Goal: Task Accomplishment & Management: Use online tool/utility

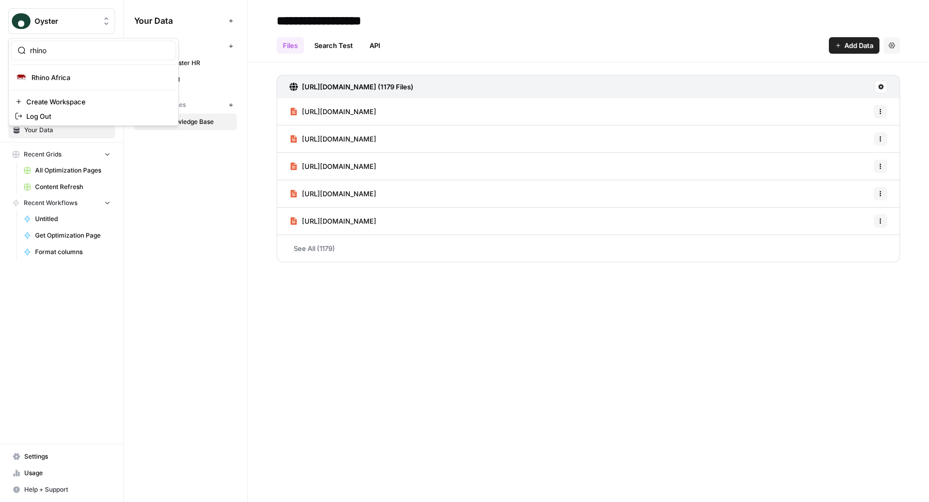
type input "rhino"
click at [46, 79] on span "Rhino Africa" at bounding box center [99, 77] width 136 height 10
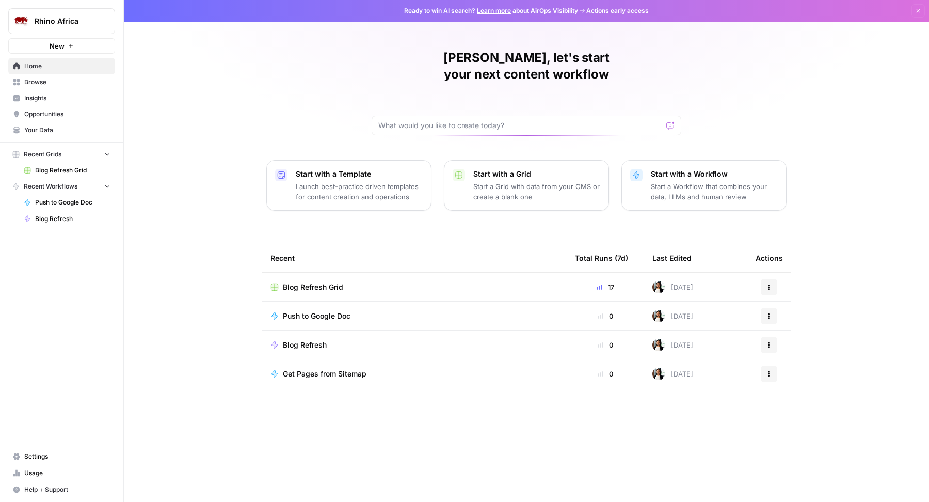
click at [333, 282] on span "Blog Refresh Grid" at bounding box center [313, 287] width 60 height 10
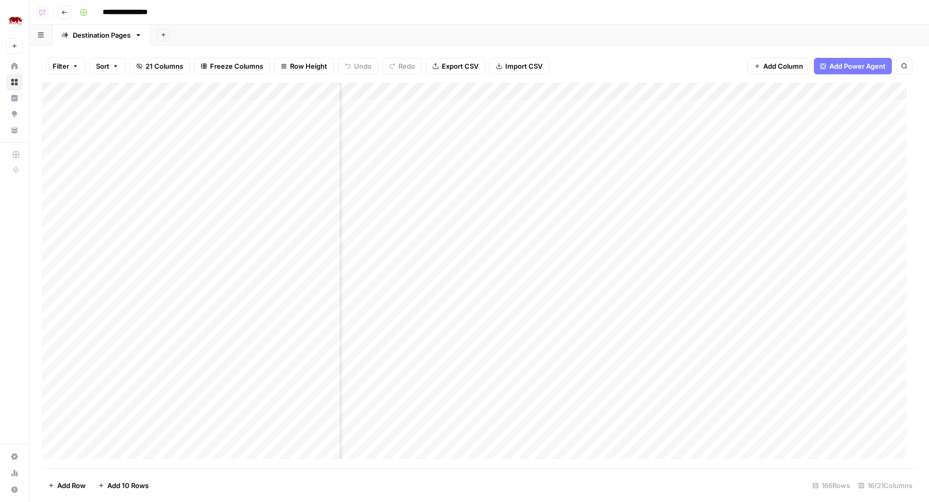
scroll to position [0, 848]
click at [704, 97] on div "Add Column" at bounding box center [479, 276] width 875 height 386
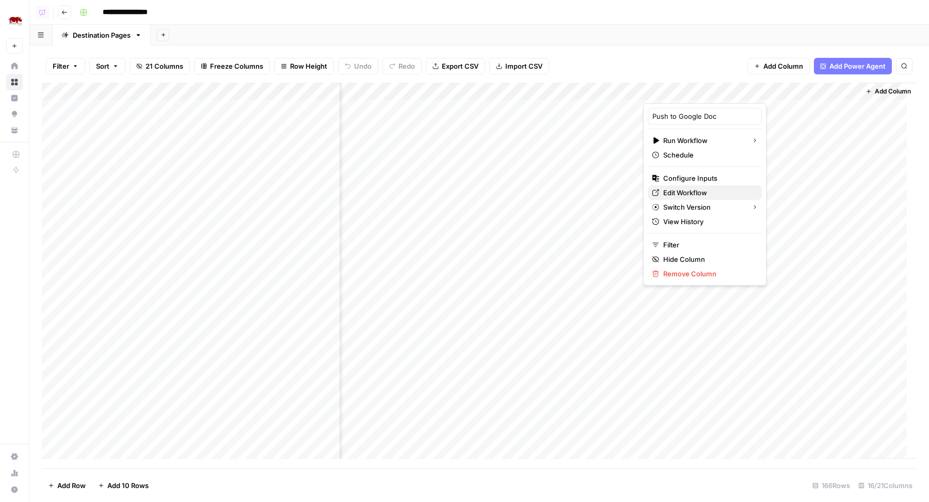
click at [681, 192] on span "Edit Workflow" at bounding box center [708, 192] width 90 height 10
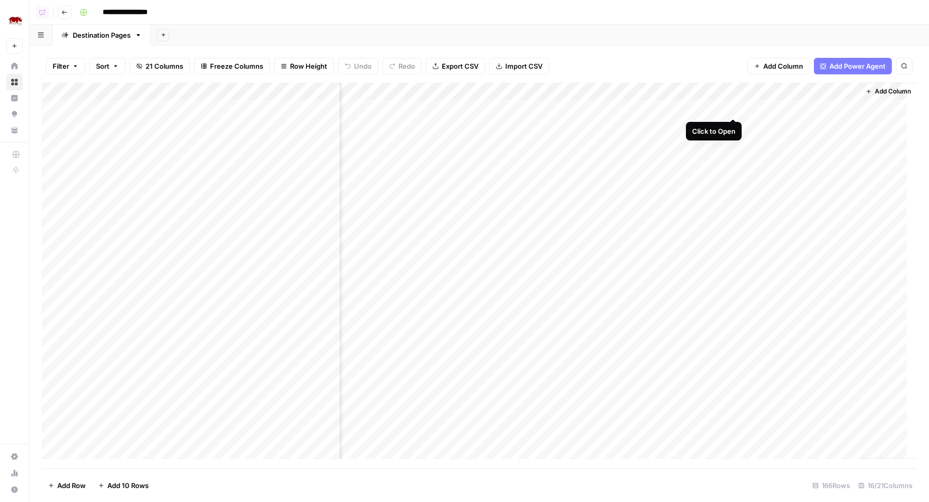
click at [736, 107] on div "Add Column" at bounding box center [479, 276] width 875 height 386
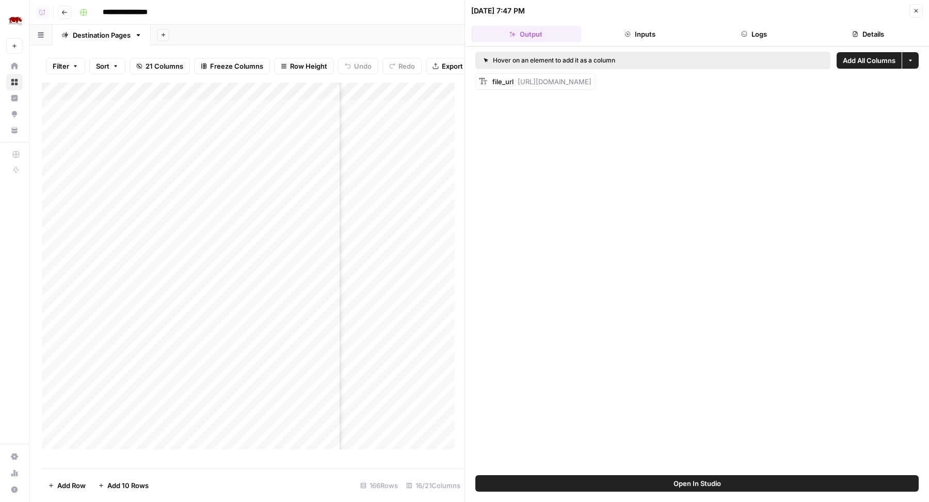
click at [600, 487] on button "Open In Studio" at bounding box center [696, 483] width 443 height 17
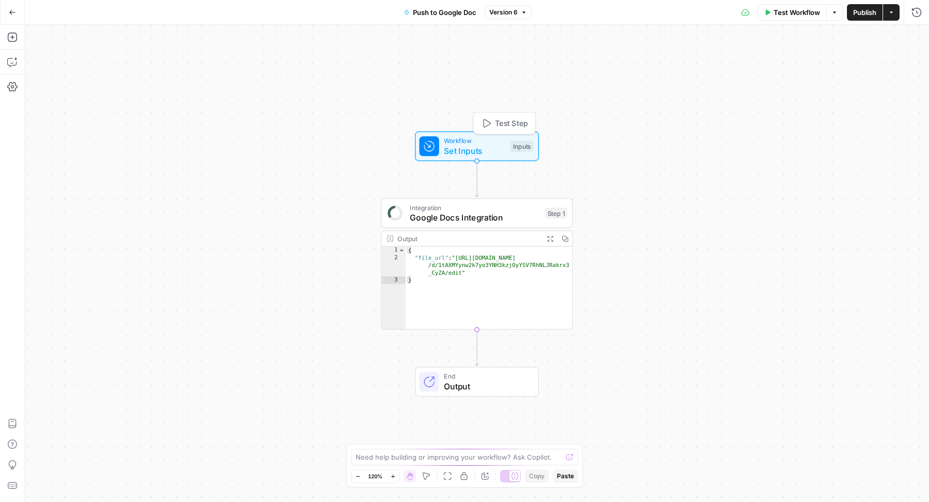
click at [426, 221] on span "Google Docs Integration" at bounding box center [475, 217] width 130 height 12
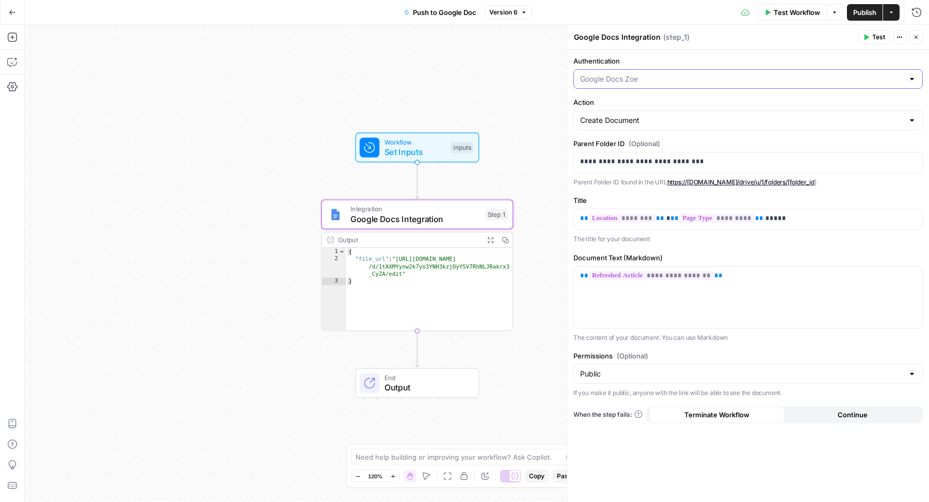
click at [682, 74] on input "Authentication" at bounding box center [742, 79] width 324 height 10
click at [655, 107] on span "Google Docs 1" at bounding box center [746, 104] width 328 height 10
type input "Google Docs 1"
click at [684, 161] on p "**********" at bounding box center [748, 161] width 337 height 10
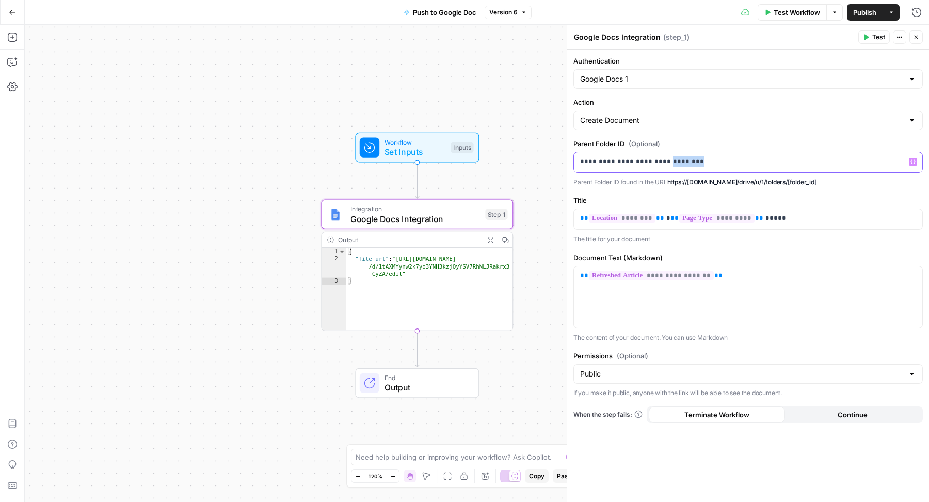
click at [684, 161] on p "**********" at bounding box center [748, 161] width 337 height 10
click at [698, 366] on div "Public" at bounding box center [749, 374] width 350 height 20
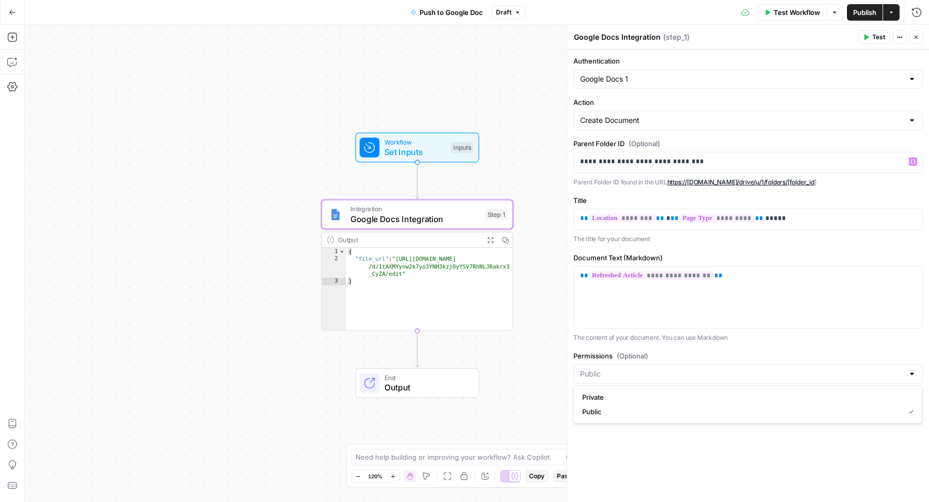
type input "Public"
click at [753, 343] on div "**********" at bounding box center [748, 276] width 362 height 453
click at [729, 375] on input "Permissions (Optional)" at bounding box center [742, 374] width 324 height 10
click at [647, 412] on span "Public" at bounding box center [741, 411] width 319 height 10
type input "Public"
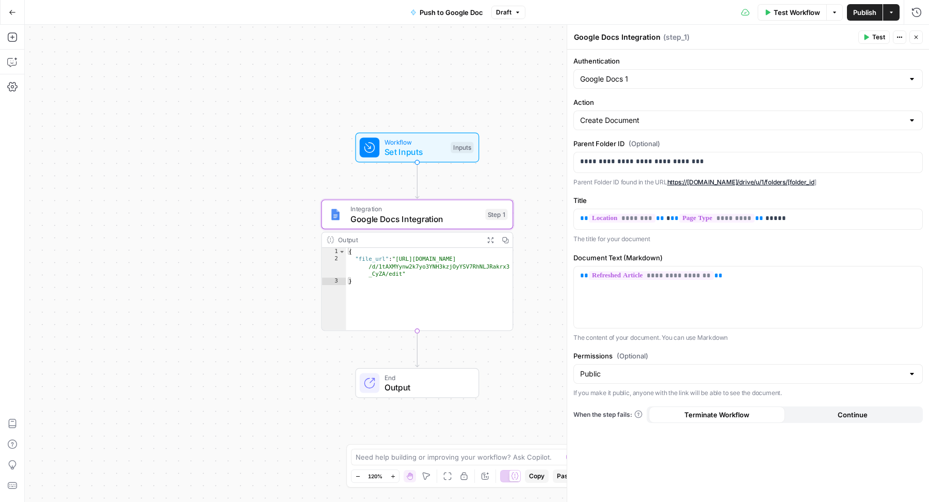
click at [869, 39] on icon "button" at bounding box center [866, 37] width 6 height 6
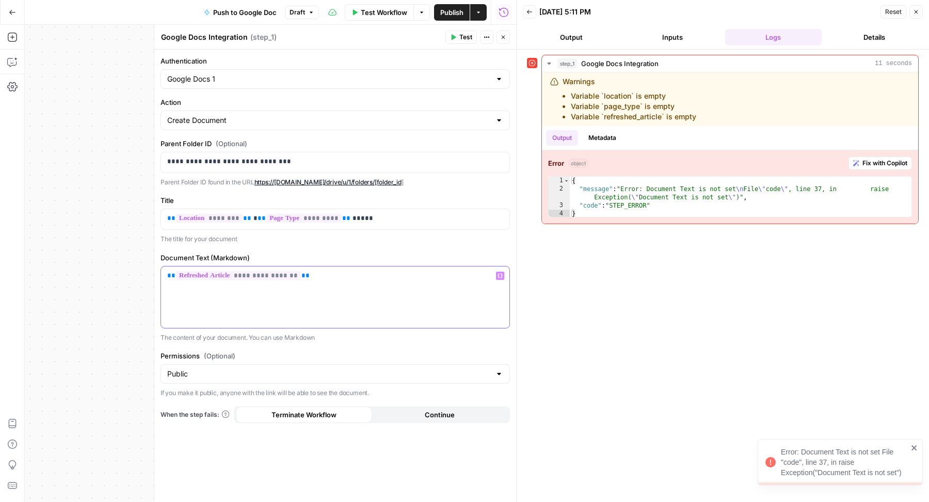
click at [372, 271] on p "**********" at bounding box center [335, 276] width 336 height 10
copy p "**********"
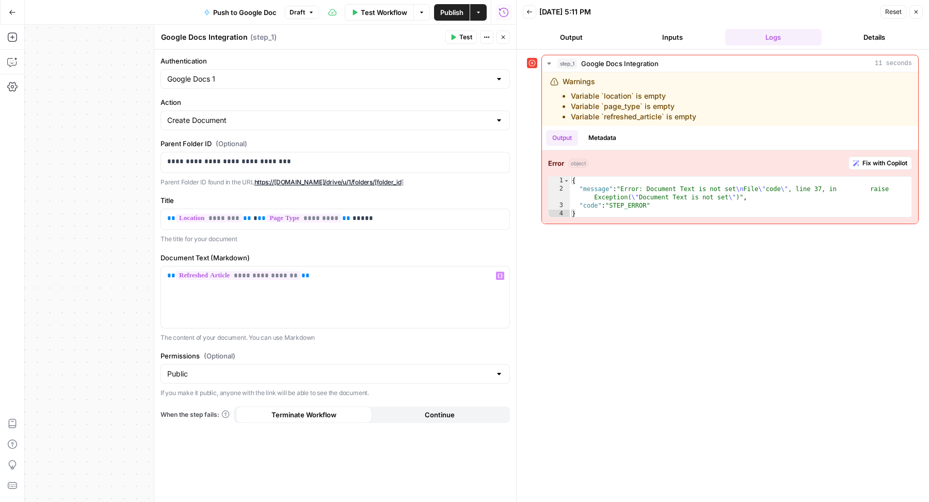
click at [689, 36] on button "Inputs" at bounding box center [672, 37] width 97 height 17
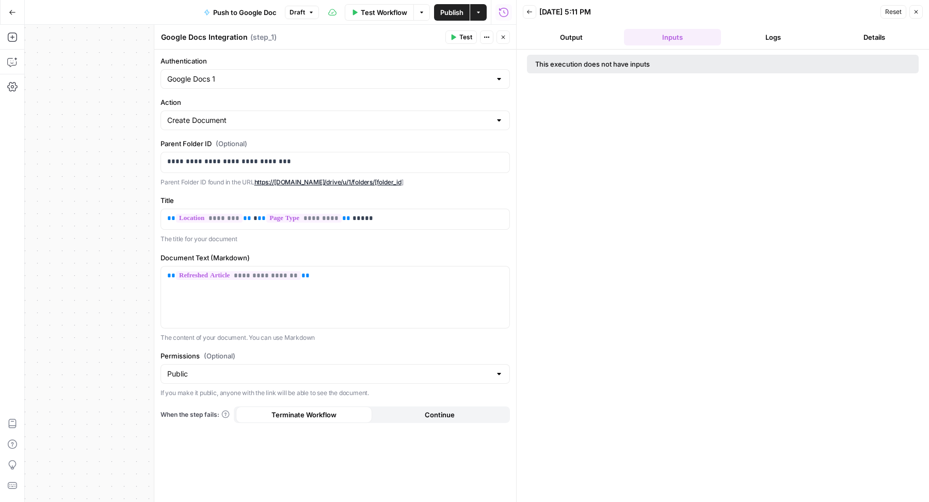
click at [758, 36] on button "Logs" at bounding box center [773, 37] width 97 height 17
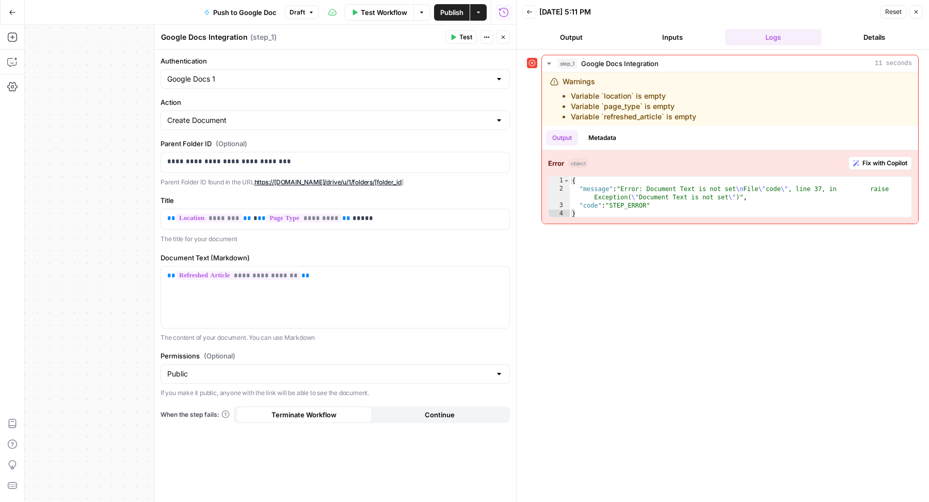
click at [504, 36] on icon "button" at bounding box center [503, 37] width 6 height 6
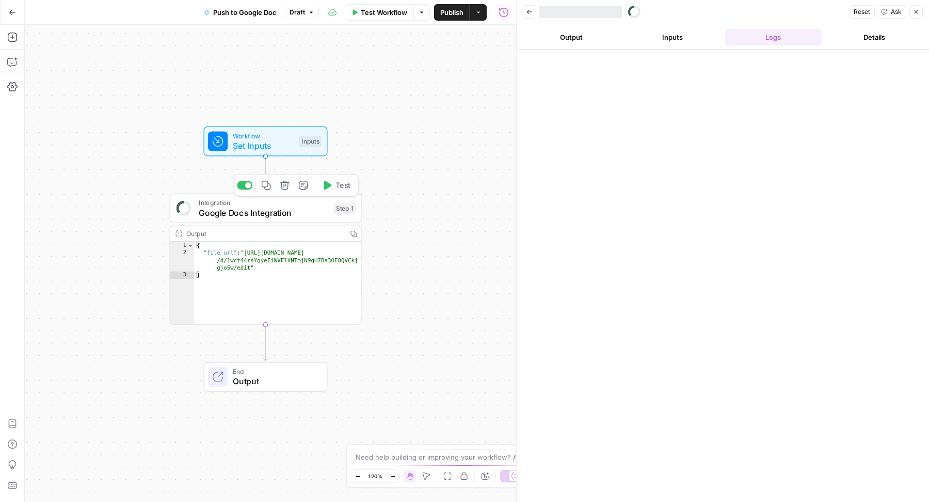
click at [297, 214] on span "Google Docs Integration" at bounding box center [264, 213] width 130 height 12
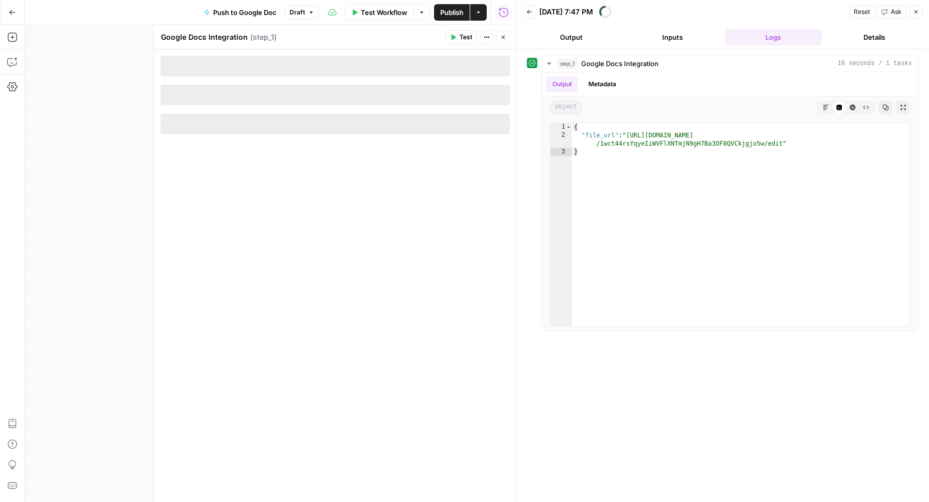
click at [918, 13] on icon "button" at bounding box center [916, 12] width 6 height 6
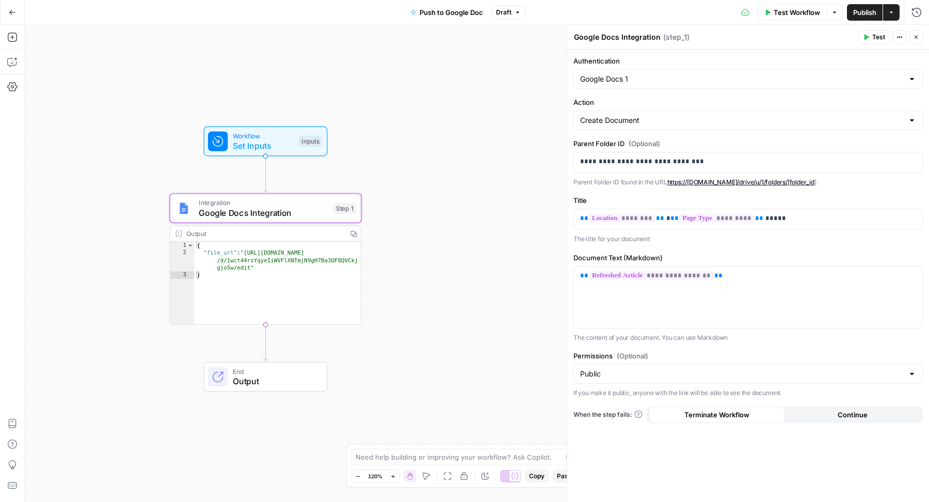
click at [867, 34] on button "Test" at bounding box center [874, 36] width 31 height 13
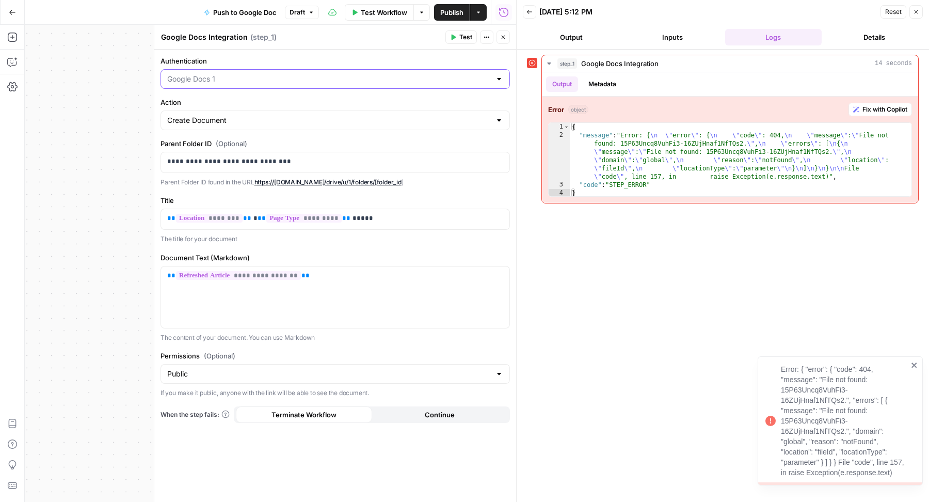
click at [300, 81] on input "Authentication" at bounding box center [329, 79] width 324 height 10
click at [244, 139] on button "Google Docs 2" at bounding box center [335, 133] width 340 height 14
type input "Google Docs 2"
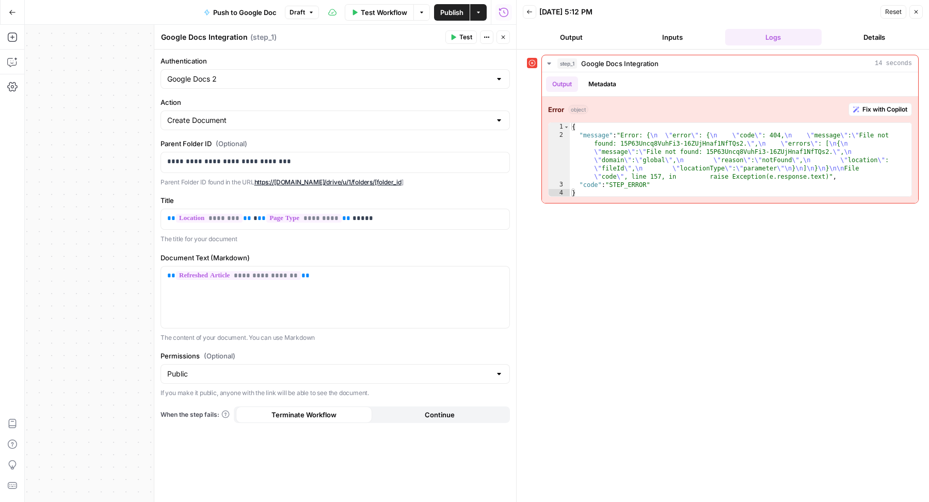
click at [466, 36] on span "Test" at bounding box center [465, 37] width 13 height 9
click at [330, 159] on p "**********" at bounding box center [335, 161] width 337 height 10
click at [466, 36] on span "Test" at bounding box center [465, 37] width 13 height 9
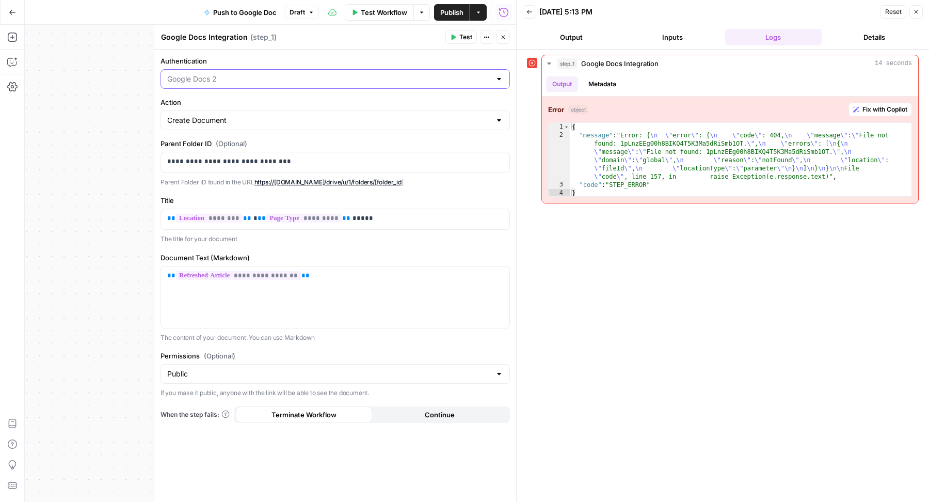
click at [306, 74] on input "Authentication" at bounding box center [329, 79] width 324 height 10
click at [277, 100] on span "Google Docs 1" at bounding box center [333, 104] width 328 height 10
type input "Google Docs 1"
click at [466, 36] on span "Test" at bounding box center [465, 37] width 13 height 9
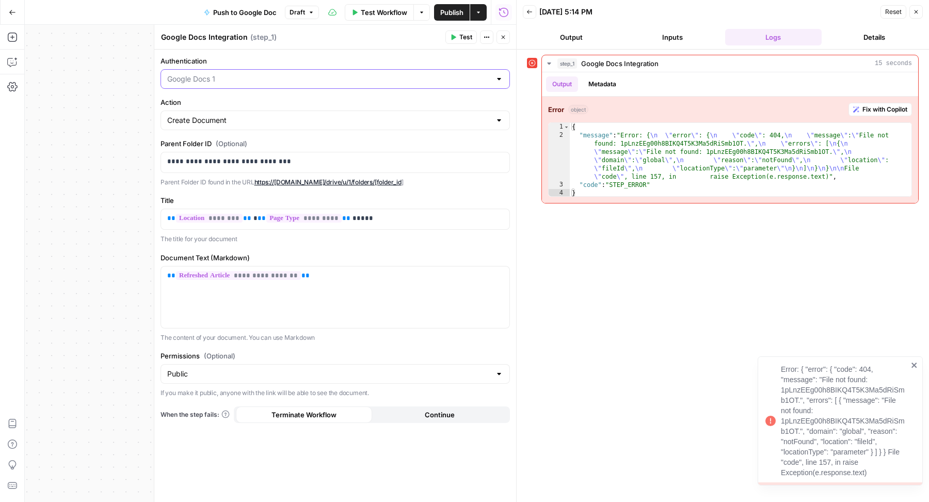
click at [405, 82] on input "Authentication" at bounding box center [329, 79] width 324 height 10
type input "Google Docs 1"
click at [339, 56] on label "Authentication" at bounding box center [336, 61] width 350 height 10
click at [339, 74] on input "Google Docs 1" at bounding box center [329, 79] width 324 height 10
click at [339, 56] on label "Authentication" at bounding box center [336, 61] width 350 height 10
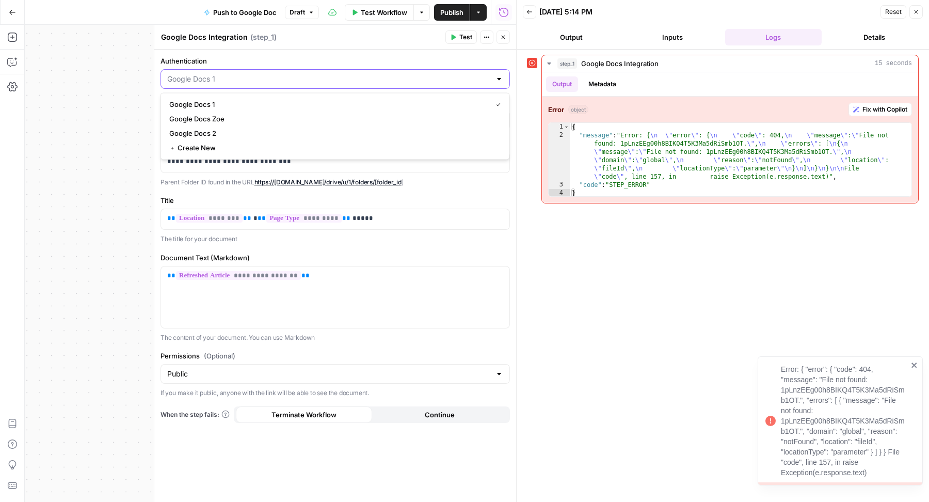
click at [339, 74] on input "Authentication" at bounding box center [329, 79] width 324 height 10
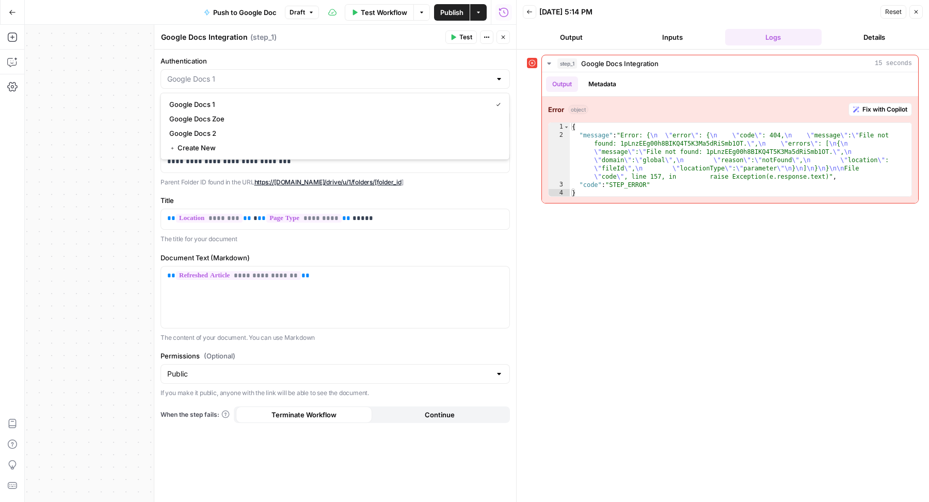
type input "Google Docs 1"
click at [322, 37] on div "Google Docs Integration Google Docs Integration ( step_1 )" at bounding box center [302, 36] width 282 height 11
click at [340, 369] on input "Permissions (Optional)" at bounding box center [329, 374] width 324 height 10
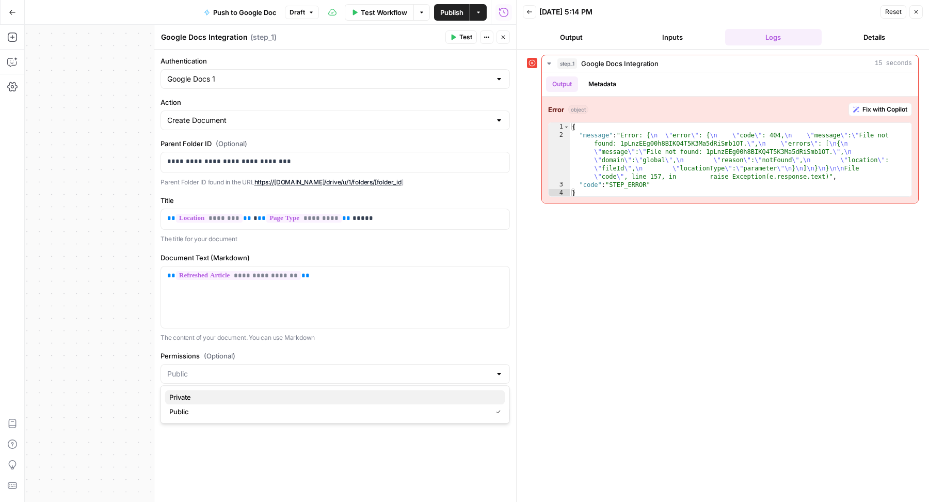
click at [260, 398] on span "Private" at bounding box center [333, 397] width 328 height 10
type input "Private"
click at [289, 158] on p "**********" at bounding box center [335, 161] width 337 height 10
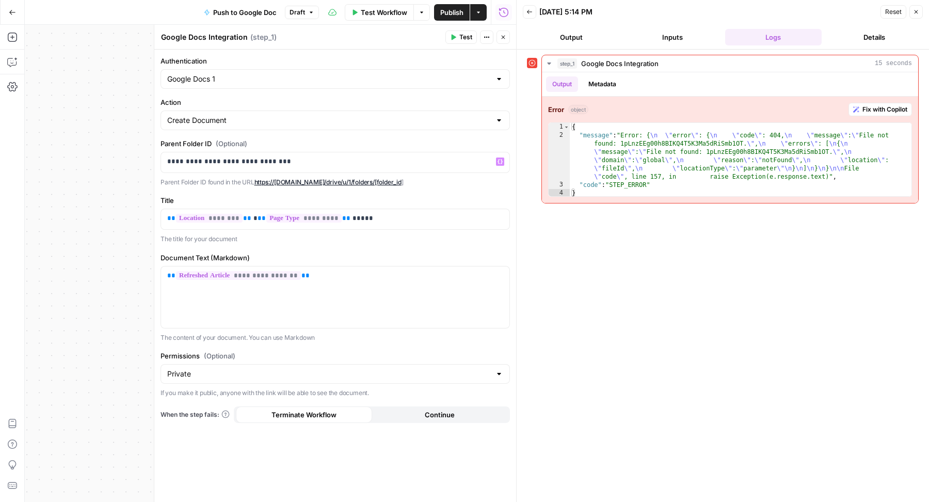
click at [461, 35] on span "Test" at bounding box center [465, 37] width 13 height 9
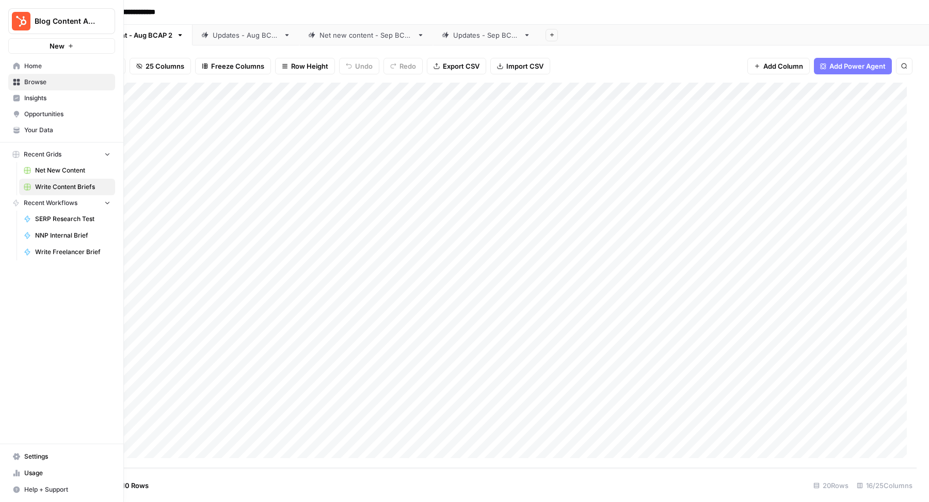
click at [66, 70] on span "Home" at bounding box center [67, 65] width 86 height 9
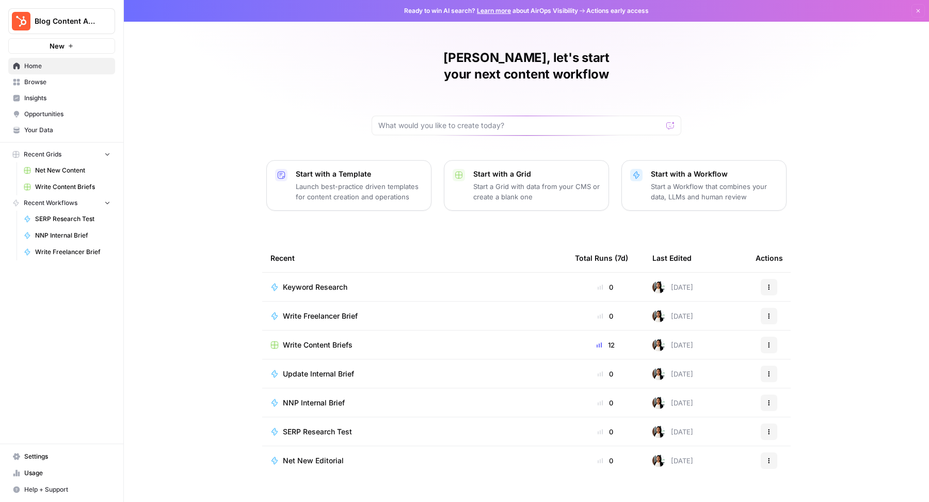
click at [769, 433] on icon "button" at bounding box center [770, 434] width 2 height 2
click at [800, 391] on span "Delete" at bounding box center [822, 391] width 83 height 10
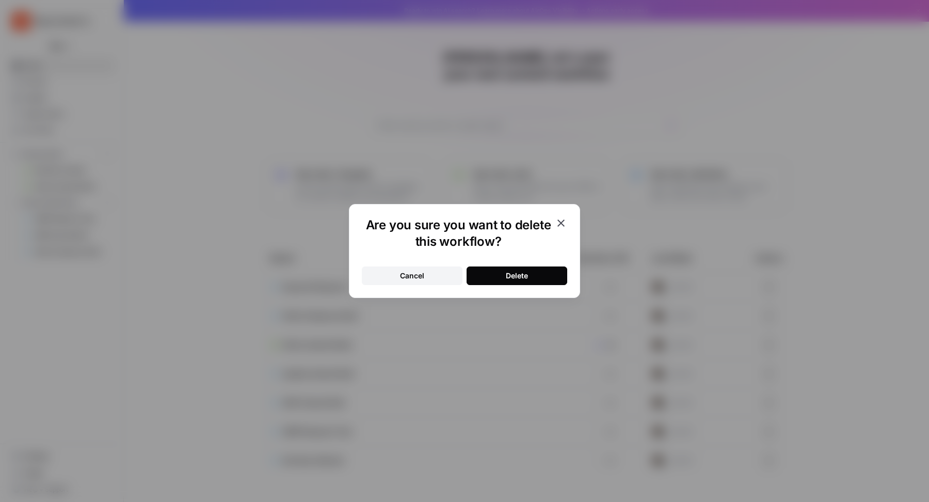
click at [485, 272] on button "Delete" at bounding box center [517, 275] width 101 height 19
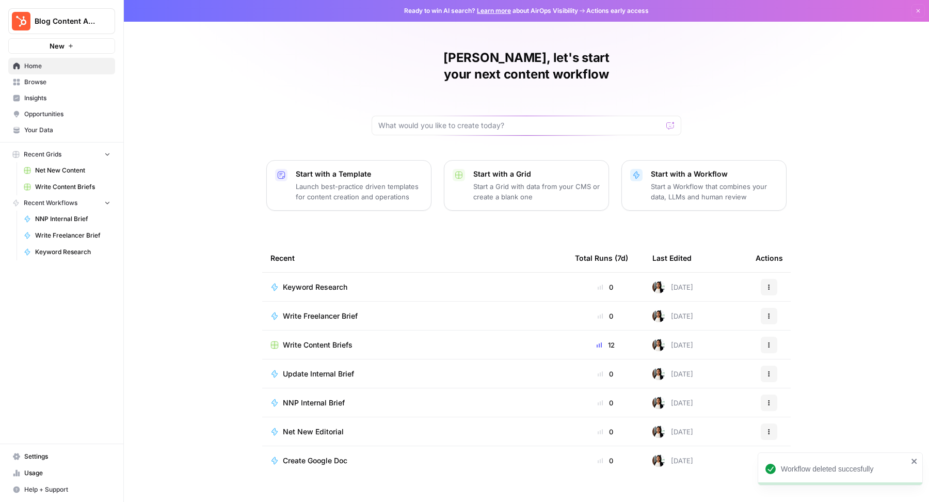
click at [450, 275] on td "Keyword Research" at bounding box center [414, 287] width 305 height 28
click at [333, 282] on span "Keyword Research" at bounding box center [315, 287] width 65 height 10
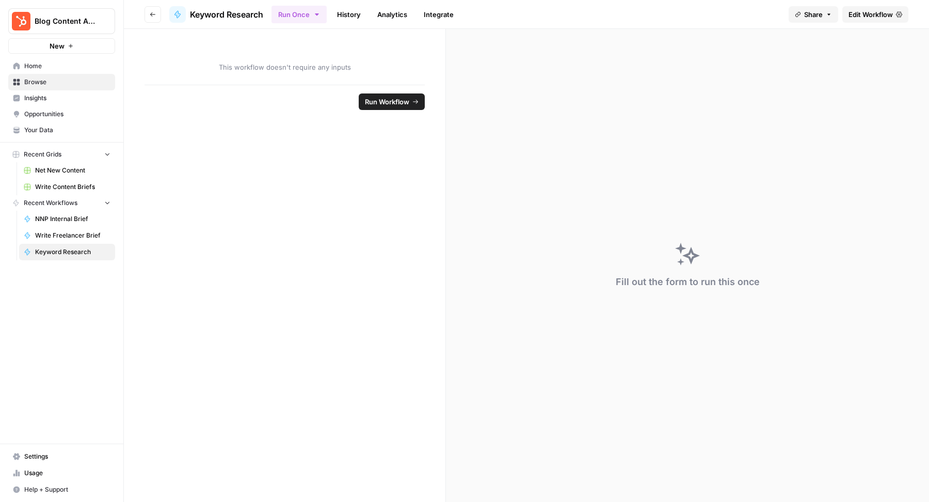
click at [880, 18] on span "Edit Workflow" at bounding box center [871, 14] width 44 height 10
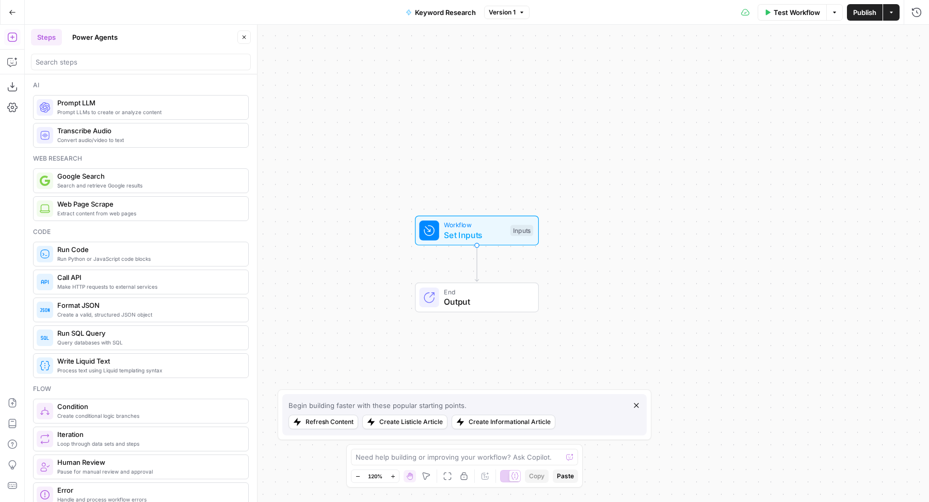
click at [451, 221] on span "Workflow" at bounding box center [474, 225] width 61 height 10
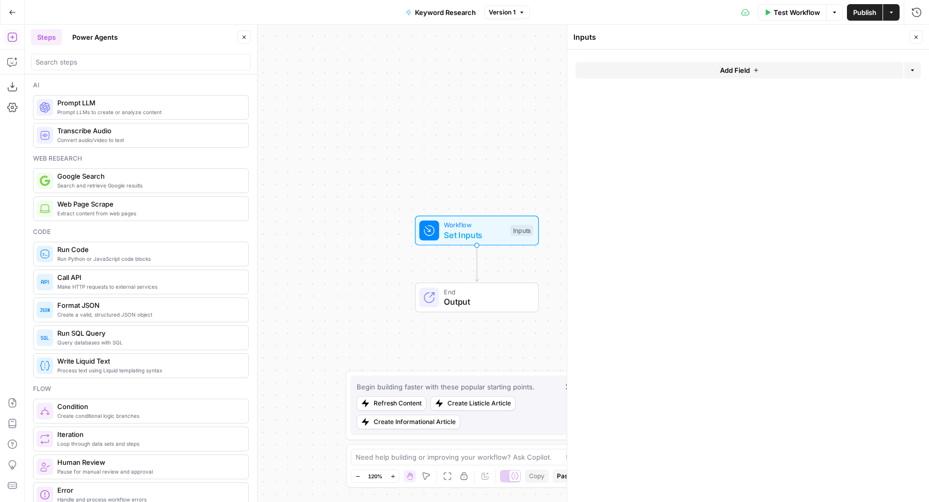
click at [679, 60] on form "Add Field Options" at bounding box center [748, 276] width 362 height 453
click at [683, 72] on button "Add Field" at bounding box center [740, 70] width 328 height 17
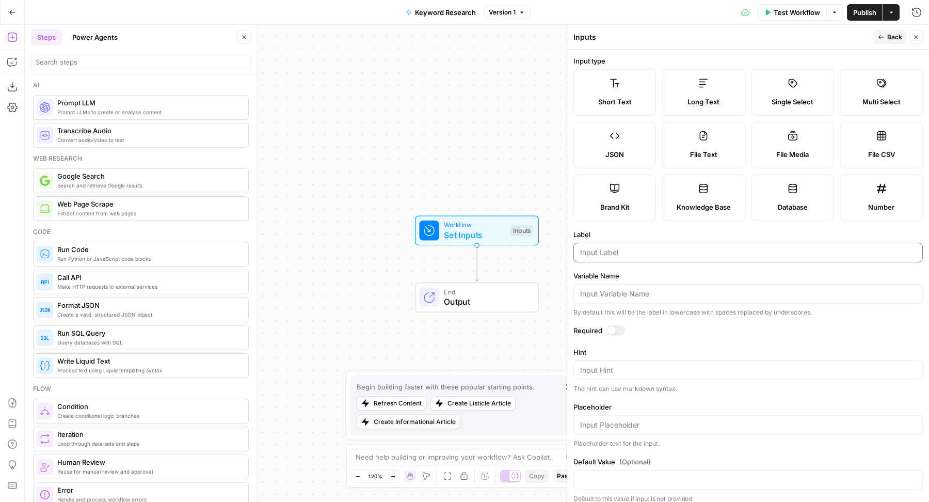
click at [646, 258] on input "Label" at bounding box center [748, 252] width 336 height 10
type input "Topic Cluster"
click at [922, 39] on button "Close" at bounding box center [916, 36] width 13 height 13
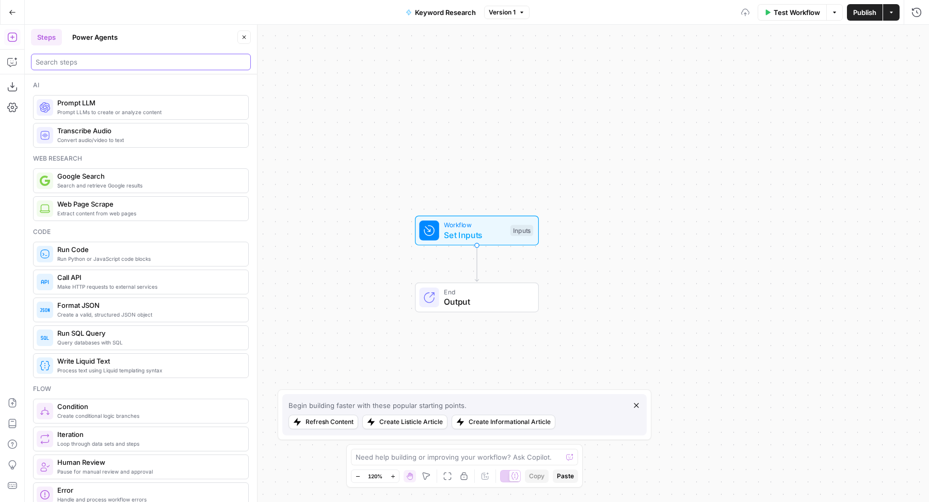
click at [49, 57] on input "search" at bounding box center [141, 62] width 211 height 10
type input "semrush"
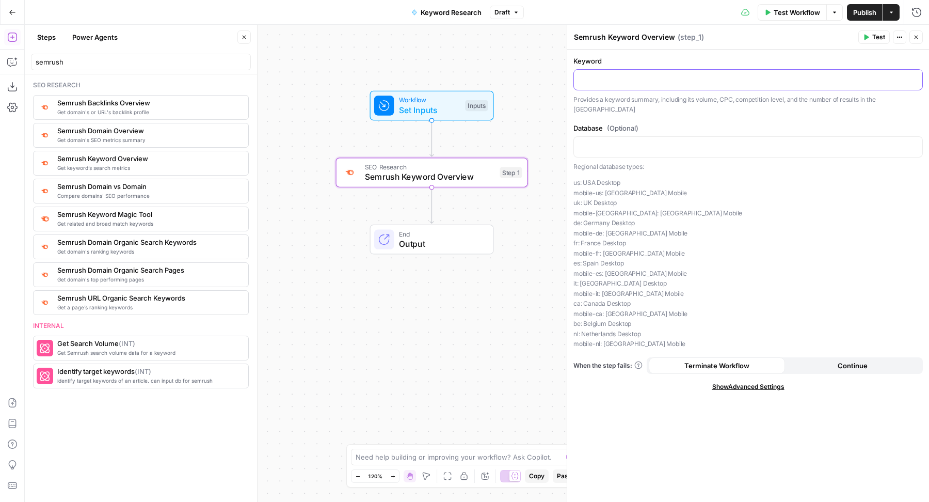
click at [608, 84] on div at bounding box center [748, 80] width 348 height 20
click at [49, 42] on button "Steps" at bounding box center [46, 37] width 31 height 17
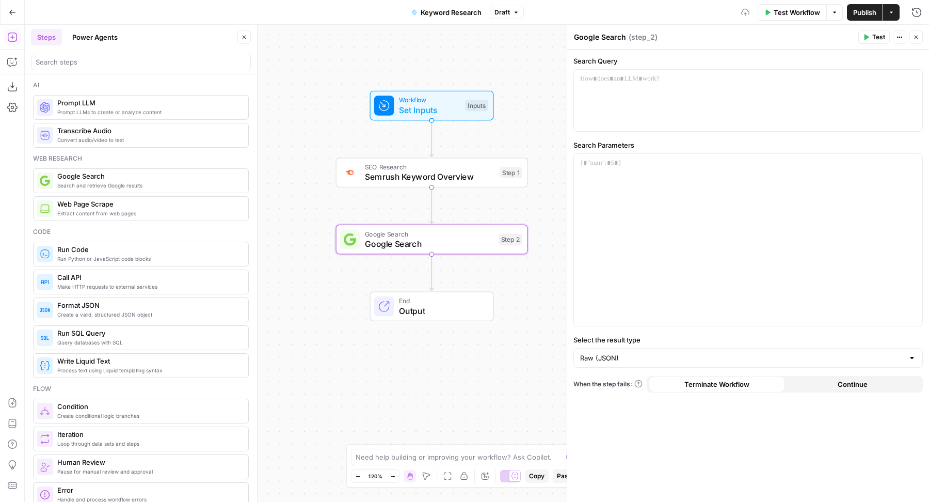
click at [408, 174] on span "Semrush Keyword Overview" at bounding box center [430, 176] width 130 height 12
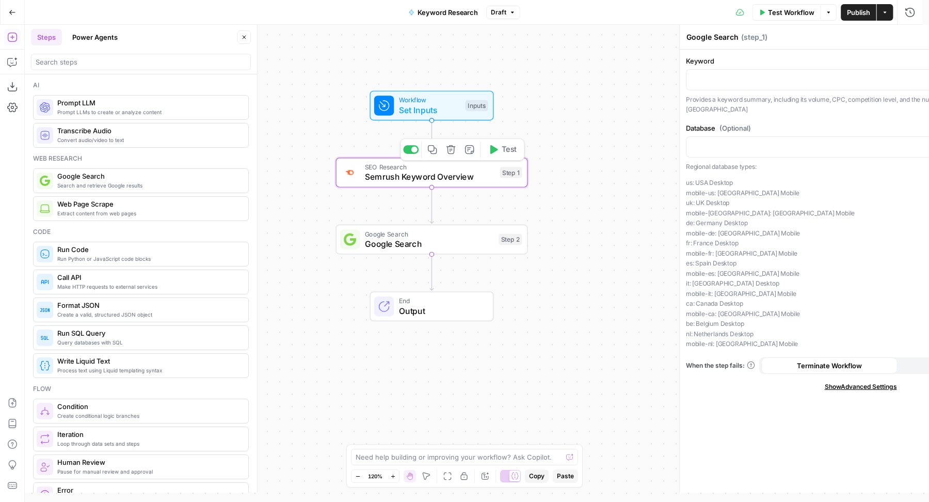
type textarea "Semrush Keyword Overview"
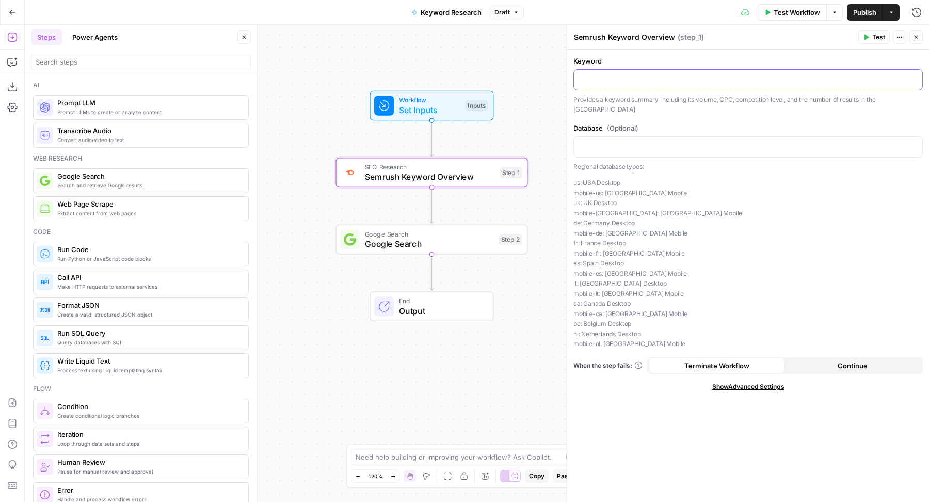
click at [709, 80] on p at bounding box center [748, 79] width 336 height 10
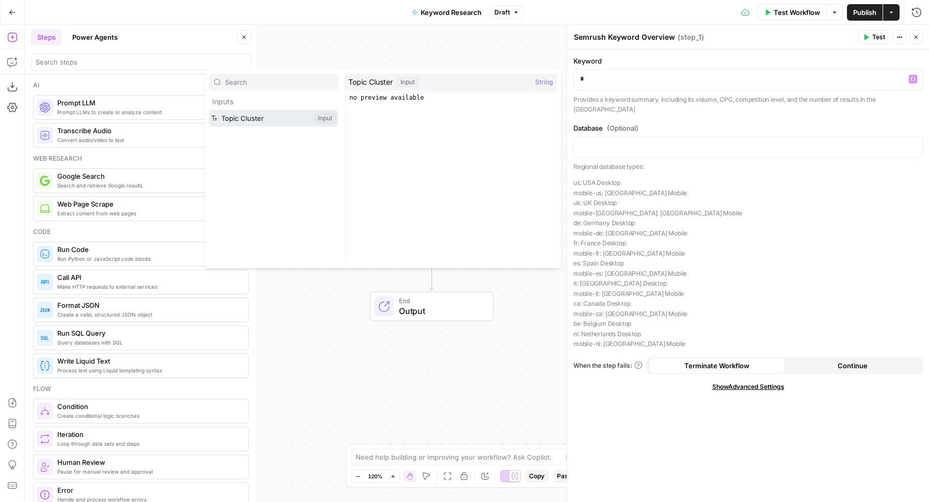
click at [264, 117] on button "Select variable Topic Cluster" at bounding box center [273, 118] width 129 height 17
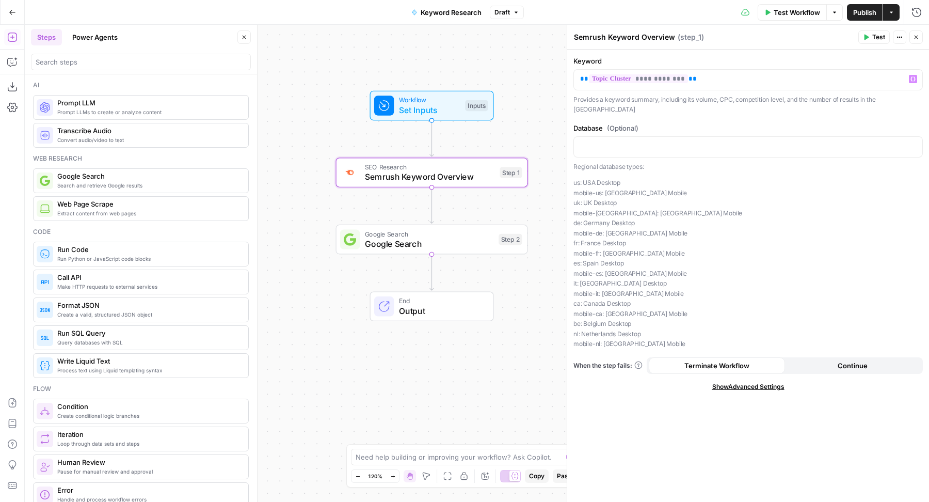
click at [397, 245] on span "Google Search" at bounding box center [429, 243] width 129 height 12
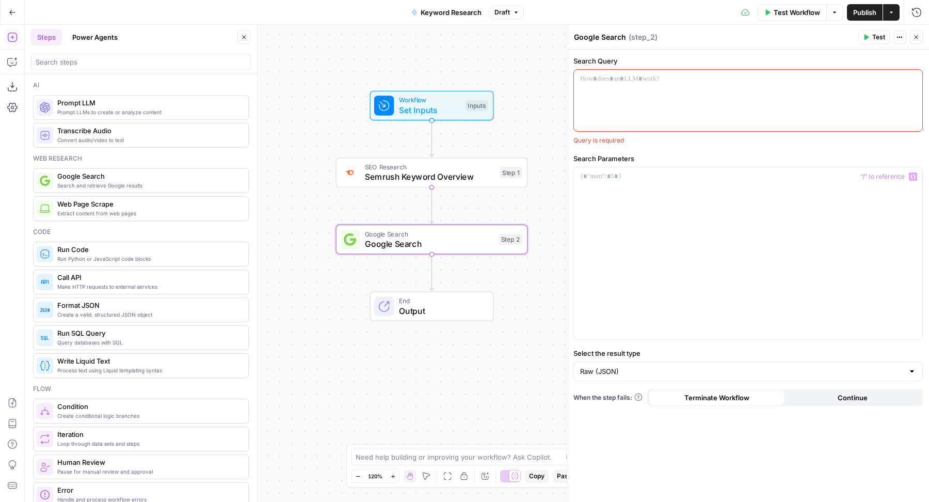
click at [670, 118] on div at bounding box center [748, 100] width 348 height 61
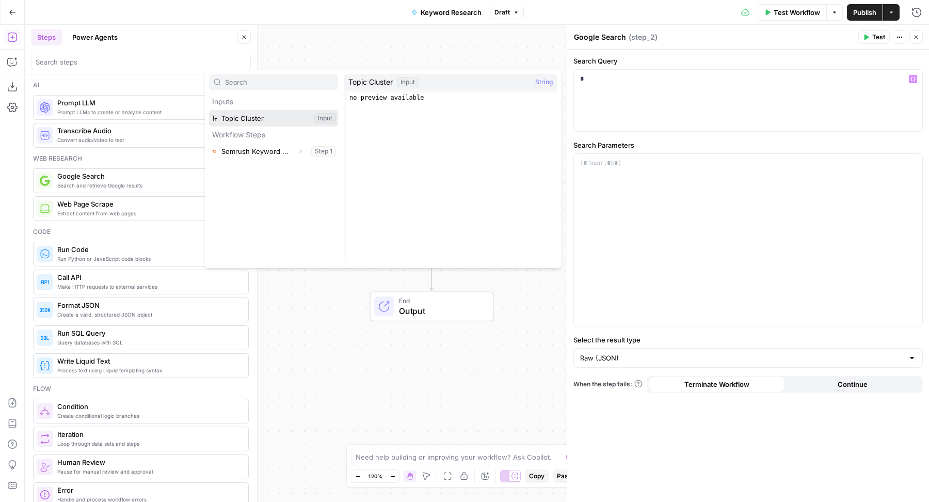
click at [245, 115] on button "Select variable Topic Cluster" at bounding box center [273, 118] width 129 height 17
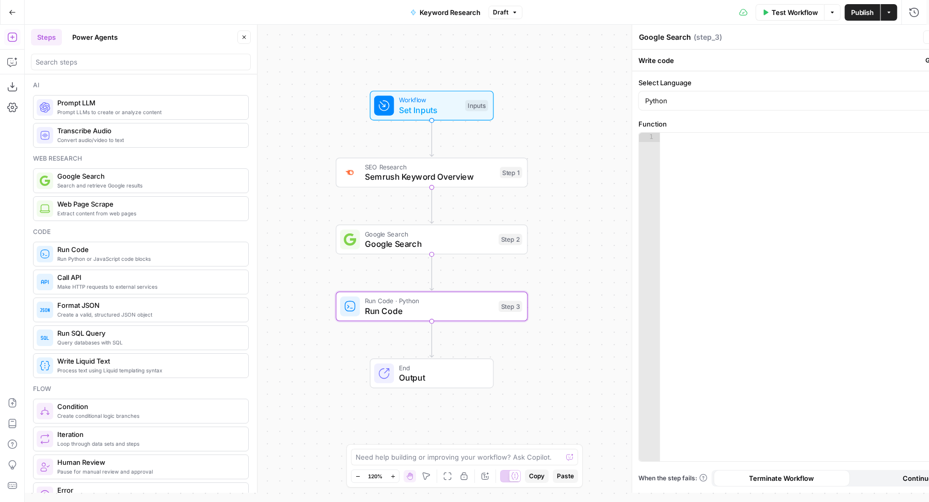
type textarea "Run Code"
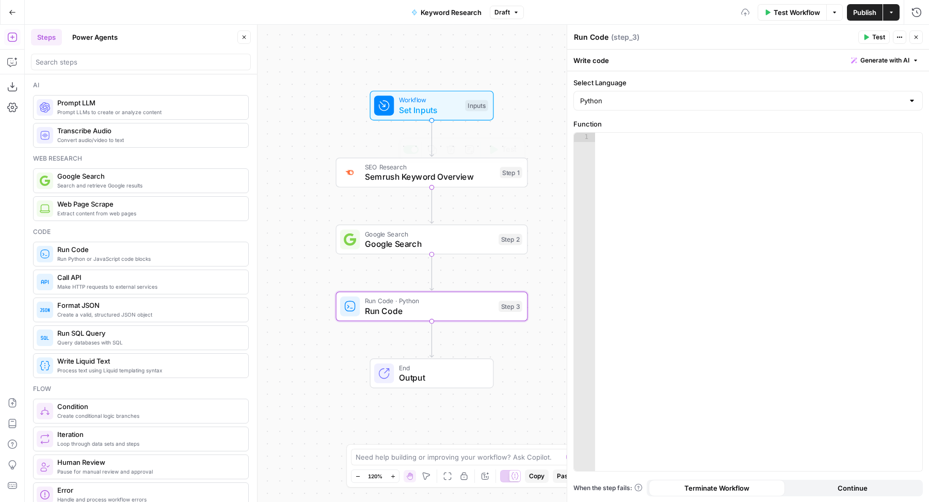
drag, startPoint x: 104, startPoint y: 252, endPoint x: 553, endPoint y: 1, distance: 514.7
click at [468, 78] on span "Test Step" at bounding box center [466, 82] width 33 height 11
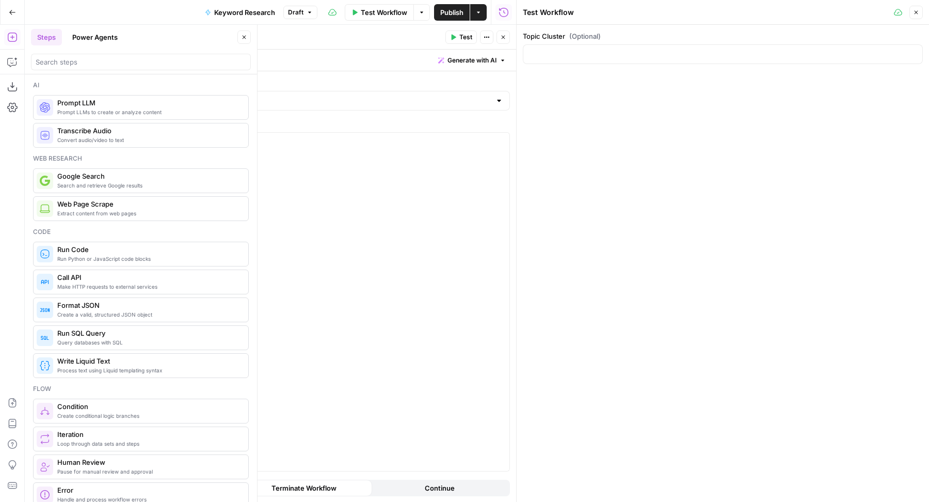
click at [675, 97] on div "Topic Cluster (Optional)" at bounding box center [723, 263] width 412 height 477
click at [642, 45] on div at bounding box center [723, 54] width 400 height 20
type input "landing page design"
click at [919, 16] on button "Close" at bounding box center [916, 12] width 13 height 13
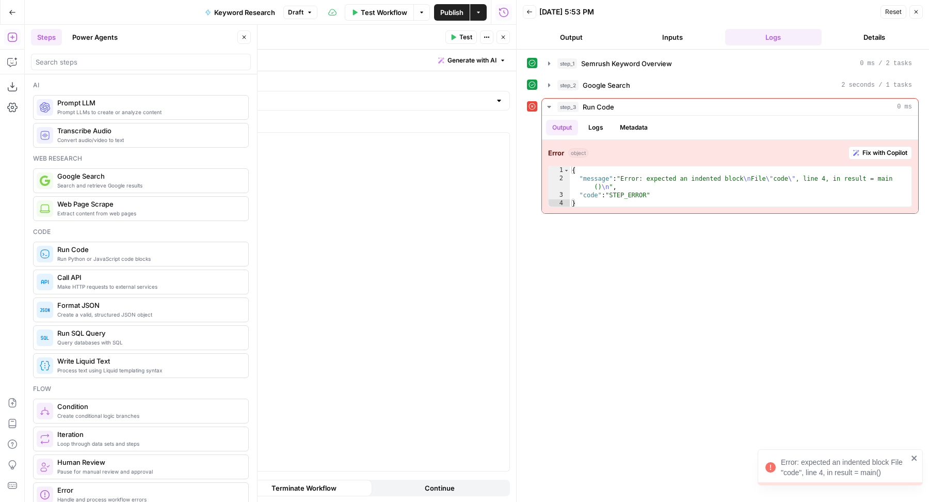
click at [503, 37] on icon "button" at bounding box center [504, 38] width 4 height 4
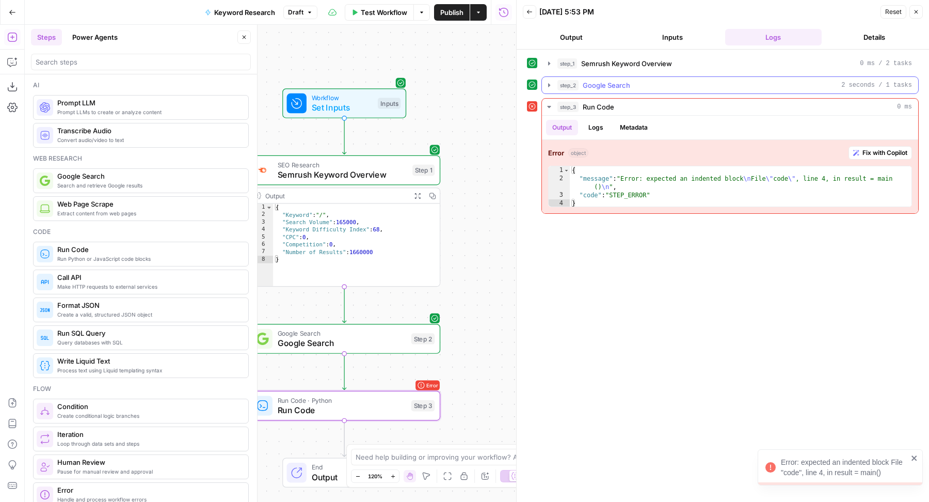
click at [670, 80] on div "step_2 Google Search 2 seconds / 1 tasks" at bounding box center [735, 85] width 355 height 10
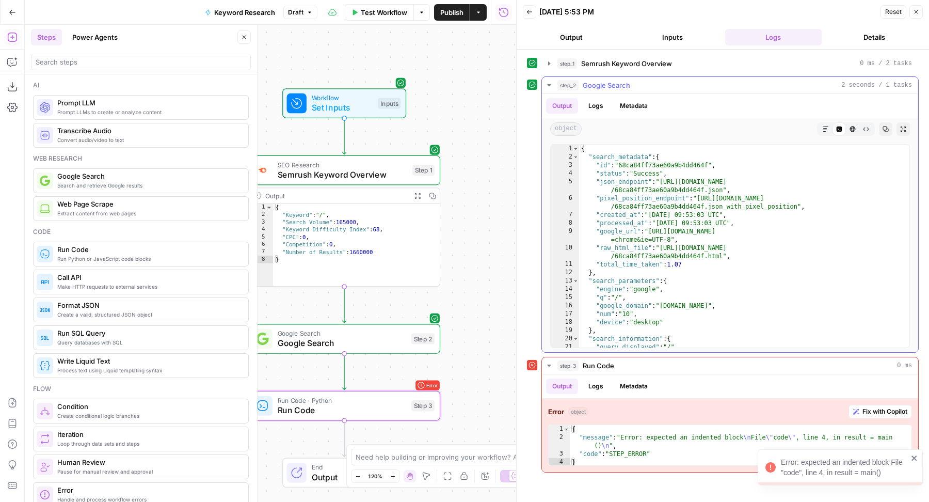
click at [670, 80] on div "step_2 Google Search 2 seconds / 1 tasks" at bounding box center [735, 85] width 355 height 10
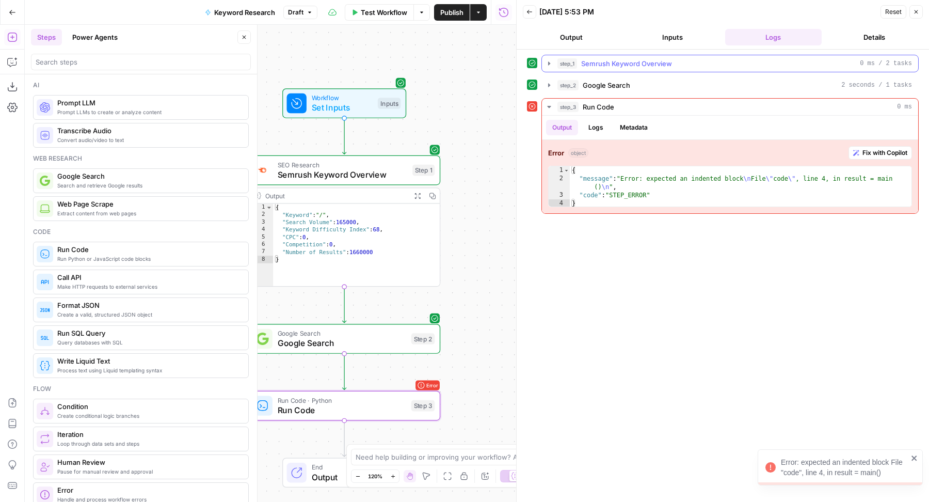
click at [662, 59] on span "Semrush Keyword Overview" at bounding box center [626, 63] width 91 height 10
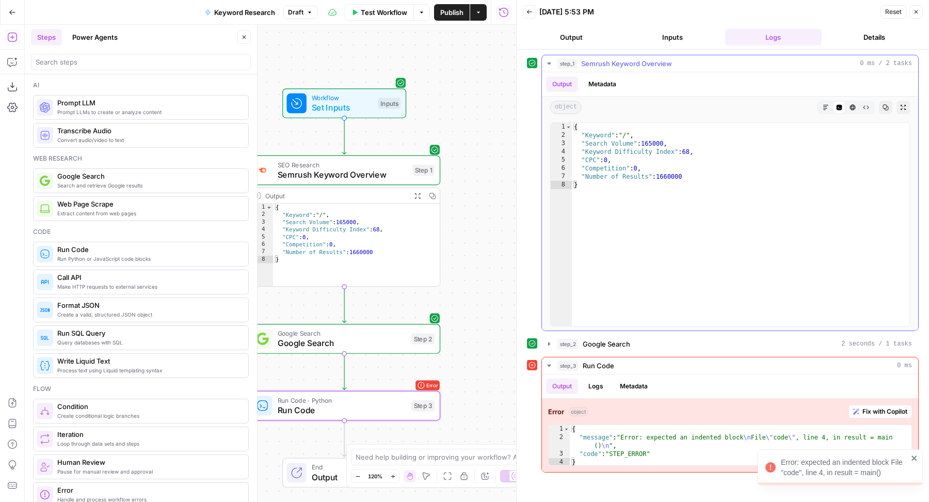
click at [662, 59] on span "Semrush Keyword Overview" at bounding box center [626, 63] width 91 height 10
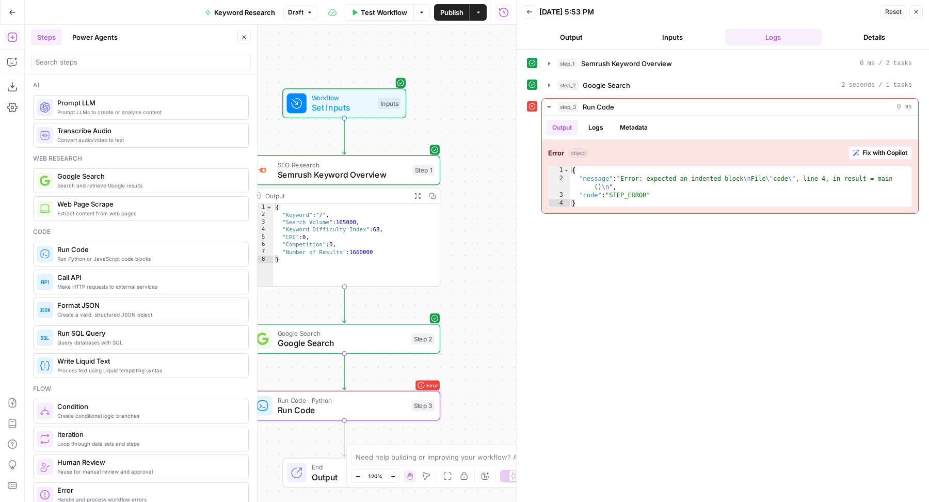
click at [375, 177] on span "Semrush Keyword Overview" at bounding box center [343, 174] width 130 height 12
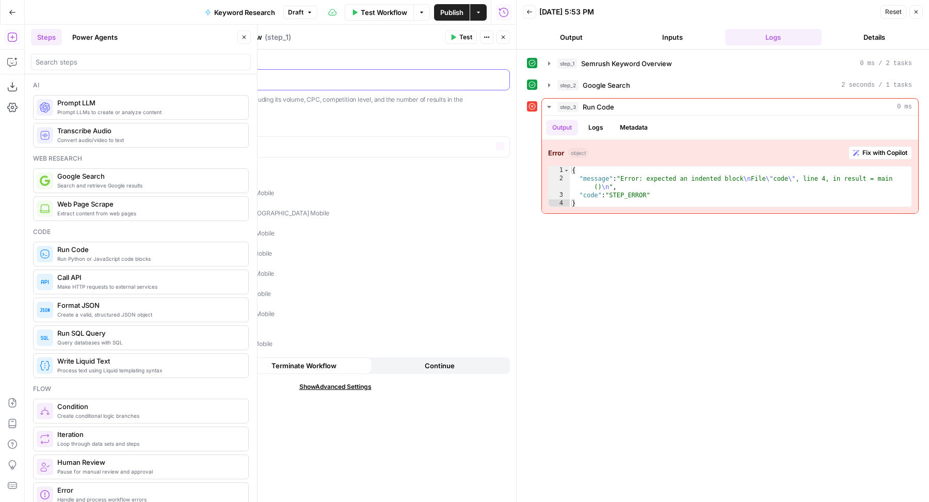
click at [359, 77] on p "*" at bounding box center [335, 79] width 337 height 10
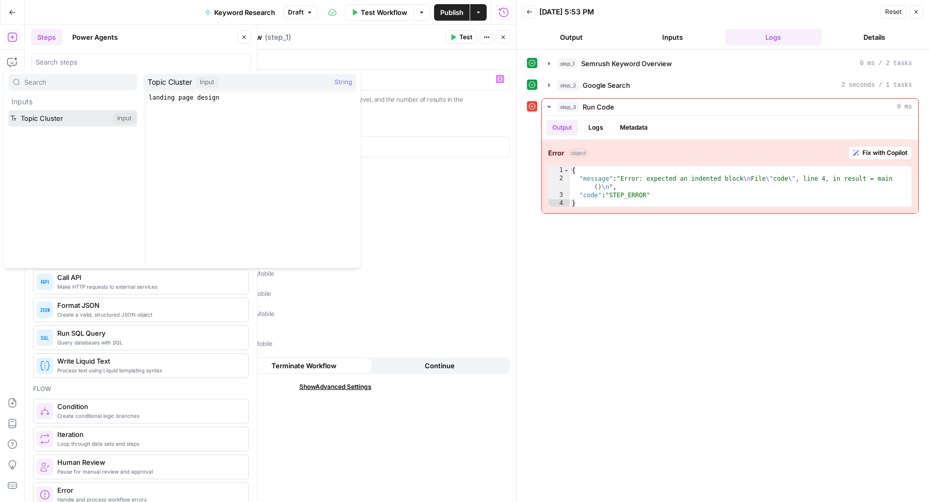
click at [23, 114] on button "Select variable Topic Cluster" at bounding box center [72, 118] width 129 height 17
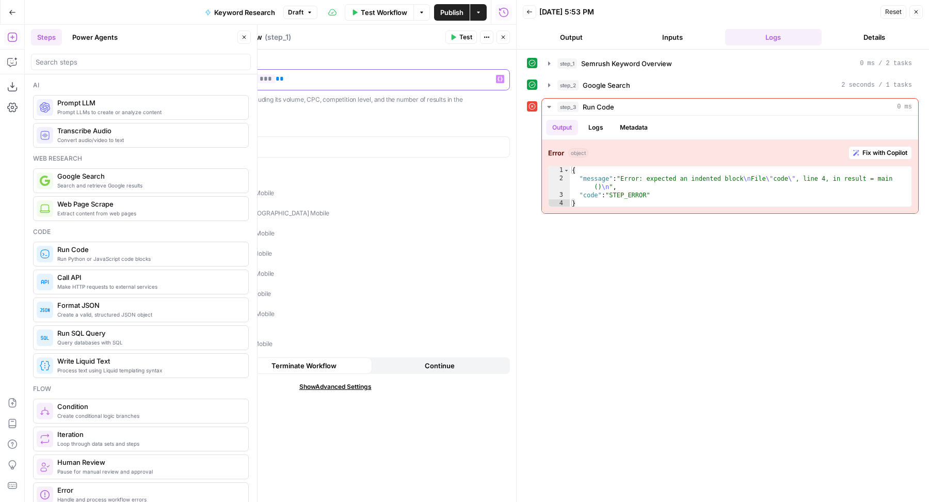
click at [307, 75] on p "**********" at bounding box center [335, 79] width 337 height 10
copy p "**********"
click at [246, 33] on button "Close" at bounding box center [243, 36] width 13 height 13
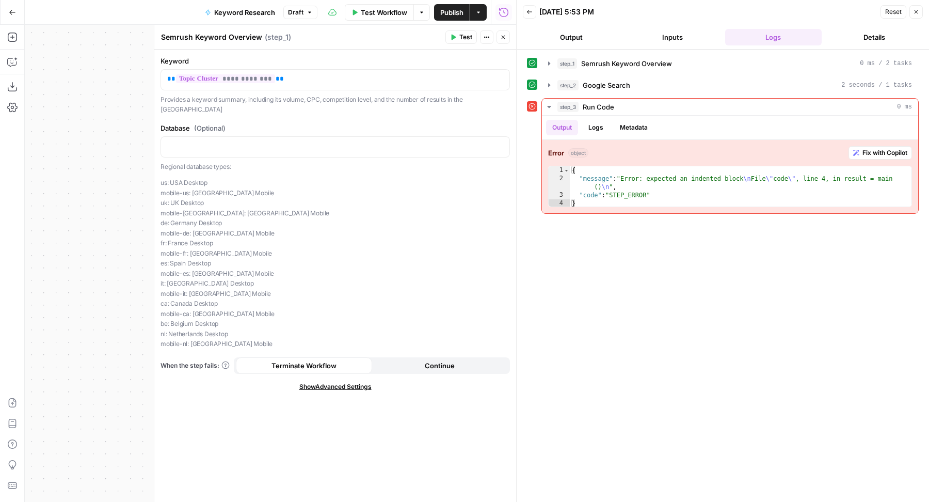
click at [505, 41] on button "Close" at bounding box center [503, 36] width 13 height 13
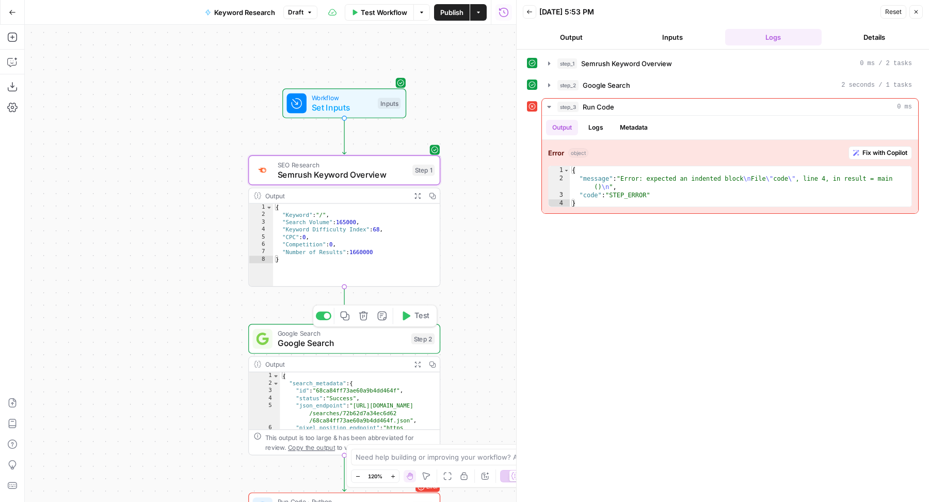
click at [323, 339] on span "Google Search" at bounding box center [342, 343] width 129 height 12
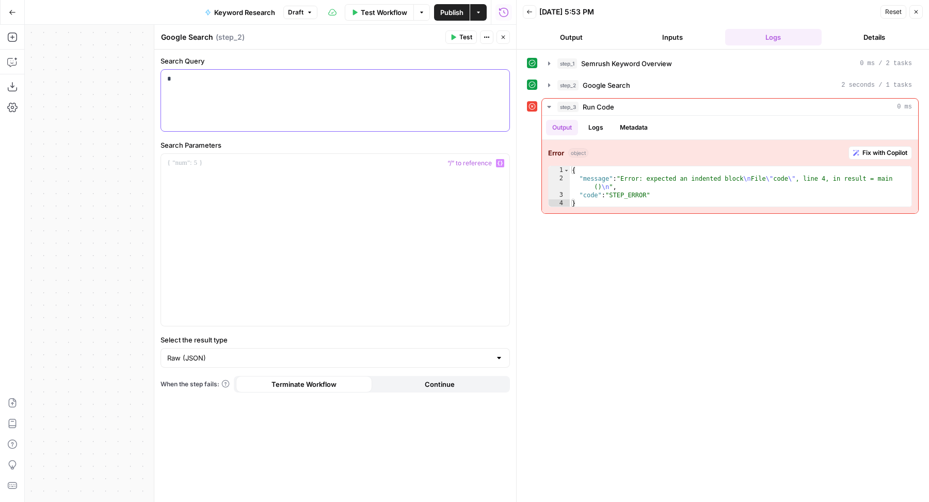
click at [269, 102] on div "*" at bounding box center [335, 100] width 348 height 61
click at [497, 30] on header "Google Search Google Search ( step_2 ) Test Actions Close" at bounding box center [335, 37] width 362 height 25
click at [499, 33] on button "Close" at bounding box center [503, 36] width 13 height 13
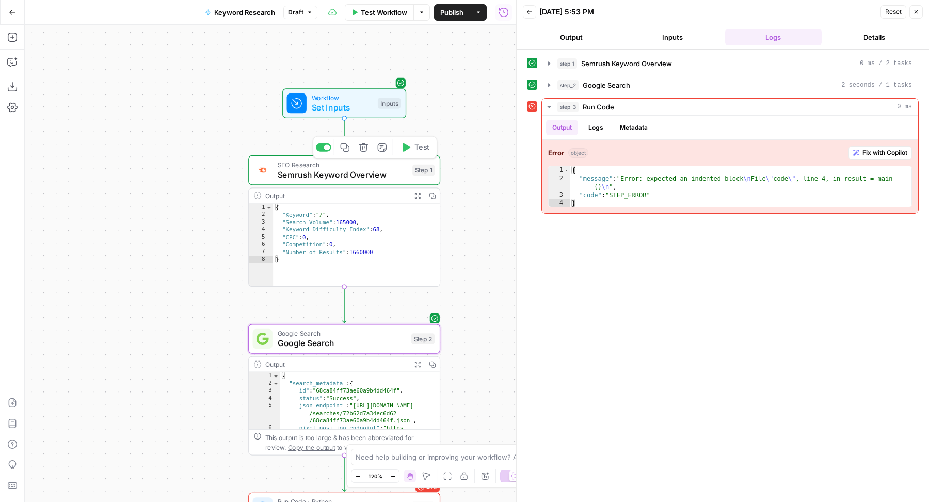
click at [422, 147] on span "Test" at bounding box center [422, 146] width 15 height 11
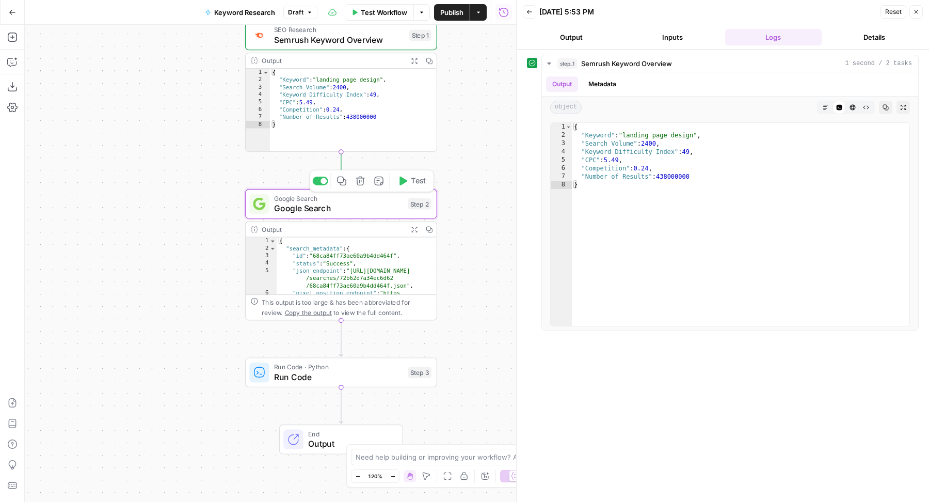
click at [409, 180] on button "Test" at bounding box center [411, 181] width 38 height 16
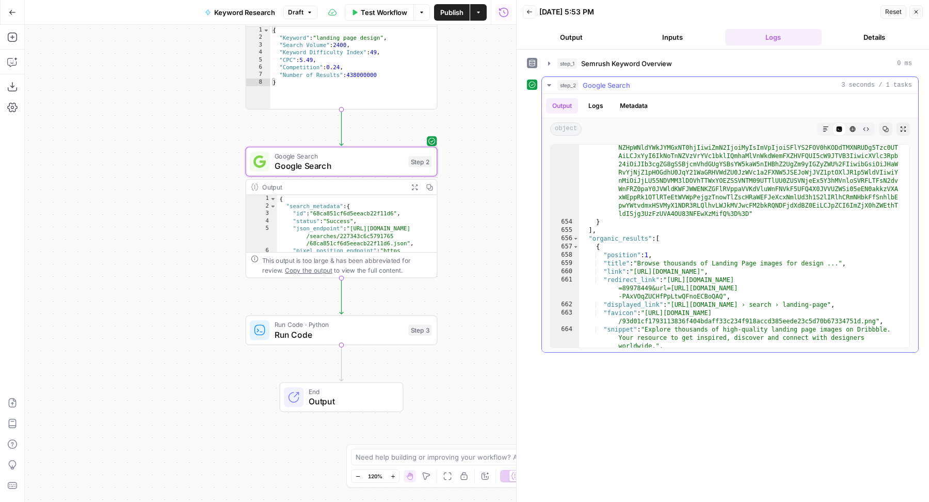
scroll to position [7809, 0]
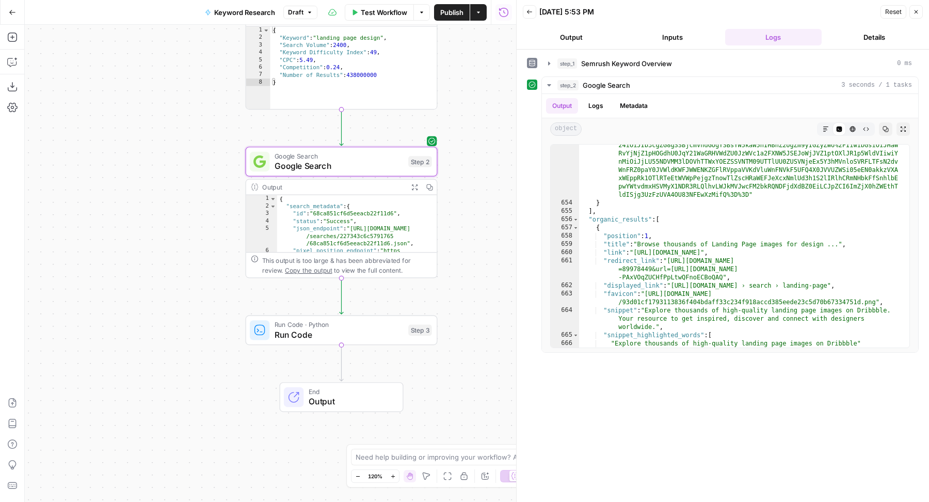
click at [294, 330] on span "Run Code" at bounding box center [339, 334] width 129 height 12
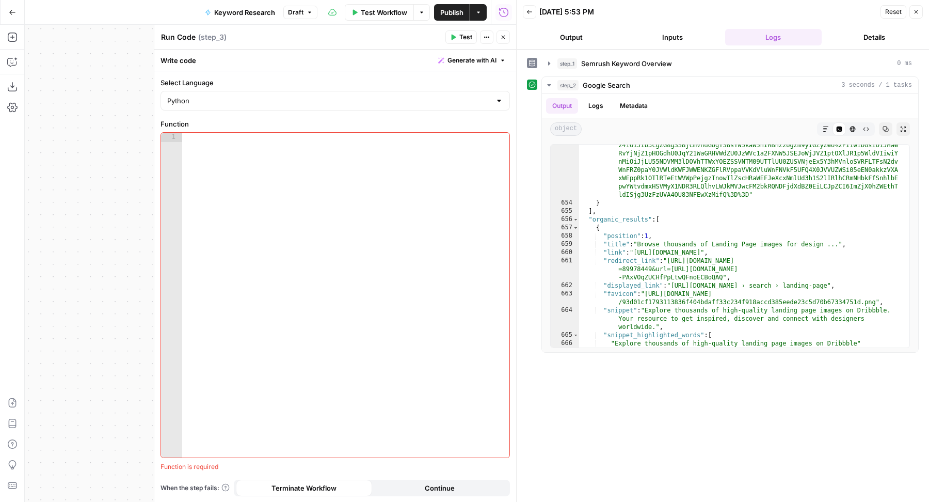
click at [479, 56] on span "Generate with AI" at bounding box center [472, 60] width 49 height 9
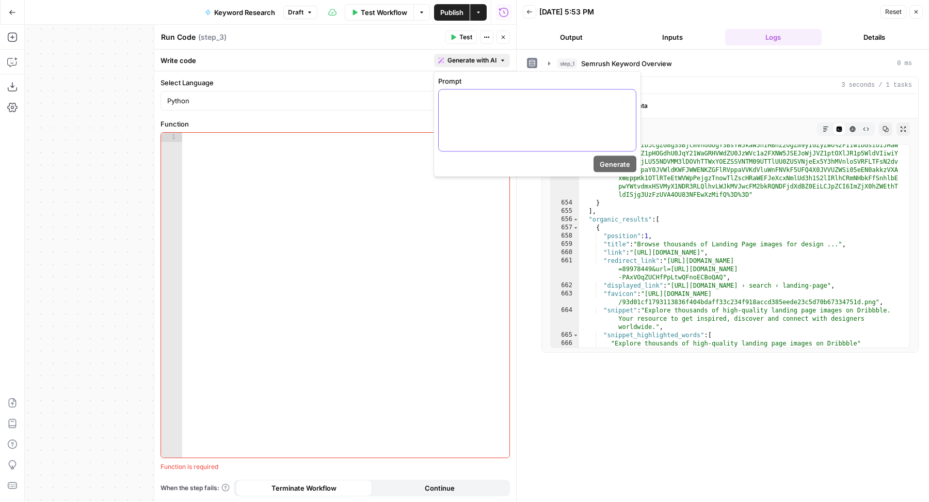
click at [475, 113] on div at bounding box center [537, 120] width 197 height 61
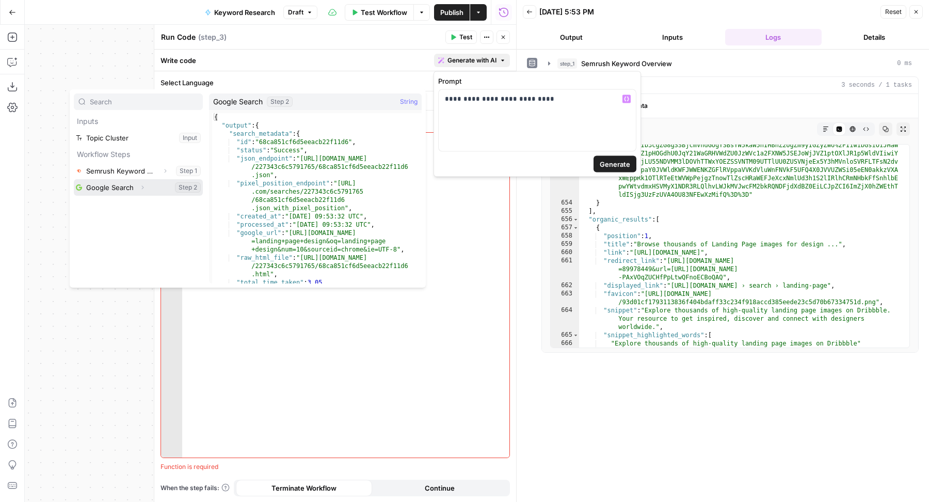
click at [146, 186] on button "Expand" at bounding box center [142, 187] width 13 height 13
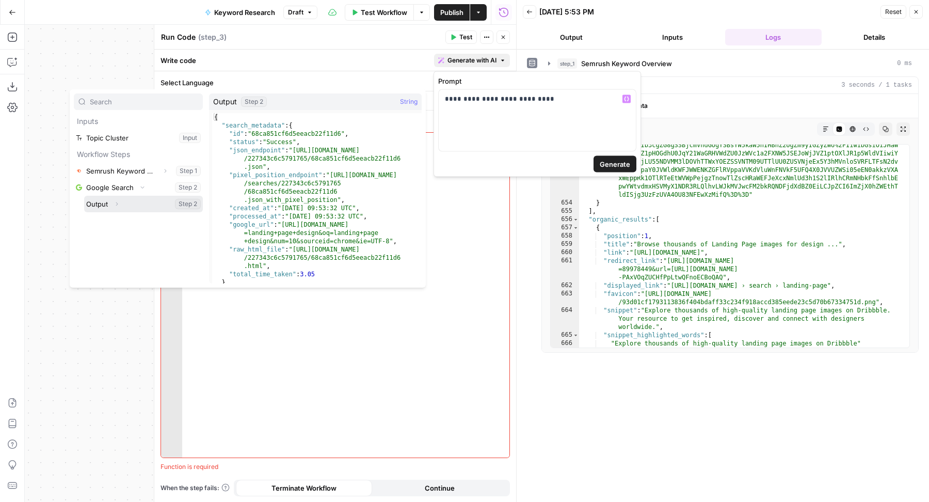
click at [119, 205] on icon "button" at bounding box center [117, 204] width 6 height 6
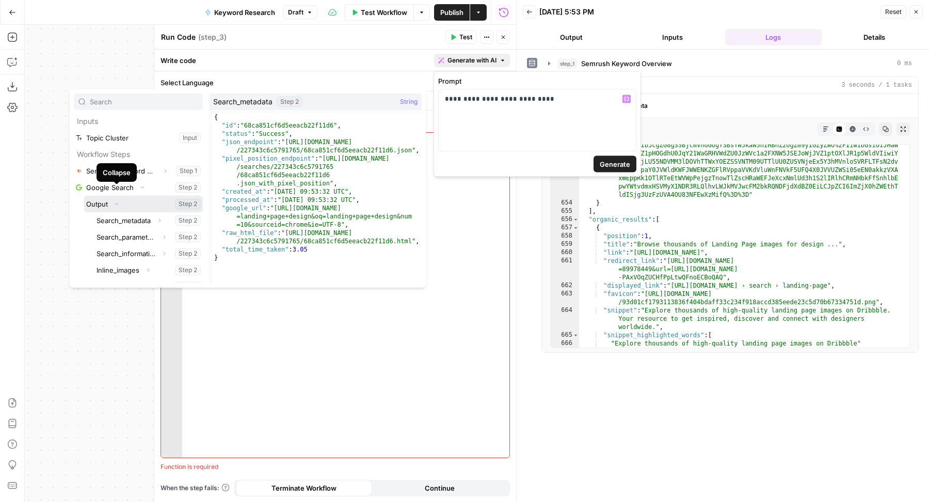
scroll to position [43, 0]
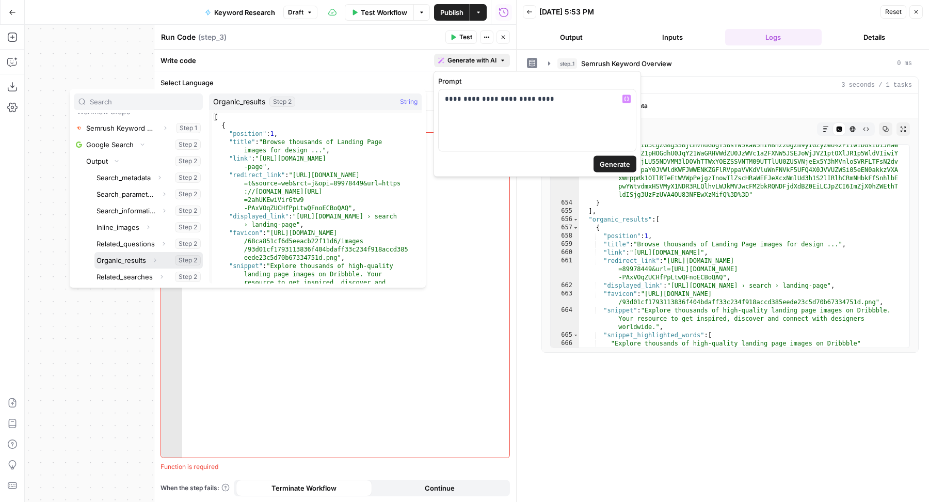
click at [133, 262] on button "Select variable Organic_results" at bounding box center [148, 260] width 108 height 17
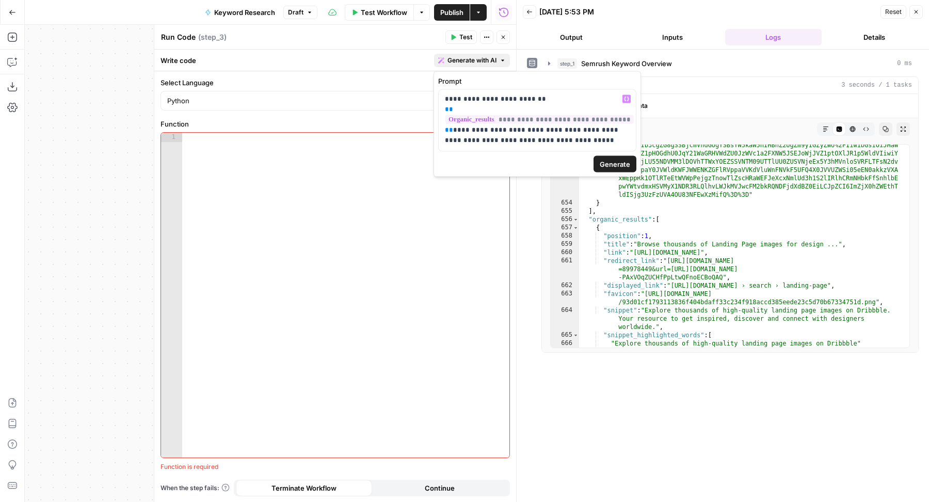
click at [619, 160] on span "Generate" at bounding box center [615, 164] width 30 height 10
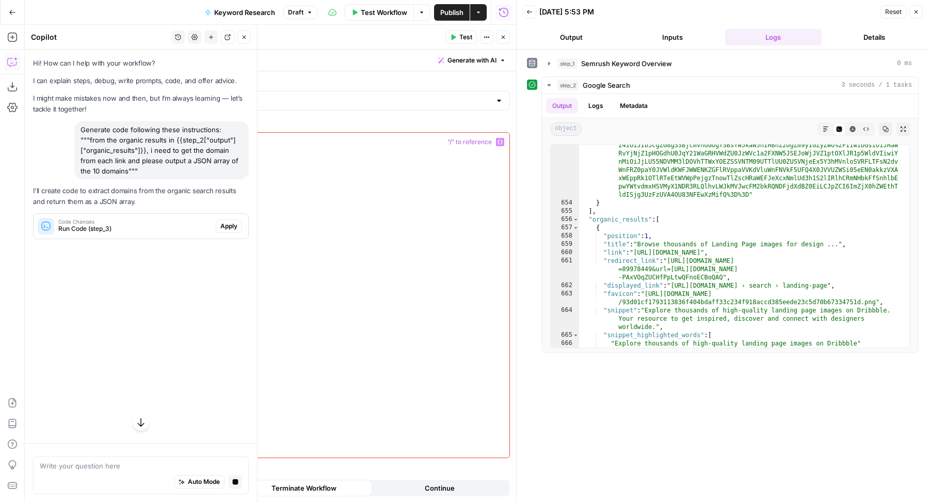
scroll to position [0, 0]
click at [223, 224] on span "Apply" at bounding box center [228, 225] width 17 height 9
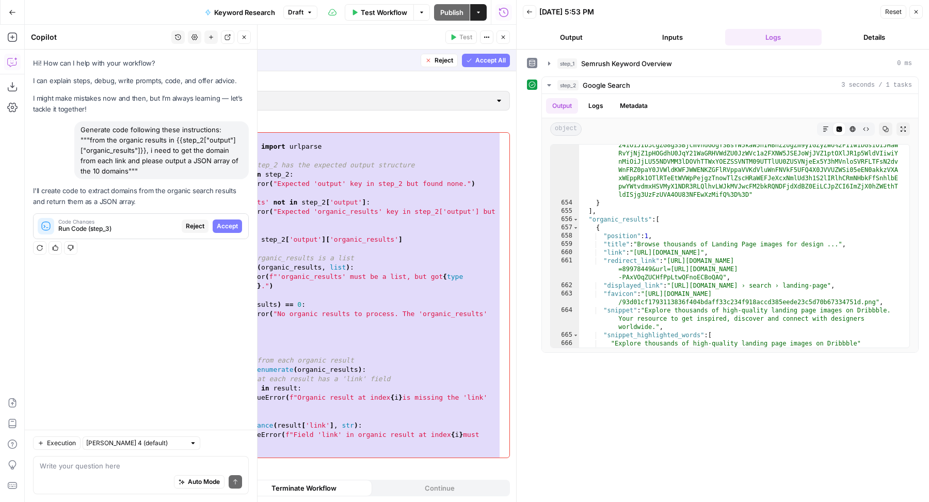
click at [491, 57] on span "Accept All" at bounding box center [490, 60] width 30 height 9
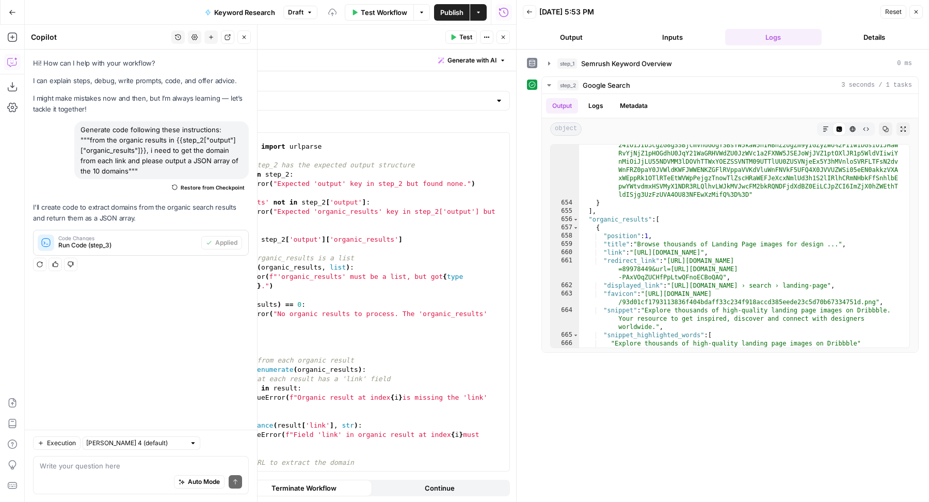
click at [466, 37] on span "Test" at bounding box center [465, 37] width 13 height 9
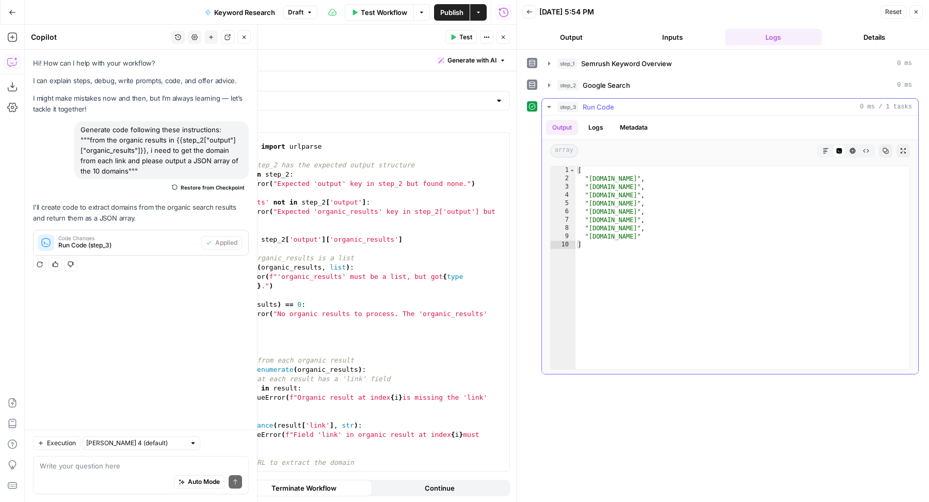
click at [609, 200] on div "[ "dribbble.com" , "landingfolio.com" , "reddit.com" , "canva.com" , "pinterest…" at bounding box center [743, 276] width 335 height 220
type textarea "**********"
click at [506, 34] on button "Close" at bounding box center [503, 36] width 13 height 13
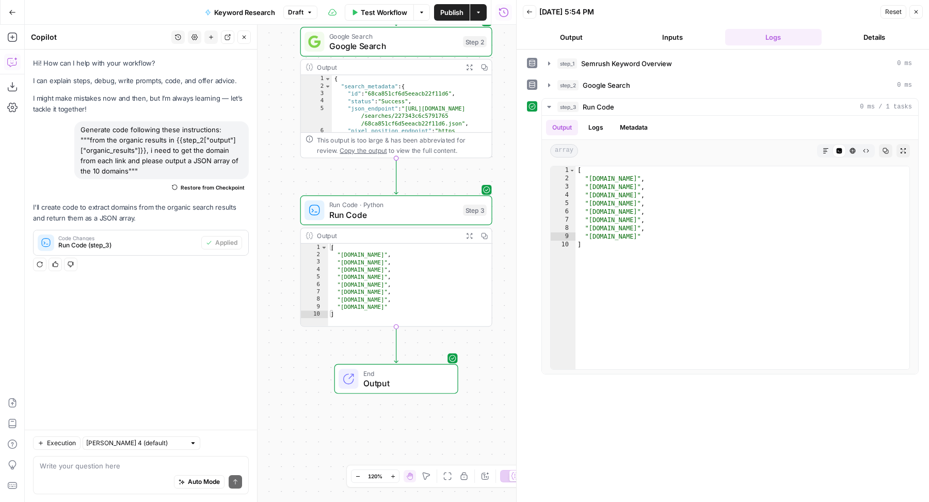
click at [245, 39] on icon "button" at bounding box center [244, 37] width 6 height 6
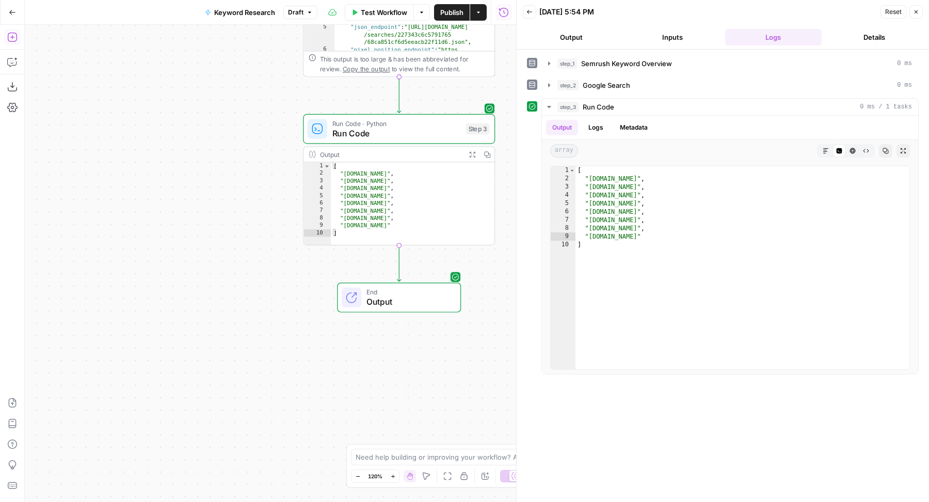
click at [8, 31] on button "Add Steps" at bounding box center [12, 37] width 17 height 17
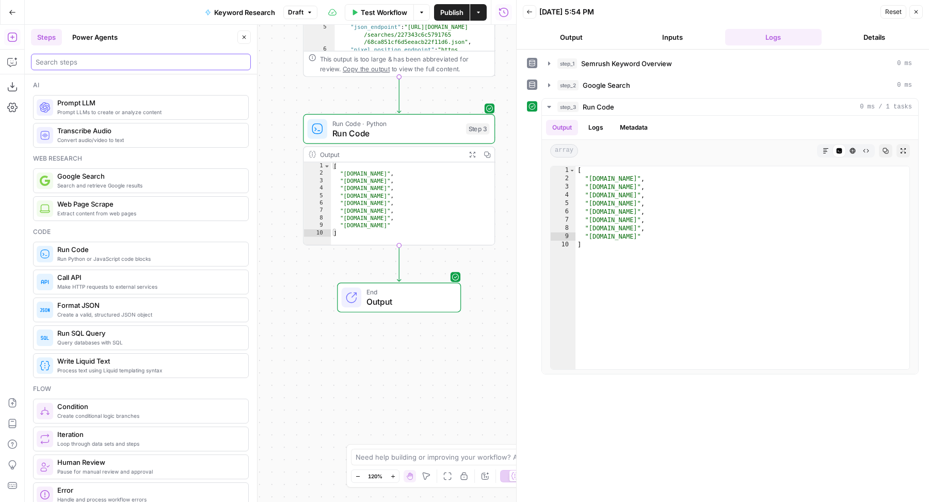
click at [95, 59] on input "search" at bounding box center [141, 62] width 211 height 10
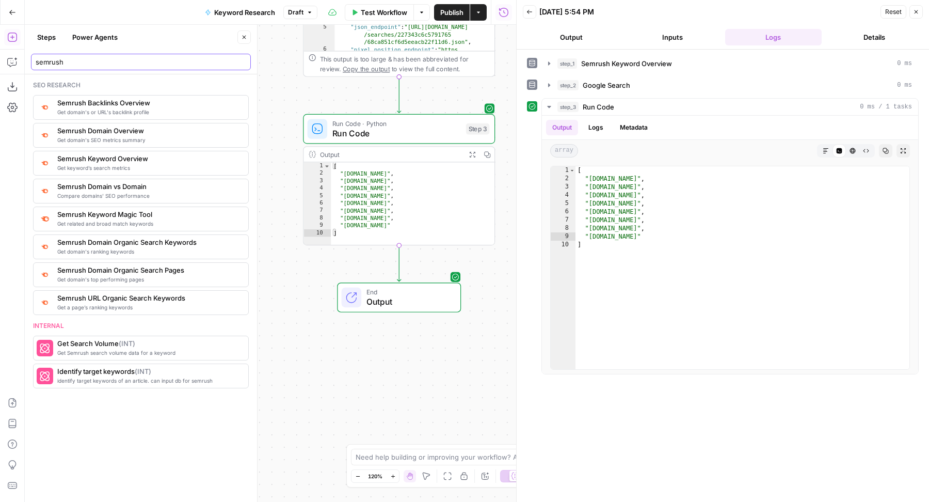
type input "semrush"
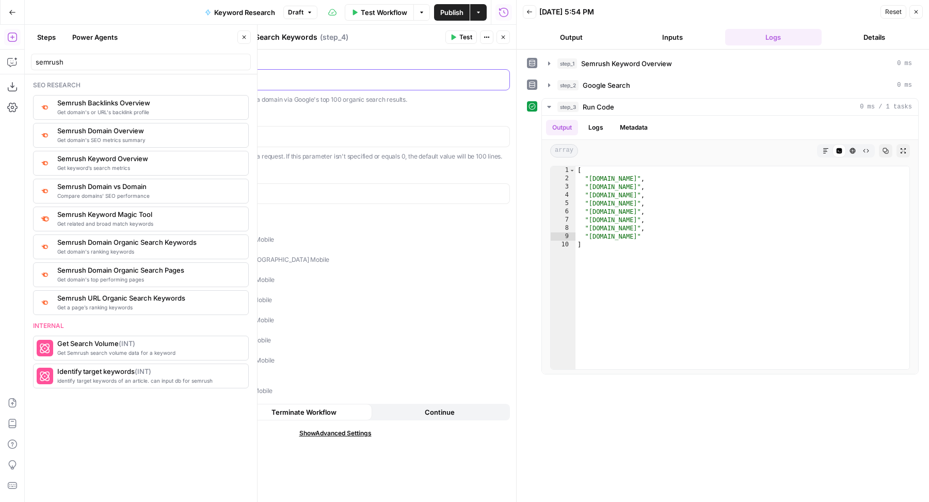
click at [297, 82] on p at bounding box center [335, 79] width 336 height 10
click at [503, 37] on icon "button" at bounding box center [504, 38] width 4 height 4
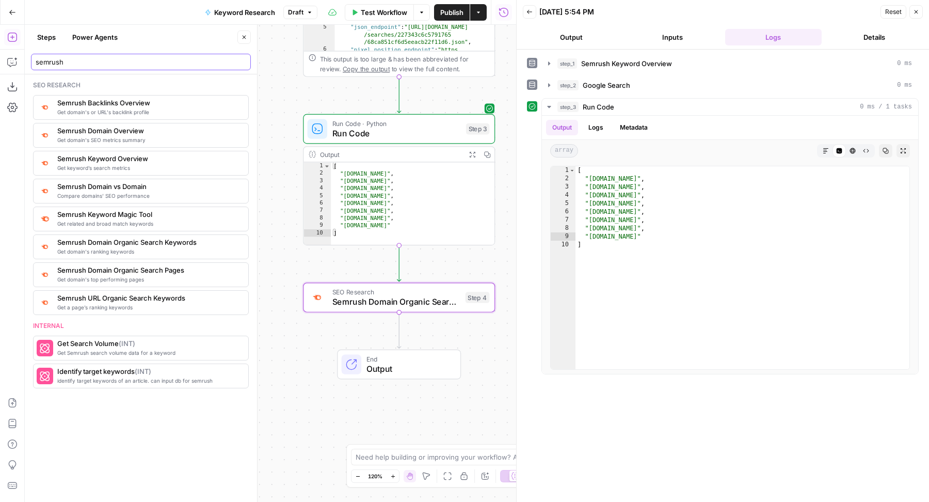
click at [242, 61] on input "semrush" at bounding box center [141, 62] width 211 height 10
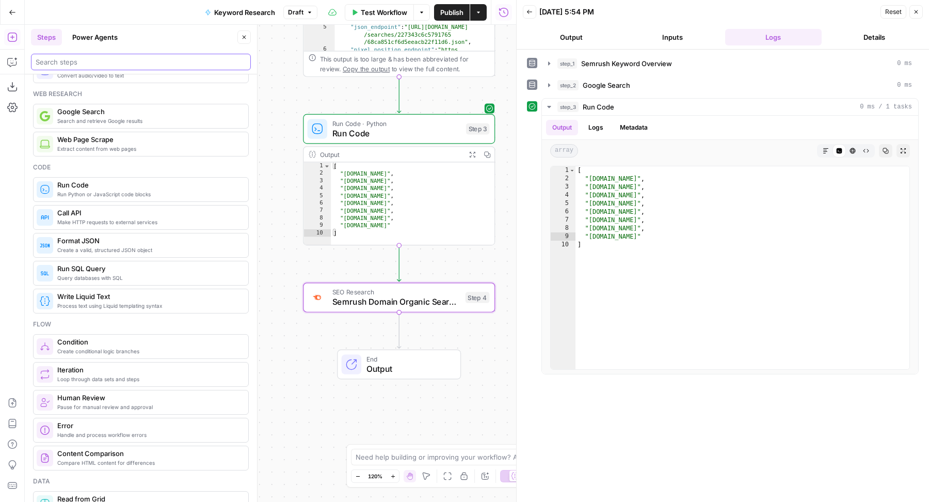
scroll to position [78, 0]
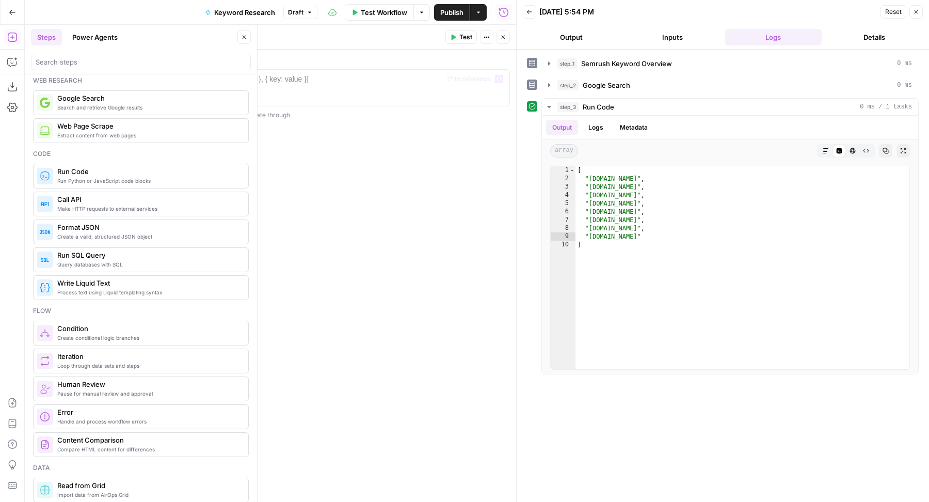
click at [443, 86] on div at bounding box center [335, 97] width 341 height 46
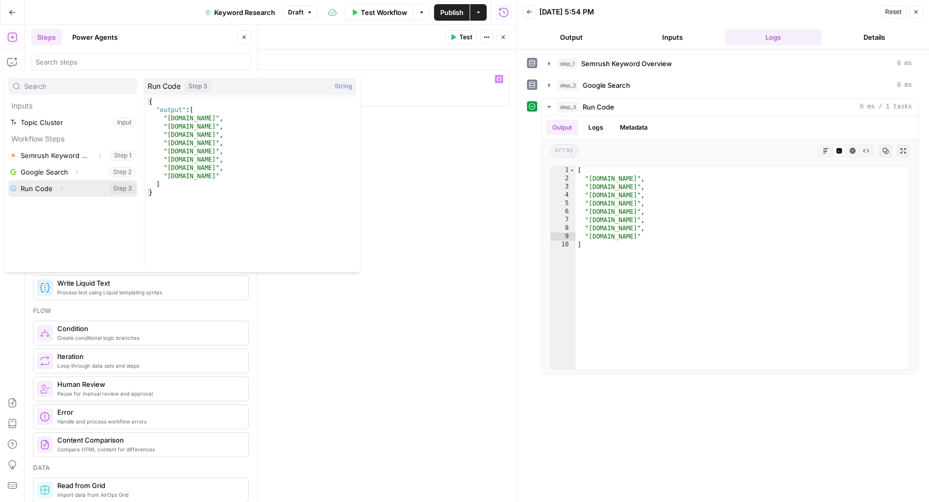
click at [61, 185] on icon "button" at bounding box center [61, 188] width 6 height 6
click at [62, 202] on button "Select variable Output" at bounding box center [78, 205] width 119 height 17
type textarea "**********"
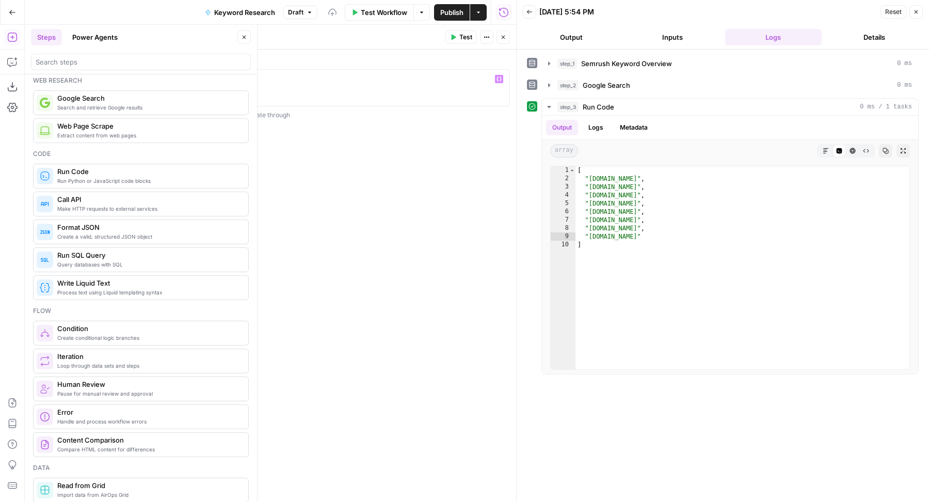
click at [380, 72] on div "**********" at bounding box center [336, 87] width 350 height 37
click at [504, 37] on icon "button" at bounding box center [503, 37] width 6 height 6
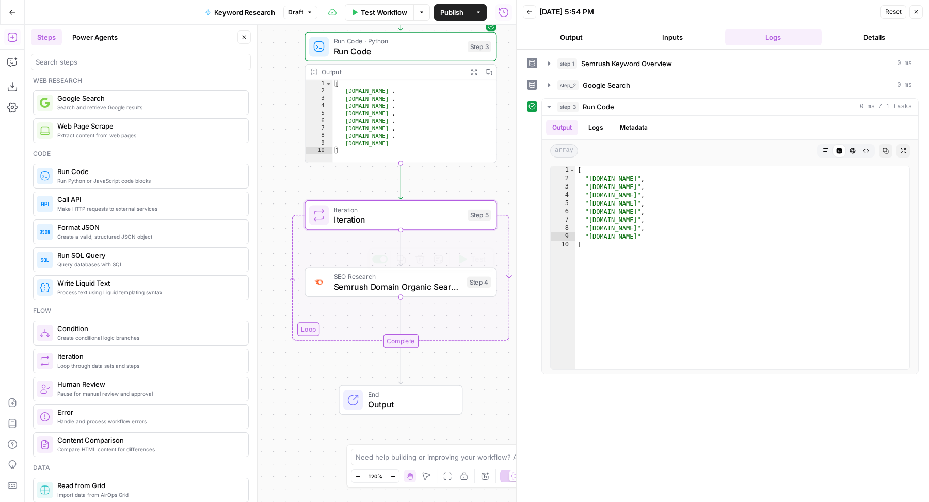
click at [366, 282] on span "Semrush Domain Organic Search Keywords" at bounding box center [398, 286] width 128 height 12
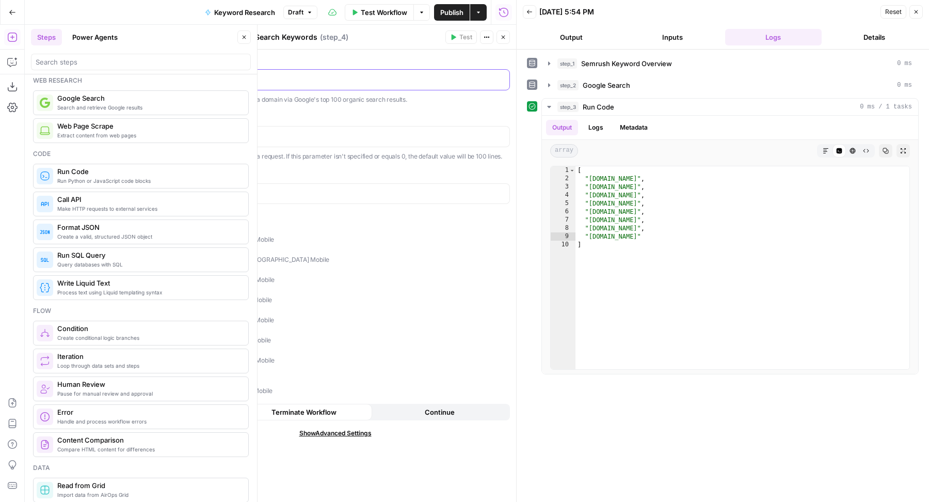
click at [225, 82] on p at bounding box center [335, 79] width 336 height 10
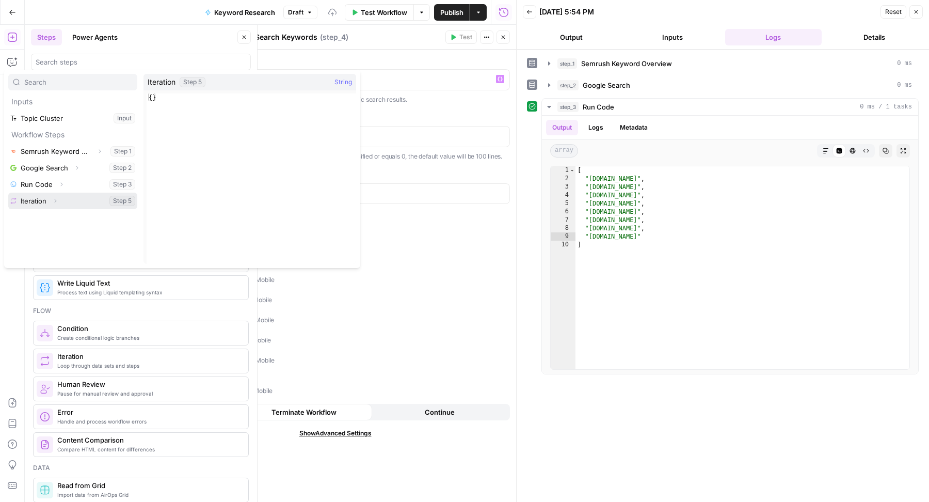
click at [56, 199] on icon "button" at bounding box center [56, 201] width 2 height 4
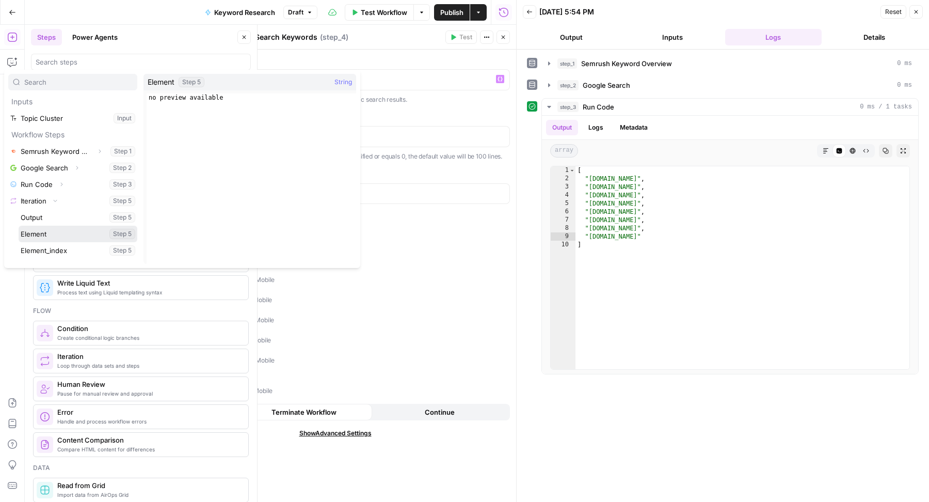
click at [47, 233] on button "Select variable Element" at bounding box center [78, 234] width 119 height 17
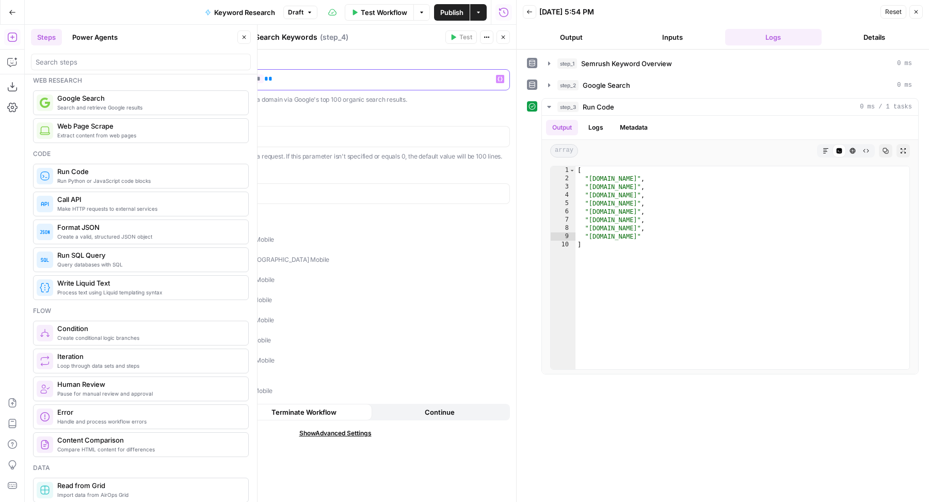
click at [331, 76] on p "**********" at bounding box center [335, 79] width 337 height 10
copy p "**********"
click at [502, 38] on icon "button" at bounding box center [504, 38] width 4 height 4
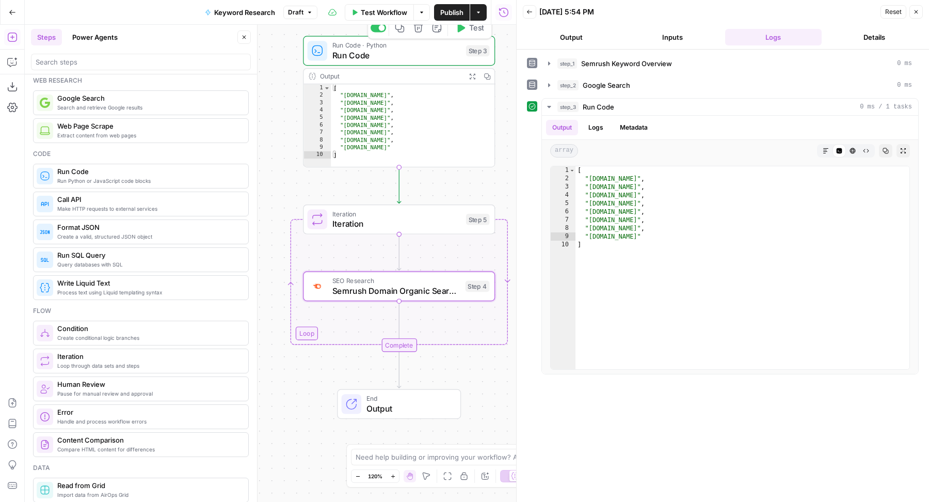
click at [407, 56] on span "Run Code" at bounding box center [396, 55] width 129 height 12
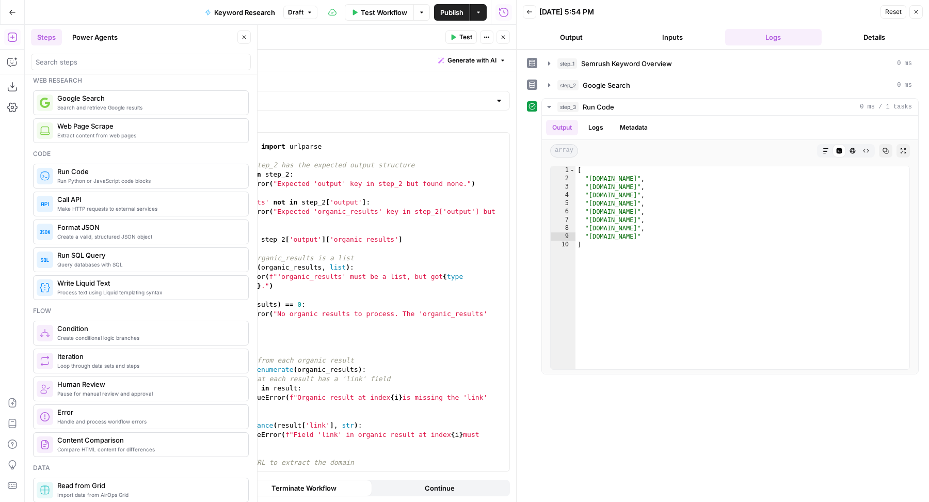
click at [481, 62] on span "Generate with AI" at bounding box center [472, 60] width 49 height 9
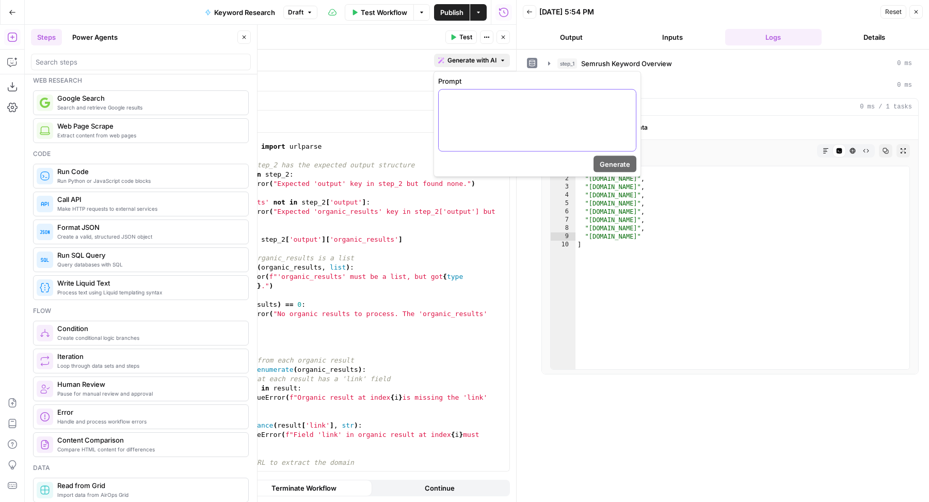
click at [523, 128] on div at bounding box center [537, 120] width 197 height 61
click at [622, 161] on span "Generate" at bounding box center [615, 164] width 30 height 10
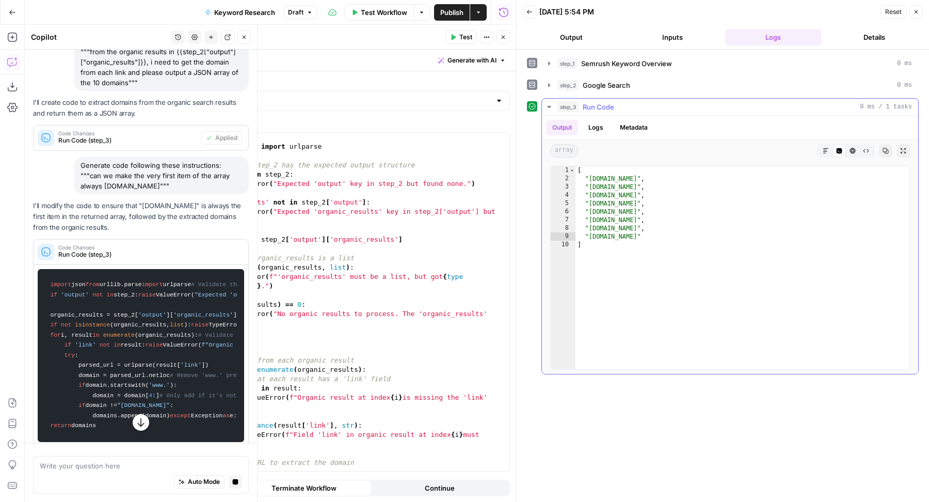
scroll to position [0, 0]
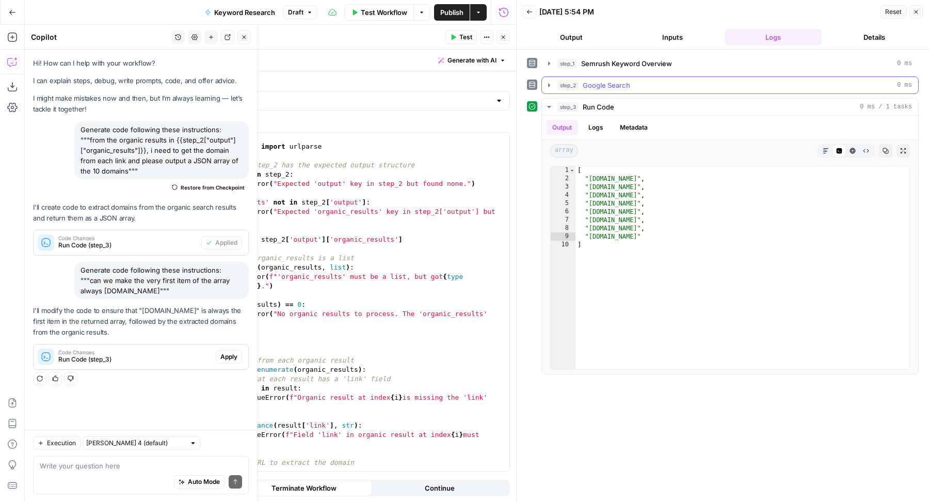
click at [610, 91] on button "step_2 Google Search 0 ms" at bounding box center [730, 85] width 376 height 17
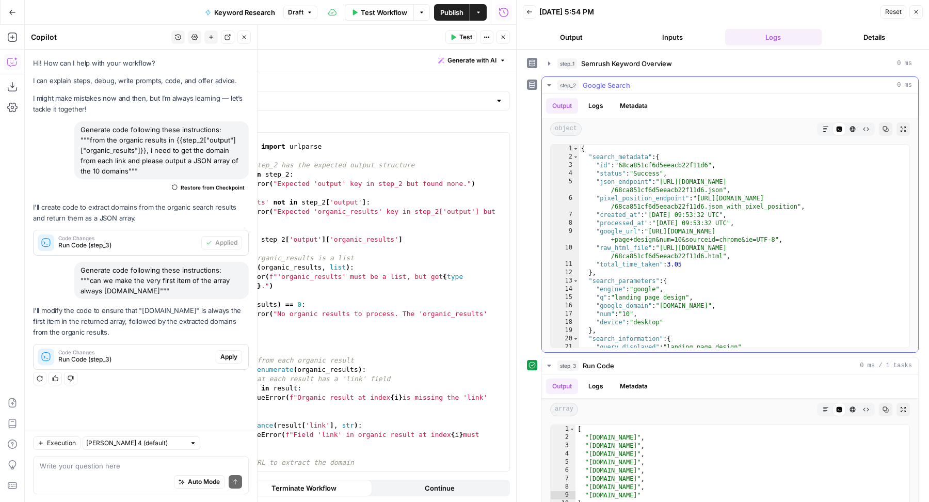
click at [736, 77] on button "step_2 Google Search 0 ms" at bounding box center [730, 85] width 376 height 17
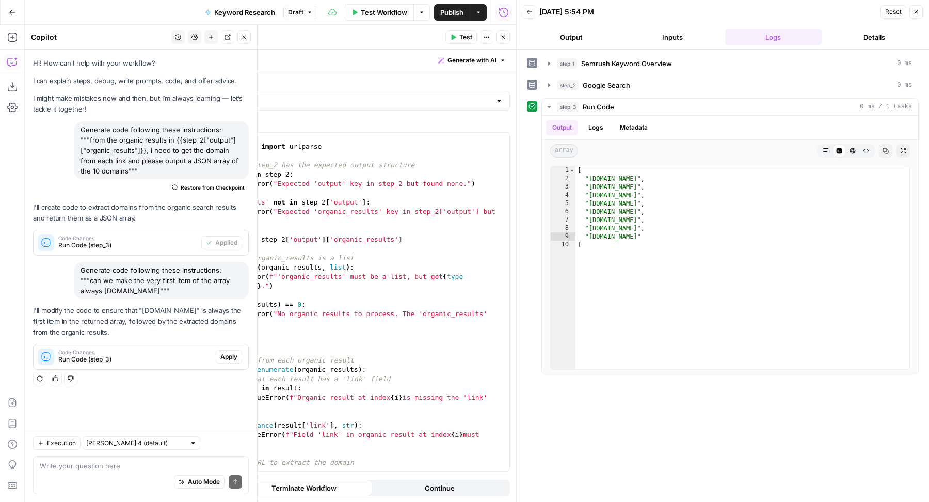
click at [230, 358] on span "Apply" at bounding box center [228, 356] width 17 height 9
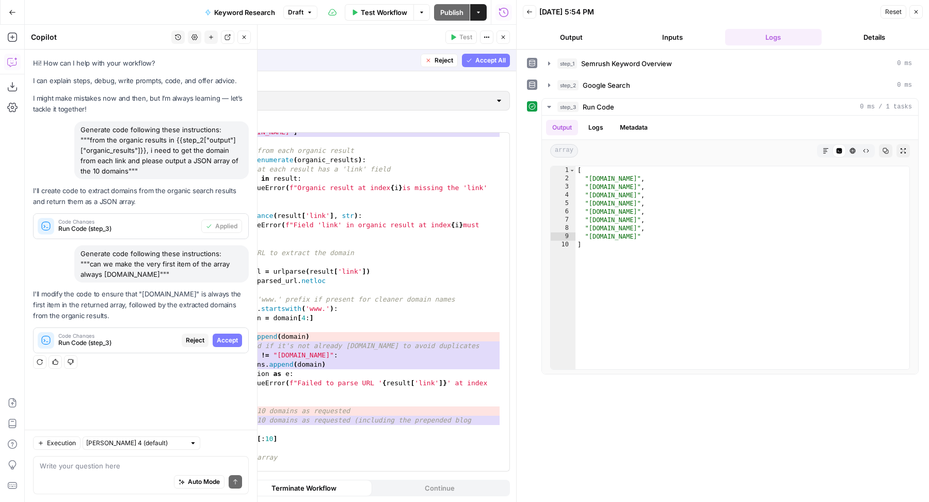
scroll to position [228, 0]
click at [487, 62] on span "Accept All" at bounding box center [490, 60] width 30 height 9
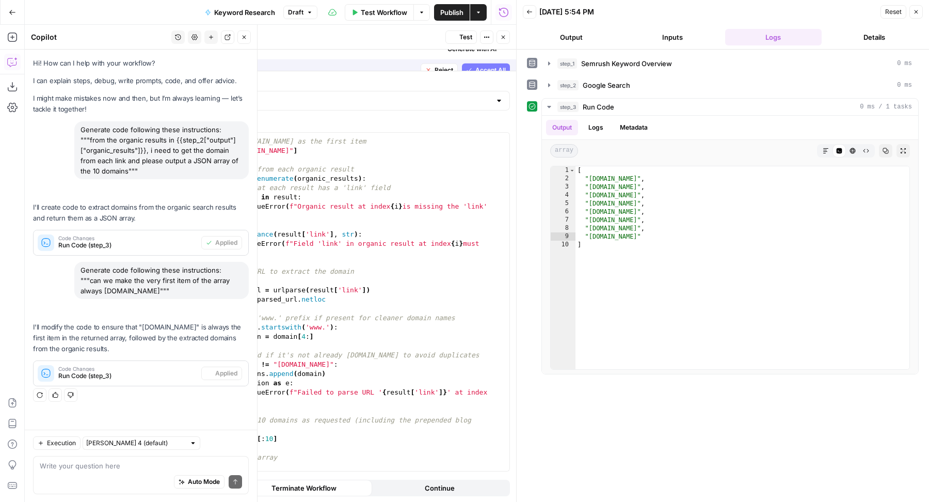
scroll to position [200, 0]
click at [459, 40] on button "Test" at bounding box center [461, 36] width 31 height 13
click at [500, 39] on button "Close" at bounding box center [503, 36] width 13 height 13
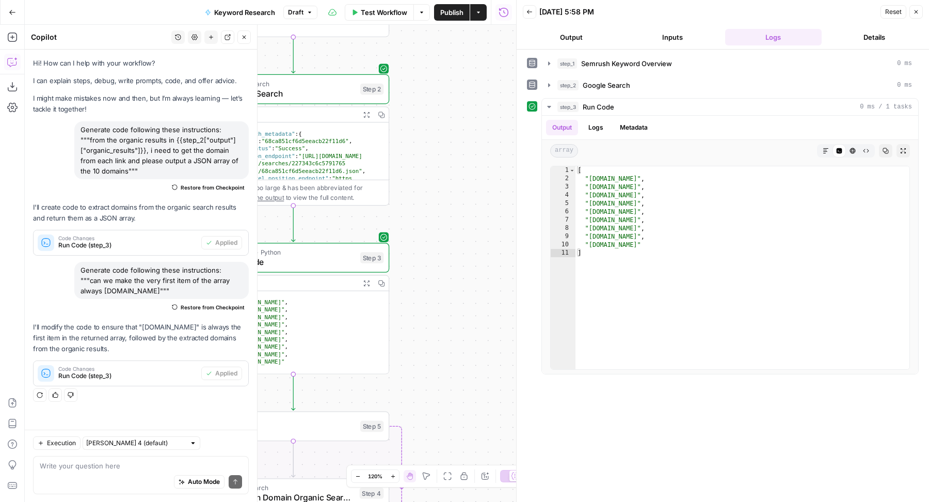
click at [247, 41] on button "Close" at bounding box center [243, 36] width 13 height 13
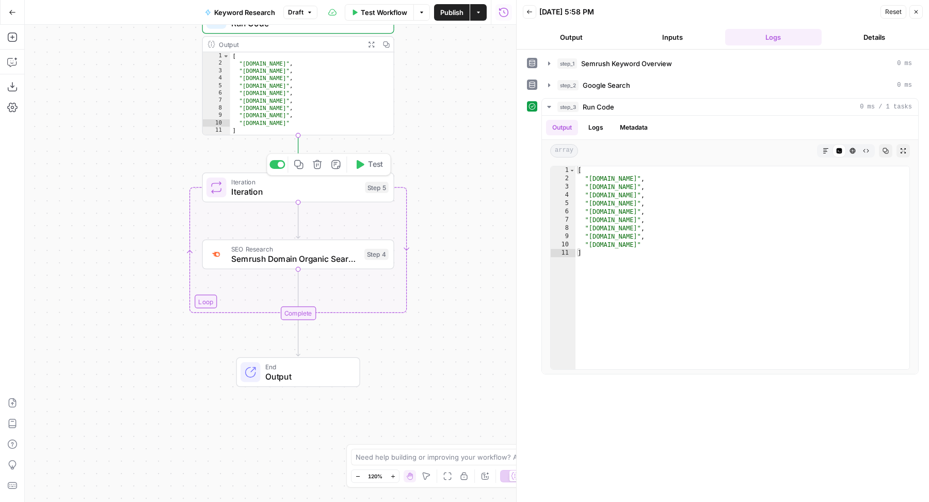
click at [368, 170] on button "Test" at bounding box center [369, 164] width 38 height 16
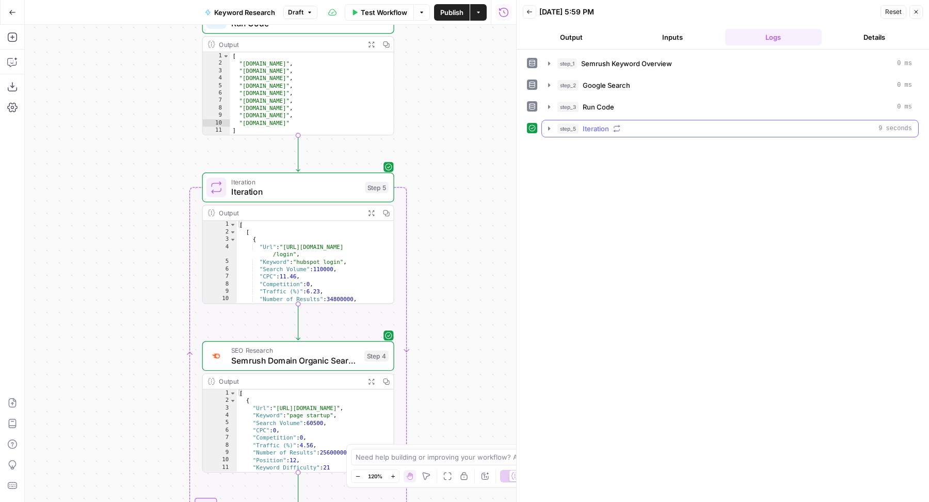
click at [679, 134] on button "step_5 Iteration 9 seconds" at bounding box center [730, 128] width 376 height 17
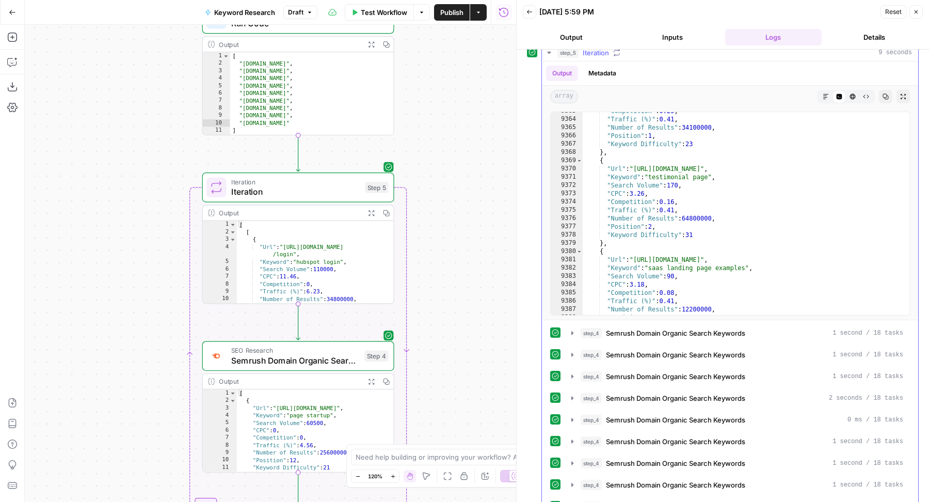
scroll to position [16714, 0]
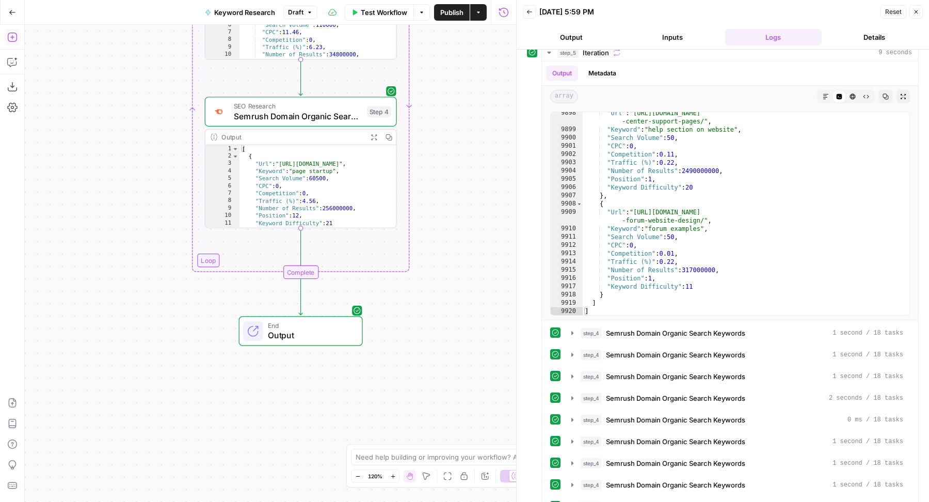
click at [4, 31] on button "Add Steps" at bounding box center [12, 37] width 17 height 17
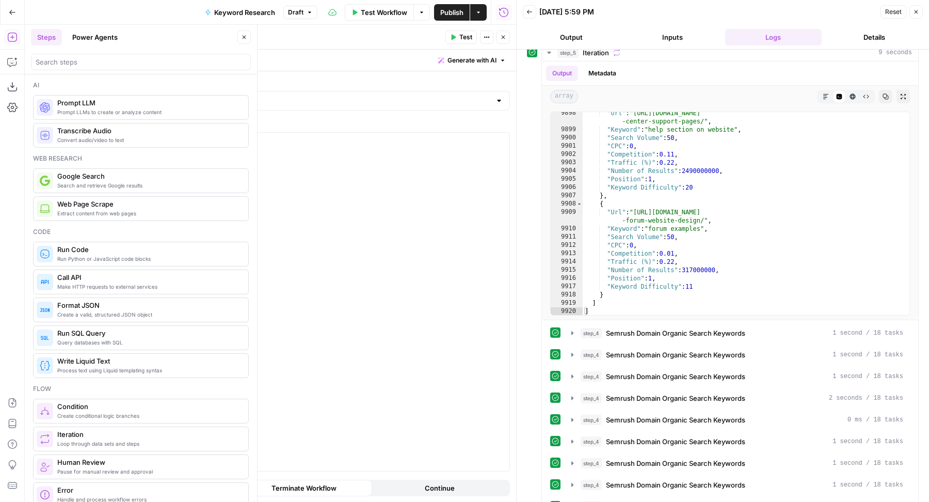
click at [468, 64] on span "Generate with AI" at bounding box center [472, 60] width 49 height 9
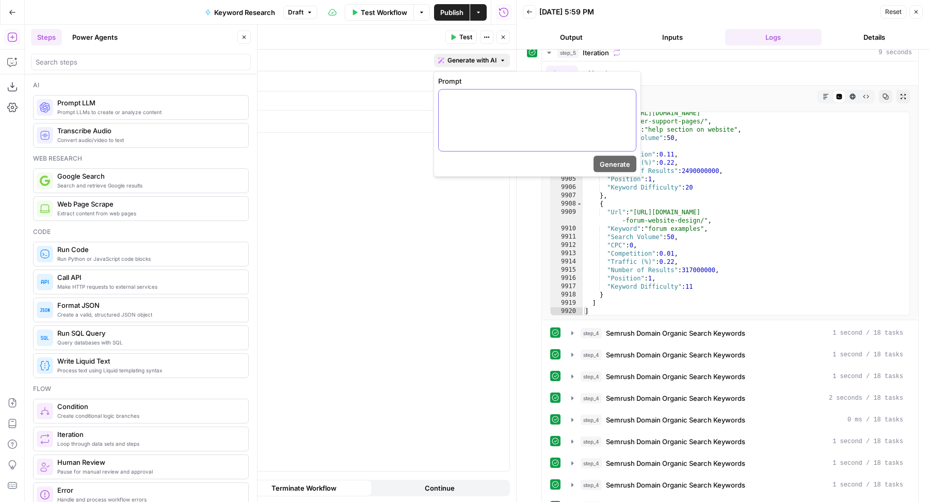
click at [468, 129] on div at bounding box center [537, 120] width 197 height 61
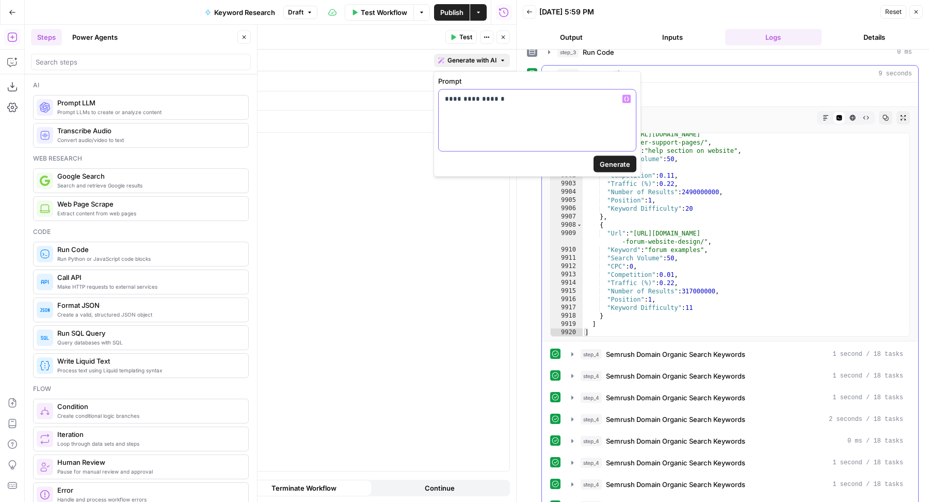
scroll to position [58, 0]
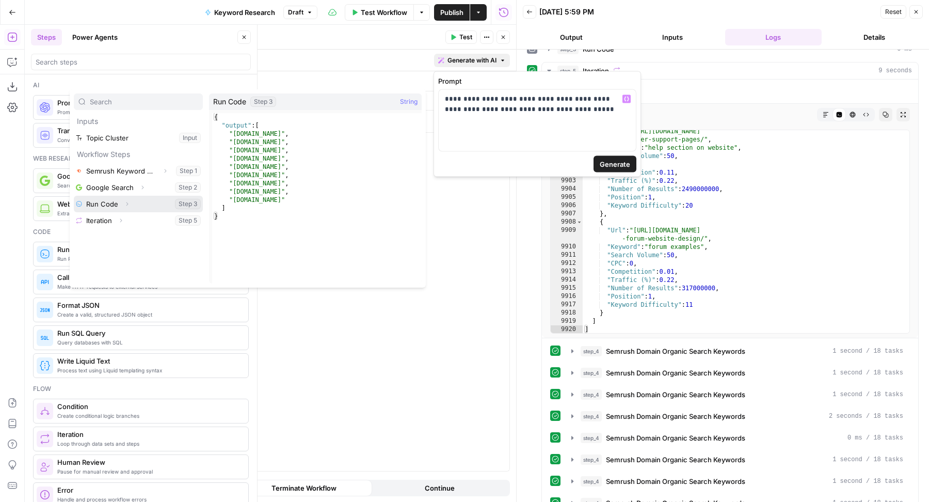
click at [128, 204] on icon "button" at bounding box center [127, 204] width 6 height 6
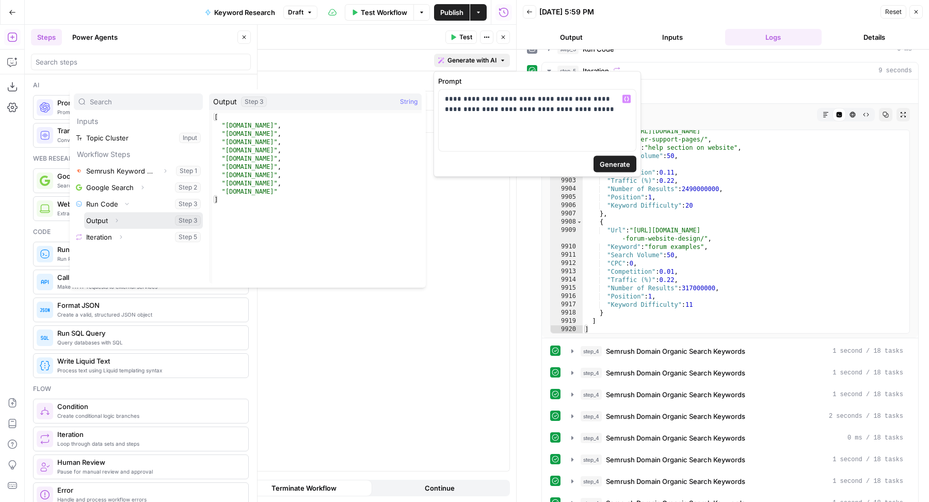
click at [132, 223] on button "Select variable Output" at bounding box center [143, 220] width 119 height 17
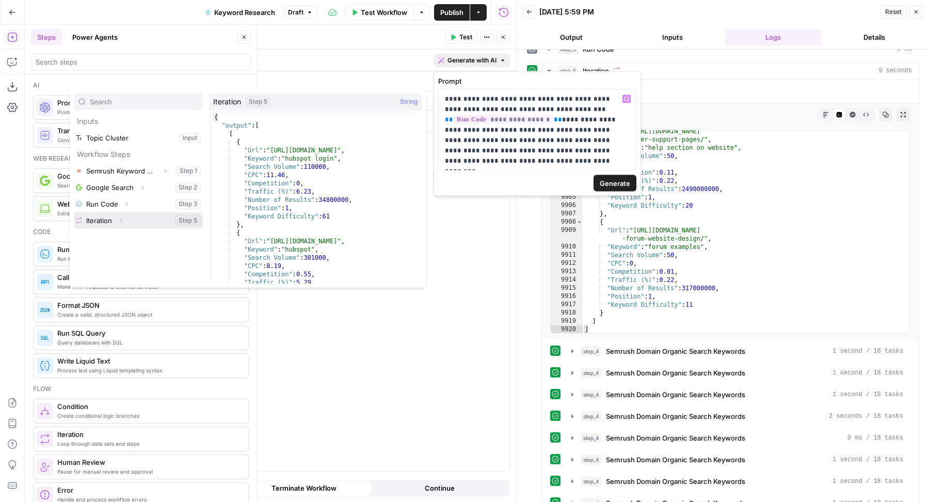
click at [122, 223] on button "Expand" at bounding box center [120, 220] width 13 height 13
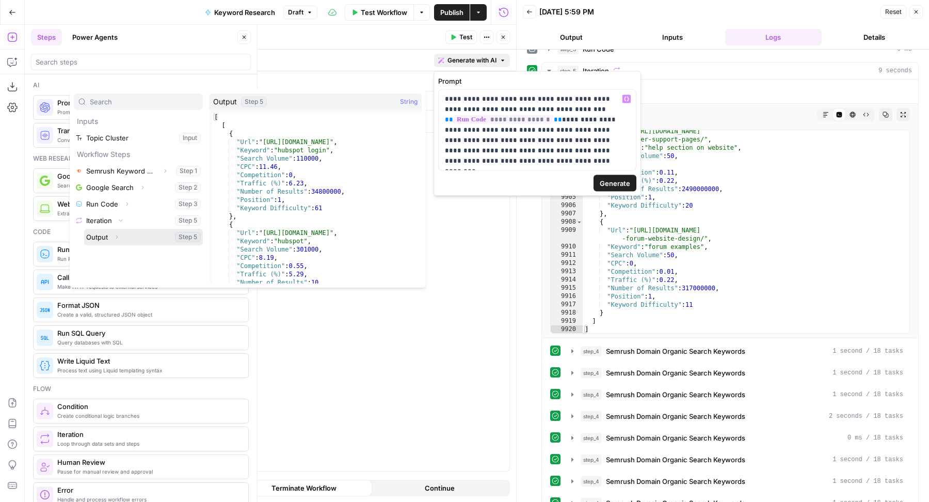
click at [131, 235] on button "Select variable Output" at bounding box center [143, 237] width 119 height 17
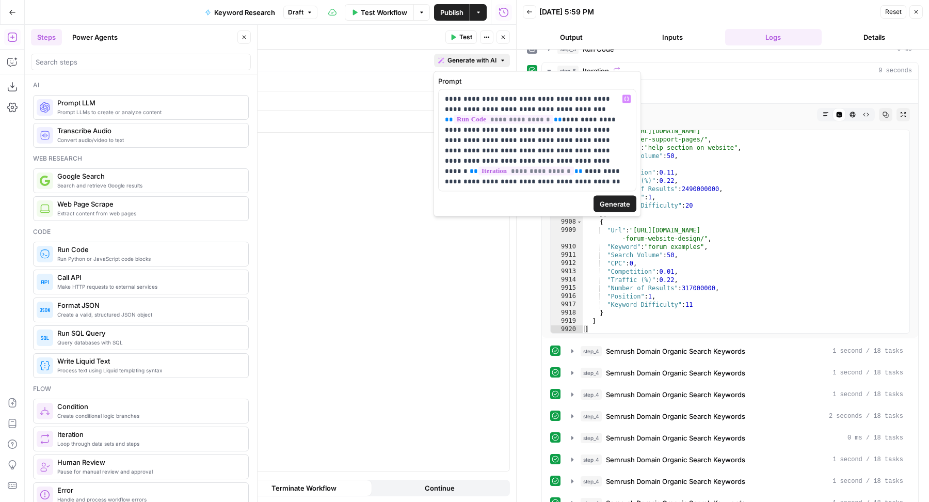
click at [606, 207] on span "Generate" at bounding box center [615, 204] width 30 height 10
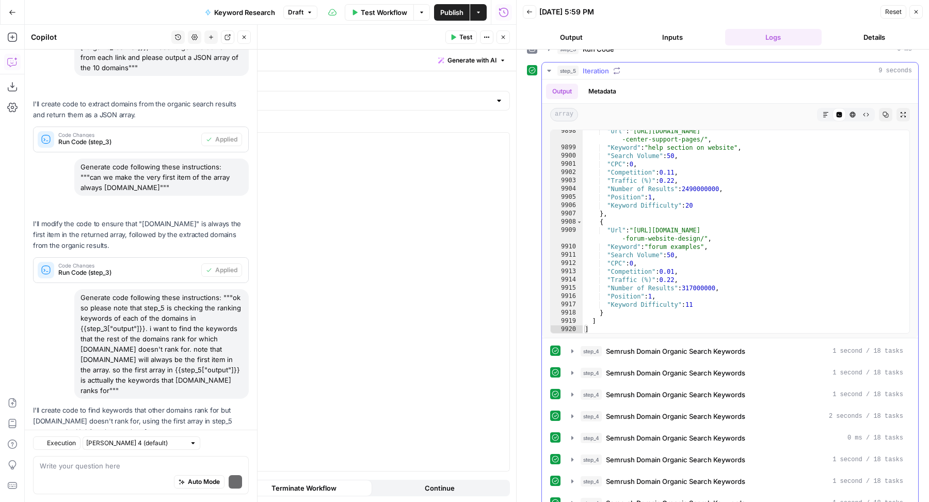
scroll to position [166, 0]
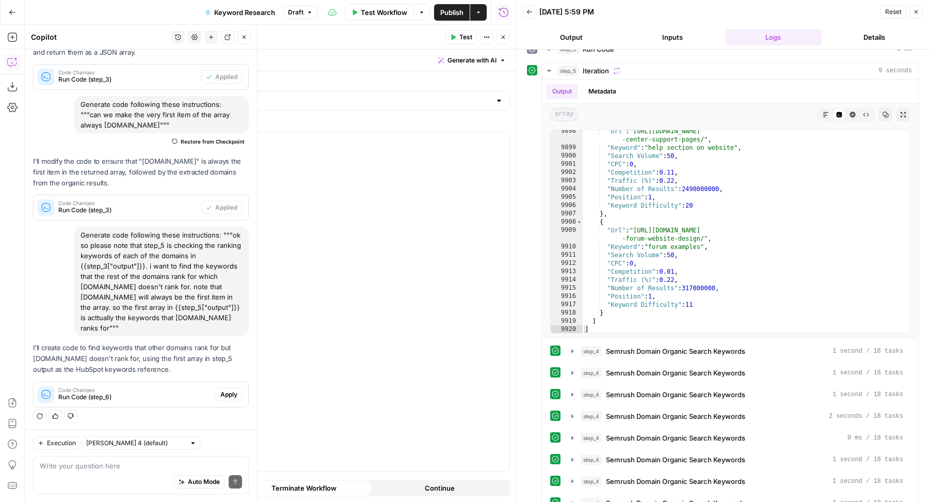
click at [220, 390] on span "Apply" at bounding box center [228, 394] width 17 height 9
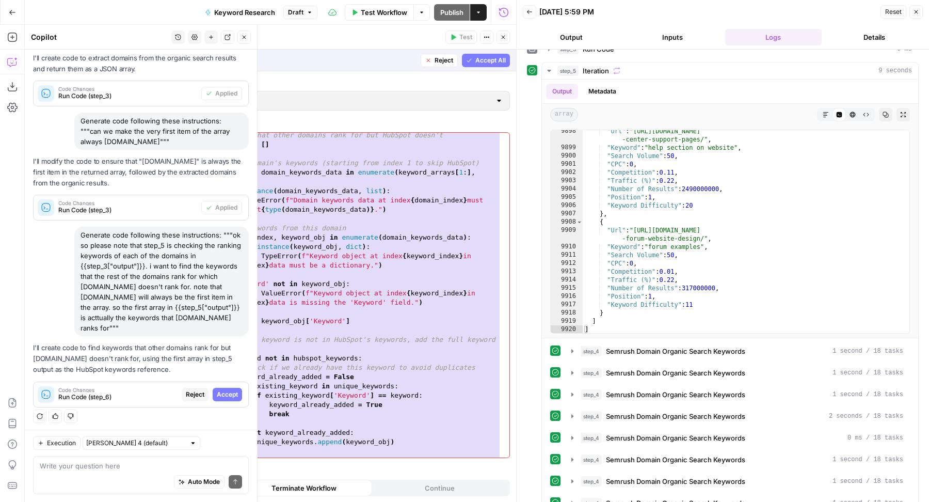
scroll to position [0, 0]
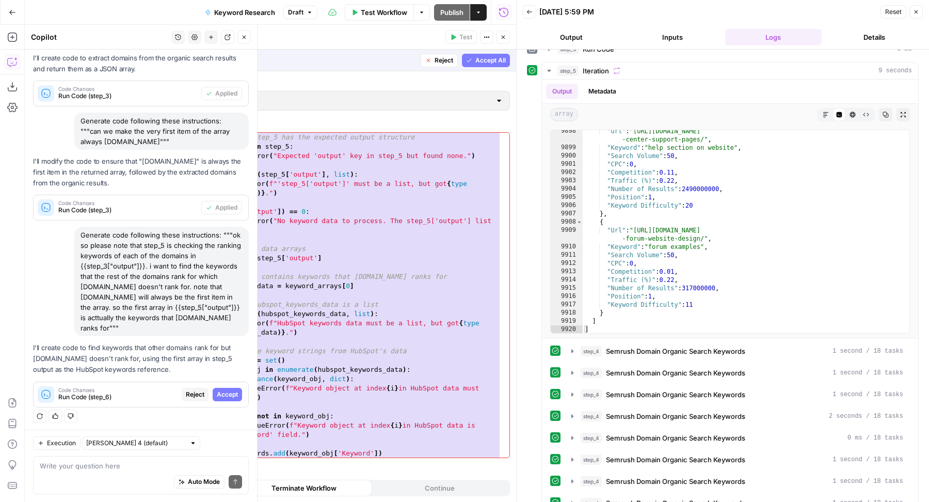
click at [485, 62] on span "Accept All" at bounding box center [490, 60] width 30 height 9
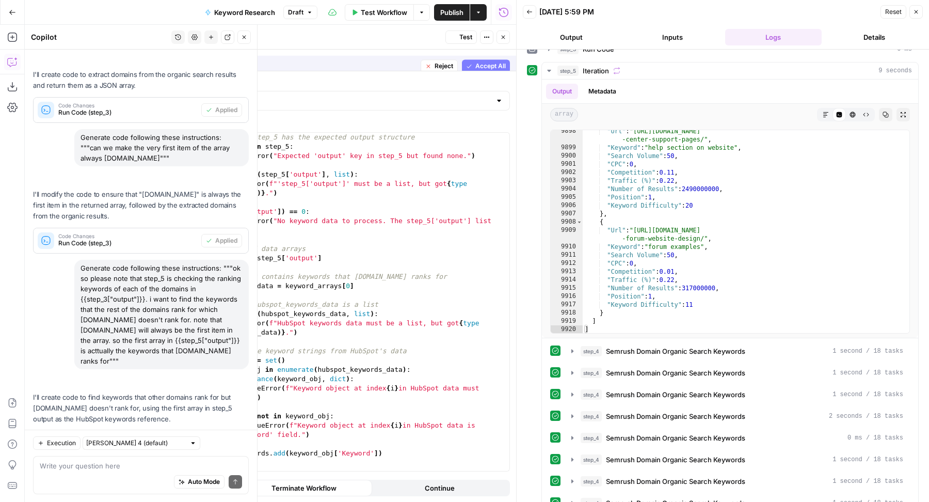
scroll to position [182, 0]
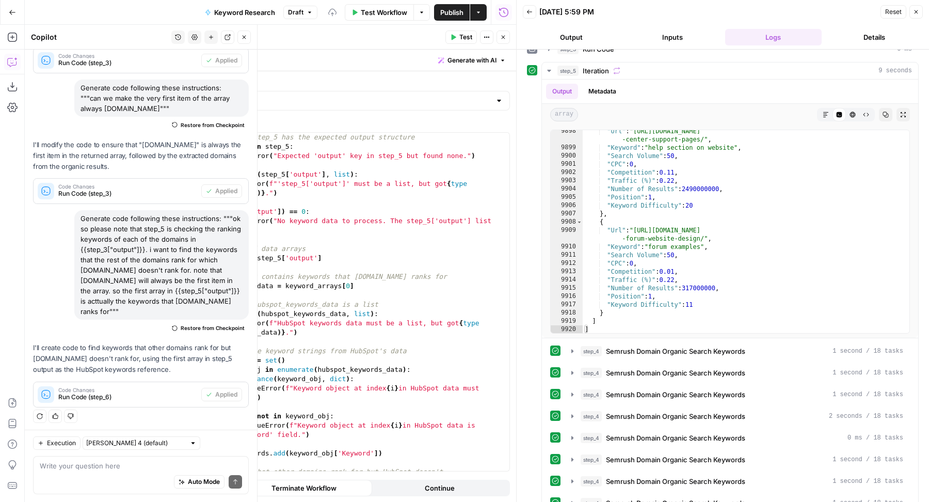
click at [461, 41] on span "Test" at bounding box center [465, 37] width 13 height 9
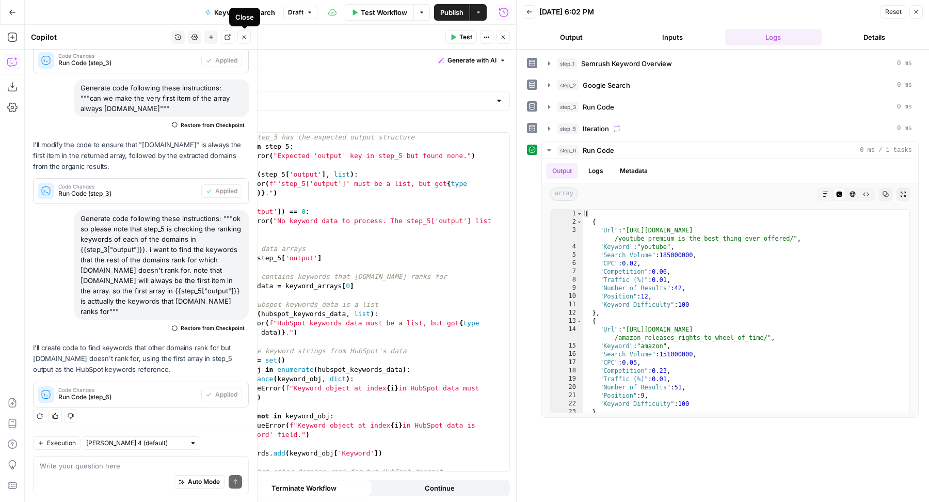
click at [244, 42] on button "Close" at bounding box center [243, 36] width 13 height 13
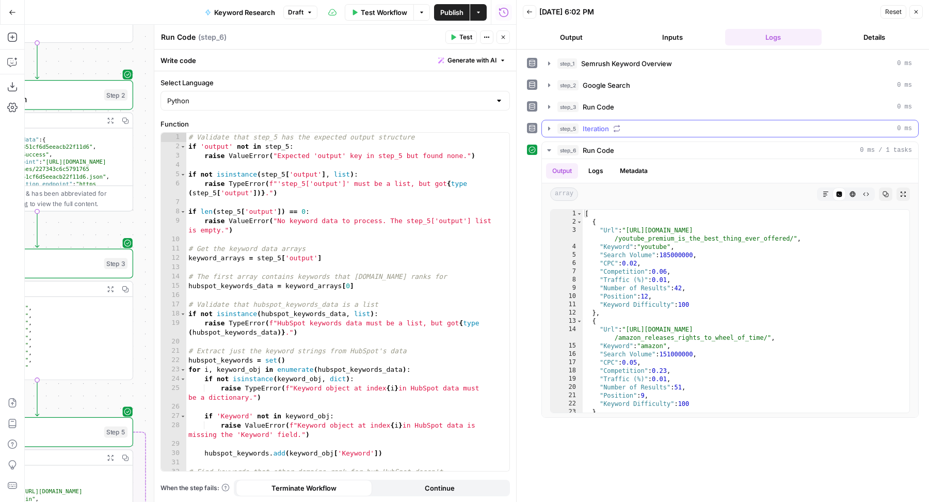
click at [666, 131] on div "step_5 Iteration 0 ms" at bounding box center [735, 128] width 355 height 10
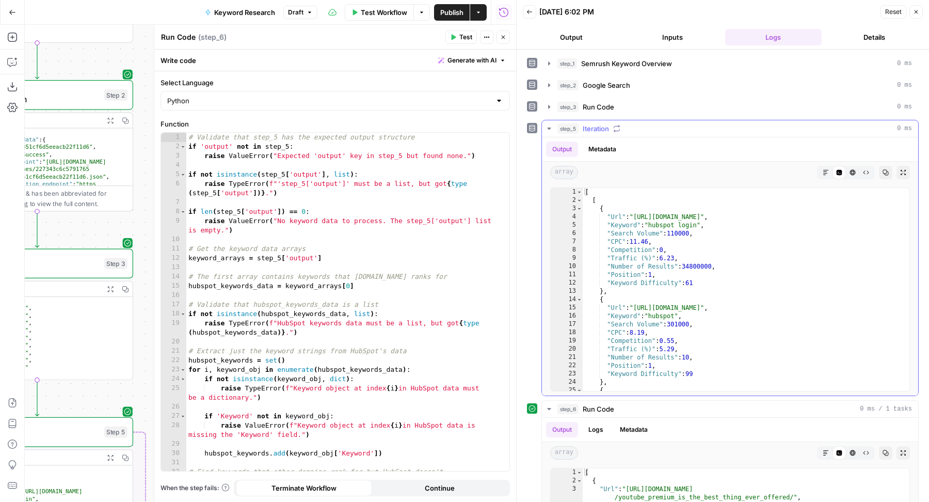
click at [666, 131] on div "step_5 Iteration 0 ms" at bounding box center [735, 128] width 355 height 10
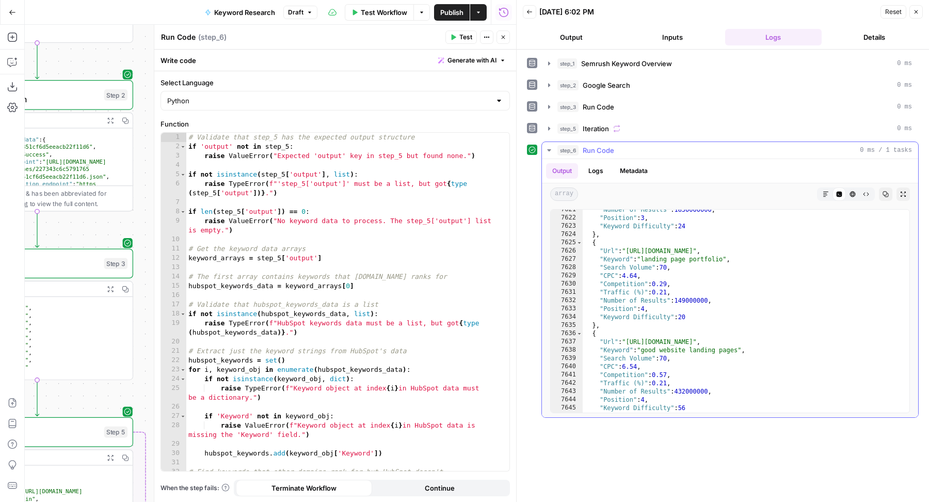
scroll to position [16714, 0]
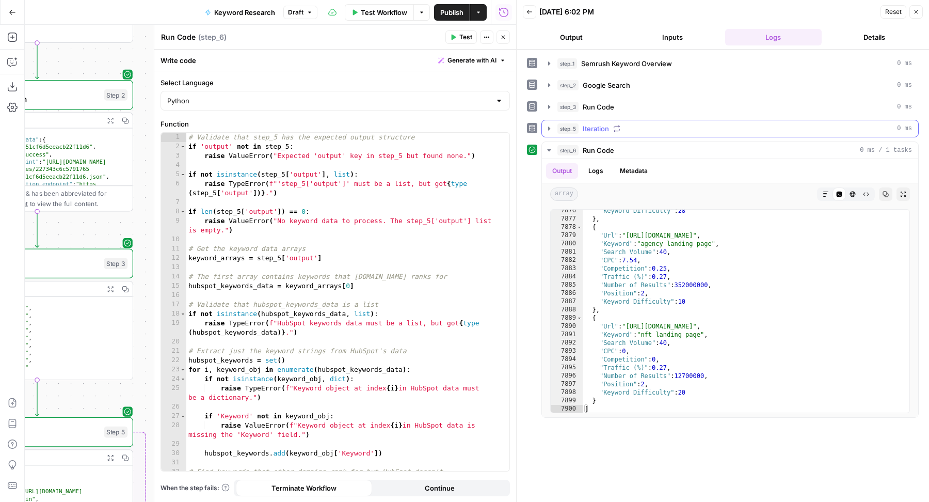
click at [640, 126] on div "step_5 Iteration 0 ms" at bounding box center [735, 128] width 355 height 10
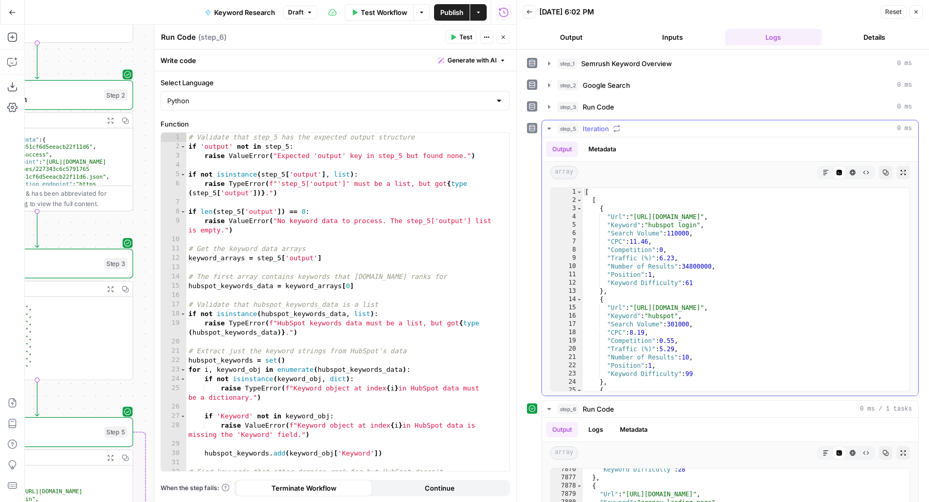
click at [640, 126] on div "step_5 Iteration 0 ms" at bounding box center [735, 128] width 355 height 10
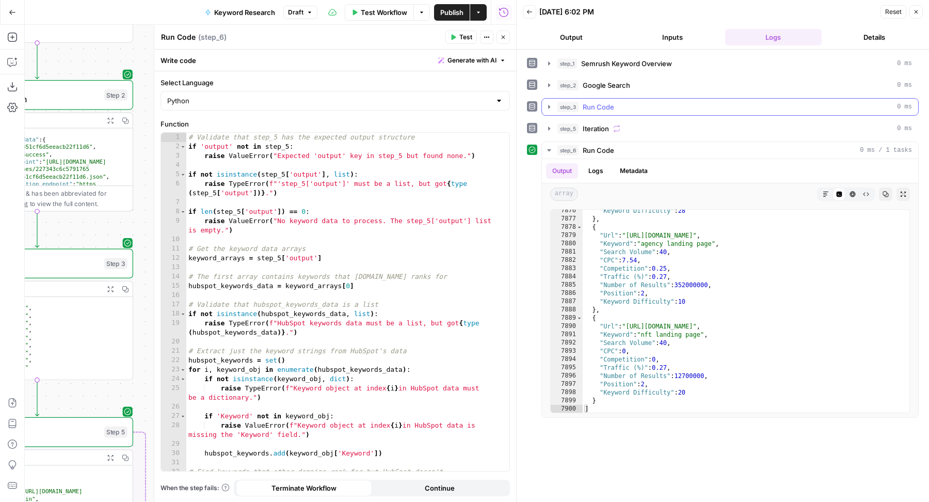
click at [631, 109] on div "step_3 Run Code 0 ms" at bounding box center [735, 107] width 355 height 10
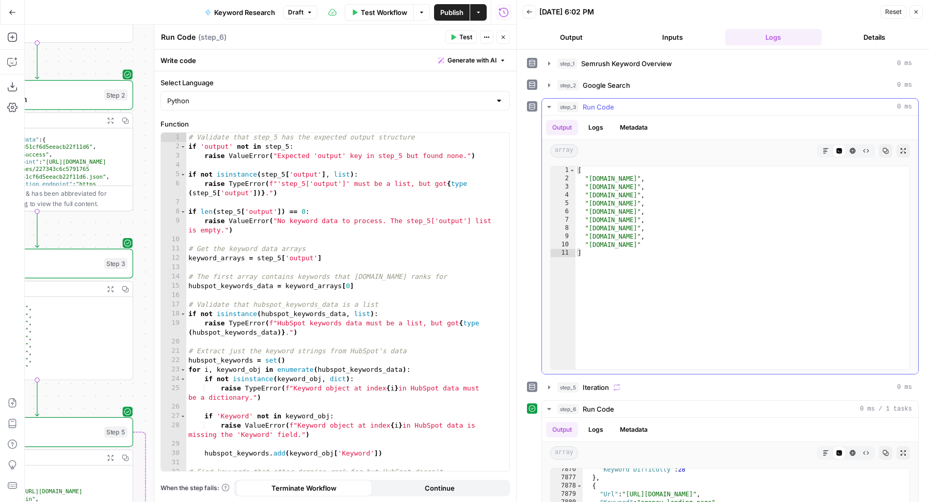
click at [631, 109] on div "step_3 Run Code 0 ms" at bounding box center [735, 107] width 355 height 10
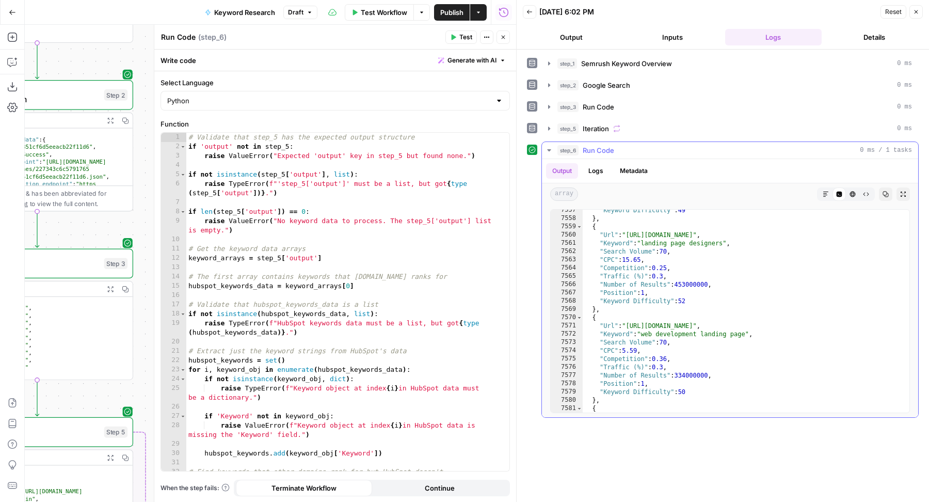
scroll to position [16165, 0]
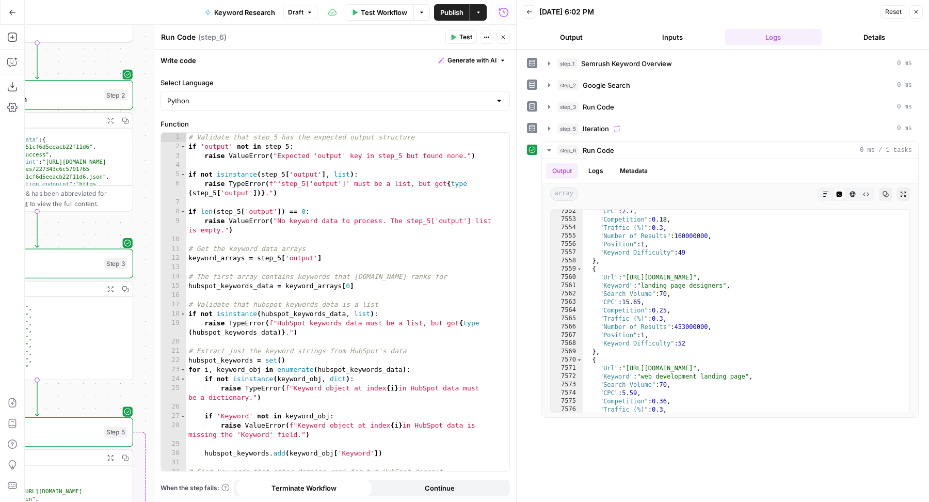
click at [503, 40] on icon "button" at bounding box center [503, 37] width 6 height 6
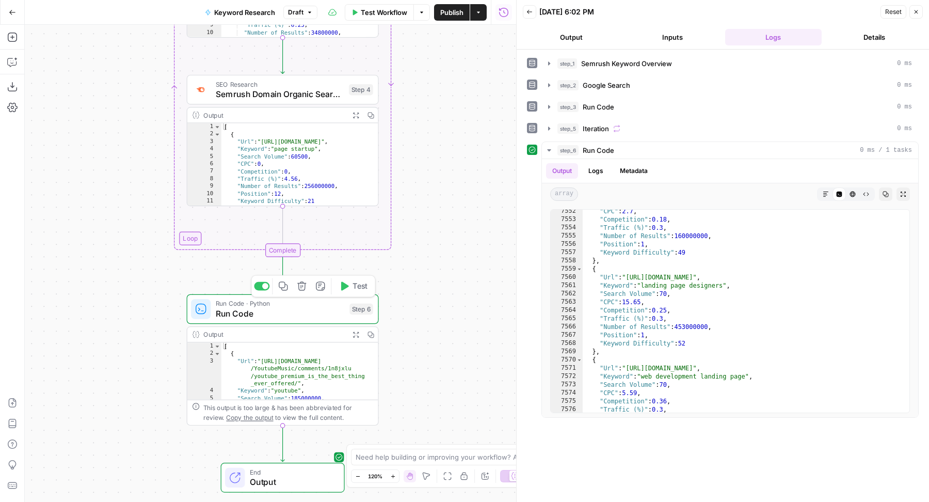
click at [303, 317] on span "Run Code" at bounding box center [280, 313] width 129 height 12
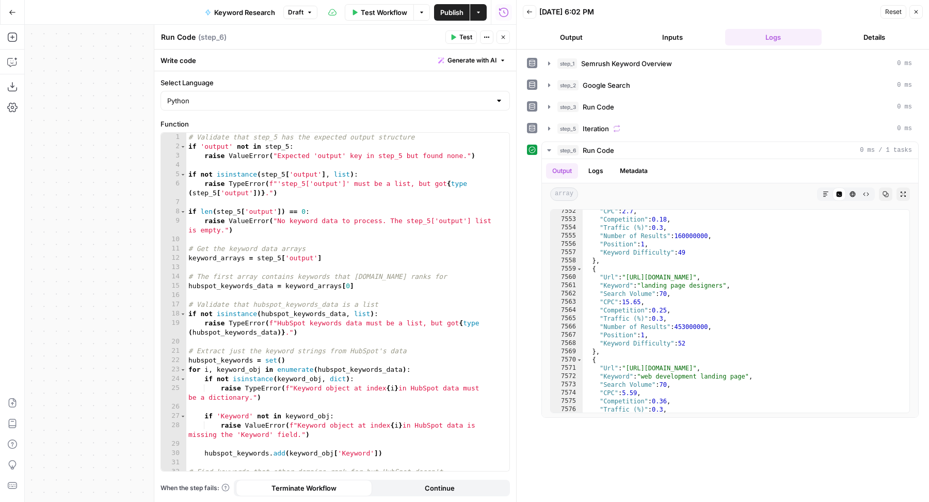
click at [475, 61] on span "Generate with AI" at bounding box center [472, 60] width 49 height 9
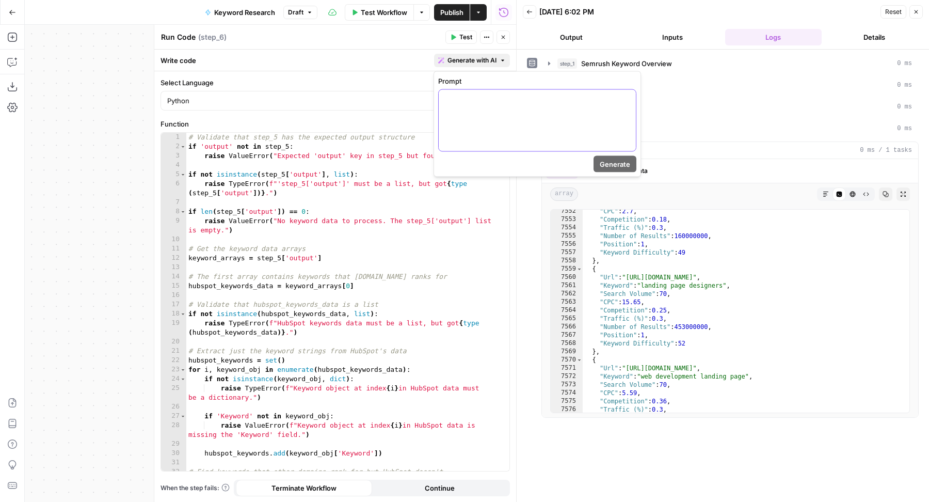
click at [502, 136] on div at bounding box center [537, 120] width 197 height 61
click at [613, 161] on span "Generate" at bounding box center [615, 164] width 30 height 10
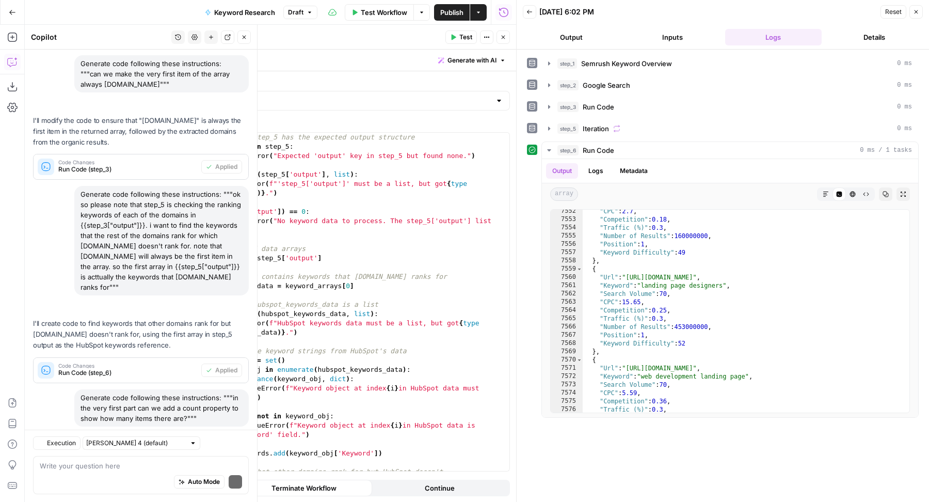
scroll to position [285, 0]
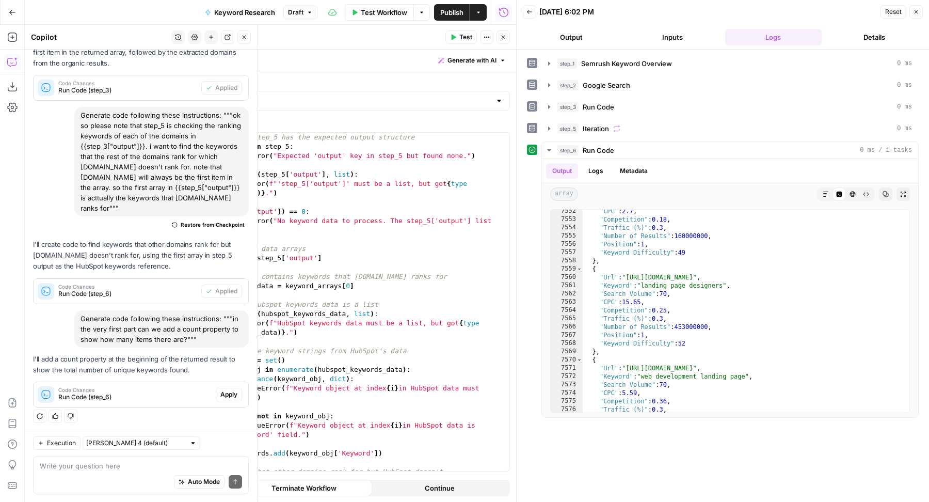
click at [220, 388] on button "Apply" at bounding box center [229, 394] width 26 height 13
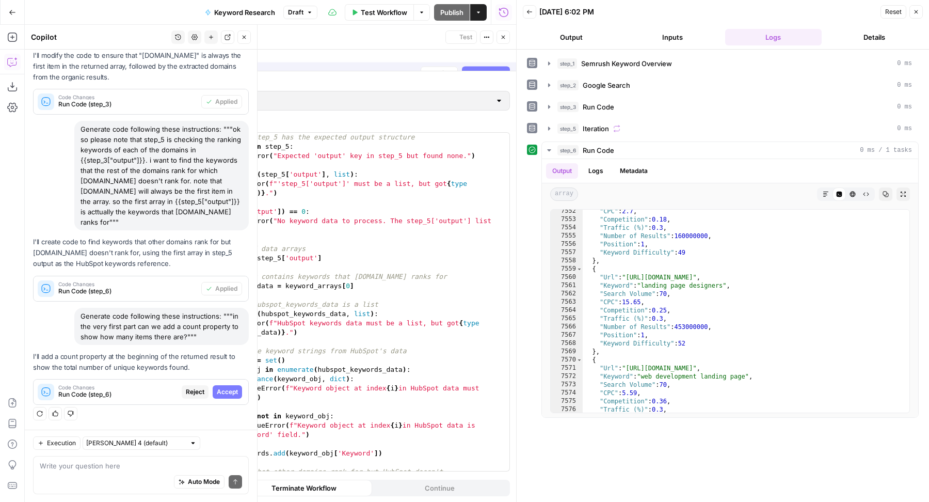
scroll to position [236, 0]
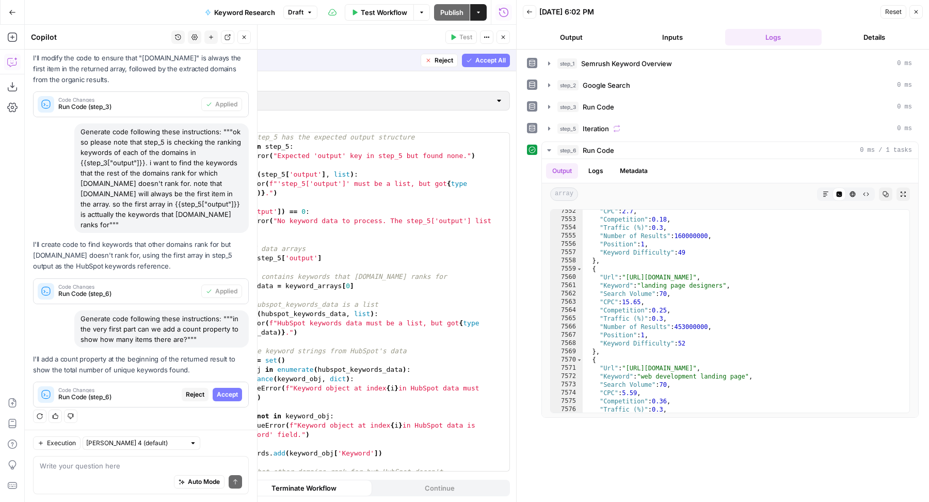
click at [223, 391] on span "Accept" at bounding box center [227, 394] width 21 height 9
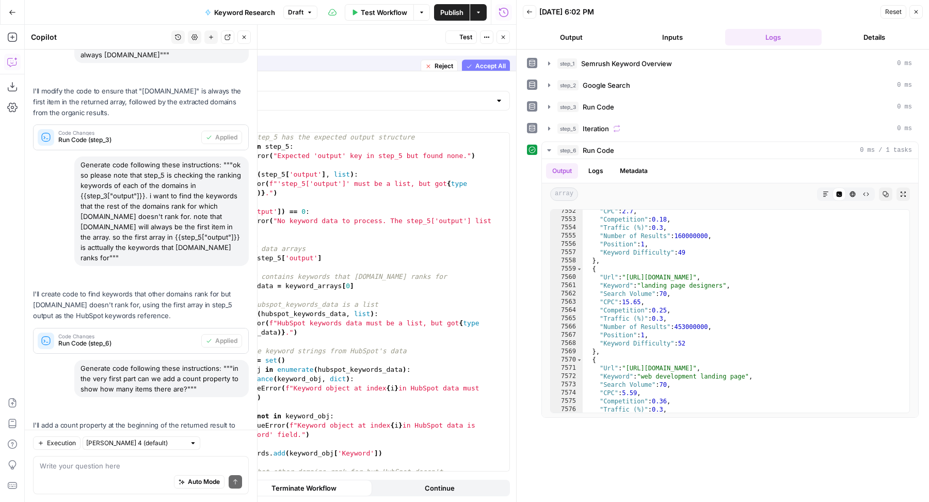
scroll to position [302, 0]
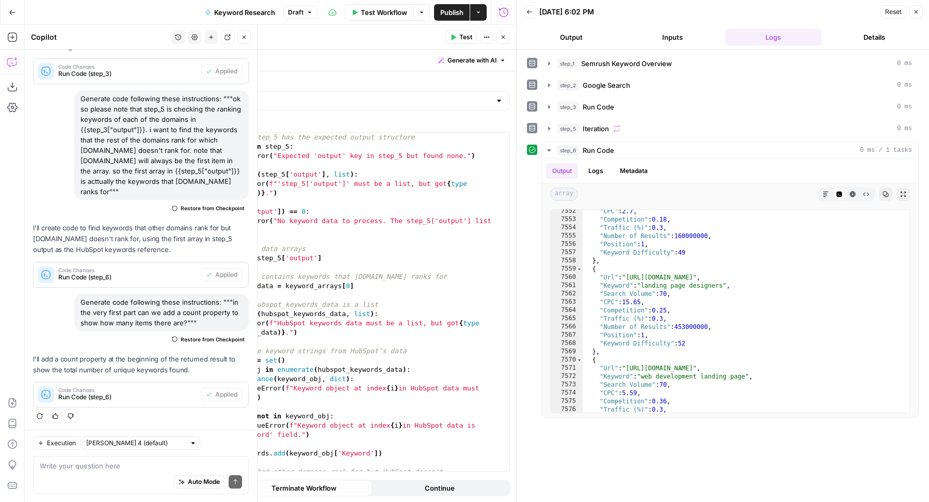
click at [462, 37] on span "Test" at bounding box center [465, 37] width 13 height 9
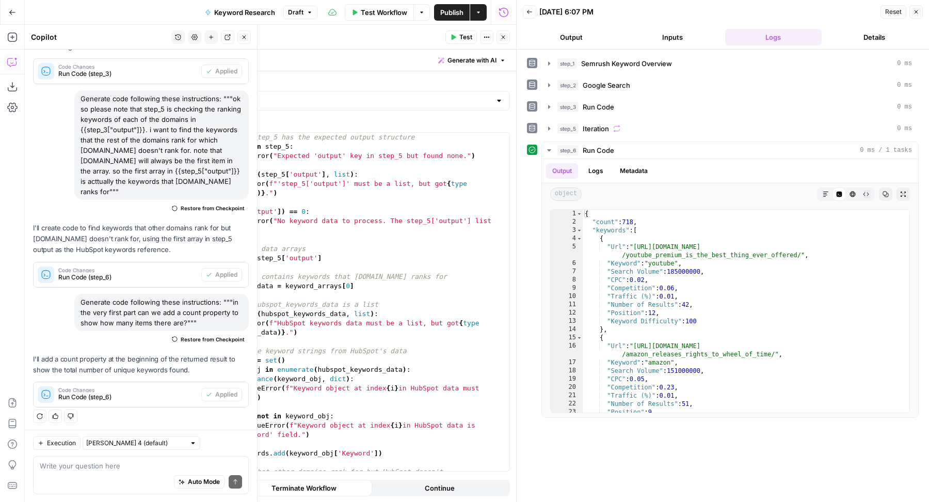
click at [505, 40] on icon "button" at bounding box center [503, 37] width 6 height 6
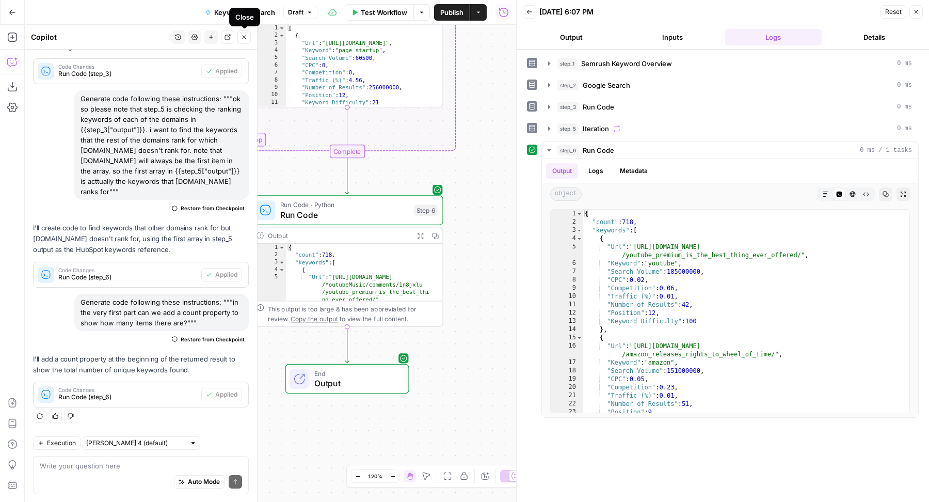
click at [243, 38] on icon "button" at bounding box center [244, 37] width 6 height 6
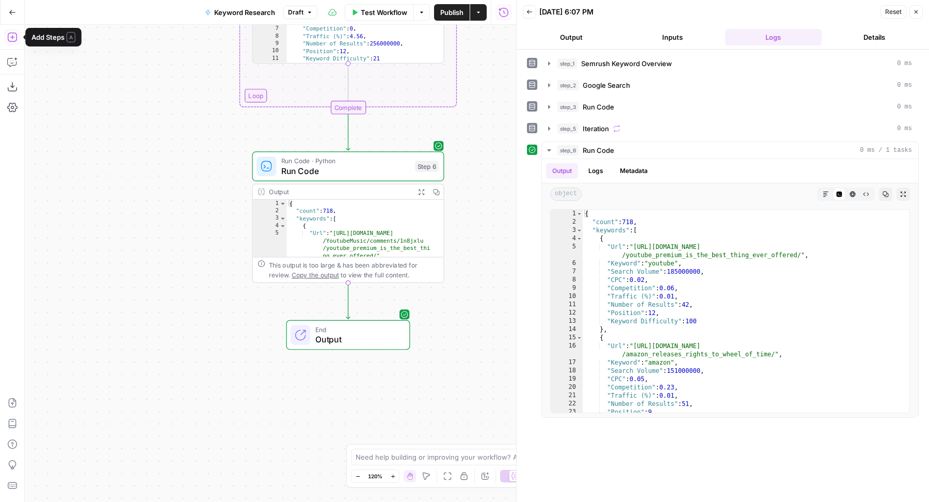
click at [15, 30] on button "Add Steps" at bounding box center [12, 37] width 17 height 17
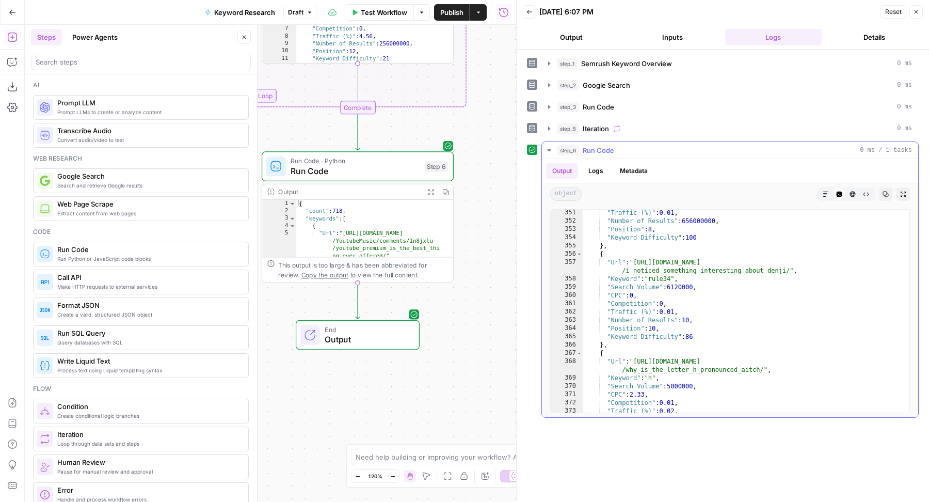
scroll to position [816, 0]
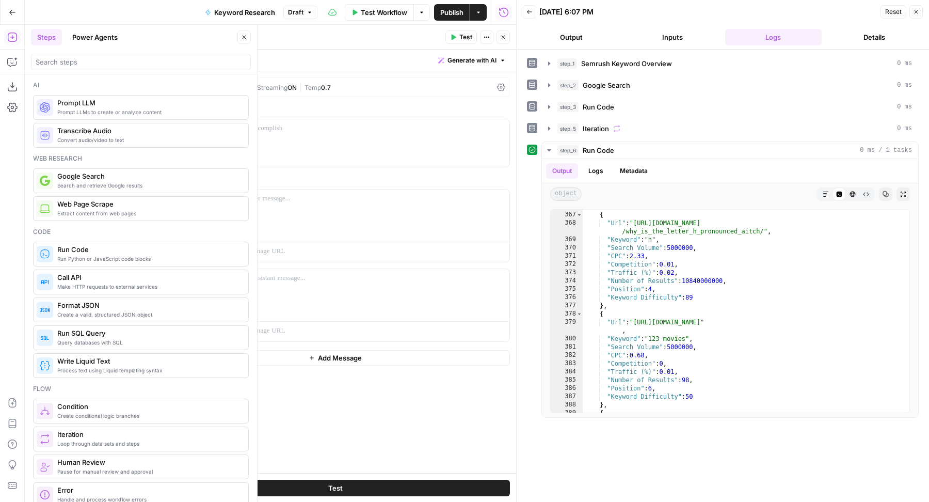
scroll to position [816, 0]
click at [479, 58] on span "Generate with AI" at bounding box center [472, 60] width 49 height 9
click at [471, 95] on div "Use AI to build your prompt" at bounding box center [461, 92] width 80 height 9
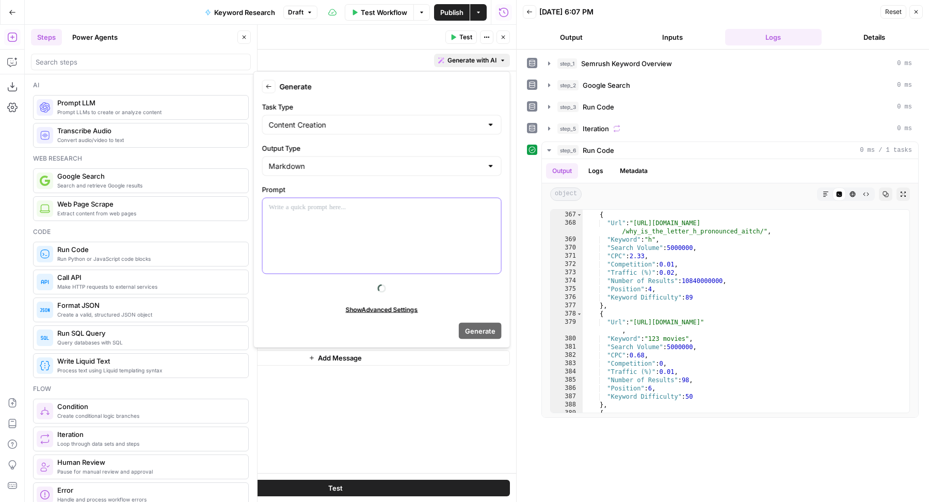
click at [366, 219] on div at bounding box center [382, 235] width 239 height 75
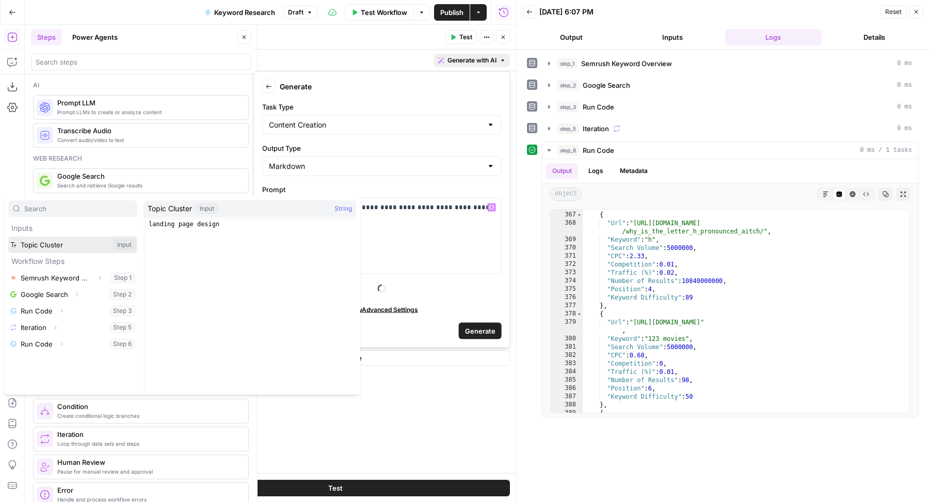
click at [84, 238] on button "Select variable Topic Cluster" at bounding box center [72, 244] width 129 height 17
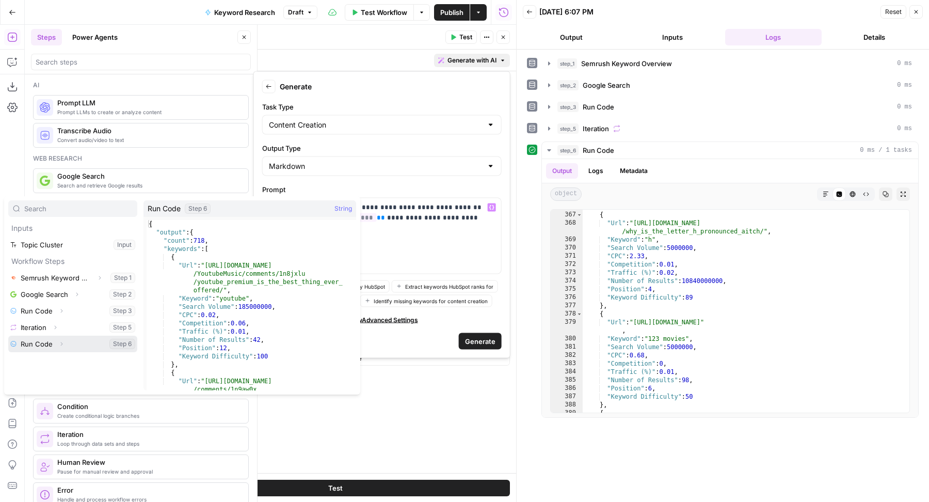
click at [62, 342] on icon "button" at bounding box center [61, 344] width 6 height 6
click at [52, 356] on button "Expand" at bounding box center [50, 360] width 13 height 13
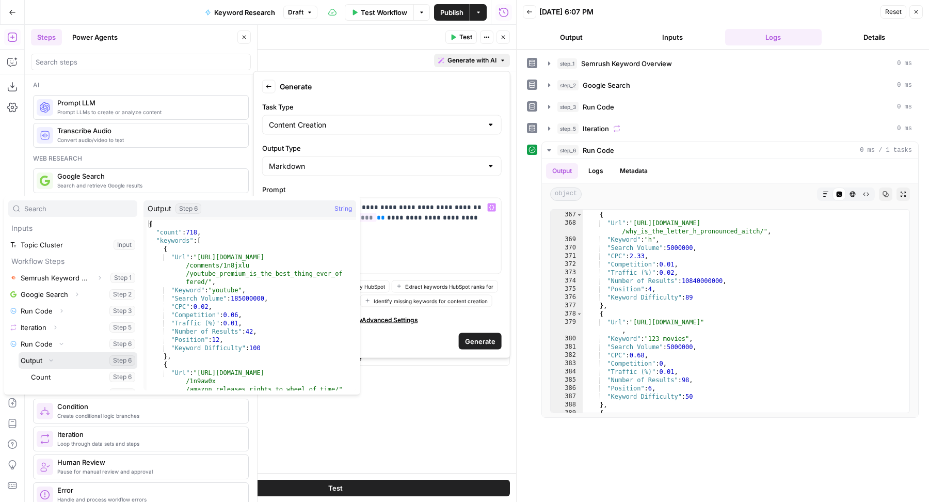
scroll to position [11, 0]
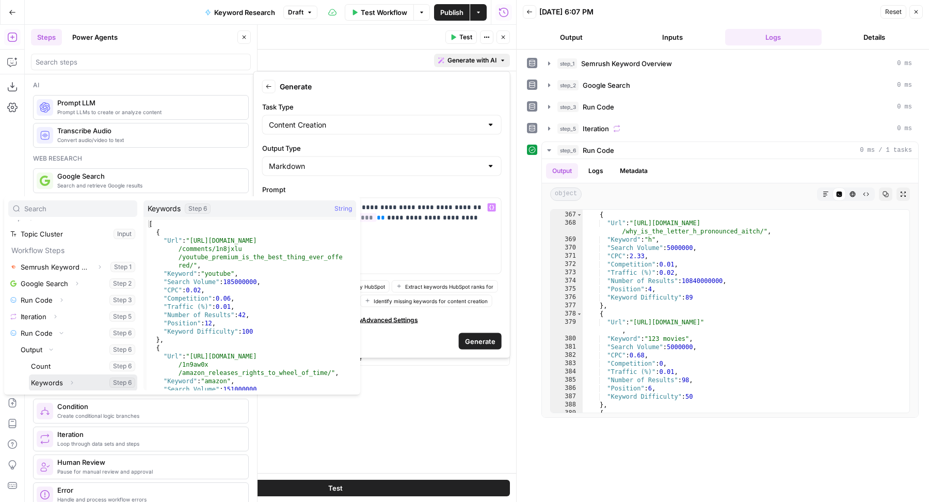
click at [56, 384] on button "Select variable Keywords" at bounding box center [83, 382] width 108 height 17
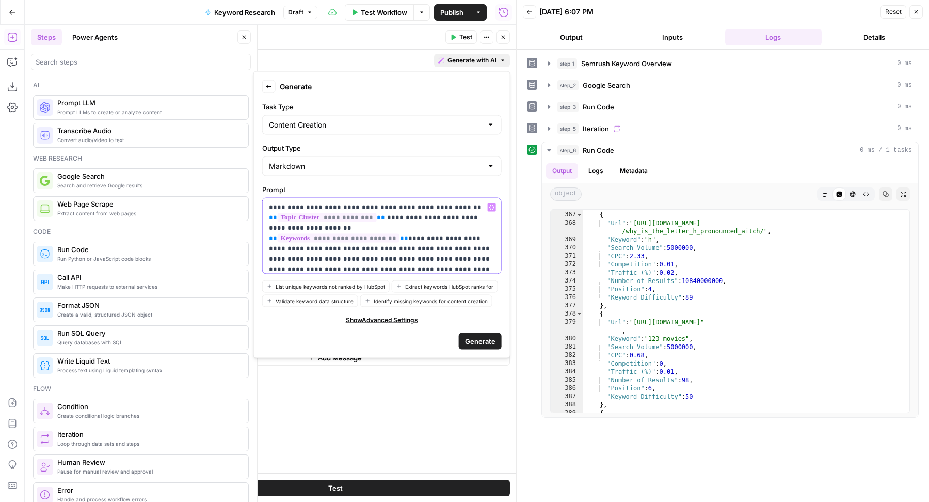
click at [352, 253] on p "**********" at bounding box center [382, 233] width 227 height 62
click at [448, 267] on div "**********" at bounding box center [382, 235] width 239 height 75
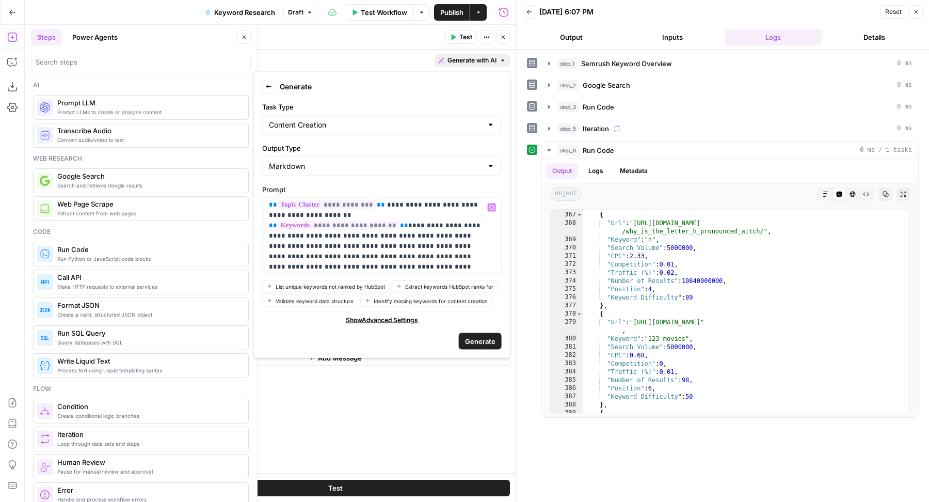
click at [488, 340] on span "Generate" at bounding box center [480, 341] width 30 height 10
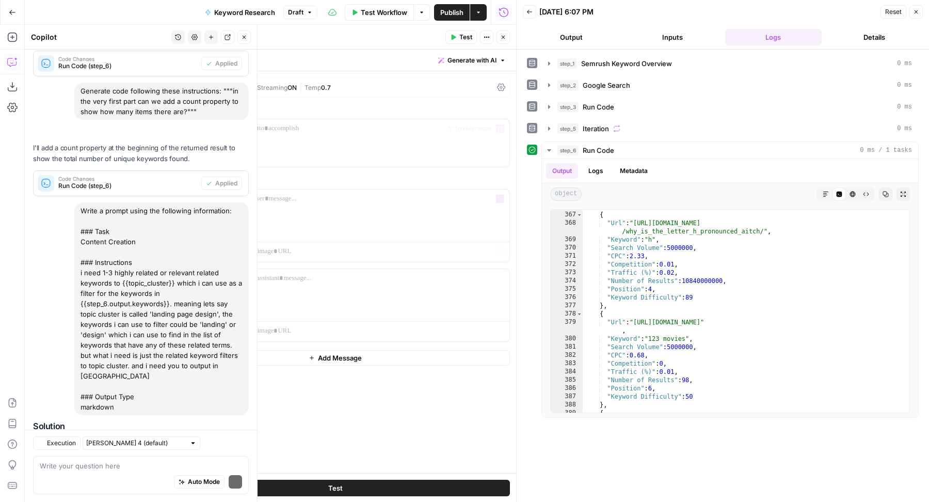
scroll to position [609, 0]
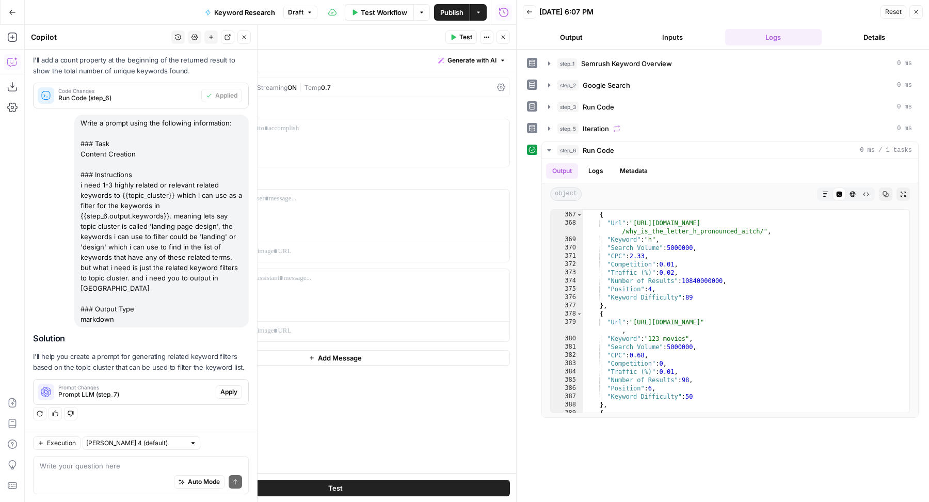
click at [223, 388] on span "Apply" at bounding box center [228, 391] width 17 height 9
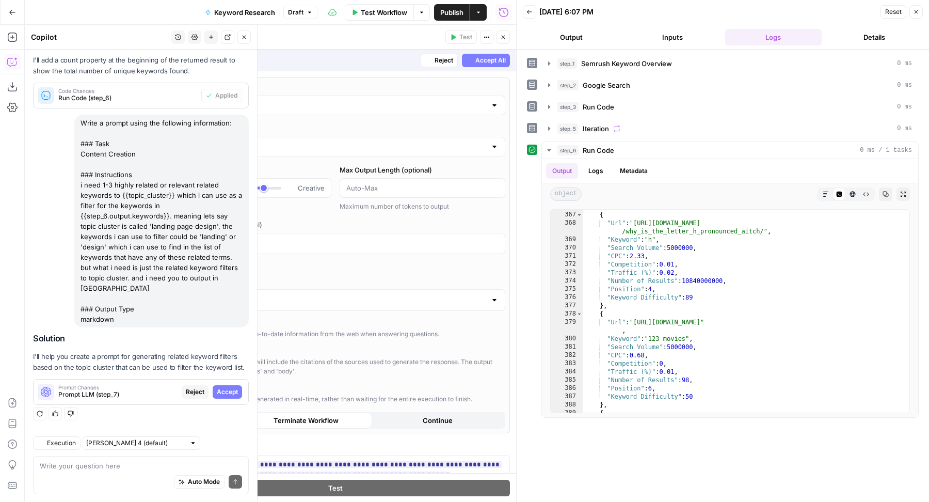
scroll to position [543, 0]
click at [217, 396] on span "Accept" at bounding box center [227, 391] width 21 height 9
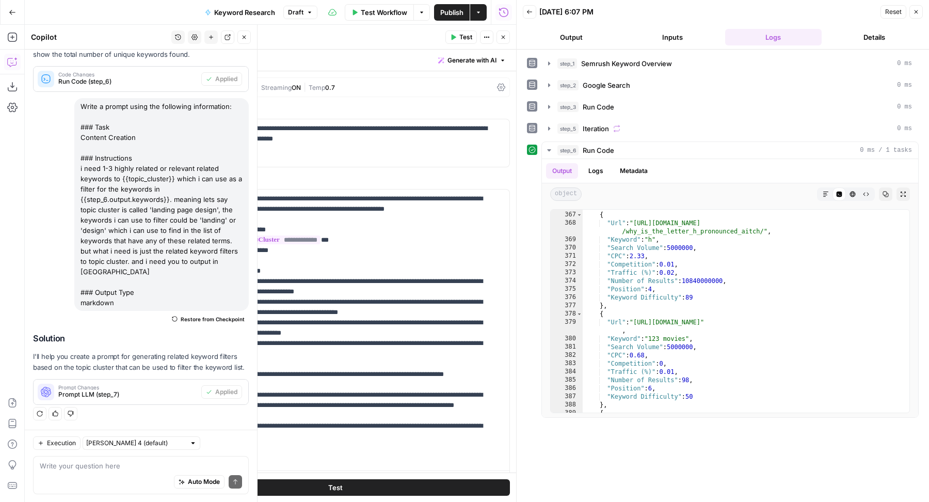
scroll to position [47, 0]
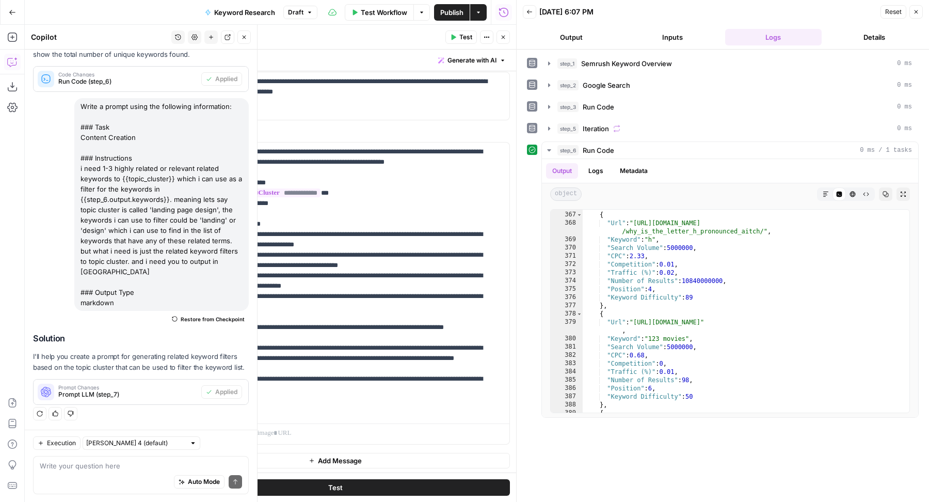
click at [467, 36] on span "Test" at bounding box center [465, 37] width 13 height 9
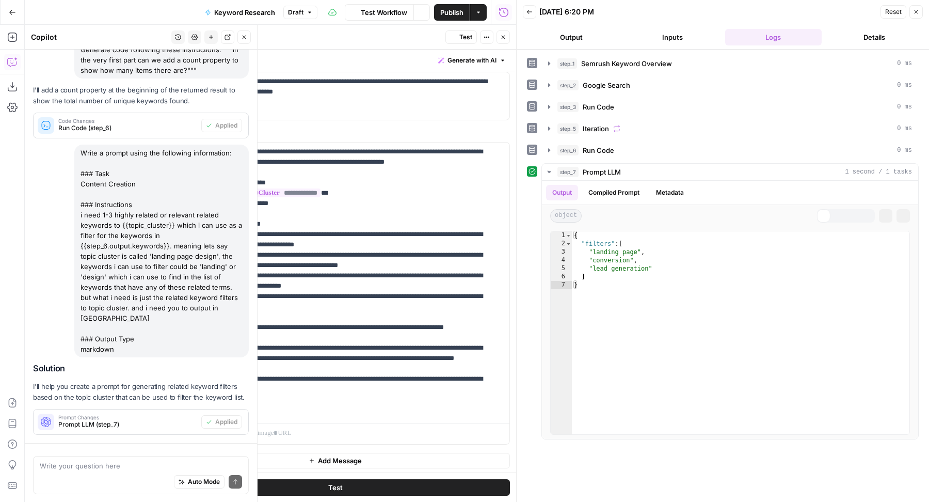
scroll to position [625, 0]
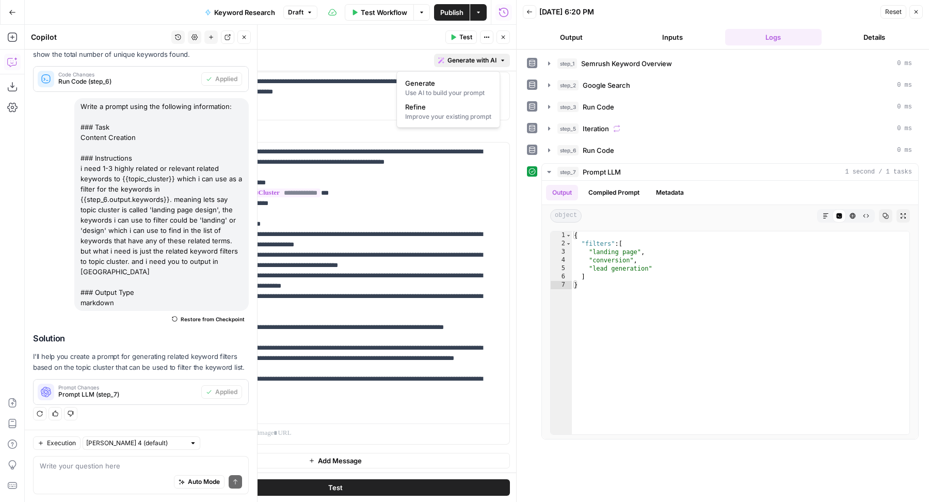
click at [469, 60] on span "Generate with AI" at bounding box center [472, 60] width 49 height 9
click at [452, 110] on span "Refine" at bounding box center [446, 107] width 82 height 10
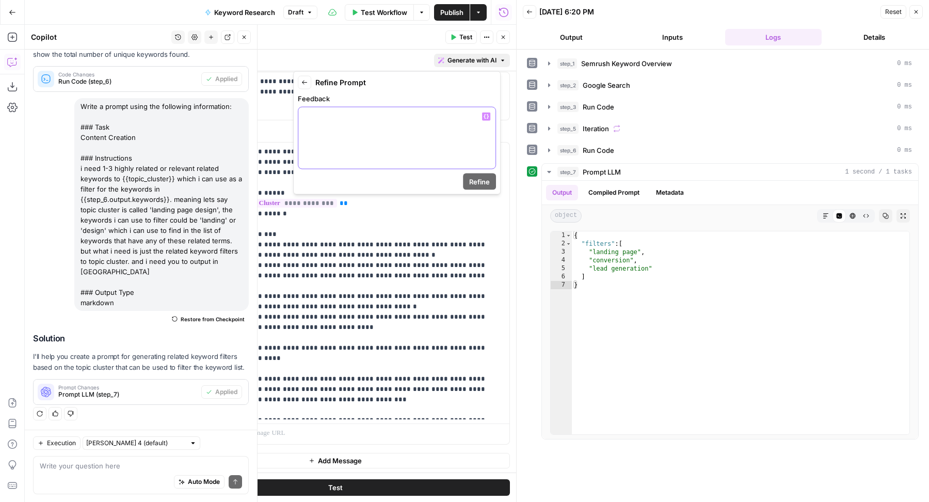
click at [421, 150] on div at bounding box center [396, 137] width 197 height 61
click at [487, 174] on button "Refine" at bounding box center [479, 181] width 33 height 17
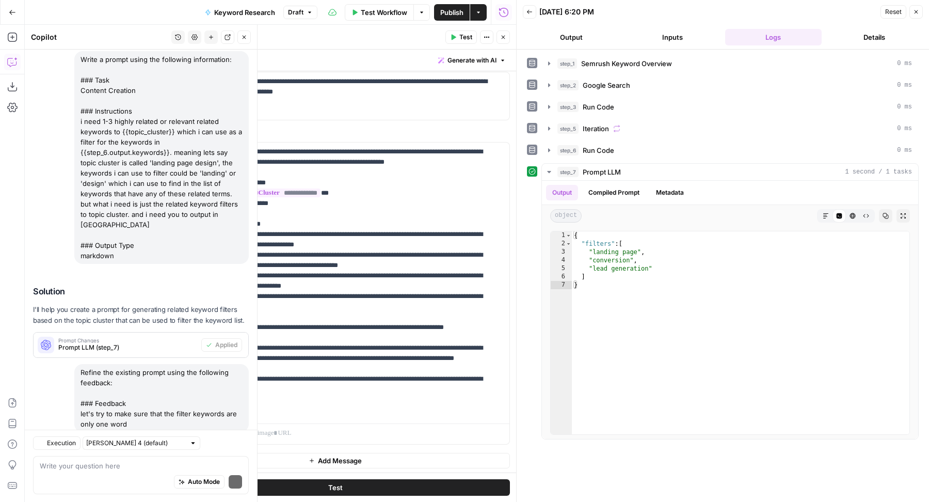
scroll to position [776, 0]
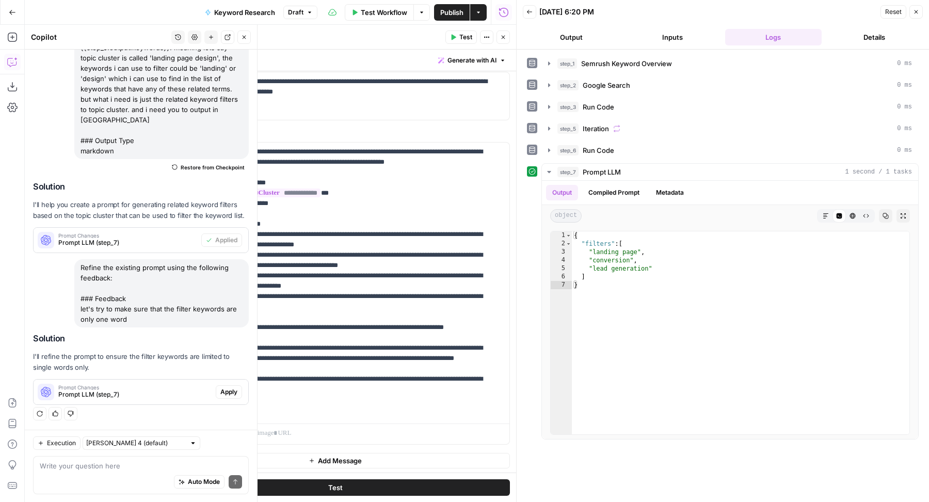
click at [220, 394] on span "Apply" at bounding box center [228, 391] width 17 height 9
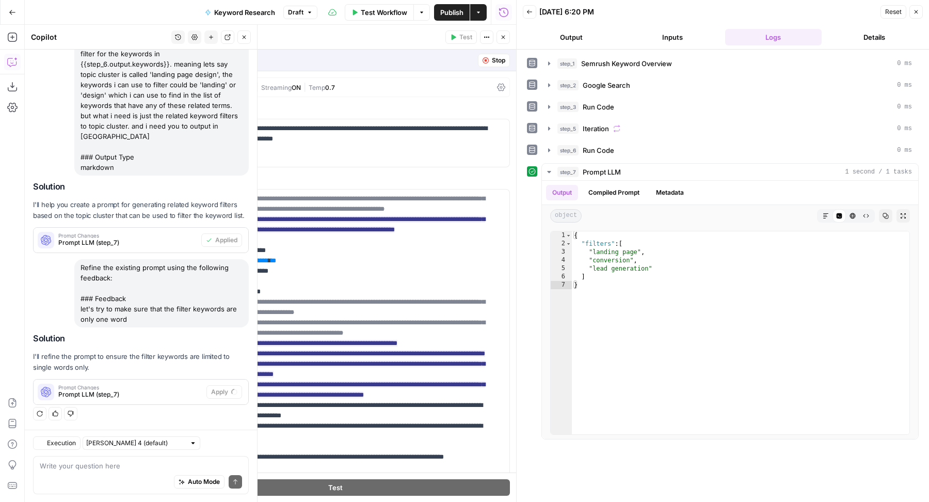
scroll to position [694, 0]
click at [217, 389] on span "Accept" at bounding box center [227, 391] width 21 height 9
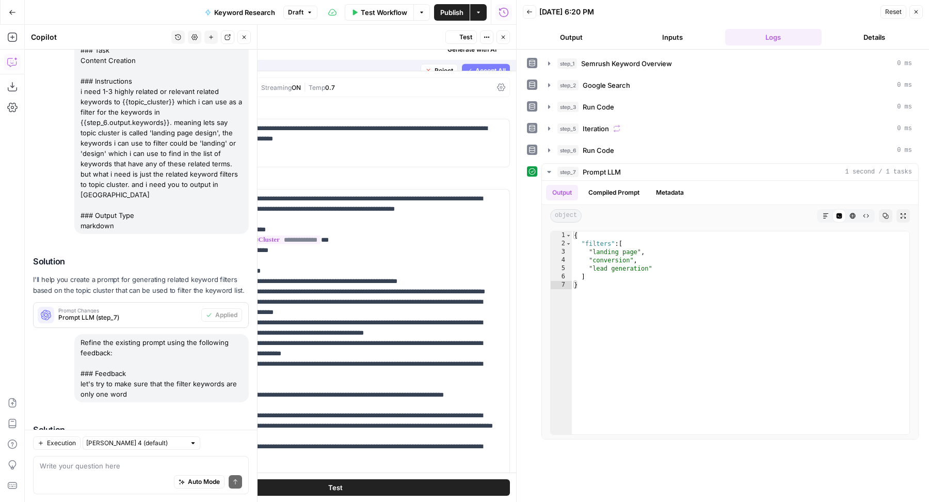
scroll to position [793, 0]
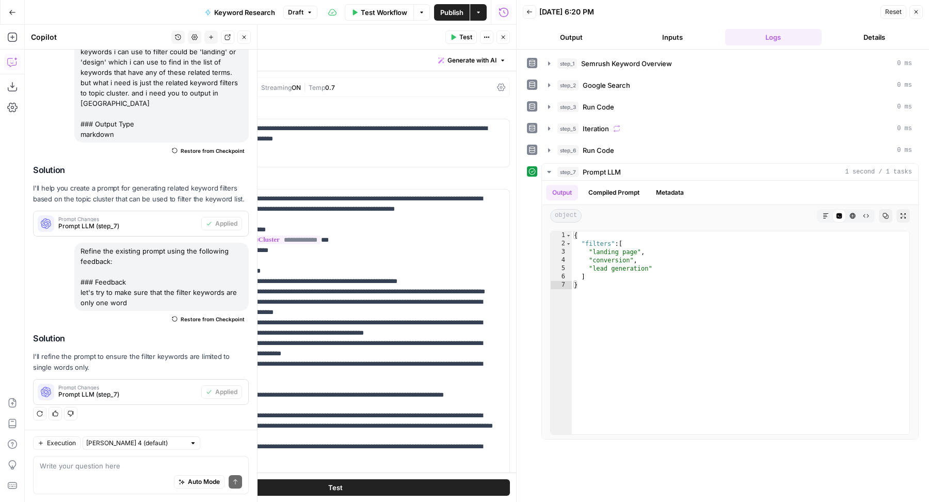
click at [456, 37] on icon "button" at bounding box center [454, 38] width 5 height 6
click at [500, 35] on icon "button" at bounding box center [503, 37] width 6 height 6
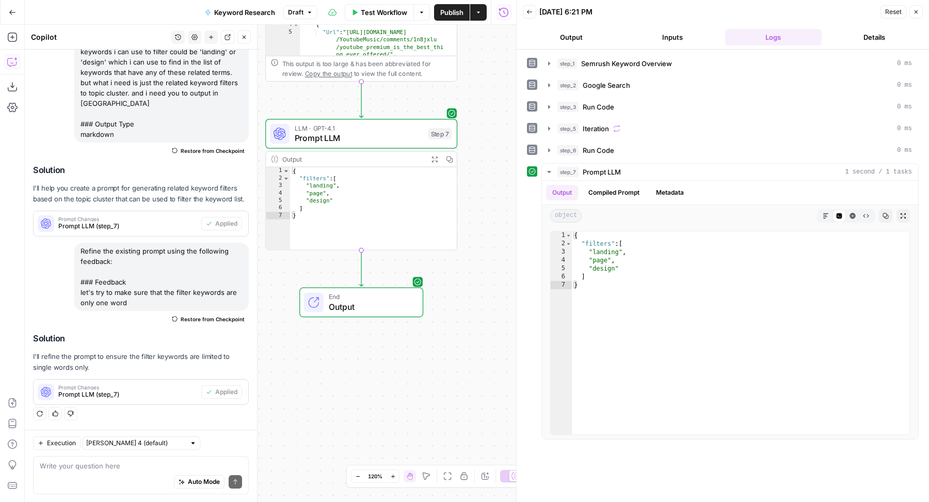
click at [246, 39] on icon "button" at bounding box center [244, 37] width 6 height 6
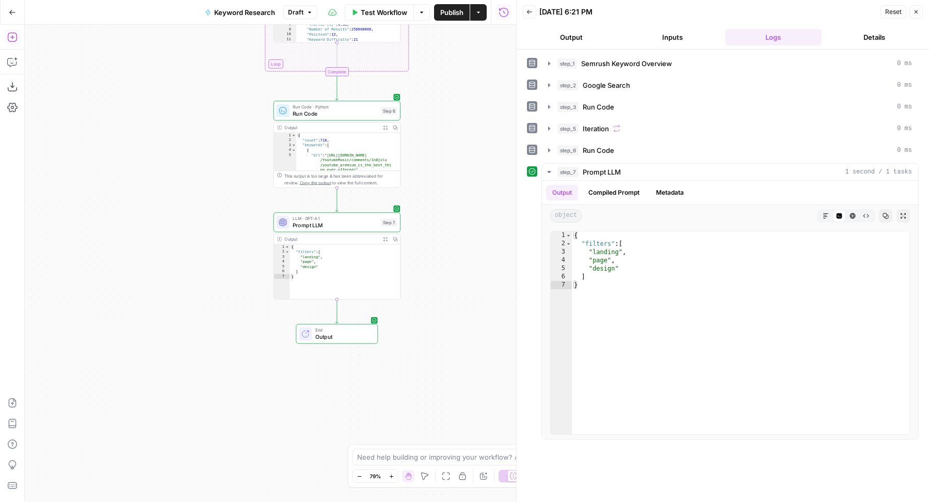
click at [13, 36] on icon "button" at bounding box center [12, 37] width 10 height 10
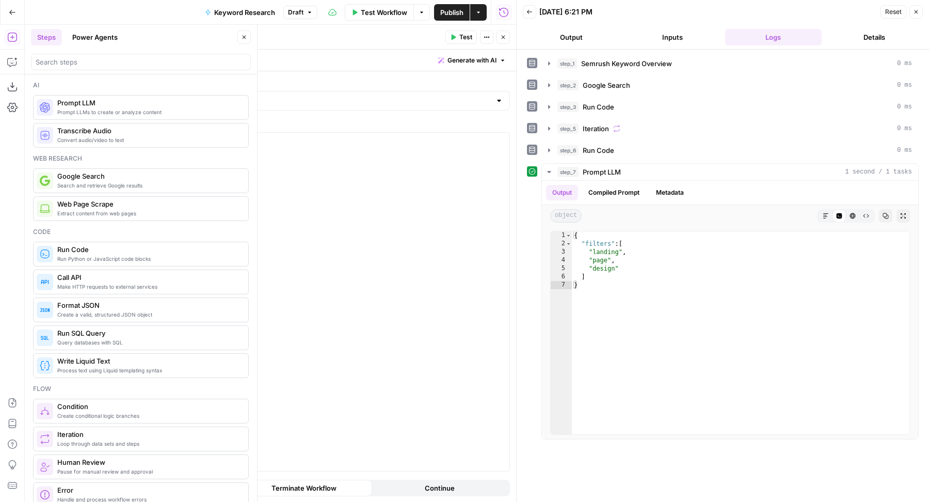
click at [453, 56] on span "Generate with AI" at bounding box center [472, 60] width 49 height 9
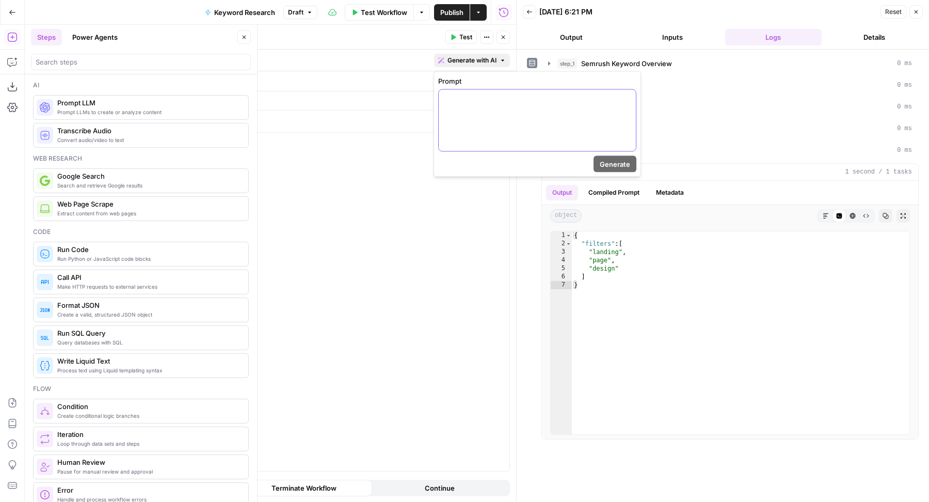
click at [475, 111] on div at bounding box center [537, 120] width 197 height 61
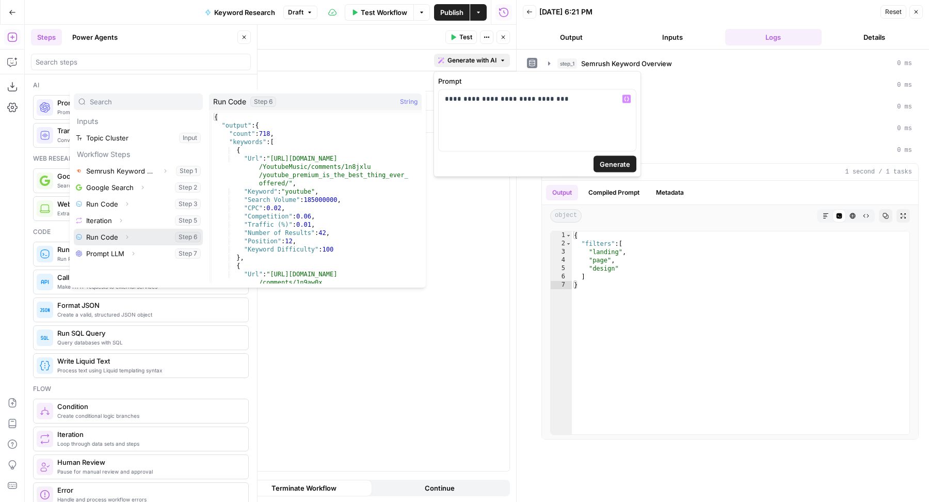
click at [128, 239] on icon "button" at bounding box center [127, 237] width 6 height 6
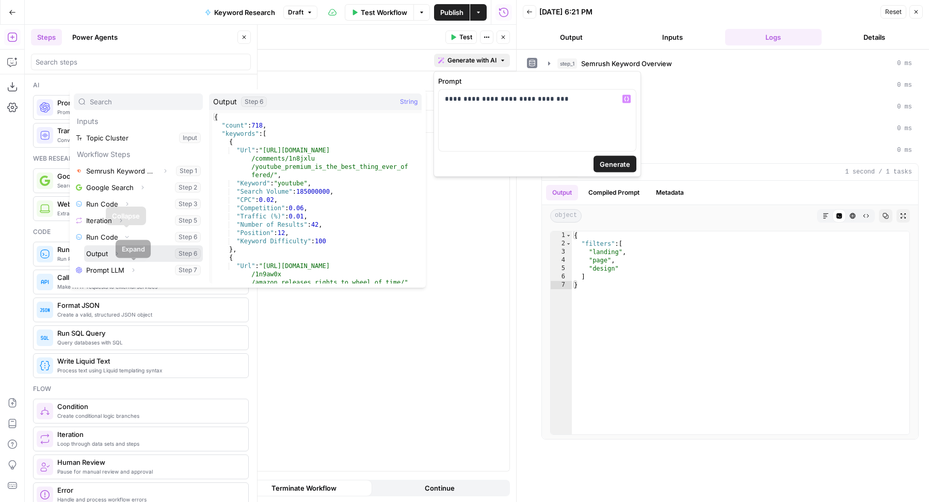
click at [119, 256] on button "Expand" at bounding box center [116, 253] width 13 height 13
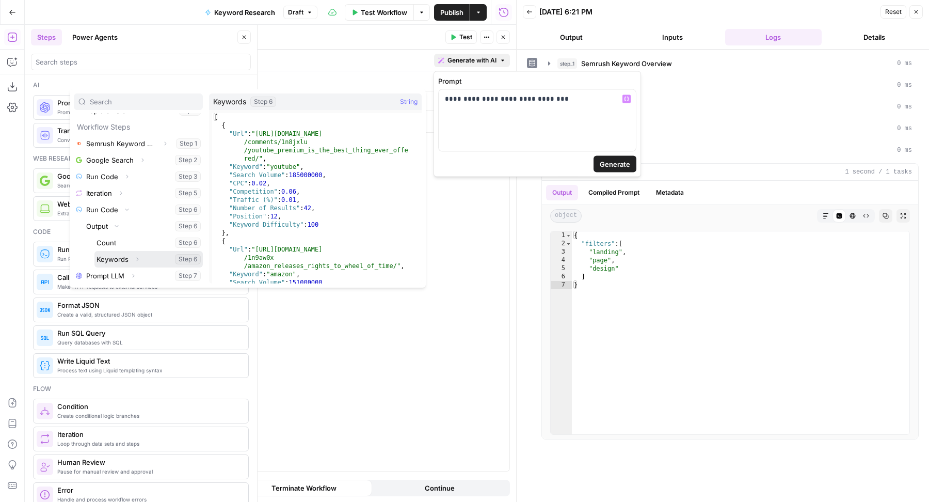
click at [120, 260] on button "Select variable Keywords" at bounding box center [148, 259] width 108 height 17
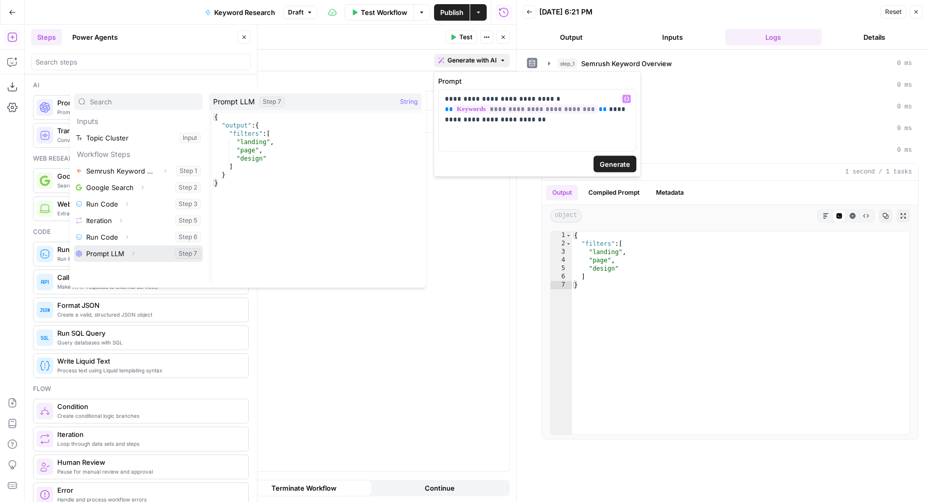
click at [131, 254] on icon "button" at bounding box center [133, 253] width 6 height 6
click at [129, 271] on button "Select variable Output" at bounding box center [143, 270] width 119 height 17
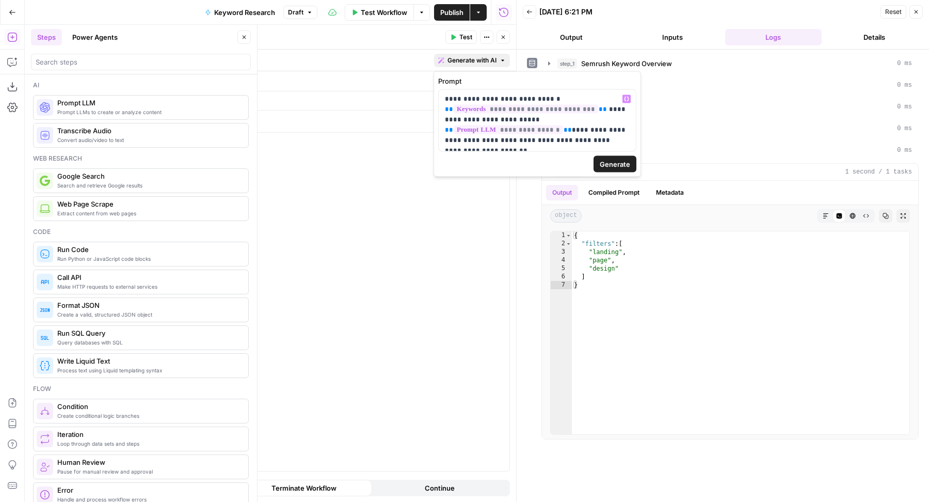
click at [598, 163] on button "Generate" at bounding box center [615, 164] width 43 height 17
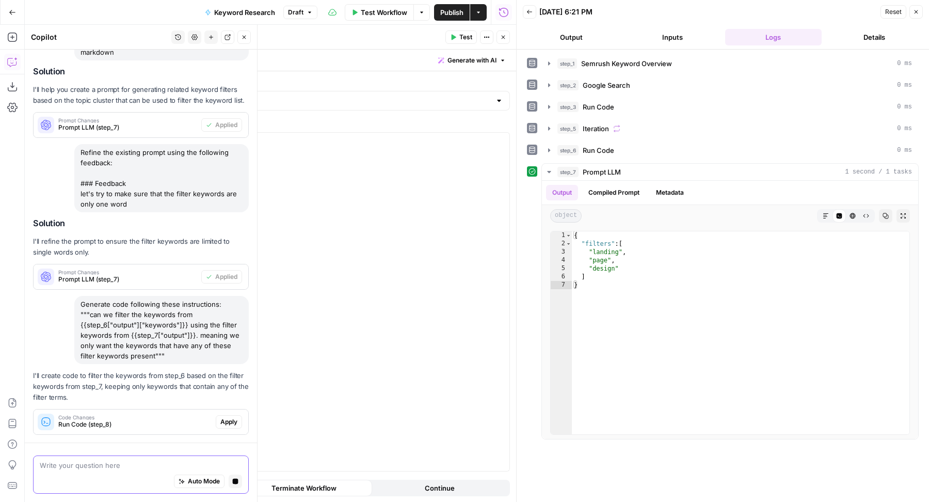
scroll to position [810, 0]
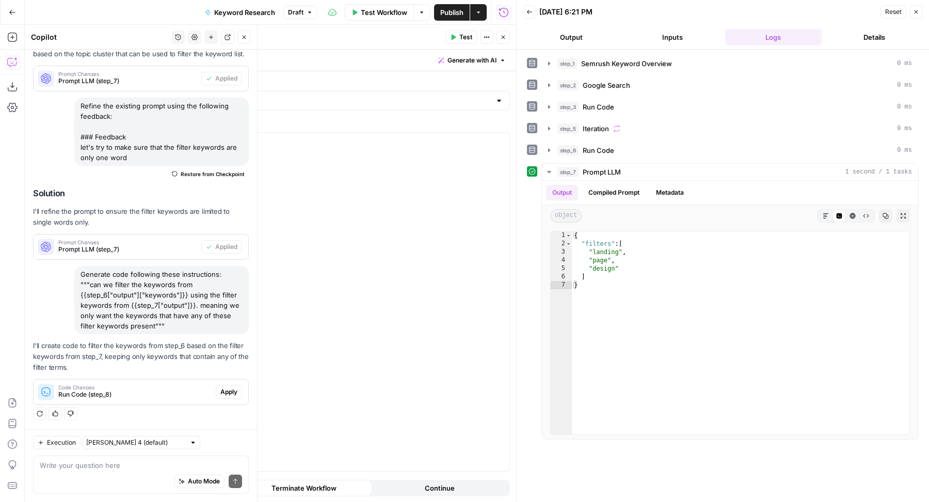
click at [220, 388] on span "Apply" at bounding box center [228, 391] width 17 height 9
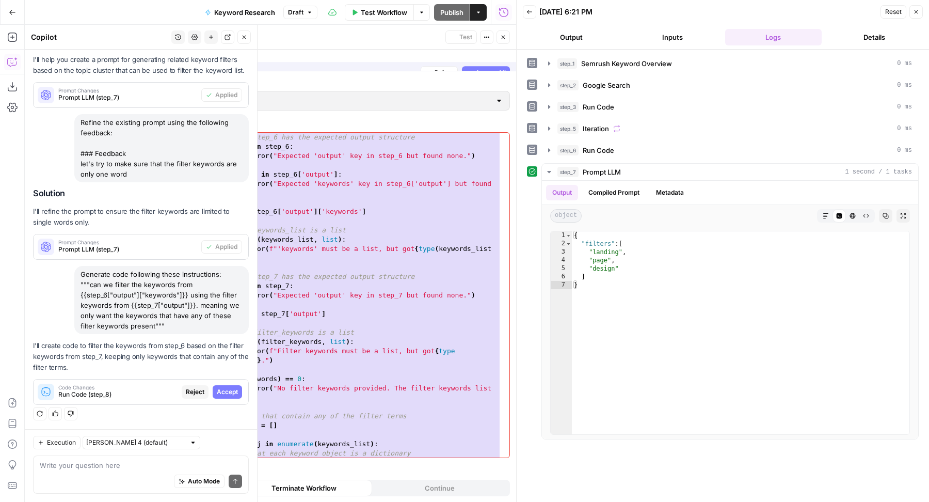
scroll to position [839, 0]
click at [484, 58] on span "Accept All" at bounding box center [490, 60] width 30 height 9
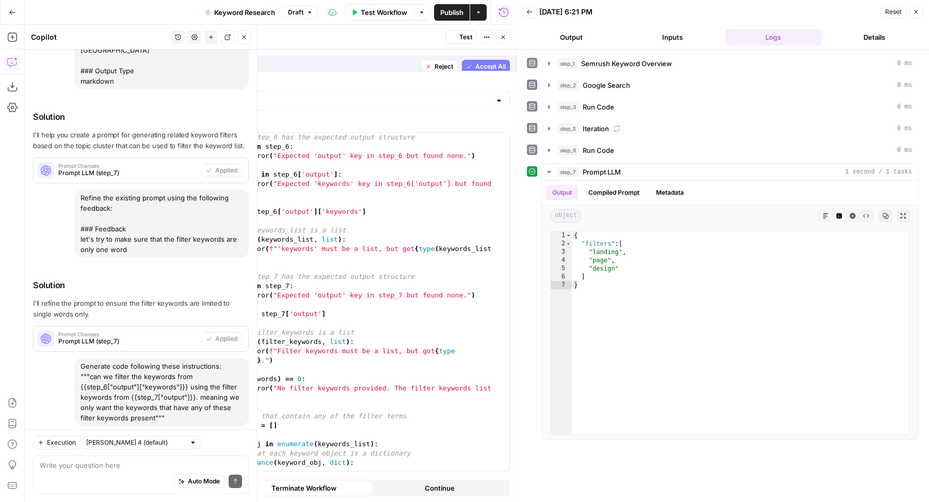
scroll to position [955, 0]
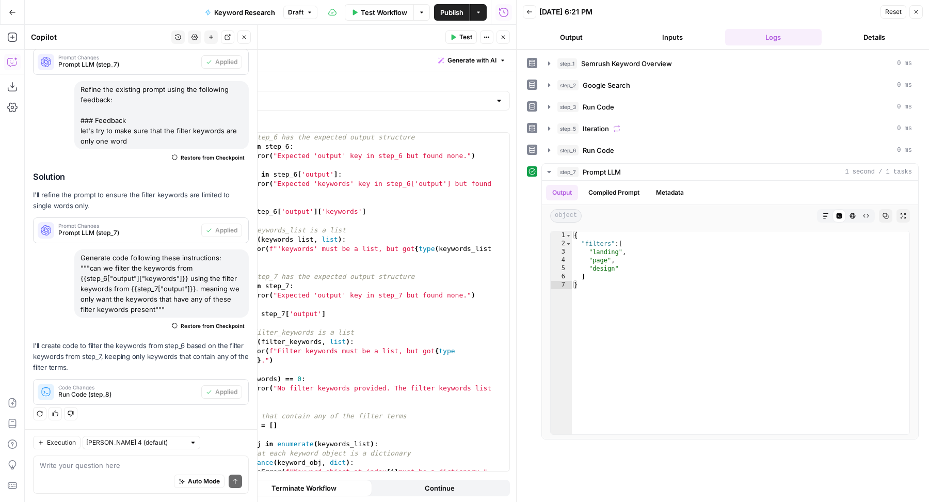
click at [459, 35] on button "Test" at bounding box center [461, 36] width 31 height 13
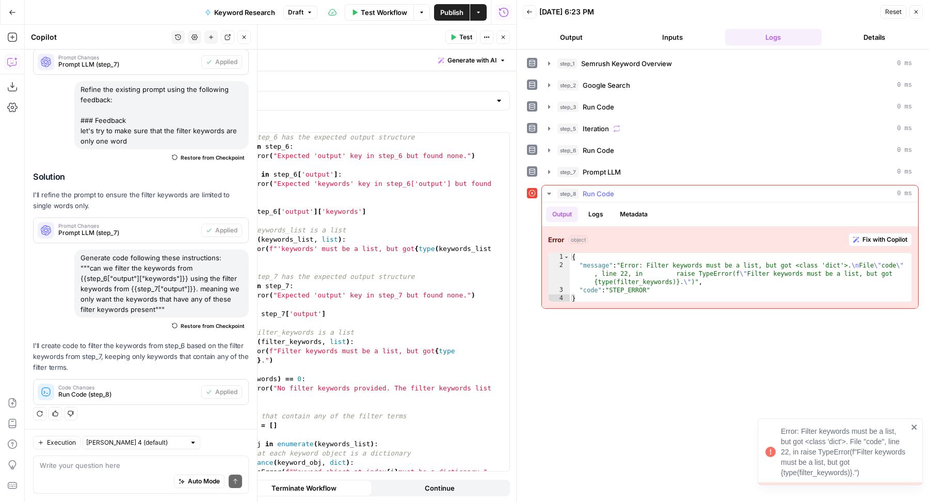
click at [885, 238] on span "Fix with Copilot" at bounding box center [885, 239] width 45 height 9
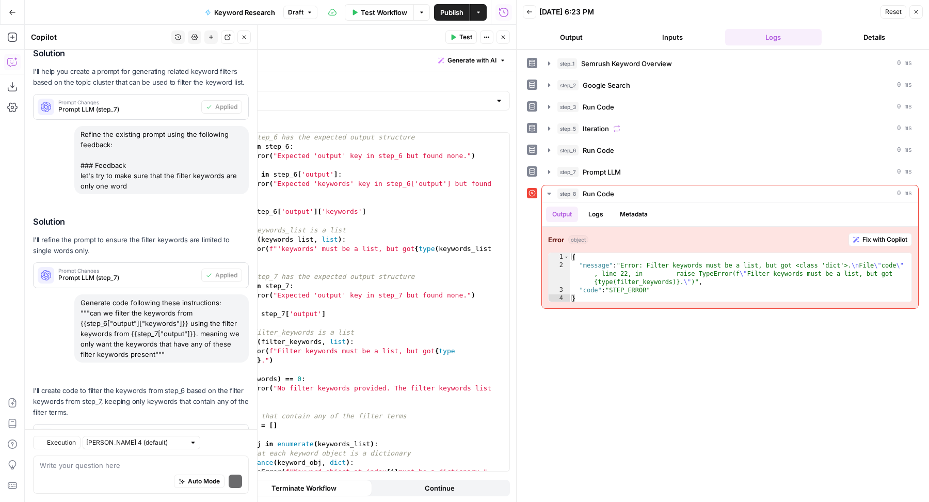
scroll to position [1048, 0]
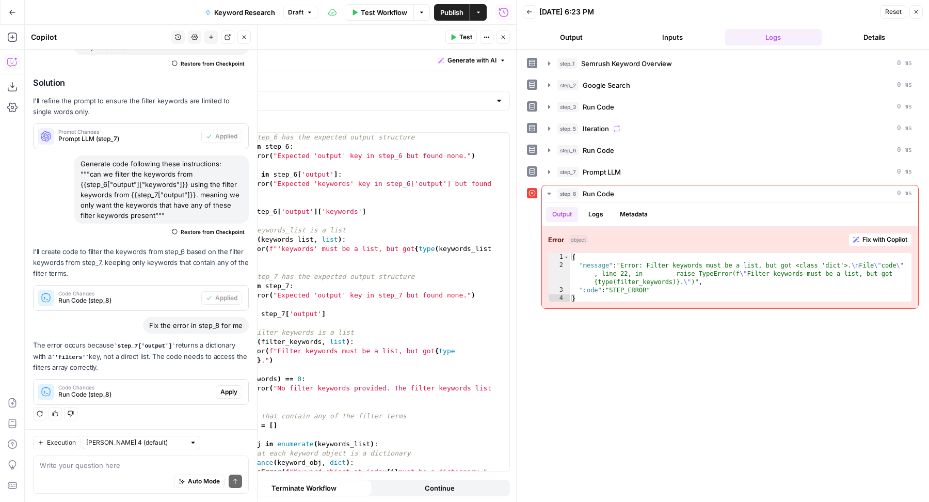
click at [220, 393] on span "Apply" at bounding box center [228, 391] width 17 height 9
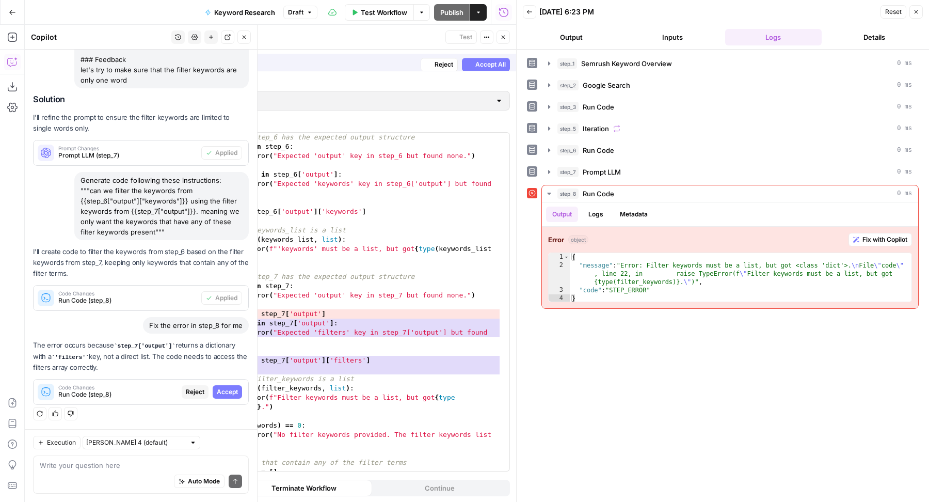
scroll to position [932, 0]
click at [219, 392] on span "Accept" at bounding box center [227, 391] width 21 height 9
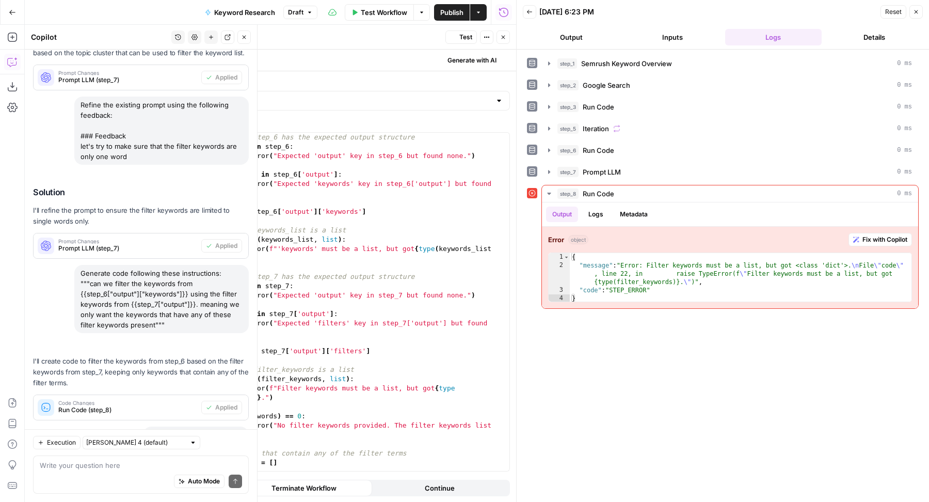
scroll to position [1064, 0]
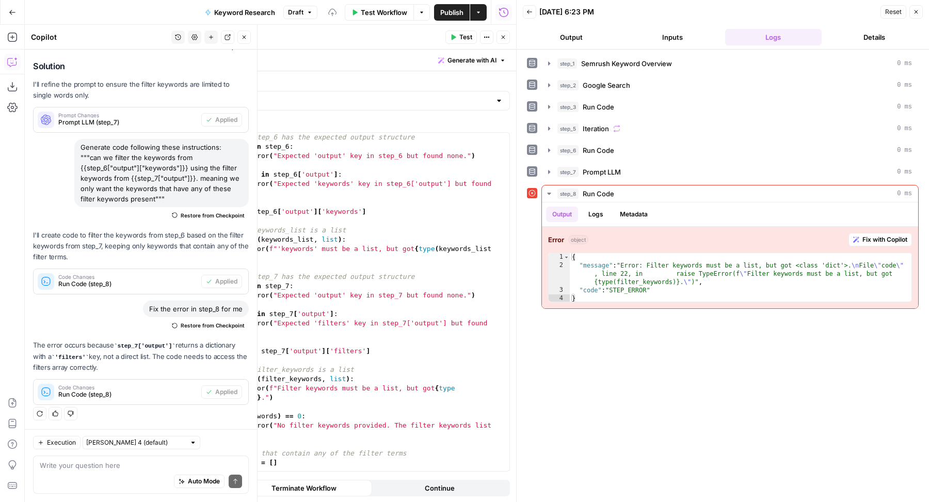
click at [466, 39] on span "Test" at bounding box center [465, 37] width 13 height 9
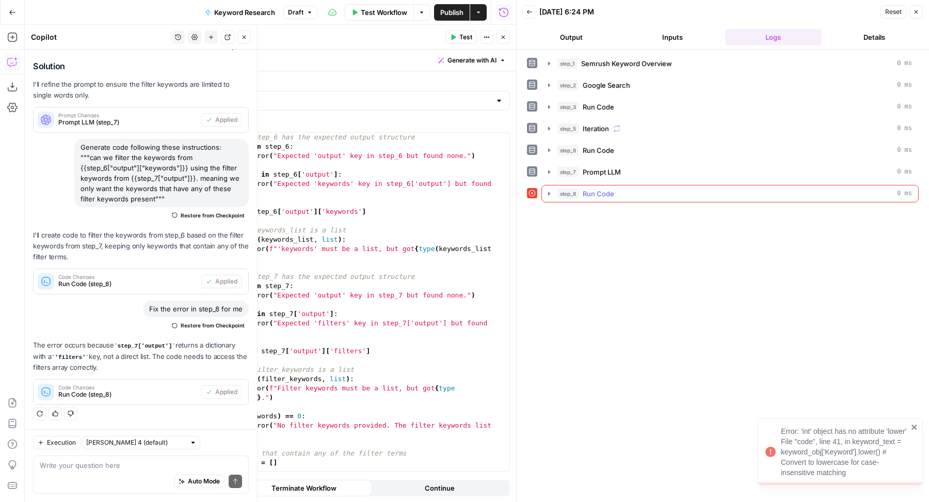
click at [752, 188] on div "step_8 Run Code 0 ms" at bounding box center [735, 193] width 355 height 10
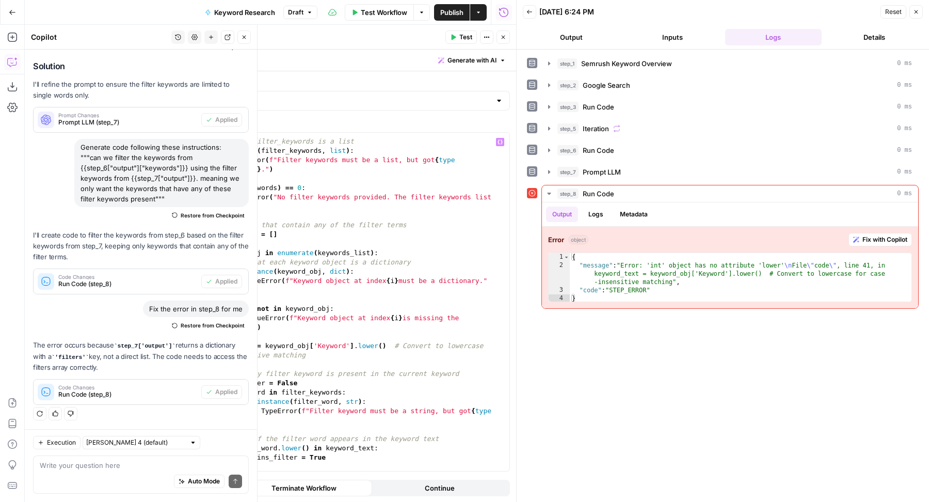
scroll to position [230, 0]
click at [881, 236] on span "Fix with Copilot" at bounding box center [885, 239] width 45 height 9
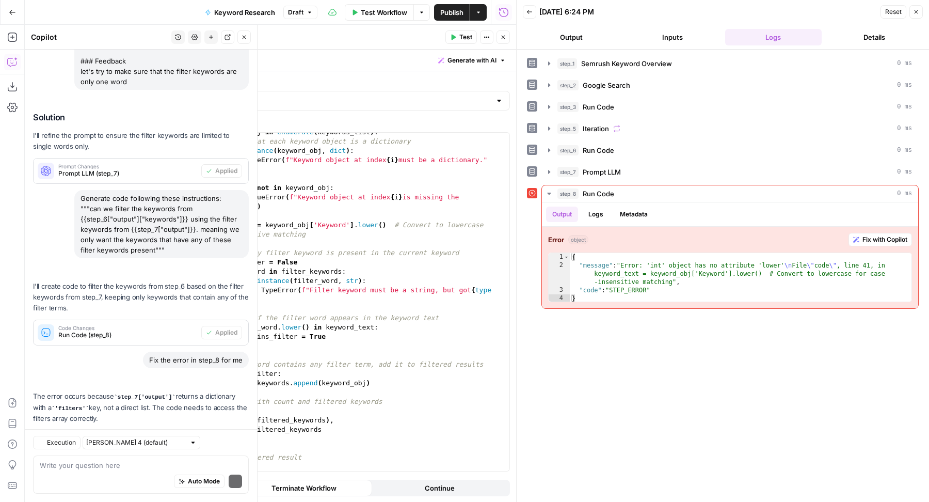
scroll to position [1168, 0]
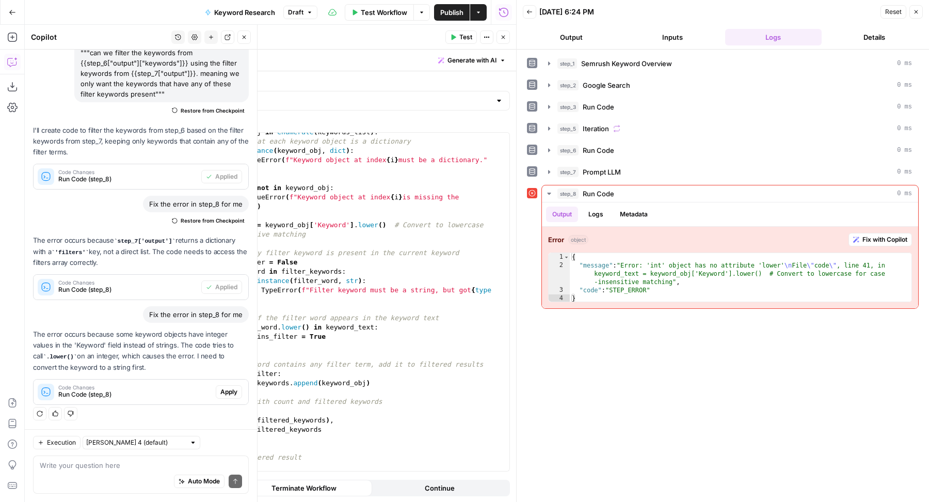
click at [220, 391] on span "Apply" at bounding box center [228, 391] width 17 height 9
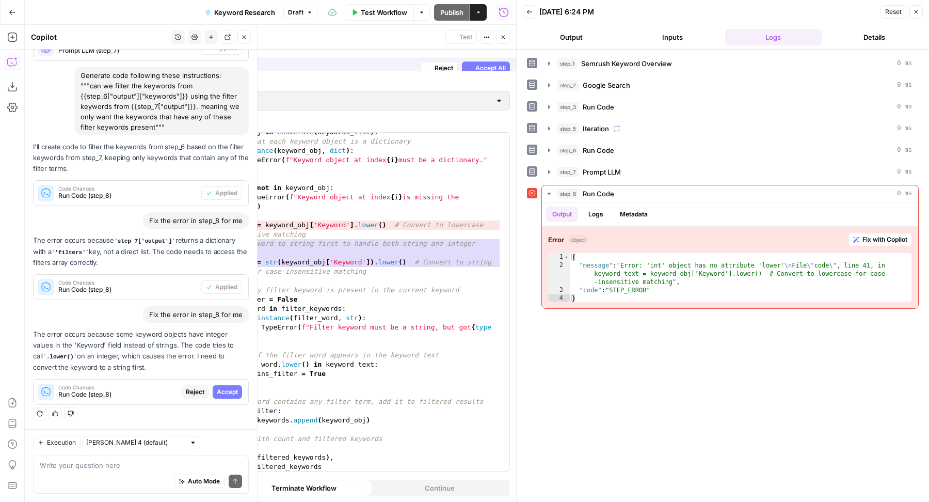
scroll to position [1036, 0]
click at [500, 60] on span "Accept All" at bounding box center [490, 60] width 30 height 9
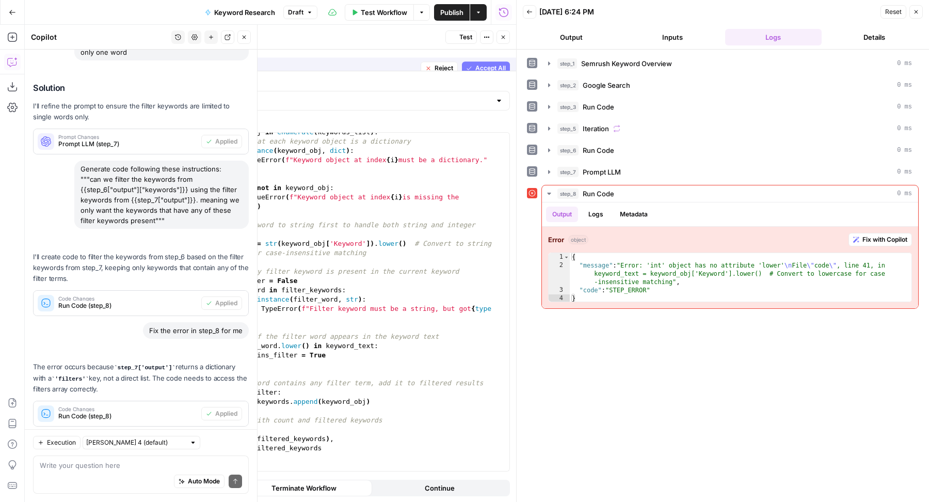
scroll to position [1185, 0]
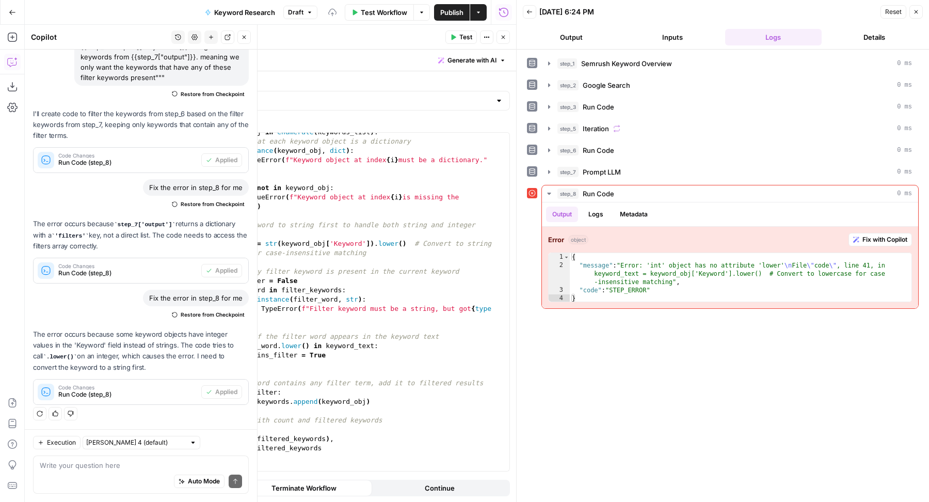
click at [458, 37] on button "Test" at bounding box center [461, 36] width 31 height 13
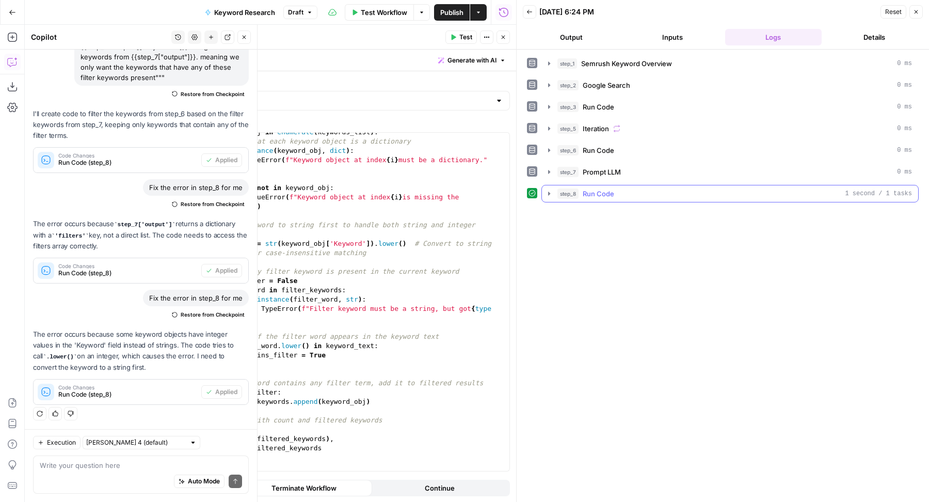
click at [647, 189] on div "step_8 Run Code 1 second / 1 tasks" at bounding box center [735, 193] width 355 height 10
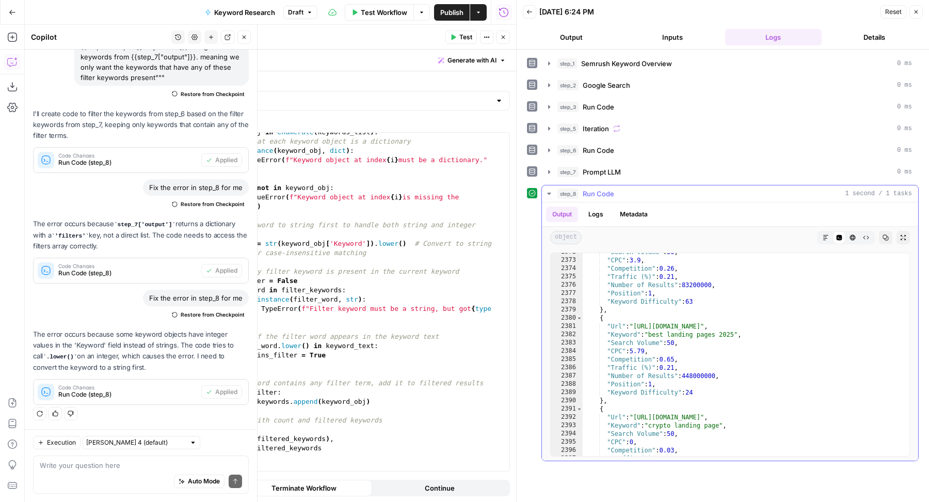
scroll to position [16714, 0]
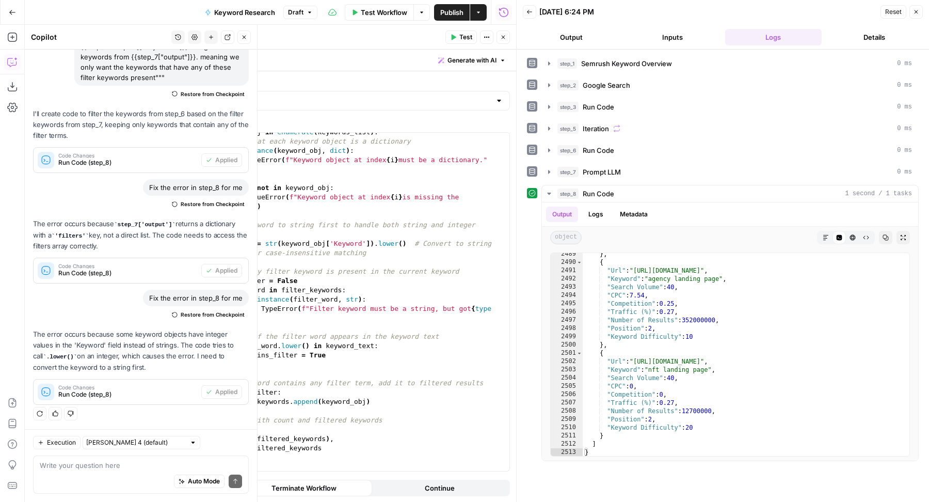
click at [505, 41] on button "Close" at bounding box center [503, 36] width 13 height 13
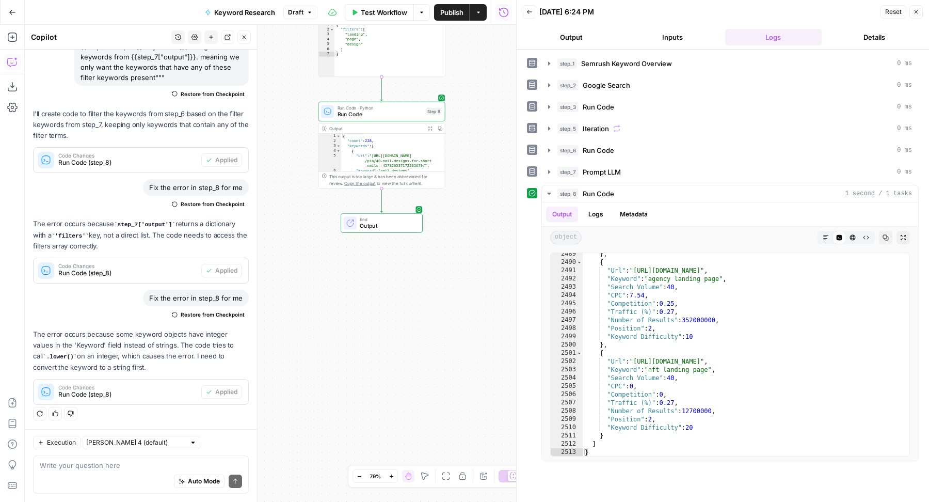
click at [242, 43] on button "Close" at bounding box center [243, 36] width 13 height 13
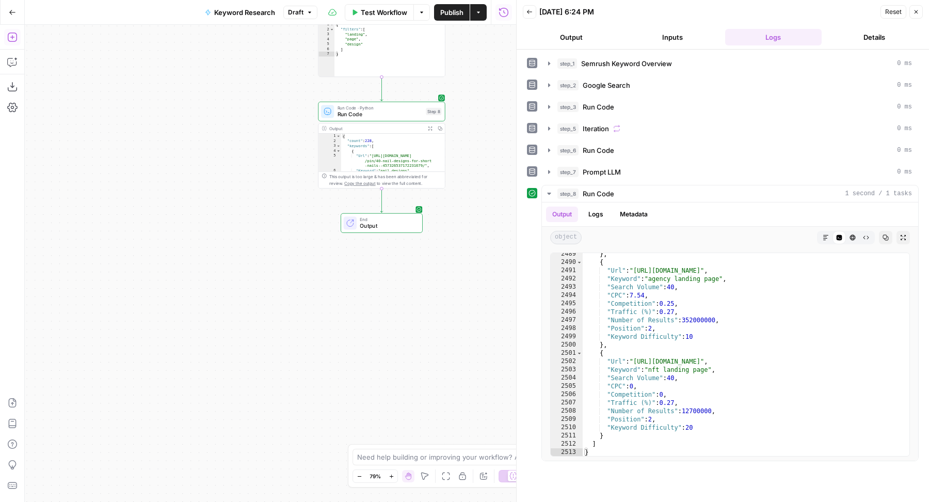
click at [16, 42] on icon "button" at bounding box center [12, 37] width 10 height 10
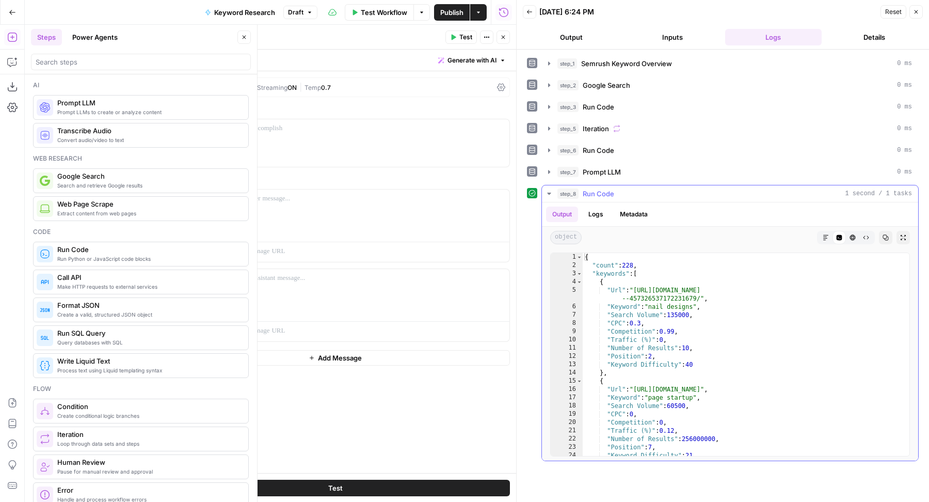
scroll to position [0, 0]
click at [445, 61] on button "Generate with AI" at bounding box center [472, 60] width 76 height 13
click at [463, 95] on div "Use AI to build your prompt" at bounding box center [461, 92] width 80 height 9
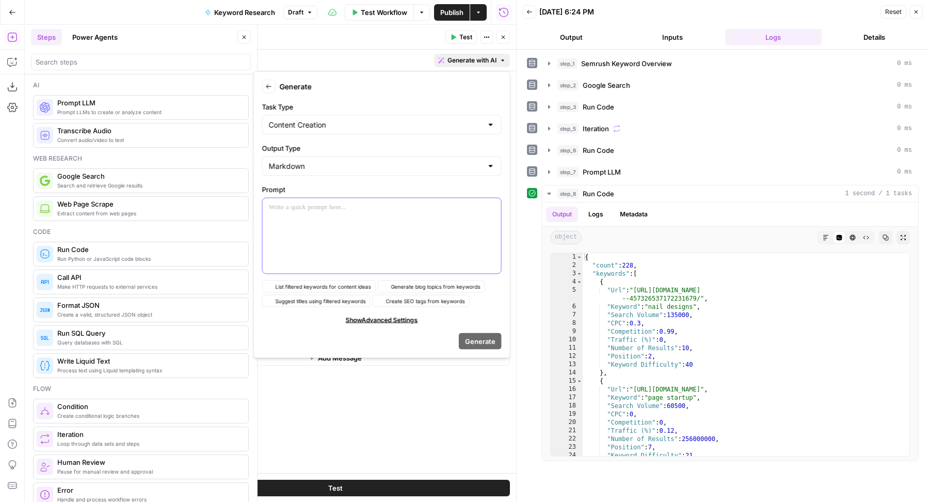
click at [348, 255] on div at bounding box center [382, 235] width 239 height 75
click at [375, 173] on div "Markdown" at bounding box center [382, 166] width 240 height 20
click at [297, 237] on span "JSON" at bounding box center [380, 234] width 218 height 10
type input "JSON"
click at [353, 229] on div at bounding box center [382, 235] width 239 height 75
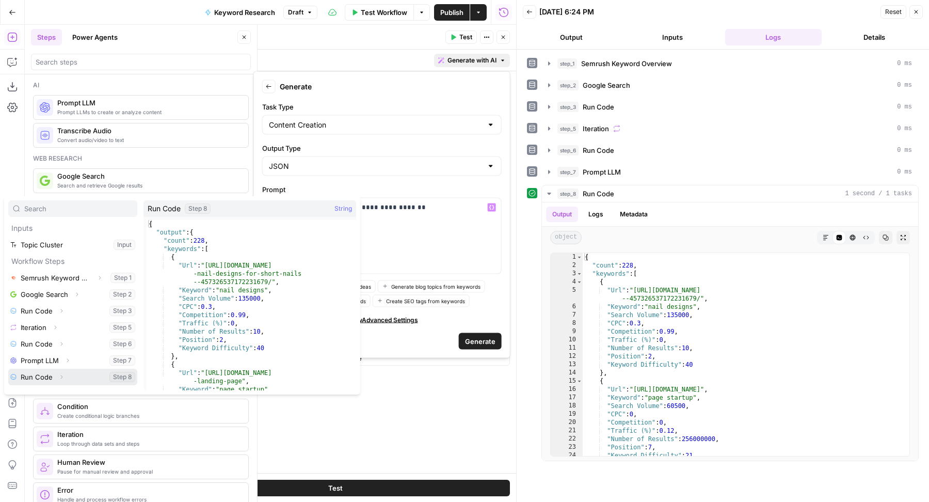
click at [57, 372] on button "Expand" at bounding box center [61, 376] width 13 height 13
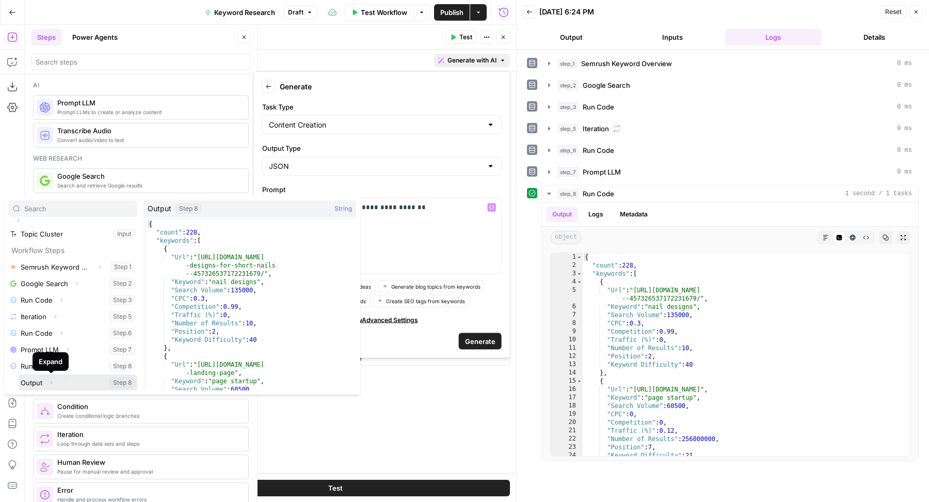
click at [64, 388] on button "Select variable Output" at bounding box center [78, 382] width 119 height 17
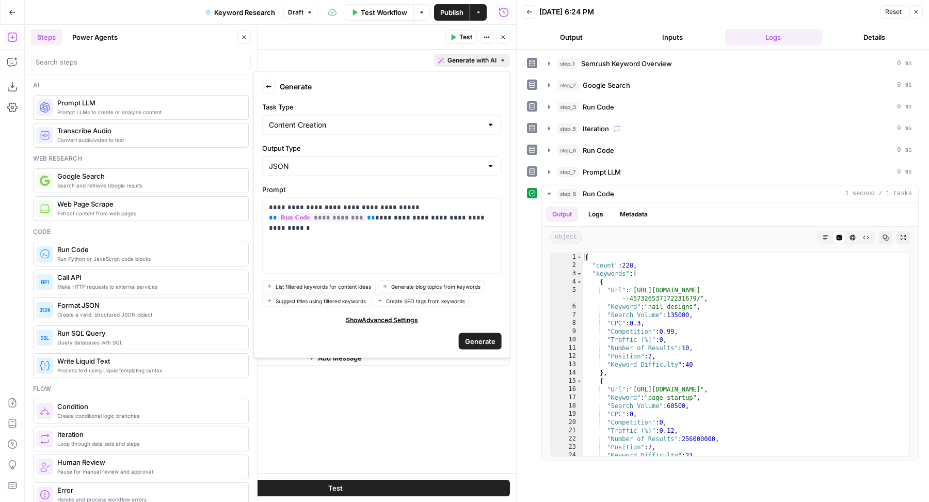
click at [502, 39] on icon "button" at bounding box center [503, 37] width 6 height 6
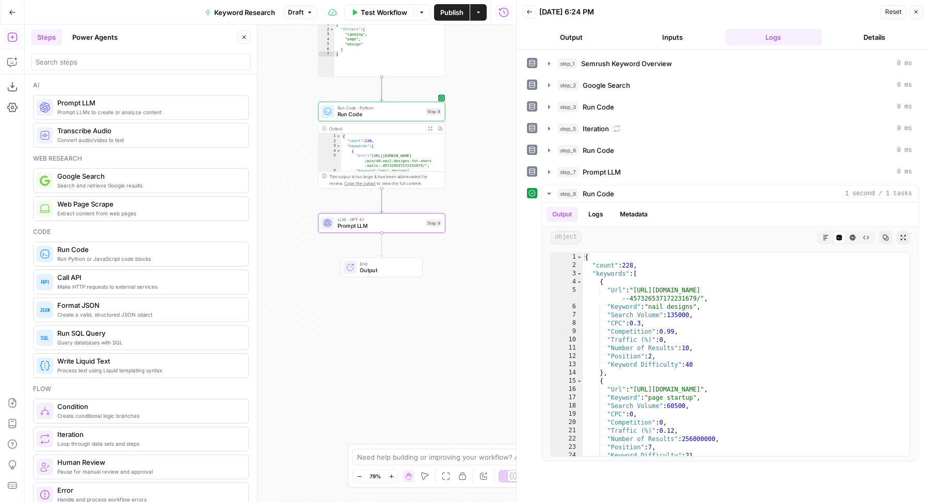
click at [495, 71] on div "Workflow Set Inputs Inputs SEO Research Semrush Keyword Overview Step 1 Output …" at bounding box center [270, 263] width 491 height 477
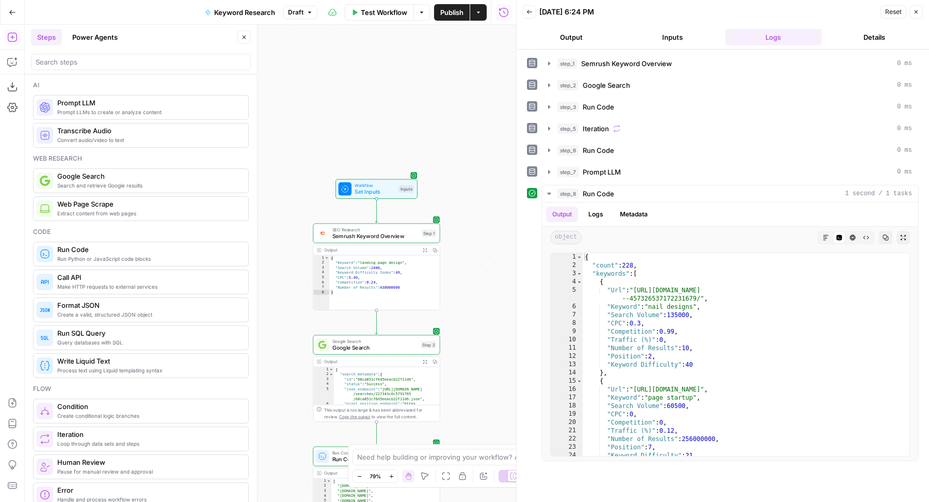
click at [403, 184] on div "Workflow Set Inputs Inputs Test Step" at bounding box center [376, 189] width 75 height 14
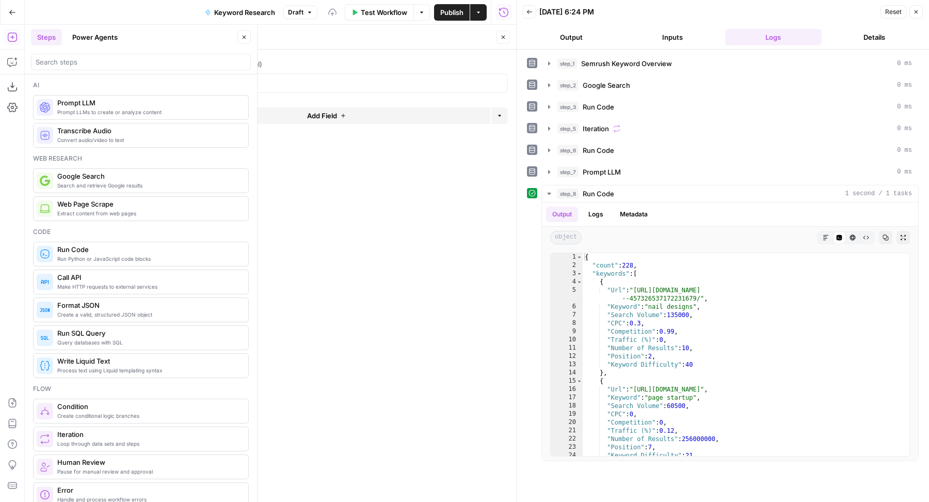
click at [409, 114] on button "Add Field" at bounding box center [327, 115] width 328 height 17
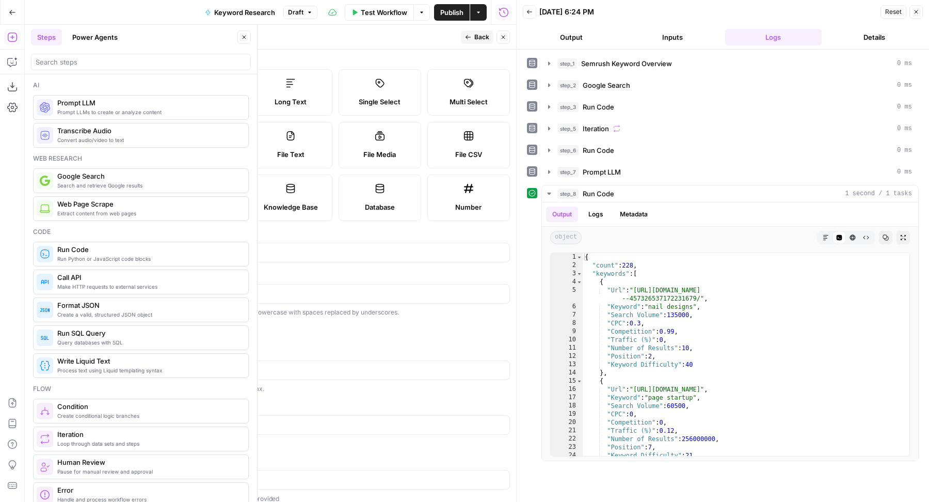
click at [243, 193] on label "Brand Kit" at bounding box center [202, 197] width 83 height 46
click at [253, 257] on div at bounding box center [336, 253] width 350 height 20
type input "Brand Kit"
click at [484, 37] on span "Back" at bounding box center [481, 37] width 15 height 9
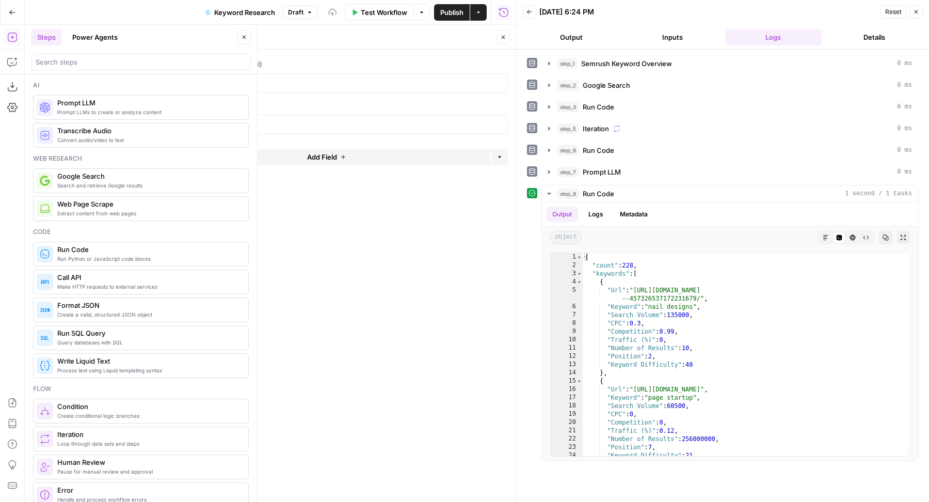
click at [501, 37] on icon "button" at bounding box center [503, 37] width 6 height 6
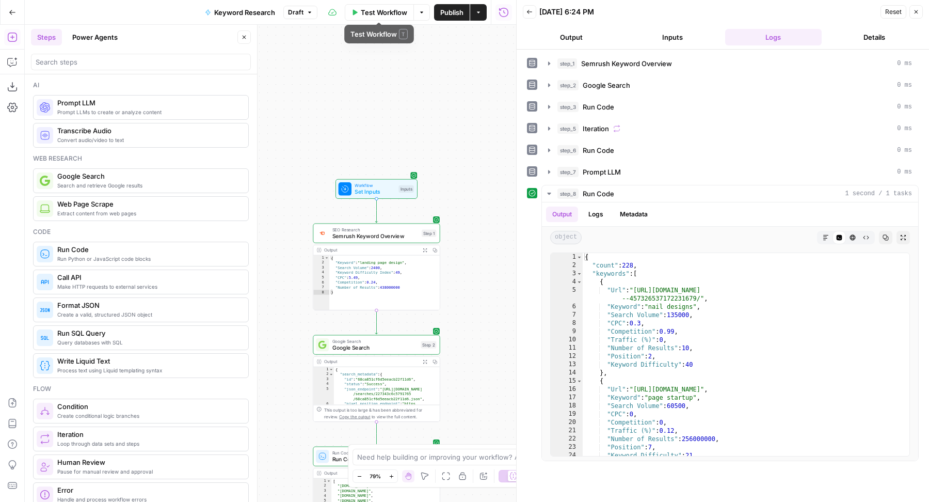
click at [379, 8] on span "Test Workflow" at bounding box center [384, 12] width 46 height 10
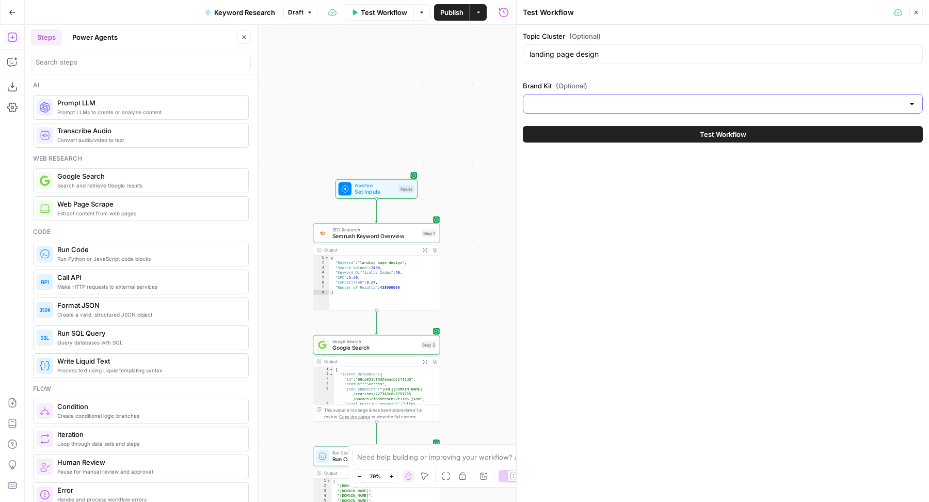
click at [645, 100] on input "Brand Kit (Optional)" at bounding box center [717, 104] width 374 height 10
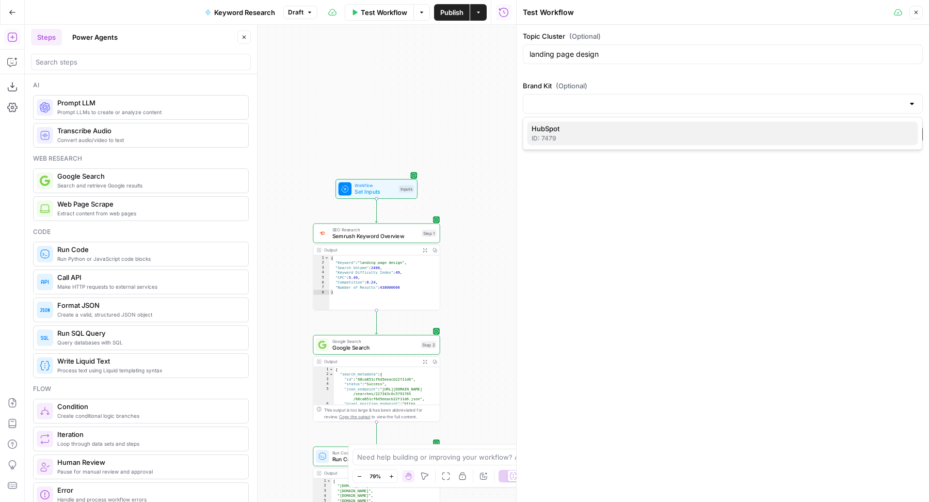
click at [589, 143] on button "HubSpot ID: 7479" at bounding box center [723, 133] width 391 height 24
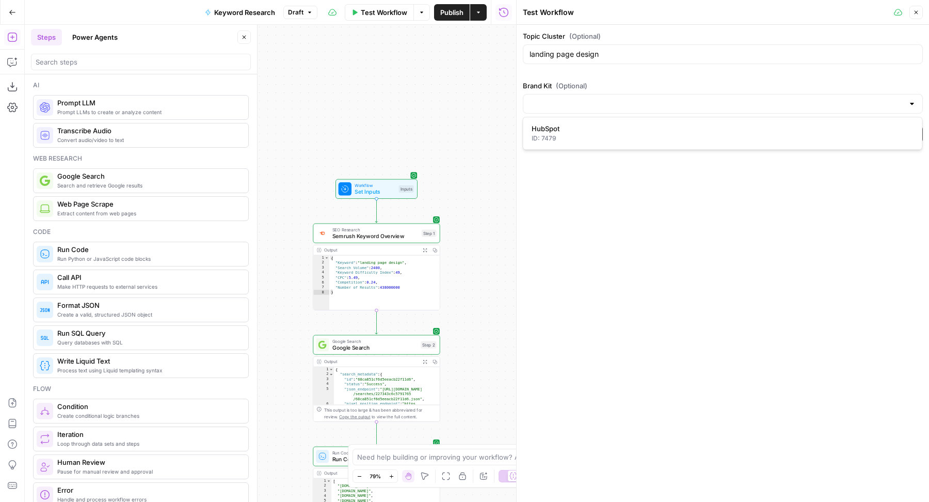
type input "HubSpot"
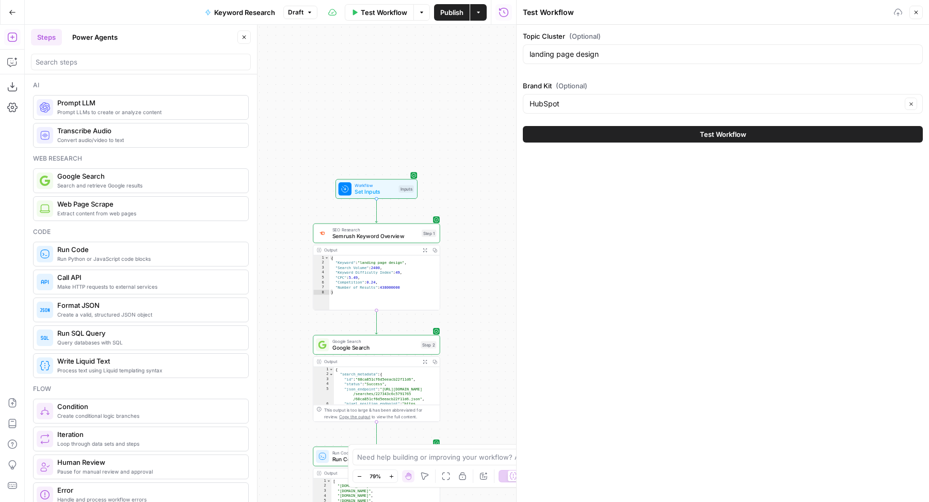
click at [617, 135] on button "Test Workflow" at bounding box center [723, 134] width 400 height 17
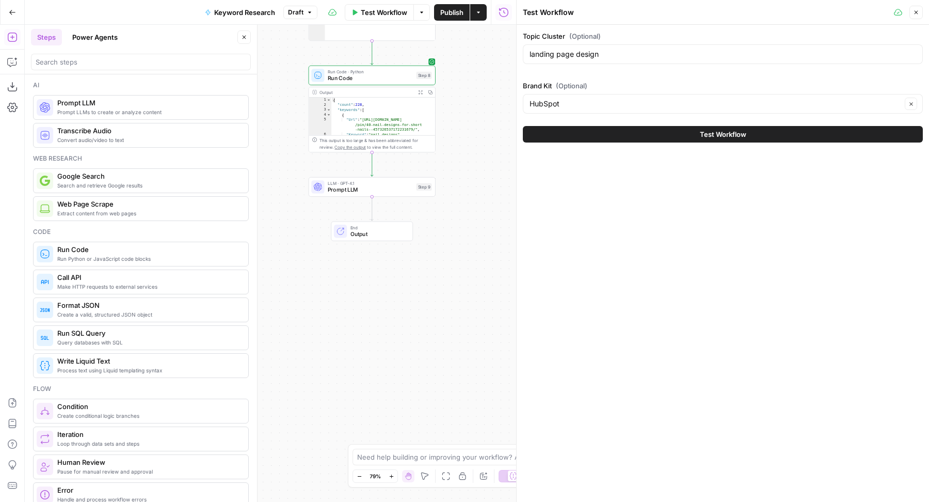
click at [607, 128] on button "Test Workflow" at bounding box center [723, 134] width 400 height 17
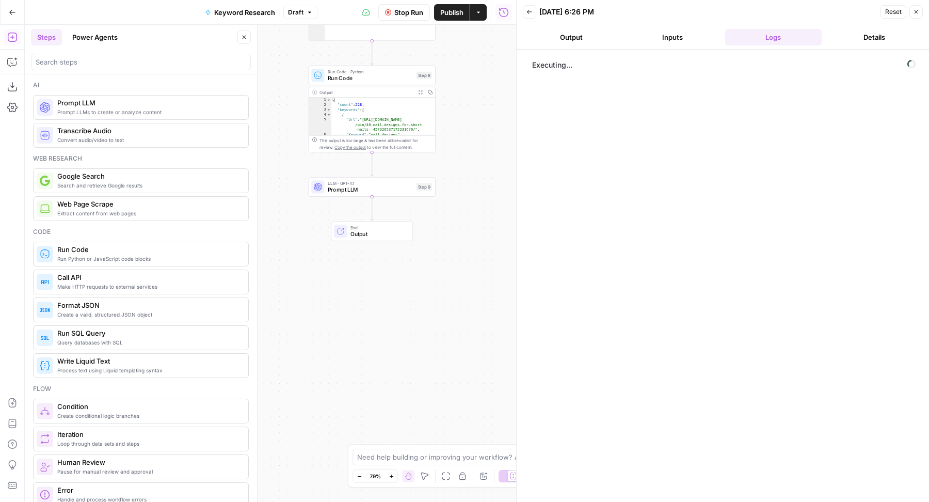
click at [244, 36] on icon "button" at bounding box center [245, 38] width 4 height 4
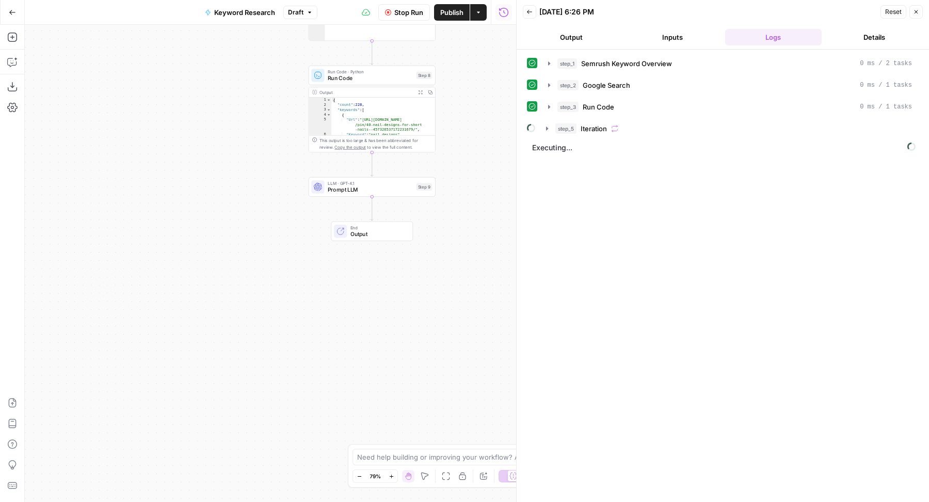
click at [329, 188] on span "Prompt LLM" at bounding box center [370, 190] width 85 height 8
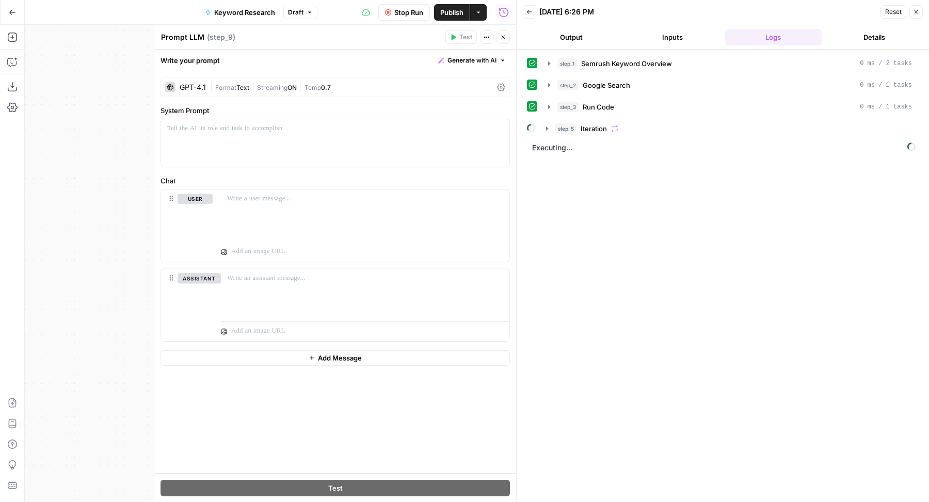
click at [467, 61] on span "Generate with AI" at bounding box center [472, 60] width 49 height 9
click at [459, 86] on span "Generate" at bounding box center [458, 83] width 75 height 10
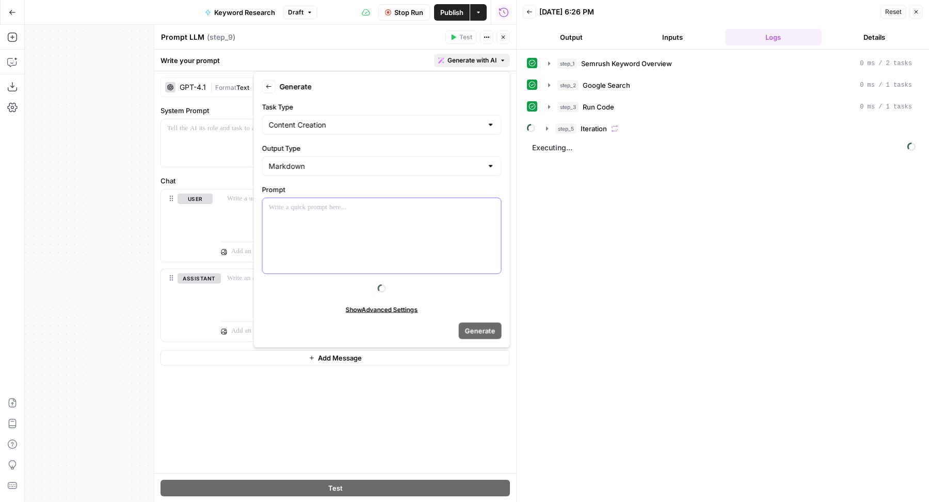
click at [386, 225] on div at bounding box center [382, 235] width 239 height 75
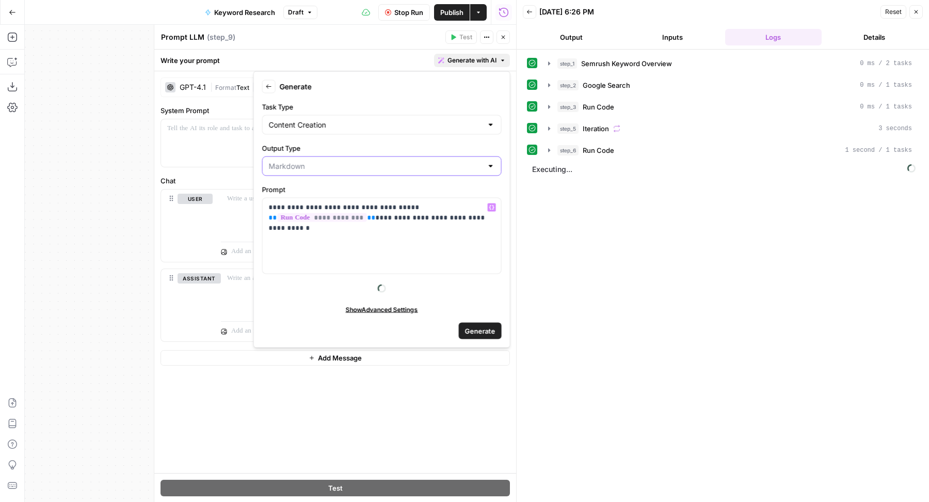
click at [366, 165] on input "Output Type" at bounding box center [376, 166] width 214 height 10
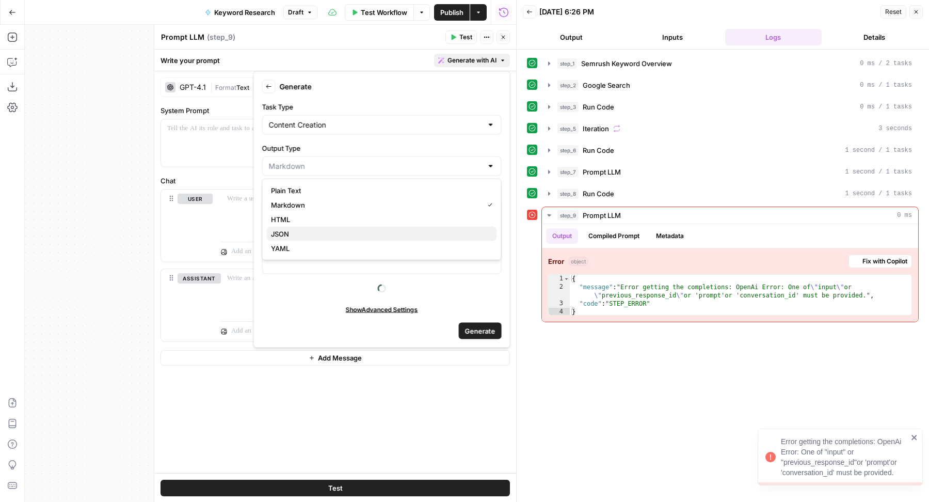
click at [310, 230] on span "JSON" at bounding box center [380, 234] width 218 height 10
type input "JSON"
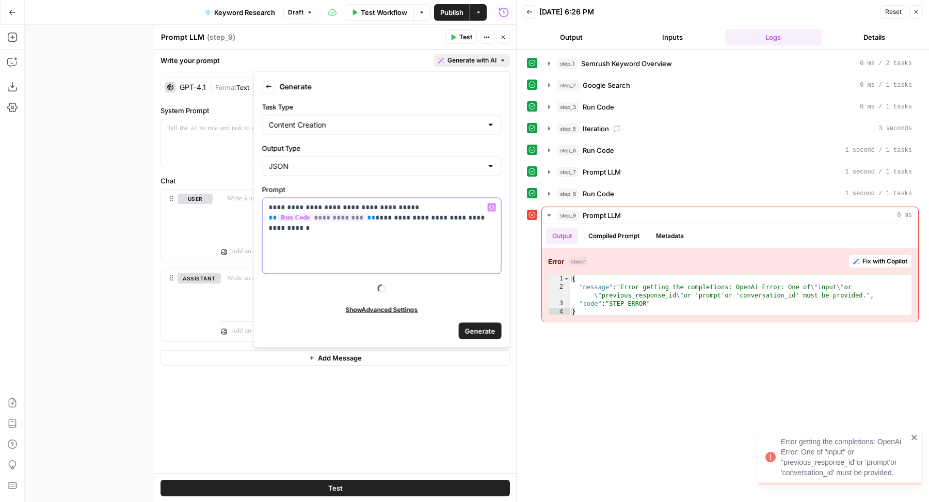
click at [344, 232] on div "**********" at bounding box center [382, 235] width 239 height 75
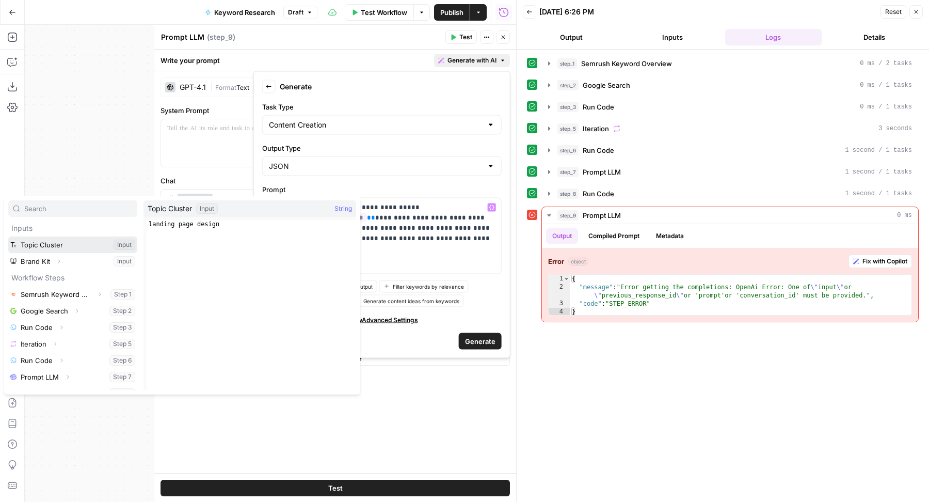
click at [86, 247] on button "Select variable Topic Cluster" at bounding box center [72, 244] width 129 height 17
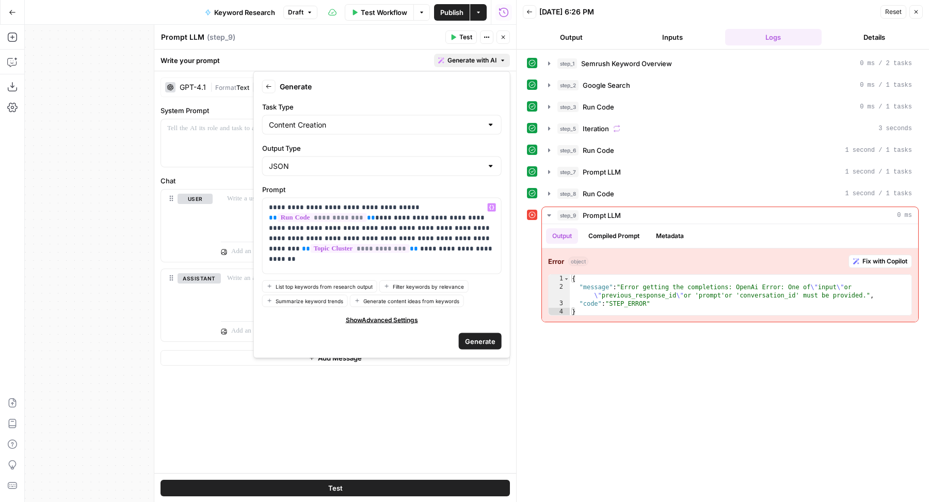
click at [474, 343] on span "Generate" at bounding box center [480, 341] width 30 height 10
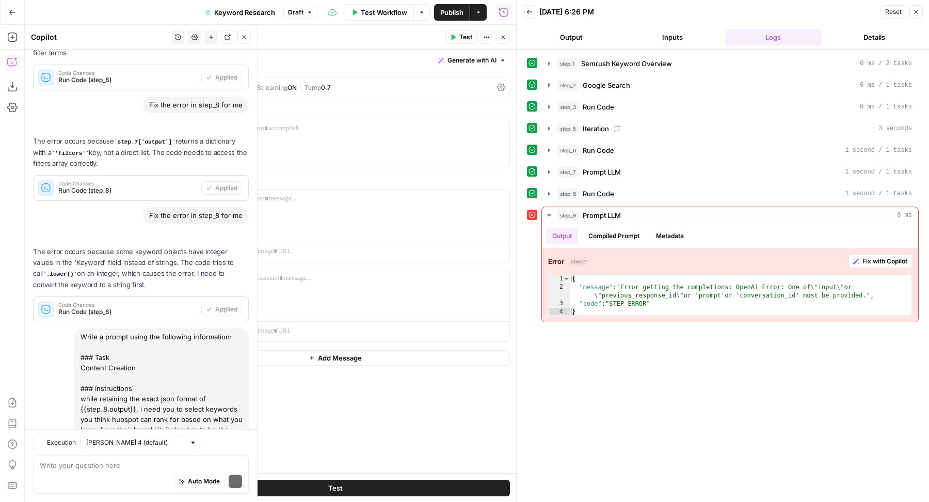
scroll to position [1440, 0]
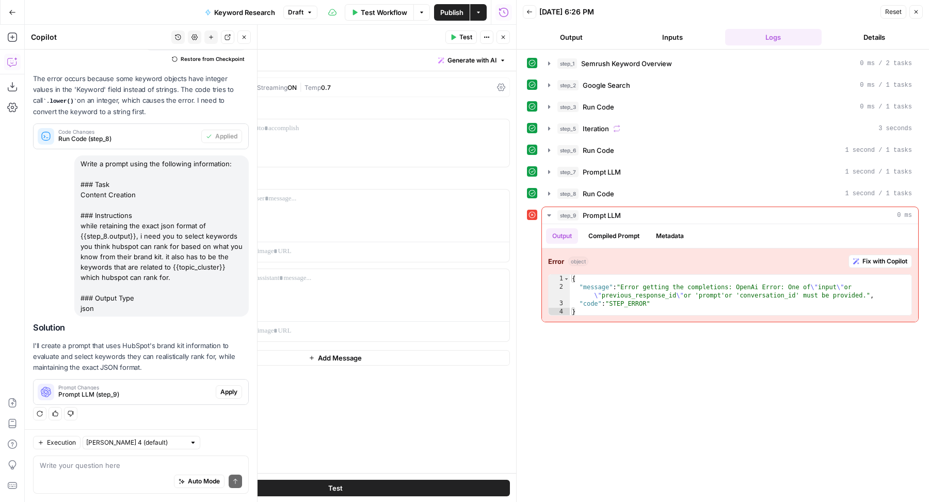
click at [220, 388] on span "Apply" at bounding box center [228, 391] width 17 height 9
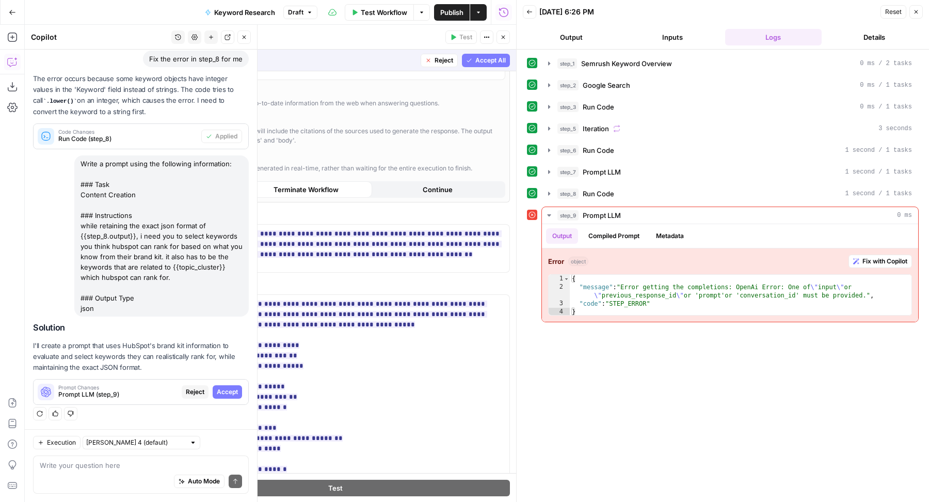
scroll to position [594, 0]
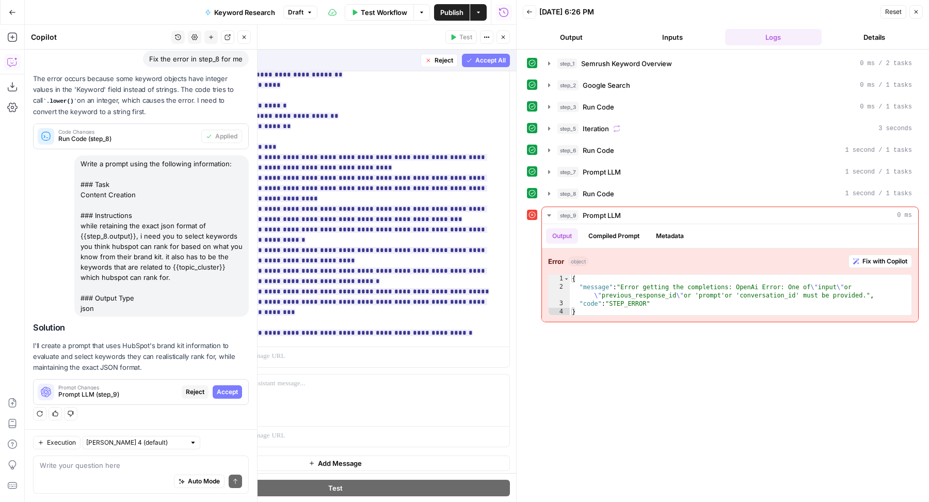
click at [481, 64] on span "Accept All" at bounding box center [490, 60] width 30 height 9
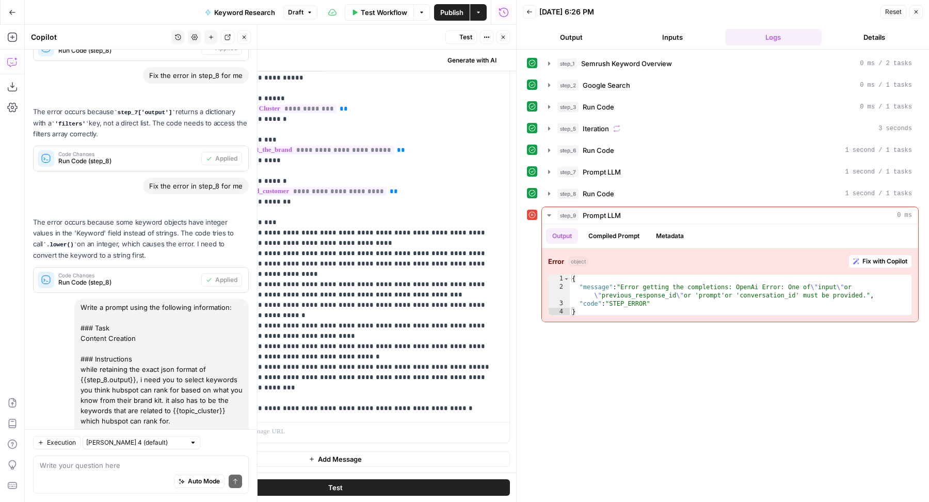
scroll to position [0, 0]
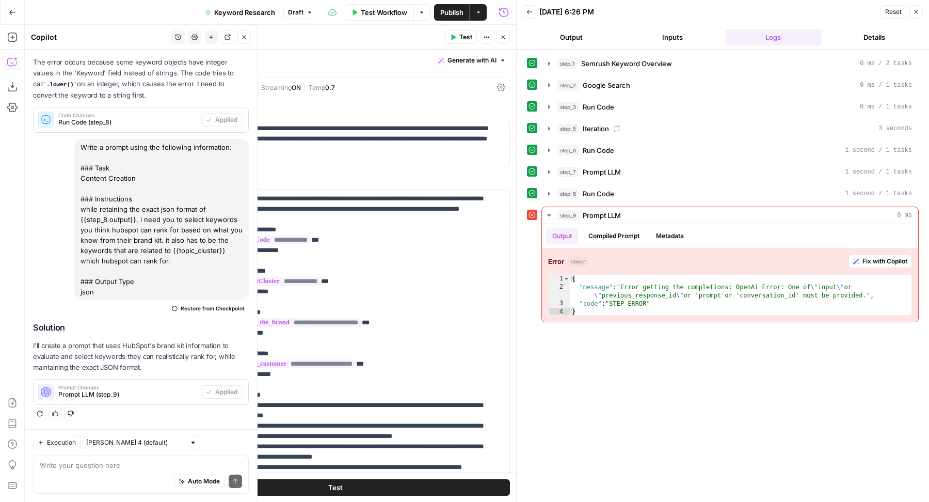
click at [497, 89] on icon at bounding box center [501, 87] width 8 height 8
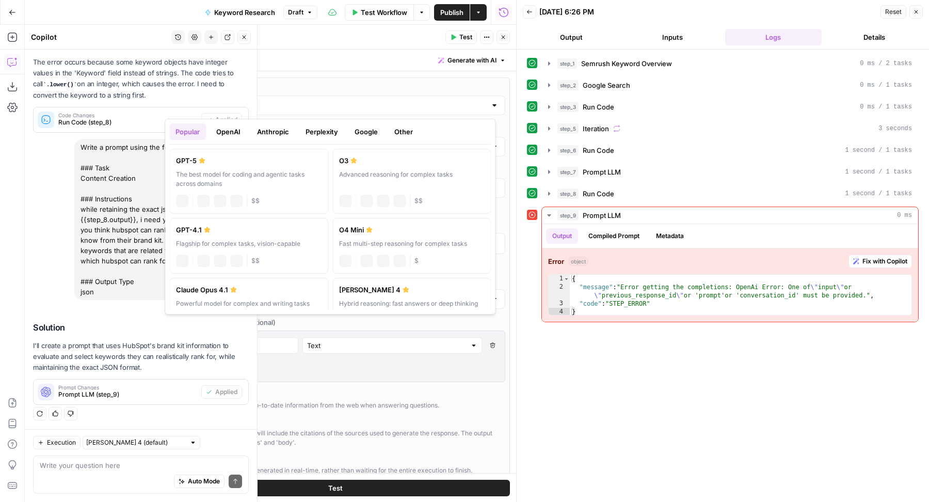
click at [387, 92] on label "AI Model" at bounding box center [335, 87] width 340 height 10
click at [387, 100] on input "GPT-4.1" at bounding box center [335, 105] width 302 height 10
click at [366, 98] on div "GPT-4.1" at bounding box center [335, 106] width 340 height 20
click at [369, 133] on button "Google" at bounding box center [366, 131] width 36 height 17
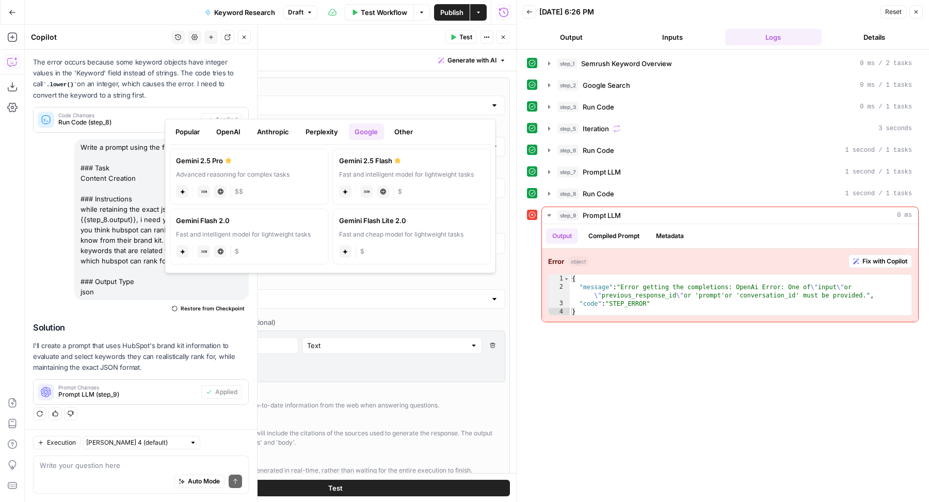
click at [251, 176] on div "Advanced reasoning for complex tasks" at bounding box center [249, 174] width 146 height 9
type input "Gemini 2.5 Pro"
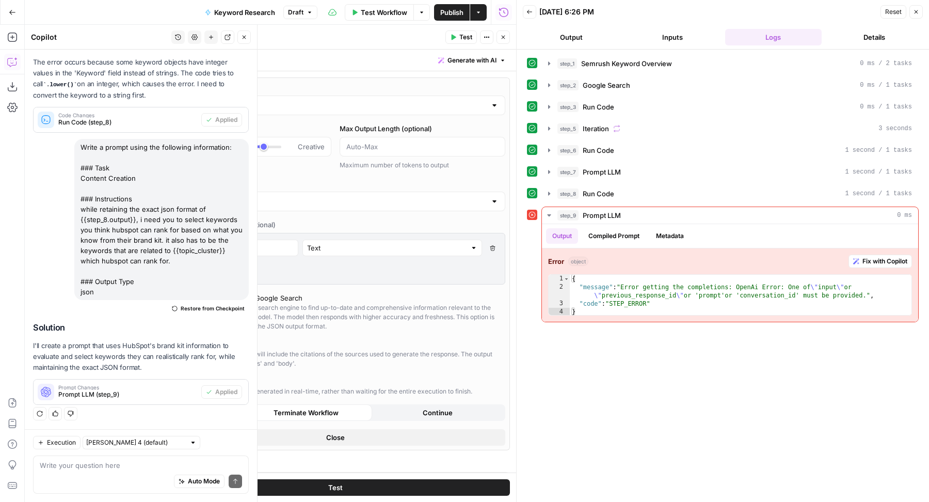
click at [208, 383] on div "Enable Streaming" at bounding box center [208, 381] width 56 height 10
click at [247, 431] on button "Close" at bounding box center [335, 437] width 340 height 17
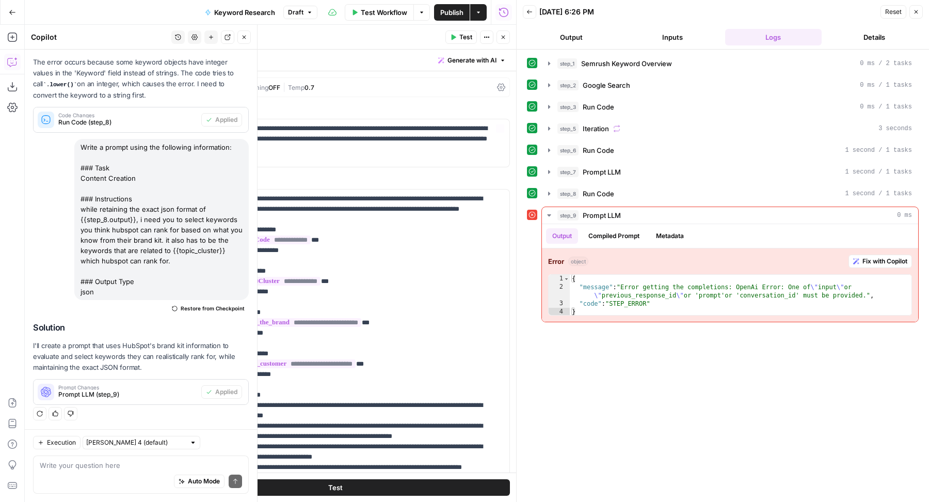
click at [467, 36] on span "Test" at bounding box center [465, 37] width 13 height 9
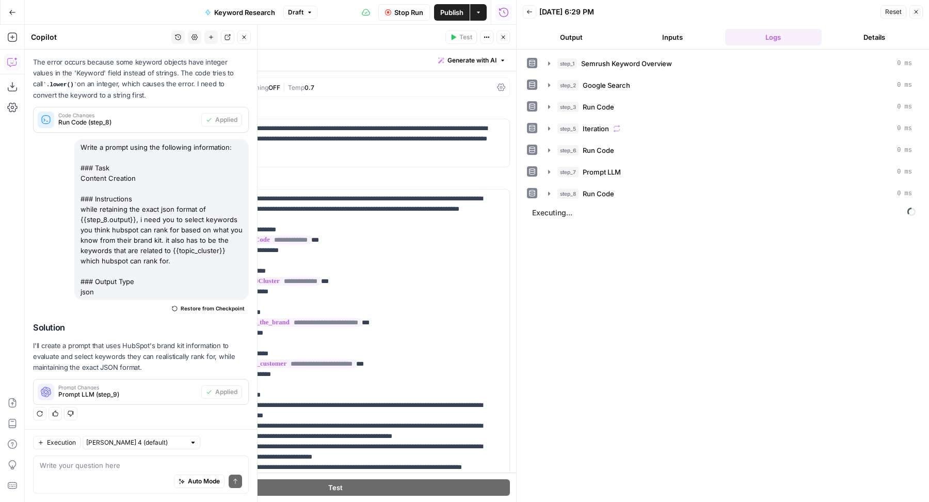
click at [440, 88] on div "| Streaming OFF | Temp 0.7" at bounding box center [363, 88] width 260 height 10
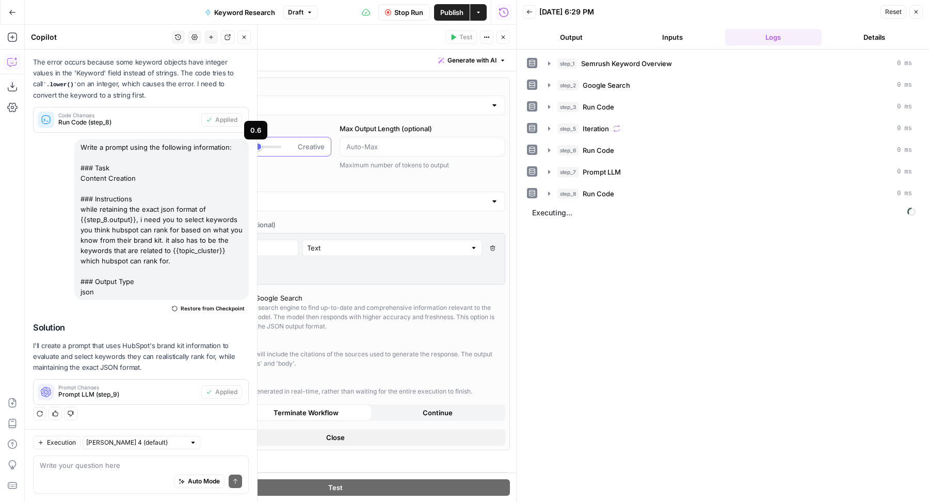
type input "*"
drag, startPoint x: 260, startPoint y: 147, endPoint x: 222, endPoint y: 186, distance: 54.4
click at [214, 145] on div "Predictable Creative" at bounding box center [248, 146] width 153 height 10
click at [304, 436] on button "Close" at bounding box center [335, 437] width 340 height 17
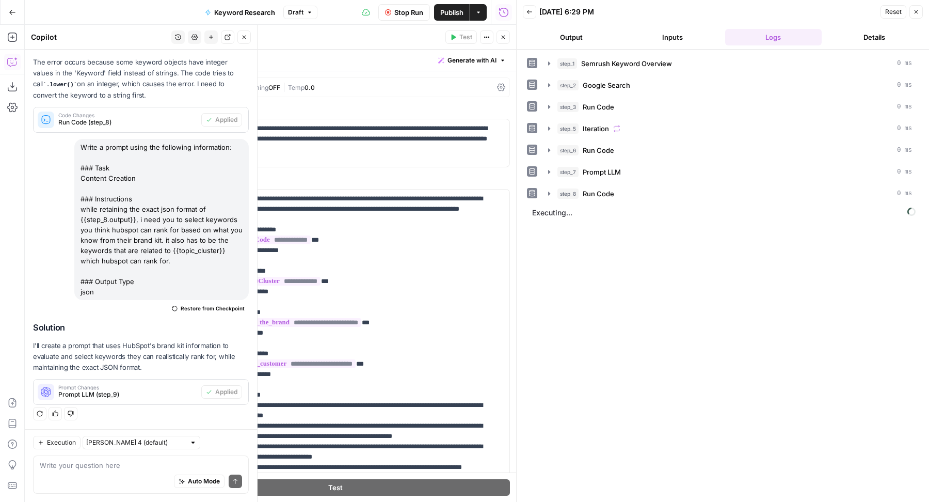
click at [241, 37] on icon "button" at bounding box center [244, 37] width 6 height 6
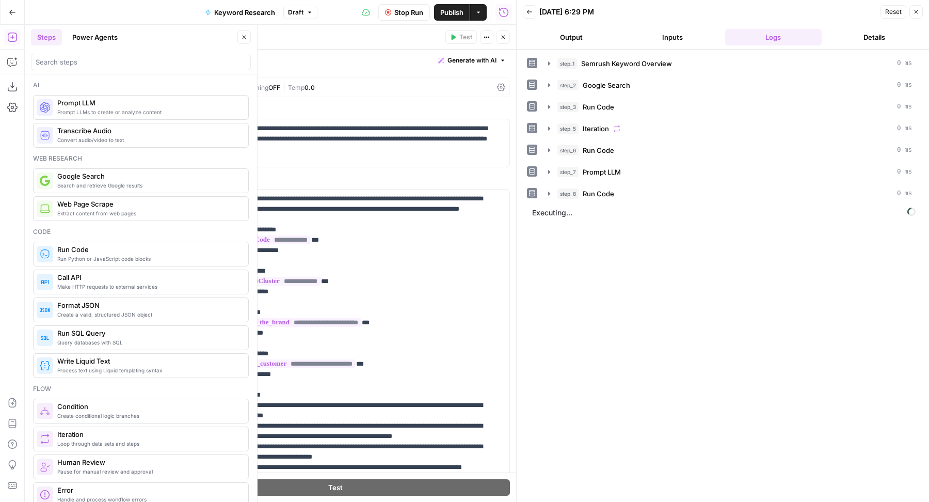
click at [504, 40] on icon "button" at bounding box center [503, 37] width 6 height 6
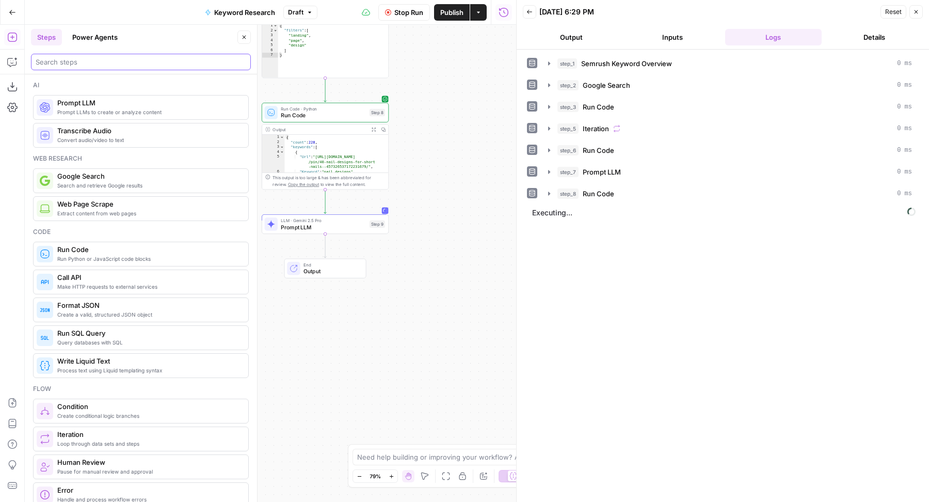
click at [104, 62] on input "search" at bounding box center [141, 62] width 211 height 10
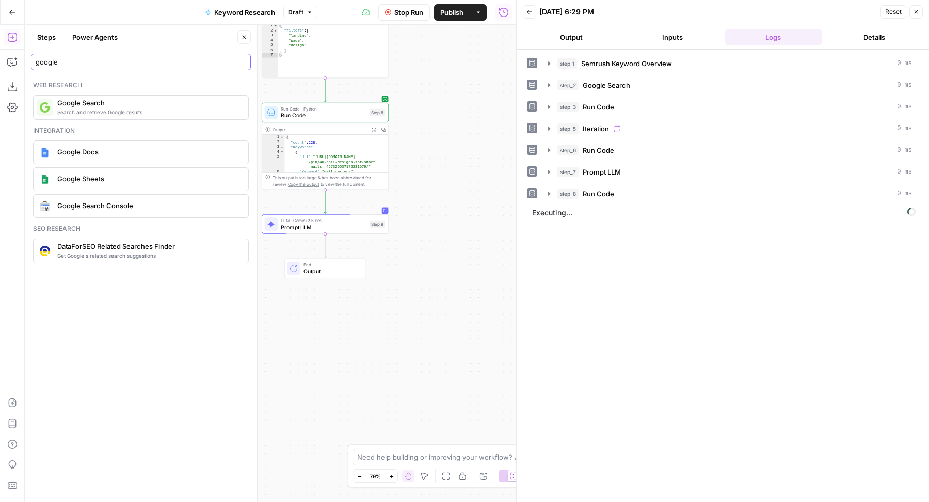
type input "google"
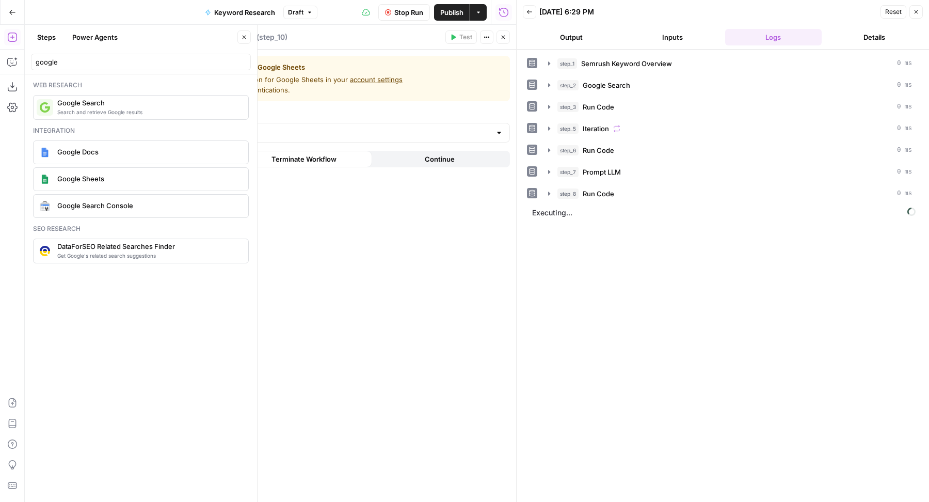
click at [245, 120] on div "Authentication" at bounding box center [336, 125] width 350 height 33
click at [232, 128] on input "Authentication" at bounding box center [329, 133] width 324 height 10
click at [138, 31] on div "Steps Power Agents" at bounding box center [132, 37] width 203 height 17
click at [247, 37] on icon "button" at bounding box center [244, 37] width 6 height 6
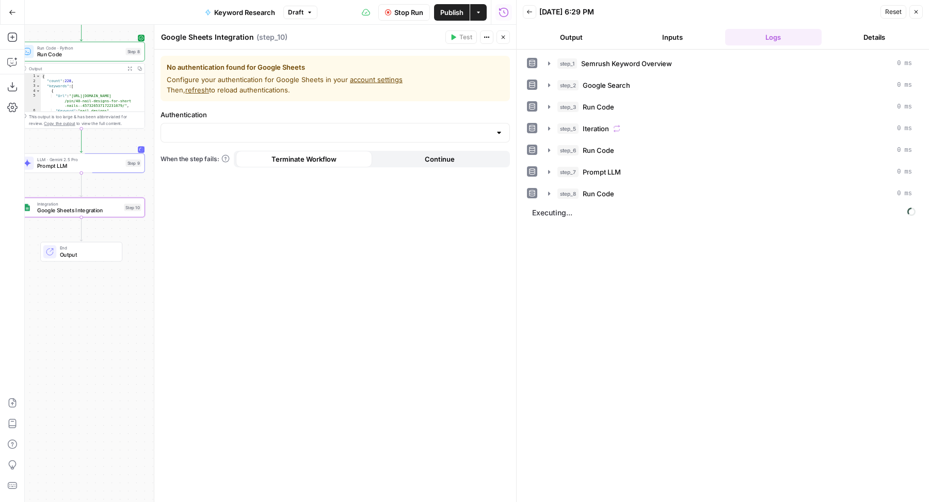
click at [364, 75] on link "account settings" at bounding box center [376, 79] width 53 height 8
click at [502, 36] on icon "button" at bounding box center [503, 37] width 6 height 6
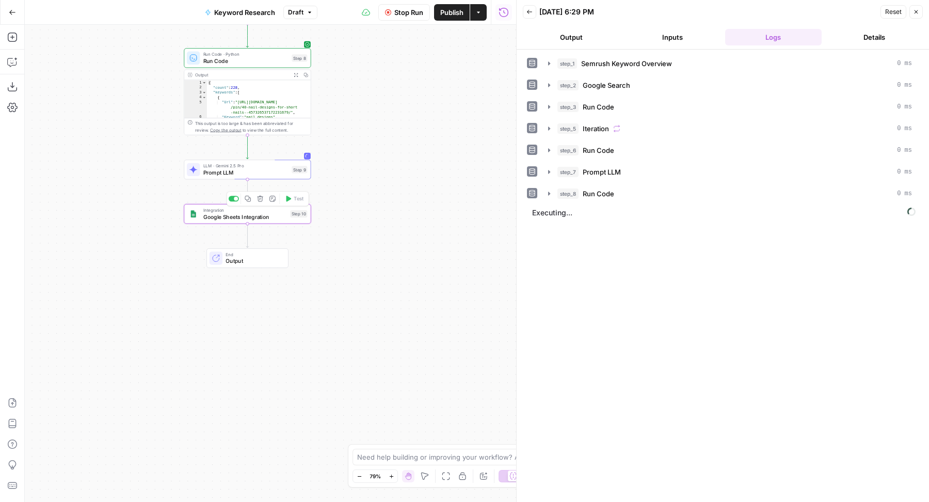
click at [258, 218] on span "Google Sheets Integration" at bounding box center [245, 217] width 84 height 8
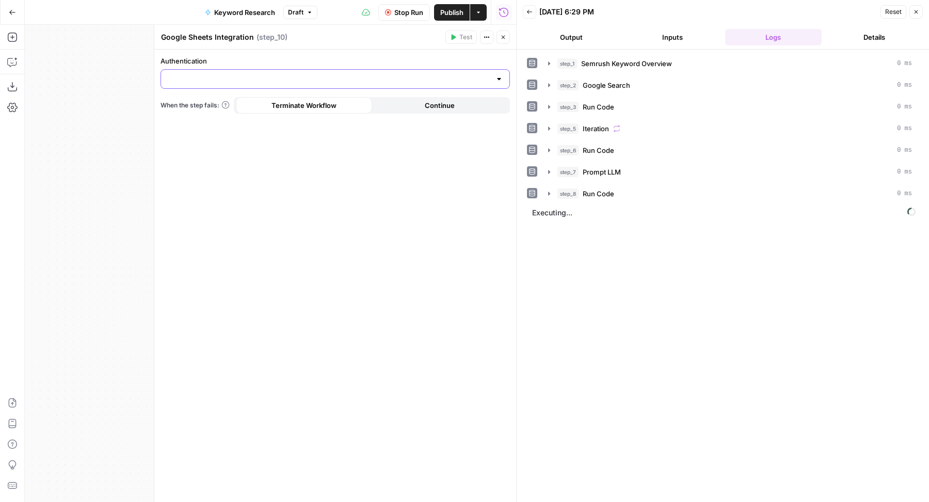
click at [330, 81] on input "Authentication" at bounding box center [329, 79] width 324 height 10
click at [282, 109] on button "Google Sheets [[PERSON_NAME]]" at bounding box center [335, 104] width 340 height 14
type input "Google Sheets [[PERSON_NAME]]"
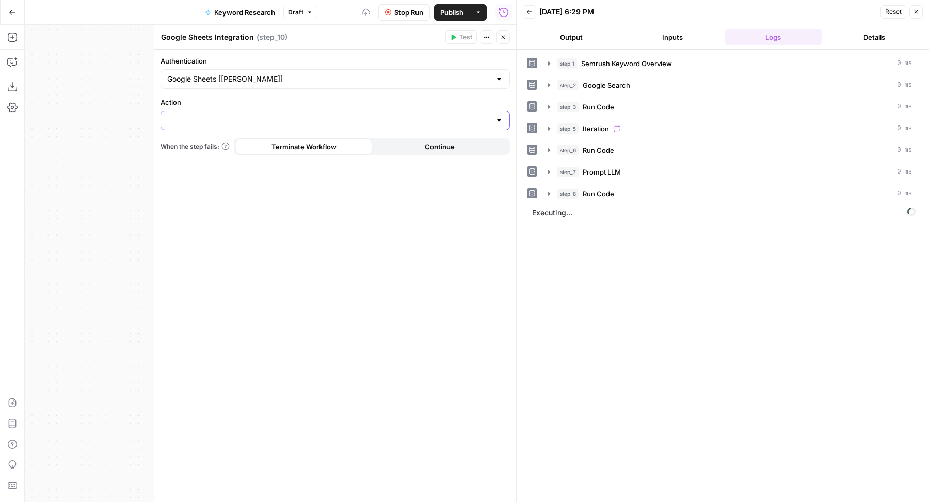
click at [257, 116] on input "Action" at bounding box center [329, 120] width 324 height 10
click at [227, 145] on span "Create Spreadsheet" at bounding box center [333, 145] width 328 height 10
type input "Create Spreadsheet"
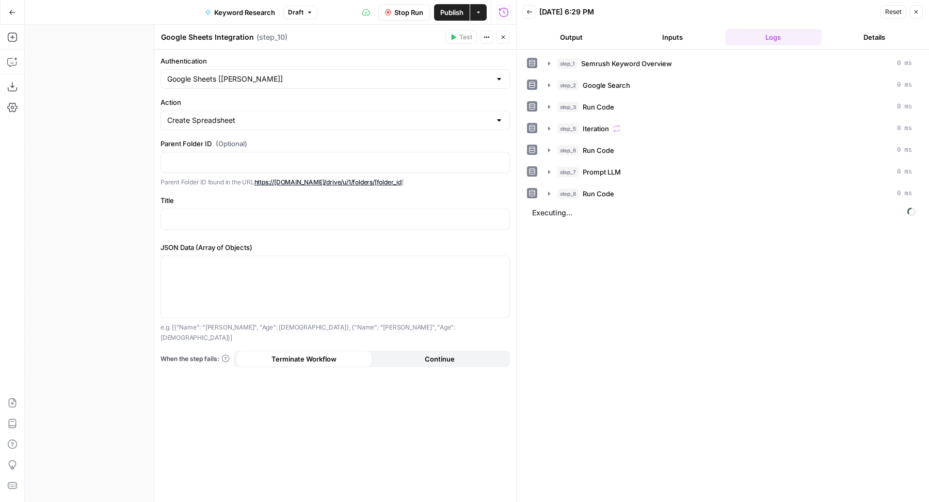
click at [507, 39] on button "Close" at bounding box center [503, 36] width 13 height 13
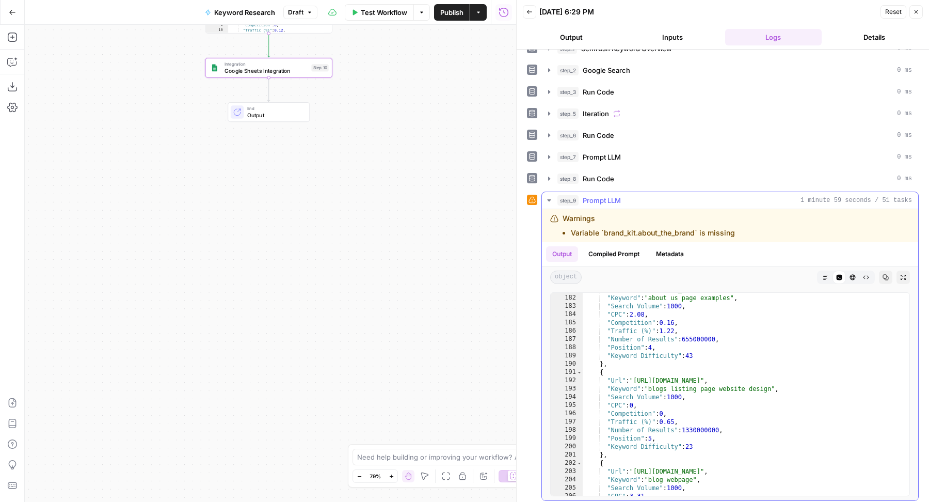
scroll to position [1597, 0]
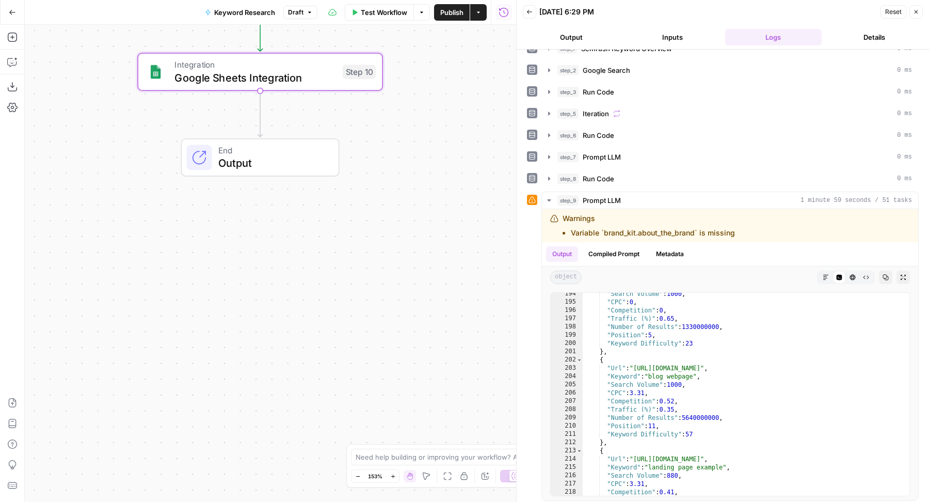
drag, startPoint x: 420, startPoint y: 260, endPoint x: 407, endPoint y: 141, distance: 120.0
click at [407, 141] on div "Workflow Set Inputs Inputs SEO Research Semrush Keyword Overview Step 1 Output …" at bounding box center [270, 263] width 491 height 477
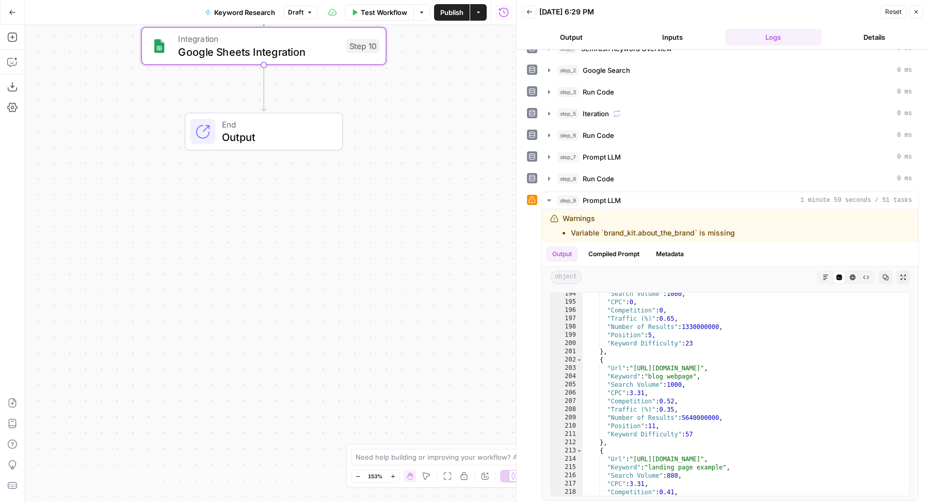
drag, startPoint x: 439, startPoint y: 247, endPoint x: 443, endPoint y: 222, distance: 25.6
click at [443, 222] on div "Workflow Set Inputs Inputs SEO Research Semrush Keyword Overview Step 1 Output …" at bounding box center [270, 263] width 491 height 477
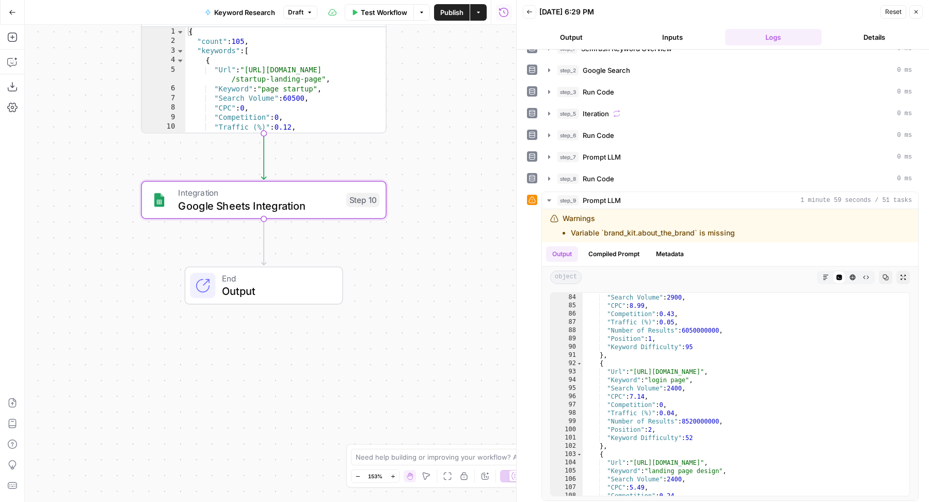
drag, startPoint x: 434, startPoint y: 207, endPoint x: 437, endPoint y: 384, distance: 177.6
click at [434, 379] on div "Workflow Set Inputs Inputs SEO Research Semrush Keyword Overview Step 1 Output …" at bounding box center [270, 263] width 491 height 477
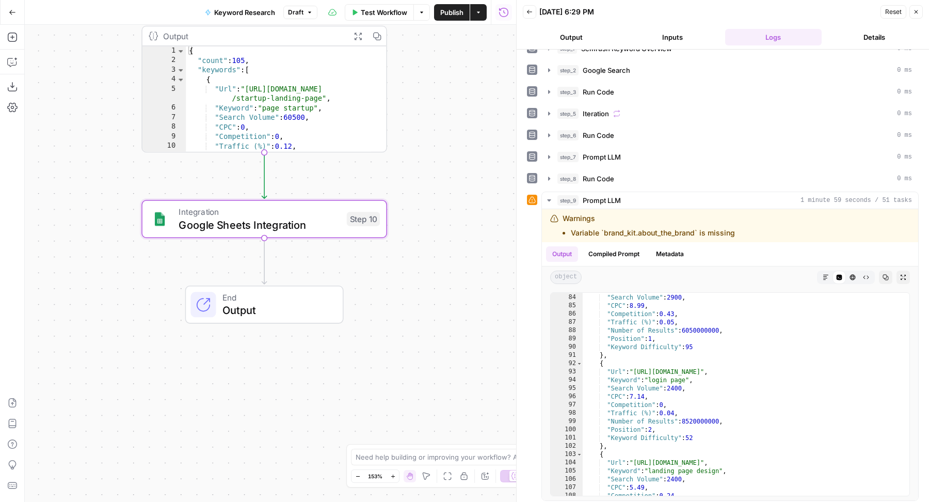
click at [323, 223] on span "Google Sheets Integration" at bounding box center [260, 225] width 162 height 16
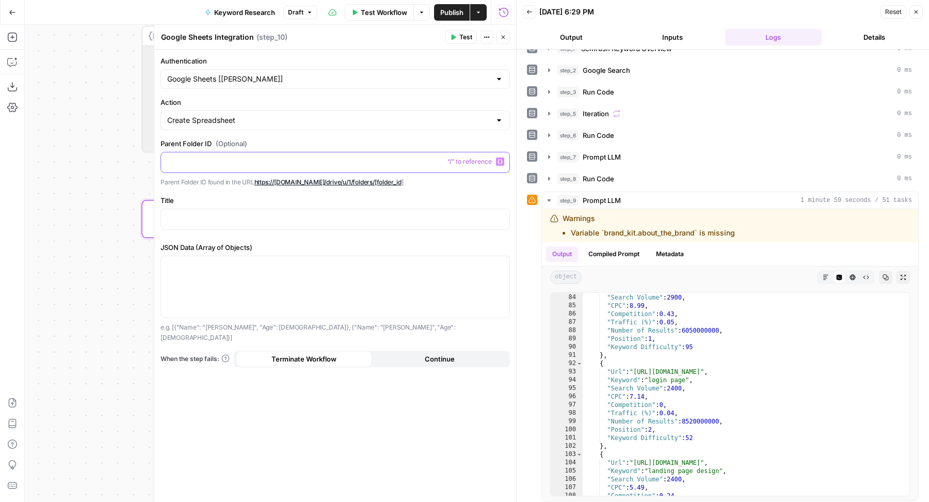
click at [252, 161] on p at bounding box center [335, 161] width 336 height 10
click at [264, 221] on p at bounding box center [335, 218] width 336 height 10
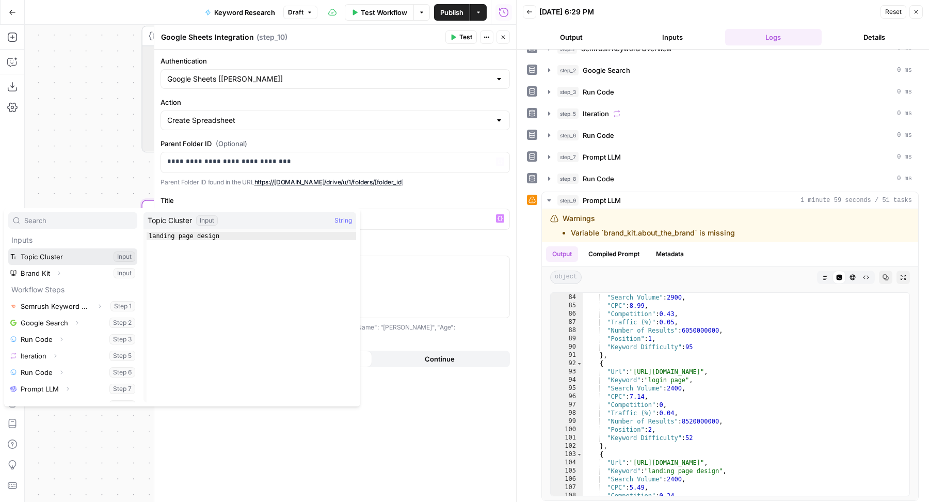
click at [78, 251] on button "Select variable Topic Cluster" at bounding box center [72, 256] width 129 height 17
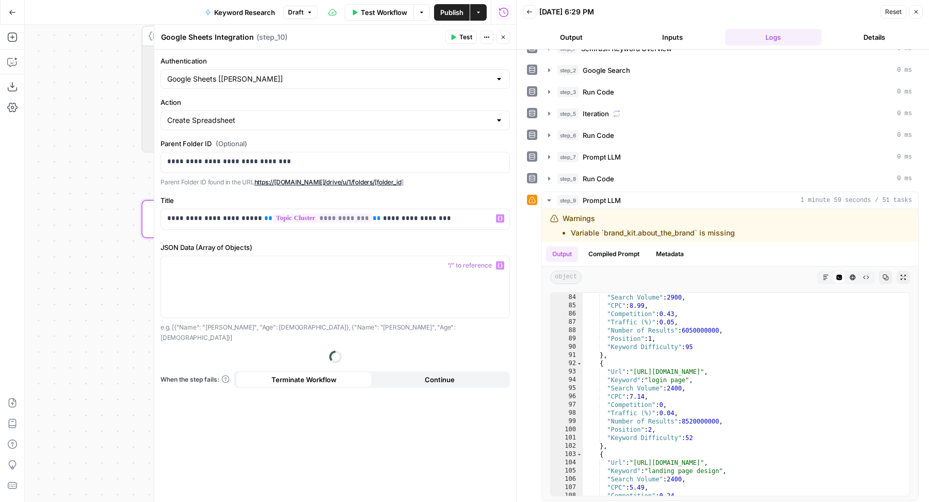
click at [385, 245] on label "JSON Data (Array of Objects)" at bounding box center [336, 247] width 350 height 10
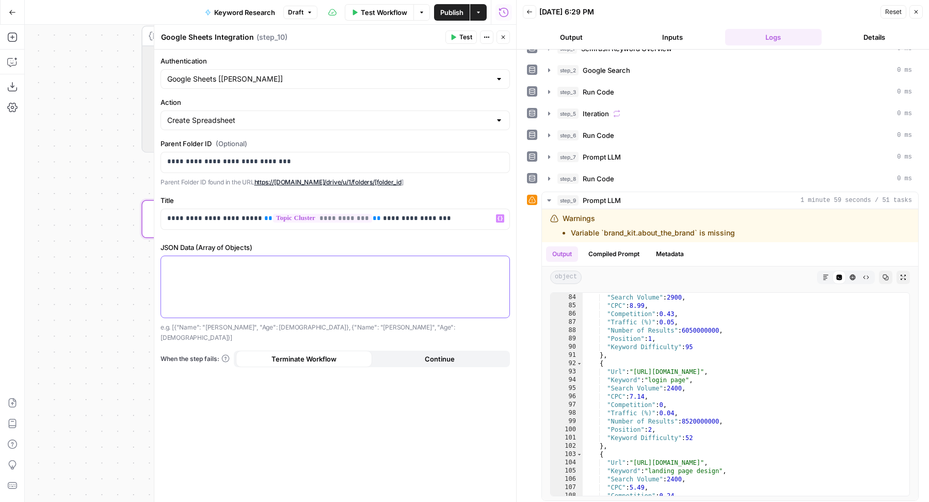
click at [363, 280] on div at bounding box center [335, 286] width 348 height 61
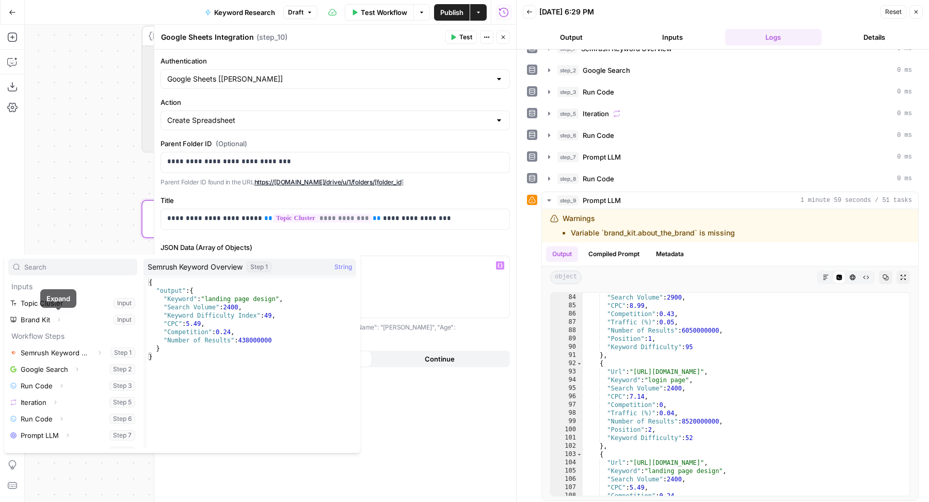
scroll to position [27, 0]
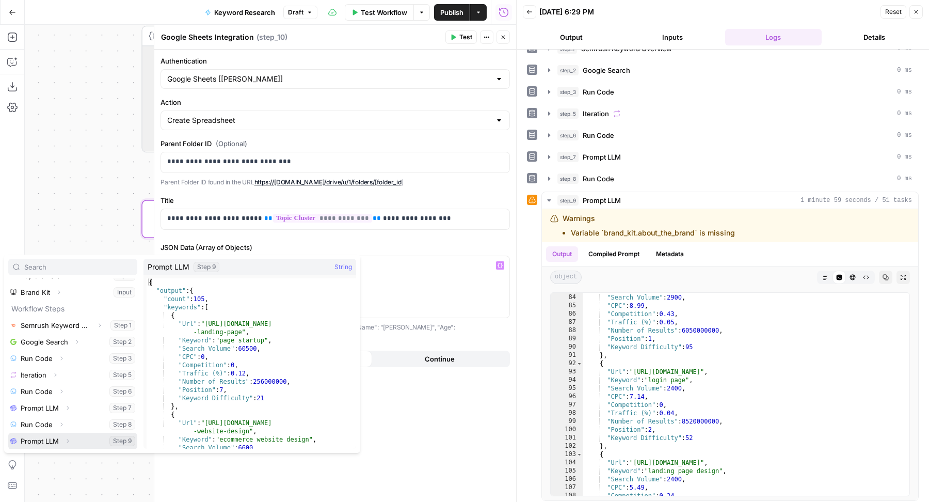
click at [69, 438] on icon "button" at bounding box center [68, 441] width 6 height 6
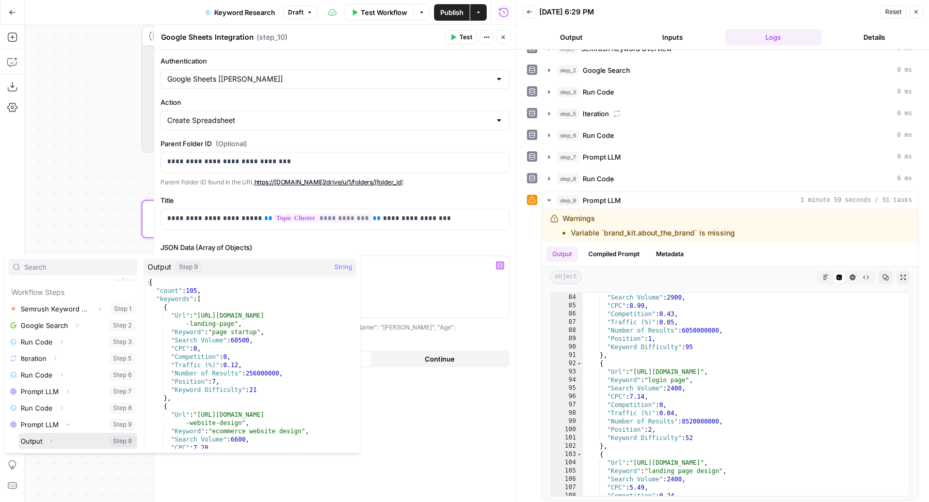
click at [51, 439] on icon "button" at bounding box center [52, 441] width 2 height 4
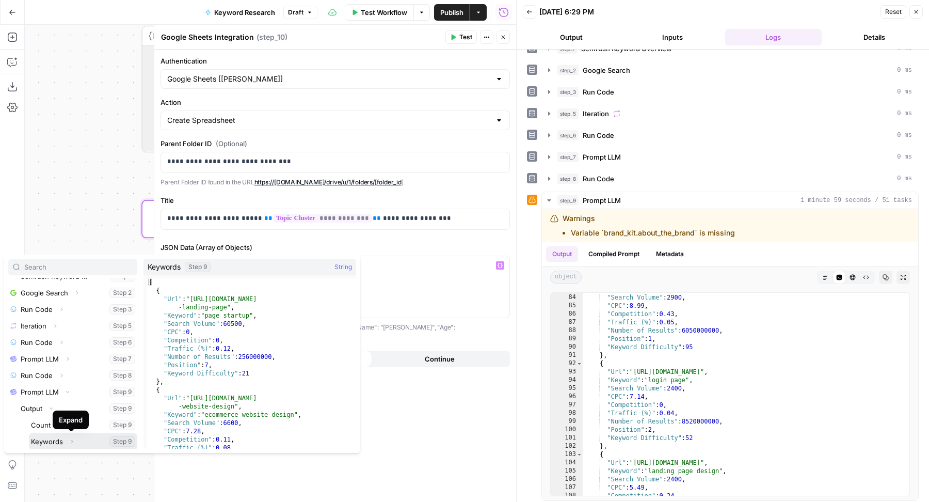
click at [78, 442] on button "Select variable Keywords" at bounding box center [83, 441] width 108 height 17
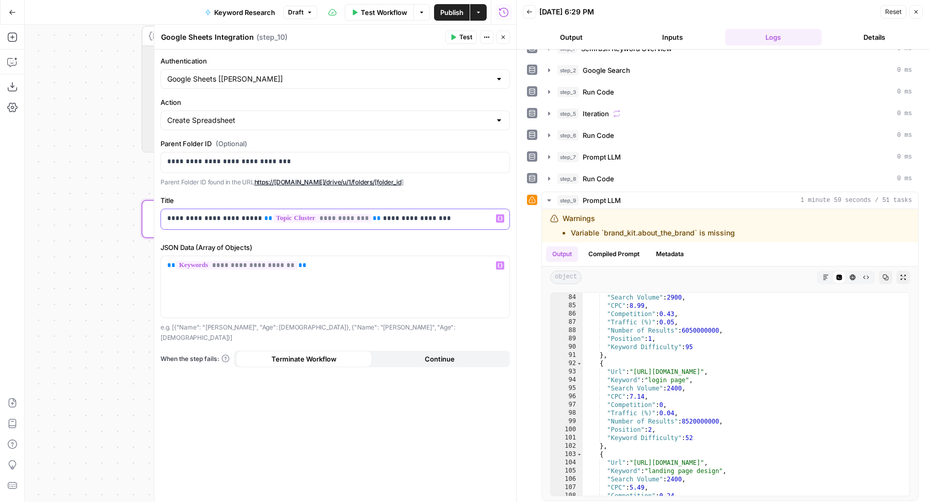
drag, startPoint x: 358, startPoint y: 215, endPoint x: 253, endPoint y: 215, distance: 105.3
click at [253, 215] on p "**********" at bounding box center [335, 218] width 337 height 10
copy p "**********"
drag, startPoint x: 308, startPoint y: 263, endPoint x: 155, endPoint y: 263, distance: 152.8
click at [155, 263] on div "**********" at bounding box center [335, 264] width 362 height 478
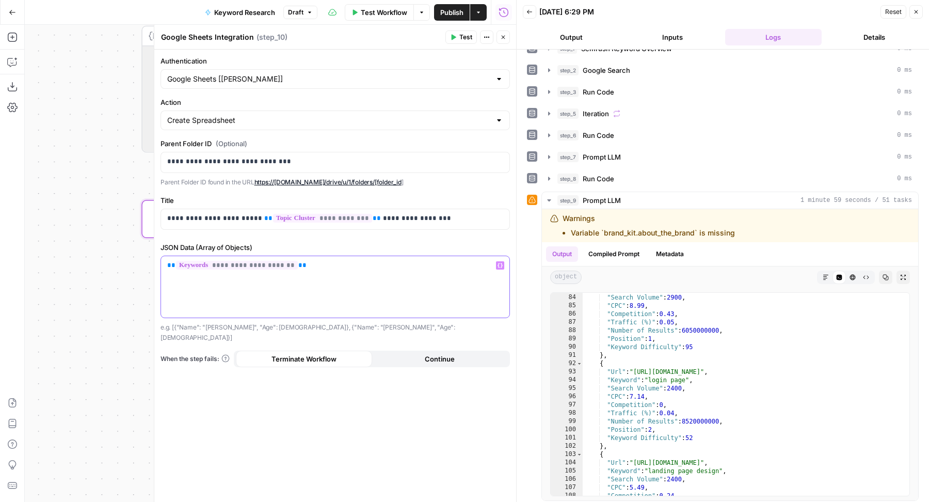
copy p "**********"
click at [470, 36] on span "Test" at bounding box center [465, 37] width 13 height 9
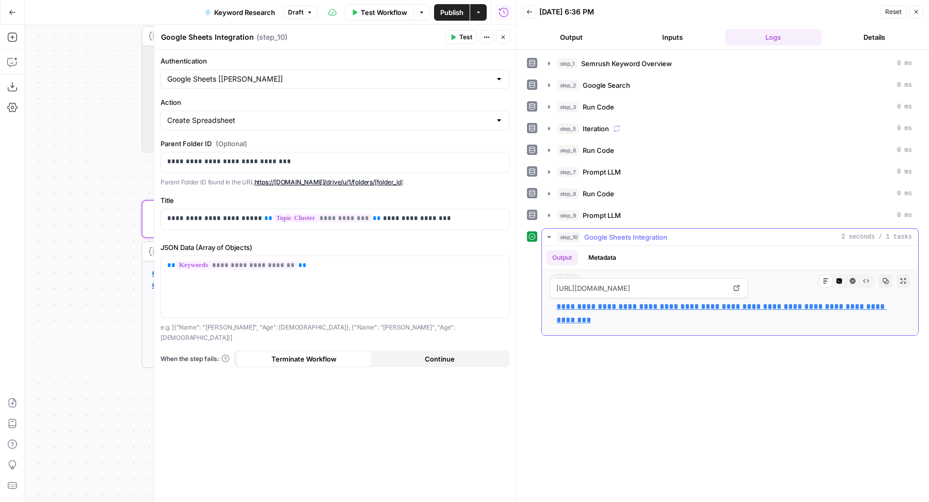
click at [584, 318] on link "**********" at bounding box center [722, 313] width 330 height 21
click at [600, 210] on span "Prompt LLM" at bounding box center [602, 215] width 38 height 10
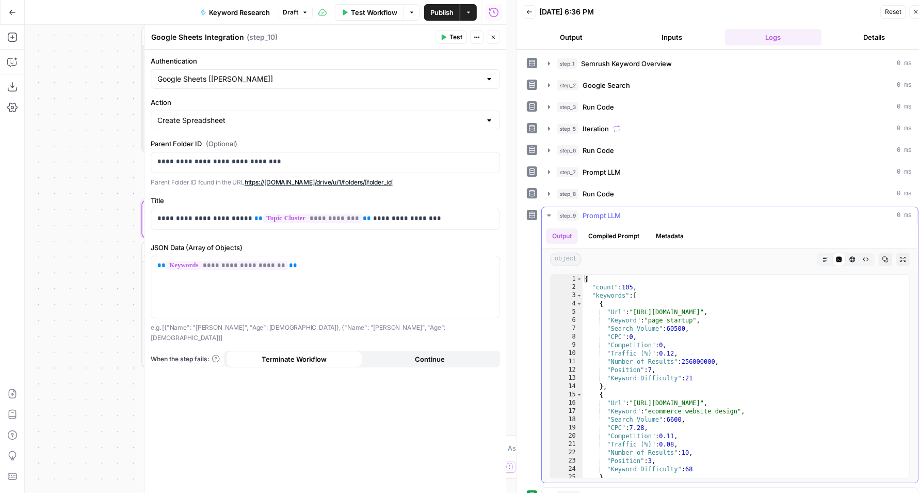
click at [600, 210] on span "Prompt LLM" at bounding box center [602, 215] width 38 height 10
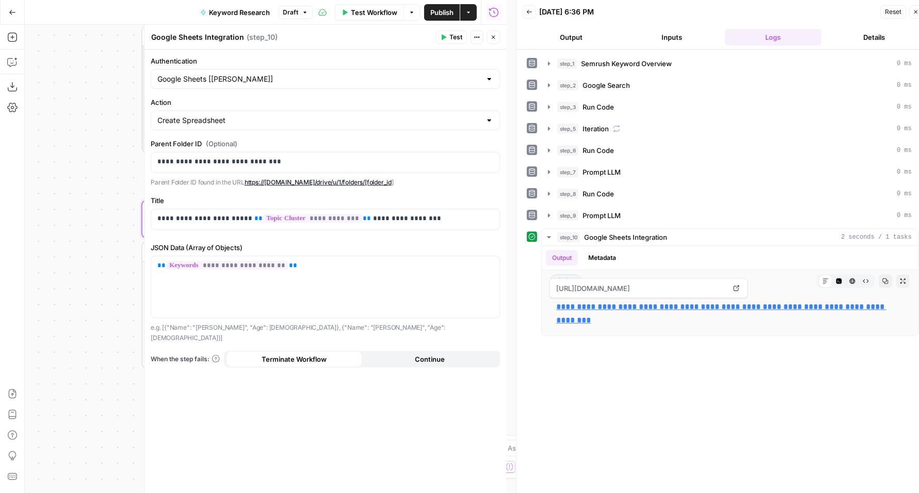
click at [497, 34] on button "Close" at bounding box center [493, 36] width 13 height 13
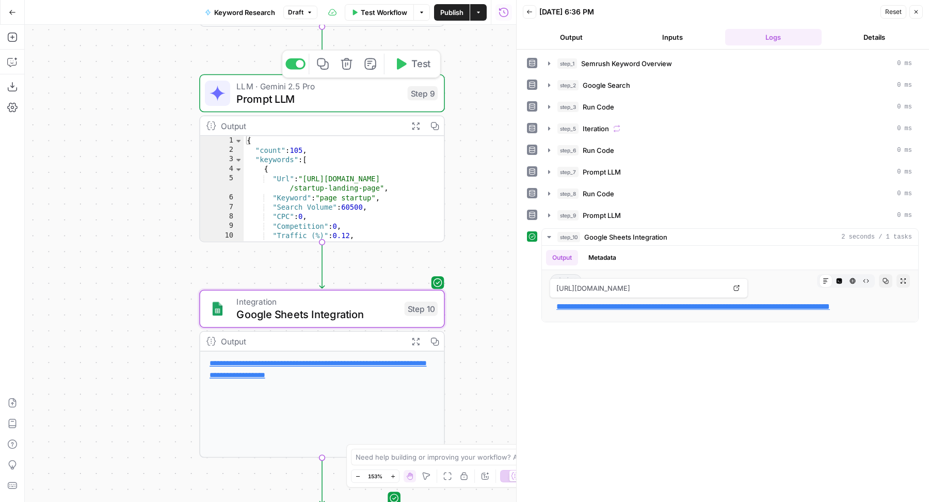
click at [282, 82] on span "LLM · Gemini 2.5 Pro" at bounding box center [318, 86] width 165 height 13
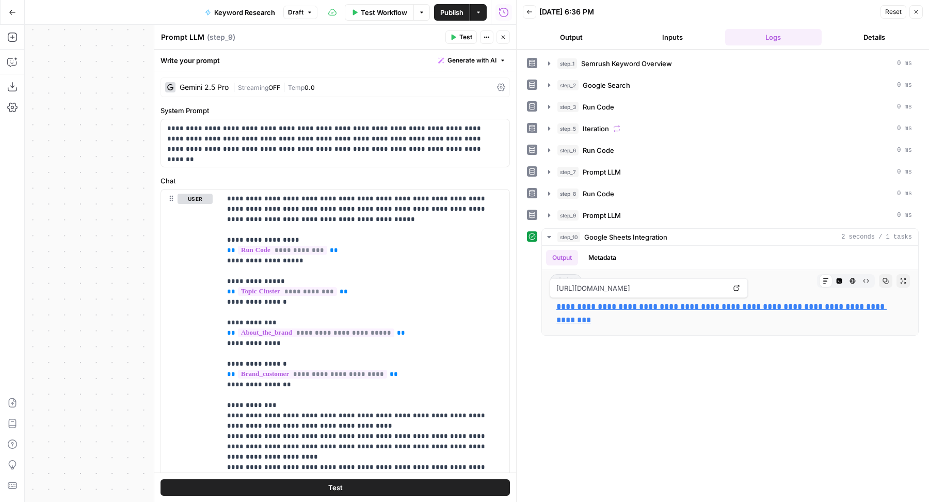
click at [497, 34] on button "Close" at bounding box center [503, 36] width 13 height 13
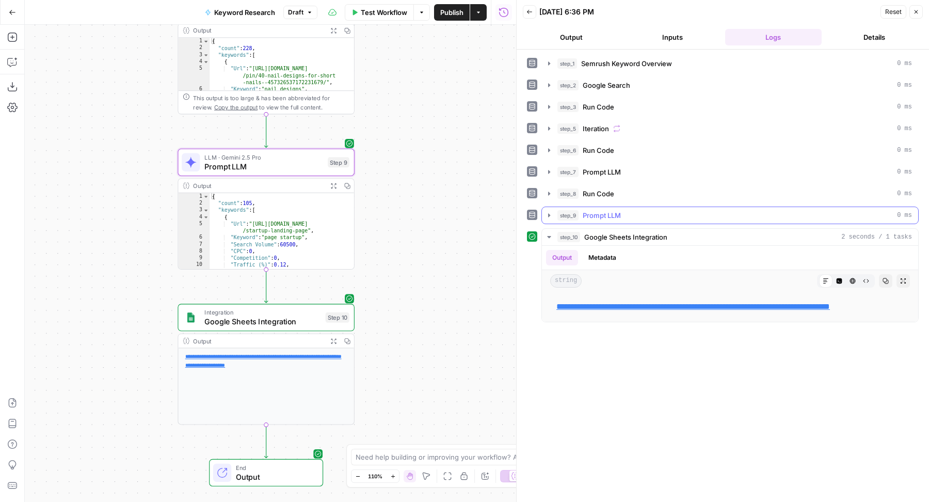
click at [646, 215] on div "step_9 Prompt LLM 0 ms" at bounding box center [735, 215] width 355 height 10
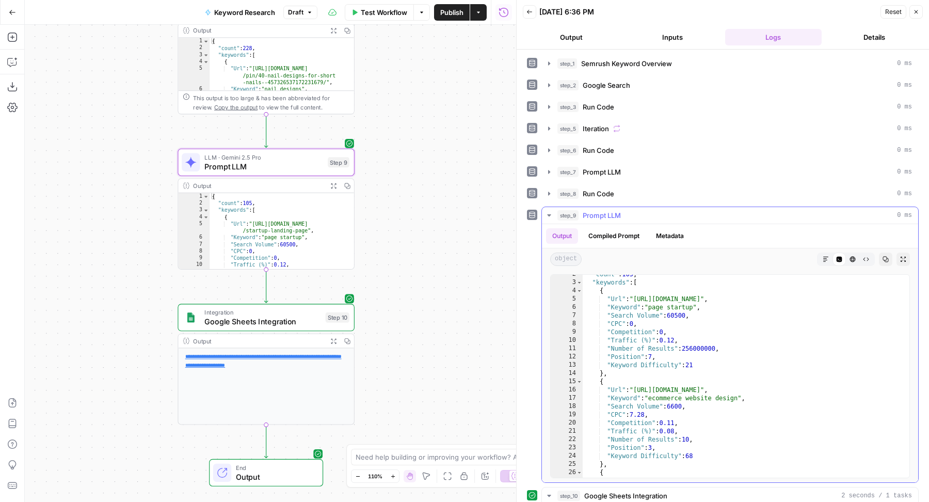
scroll to position [13, 0]
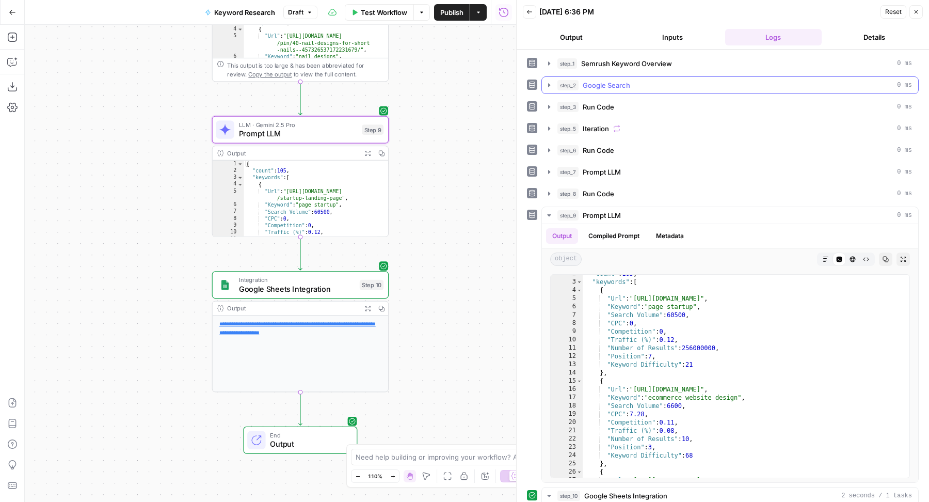
click at [689, 84] on div "step_2 Google Search 0 ms" at bounding box center [735, 85] width 355 height 10
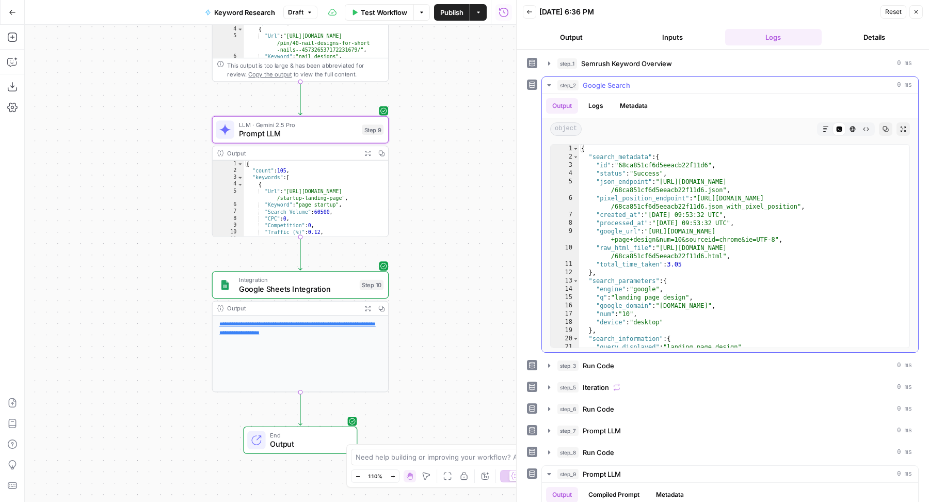
click at [689, 84] on div "step_2 Google Search 0 ms" at bounding box center [735, 85] width 355 height 10
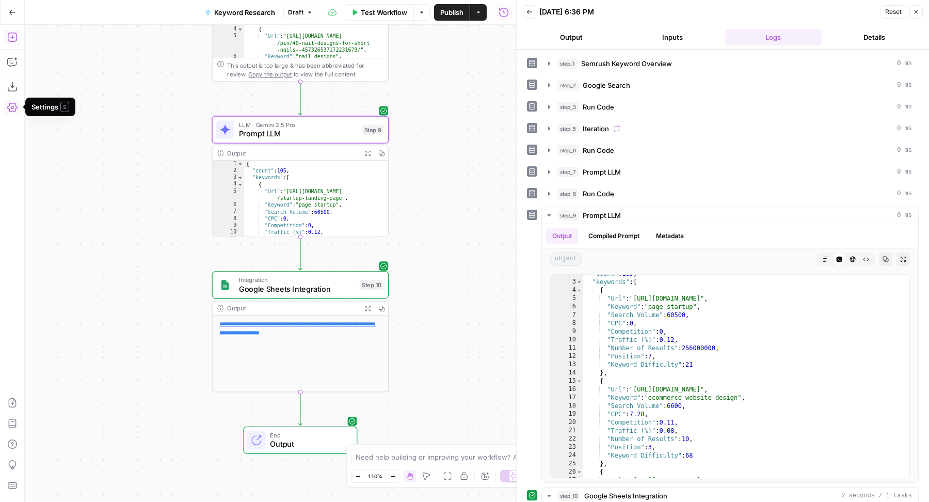
click at [12, 31] on button "Add Steps" at bounding box center [12, 37] width 17 height 17
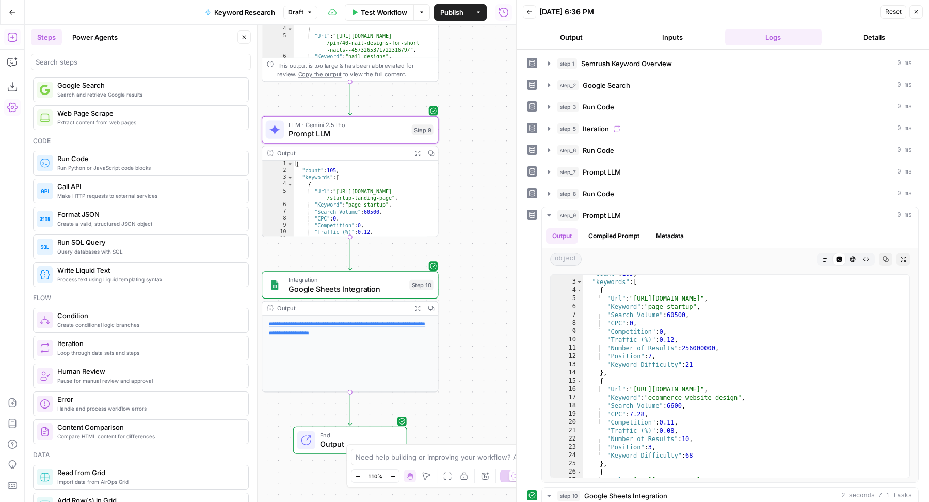
scroll to position [107, 0]
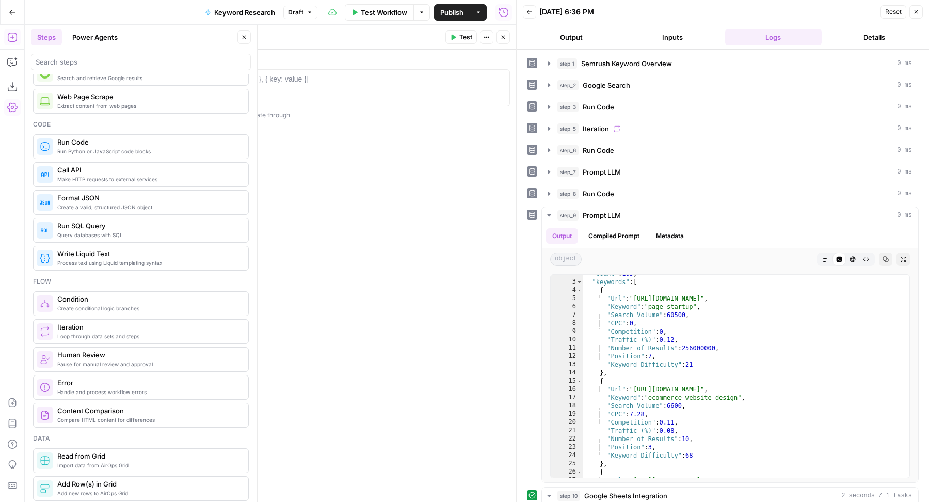
click at [361, 89] on div at bounding box center [335, 97] width 341 height 46
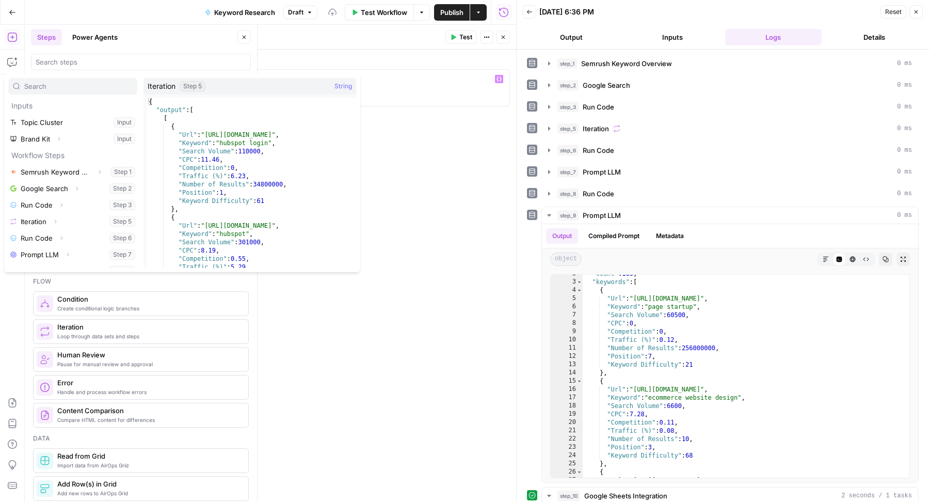
scroll to position [27, 0]
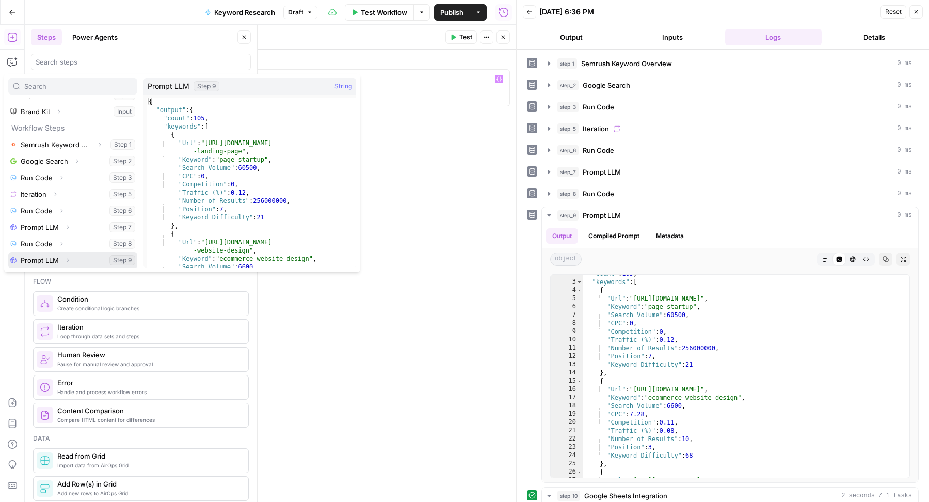
click at [69, 257] on icon "button" at bounding box center [68, 260] width 6 height 6
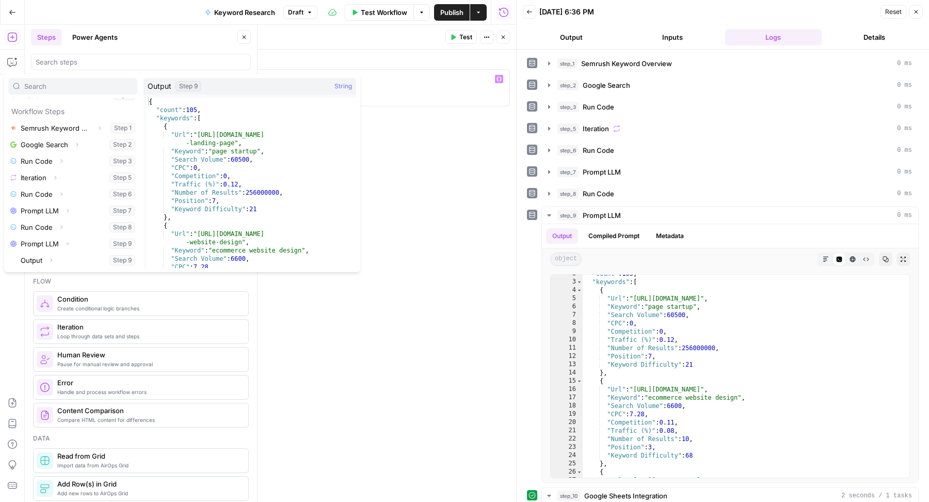
click at [51, 261] on icon "button" at bounding box center [51, 260] width 6 height 6
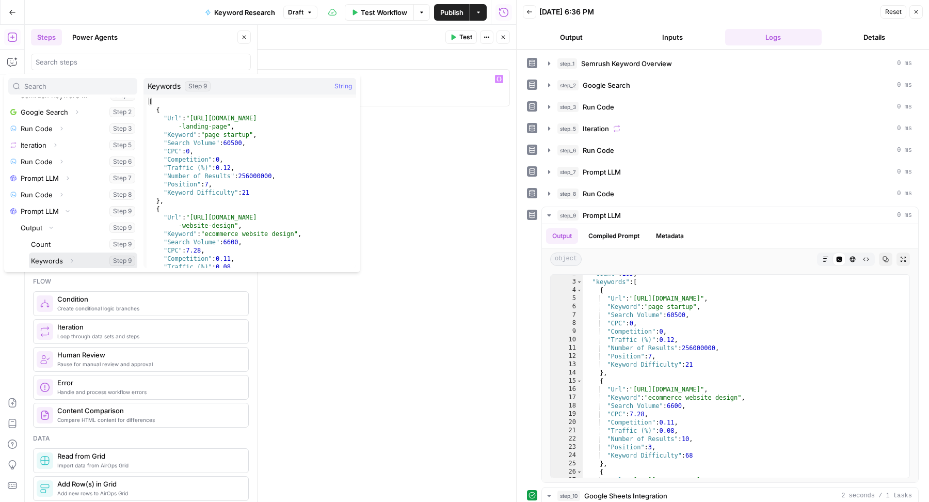
click at [92, 257] on button "Select variable Keywords" at bounding box center [83, 260] width 108 height 17
type textarea "**********"
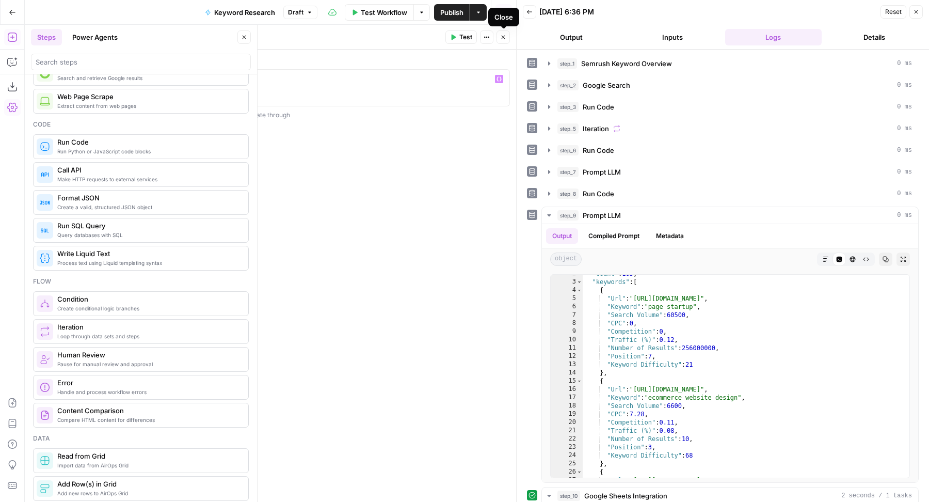
click at [503, 34] on icon "button" at bounding box center [503, 37] width 6 height 6
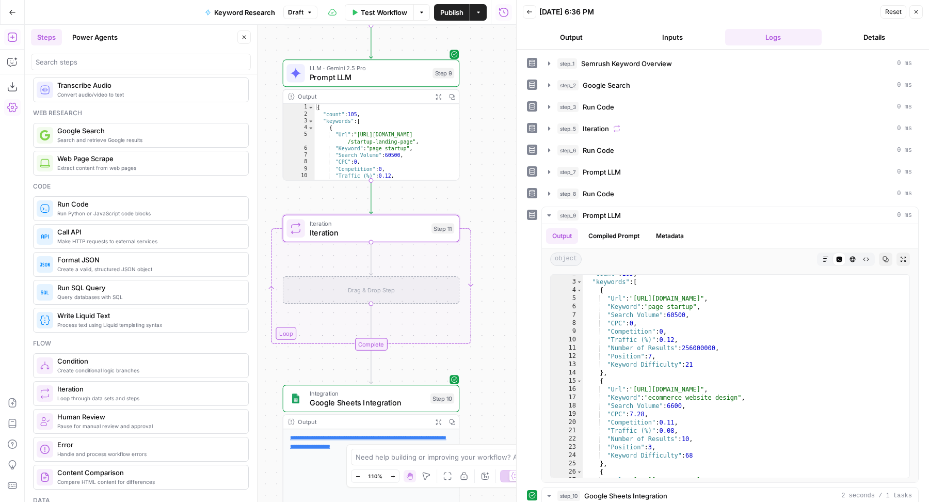
scroll to position [0, 0]
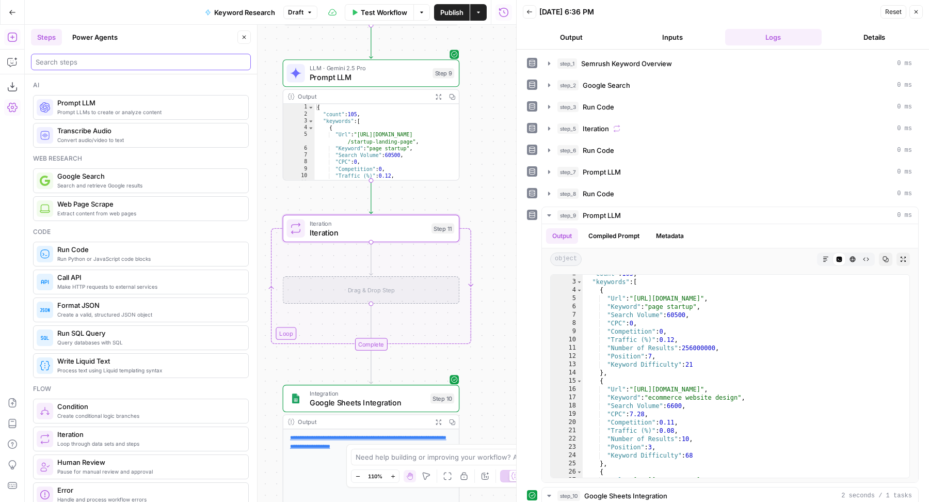
click at [152, 57] on input "search" at bounding box center [141, 62] width 211 height 10
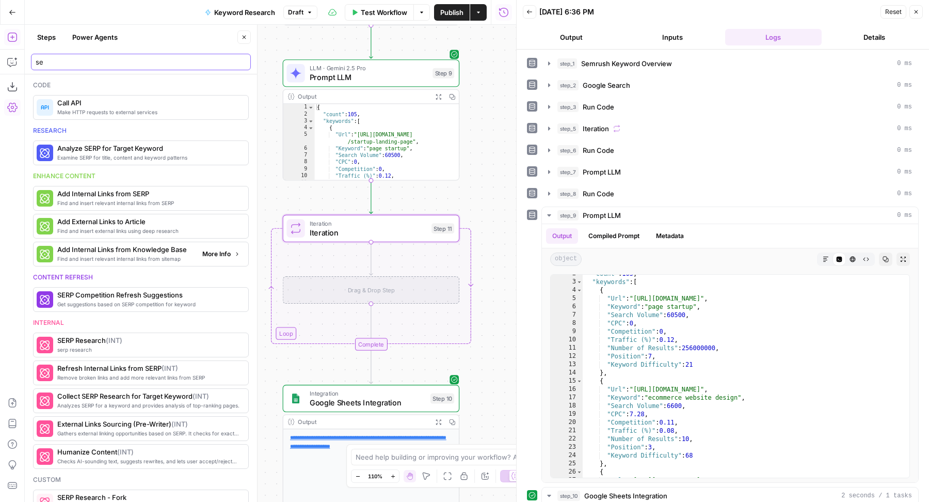
type input "s"
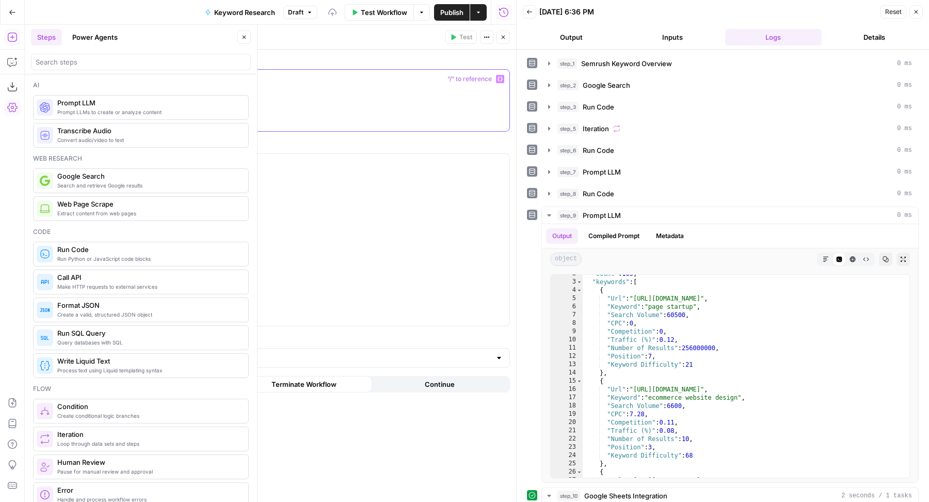
click at [304, 121] on div at bounding box center [335, 100] width 348 height 61
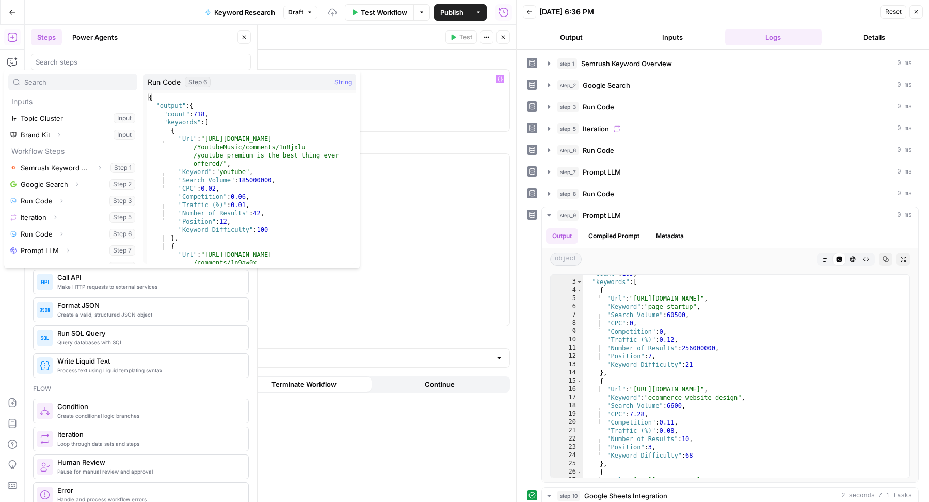
scroll to position [44, 0]
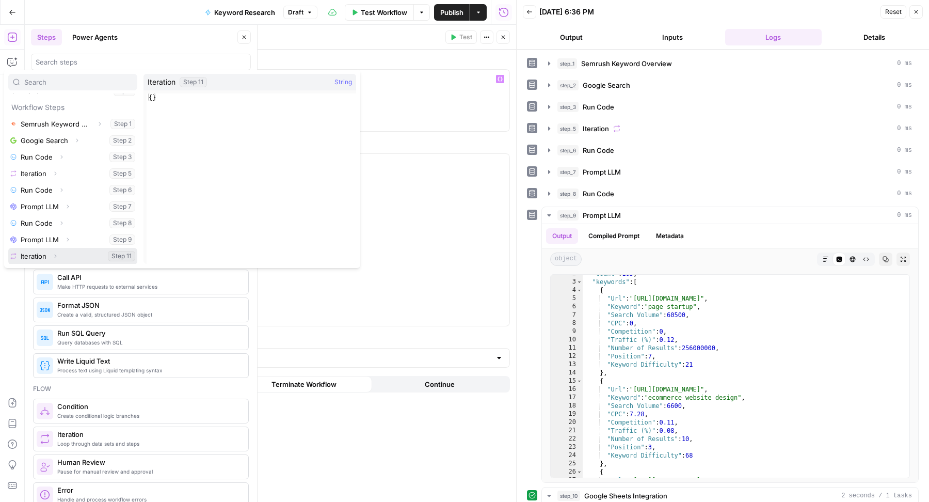
click at [57, 256] on icon "button" at bounding box center [55, 256] width 6 height 6
click at [53, 235] on button "Select variable Element" at bounding box center [78, 239] width 119 height 17
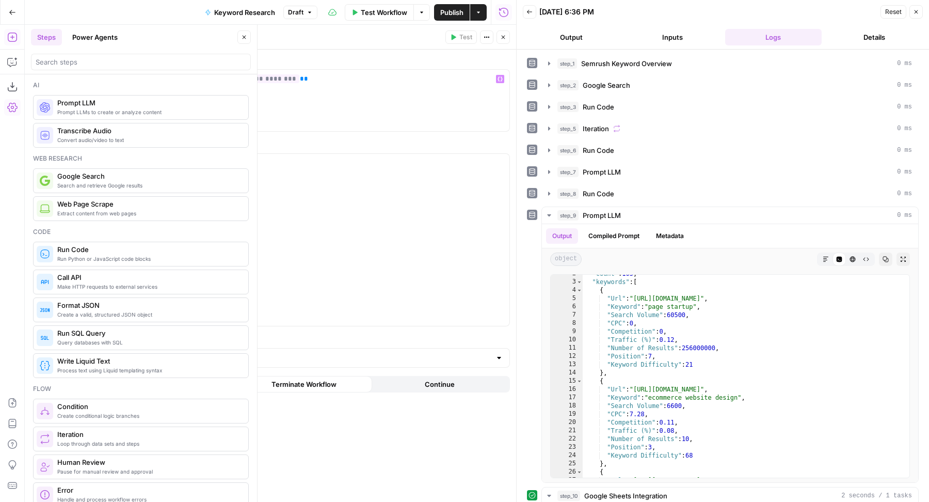
click at [451, 140] on label "Search Parameters" at bounding box center [336, 145] width 350 height 10
click at [370, 353] on input "Select the result type" at bounding box center [329, 358] width 324 height 10
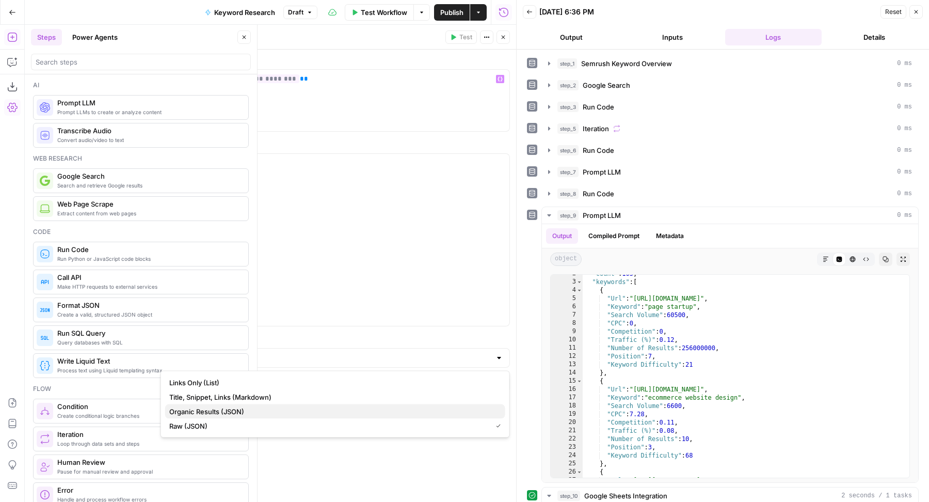
click at [235, 410] on span "Organic Results (JSON)" at bounding box center [333, 411] width 328 height 10
type input "Organic Results (JSON)"
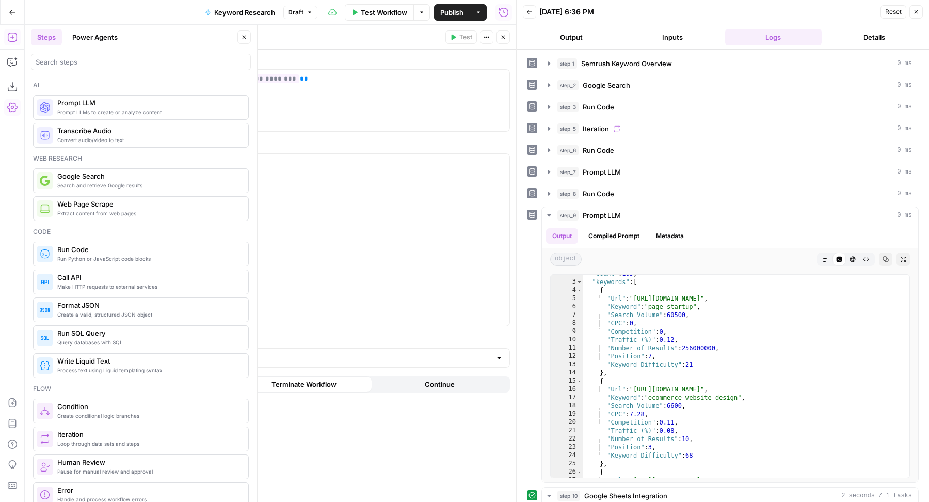
click at [248, 38] on button "Close" at bounding box center [243, 36] width 13 height 13
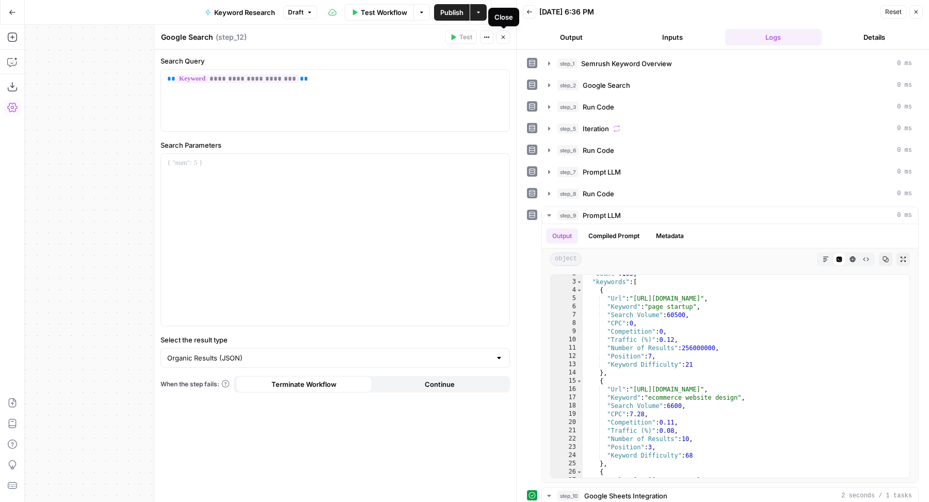
click at [506, 40] on button "Close" at bounding box center [503, 36] width 13 height 13
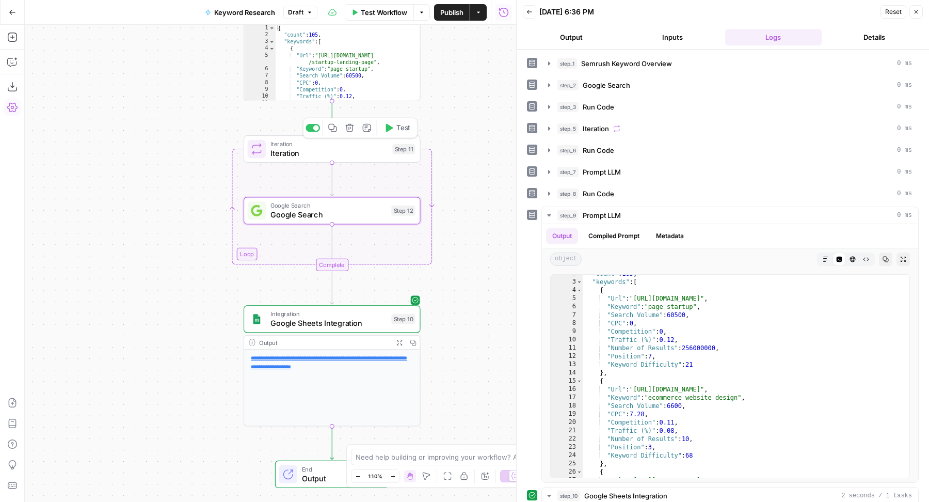
click at [409, 127] on span "Test" at bounding box center [403, 128] width 14 height 10
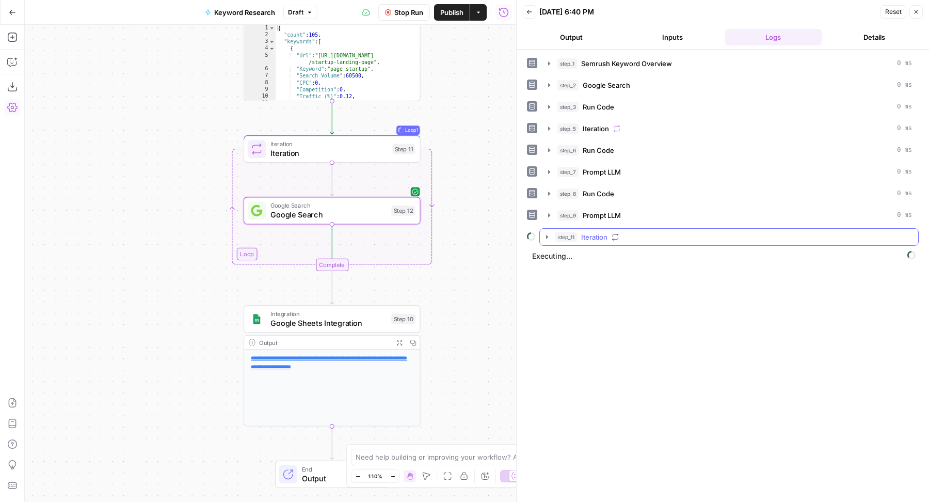
click at [614, 233] on icon "button" at bounding box center [615, 236] width 7 height 7
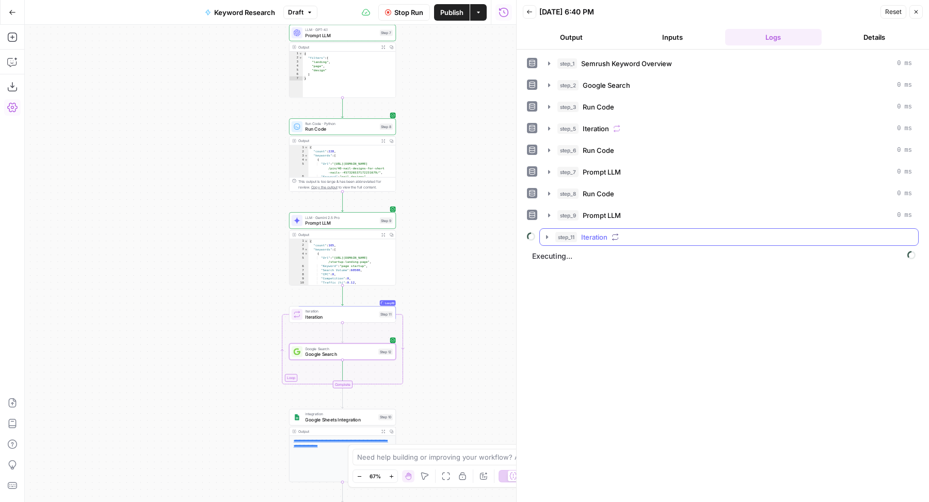
click at [600, 235] on span "Iteration" at bounding box center [594, 237] width 26 height 10
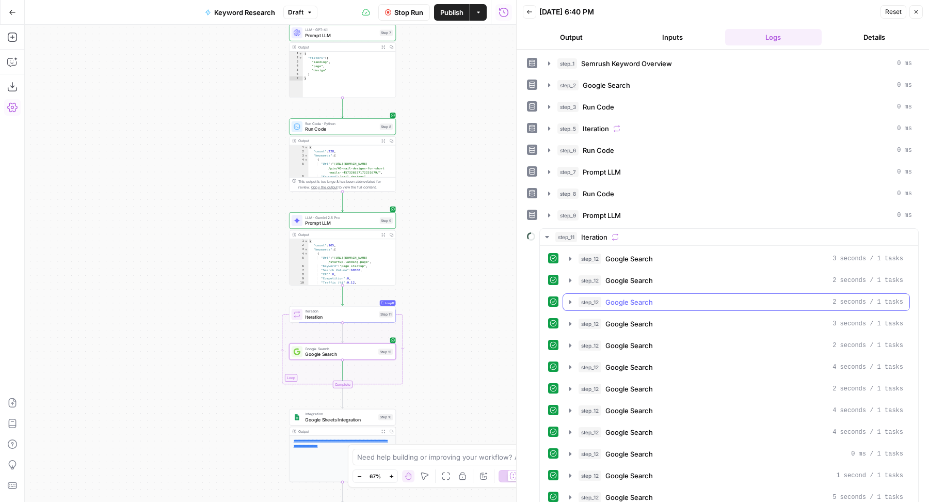
scroll to position [130, 0]
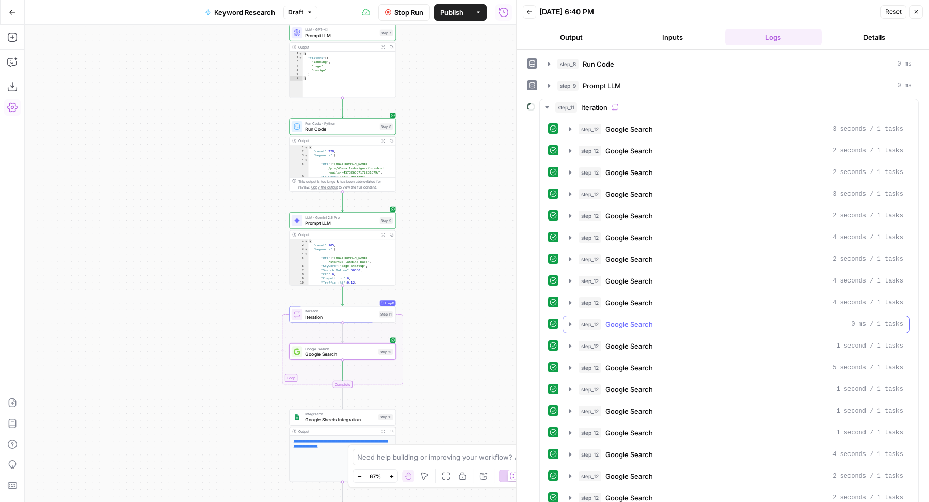
click at [609, 319] on span "Google Search" at bounding box center [629, 324] width 47 height 10
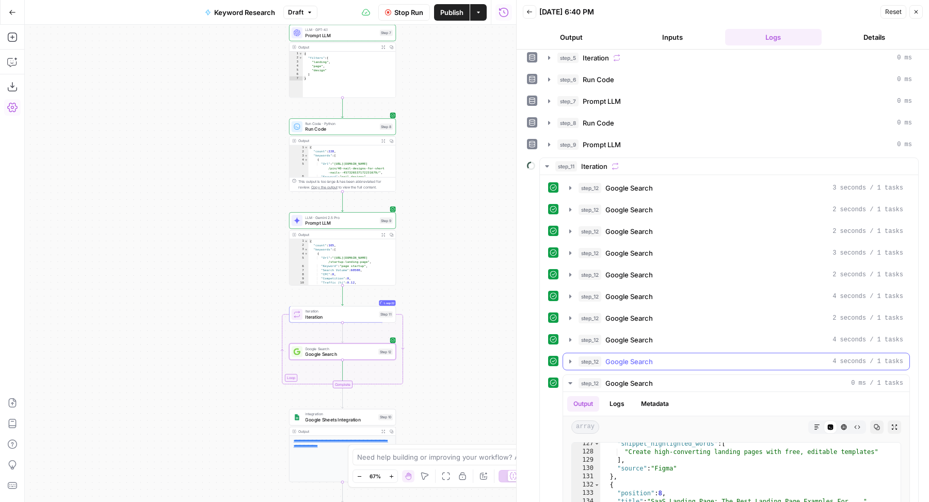
scroll to position [78, 0]
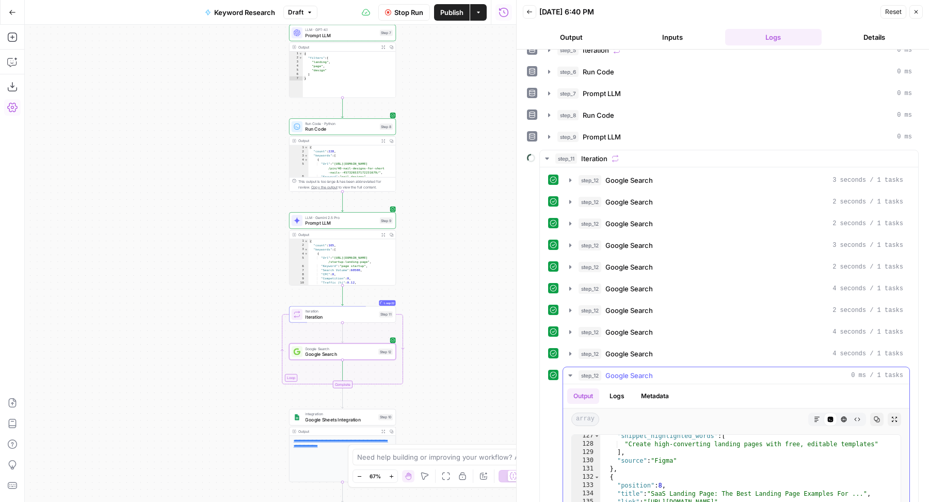
click at [688, 371] on div "step_12 Google Search 0 ms / 1 tasks" at bounding box center [741, 375] width 325 height 10
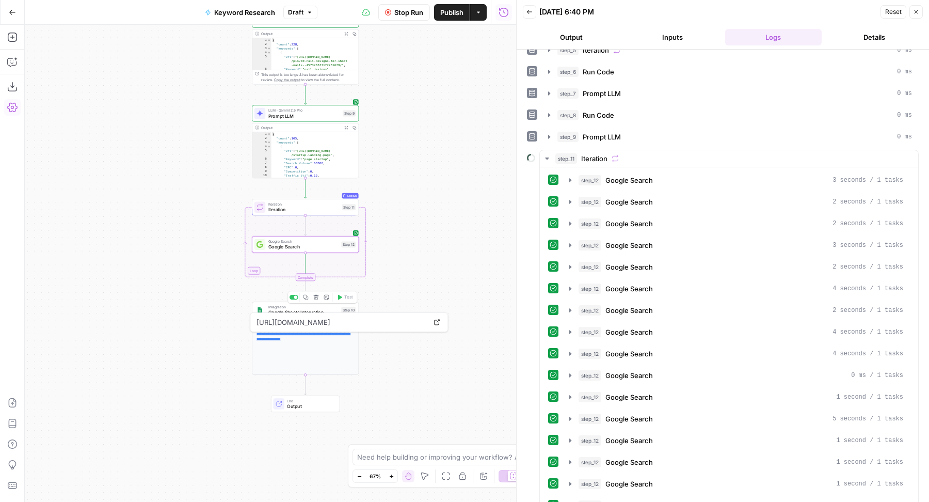
click at [287, 309] on span "Google Sheets Integration" at bounding box center [303, 312] width 70 height 7
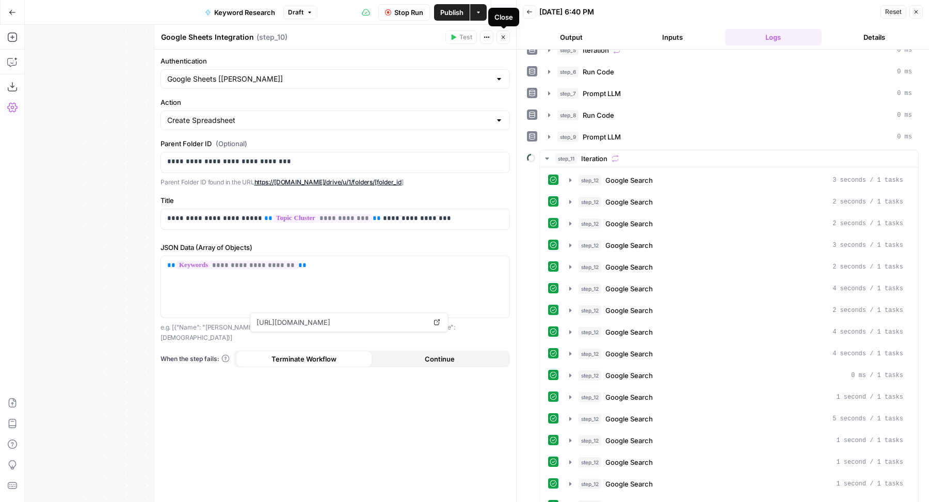
click at [499, 39] on button "Close" at bounding box center [503, 36] width 13 height 13
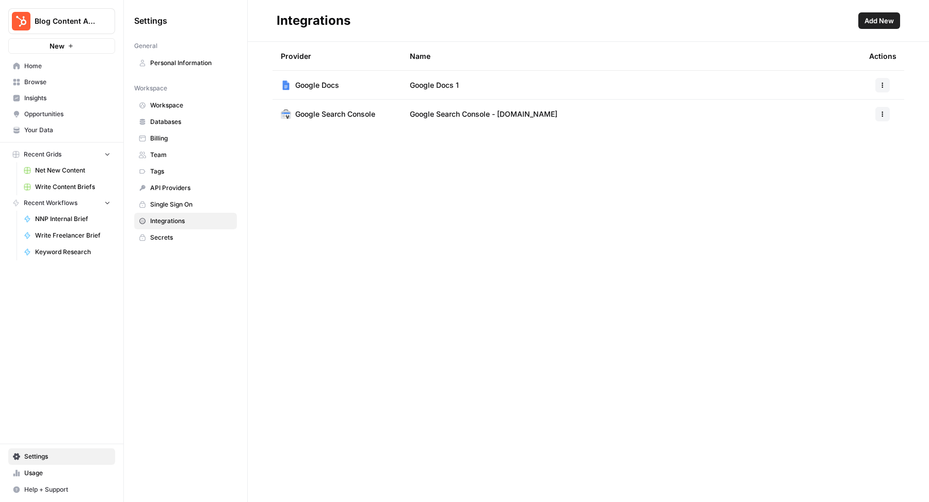
click at [872, 30] on header "Integrations Add New" at bounding box center [588, 21] width 681 height 42
click at [872, 22] on span "Add New" at bounding box center [879, 20] width 29 height 10
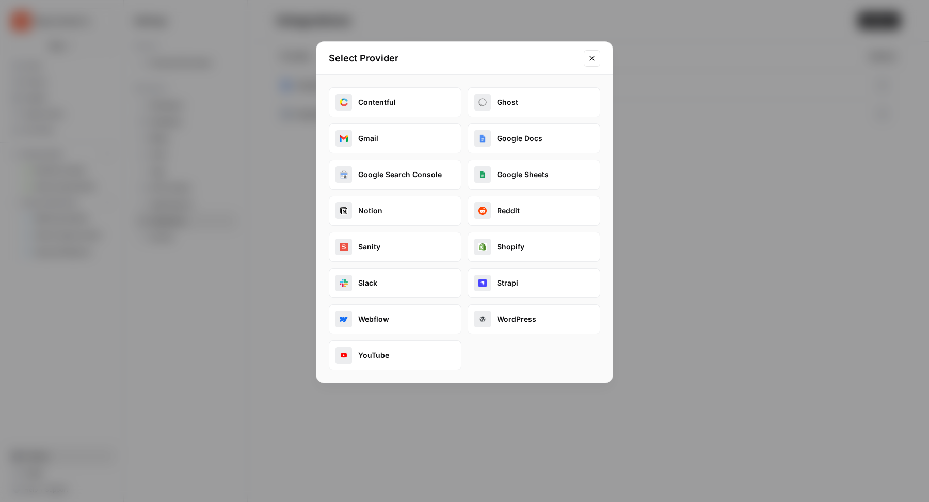
click at [519, 177] on button "Google Sheets" at bounding box center [534, 175] width 133 height 30
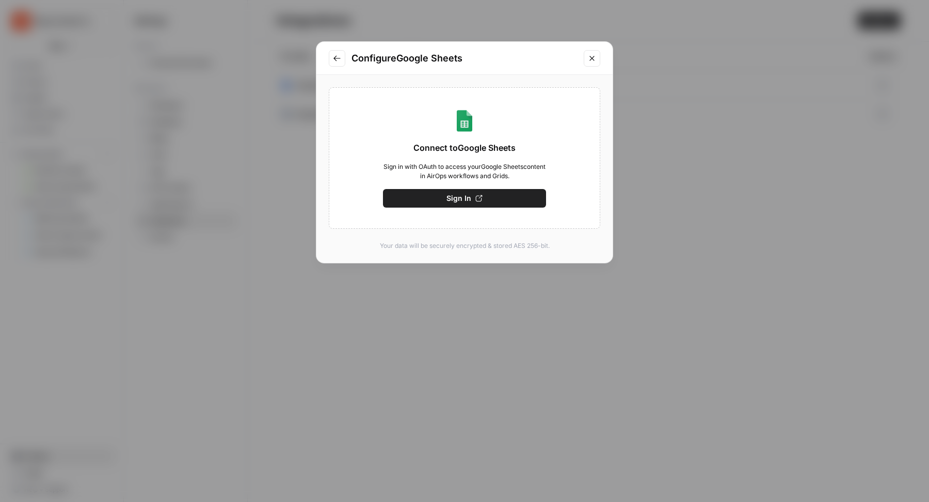
click at [475, 200] on icon "button" at bounding box center [478, 198] width 7 height 7
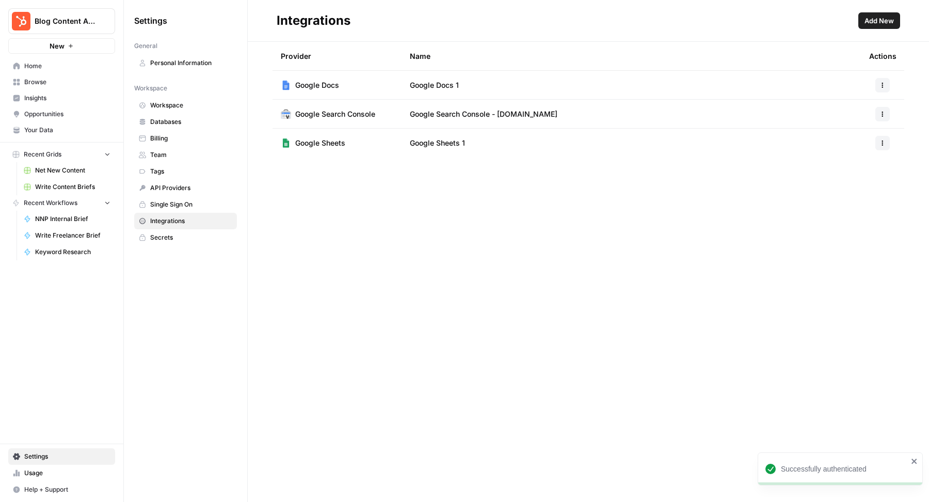
click at [883, 145] on icon "button" at bounding box center [883, 146] width 2 height 2
click at [856, 162] on span "Edit" at bounding box center [860, 166] width 33 height 10
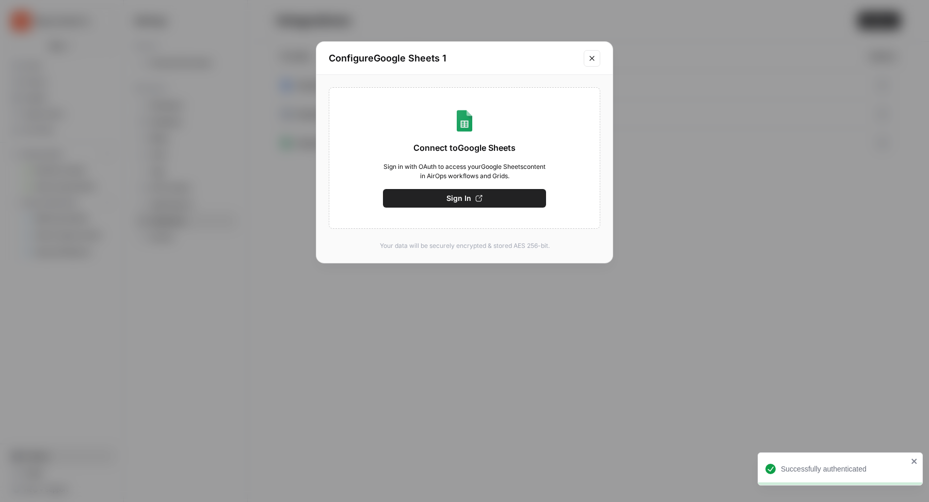
click at [591, 60] on icon "Close modal" at bounding box center [592, 58] width 8 height 8
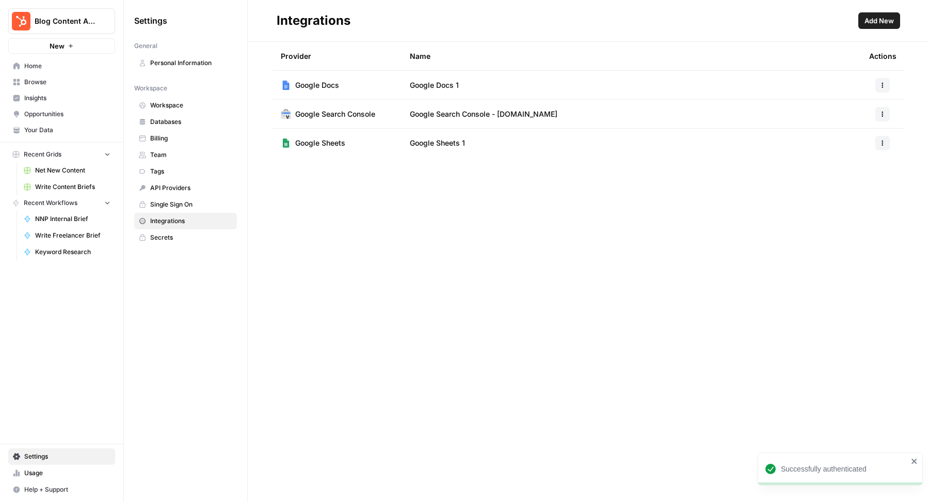
click at [887, 147] on button "button" at bounding box center [883, 143] width 14 height 14
click at [860, 184] on span "Rename" at bounding box center [860, 181] width 33 height 10
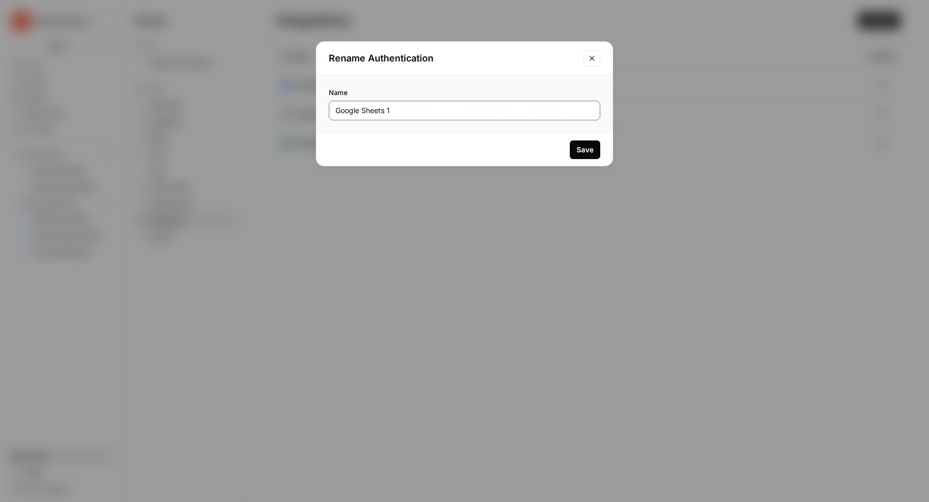
click at [526, 109] on input "Google Sheets 1" at bounding box center [465, 110] width 258 height 10
type input "Google Sheets [[PERSON_NAME]]"
click at [587, 145] on div "Save" at bounding box center [585, 150] width 17 height 10
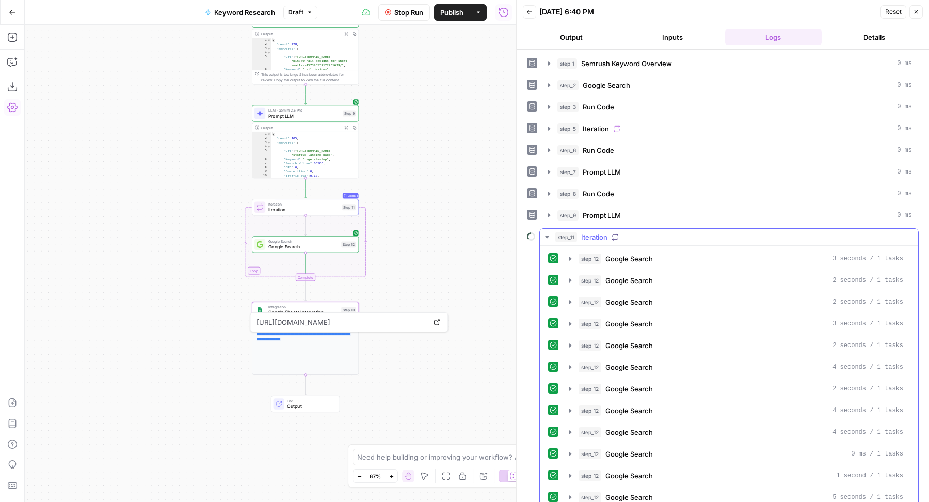
click at [740, 238] on button "step_11 Iteration" at bounding box center [729, 237] width 378 height 17
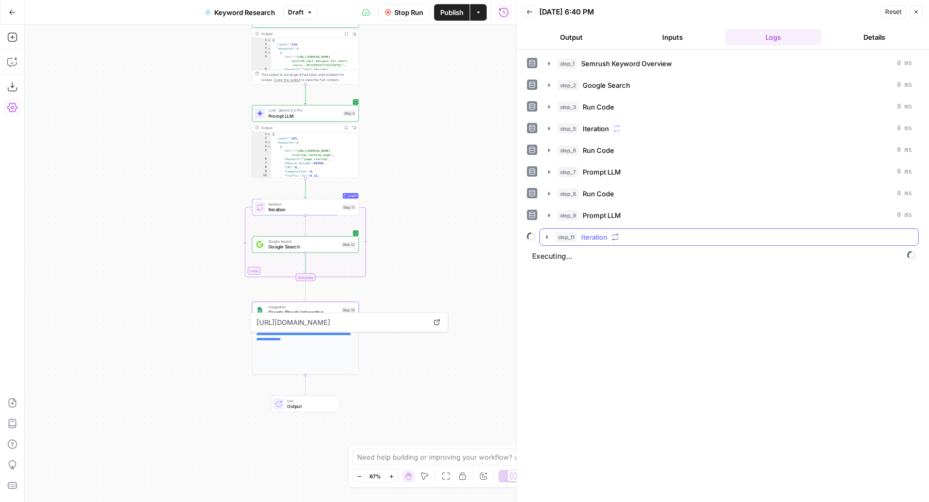
click at [740, 238] on button "step_11 Iteration" at bounding box center [729, 237] width 378 height 17
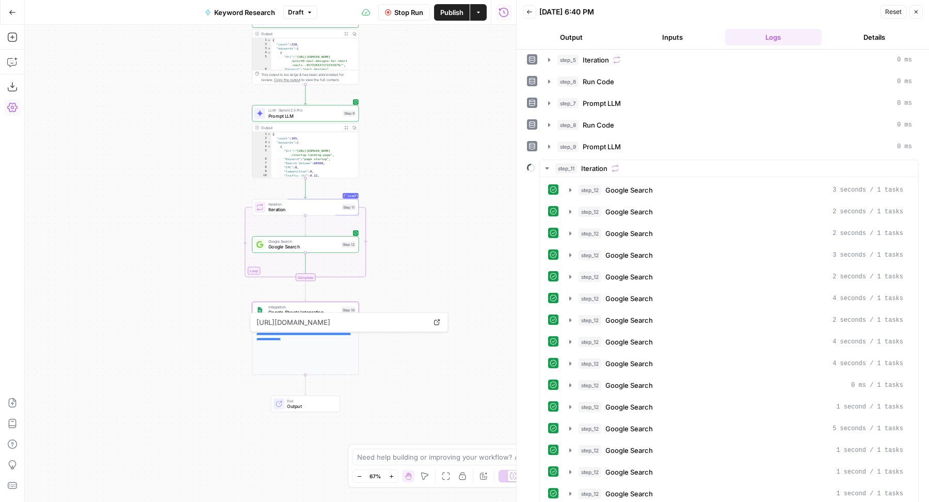
scroll to position [68, 0]
click at [739, 165] on div "step_11 Iteration" at bounding box center [734, 169] width 357 height 10
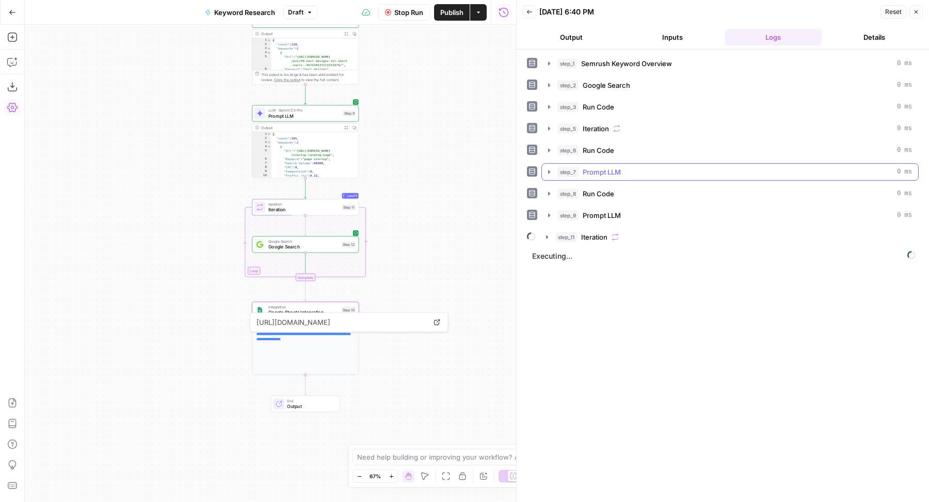
scroll to position [0, 0]
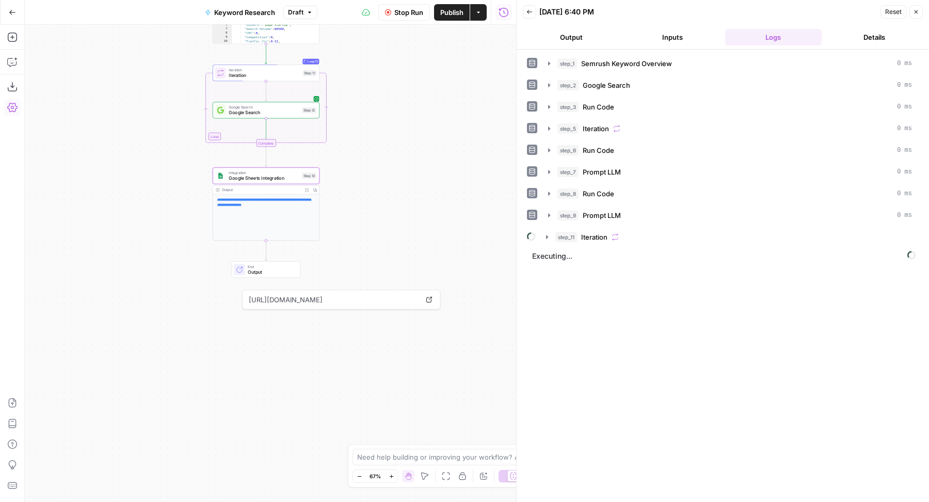
click at [426, 224] on div "Workflow Set Inputs Inputs SEO Research Semrush Keyword Overview Step 1 Output …" at bounding box center [270, 263] width 491 height 477
click at [418, 321] on div "Workflow Set Inputs Inputs SEO Research Semrush Keyword Overview Step 1 Output …" at bounding box center [270, 263] width 491 height 477
click at [194, 347] on div "Workflow Set Inputs Inputs SEO Research Semrush Keyword Overview Step 1 Output …" at bounding box center [270, 263] width 491 height 477
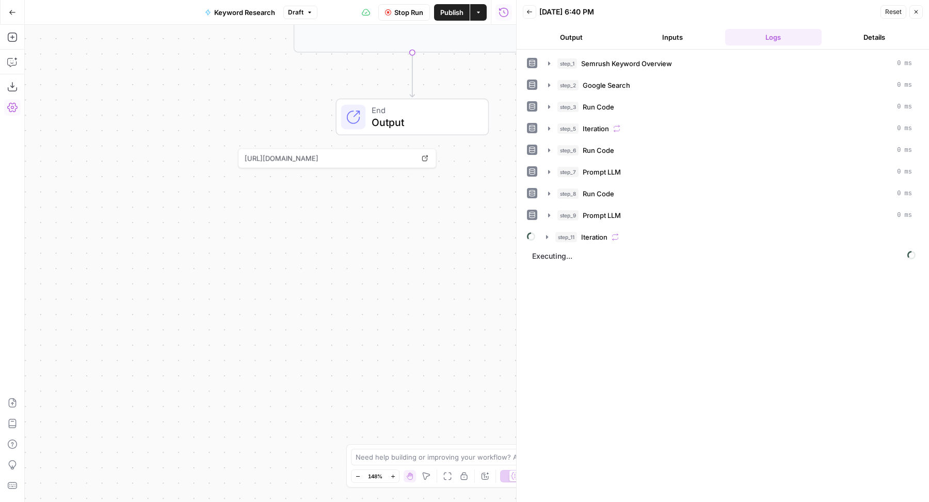
click at [185, 89] on div "Workflow Set Inputs Inputs SEO Research Semrush Keyword Overview Step 1 Output …" at bounding box center [270, 263] width 491 height 477
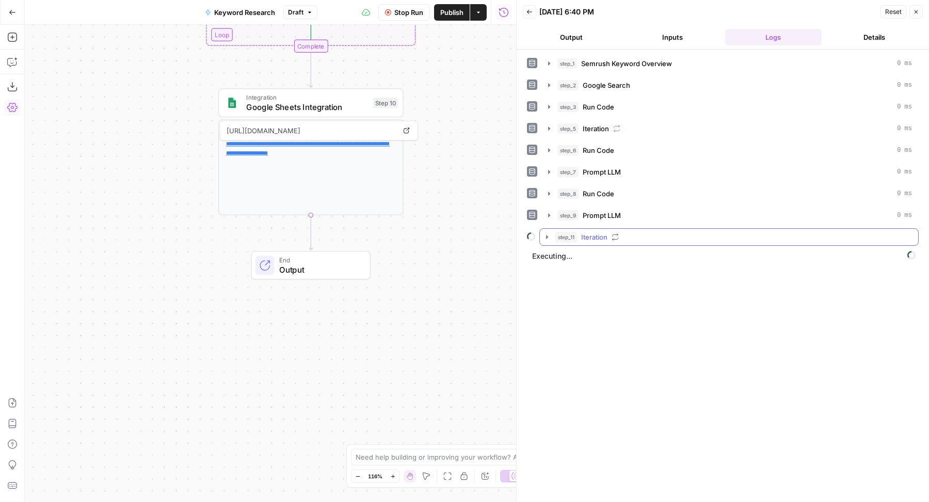
click at [655, 234] on div "step_11 Iteration" at bounding box center [734, 237] width 357 height 10
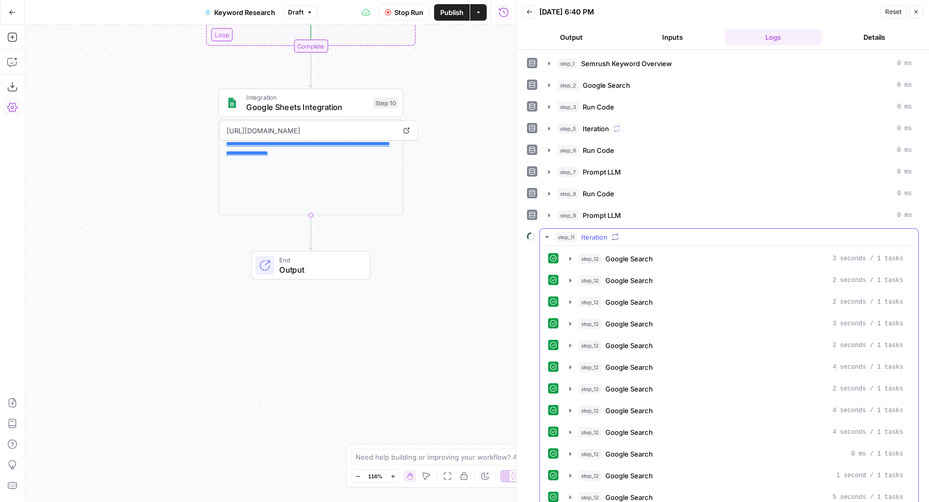
click at [717, 237] on div "step_11 Iteration" at bounding box center [734, 237] width 357 height 10
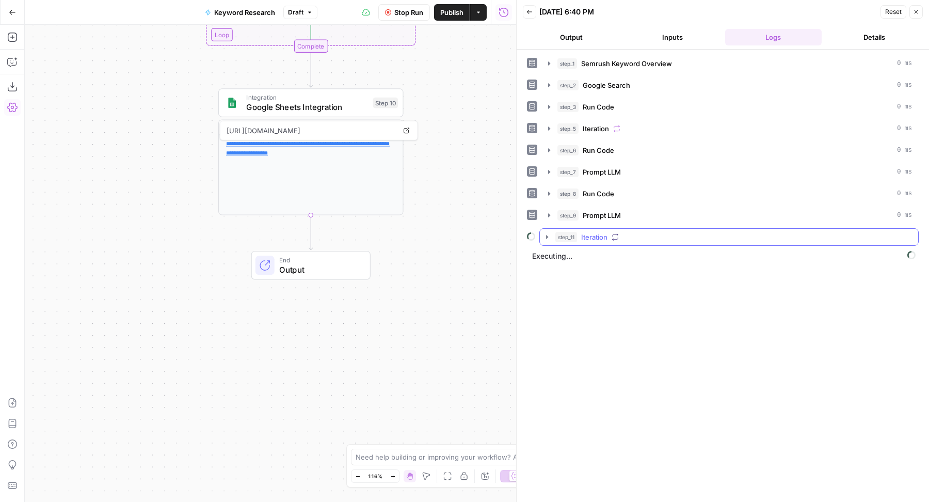
click at [722, 234] on div "step_11 Iteration" at bounding box center [734, 237] width 357 height 10
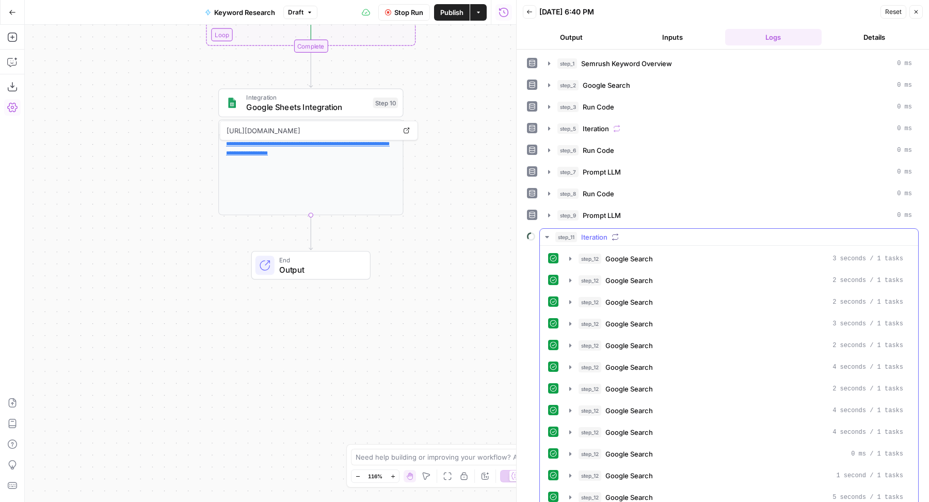
click at [722, 232] on div "step_11 Iteration" at bounding box center [734, 237] width 357 height 10
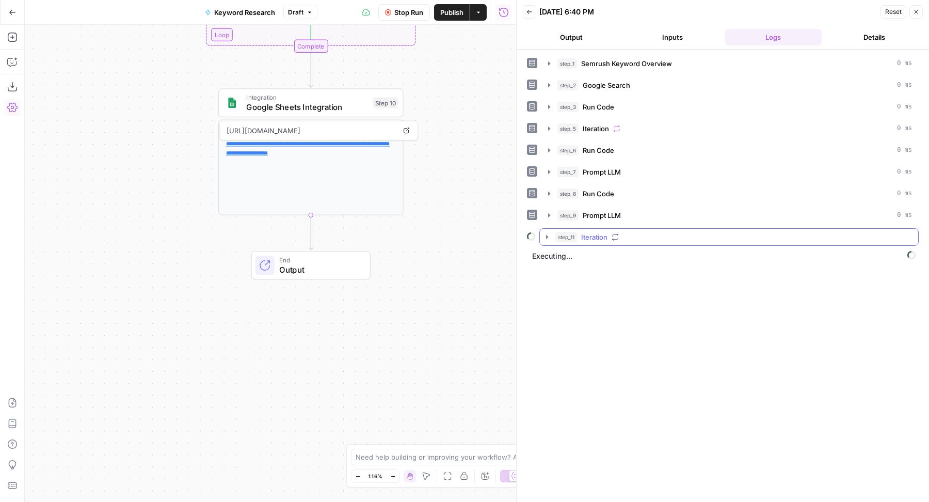
click at [722, 232] on div "step_11 Iteration" at bounding box center [734, 237] width 357 height 10
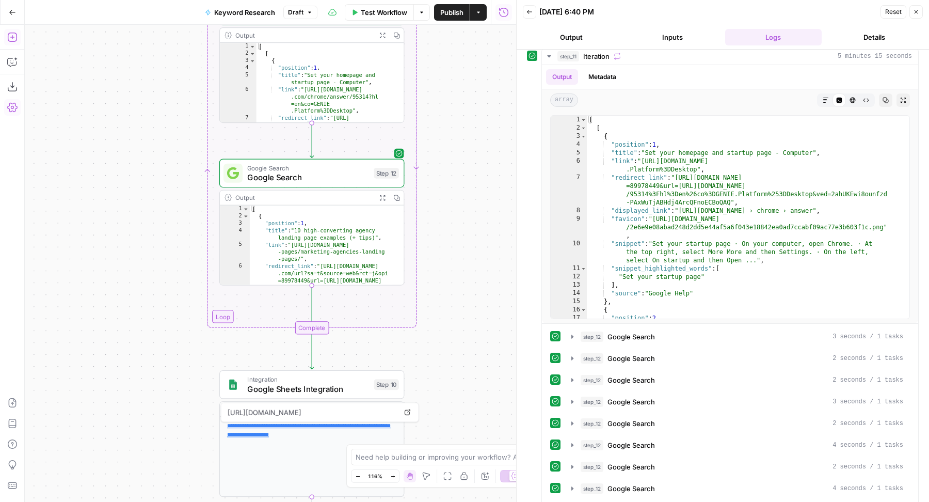
click at [15, 33] on icon "button" at bounding box center [11, 37] width 9 height 9
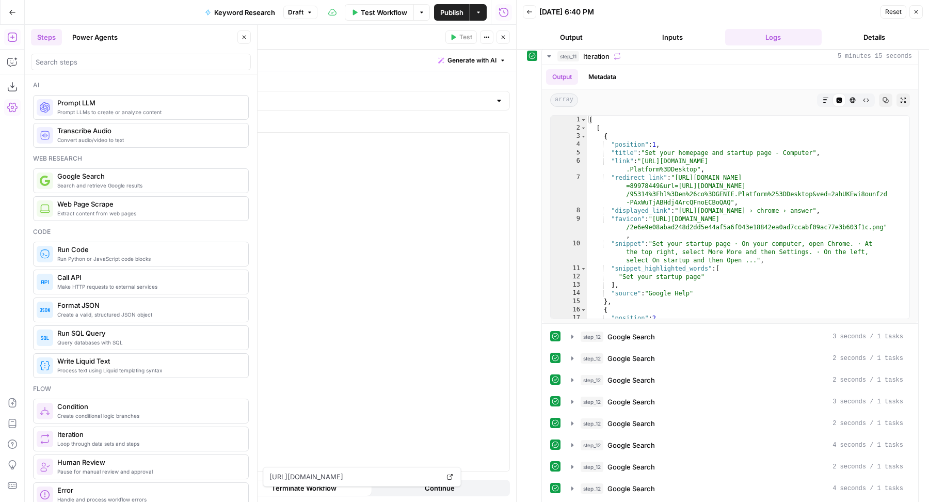
click at [250, 34] on button "Close" at bounding box center [243, 36] width 13 height 13
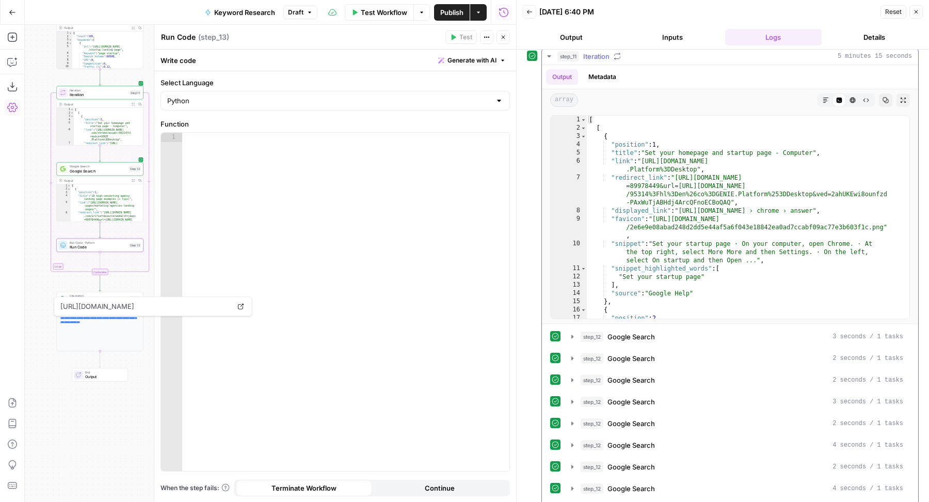
scroll to position [40, 0]
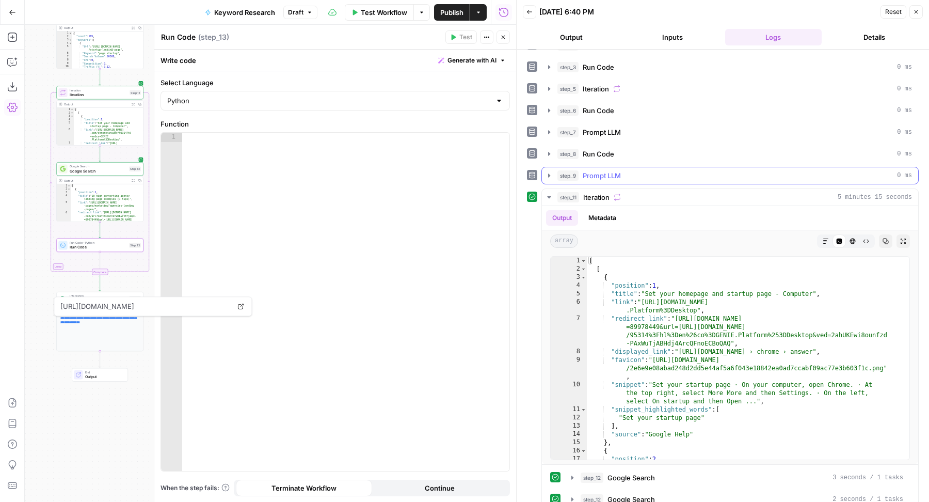
click at [617, 170] on span "Prompt LLM" at bounding box center [602, 175] width 38 height 10
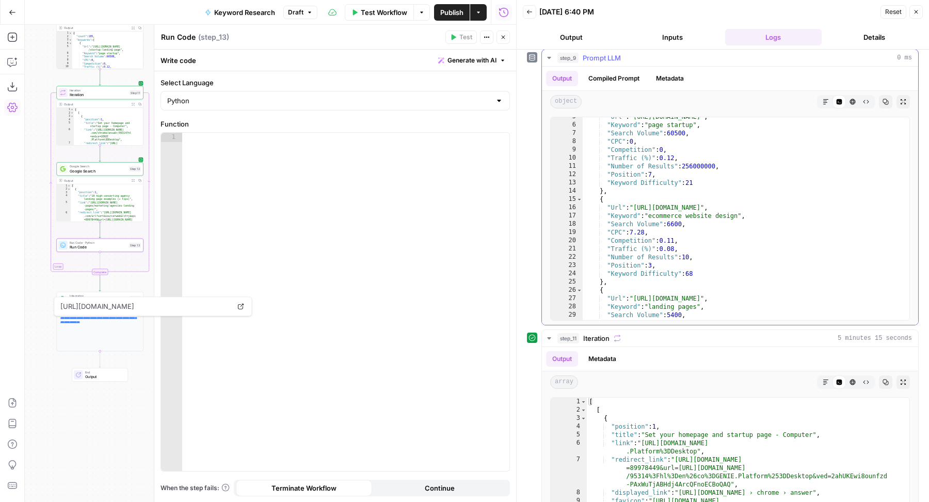
scroll to position [0, 0]
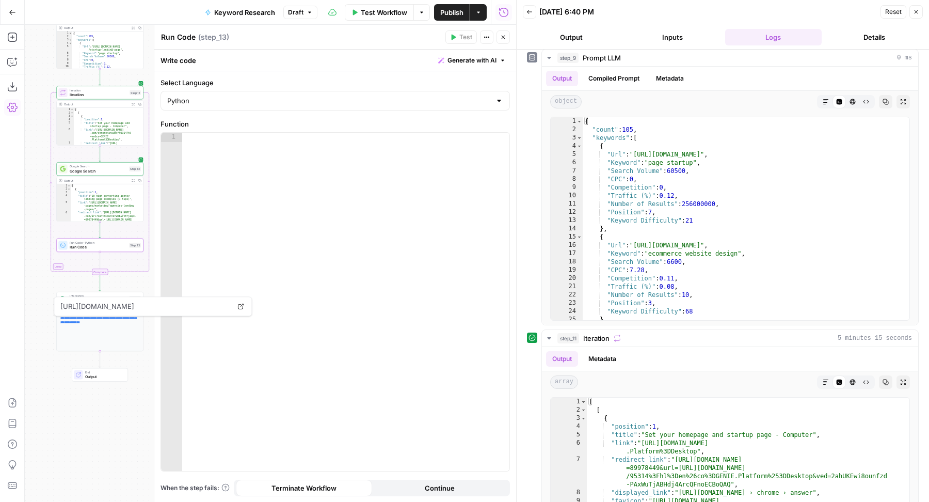
click at [422, 167] on div at bounding box center [346, 311] width 328 height 357
click at [485, 57] on span "Generate with AI" at bounding box center [472, 60] width 49 height 9
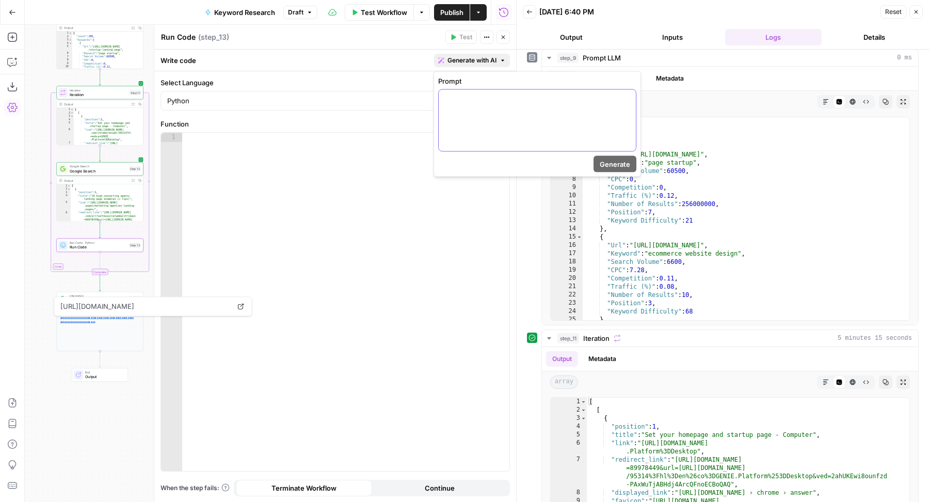
click at [485, 104] on div at bounding box center [537, 120] width 197 height 61
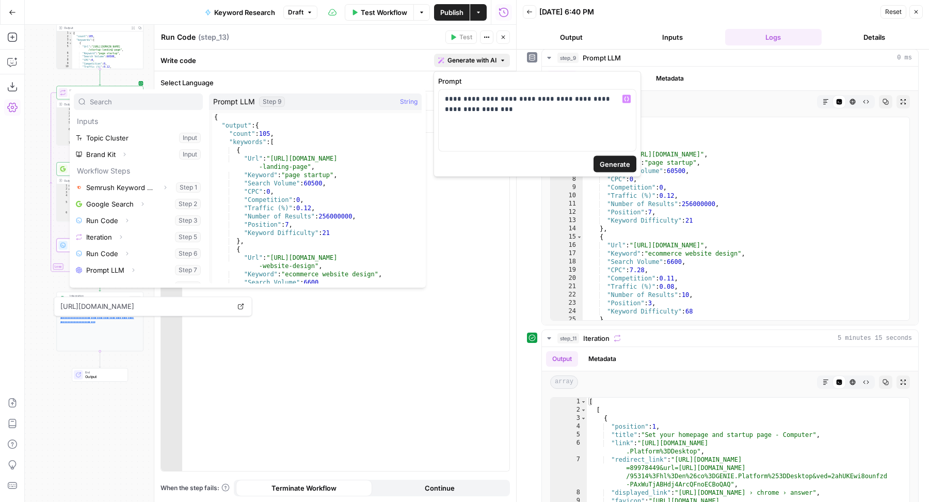
scroll to position [60, 0]
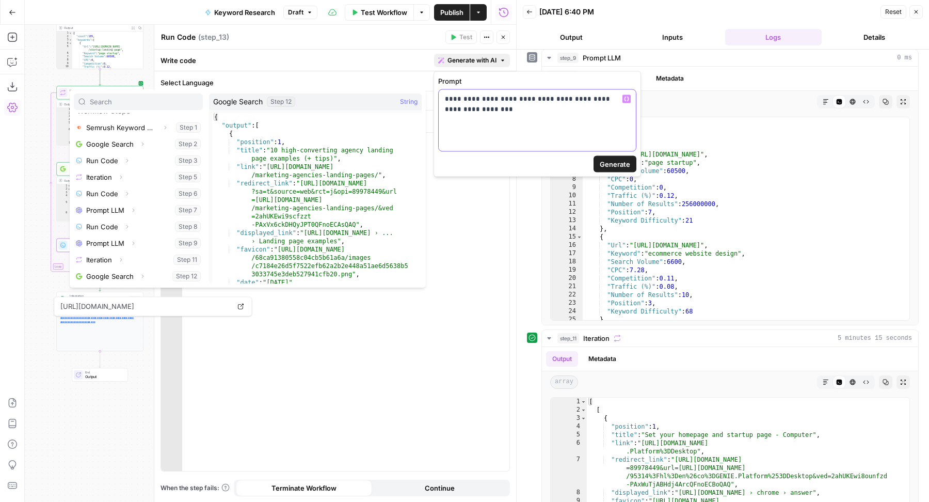
click at [487, 112] on p "**********" at bounding box center [537, 104] width 185 height 21
click at [140, 275] on icon "button" at bounding box center [142, 276] width 6 height 6
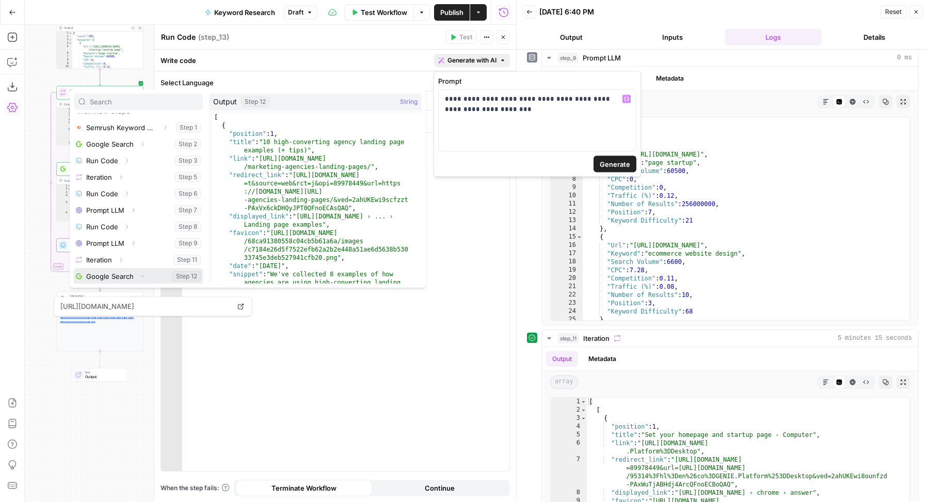
scroll to position [77, 0]
click at [132, 274] on button "Select variable Output" at bounding box center [143, 275] width 119 height 17
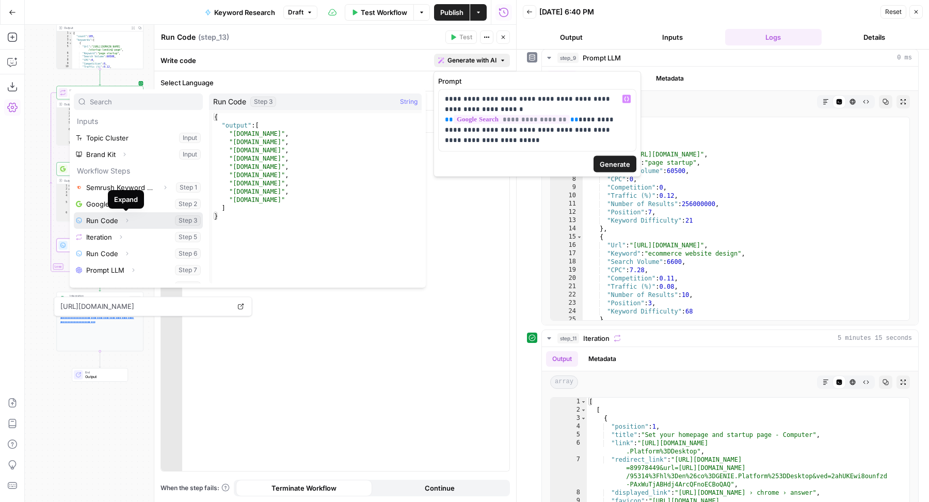
click at [128, 221] on icon "button" at bounding box center [127, 220] width 6 height 6
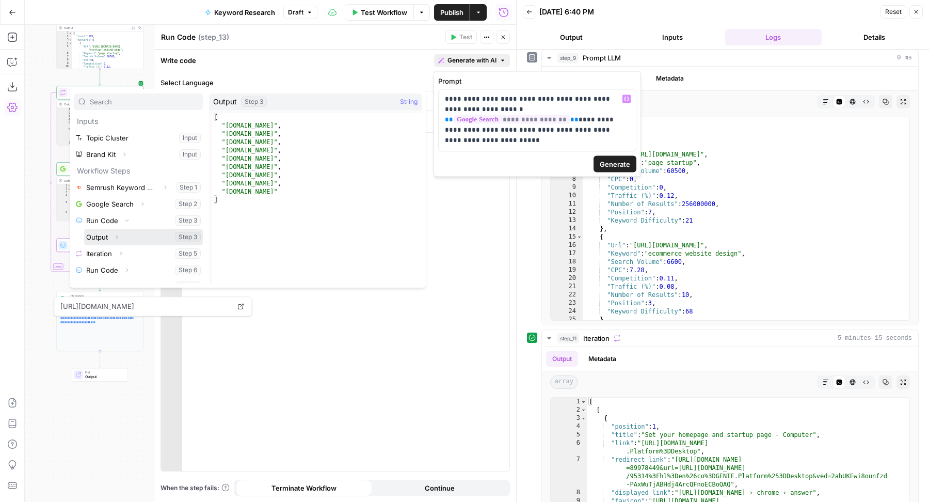
click at [128, 233] on button "Select variable Output" at bounding box center [143, 237] width 119 height 17
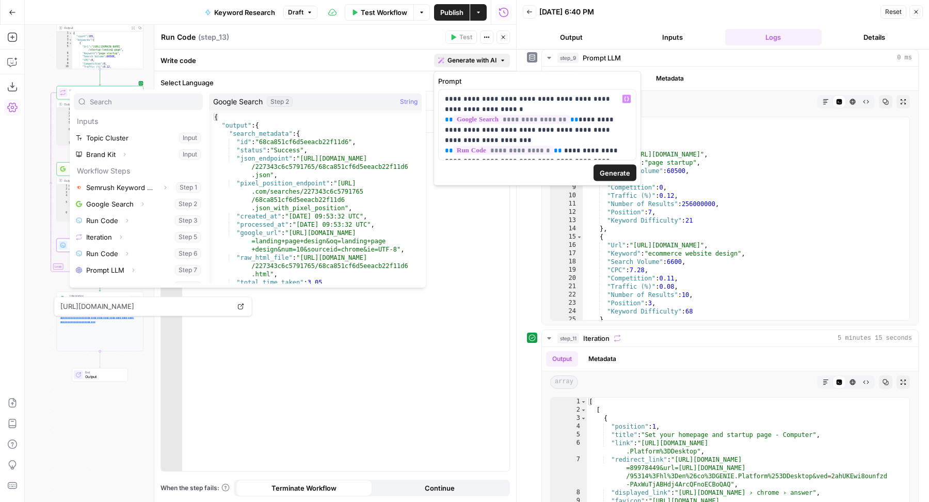
scroll to position [60, 0]
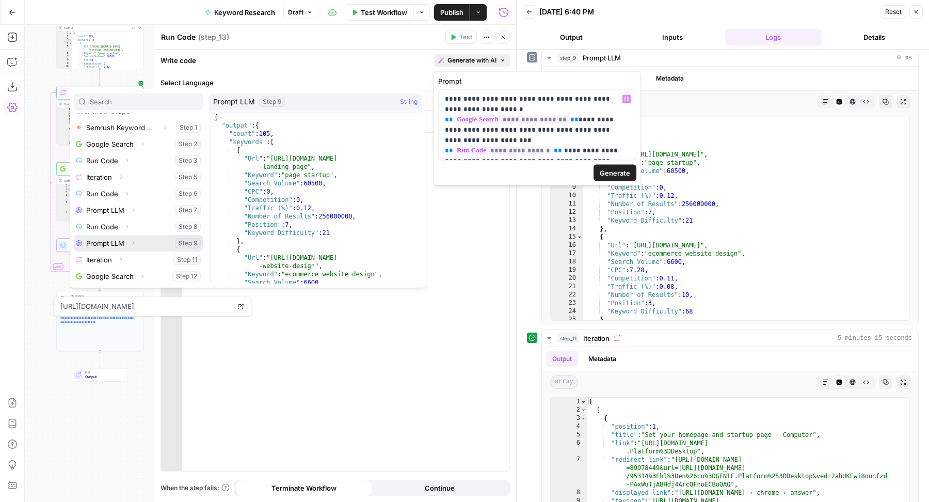
click at [132, 244] on icon "button" at bounding box center [133, 243] width 6 height 6
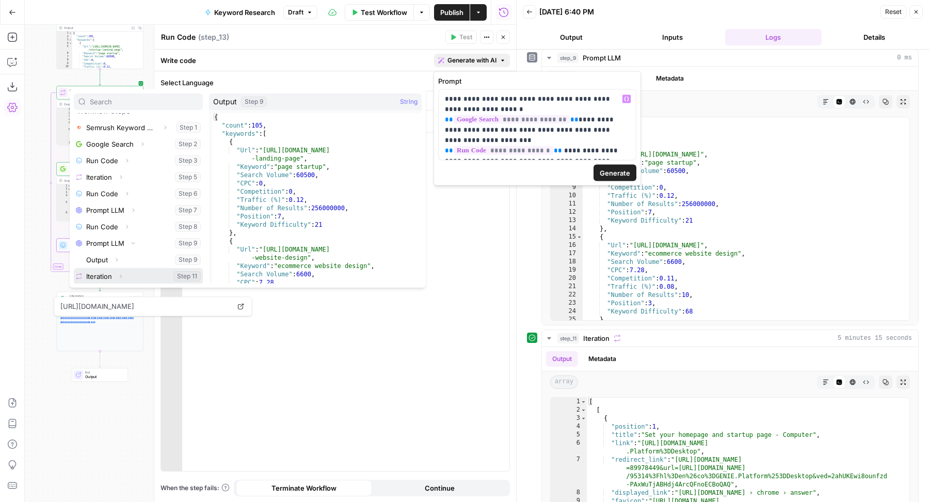
click at [126, 275] on button "Expand" at bounding box center [120, 275] width 13 height 13
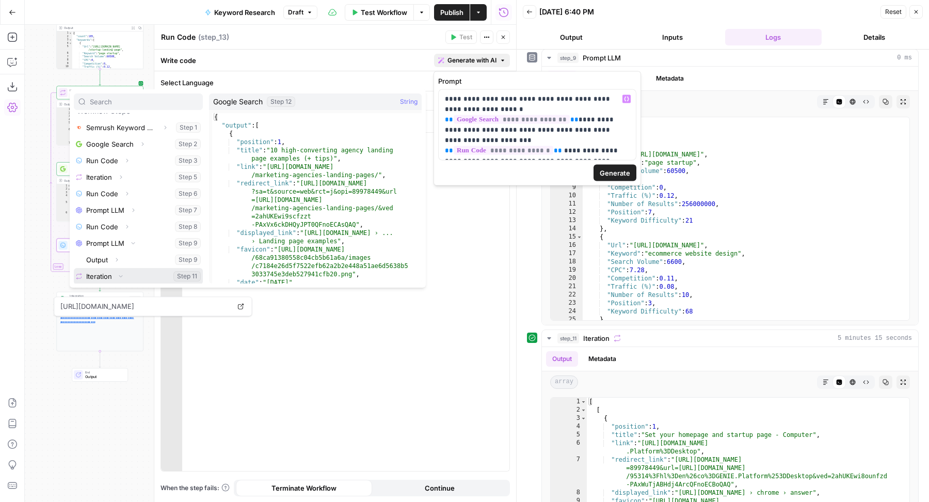
scroll to position [126, 0]
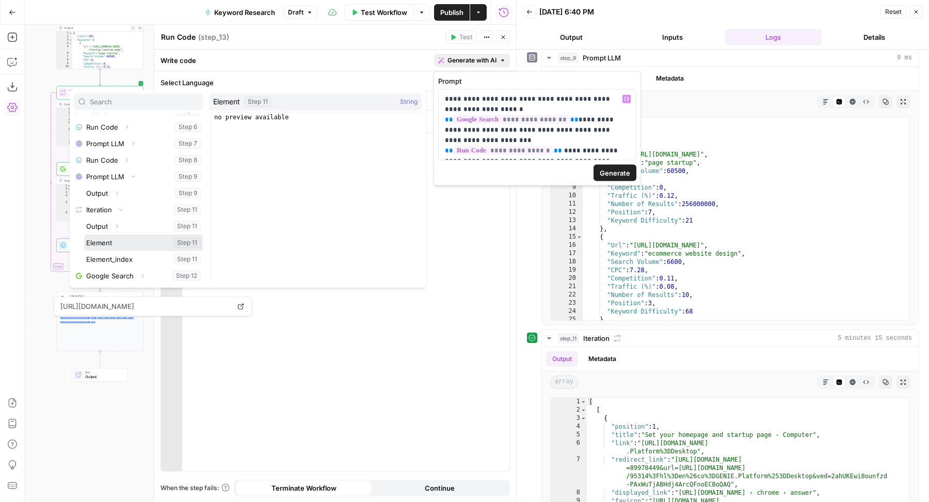
click at [119, 238] on button "Select variable Element" at bounding box center [143, 242] width 119 height 17
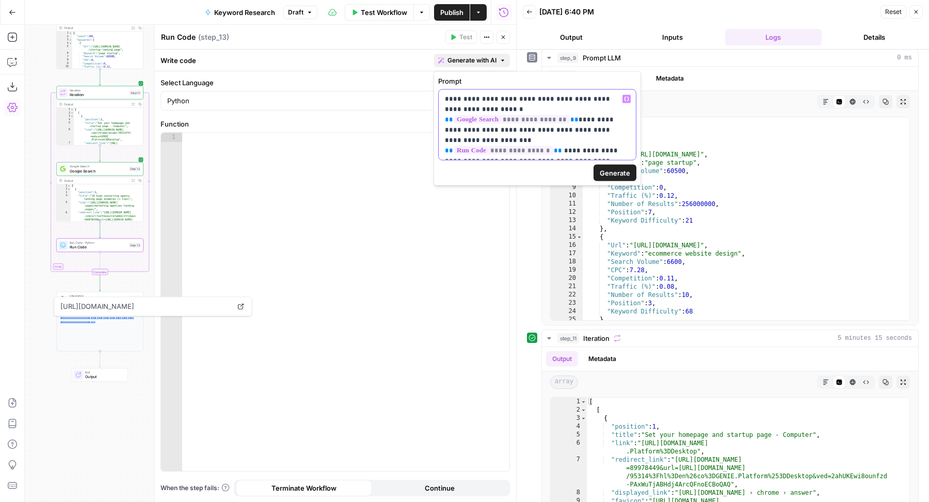
click at [509, 148] on p "**********" at bounding box center [537, 125] width 185 height 62
click at [569, 162] on p "**********" at bounding box center [537, 130] width 185 height 72
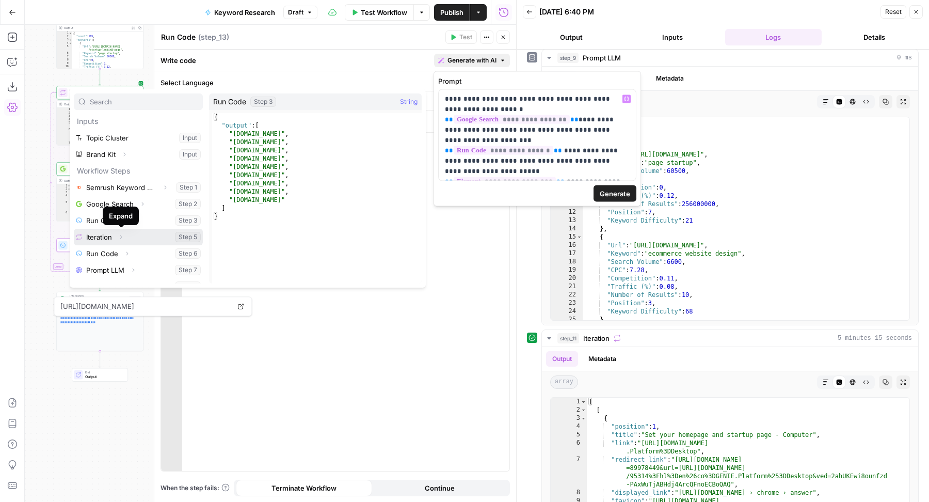
click at [121, 239] on icon "button" at bounding box center [121, 237] width 6 height 6
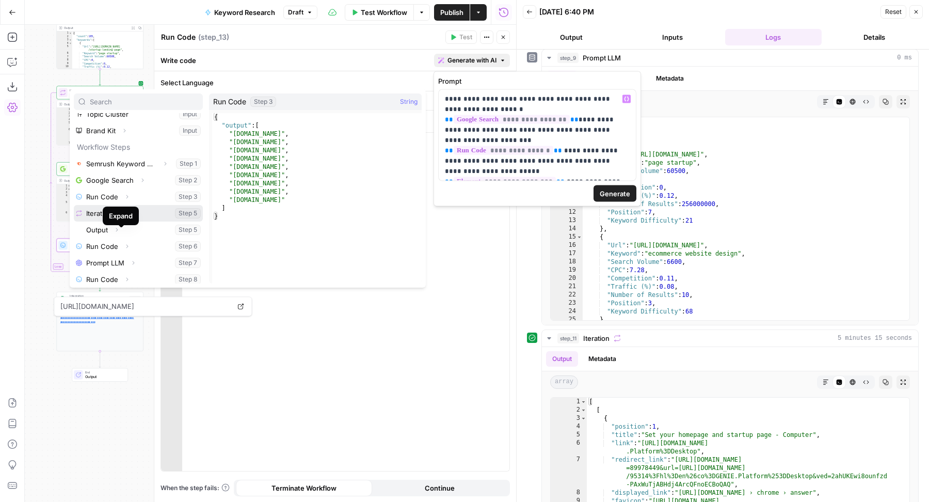
scroll to position [27, 0]
click at [127, 193] on icon "button" at bounding box center [127, 194] width 2 height 4
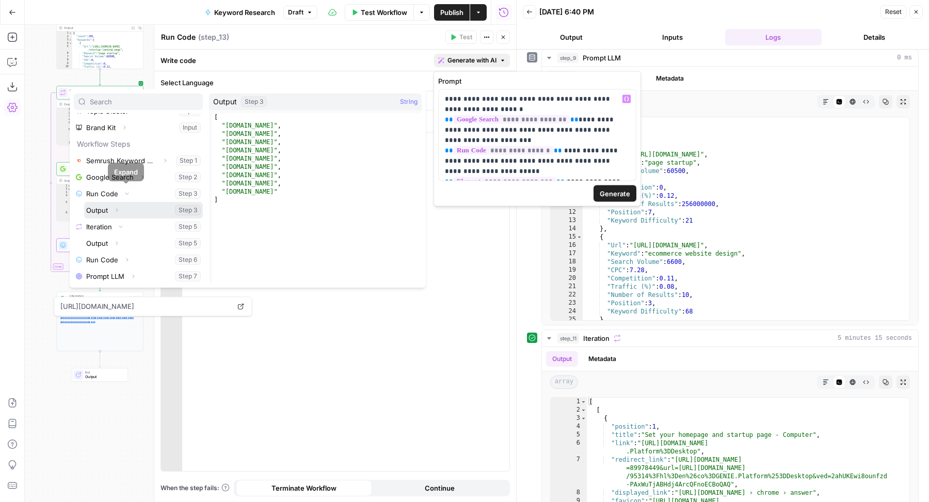
click at [127, 209] on button "Select variable Output" at bounding box center [143, 210] width 119 height 17
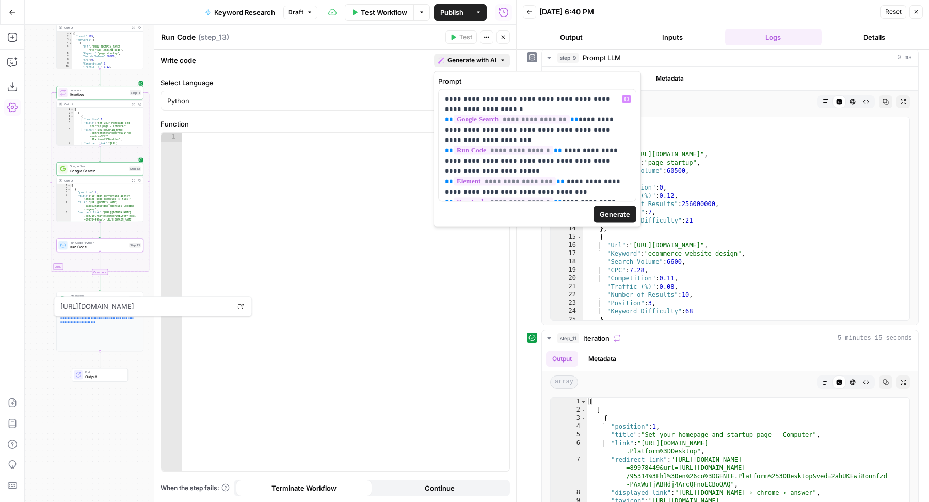
click at [609, 214] on span "Generate" at bounding box center [615, 214] width 30 height 10
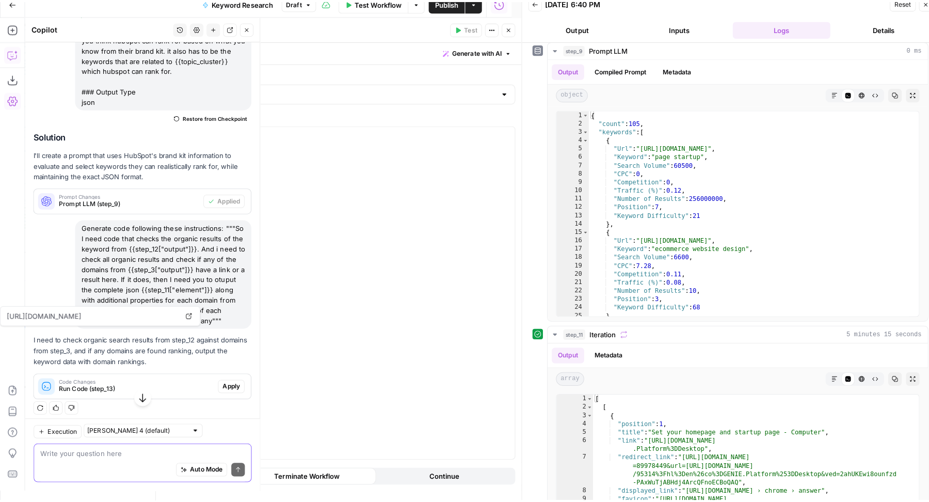
scroll to position [0, 0]
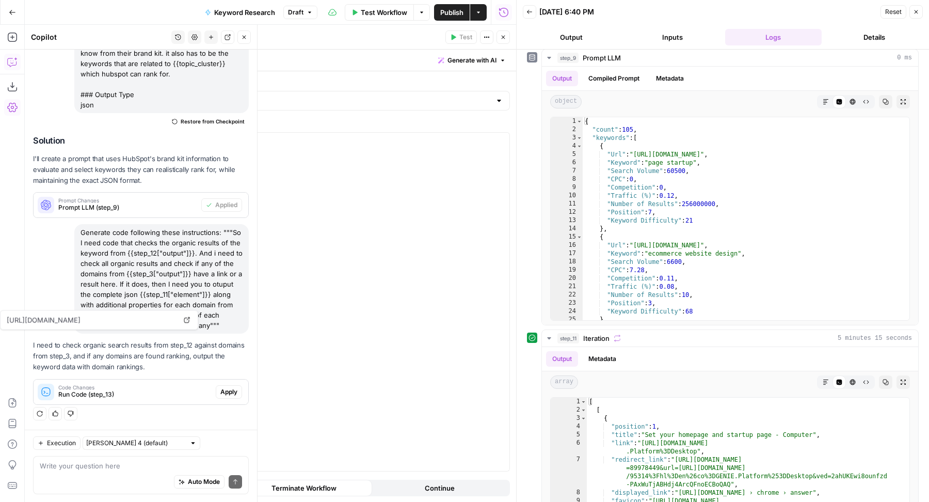
click at [220, 392] on span "Apply" at bounding box center [228, 391] width 17 height 9
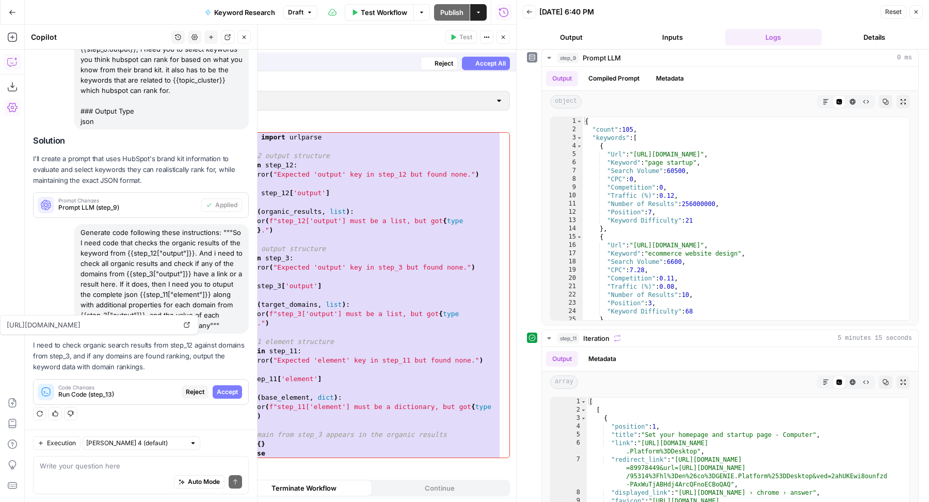
scroll to position [1488, 0]
click at [490, 57] on span "Accept All" at bounding box center [490, 60] width 30 height 9
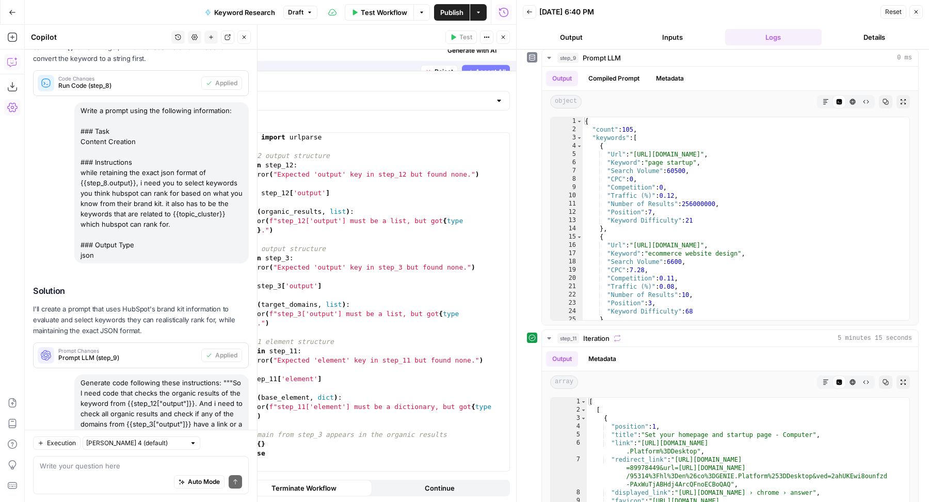
scroll to position [1670, 0]
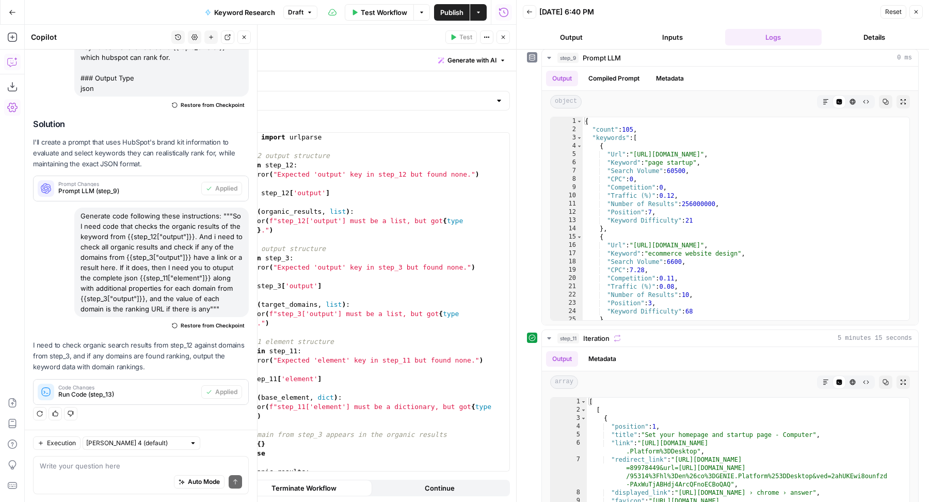
click at [504, 39] on icon "button" at bounding box center [503, 37] width 6 height 6
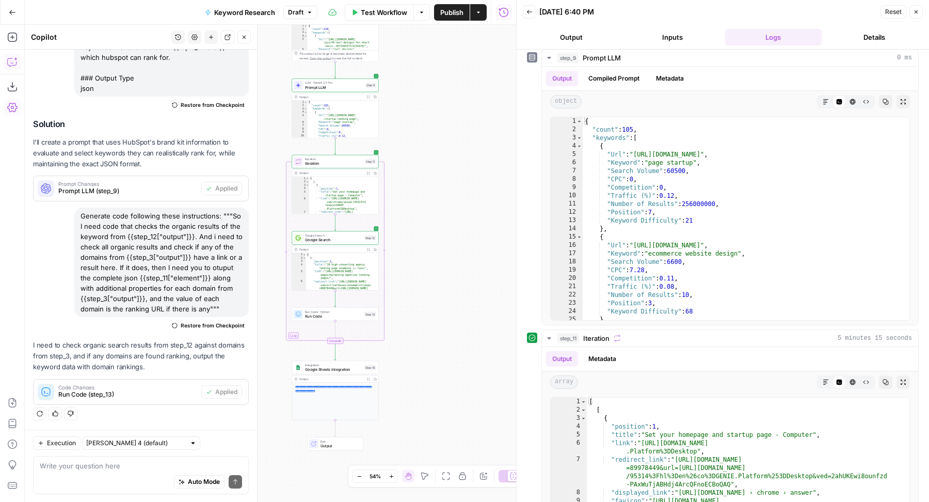
click at [246, 36] on icon "button" at bounding box center [244, 37] width 6 height 6
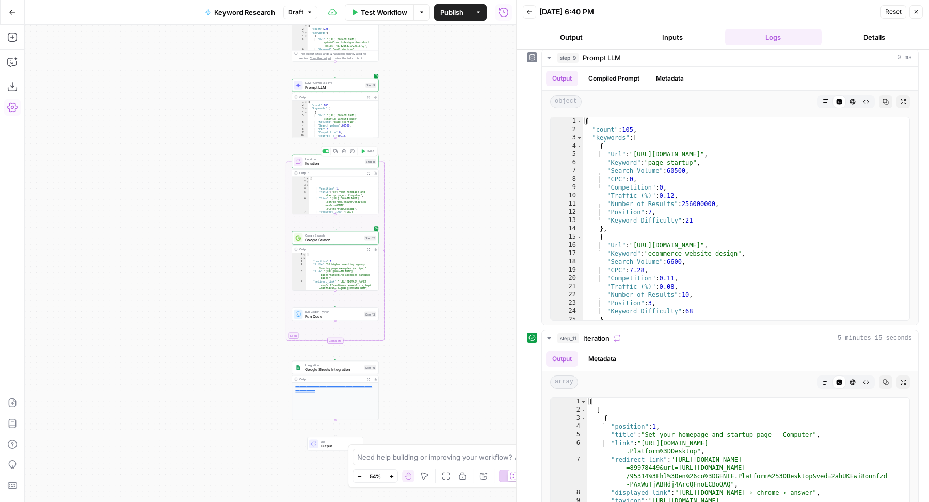
click at [369, 150] on span "Test" at bounding box center [370, 151] width 7 height 5
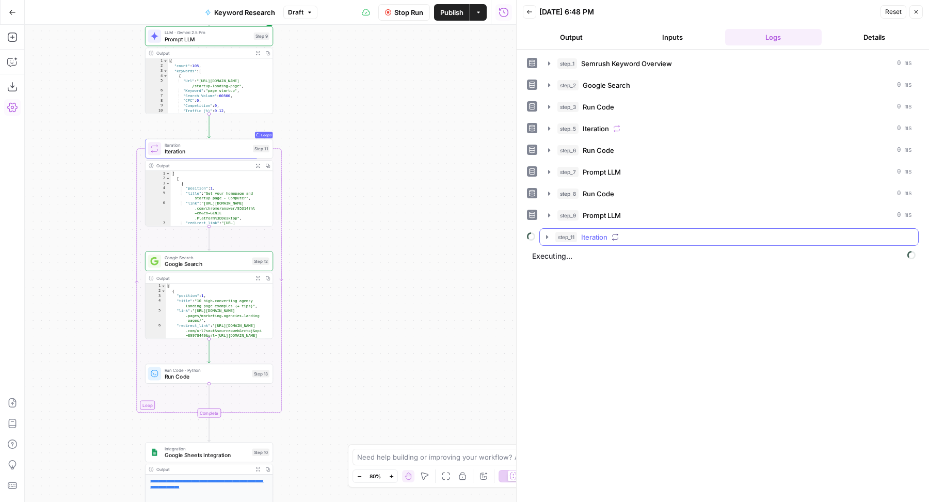
click at [657, 237] on div "step_11 Iteration" at bounding box center [734, 237] width 357 height 10
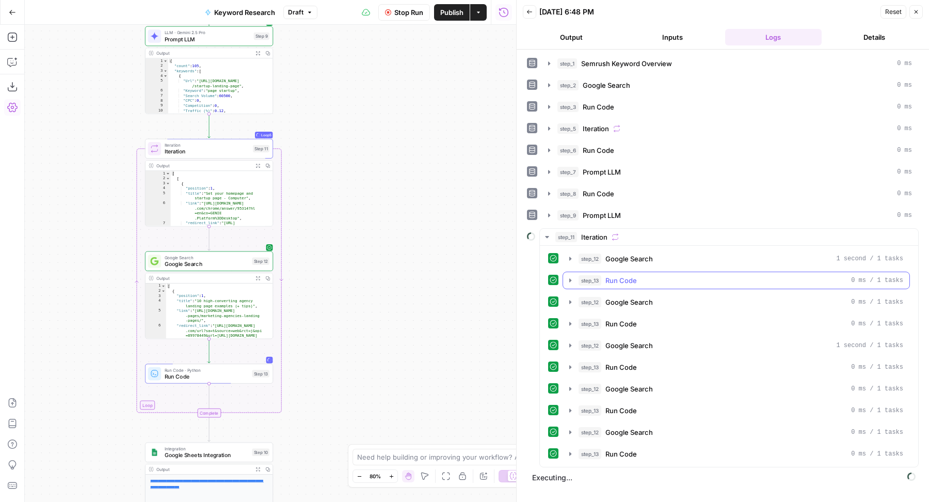
click at [637, 275] on div "step_13 Run Code 0 ms / 1 tasks" at bounding box center [741, 280] width 325 height 10
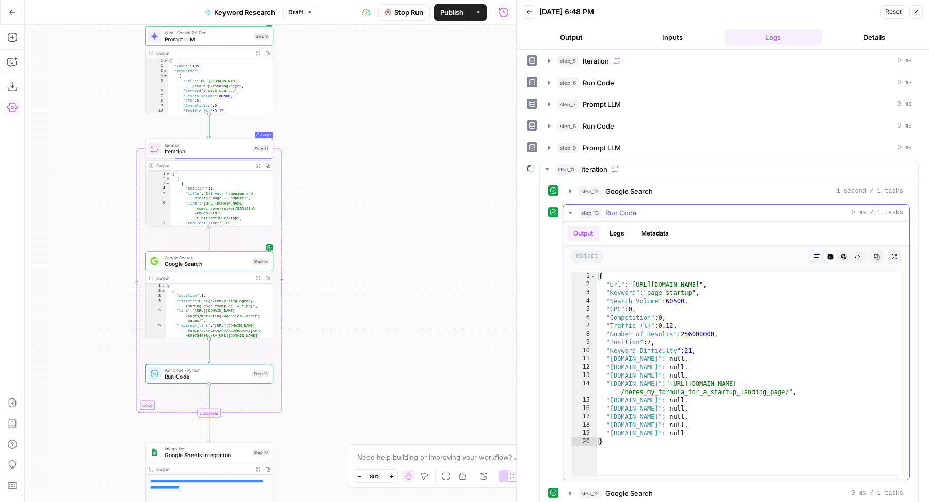
scroll to position [122, 0]
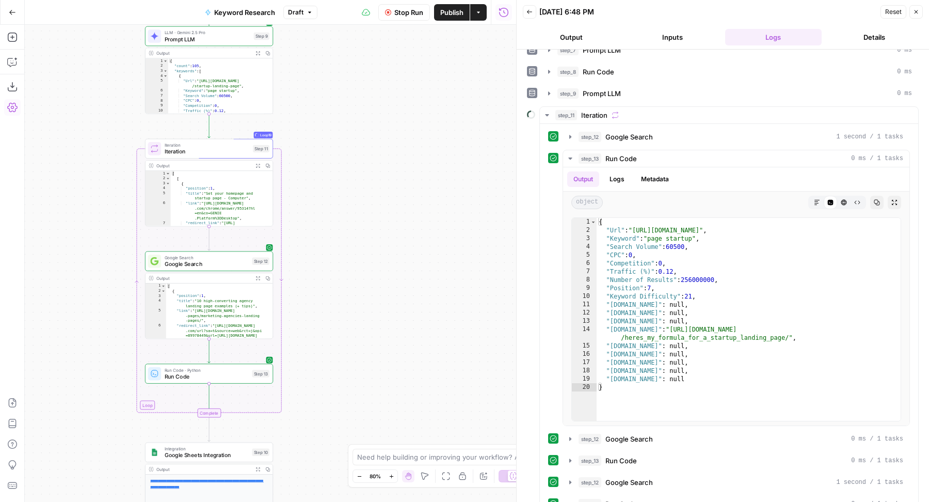
click at [411, 16] on span "Stop Run" at bounding box center [408, 12] width 29 height 10
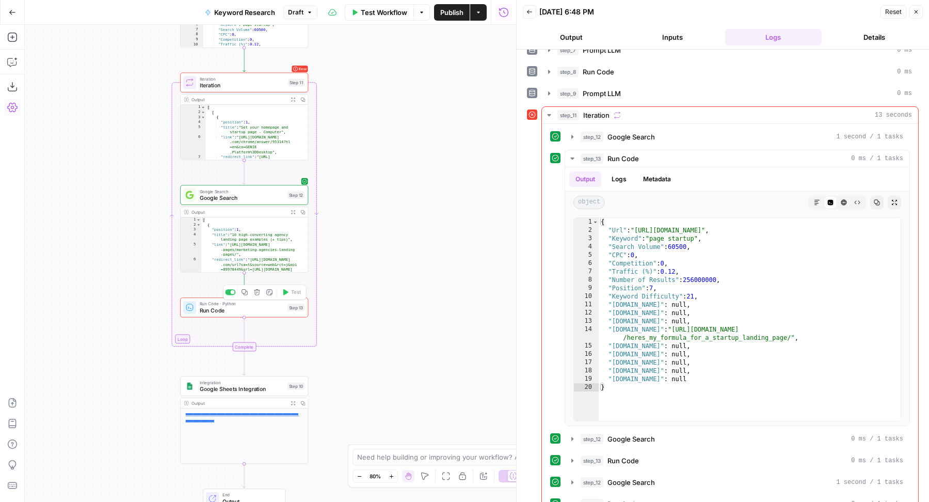
click at [213, 312] on span "Run Code" at bounding box center [242, 310] width 84 height 8
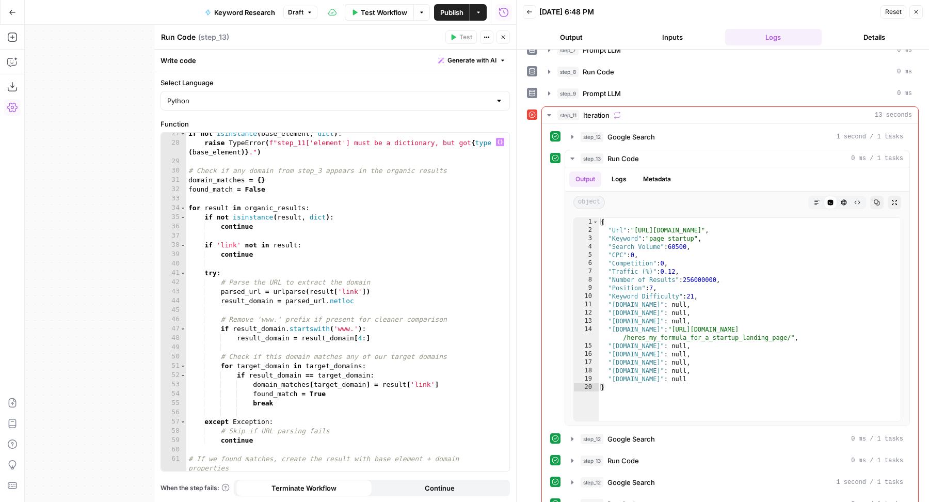
scroll to position [0, 0]
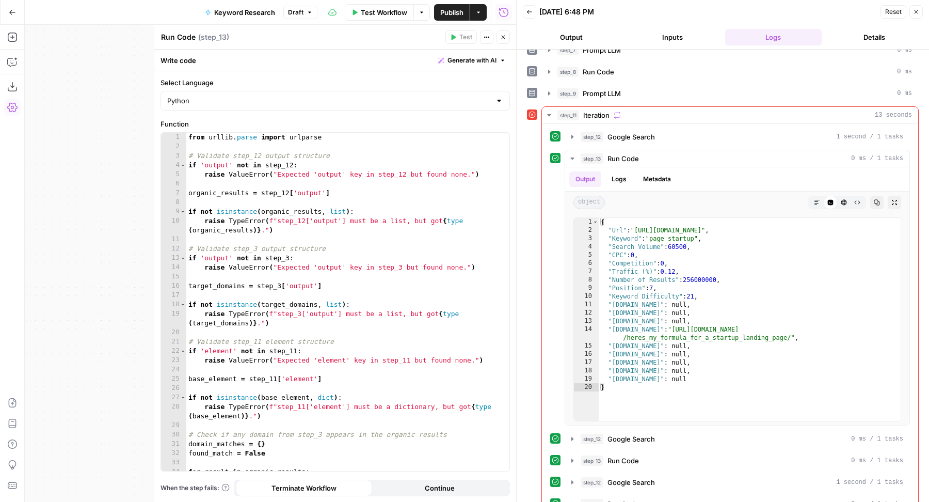
click at [509, 39] on button "Close" at bounding box center [503, 36] width 13 height 13
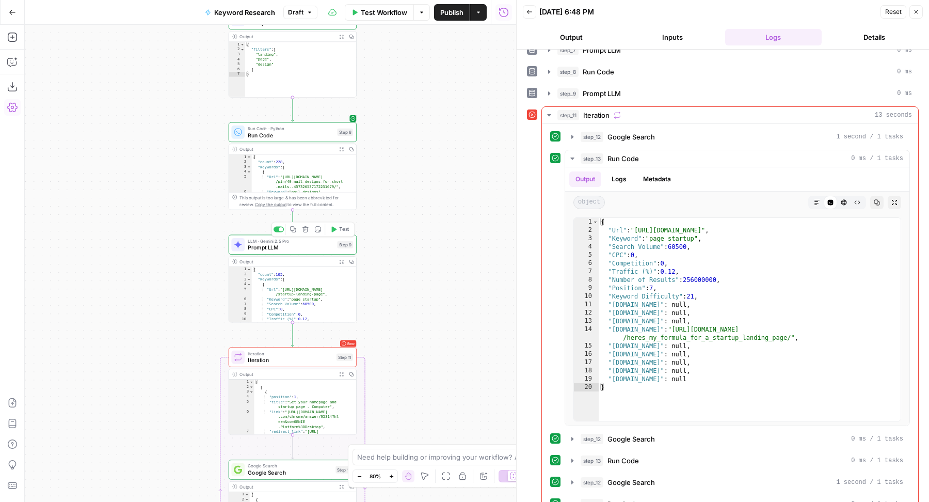
click at [306, 247] on span "Prompt LLM" at bounding box center [291, 247] width 86 height 8
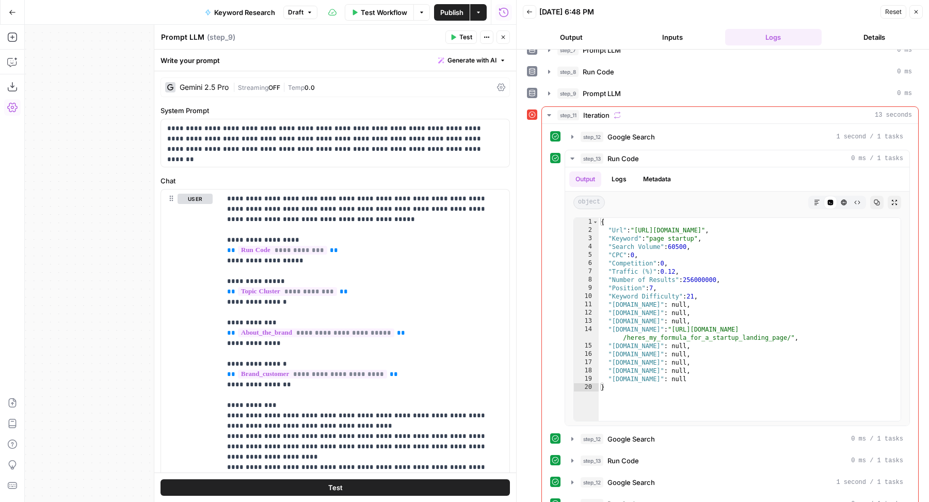
click at [469, 58] on span "Generate with AI" at bounding box center [472, 60] width 49 height 9
click at [448, 107] on span "Refine" at bounding box center [446, 107] width 82 height 10
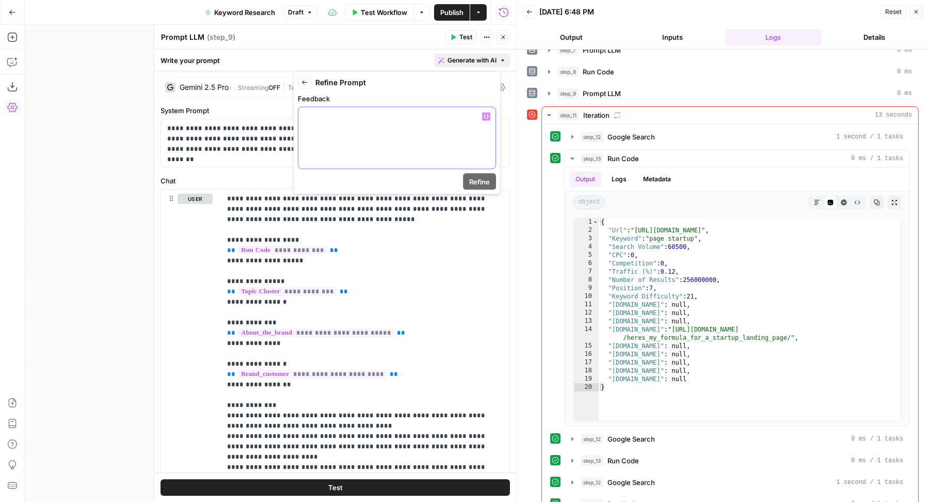
click at [403, 149] on div at bounding box center [396, 137] width 197 height 61
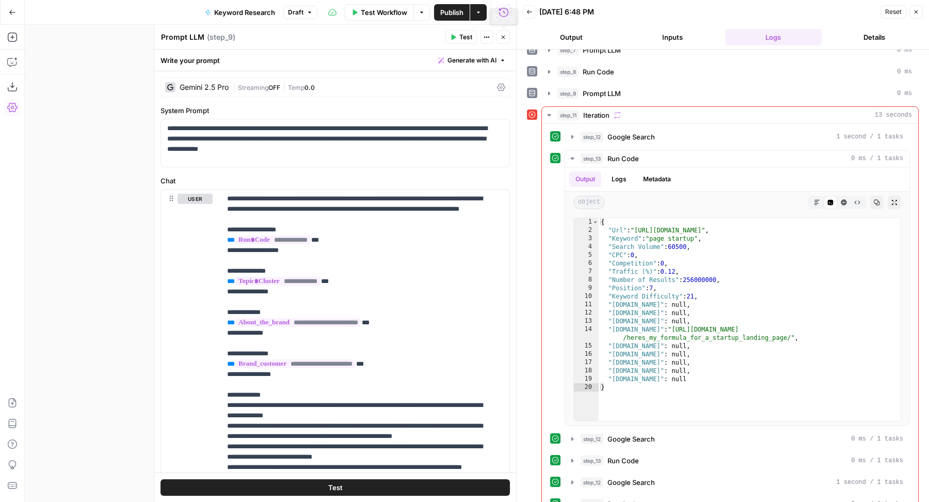
click at [503, 37] on icon "button" at bounding box center [504, 38] width 4 height 4
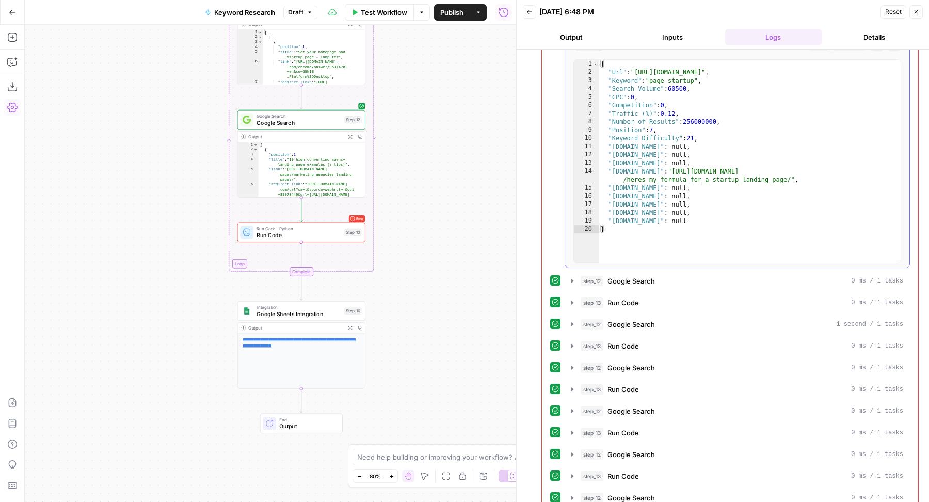
scroll to position [313, 0]
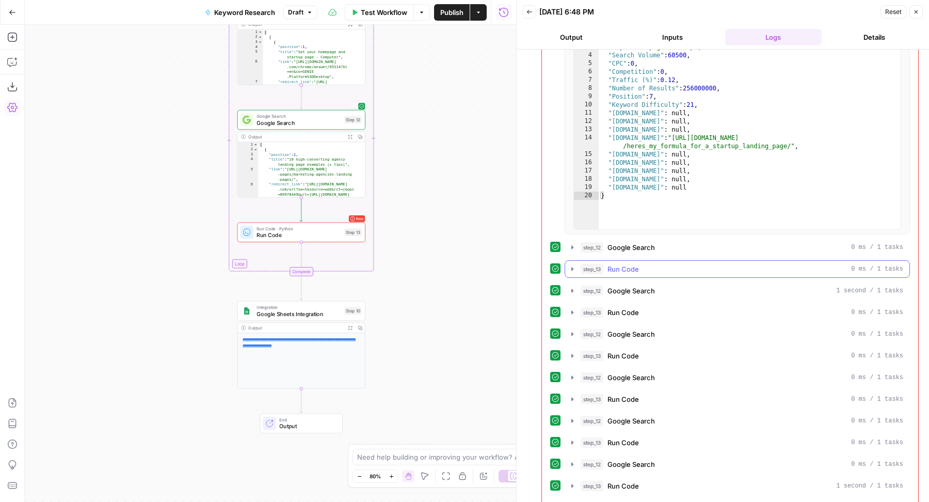
click at [654, 264] on div "step_13 Run Code 0 ms / 1 tasks" at bounding box center [742, 269] width 323 height 10
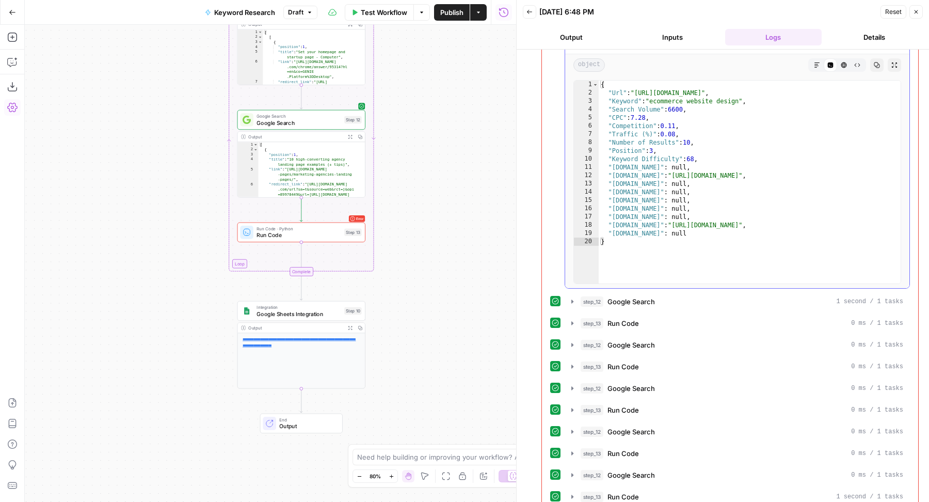
scroll to position [565, 0]
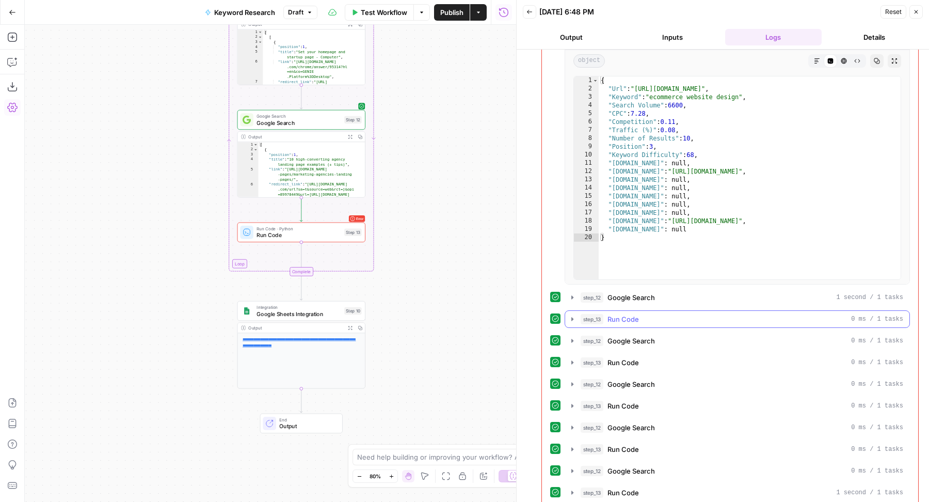
click at [664, 314] on div "step_13 Run Code 0 ms / 1 tasks" at bounding box center [742, 319] width 323 height 10
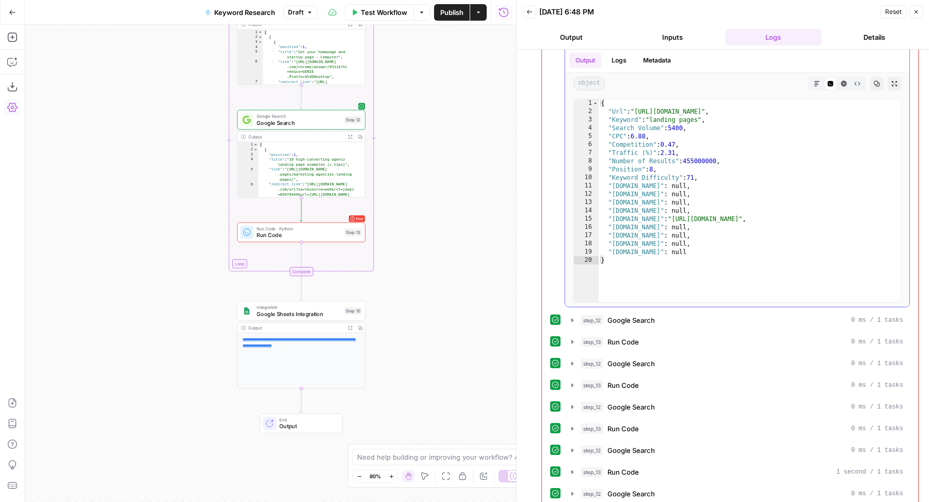
scroll to position [864, 0]
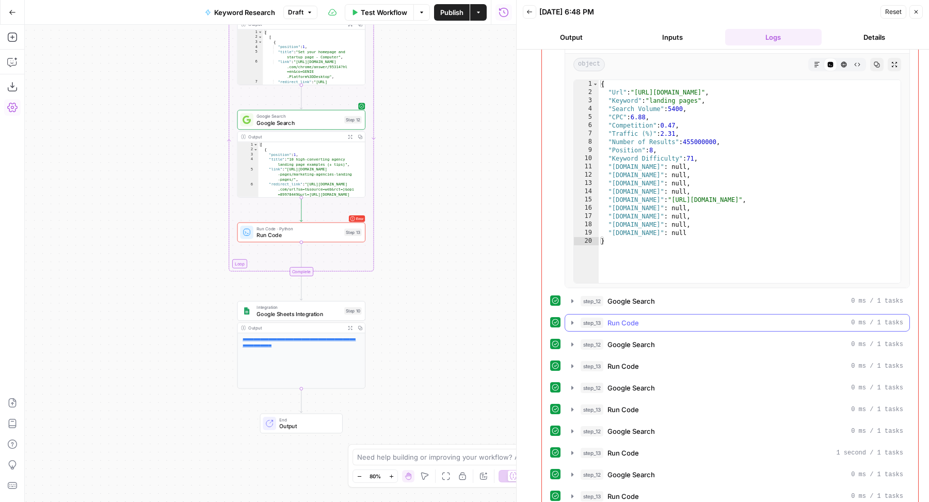
click at [653, 319] on div "step_13 Run Code 0 ms / 1 tasks" at bounding box center [742, 323] width 323 height 10
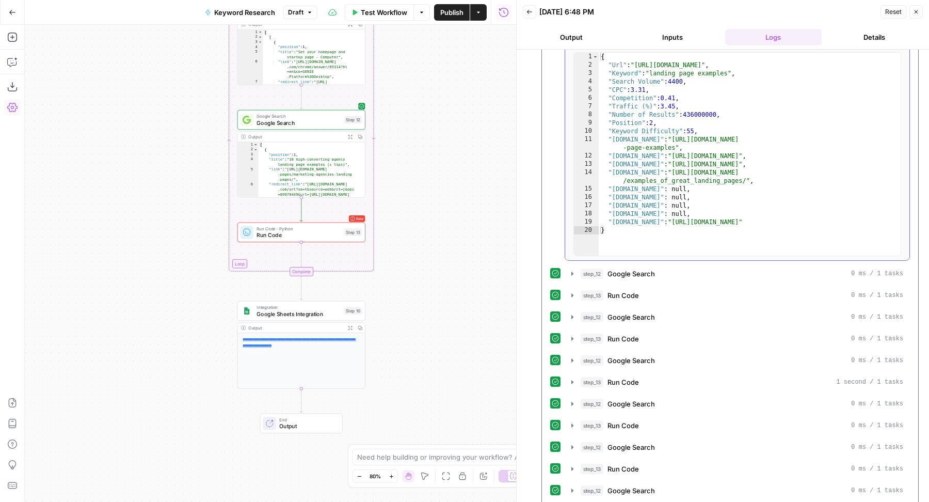
scroll to position [1211, 0]
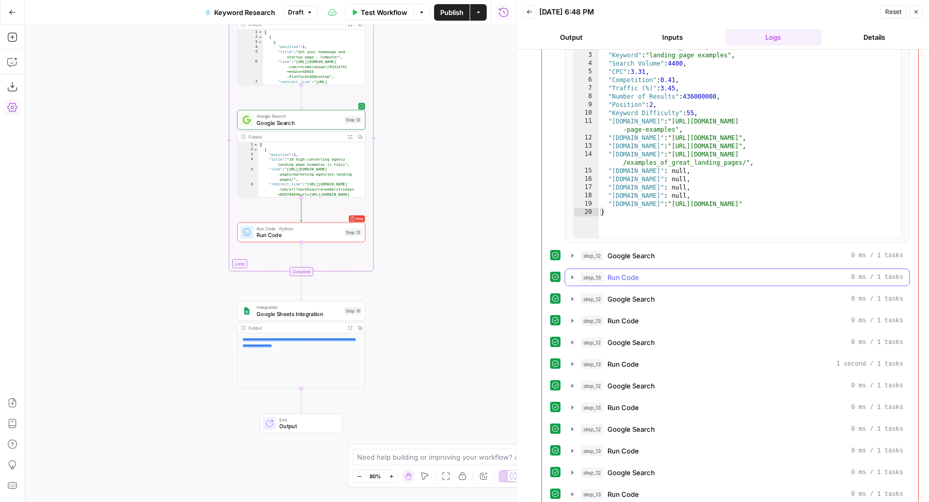
click at [634, 272] on span "Run Code" at bounding box center [623, 277] width 31 height 10
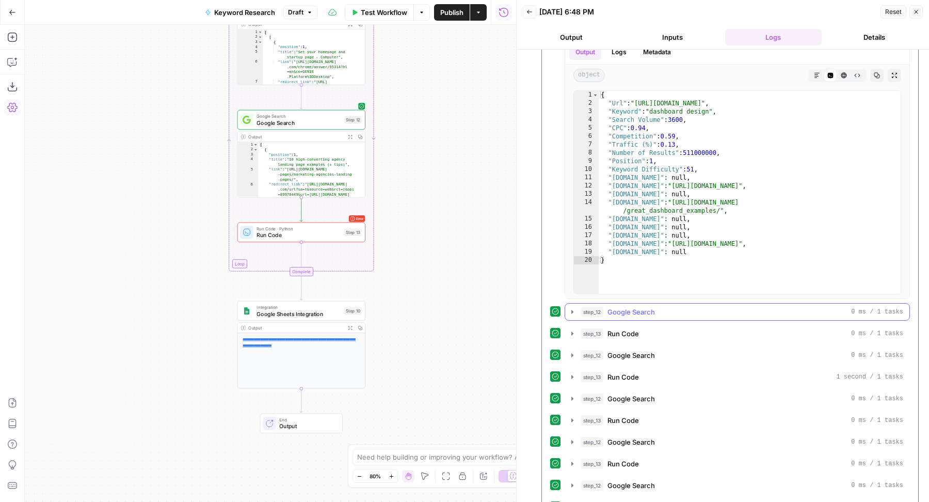
scroll to position [1487, 0]
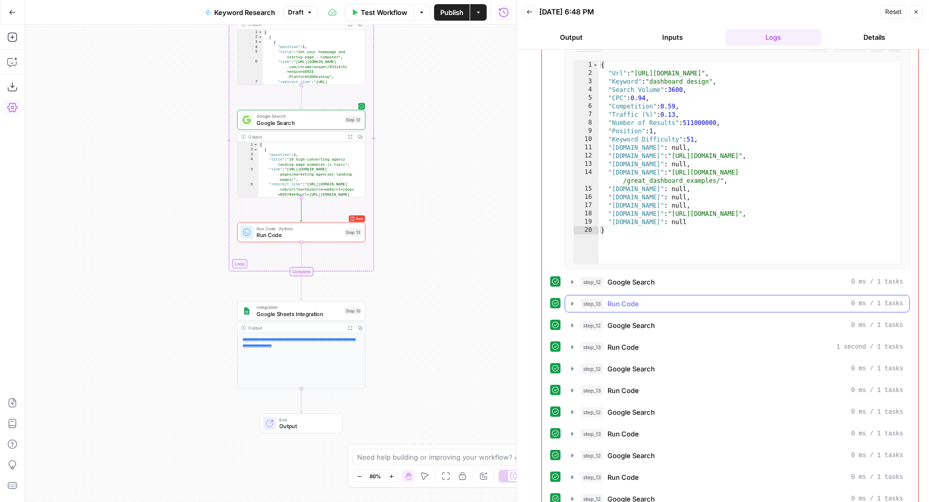
click at [636, 301] on button "step_13 Run Code 0 ms / 1 tasks" at bounding box center [737, 303] width 344 height 17
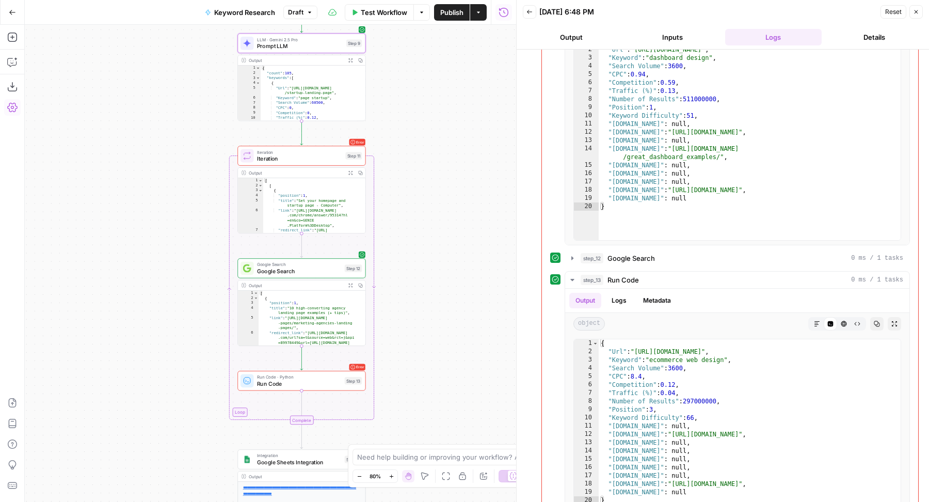
scroll to position [1500, 0]
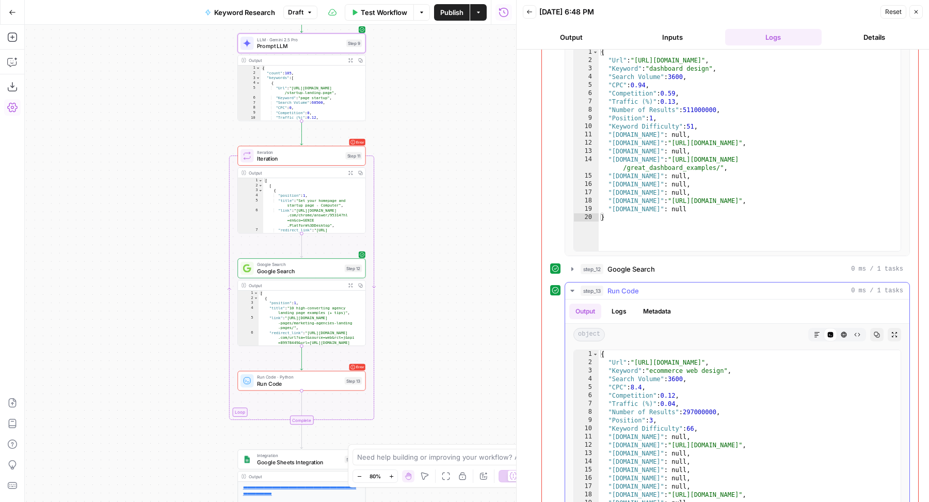
click at [677, 285] on div "step_13 Run Code 0 ms / 1 tasks" at bounding box center [742, 290] width 323 height 10
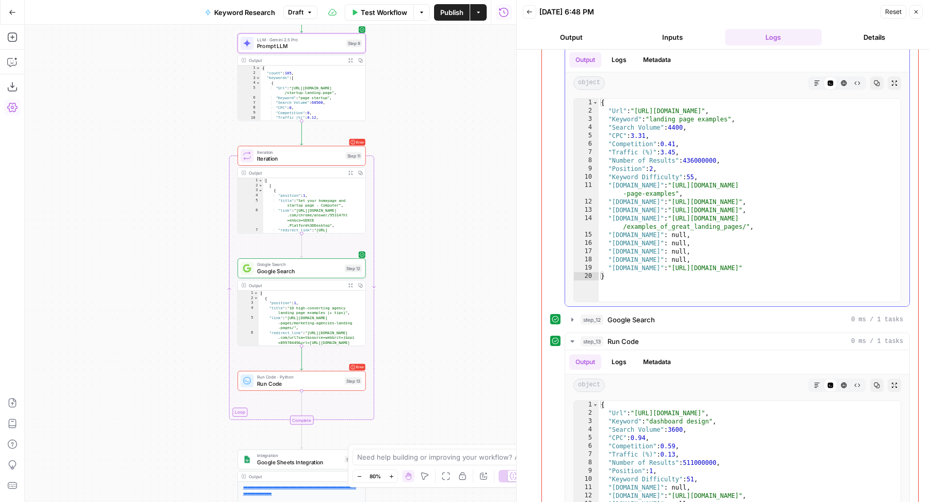
scroll to position [1080, 0]
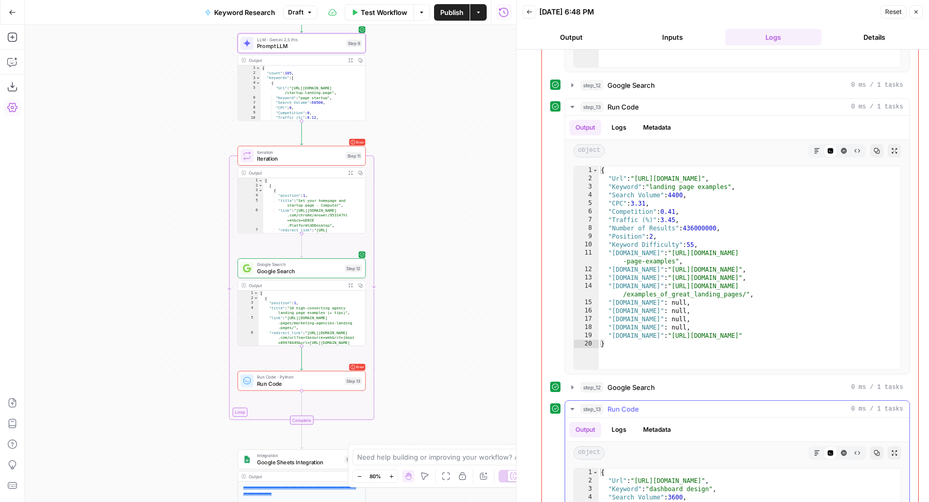
click at [639, 404] on div "step_13 Run Code 0 ms / 1 tasks" at bounding box center [742, 409] width 323 height 10
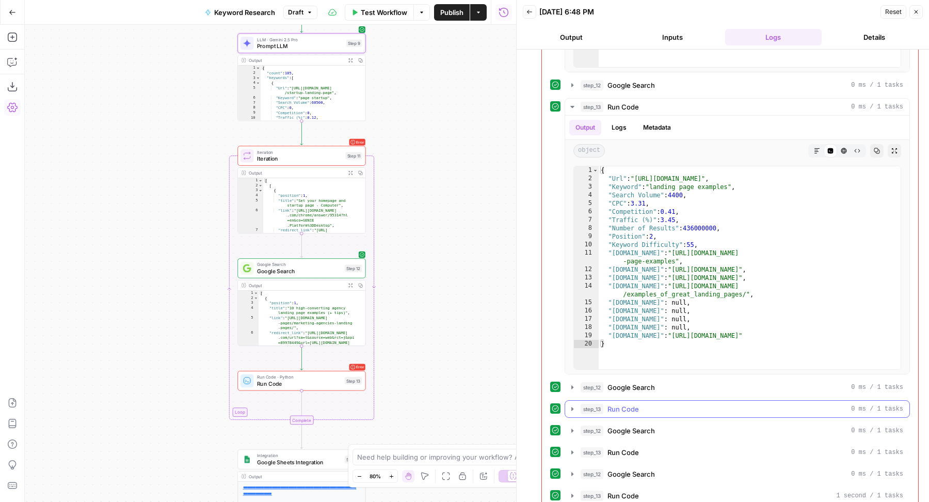
scroll to position [925, 0]
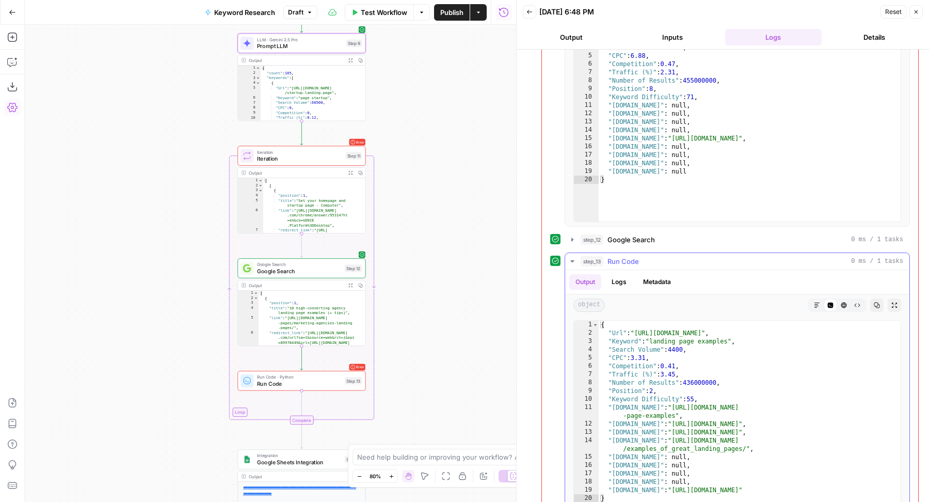
click at [687, 256] on div "step_13 Run Code 0 ms / 1 tasks" at bounding box center [742, 261] width 323 height 10
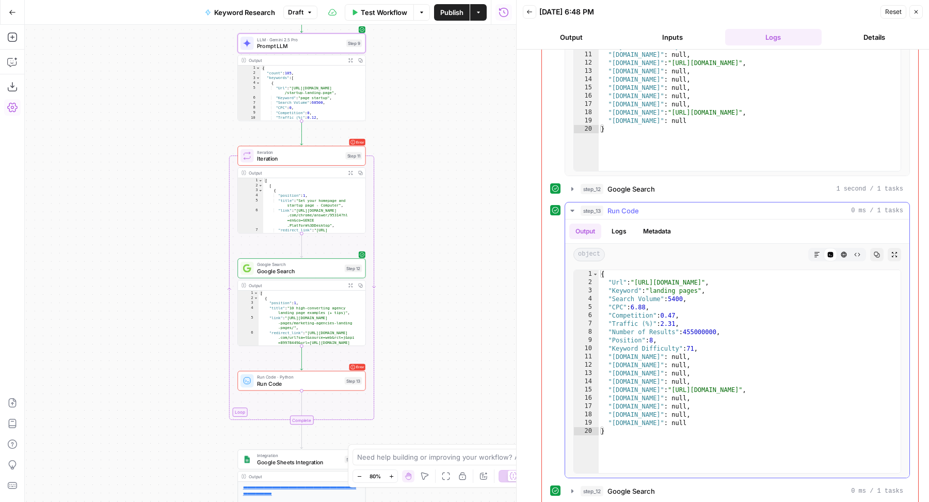
scroll to position [623, 0]
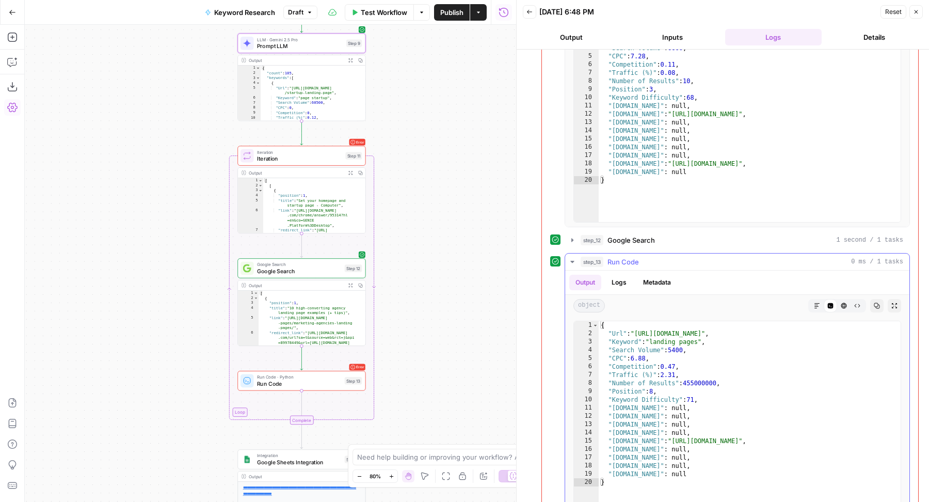
click at [676, 257] on div "step_13 Run Code 0 ms / 1 tasks" at bounding box center [742, 262] width 323 height 10
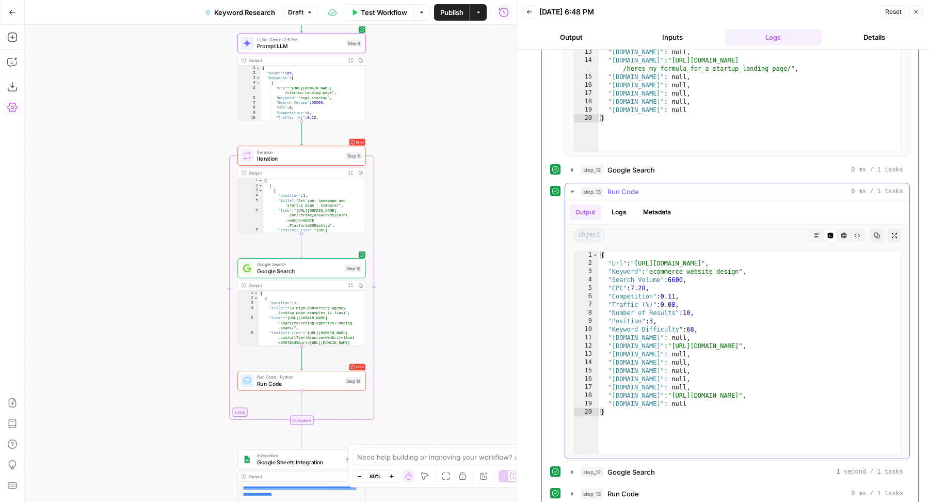
click at [670, 186] on div "step_13 Run Code 0 ms / 1 tasks" at bounding box center [742, 191] width 323 height 10
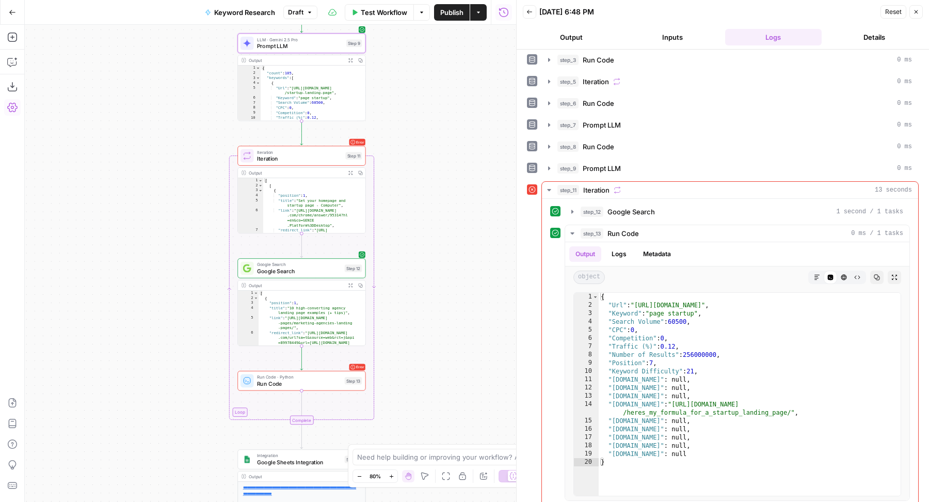
scroll to position [0, 0]
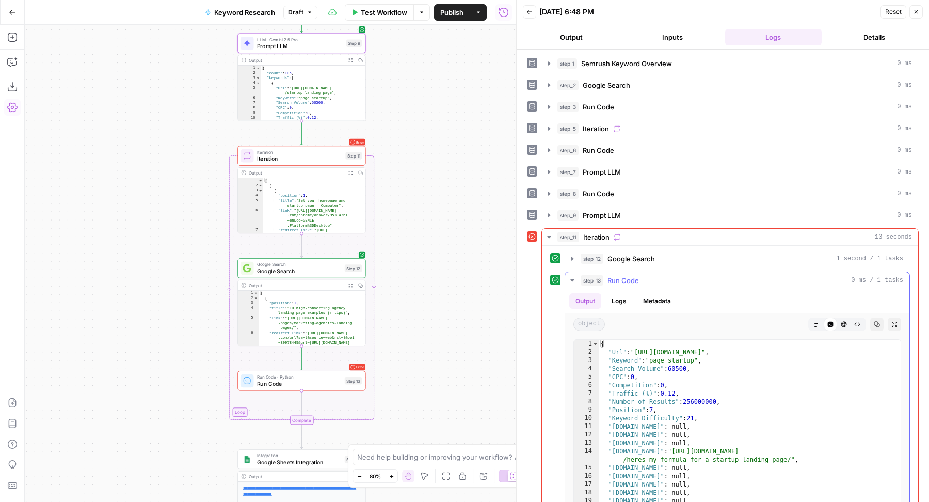
click at [680, 275] on div "step_13 Run Code 0 ms / 1 tasks" at bounding box center [742, 280] width 323 height 10
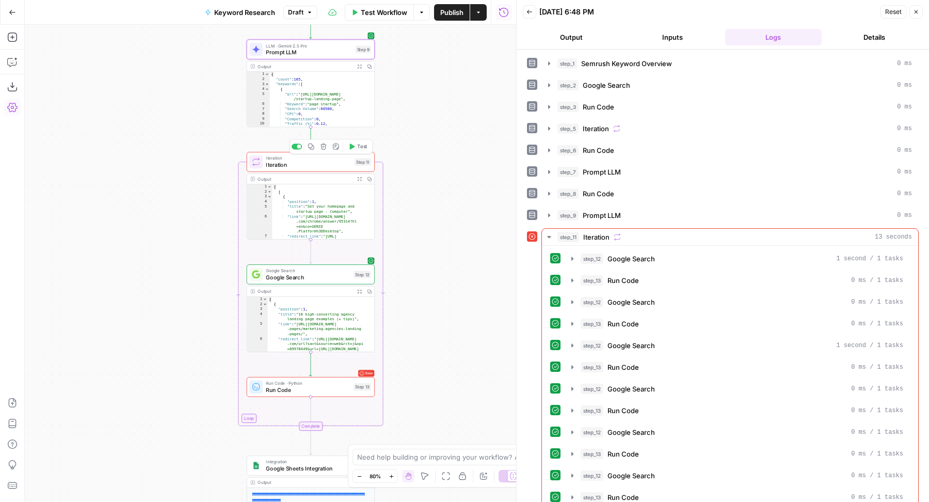
click at [357, 145] on span "Test" at bounding box center [362, 146] width 10 height 7
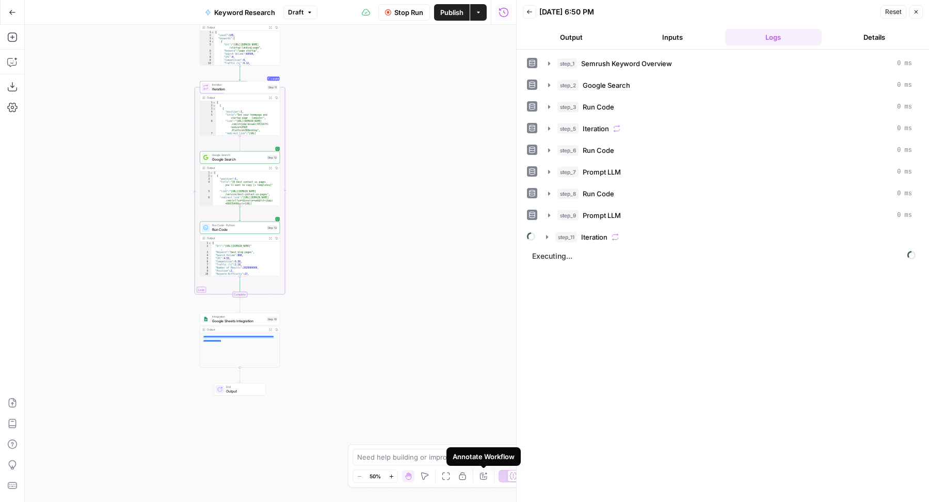
click at [481, 474] on icon "button" at bounding box center [484, 476] width 8 height 8
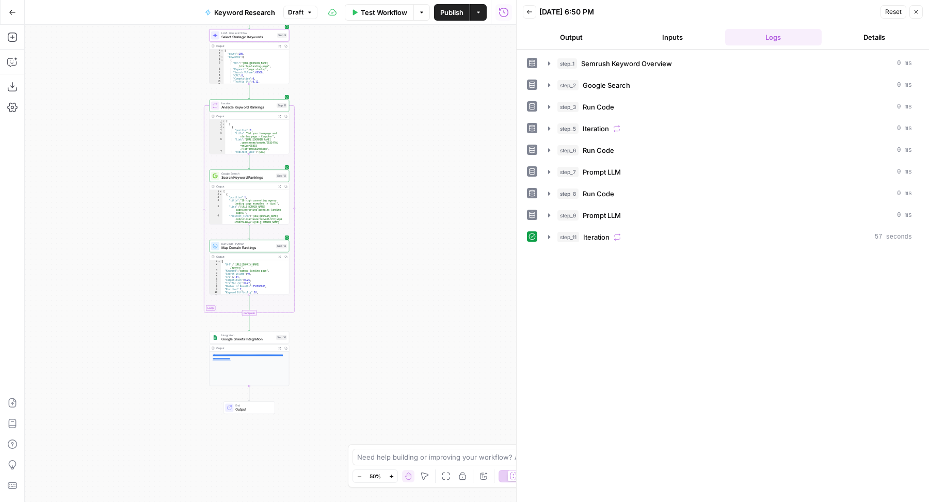
click at [596, 199] on div "step_1 Semrush Keyword Overview 0 ms step_2 Google Search 0 ms step_3 Run Code …" at bounding box center [723, 150] width 392 height 191
click at [593, 207] on button "step_9 Prompt LLM 0 ms" at bounding box center [730, 215] width 376 height 17
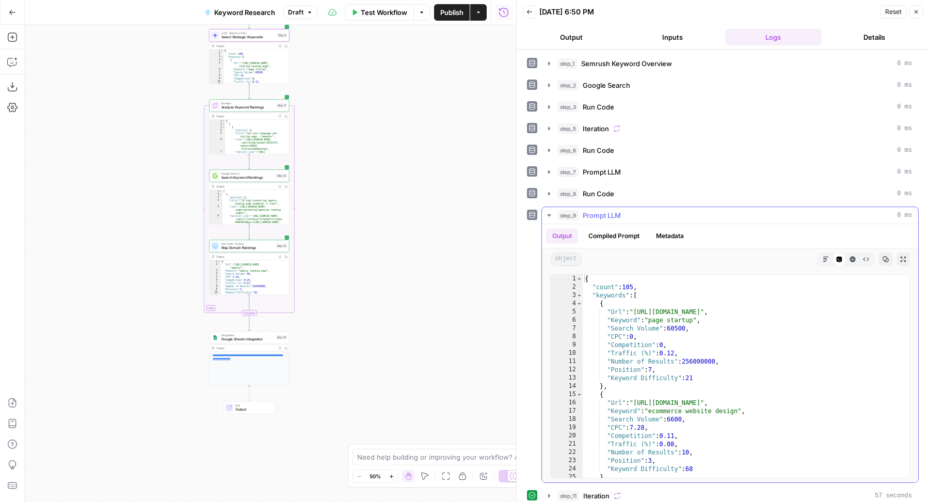
click at [593, 207] on button "step_9 Prompt LLM 0 ms" at bounding box center [730, 215] width 376 height 17
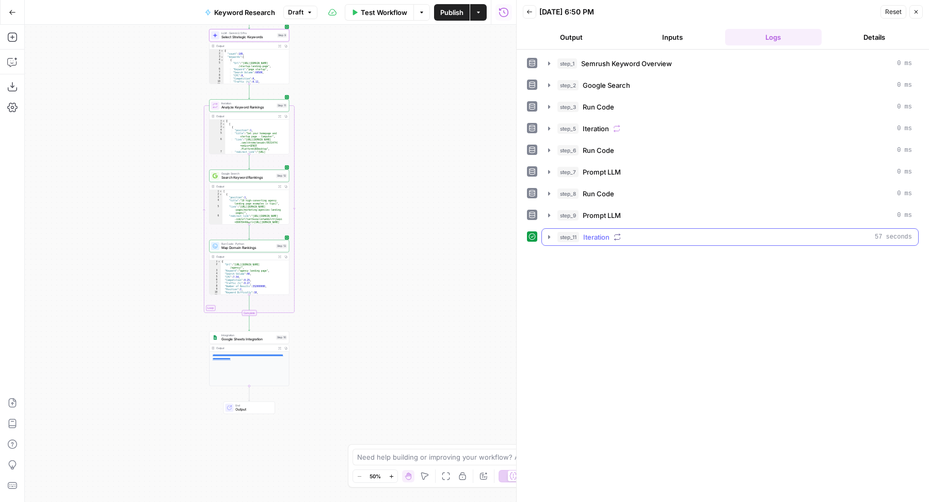
click at [593, 233] on span "Iteration" at bounding box center [596, 237] width 26 height 10
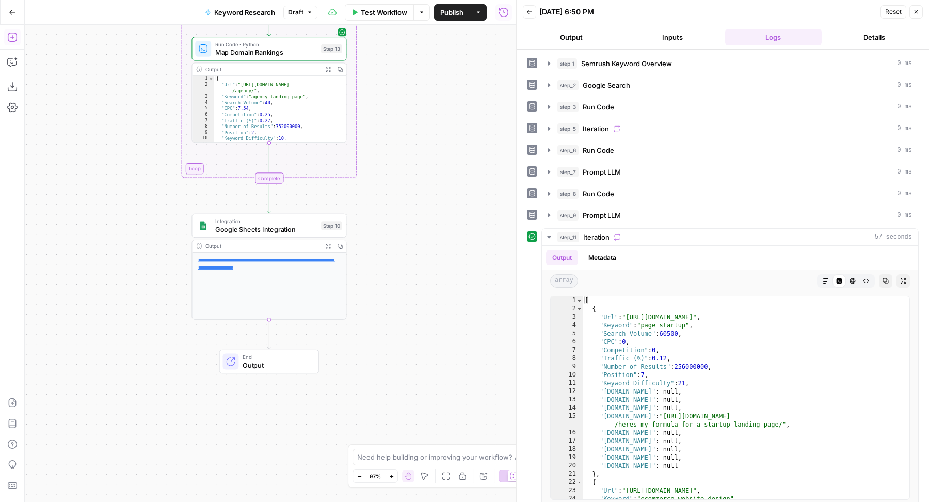
click at [13, 34] on icon "button" at bounding box center [12, 37] width 10 height 10
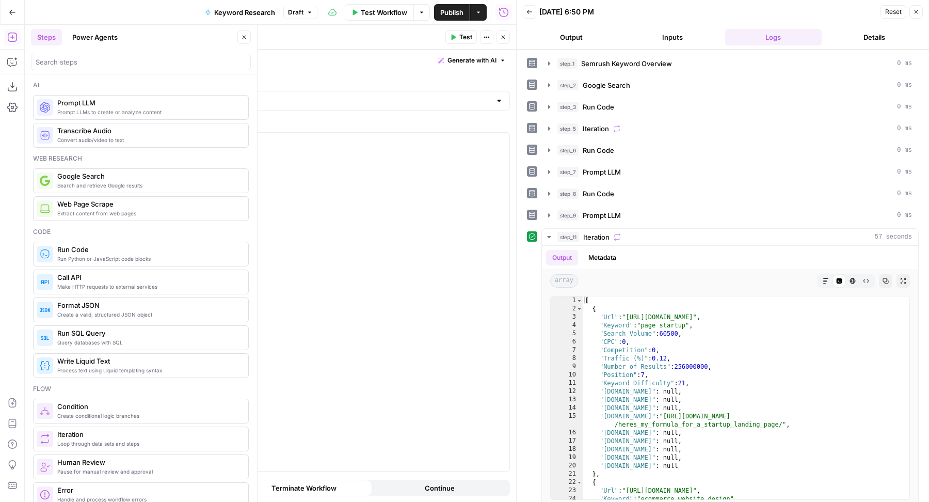
click at [449, 10] on span "Publish" at bounding box center [451, 12] width 23 height 10
click at [343, 44] on header "Run Code Run Code ( step_14 ) Test Actions Close" at bounding box center [335, 37] width 362 height 25
click at [507, 37] on button "Close" at bounding box center [503, 36] width 13 height 13
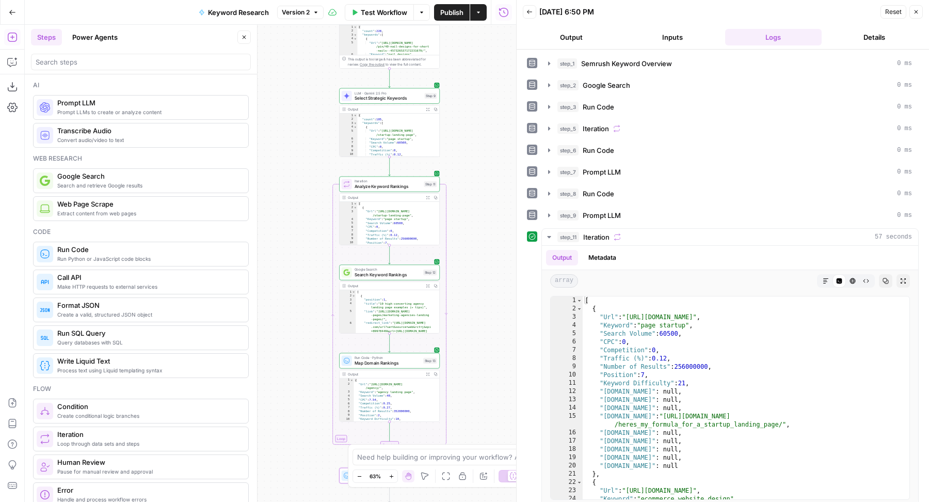
click at [248, 40] on button "Close" at bounding box center [243, 36] width 13 height 13
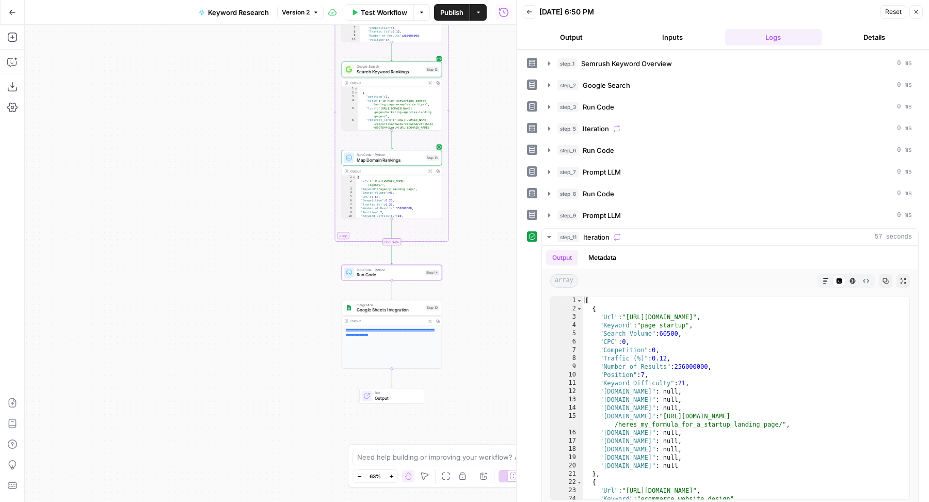
click at [354, 271] on div "Run Code · Python Run Code Step 14 Copy step Delete step Add Note Test" at bounding box center [392, 272] width 96 height 11
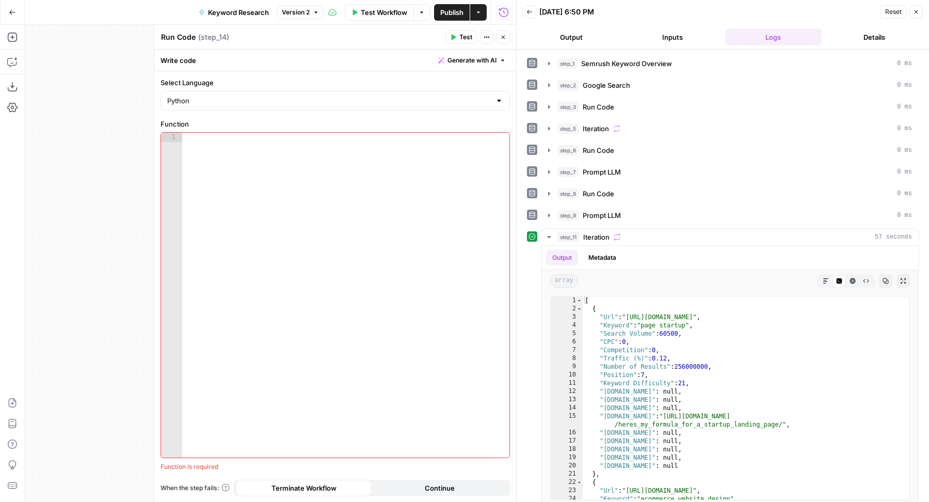
click at [462, 56] on span "Generate with AI" at bounding box center [472, 60] width 49 height 9
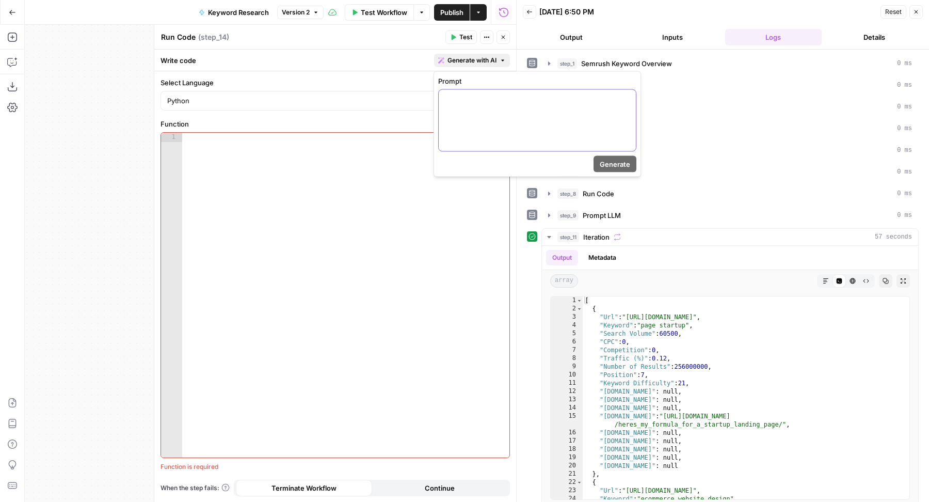
click at [491, 107] on div at bounding box center [537, 120] width 197 height 61
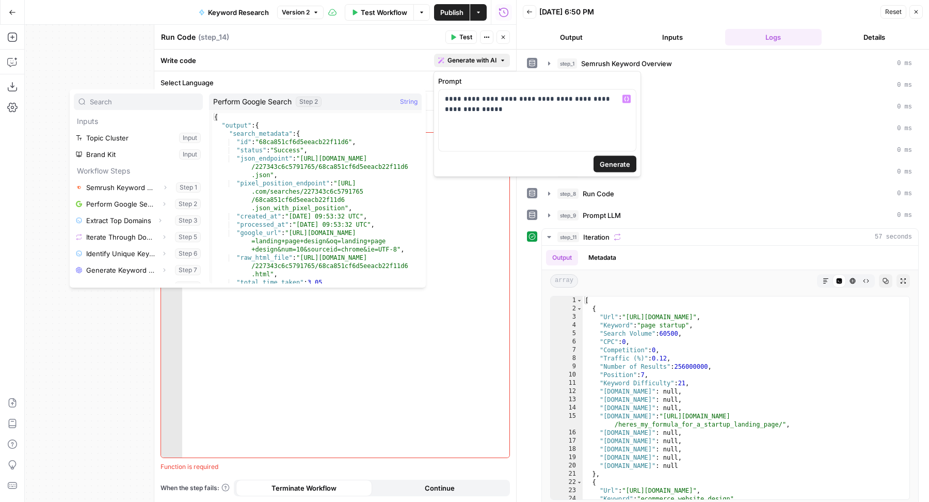
scroll to position [44, 0]
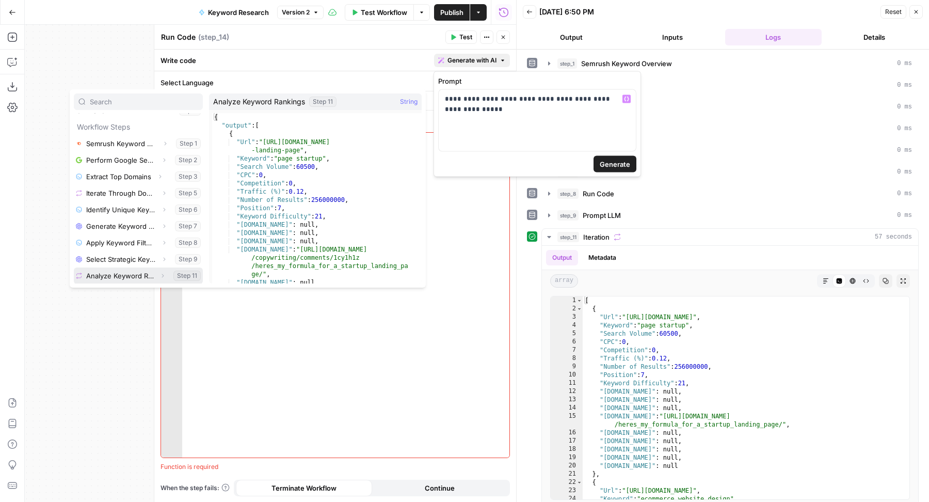
click at [162, 276] on icon "button" at bounding box center [163, 276] width 2 height 4
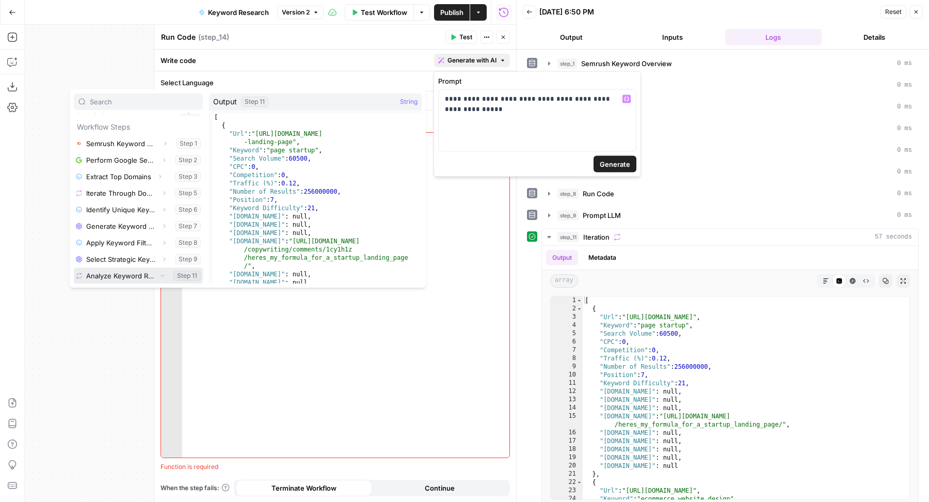
scroll to position [60, 0]
click at [141, 276] on button "Select variable Output" at bounding box center [143, 276] width 119 height 17
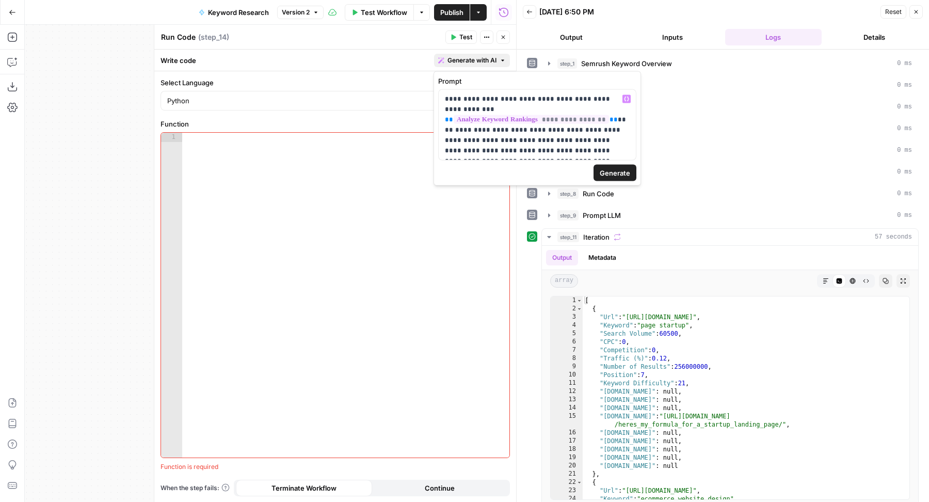
click at [613, 169] on span "Generate" at bounding box center [615, 173] width 30 height 10
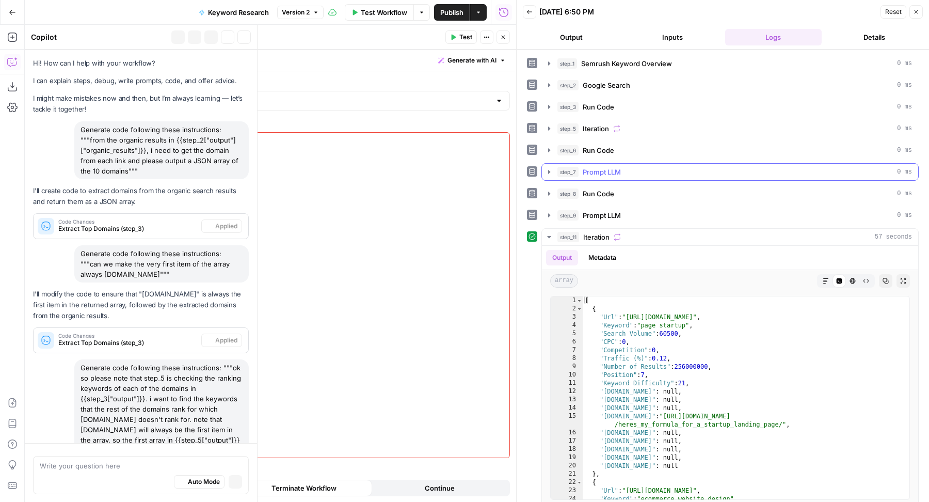
scroll to position [1570, 0]
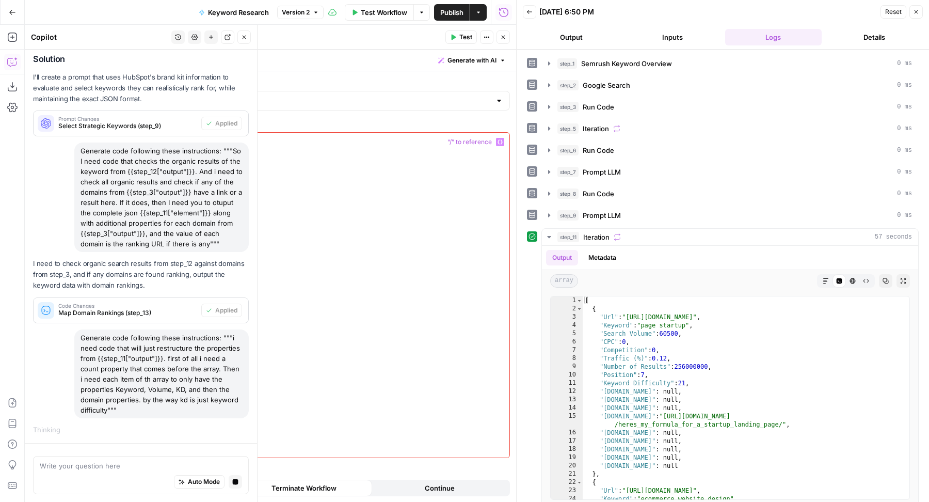
click at [288, 258] on div at bounding box center [346, 305] width 328 height 344
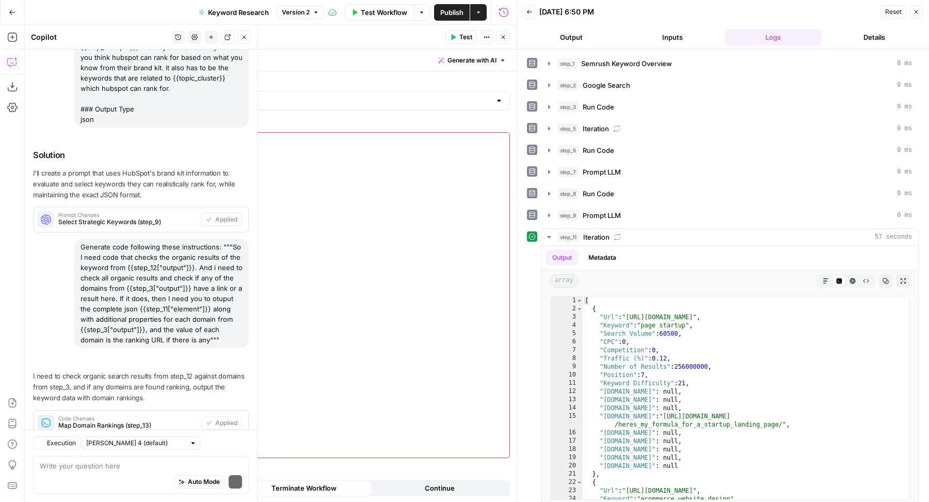
scroll to position [1835, 0]
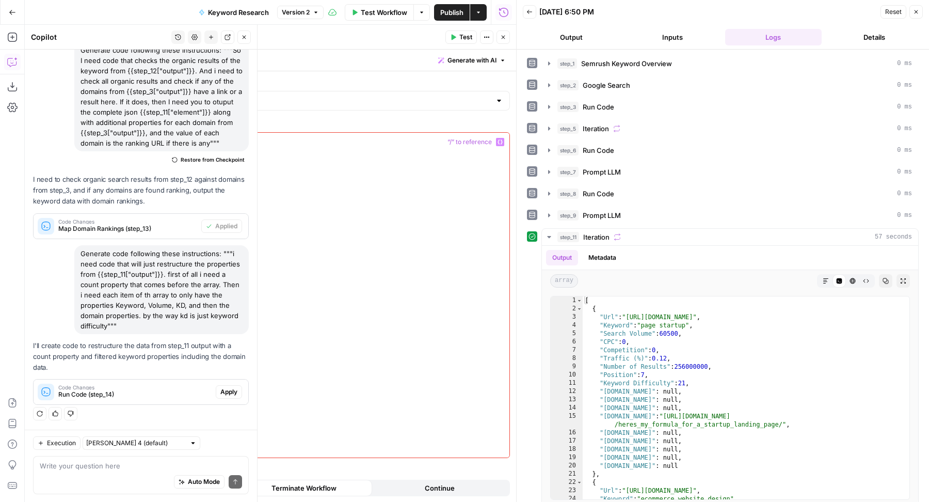
click at [220, 392] on span "Apply" at bounding box center [228, 391] width 17 height 9
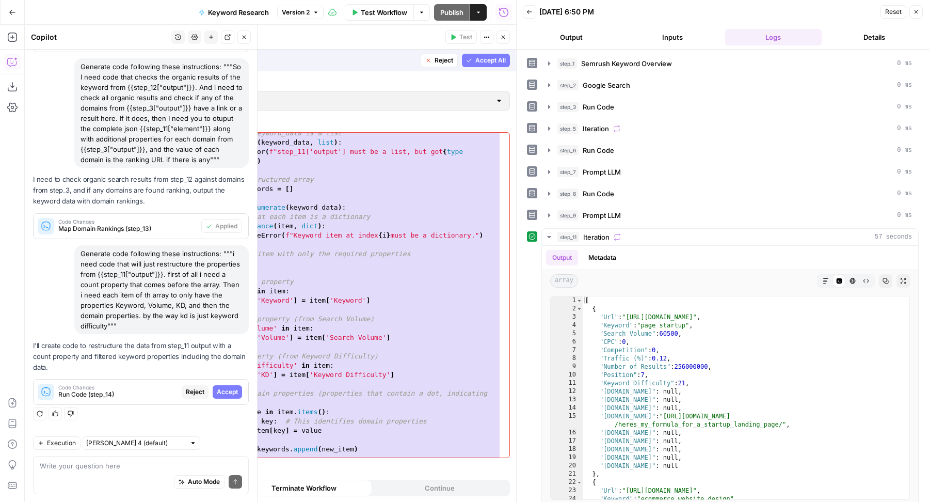
scroll to position [0, 0]
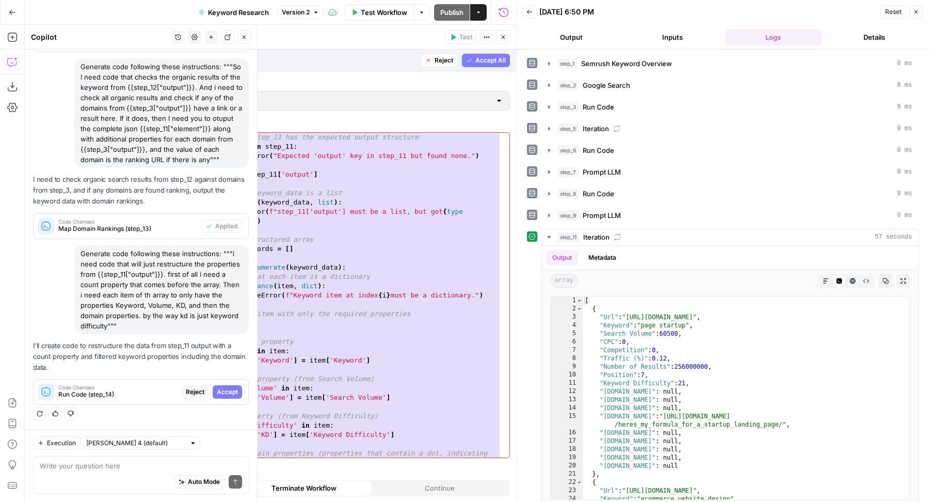
click at [492, 59] on span "Accept All" at bounding box center [490, 60] width 30 height 9
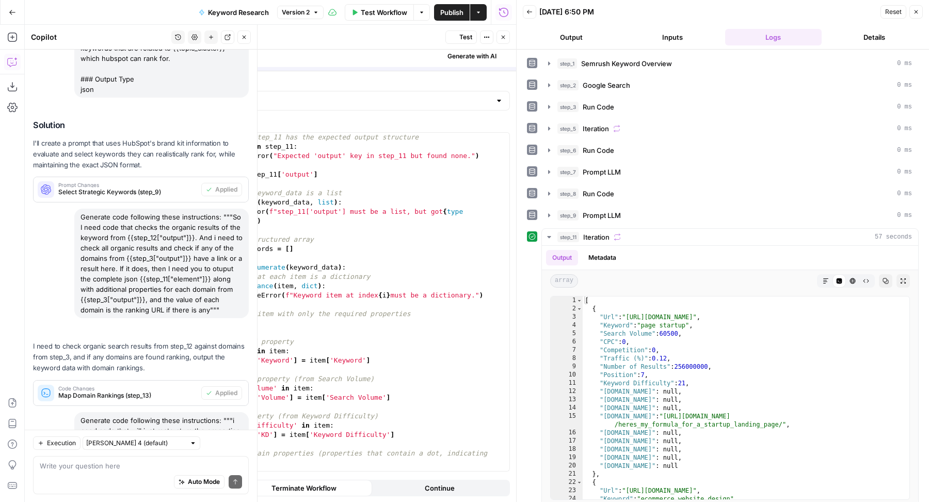
scroll to position [1851, 0]
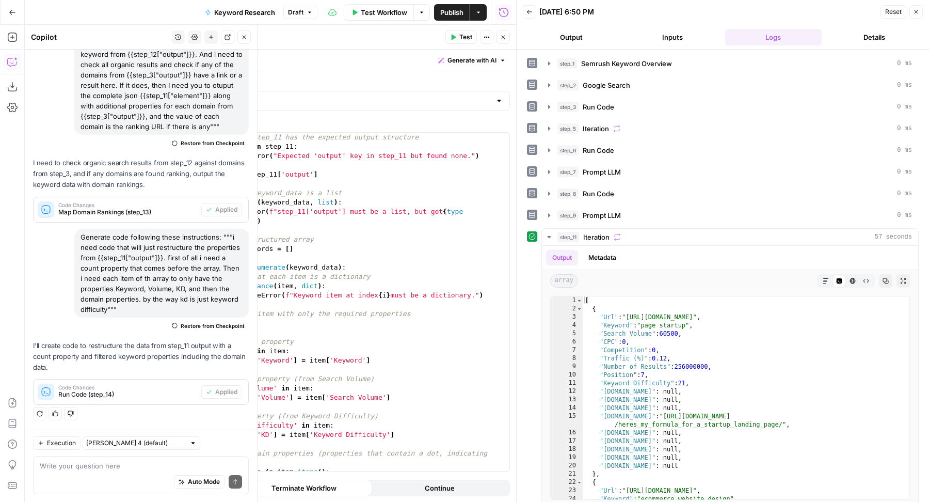
click at [463, 31] on button "Test" at bounding box center [461, 36] width 31 height 13
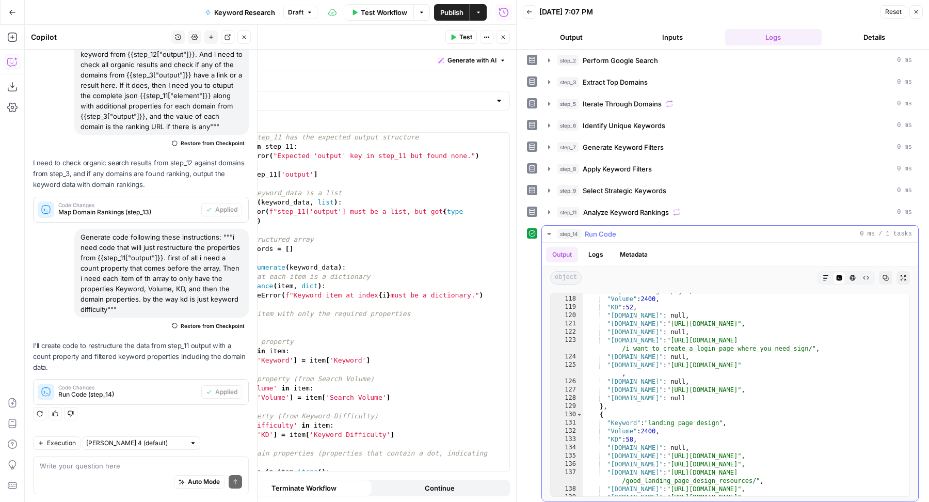
scroll to position [1006, 0]
click at [507, 35] on button "Close" at bounding box center [503, 36] width 13 height 13
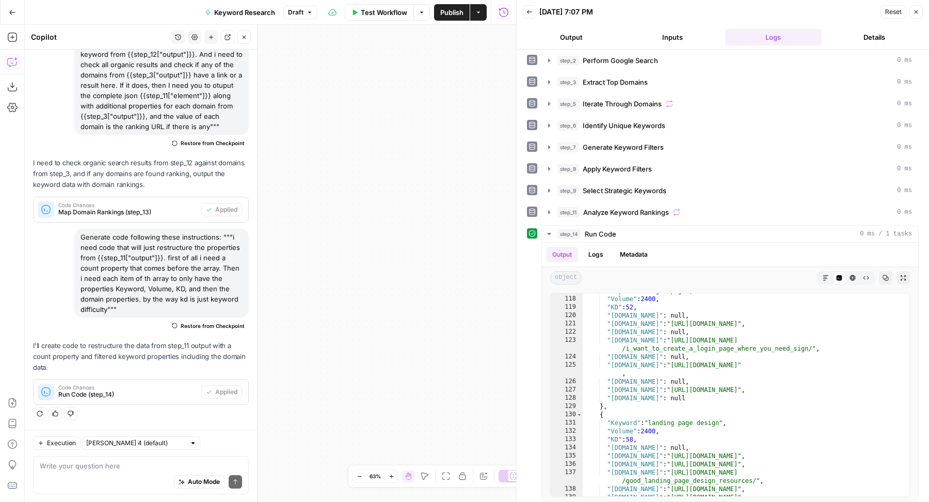
click at [244, 38] on icon "button" at bounding box center [244, 37] width 6 height 6
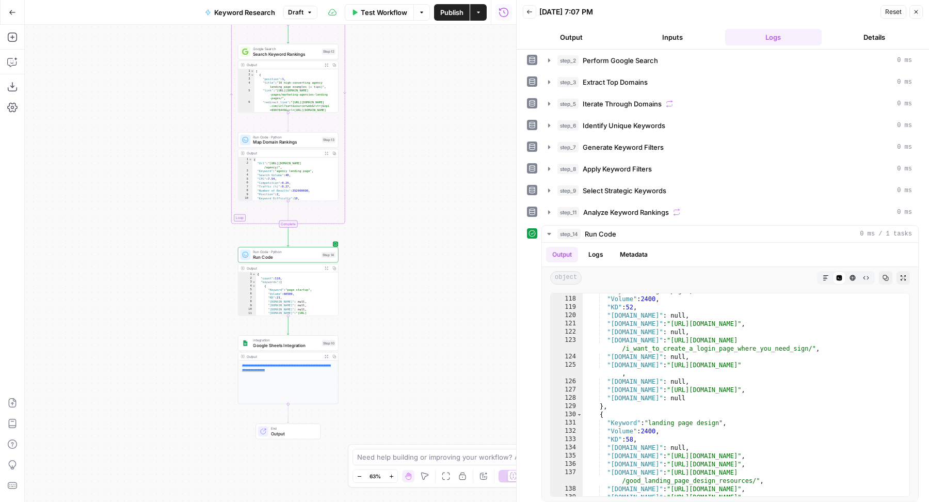
click at [447, 11] on span "Publish" at bounding box center [451, 12] width 23 height 10
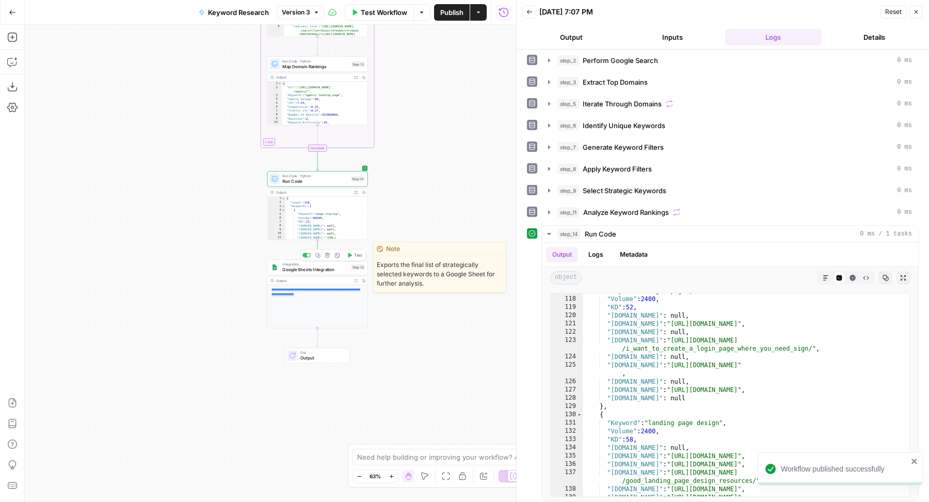
click at [324, 272] on span "Google Sheets Integration" at bounding box center [315, 269] width 66 height 7
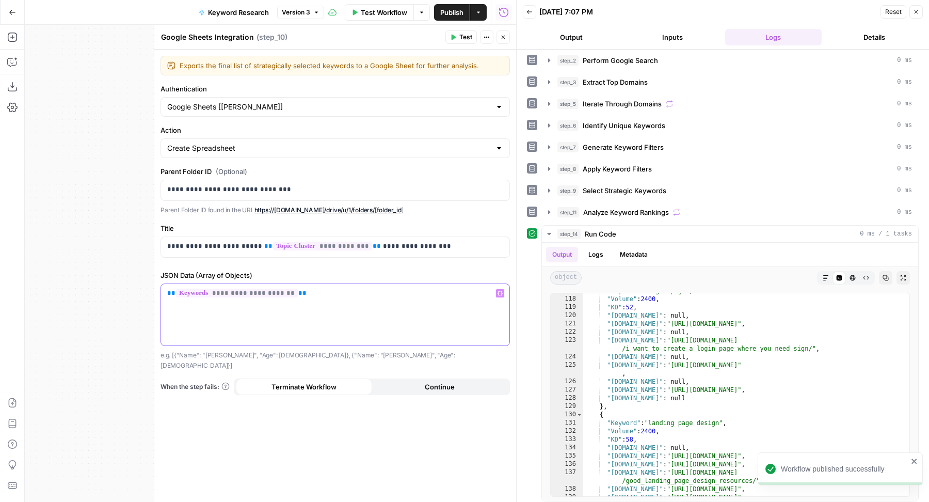
click at [336, 295] on p "**********" at bounding box center [335, 293] width 336 height 10
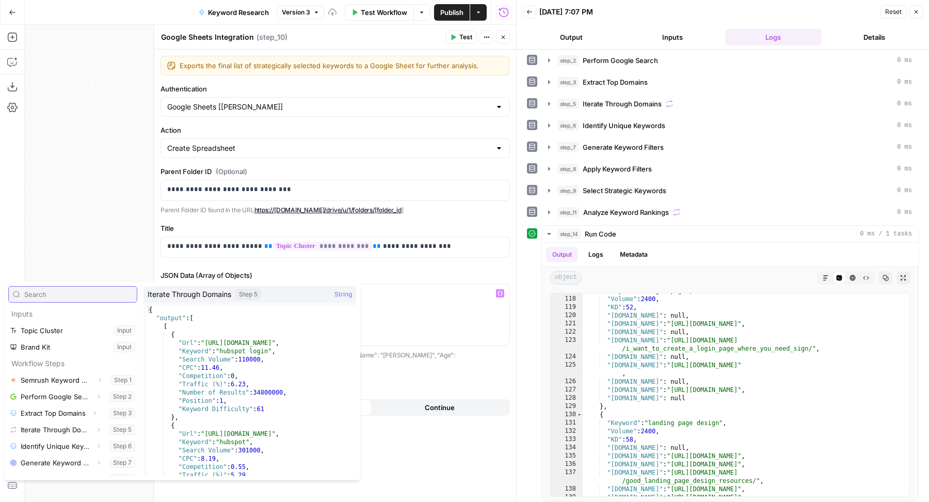
scroll to position [60, 0]
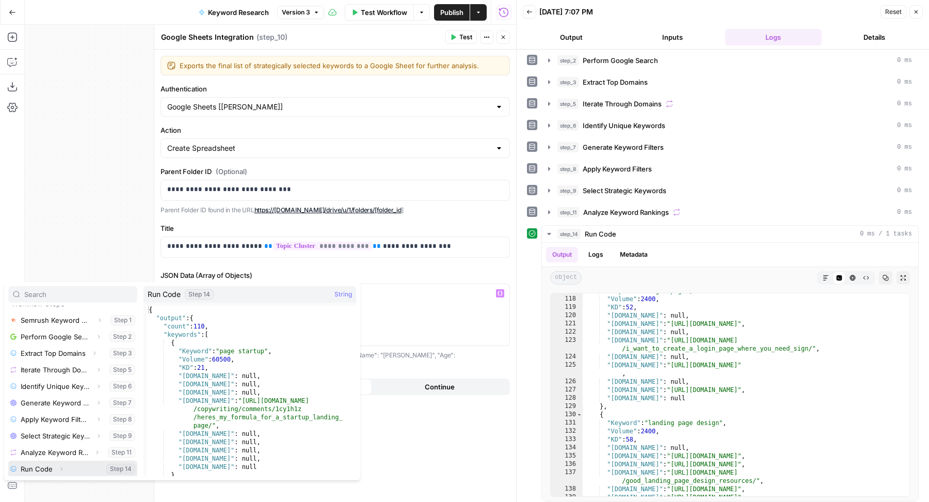
click at [60, 466] on icon "button" at bounding box center [61, 469] width 6 height 6
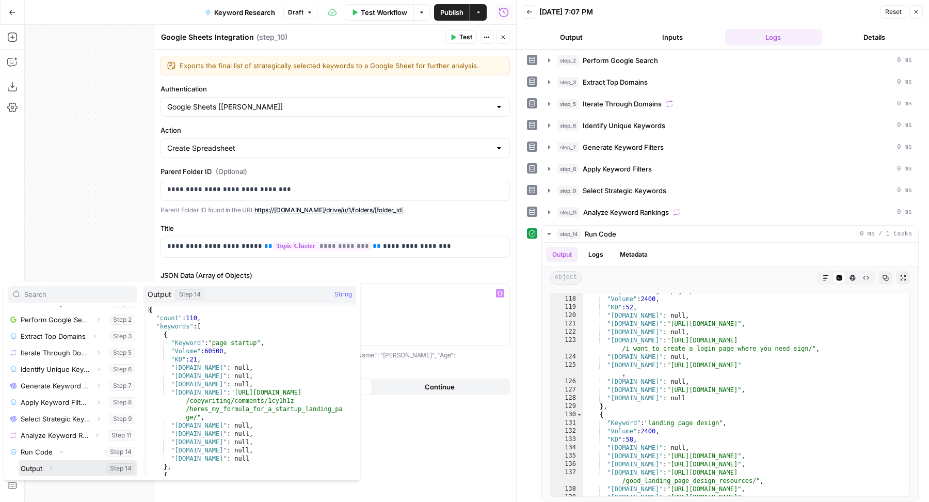
click at [73, 463] on button "Select variable Output" at bounding box center [78, 468] width 119 height 17
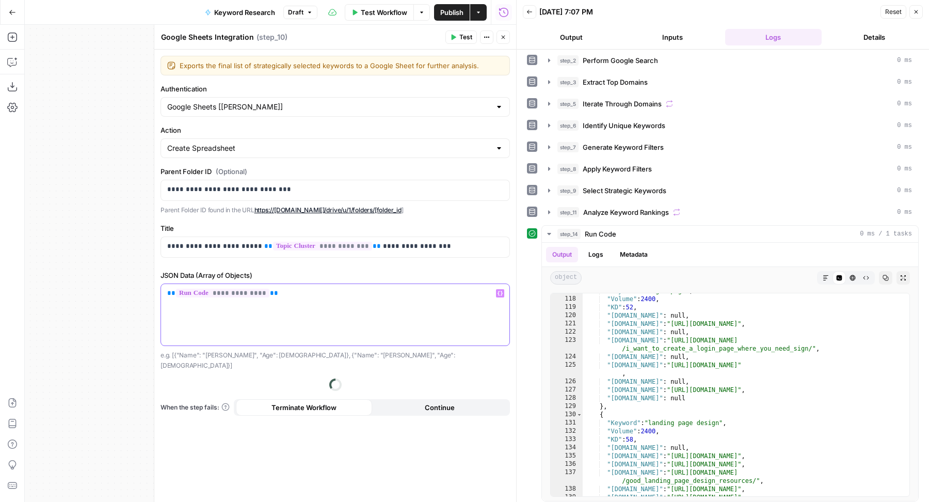
click at [312, 288] on p "**********" at bounding box center [335, 293] width 337 height 10
copy p "**********"
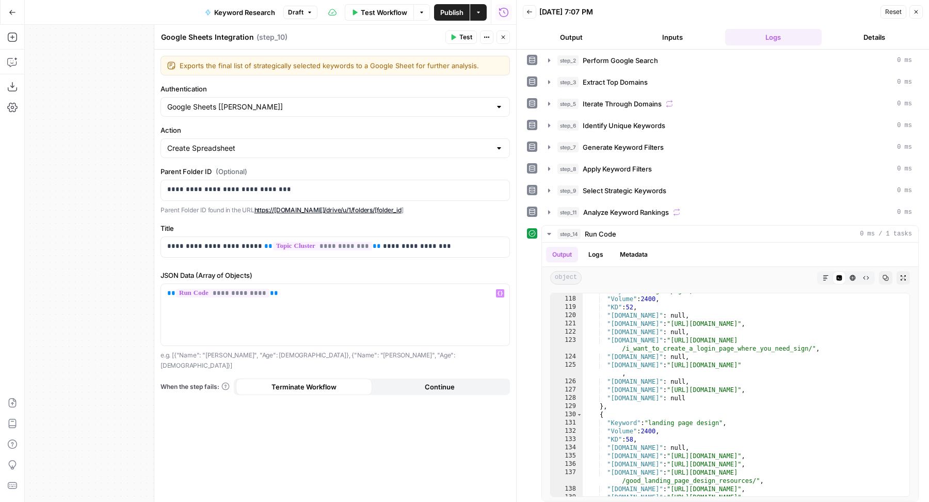
click at [509, 40] on button "Close" at bounding box center [503, 36] width 13 height 13
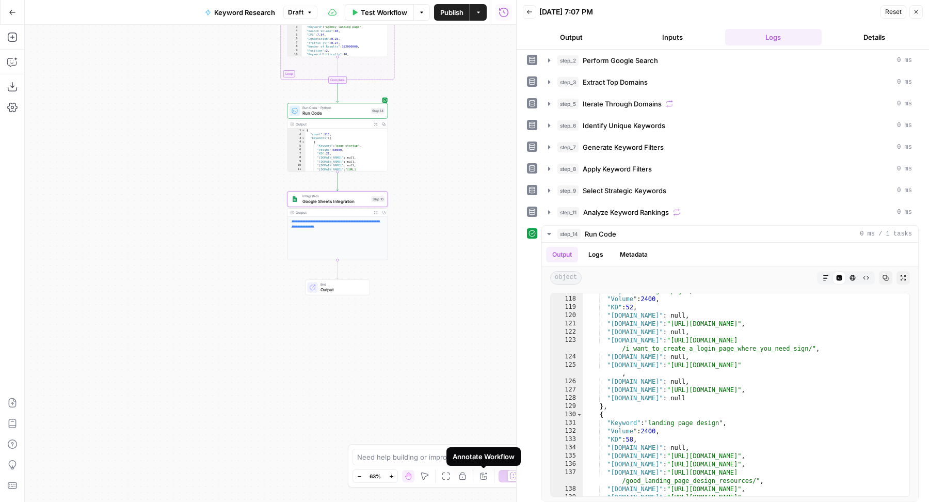
click at [482, 480] on icon "button" at bounding box center [483, 476] width 7 height 7
click at [916, 14] on icon "button" at bounding box center [916, 12] width 6 height 6
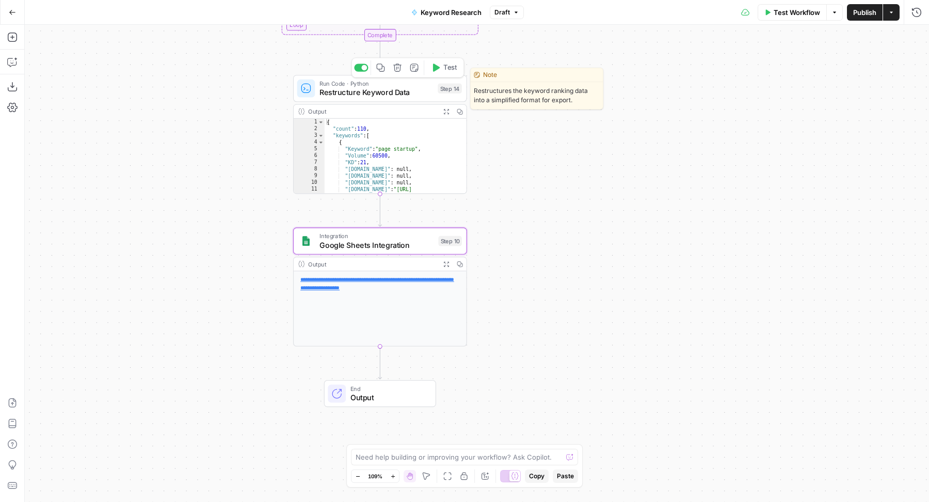
click at [379, 91] on span "Restructure Keyword Data" at bounding box center [377, 92] width 114 height 11
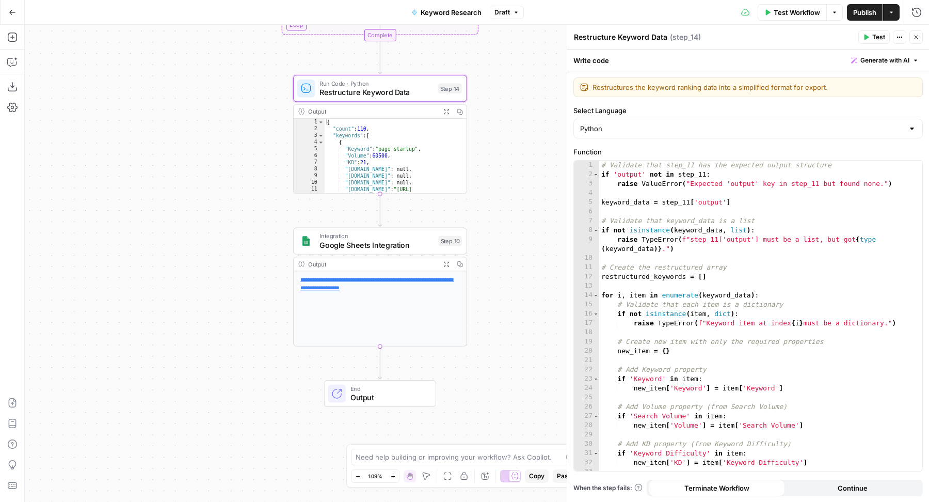
click at [638, 32] on textarea "Restructure Keyword Data" at bounding box center [620, 37] width 93 height 10
drag, startPoint x: 616, startPoint y: 35, endPoint x: 692, endPoint y: 35, distance: 75.9
click at [692, 35] on div "Restructure Keyword Data Restructure Keyword Data ( step_14 )" at bounding box center [715, 36] width 282 height 11
type textarea "Structure Sheet Columns"
click at [916, 40] on icon "button" at bounding box center [916, 37] width 6 height 6
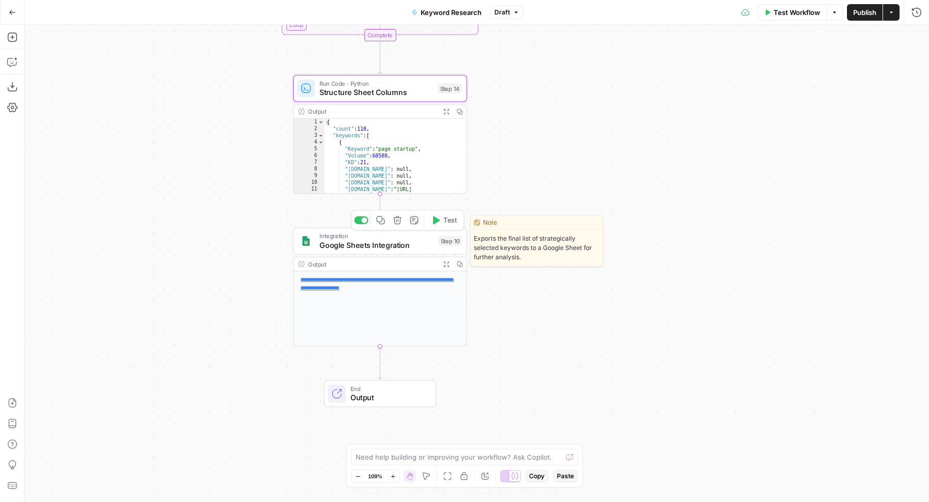
click at [449, 221] on span "Test" at bounding box center [449, 220] width 13 height 10
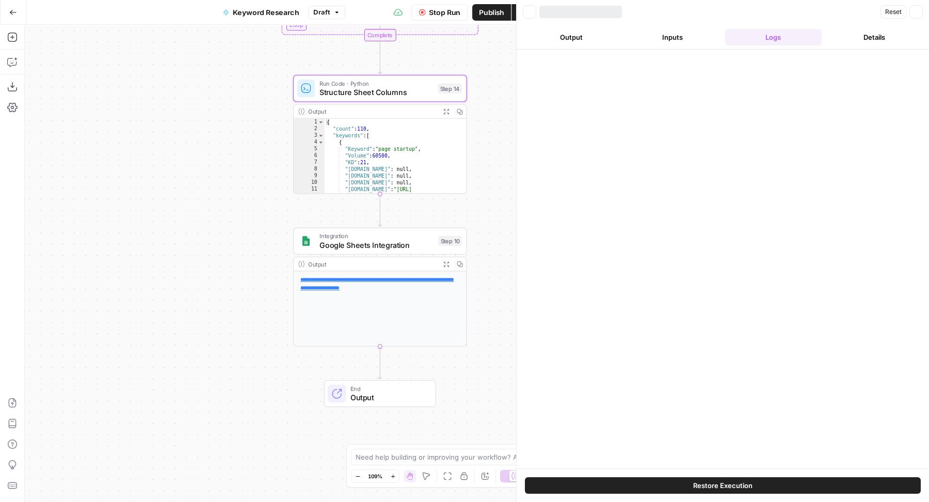
click at [861, 19] on header "Back Reset Close Output Inputs Logs Details" at bounding box center [723, 25] width 412 height 50
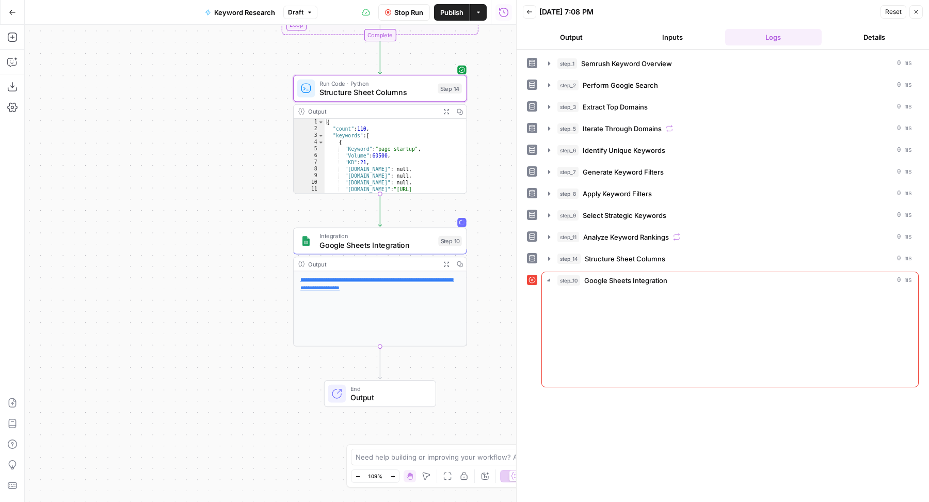
click at [455, 10] on span "Publish" at bounding box center [451, 12] width 23 height 10
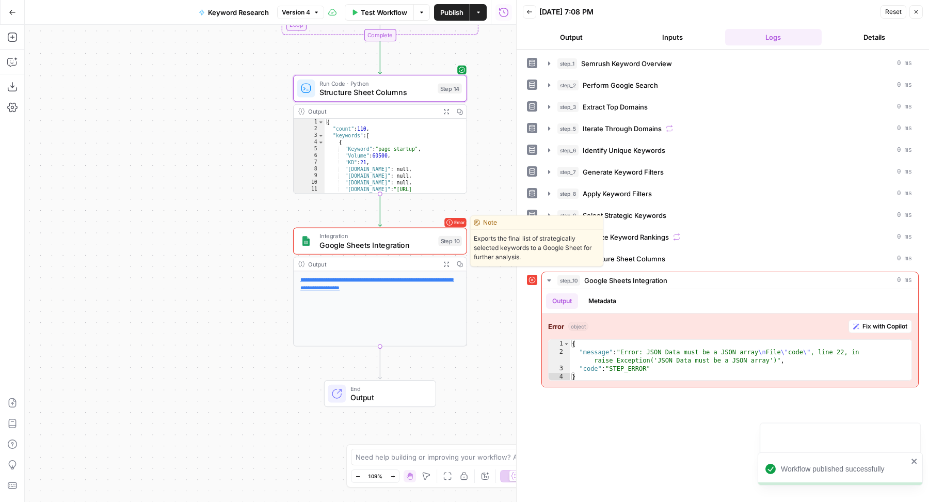
click at [353, 241] on span "Google Sheets Integration" at bounding box center [377, 244] width 115 height 11
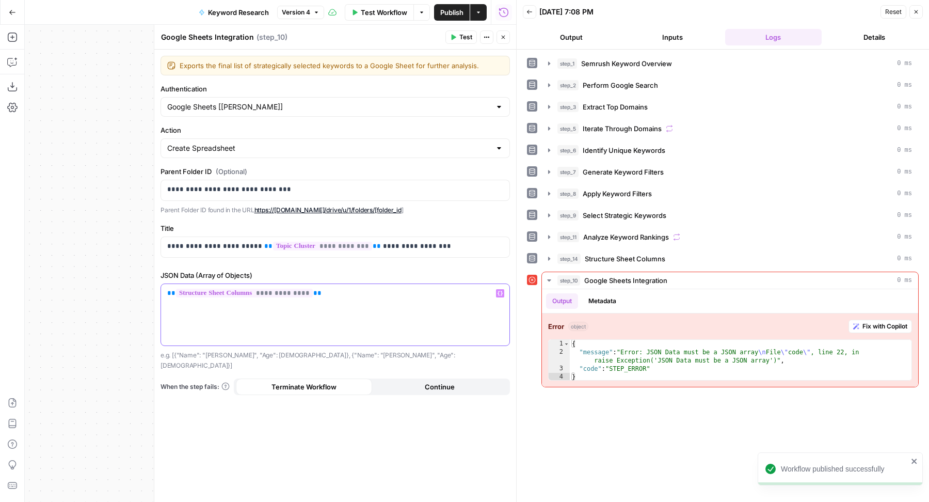
click at [326, 290] on p "**********" at bounding box center [335, 293] width 336 height 10
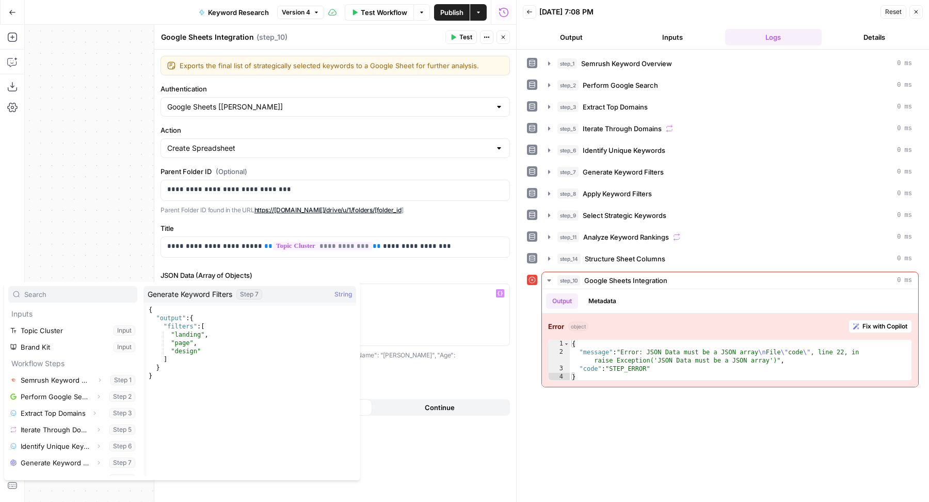
scroll to position [60, 0]
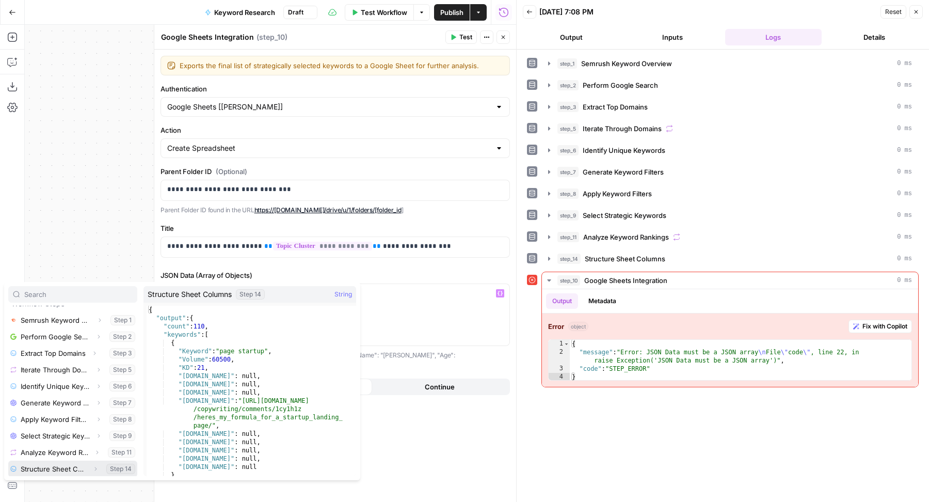
click at [92, 469] on icon "button" at bounding box center [95, 469] width 6 height 6
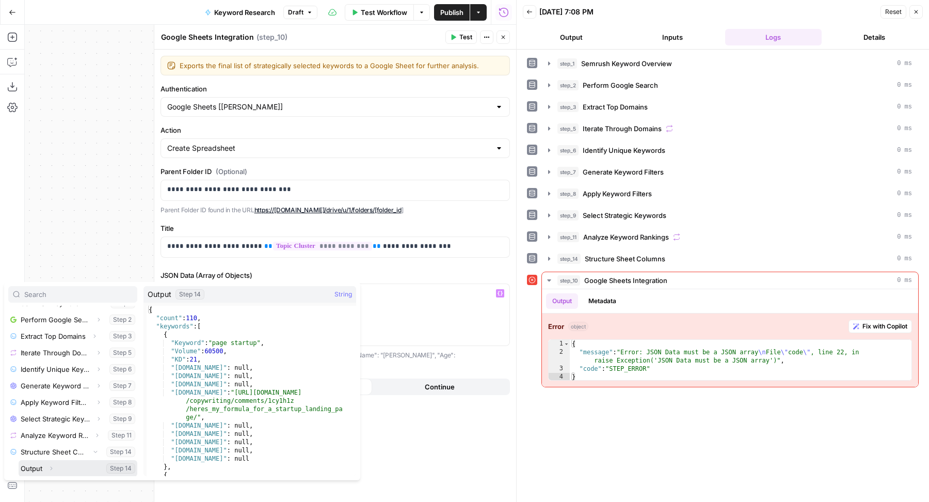
click at [52, 467] on icon "button" at bounding box center [51, 468] width 6 height 6
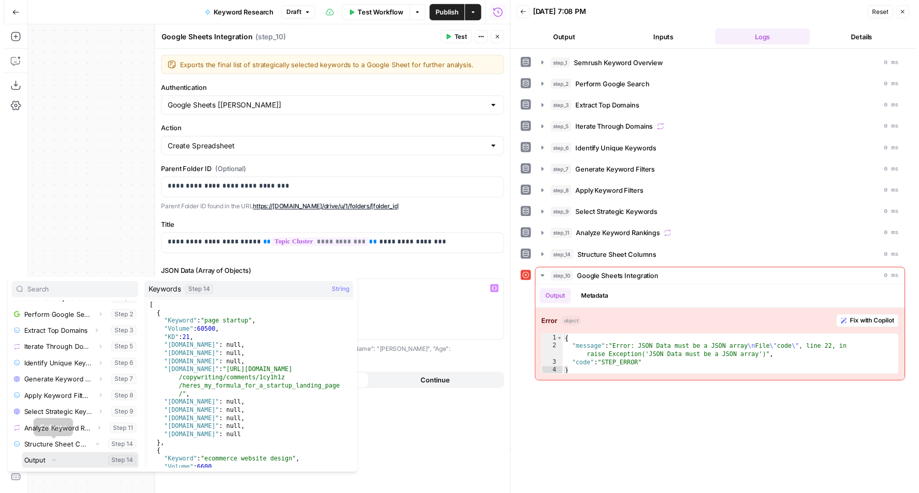
scroll to position [110, 0]
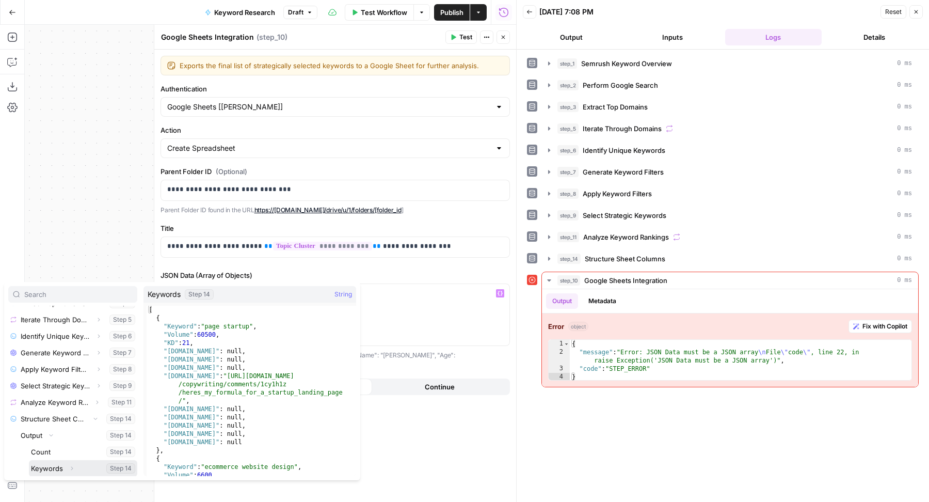
click at [84, 471] on button "Select variable Keywords" at bounding box center [83, 468] width 108 height 17
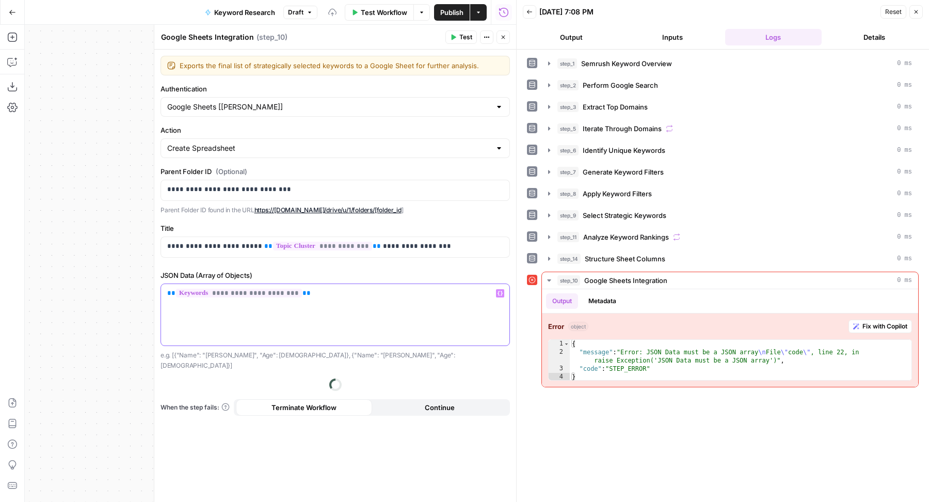
click at [341, 301] on div "**********" at bounding box center [335, 314] width 348 height 61
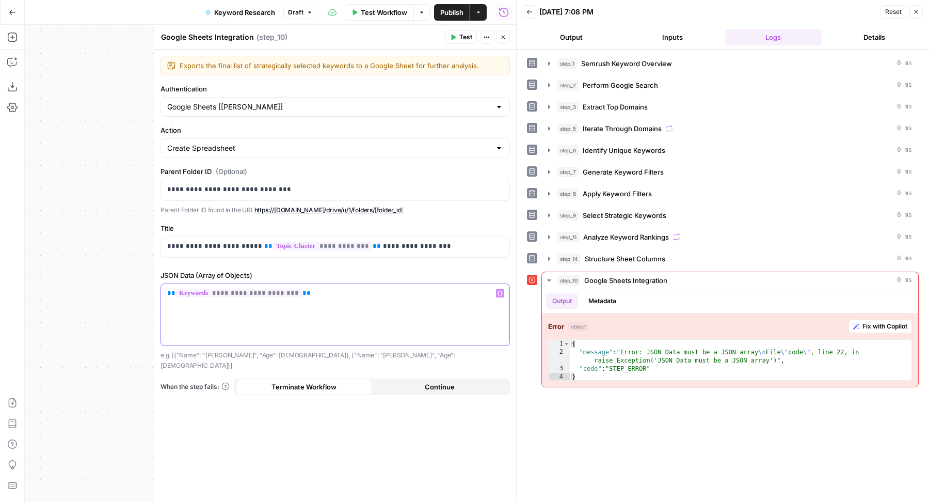
copy p "**********"
click at [465, 40] on span "Test" at bounding box center [465, 37] width 13 height 9
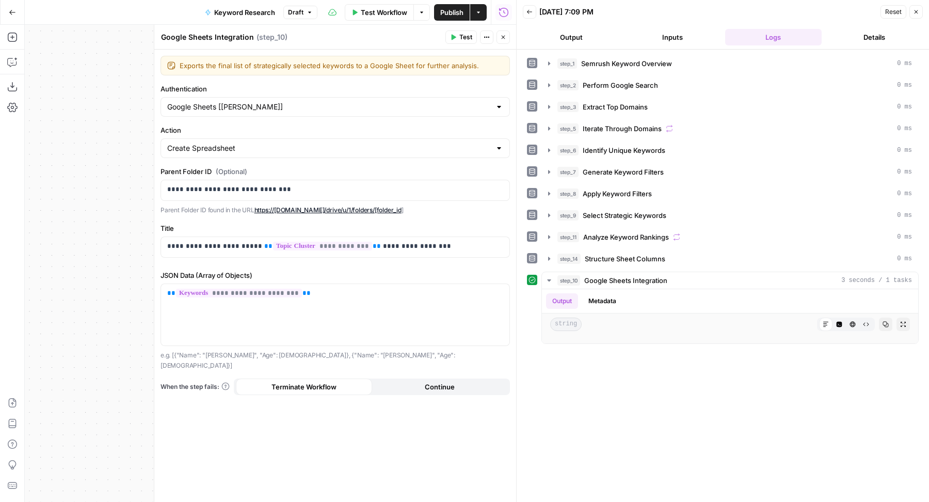
click at [460, 12] on span "Publish" at bounding box center [451, 12] width 23 height 10
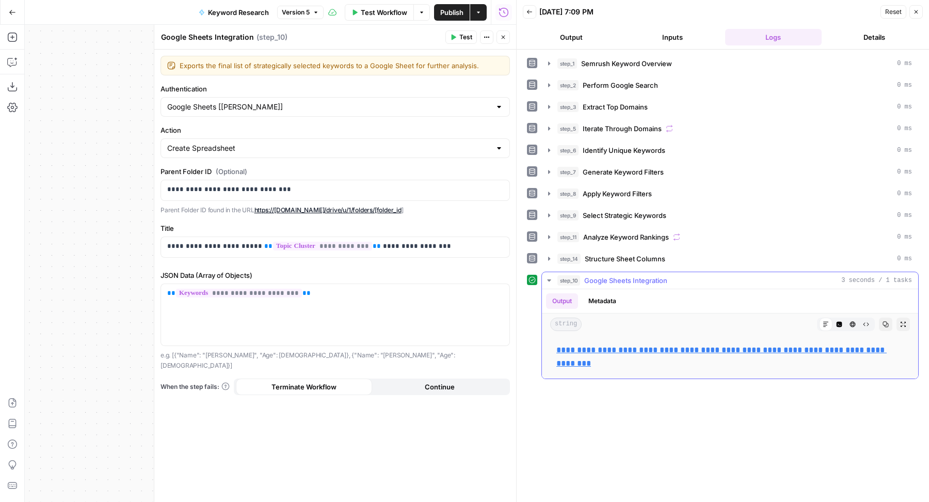
click at [580, 347] on link "**********" at bounding box center [722, 356] width 330 height 21
click at [503, 33] on button "Close" at bounding box center [503, 36] width 13 height 13
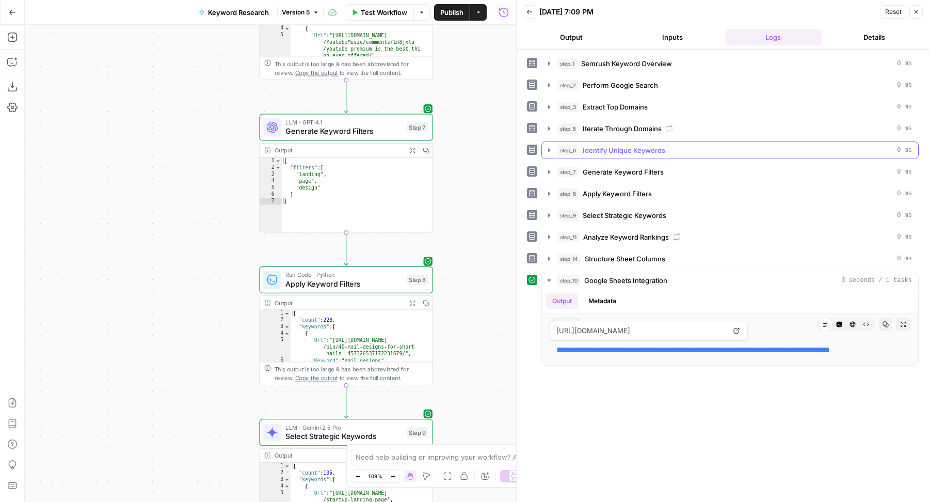
click at [665, 142] on button "step_6 Identify Unique Keywords 0 ms" at bounding box center [730, 150] width 376 height 17
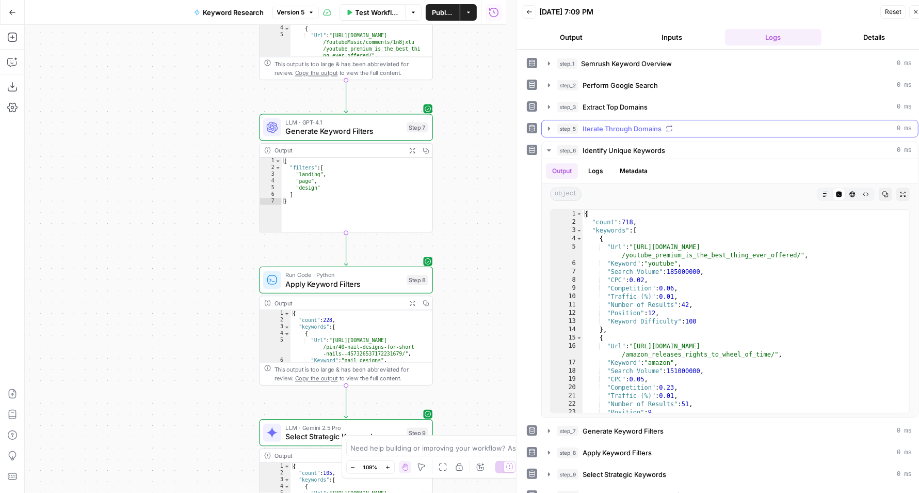
click at [704, 125] on div "step_5 Iterate Through Domains 0 ms" at bounding box center [735, 128] width 355 height 10
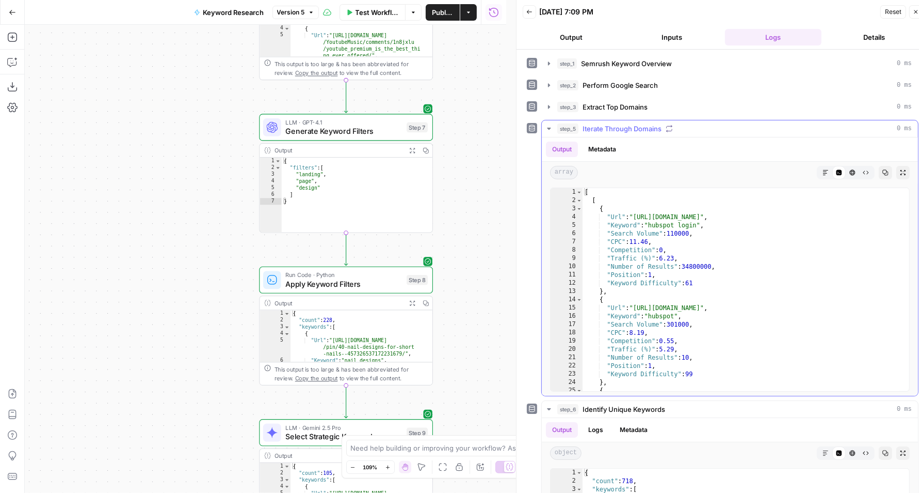
type textarea "**********"
click at [789, 284] on div "[ [ { "Url" : "https://app.hubspot.com/login" , "Keyword" : "hubspot login" , "…" at bounding box center [741, 298] width 317 height 220
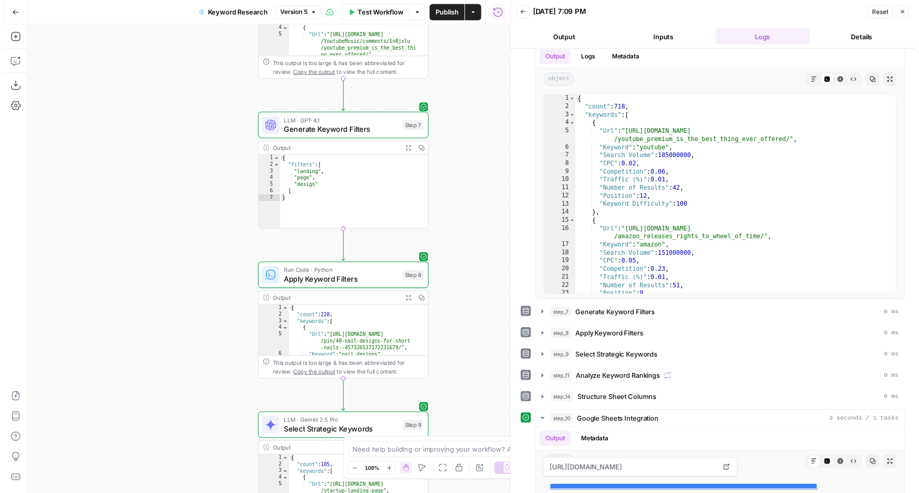
scroll to position [390, 0]
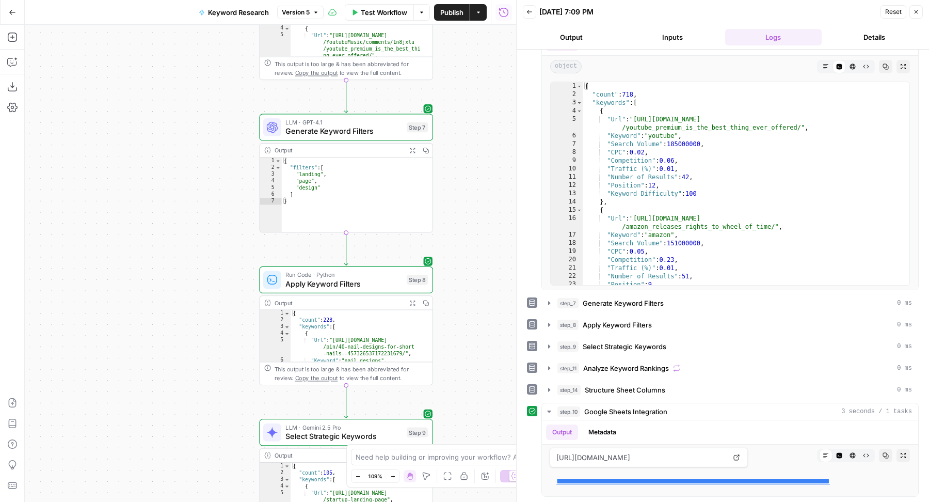
type input "**********"
click at [660, 363] on span "Analyze Keyword Rankings" at bounding box center [626, 368] width 86 height 10
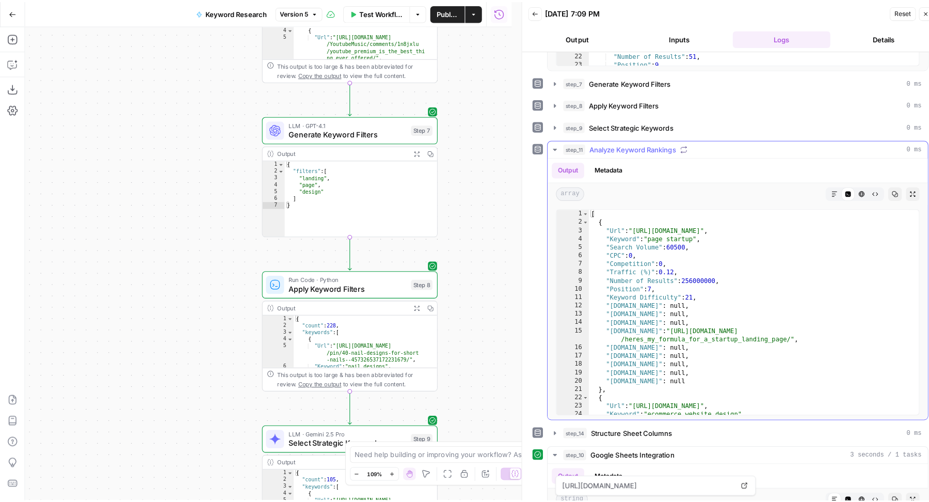
scroll to position [645, 0]
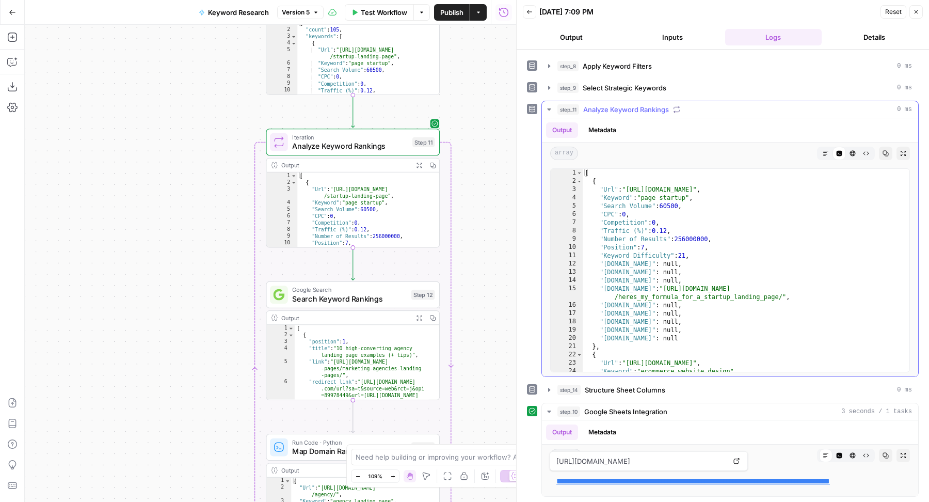
type textarea "**********"
click at [790, 245] on div "[ { "Url" : "https://dribbble.com/tags/startup-landing-page" , "Keyword" : "pag…" at bounding box center [741, 279] width 317 height 220
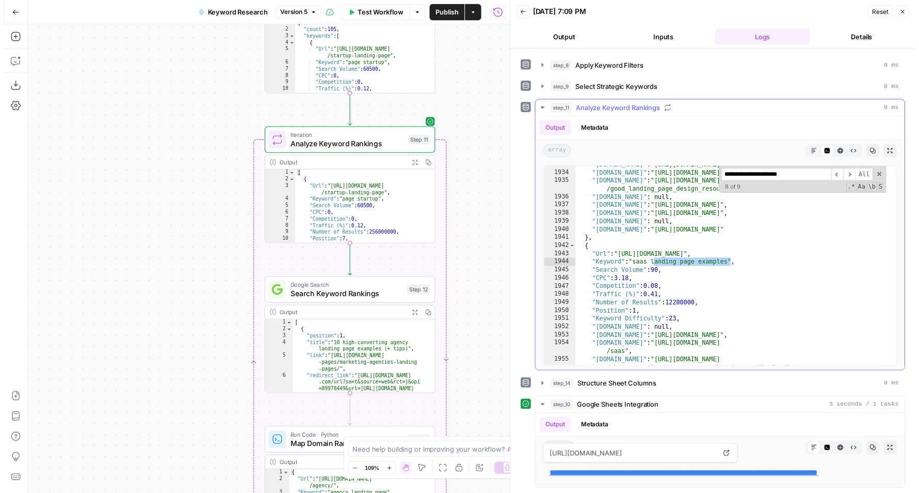
scroll to position [16532, 0]
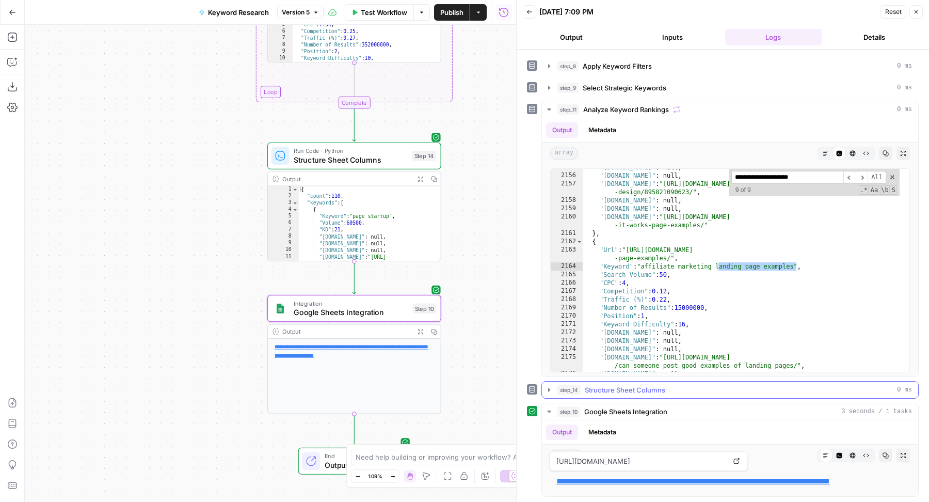
type input "**********"
click at [659, 388] on span "Structure Sheet Columns" at bounding box center [625, 390] width 81 height 10
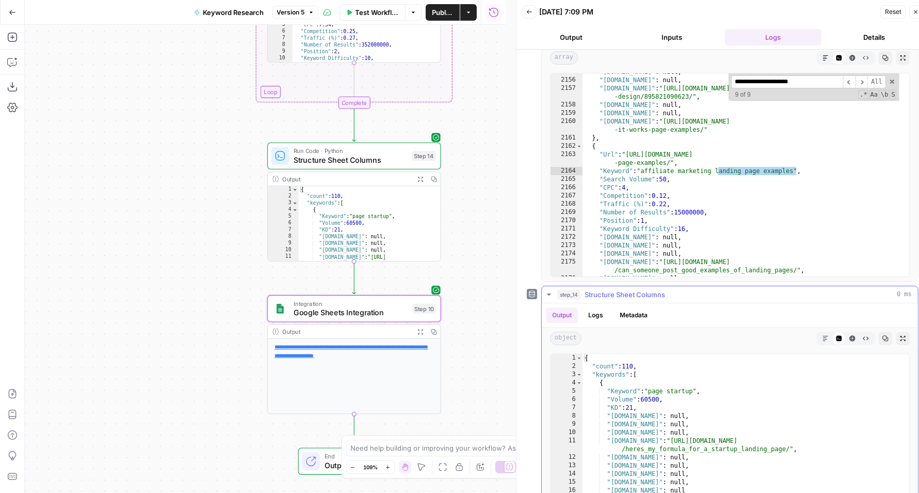
scroll to position [865, 0]
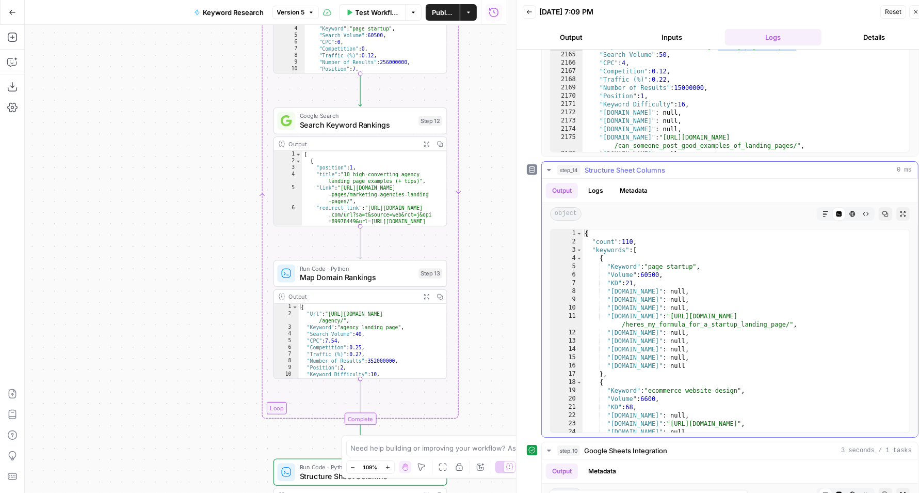
click at [739, 279] on div "{ "count" : 110 , "keywords" : [ { "Keyword" : "page startup" , "Volume" : 6050…" at bounding box center [741, 339] width 317 height 220
type textarea "*********"
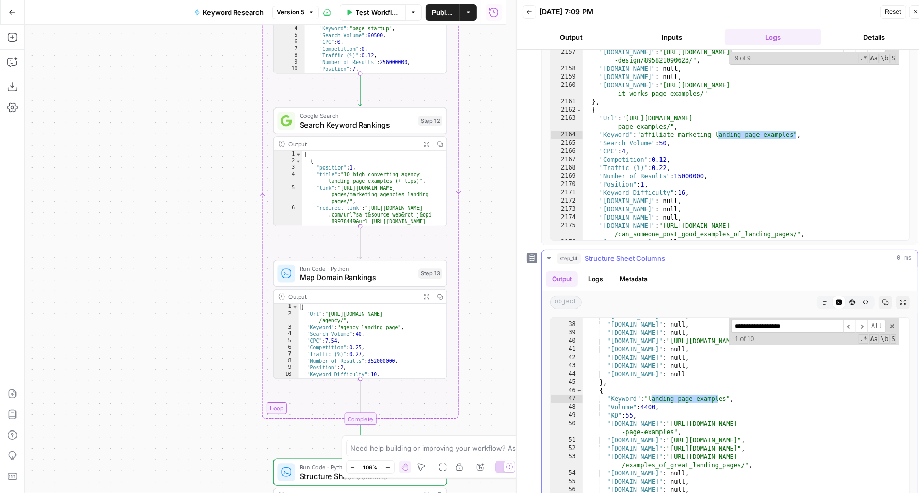
scroll to position [752, 0]
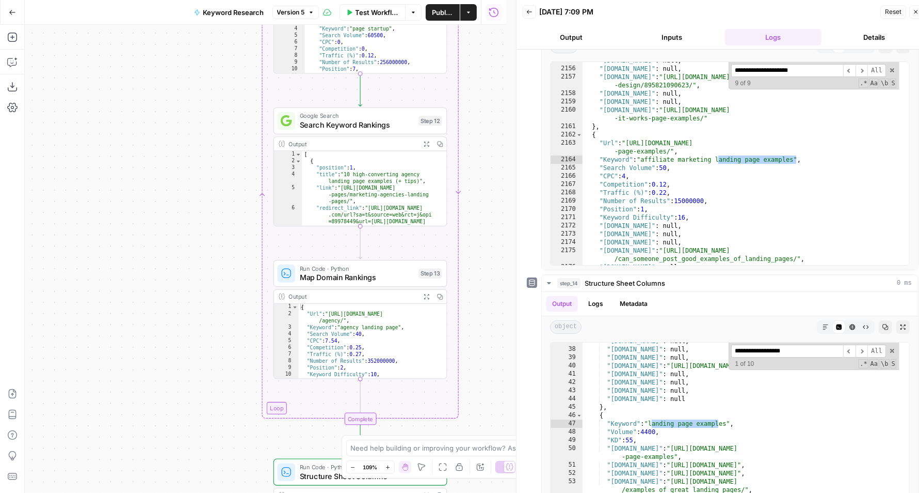
type input "**********"
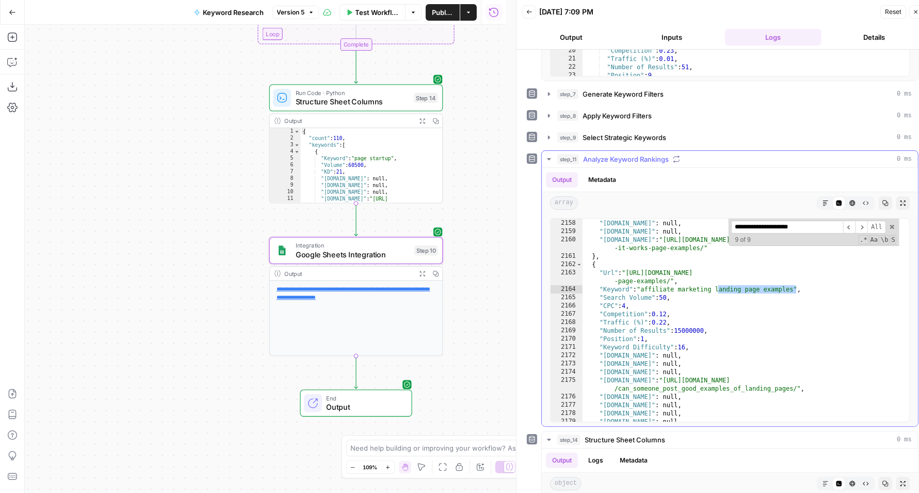
scroll to position [16585, 0]
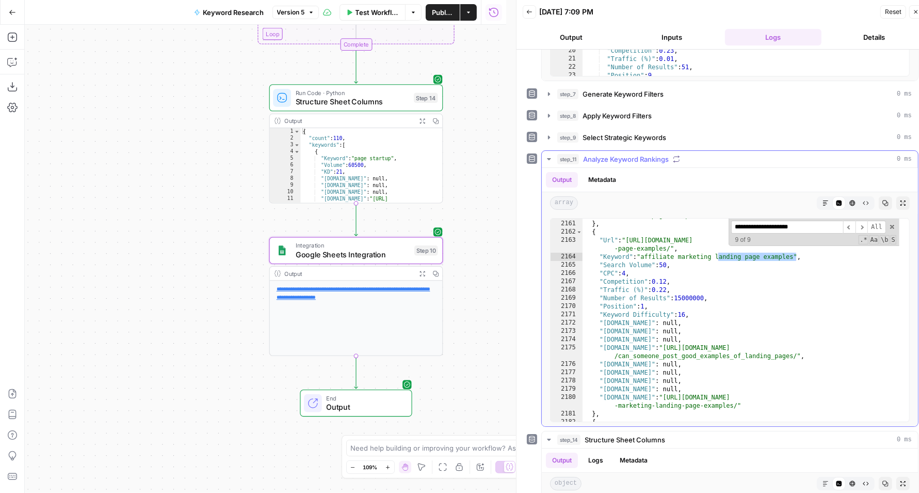
click at [816, 221] on input "**********" at bounding box center [788, 226] width 112 height 13
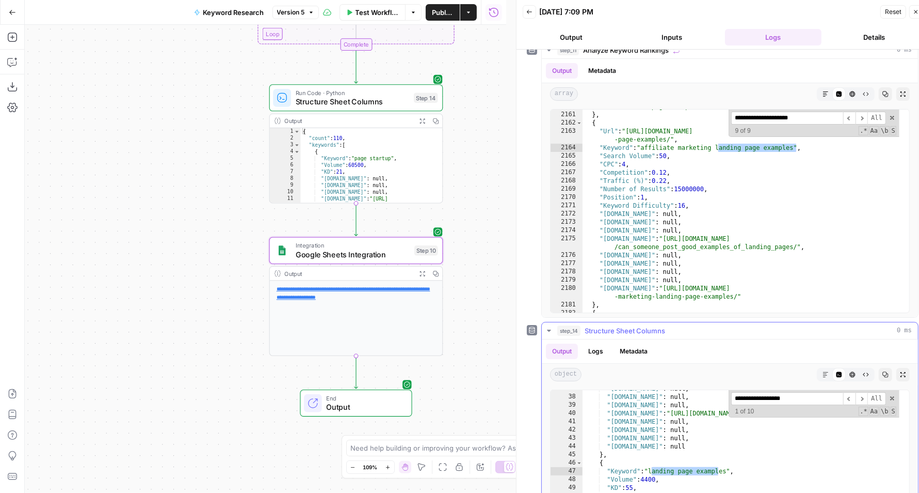
scroll to position [679, 0]
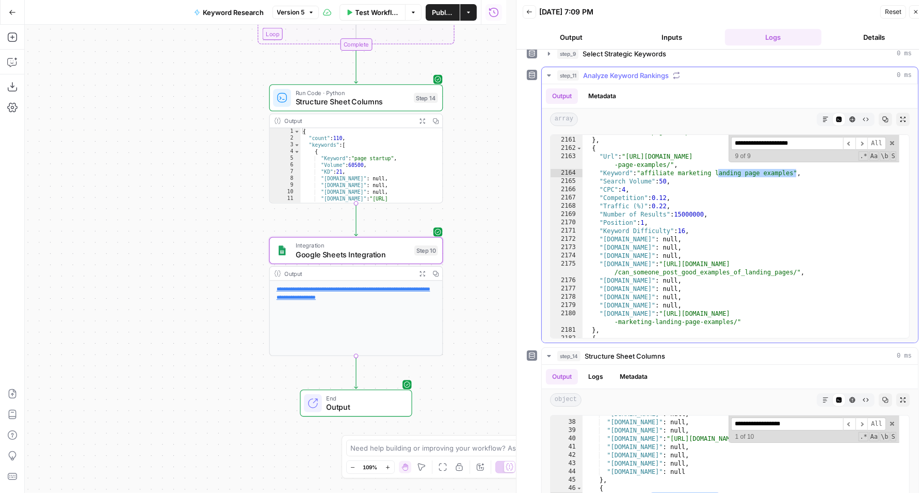
click at [732, 137] on input "**********" at bounding box center [788, 143] width 112 height 13
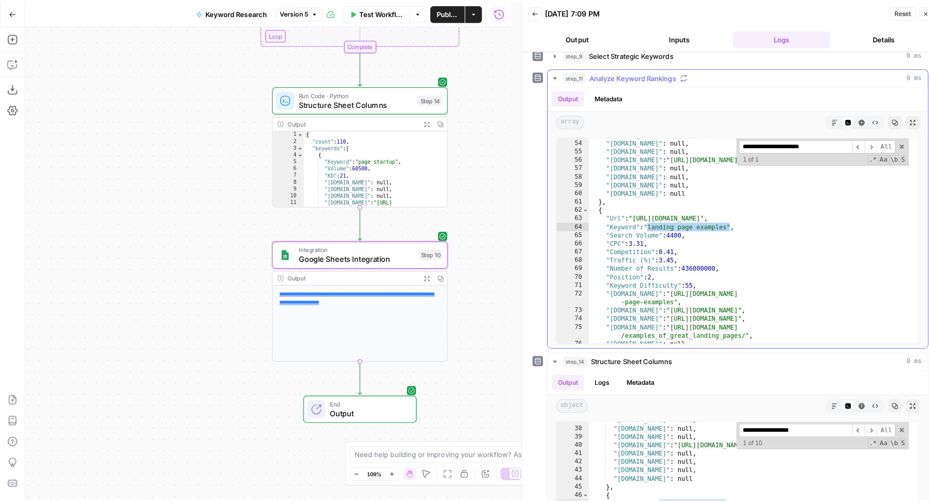
scroll to position [395, 0]
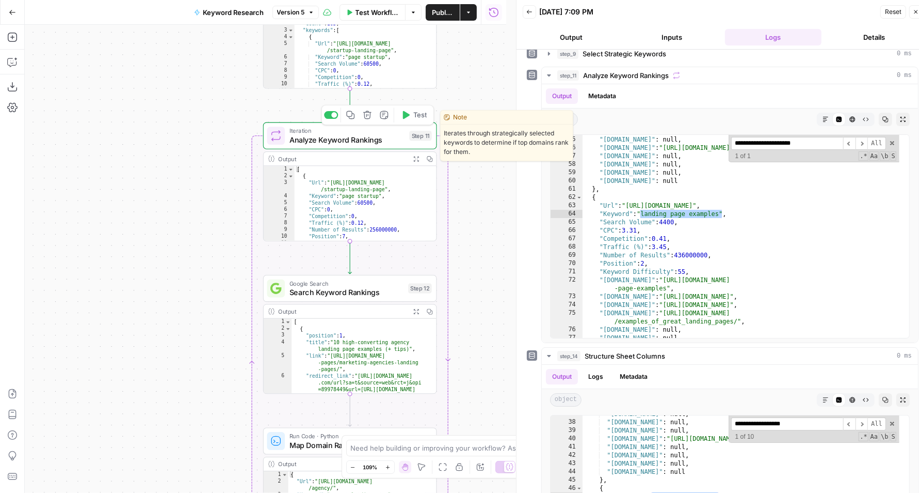
type input "**********"
click at [417, 115] on span "Test" at bounding box center [420, 115] width 13 height 10
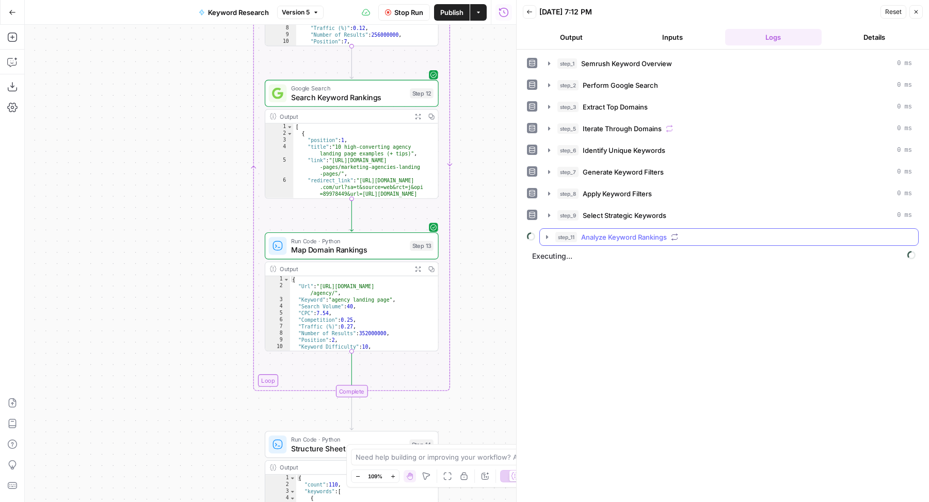
click at [689, 232] on div "step_11 Analyze Keyword Rankings" at bounding box center [734, 237] width 357 height 10
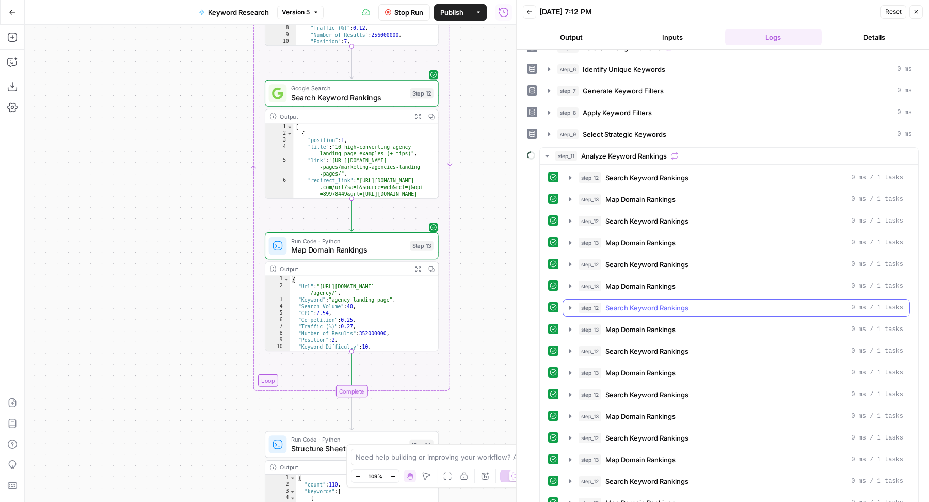
scroll to position [90, 0]
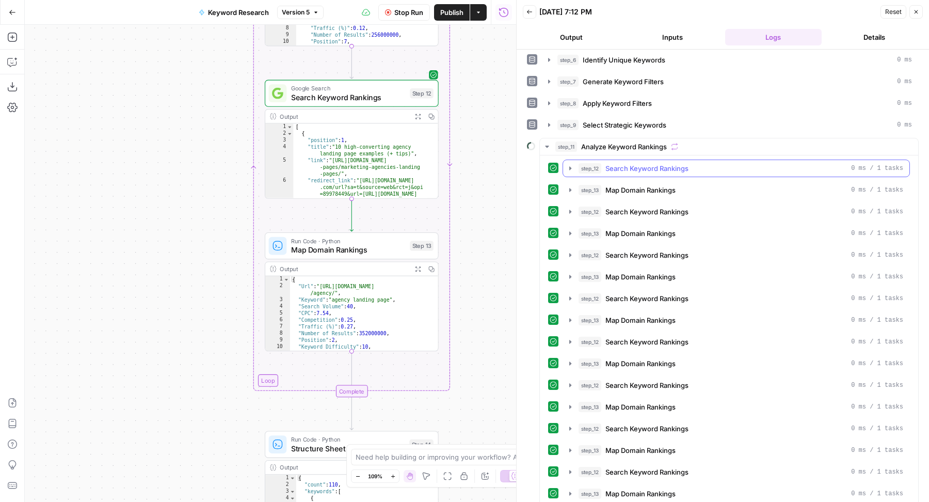
click at [684, 163] on span "Search Keyword Rankings" at bounding box center [647, 168] width 83 height 10
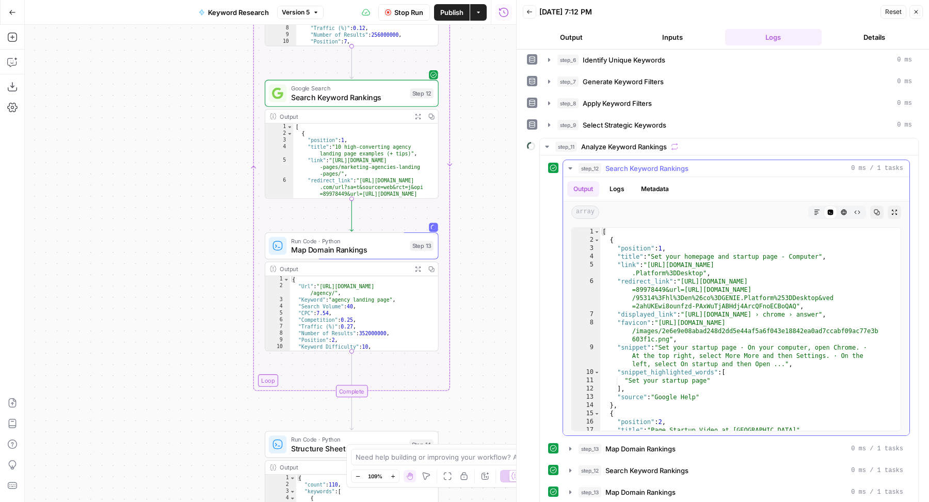
click at [684, 163] on span "Search Keyword Rankings" at bounding box center [647, 168] width 83 height 10
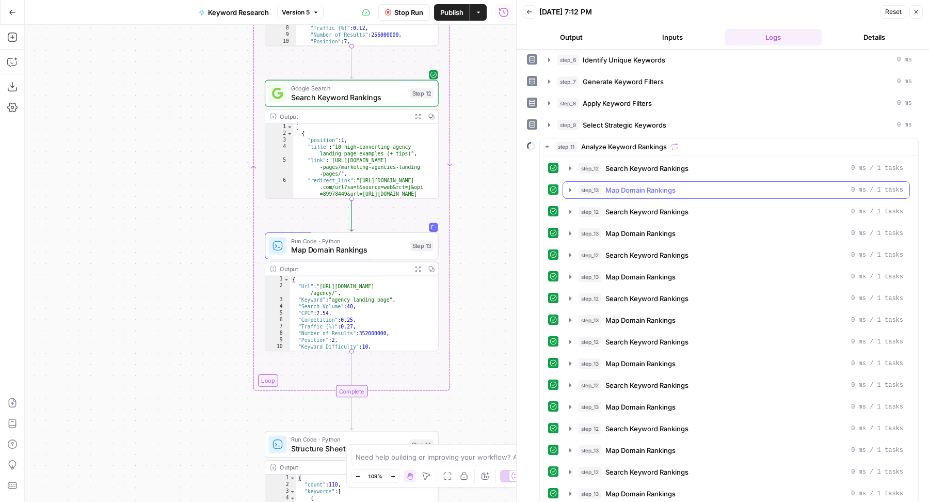
click at [670, 191] on button "step_13 Map Domain Rankings 0 ms / 1 tasks" at bounding box center [736, 190] width 346 height 17
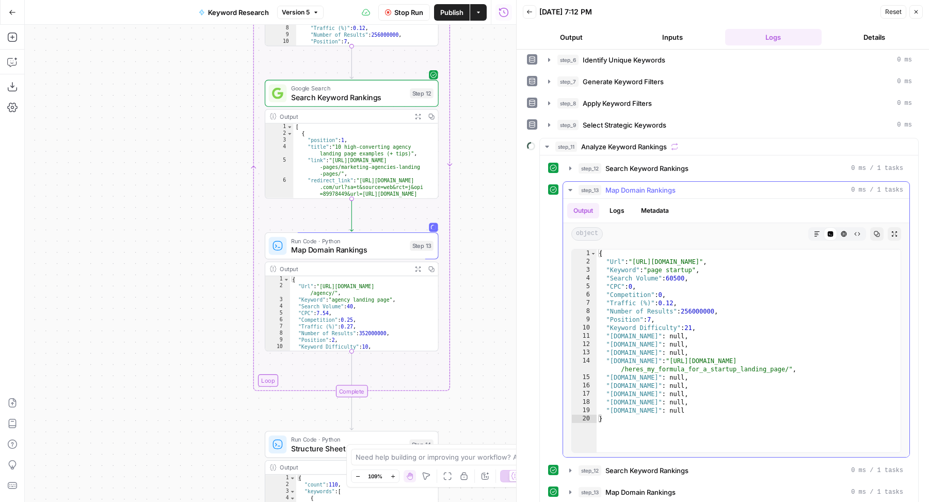
click at [670, 191] on button "step_13 Map Domain Rankings 0 ms / 1 tasks" at bounding box center [736, 190] width 346 height 17
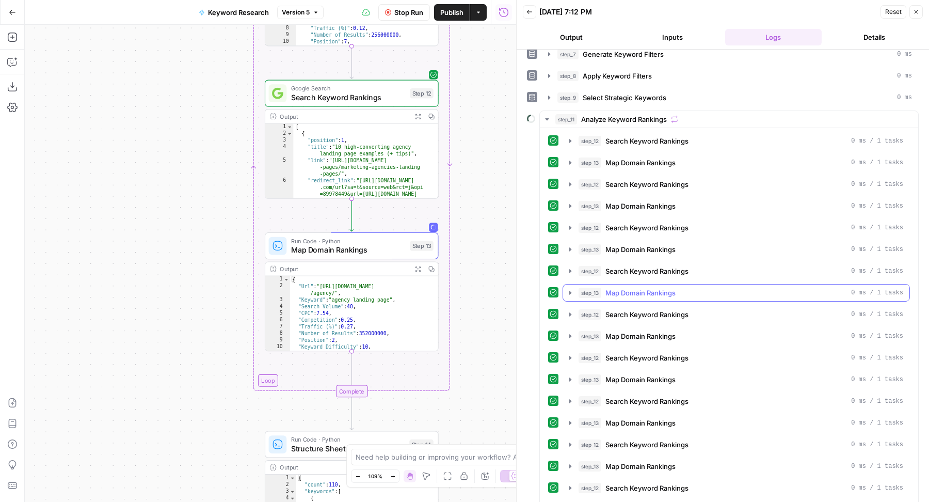
scroll to position [134, 0]
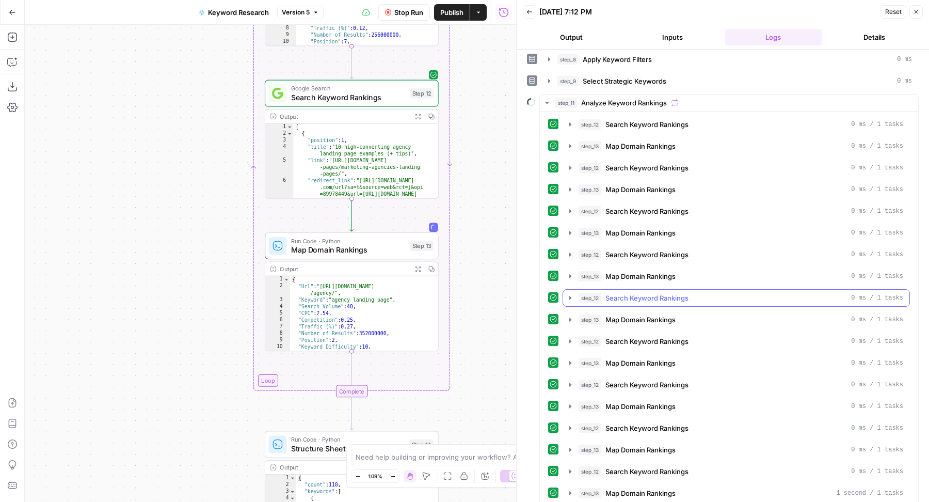
click at [638, 293] on span "Search Keyword Rankings" at bounding box center [647, 298] width 83 height 10
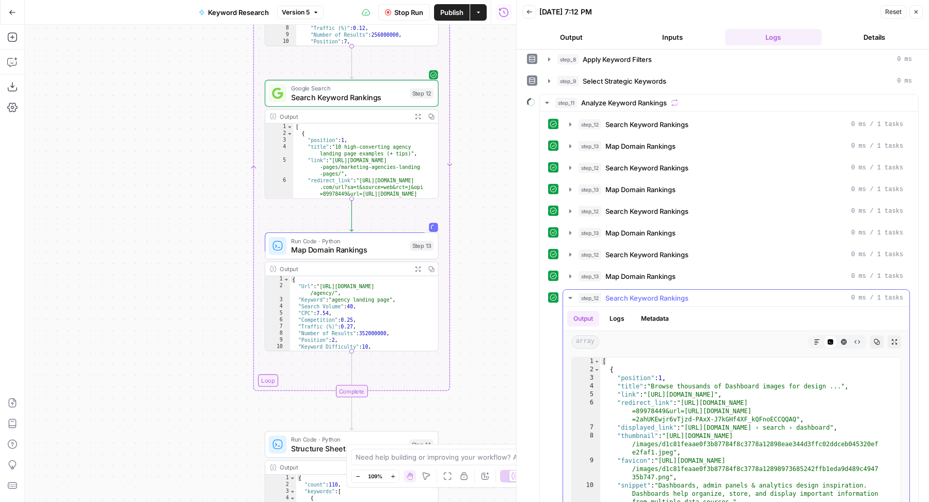
click at [638, 293] on span "Search Keyword Rankings" at bounding box center [647, 298] width 83 height 10
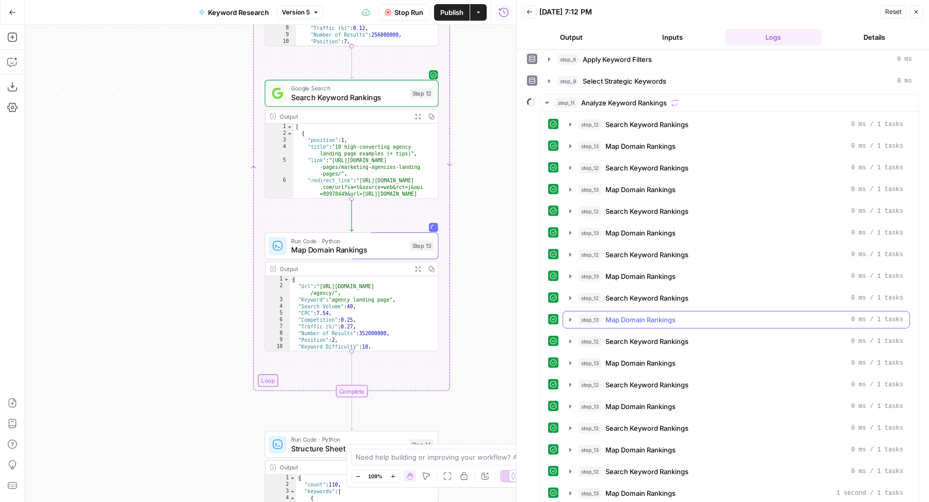
click at [635, 314] on span "Map Domain Rankings" at bounding box center [641, 319] width 70 height 10
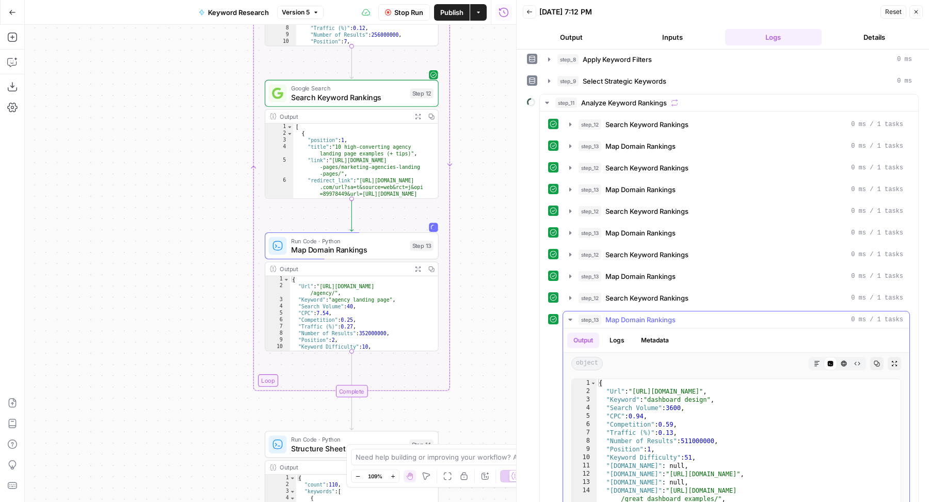
click at [635, 314] on span "Map Domain Rankings" at bounding box center [641, 319] width 70 height 10
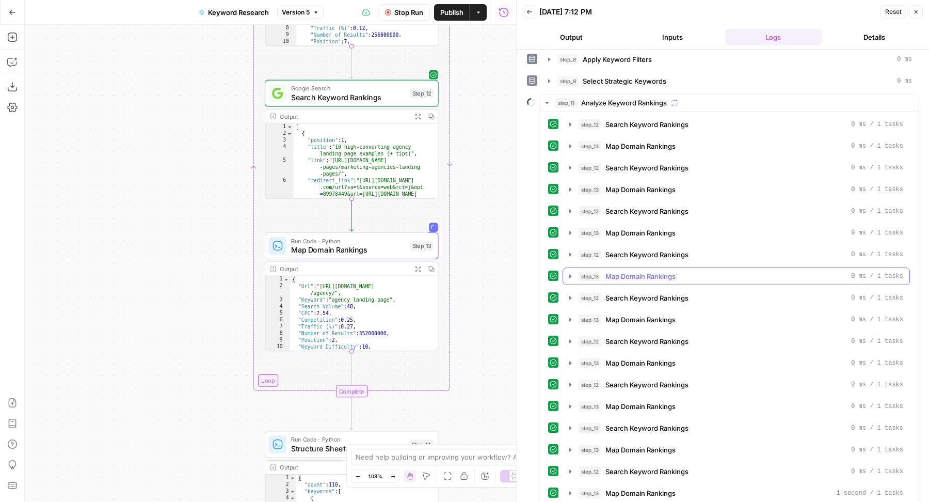
click at [636, 271] on span "Map Domain Rankings" at bounding box center [641, 276] width 70 height 10
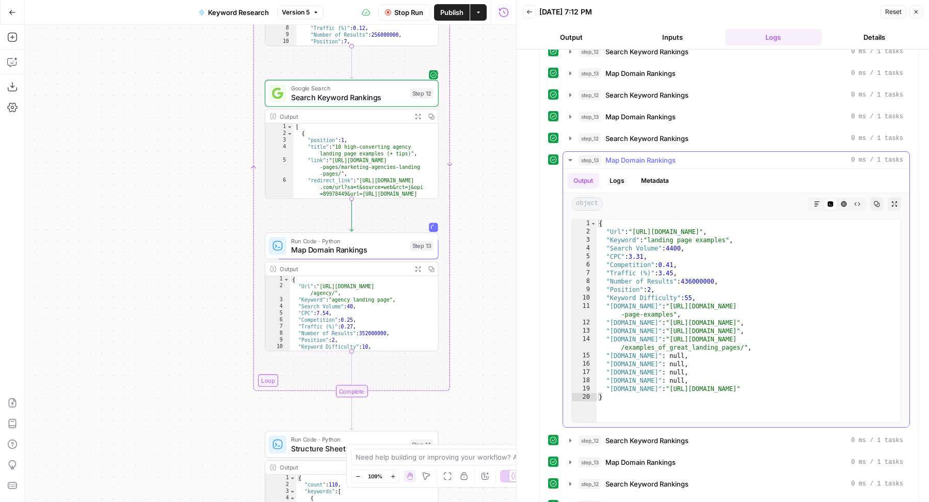
scroll to position [262, 0]
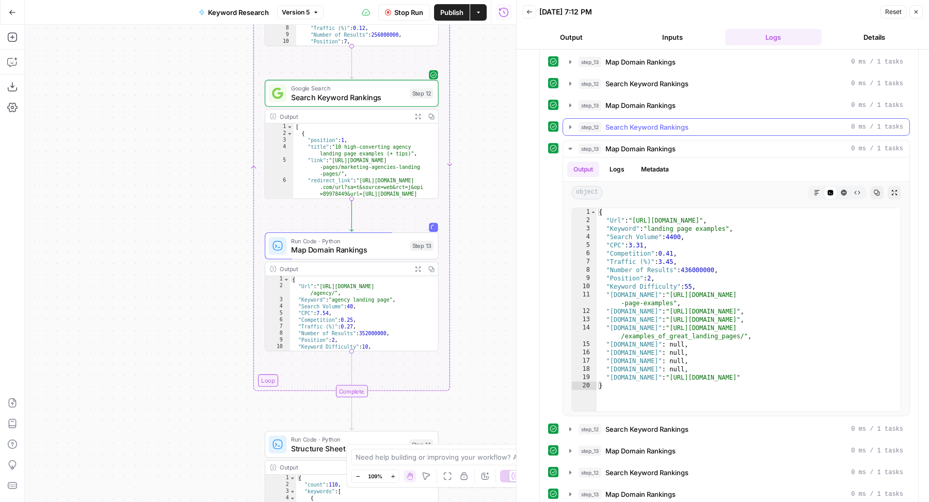
click at [649, 124] on span "Search Keyword Rankings" at bounding box center [647, 127] width 83 height 10
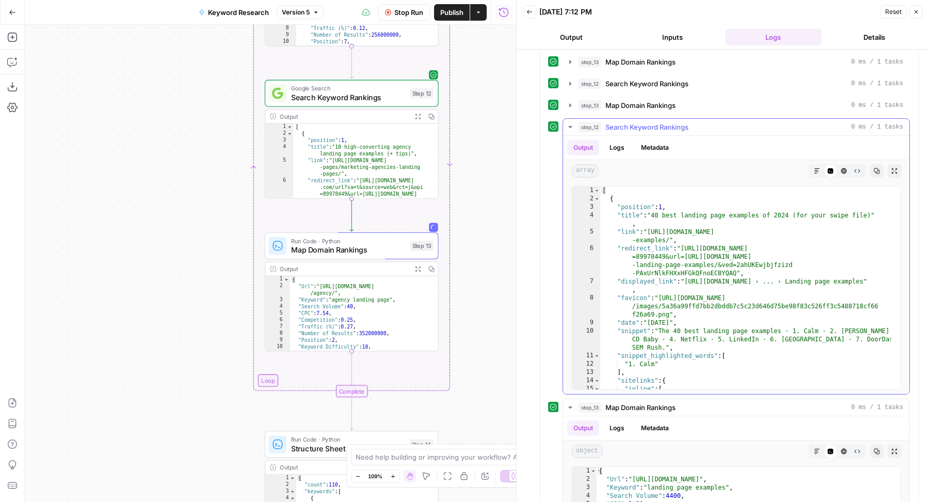
type textarea "**********"
click at [739, 283] on div "[ { "position" : 1 , "title" : "40 best landing page examples of 2024 (for your…" at bounding box center [745, 296] width 291 height 220
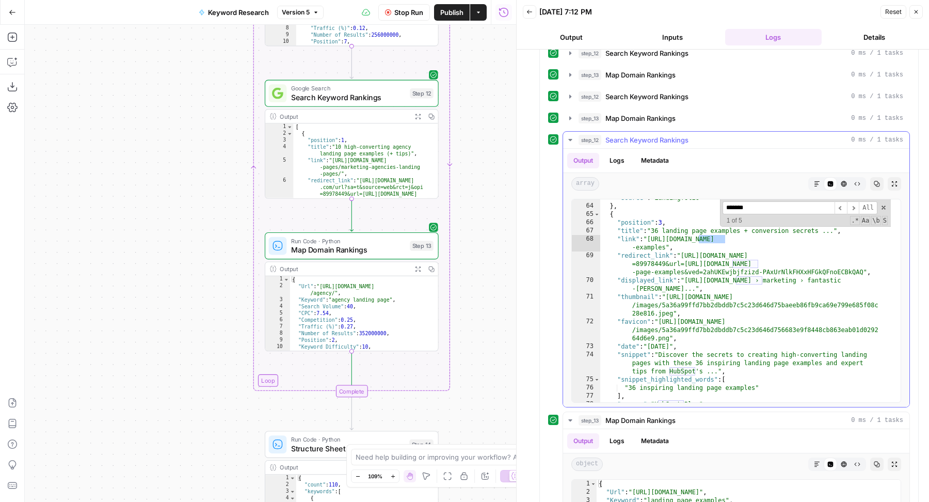
scroll to position [257, 0]
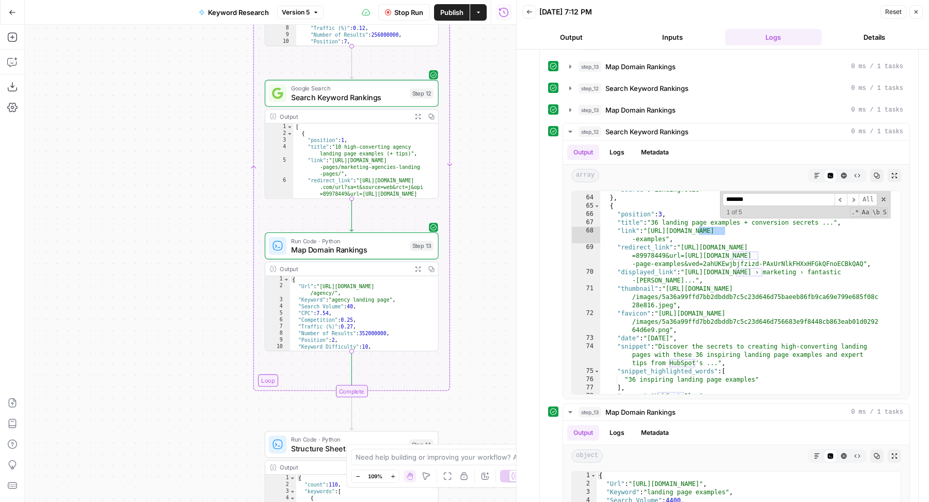
type input "*******"
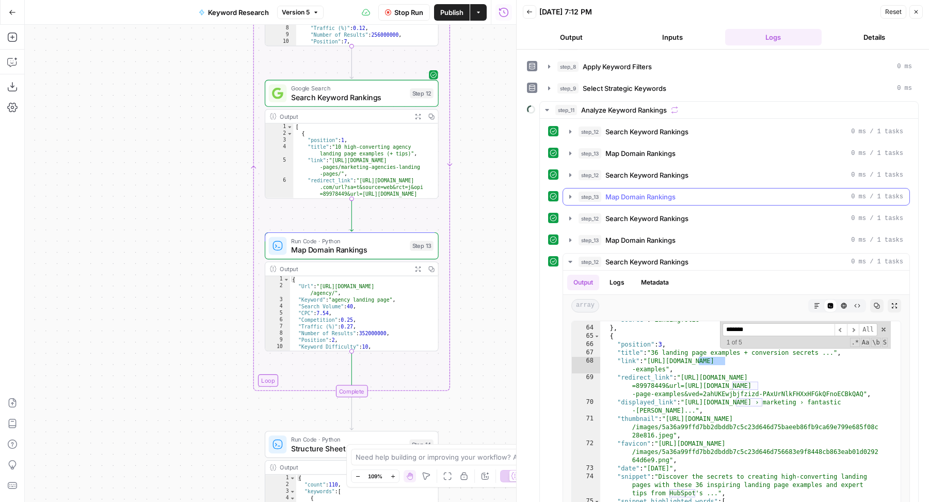
scroll to position [0, 0]
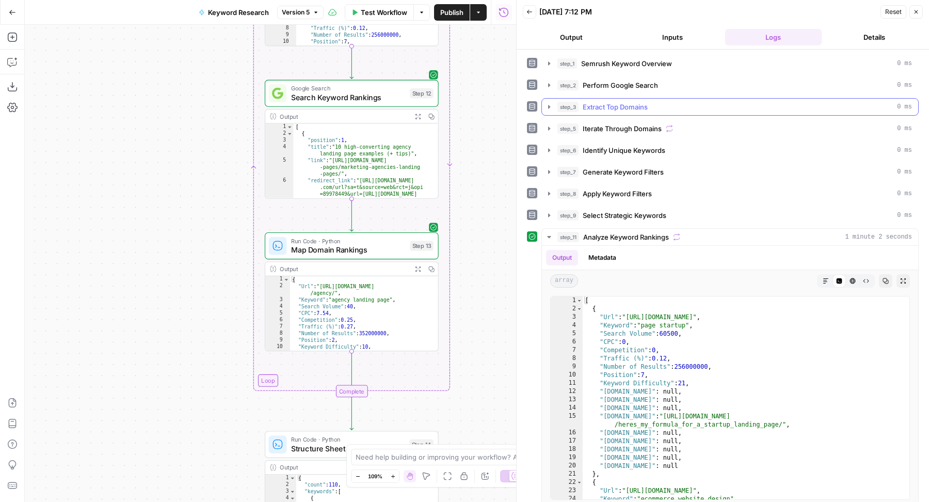
click at [696, 104] on div "step_3 Extract Top Domains 0 ms" at bounding box center [735, 107] width 355 height 10
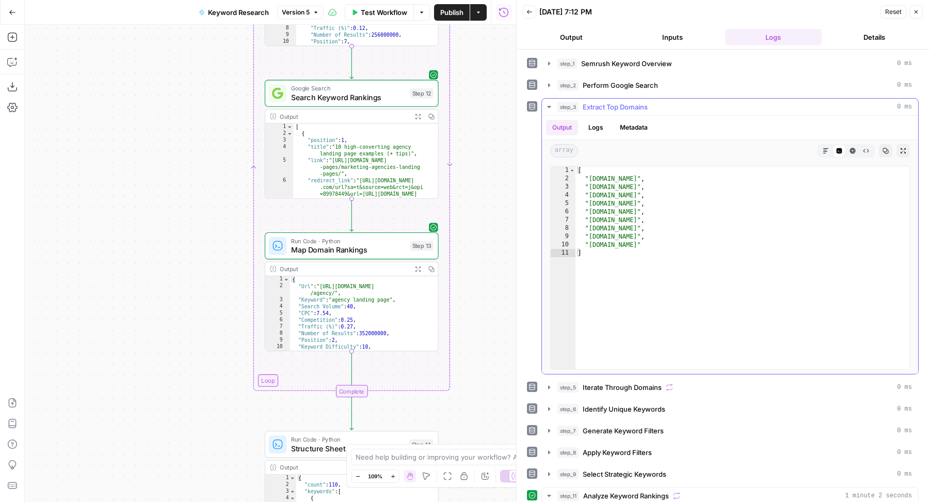
click at [696, 104] on div "step_3 Extract Top Domains 0 ms" at bounding box center [735, 107] width 355 height 10
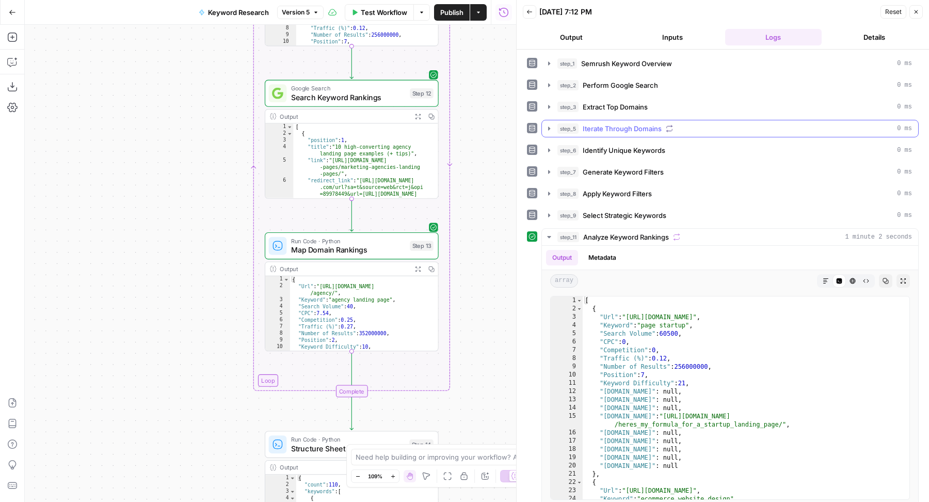
click at [684, 128] on div "step_5 Iterate Through Domains 0 ms" at bounding box center [735, 128] width 355 height 10
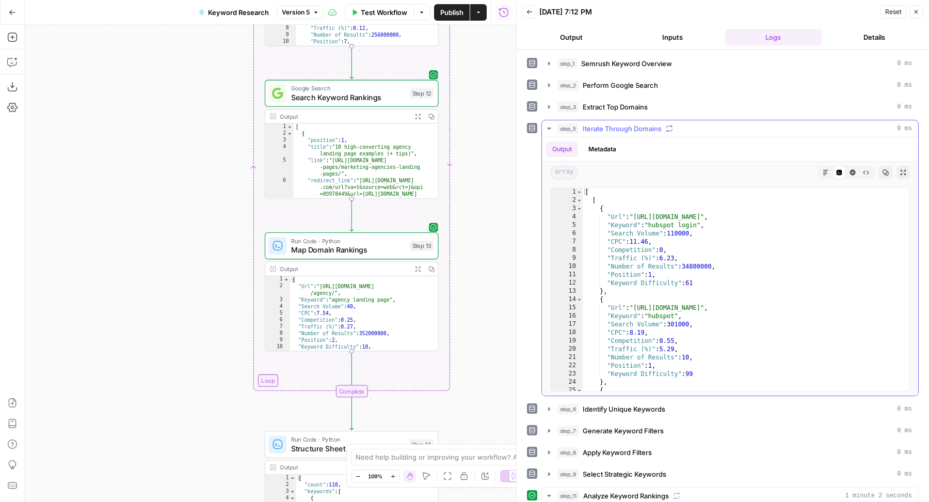
click at [735, 268] on div "[ [ { "Url" : "https://app.hubspot.com/login" , "Keyword" : "hubspot login" , "…" at bounding box center [741, 298] width 317 height 220
type textarea "**********"
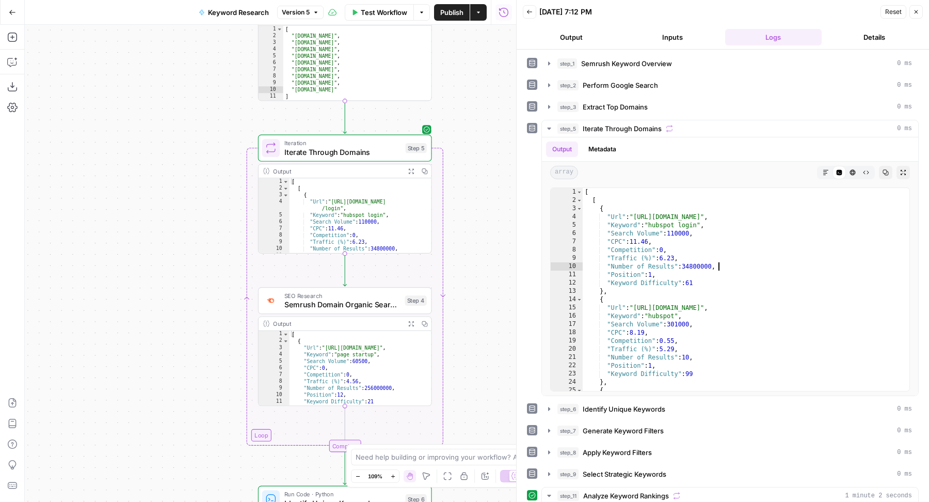
click at [326, 301] on span "Semrush Domain Organic Search Keywords" at bounding box center [342, 304] width 116 height 11
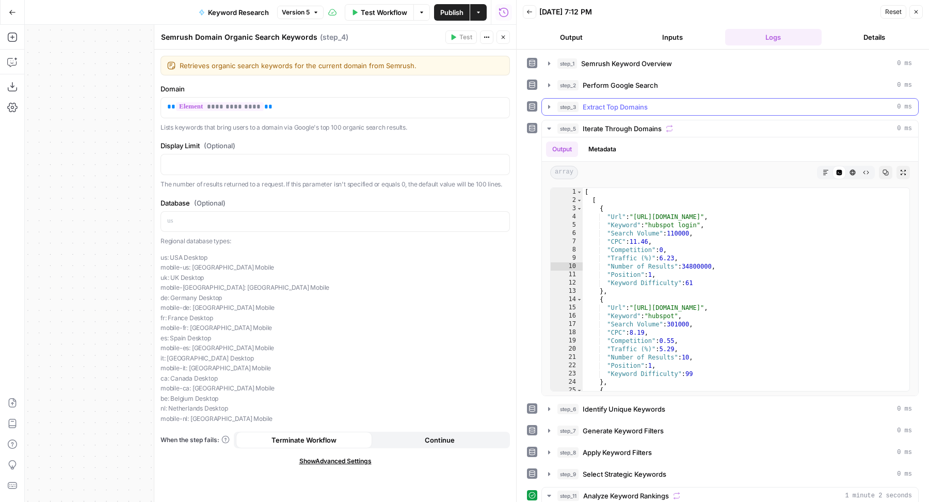
click at [687, 110] on button "step_3 Extract Top Domains 0 ms" at bounding box center [730, 107] width 376 height 17
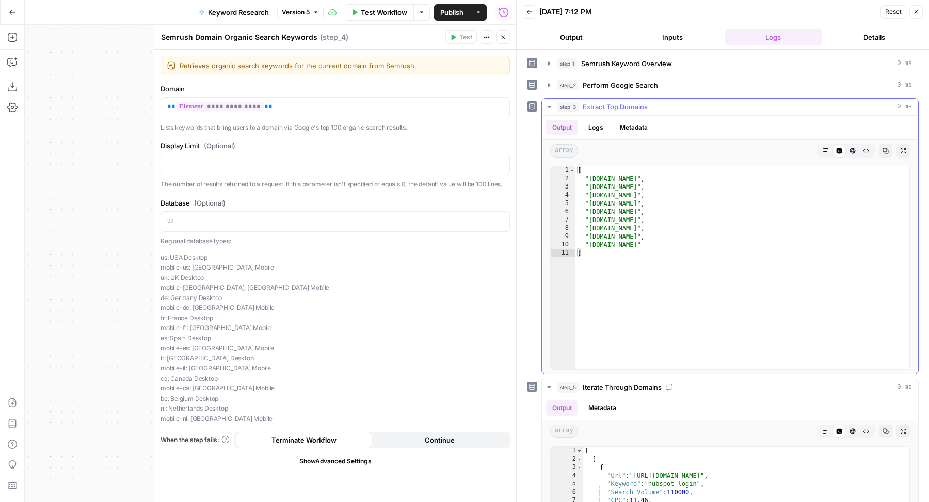
click at [688, 110] on button "step_3 Extract Top Domains 0 ms" at bounding box center [730, 107] width 376 height 17
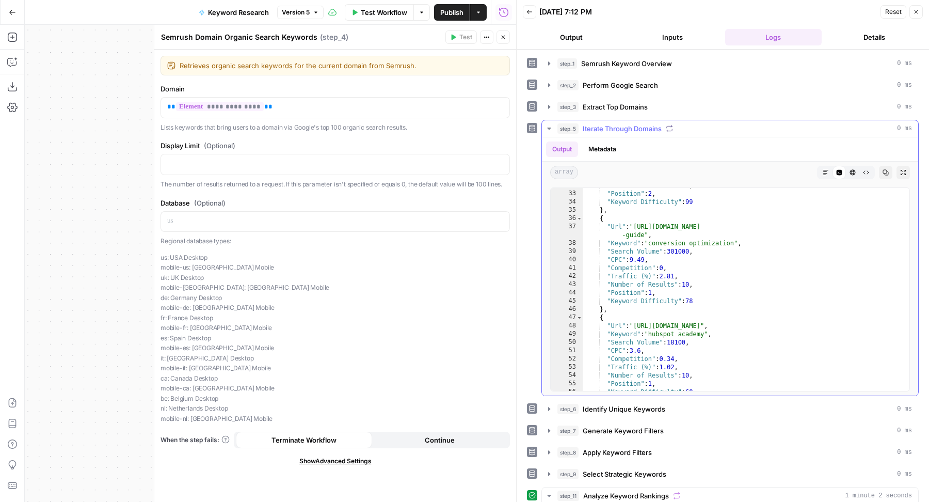
scroll to position [115, 0]
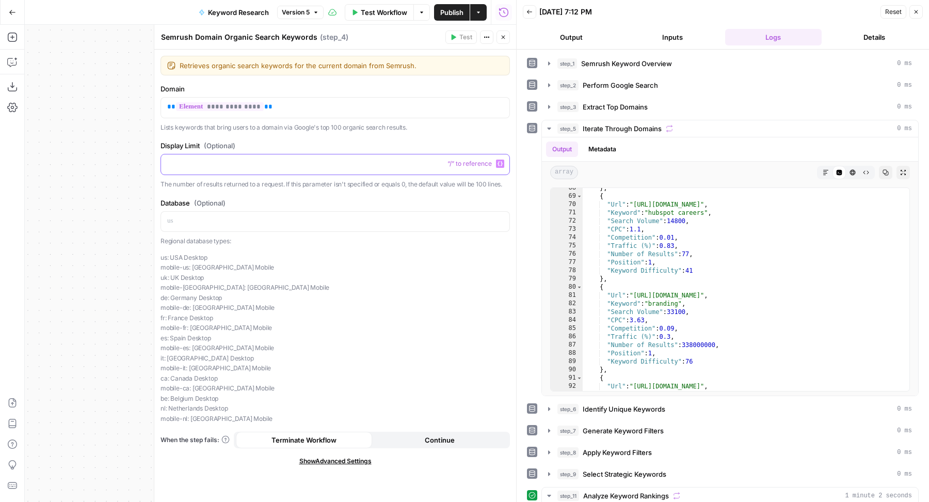
click at [397, 155] on div at bounding box center [335, 164] width 348 height 20
click at [502, 40] on icon "button" at bounding box center [503, 37] width 6 height 6
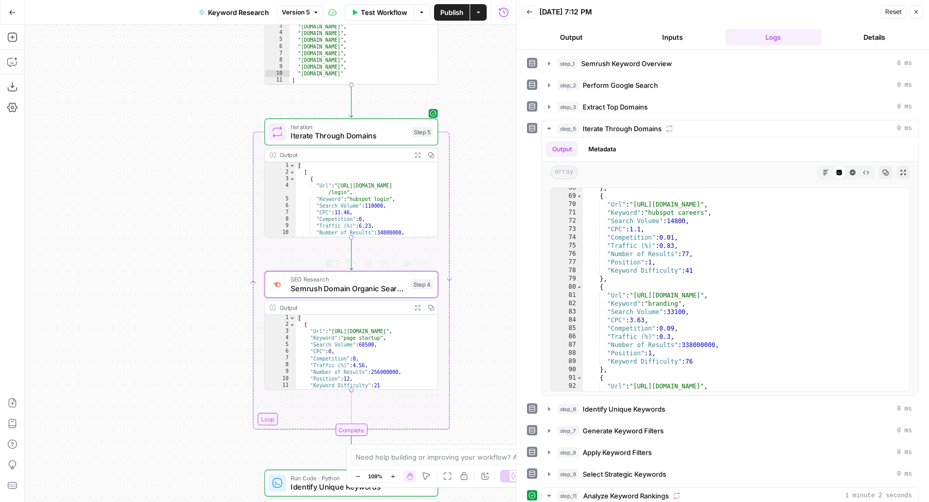
click at [298, 290] on span "Semrush Domain Organic Search Keywords" at bounding box center [349, 288] width 116 height 11
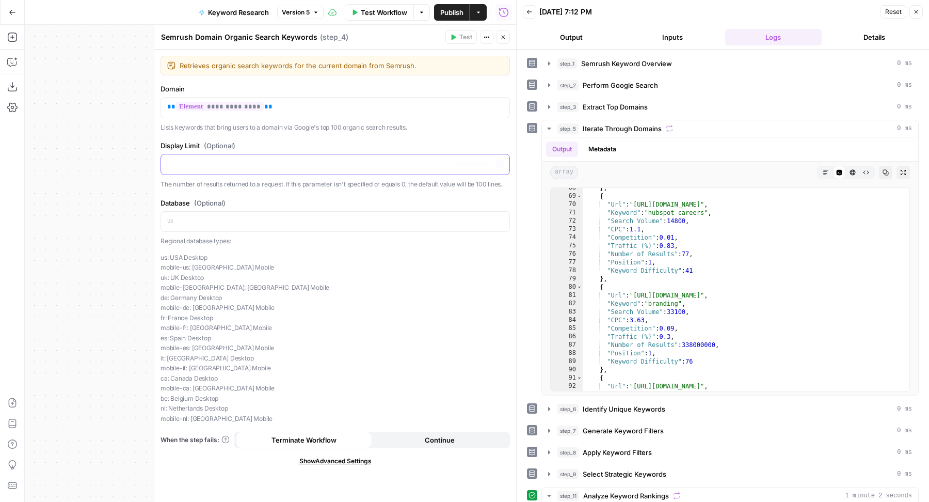
click at [212, 160] on p at bounding box center [335, 163] width 336 height 10
click at [506, 33] on button "Close" at bounding box center [503, 36] width 13 height 13
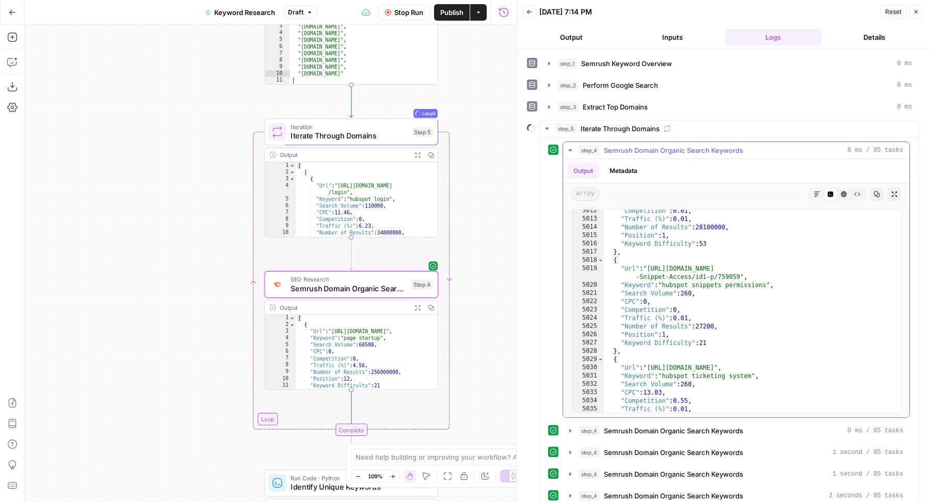
scroll to position [16714, 0]
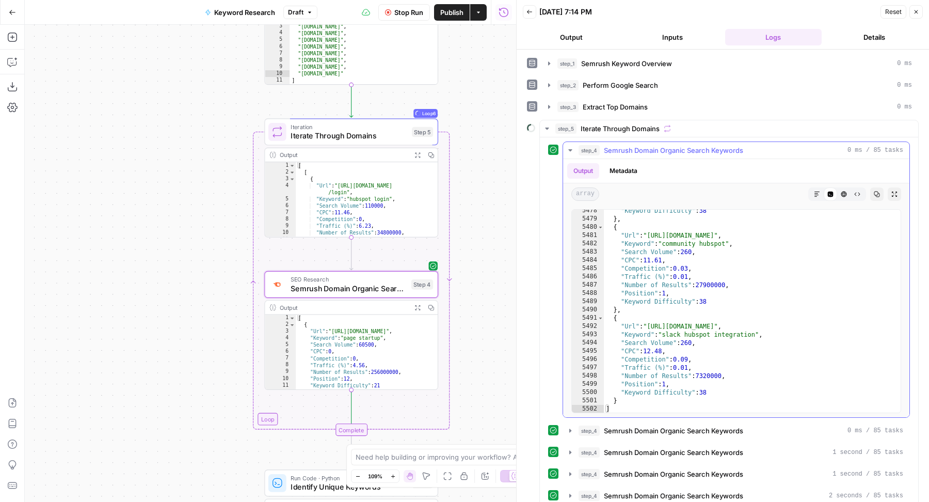
click at [739, 148] on span "Semrush Domain Organic Search Keywords" at bounding box center [673, 150] width 139 height 10
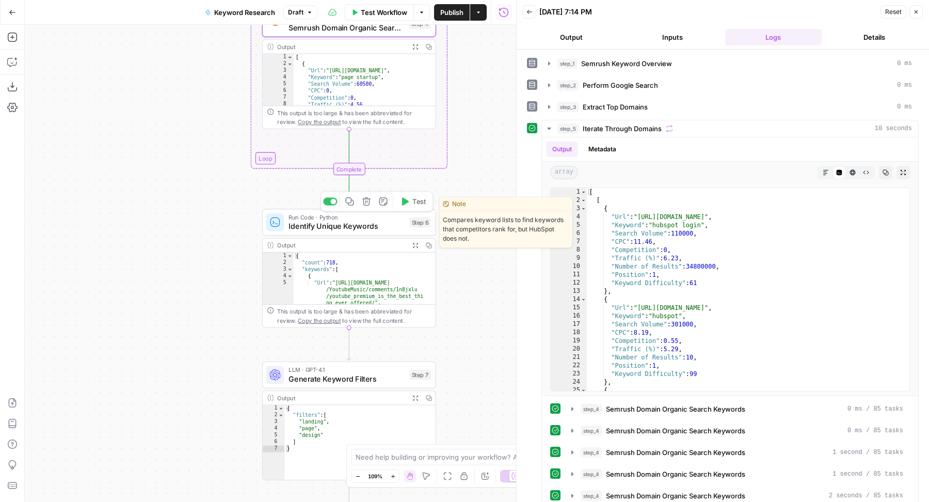
click at [415, 203] on span "Test" at bounding box center [418, 201] width 13 height 10
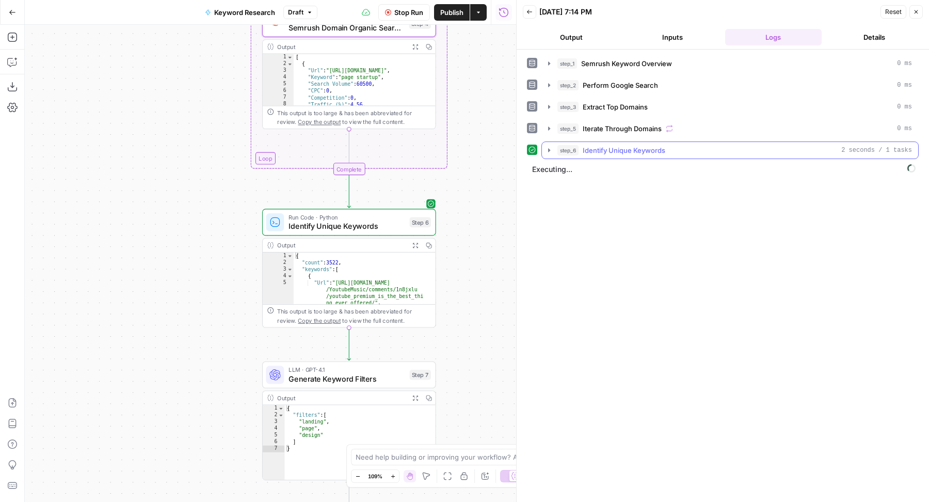
click at [716, 146] on div "step_6 Identify Unique Keywords 2 seconds / 1 tasks" at bounding box center [735, 150] width 355 height 10
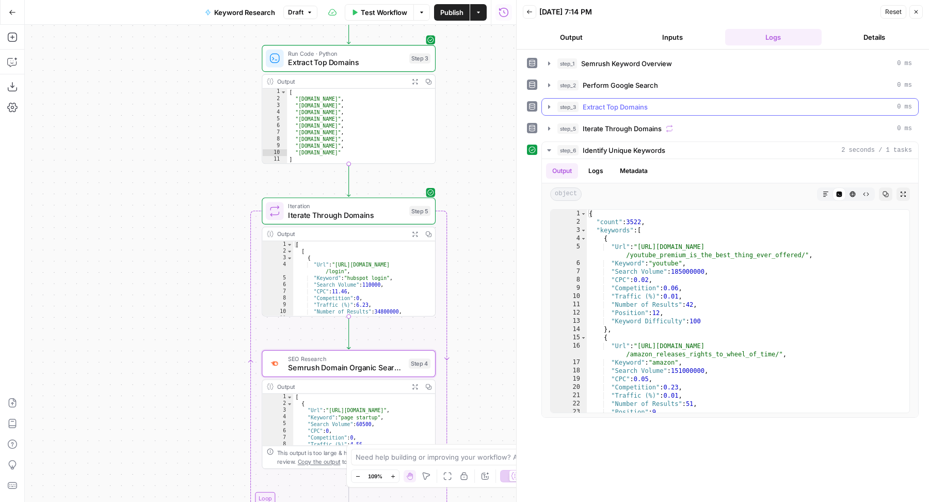
click at [654, 99] on button "step_3 Extract Top Domains 0 ms" at bounding box center [730, 107] width 376 height 17
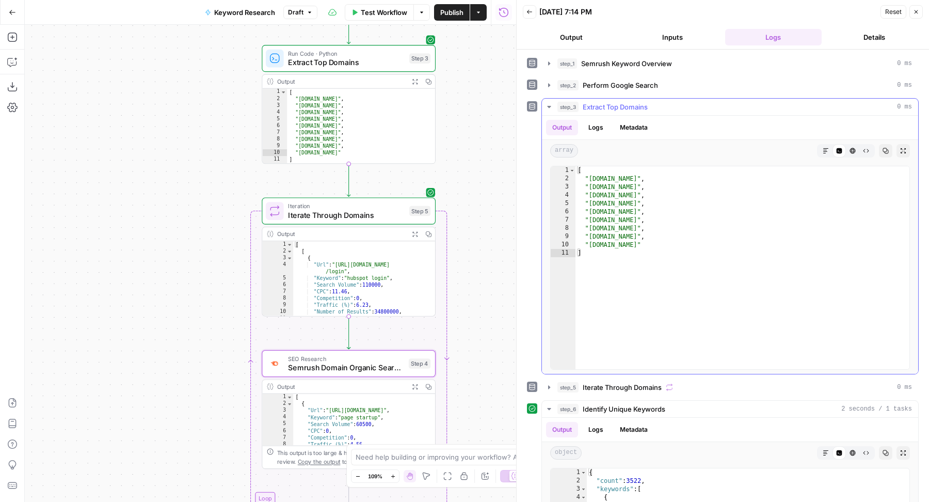
click at [654, 100] on button "step_3 Extract Top Domains 0 ms" at bounding box center [730, 107] width 376 height 17
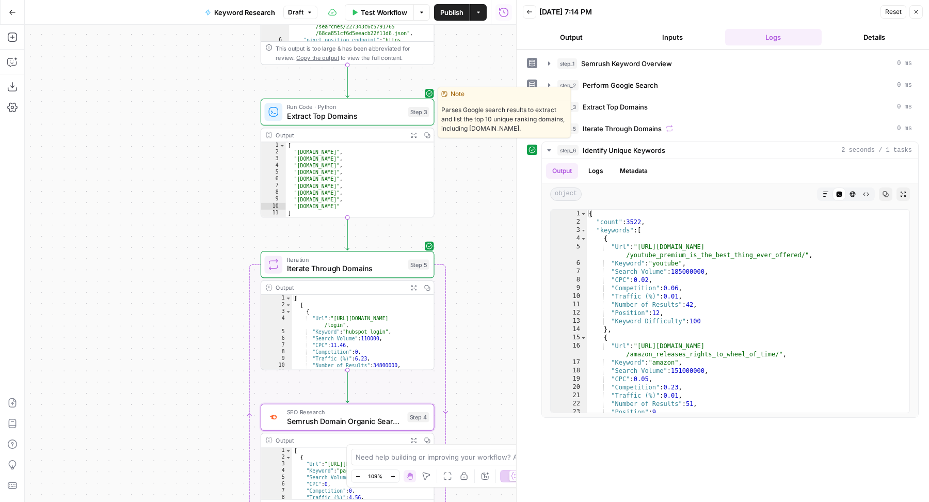
click at [358, 115] on span "Extract Top Domains" at bounding box center [345, 115] width 117 height 11
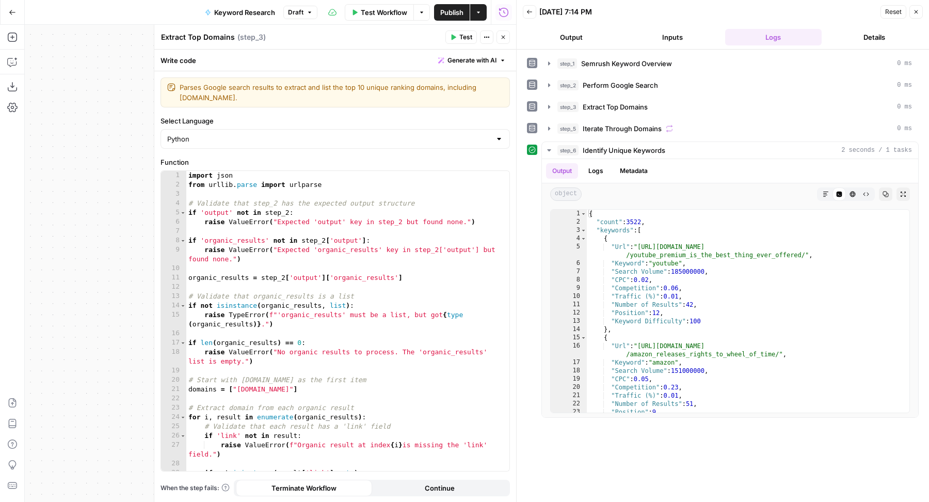
click at [488, 65] on span "Generate with AI" at bounding box center [472, 60] width 49 height 9
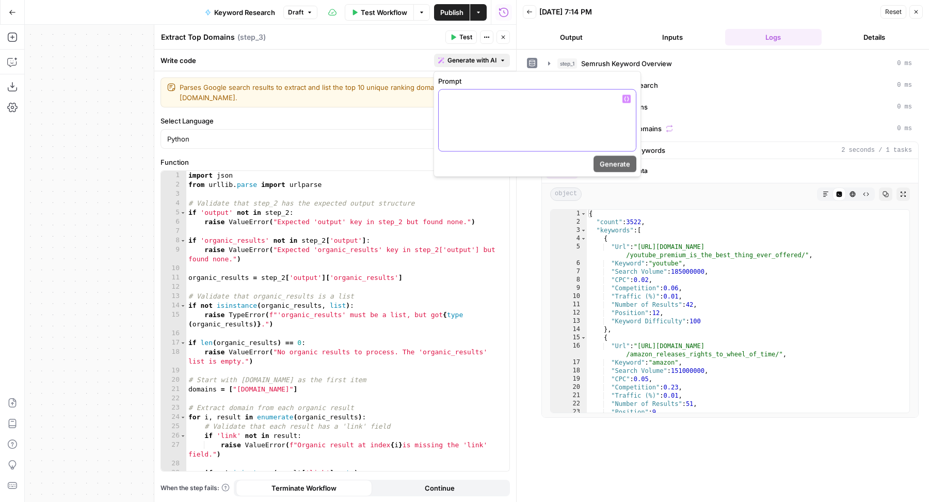
click at [486, 107] on div at bounding box center [537, 120] width 197 height 61
click at [507, 102] on p "**********" at bounding box center [537, 104] width 185 height 21
click at [625, 164] on span "Generate" at bounding box center [615, 164] width 30 height 10
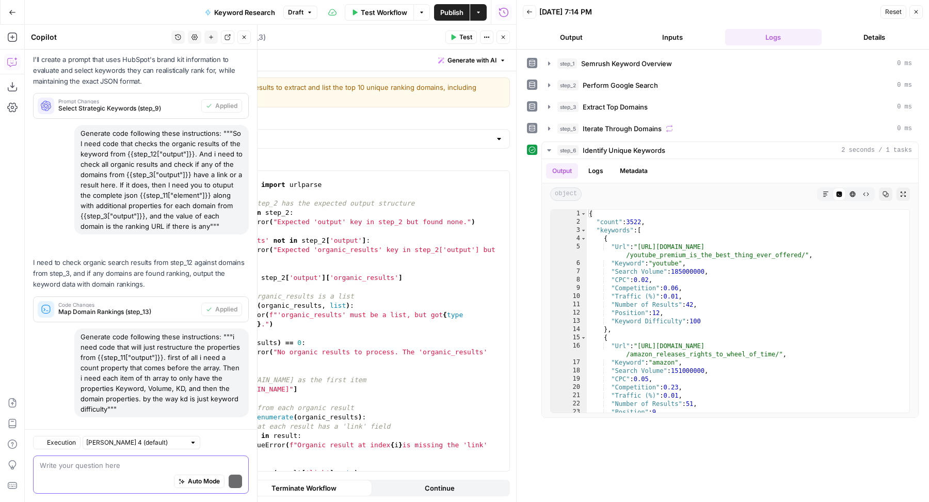
scroll to position [1965, 0]
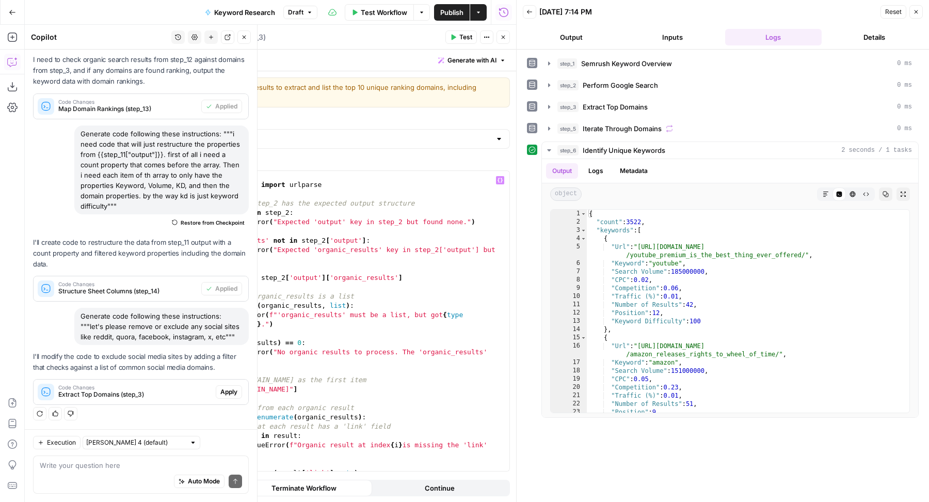
click at [220, 394] on span "Apply" at bounding box center [228, 391] width 17 height 9
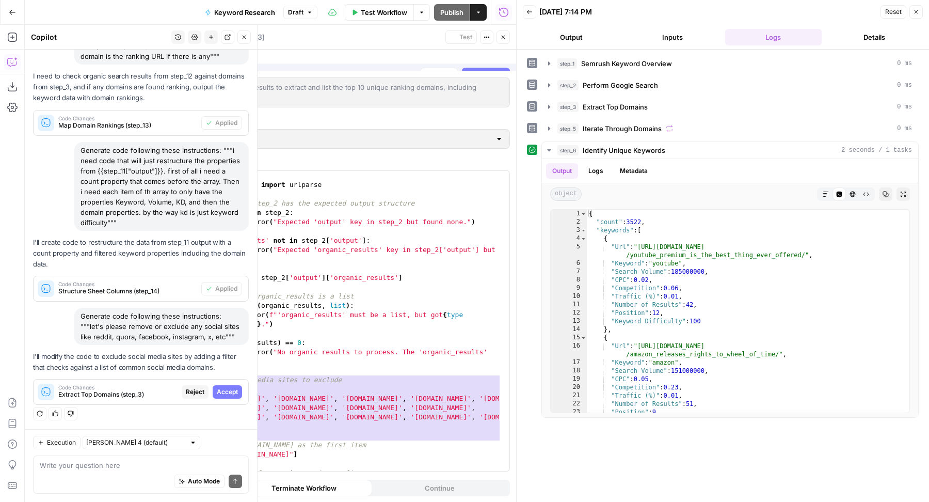
scroll to position [1767, 0]
click at [482, 61] on span "Accept All" at bounding box center [490, 60] width 30 height 9
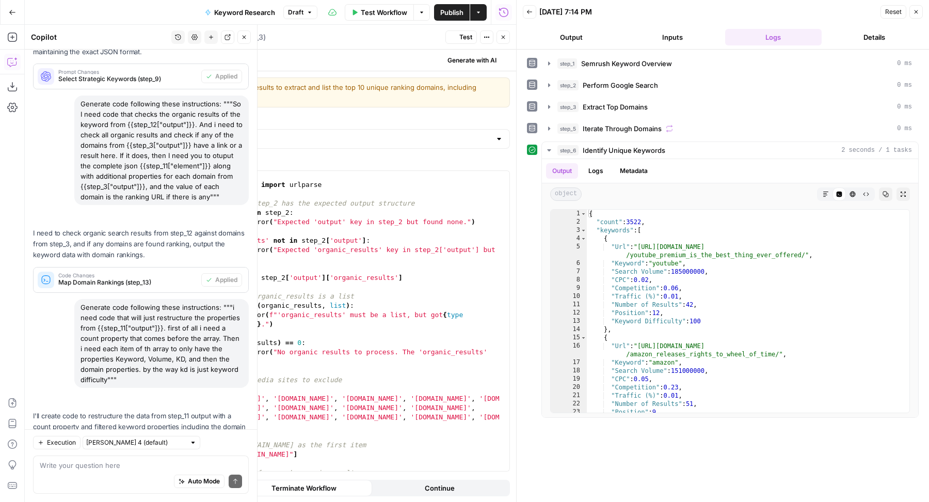
scroll to position [1981, 0]
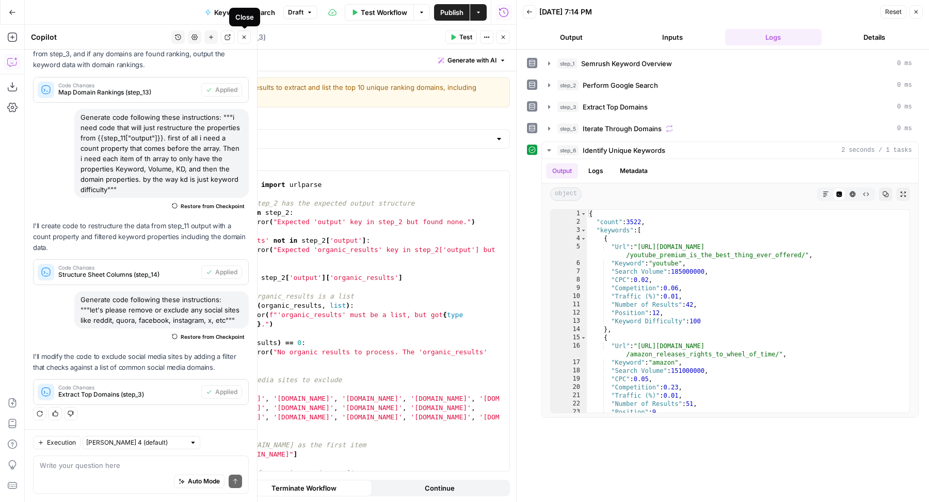
click at [247, 39] on icon "button" at bounding box center [244, 37] width 6 height 6
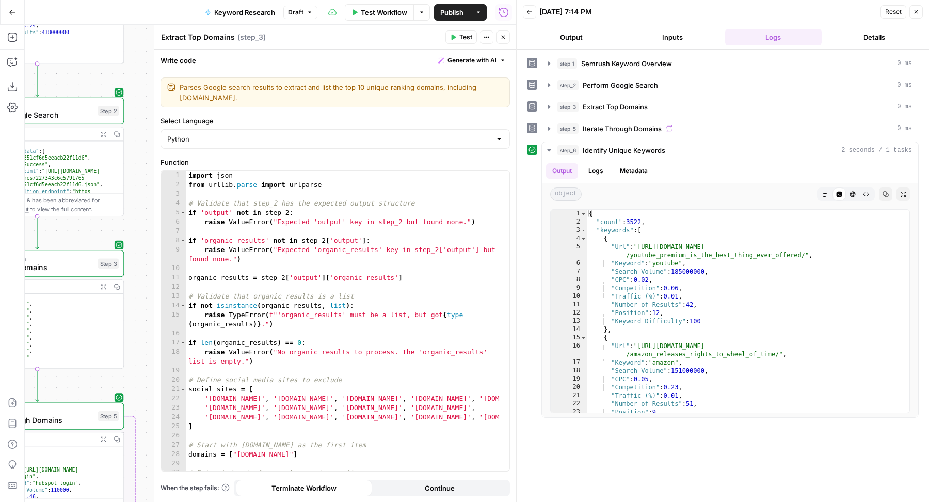
click at [503, 38] on icon "button" at bounding box center [503, 37] width 6 height 6
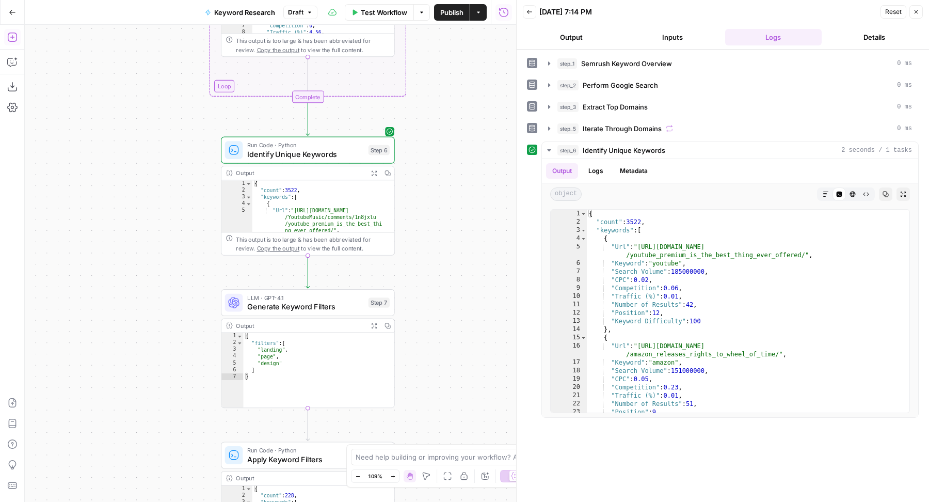
click at [12, 33] on icon "button" at bounding box center [12, 37] width 10 height 10
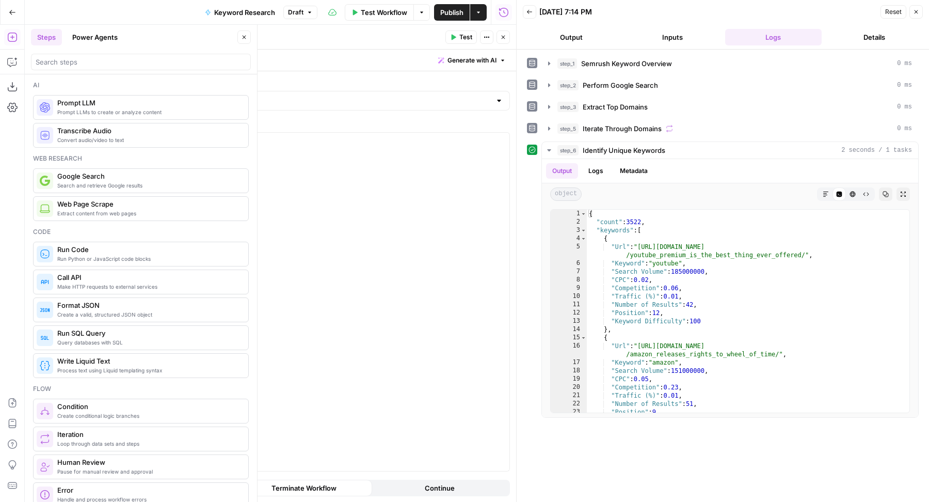
click at [503, 40] on button "Close" at bounding box center [503, 36] width 13 height 13
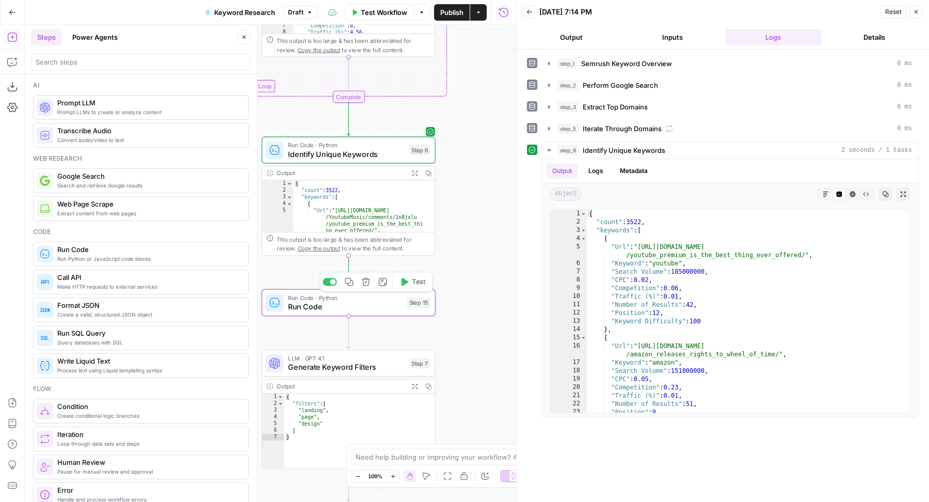
click at [366, 281] on icon "button" at bounding box center [365, 281] width 9 height 9
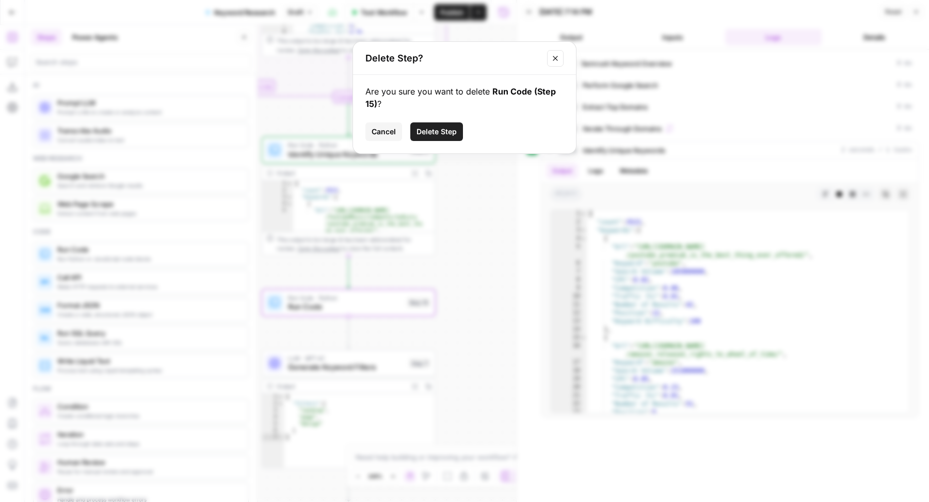
click at [427, 129] on span "Delete Step" at bounding box center [437, 131] width 40 height 10
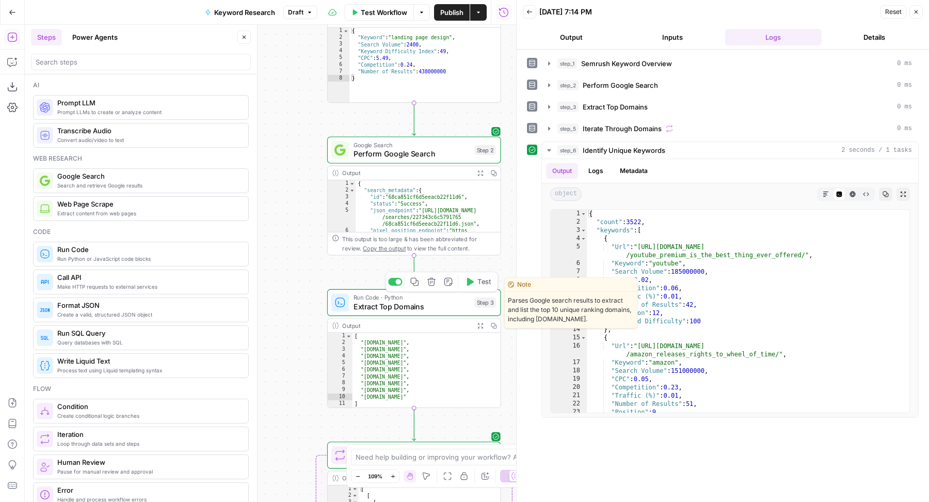
click at [476, 277] on button "Test" at bounding box center [478, 282] width 35 height 14
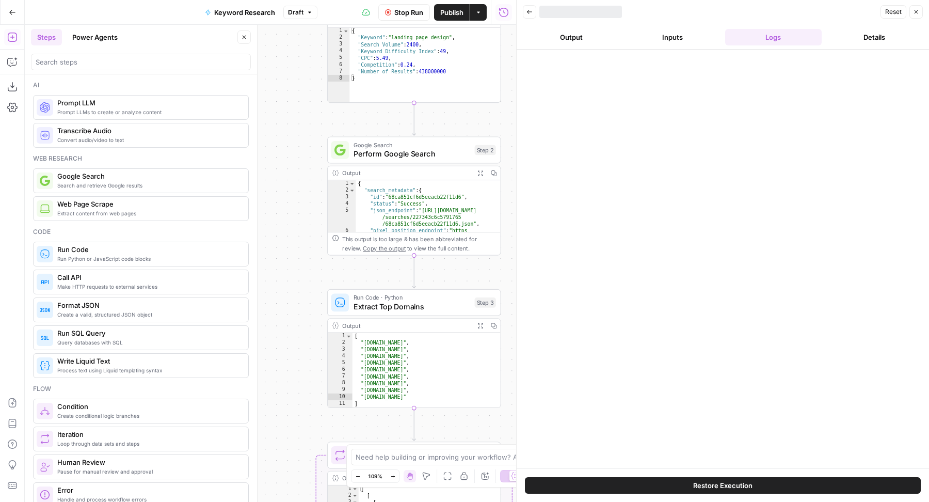
click at [243, 37] on icon "button" at bounding box center [244, 37] width 6 height 6
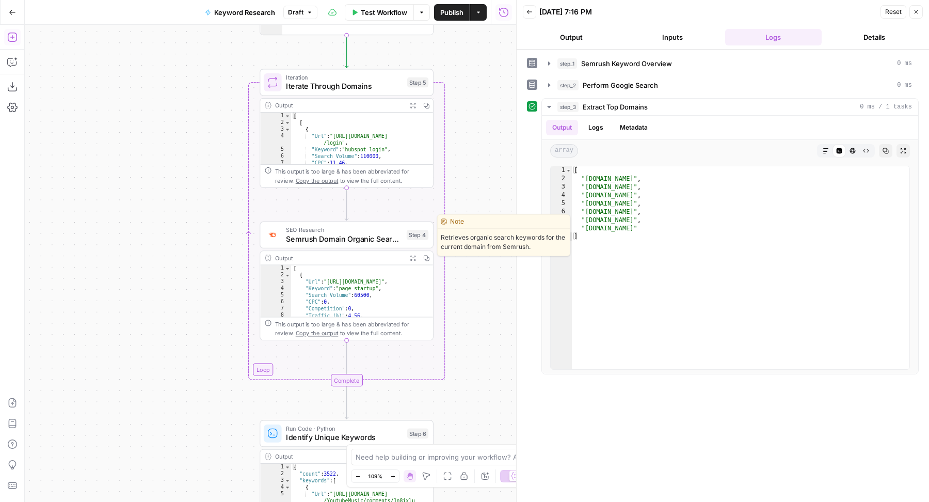
click at [306, 236] on span "Semrush Domain Organic Search Keywords" at bounding box center [344, 238] width 116 height 11
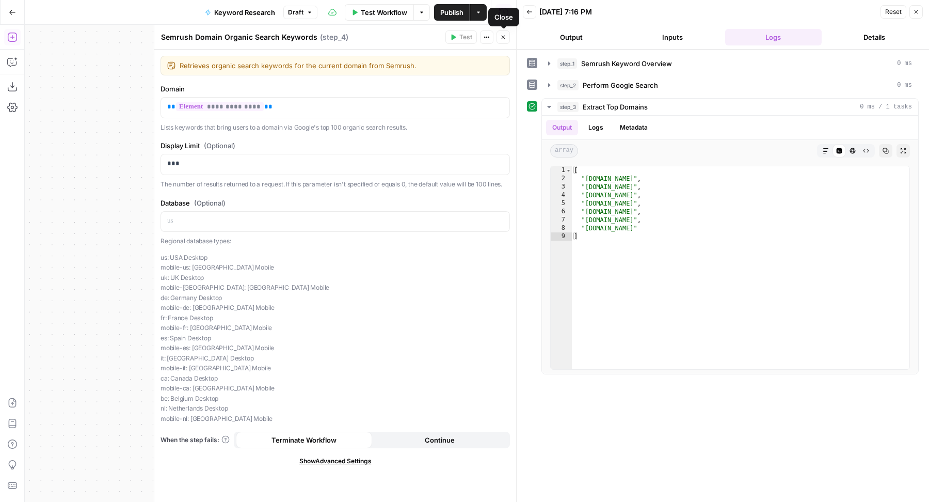
click at [504, 38] on icon "button" at bounding box center [504, 38] width 4 height 4
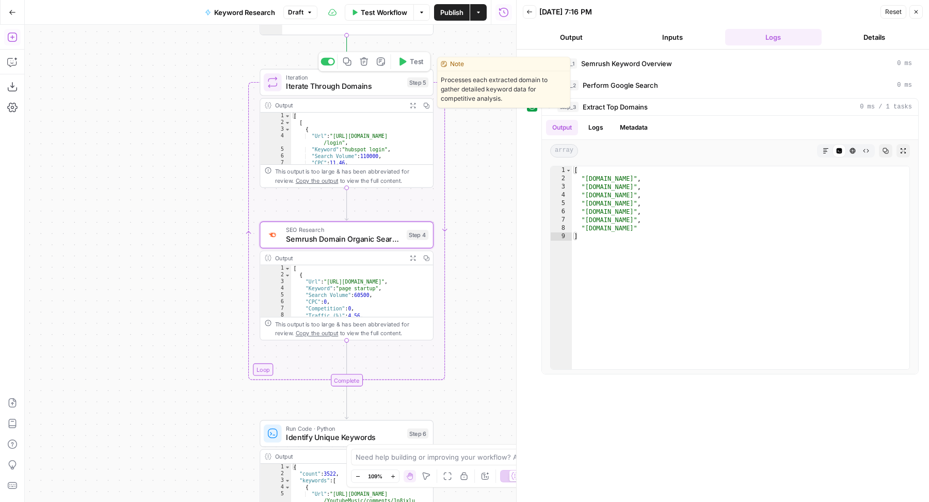
click at [405, 60] on icon "button" at bounding box center [403, 61] width 7 height 8
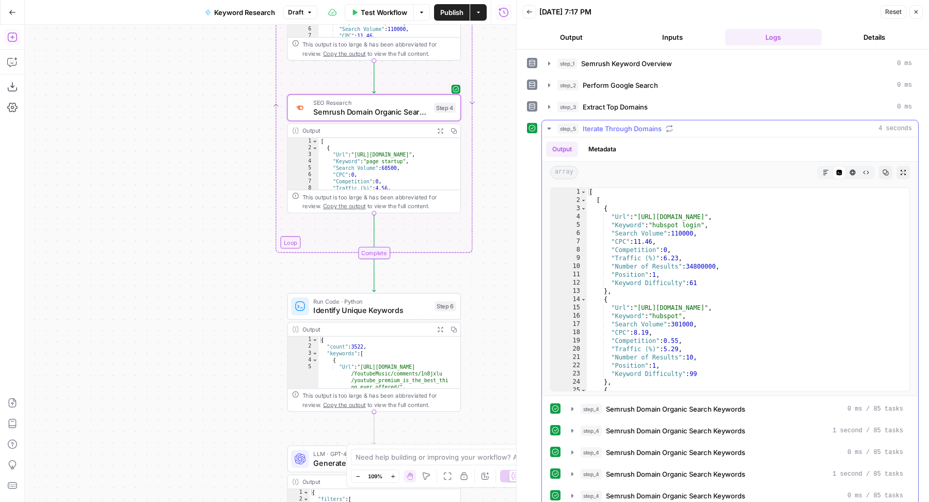
type textarea "**********"
click at [672, 308] on div "[ [ { "Url" : "[URL][DOMAIN_NAME]" , "Keyword" : "hubspot login" , "Search Volu…" at bounding box center [743, 298] width 313 height 220
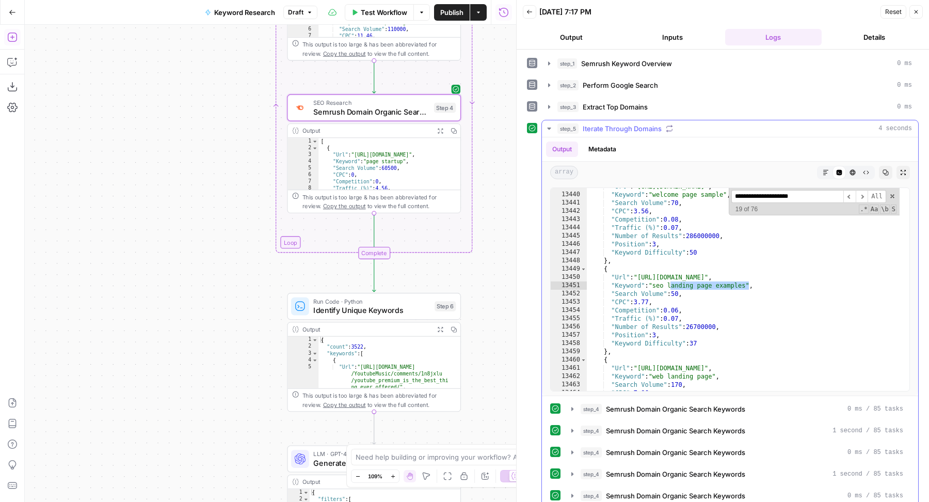
scroll to position [5907, 0]
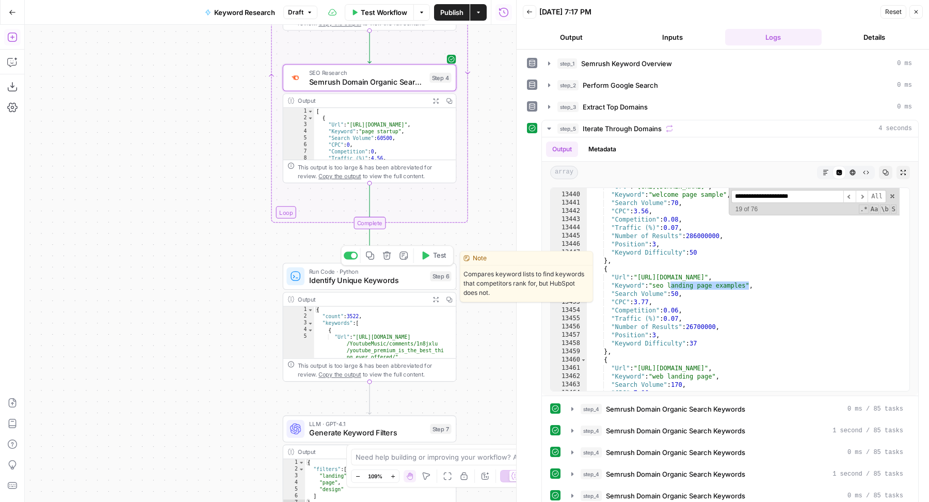
type input "**********"
click at [428, 255] on icon "button" at bounding box center [426, 255] width 7 height 8
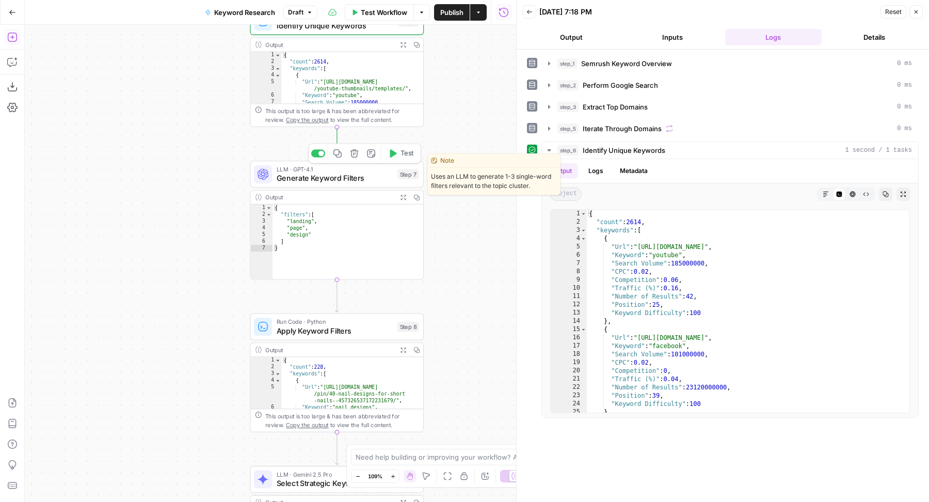
click at [409, 153] on span "Test" at bounding box center [407, 153] width 13 height 10
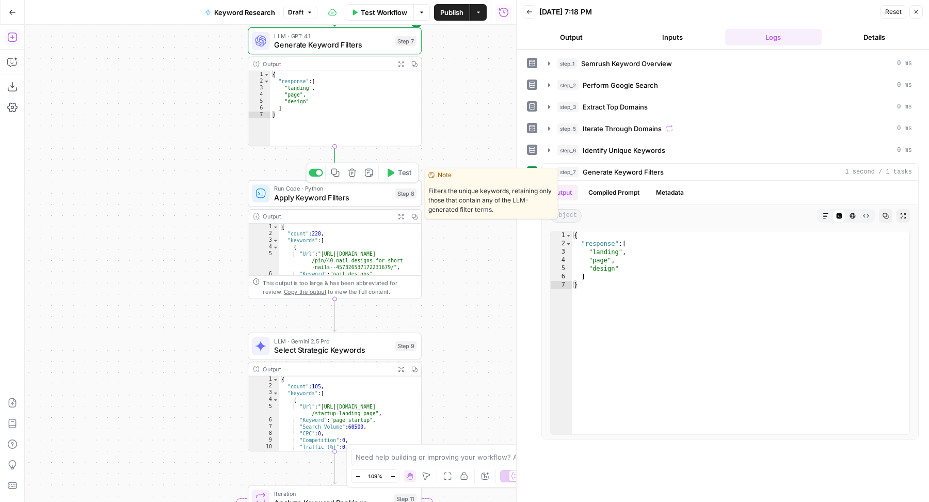
click at [408, 176] on span "Test" at bounding box center [404, 173] width 13 height 10
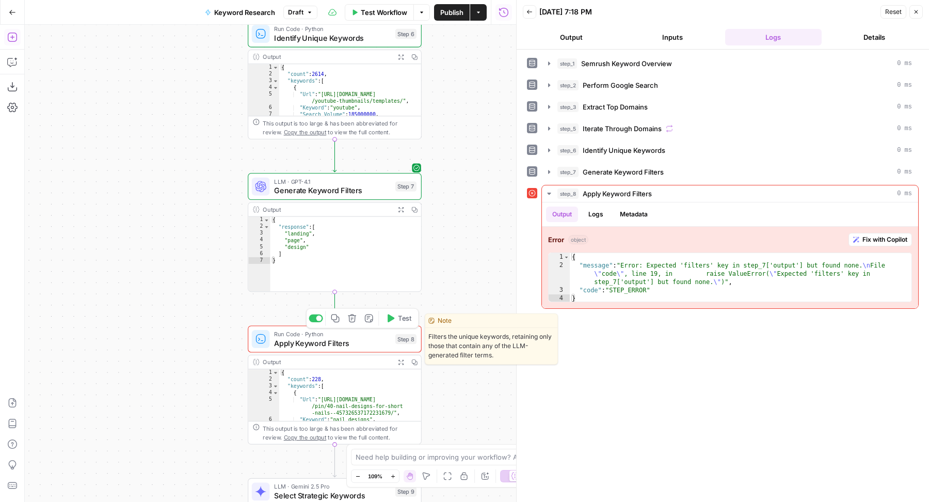
click at [284, 338] on span "Apply Keyword Filters" at bounding box center [332, 342] width 117 height 11
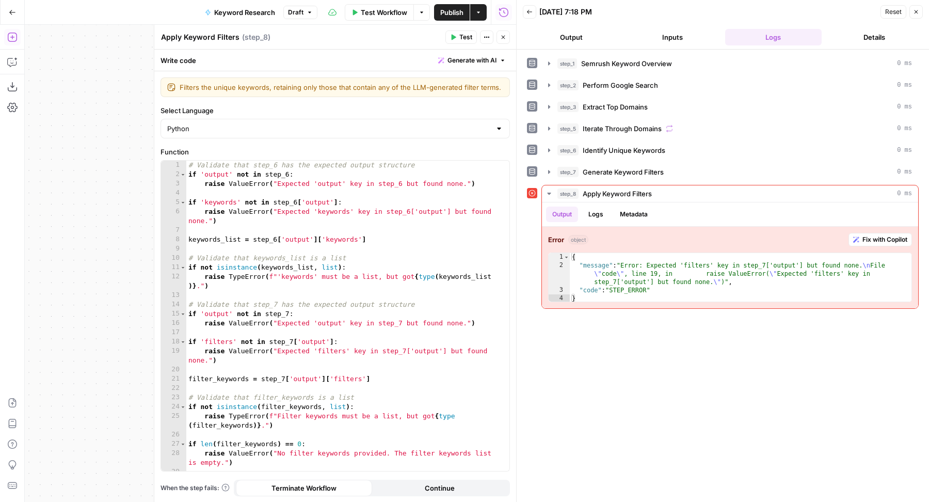
click at [502, 39] on icon "button" at bounding box center [503, 37] width 6 height 6
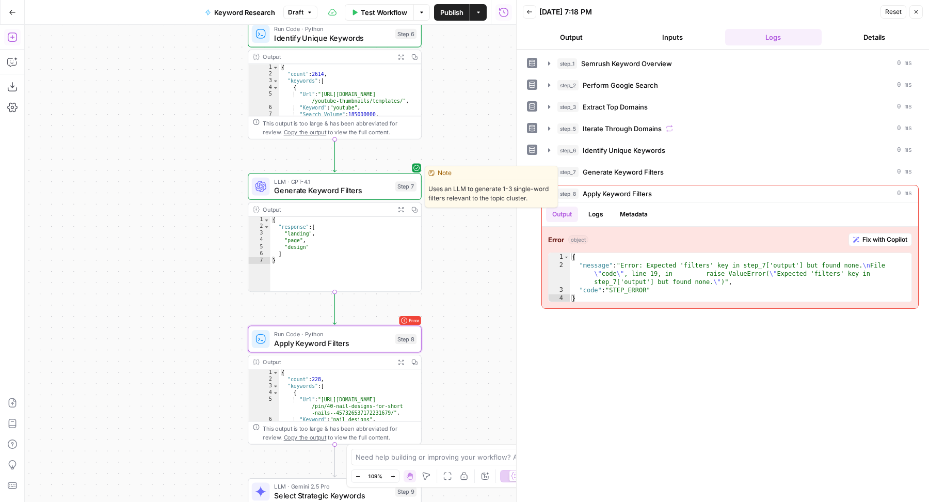
click at [296, 185] on span "Generate Keyword Filters" at bounding box center [332, 190] width 117 height 11
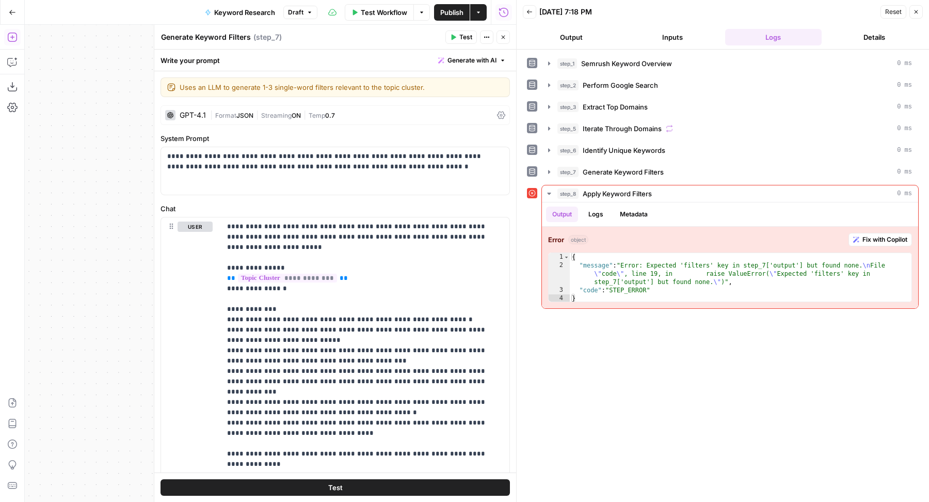
click at [465, 64] on span "Generate with AI" at bounding box center [472, 60] width 49 height 9
click at [424, 111] on span "Refine" at bounding box center [446, 107] width 82 height 10
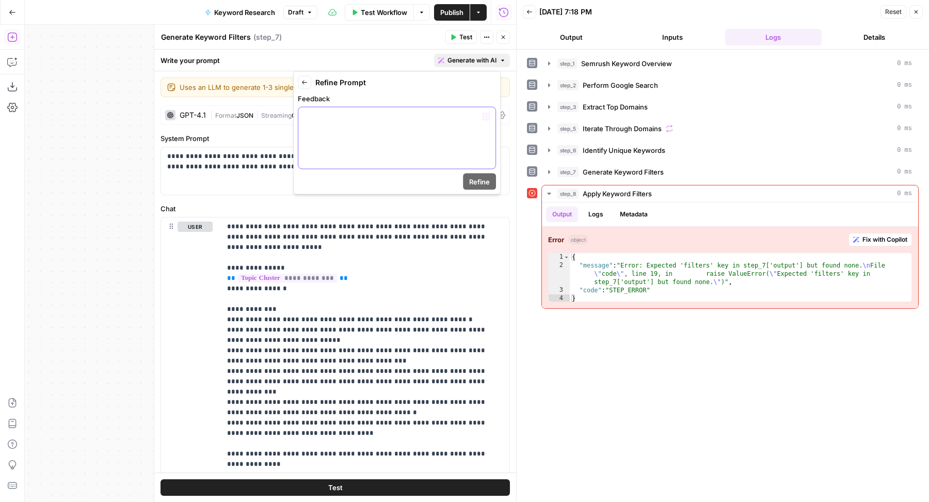
click at [355, 151] on div at bounding box center [396, 137] width 197 height 61
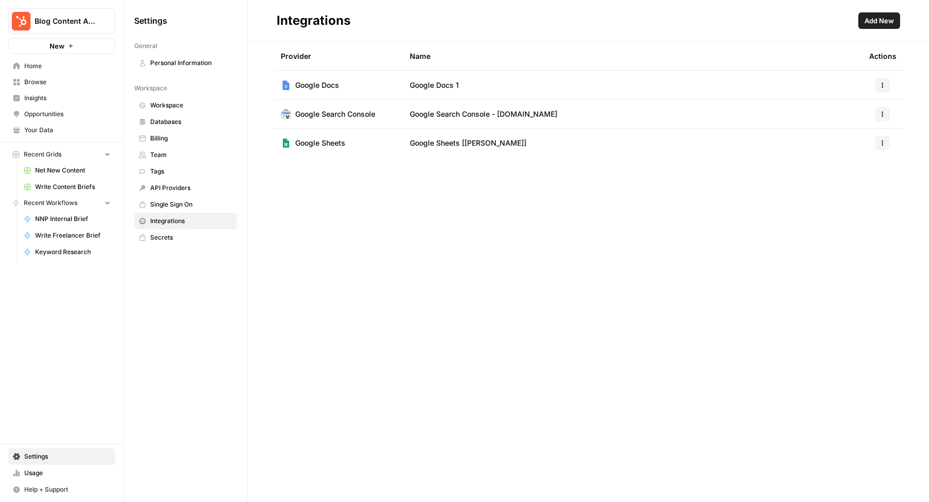
click at [40, 475] on span "Usage" at bounding box center [67, 472] width 86 height 9
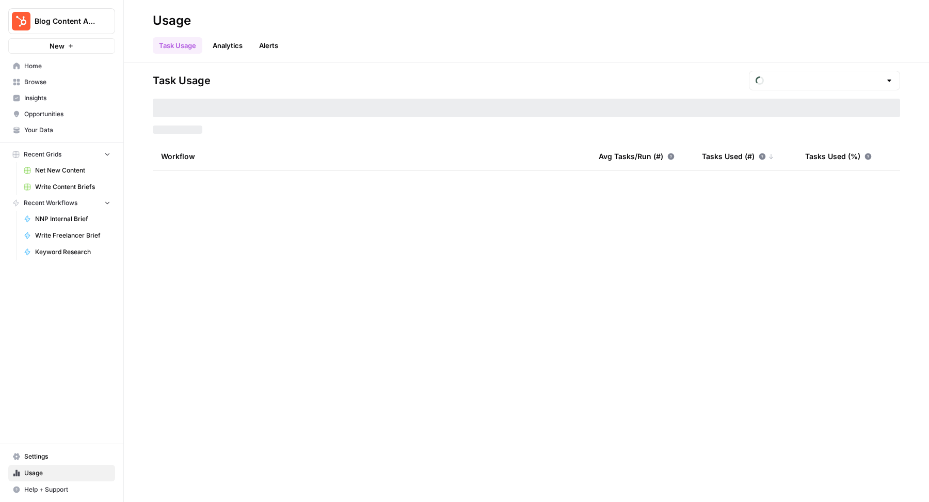
type input "September Tasks"
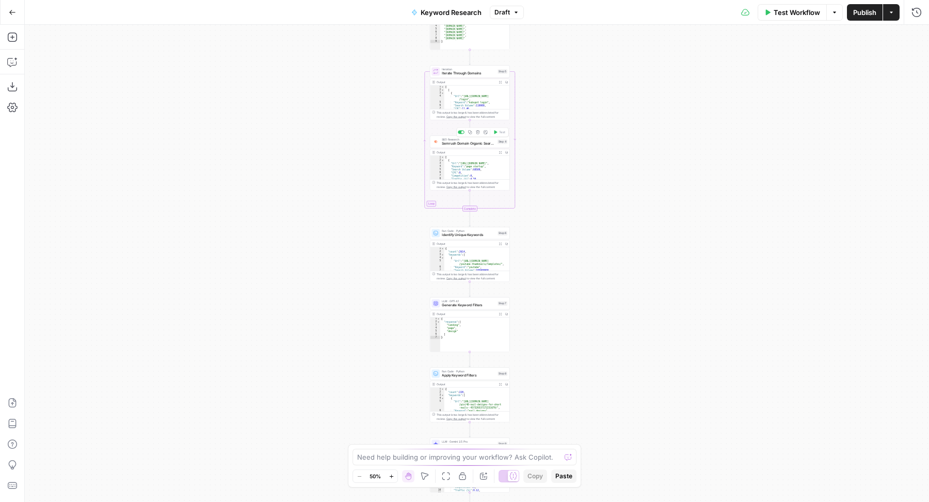
click at [445, 139] on span "SEO Research" at bounding box center [469, 139] width 54 height 4
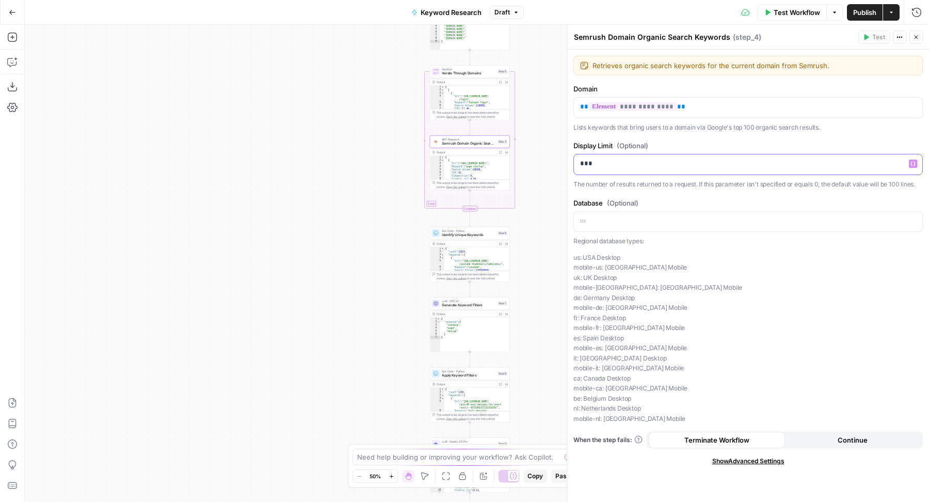
drag, startPoint x: 597, startPoint y: 164, endPoint x: 549, endPoint y: 164, distance: 48.0
click at [549, 164] on body "Blog Content Action Plan New Home Browse Insights Opportunities Your Data Recen…" at bounding box center [464, 251] width 929 height 502
click at [917, 37] on icon "button" at bounding box center [917, 38] width 4 height 4
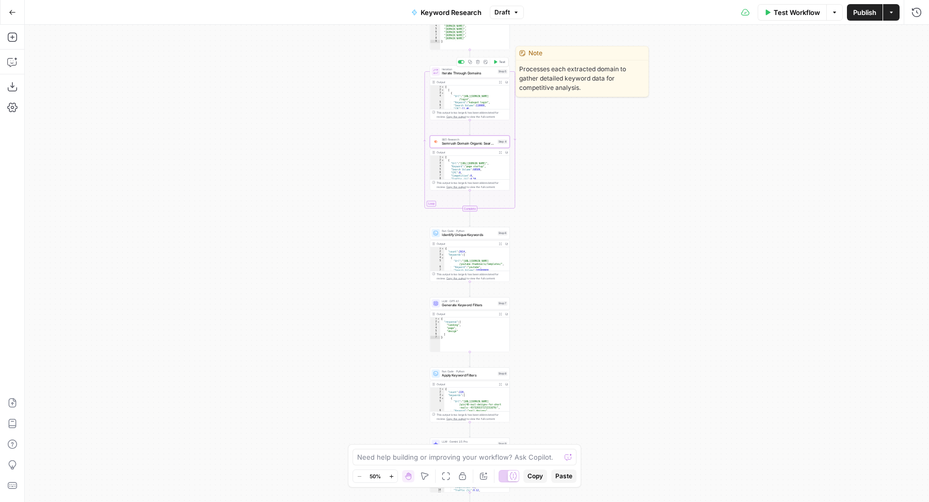
click at [497, 61] on icon "button" at bounding box center [496, 62] width 3 height 4
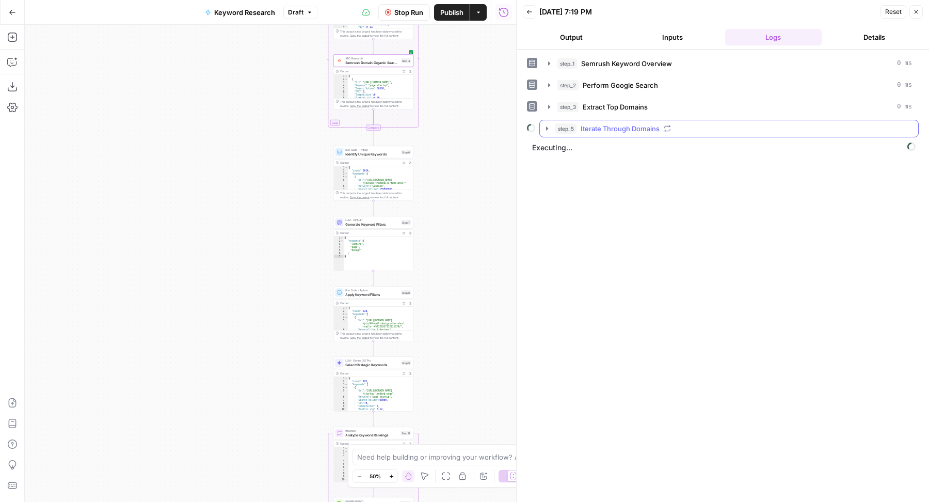
click at [616, 120] on button "step_5 Iterate Through Domains" at bounding box center [729, 128] width 378 height 17
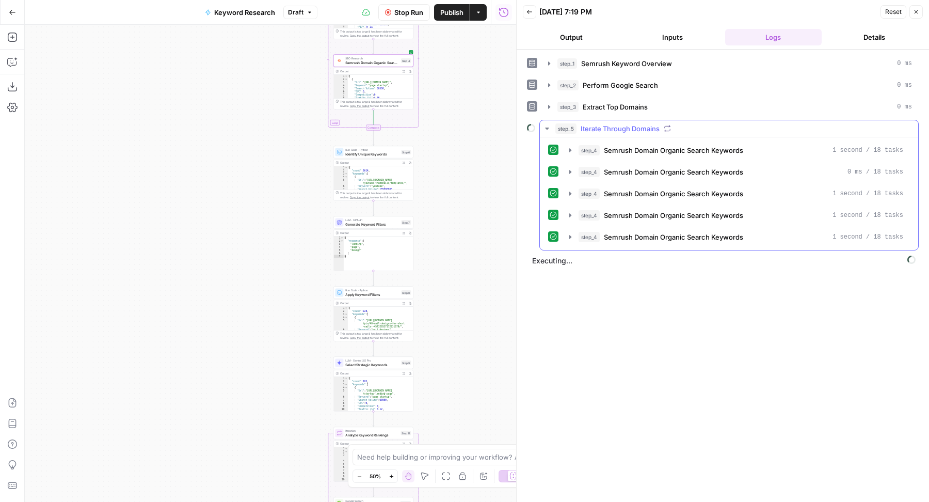
click at [616, 120] on button "step_5 Iterate Through Domains" at bounding box center [729, 128] width 378 height 17
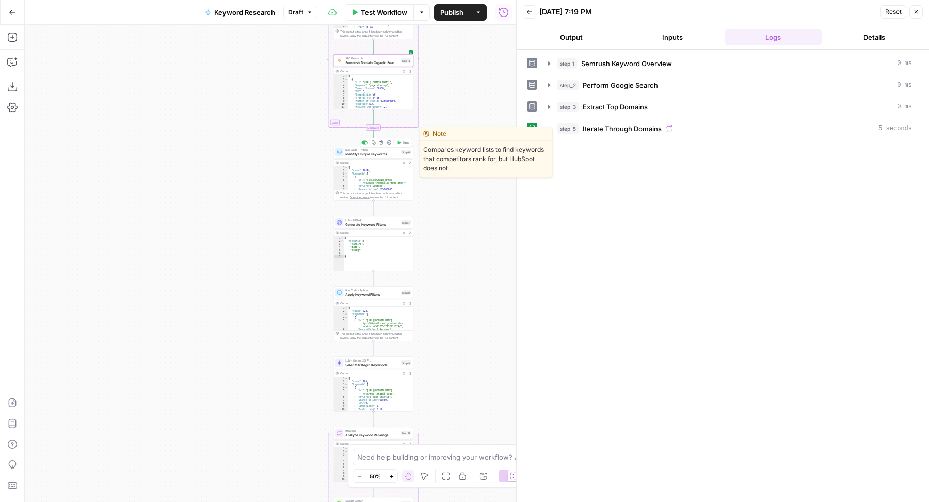
click at [402, 142] on button "Test" at bounding box center [403, 142] width 16 height 7
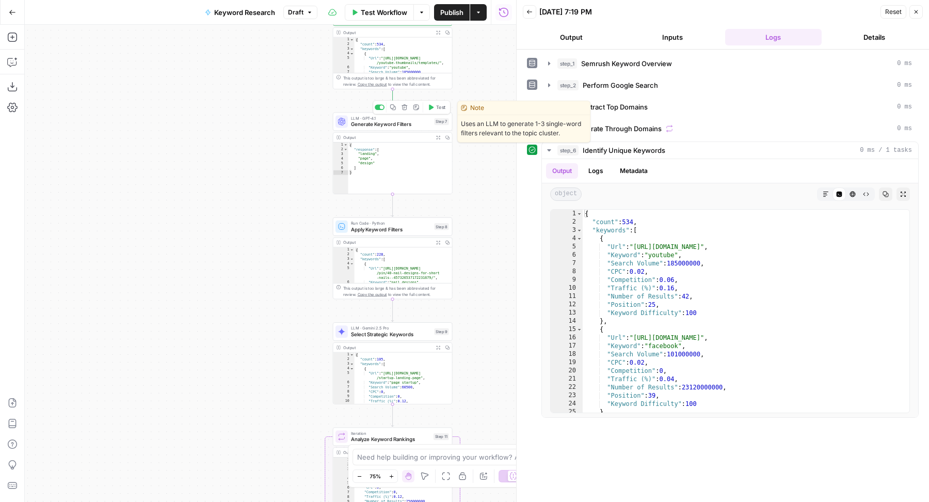
click at [442, 108] on span "Test" at bounding box center [440, 107] width 9 height 7
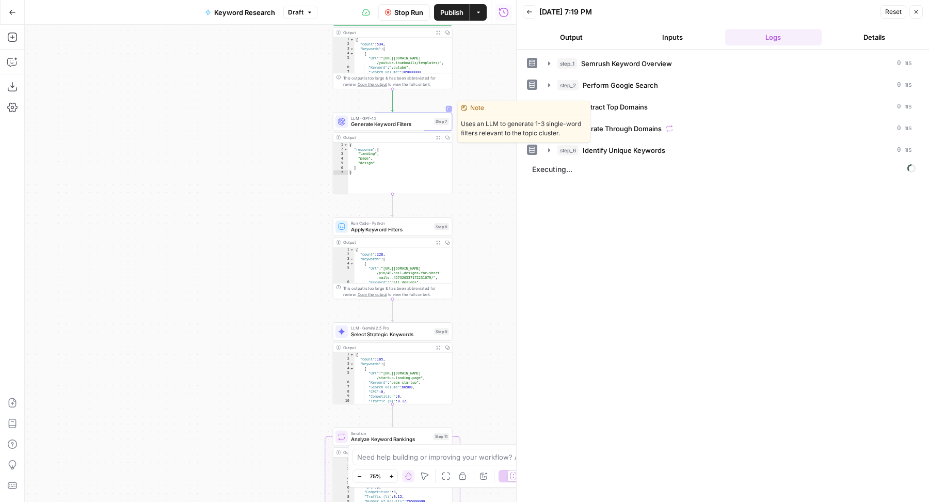
click at [360, 121] on span "Generate Keyword Filters" at bounding box center [391, 124] width 80 height 8
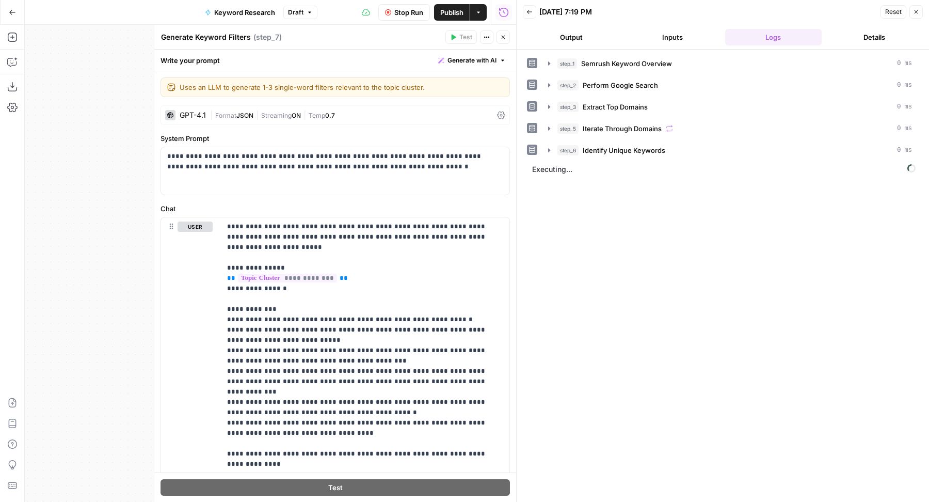
click at [470, 65] on span "Generate with AI" at bounding box center [472, 60] width 49 height 9
click at [453, 113] on div "Improve your existing prompt" at bounding box center [448, 116] width 86 height 9
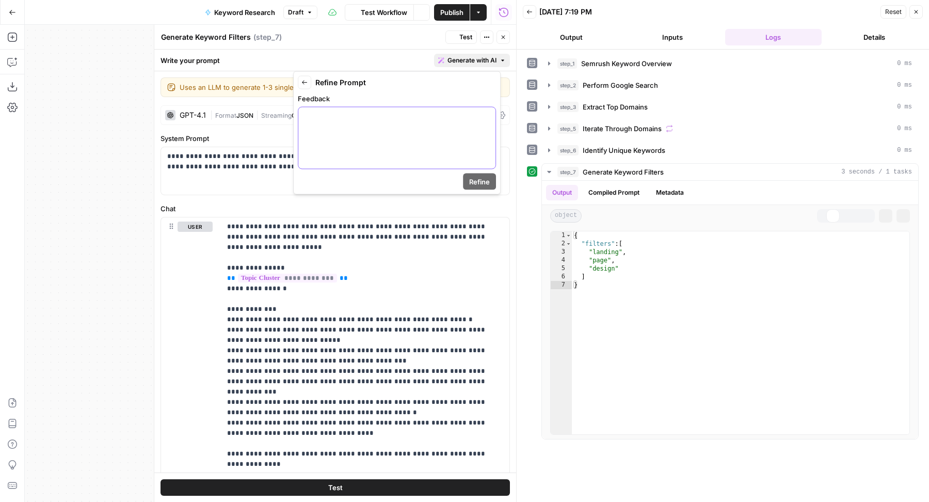
click at [431, 124] on div at bounding box center [396, 137] width 197 height 61
click at [473, 178] on span "Refine" at bounding box center [479, 182] width 21 height 10
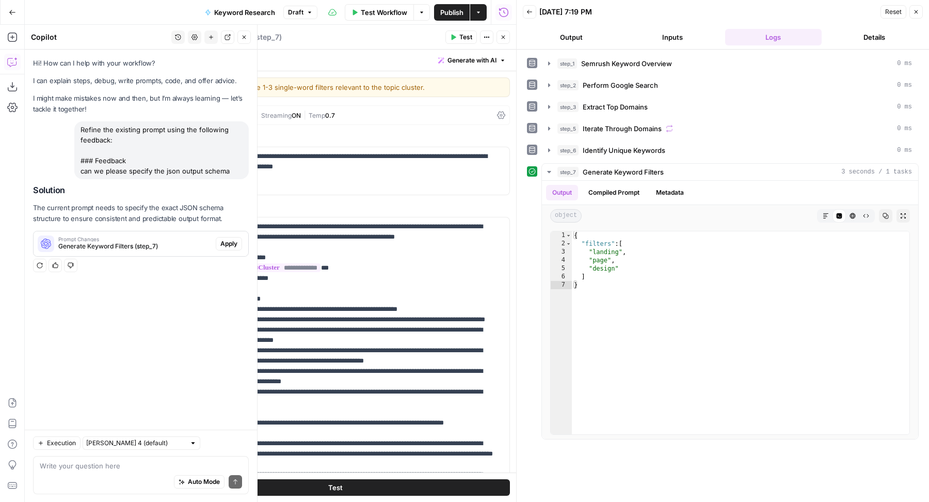
click at [235, 244] on span "Apply" at bounding box center [228, 243] width 17 height 9
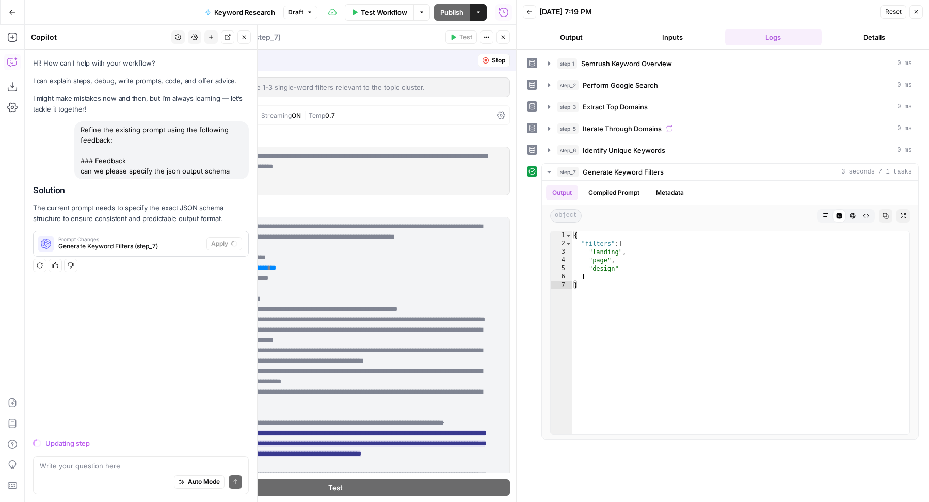
scroll to position [178, 0]
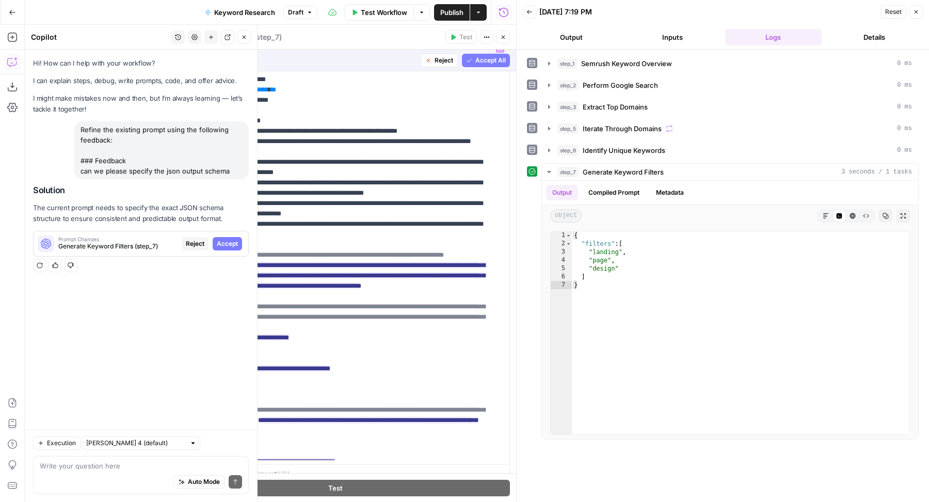
drag, startPoint x: 477, startPoint y: 61, endPoint x: 443, endPoint y: 129, distance: 75.0
click at [477, 61] on span "Accept All" at bounding box center [490, 60] width 30 height 9
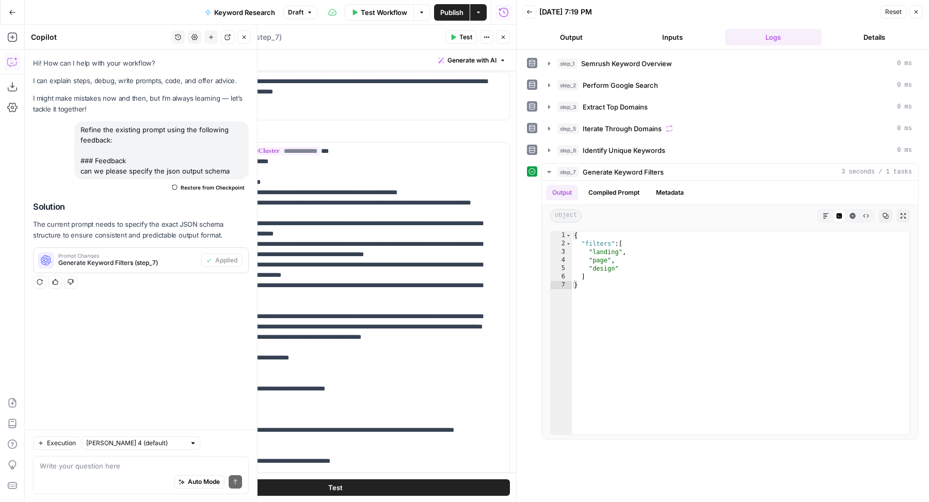
scroll to position [145, 0]
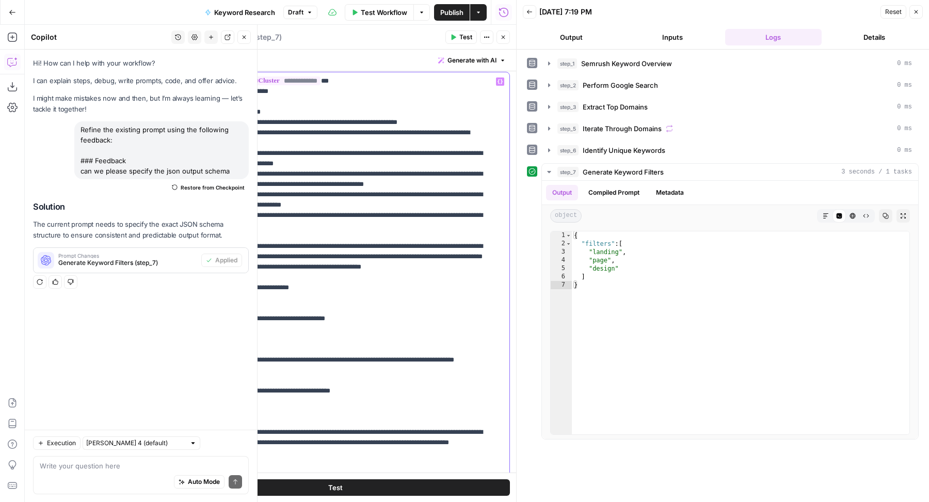
drag, startPoint x: 250, startPoint y: 315, endPoint x: 219, endPoint y: 313, distance: 31.0
click at [219, 314] on div "**********" at bounding box center [335, 294] width 348 height 445
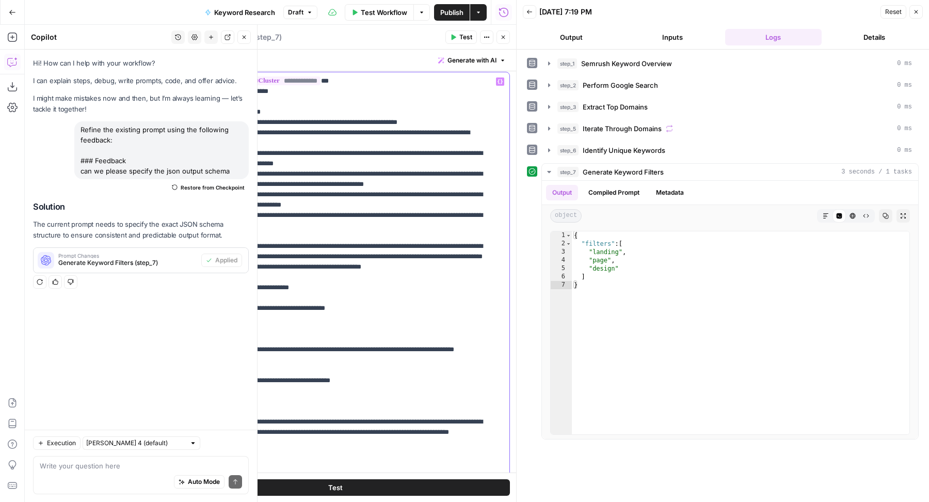
scroll to position [31, 0]
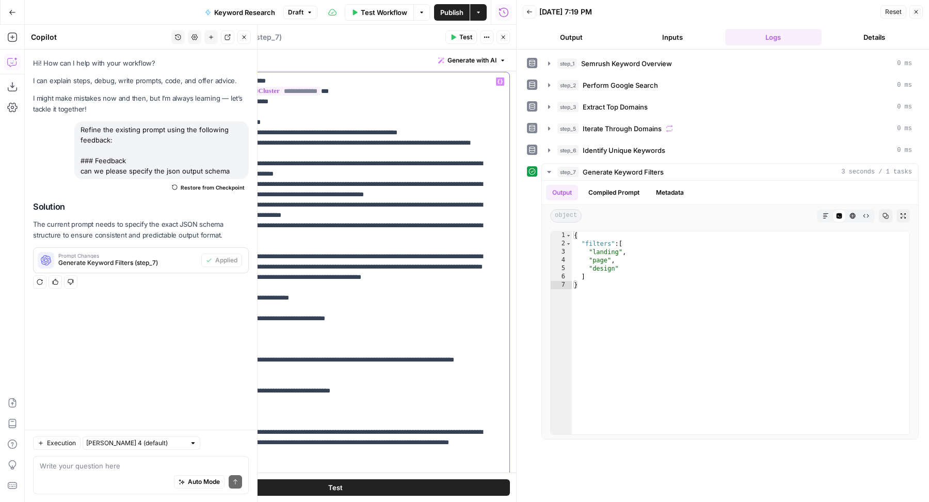
drag, startPoint x: 241, startPoint y: 359, endPoint x: 221, endPoint y: 359, distance: 20.1
click at [221, 359] on div "**********" at bounding box center [360, 282] width 279 height 420
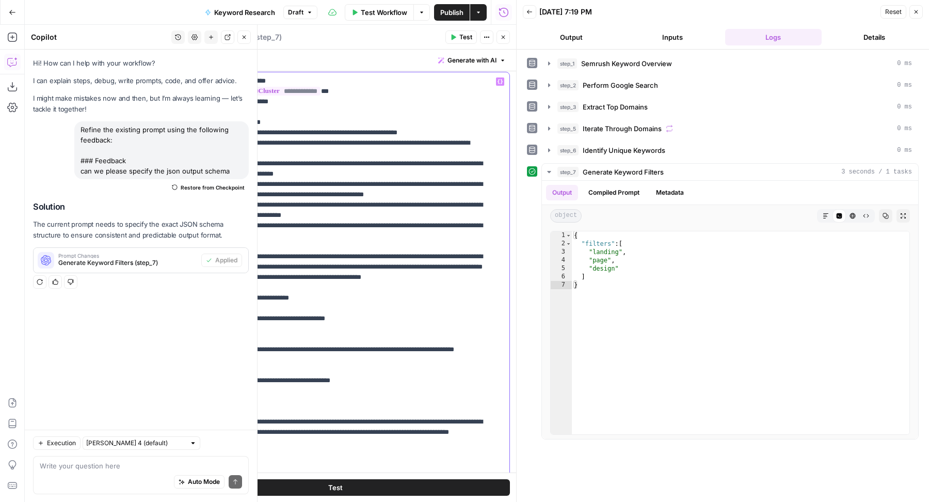
scroll to position [21, 0]
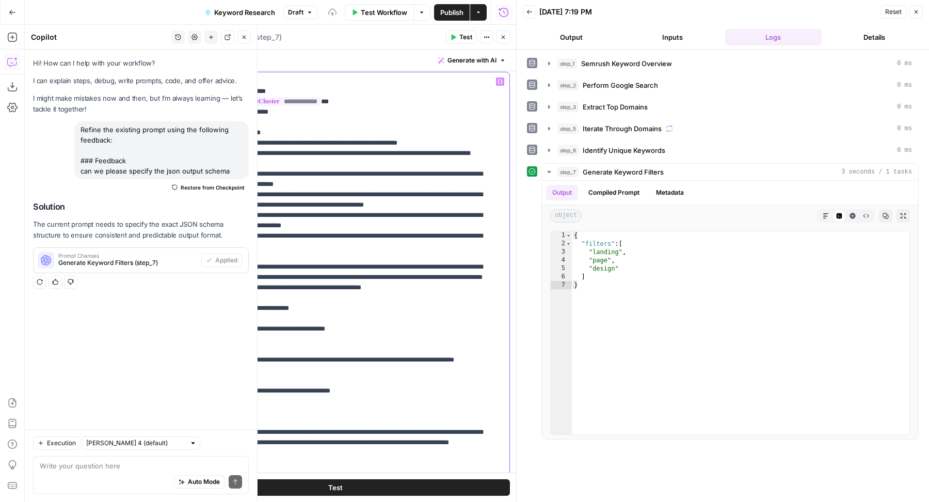
drag, startPoint x: 251, startPoint y: 396, endPoint x: 224, endPoint y: 396, distance: 27.9
click at [224, 396] on div "**********" at bounding box center [360, 282] width 279 height 420
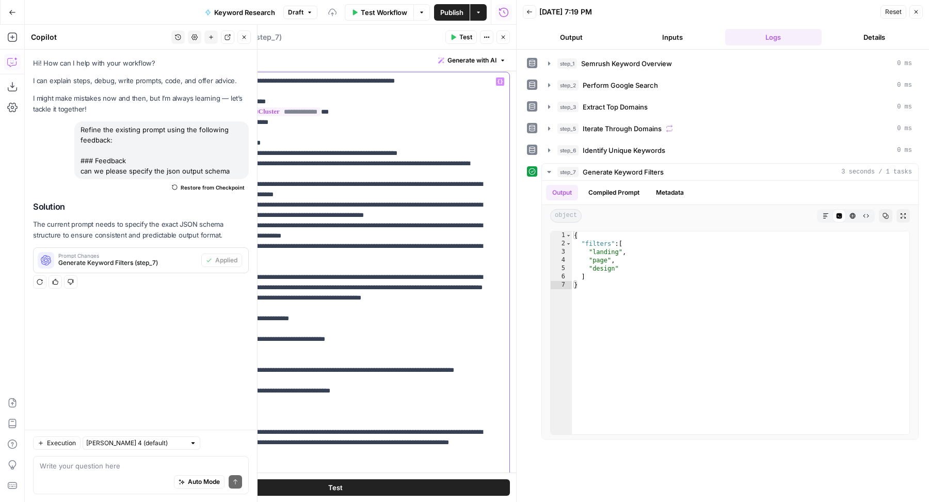
drag, startPoint x: 247, startPoint y: 441, endPoint x: 213, endPoint y: 441, distance: 34.1
click at [213, 441] on div "**********" at bounding box center [335, 294] width 348 height 445
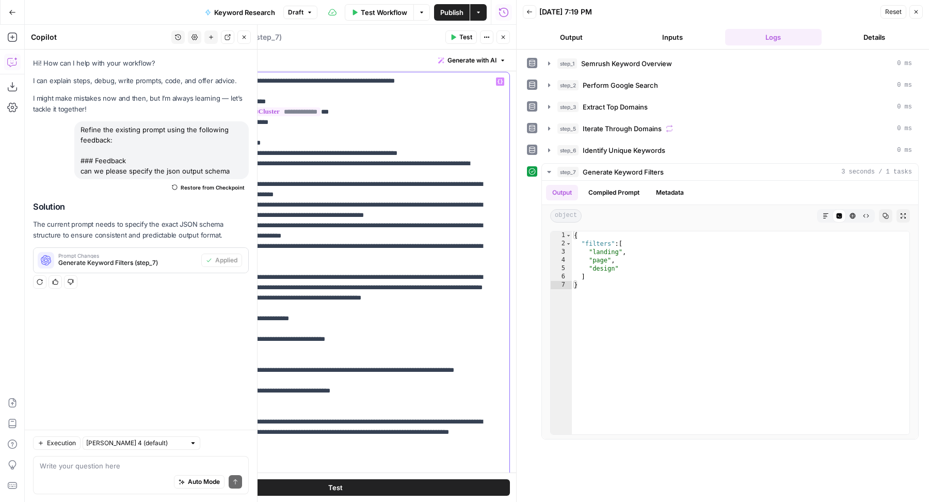
scroll to position [1, 0]
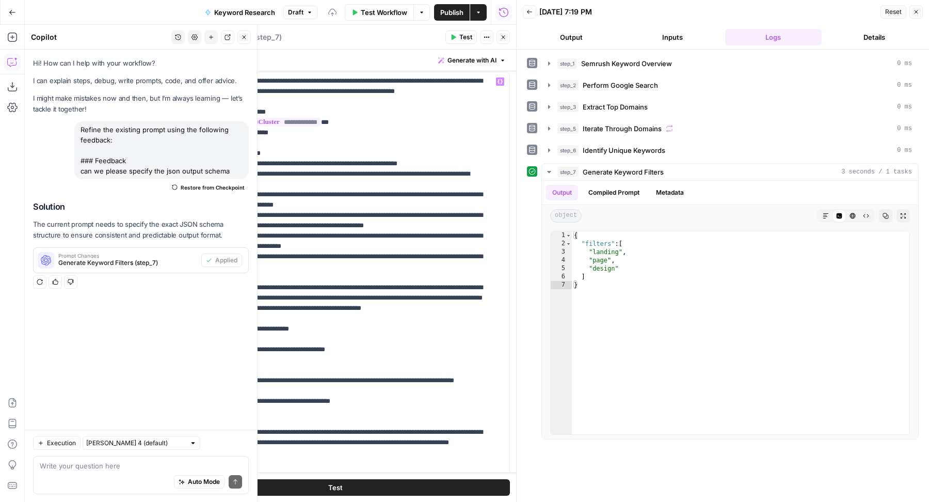
click at [502, 38] on icon "button" at bounding box center [503, 37] width 6 height 6
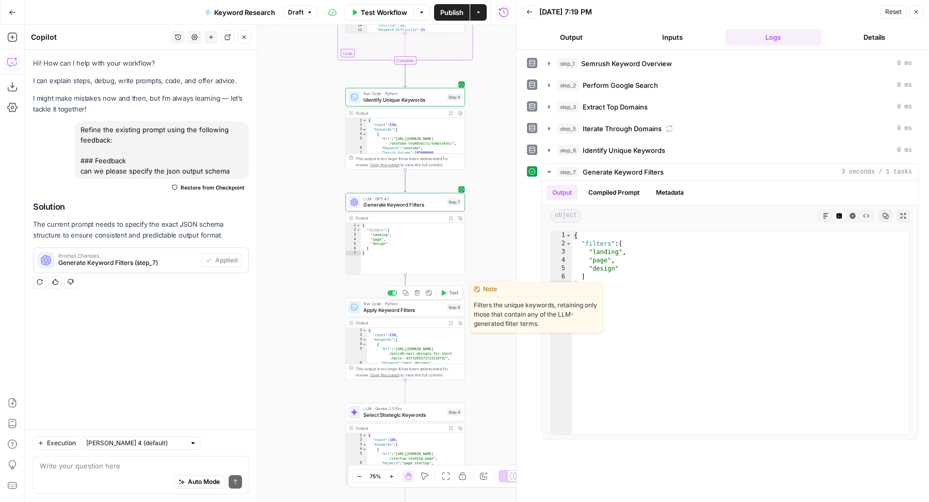
click at [448, 294] on button "Test" at bounding box center [449, 293] width 24 height 10
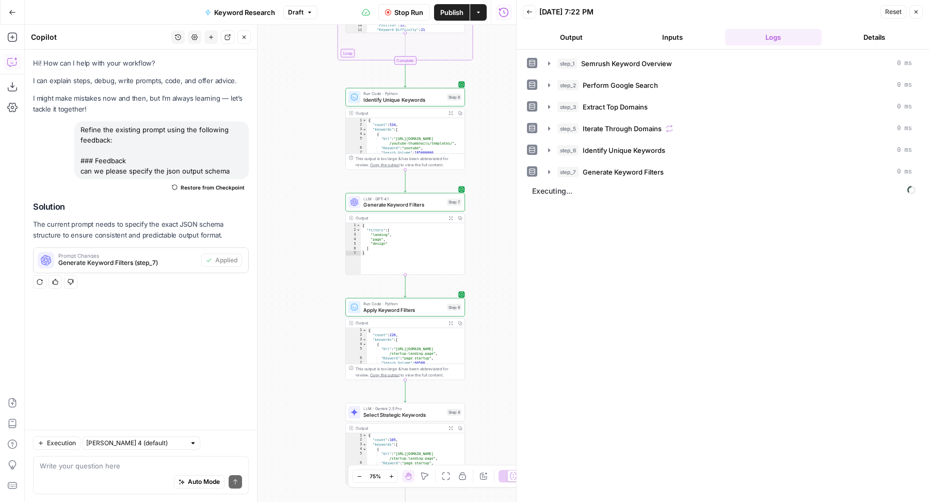
click at [245, 33] on button "Close" at bounding box center [243, 36] width 13 height 13
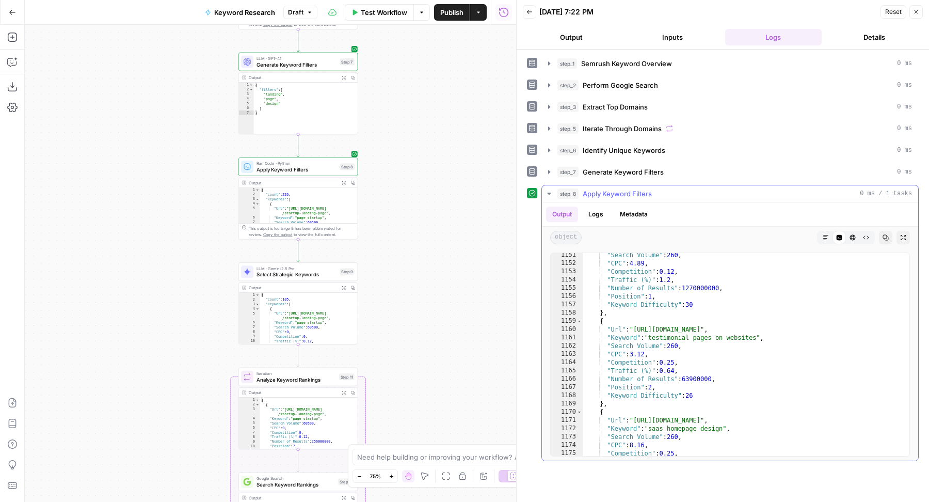
scroll to position [7817, 0]
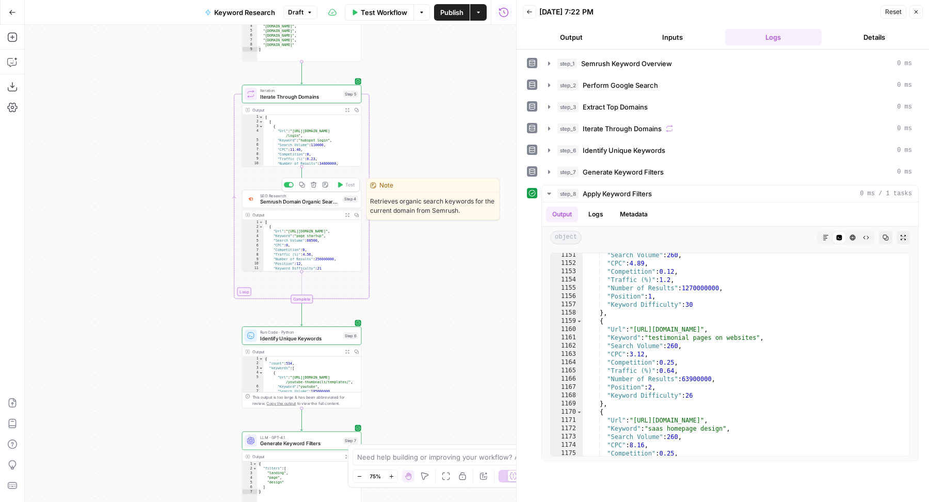
click at [310, 200] on span "Semrush Domain Organic Search Keywords" at bounding box center [300, 202] width 80 height 8
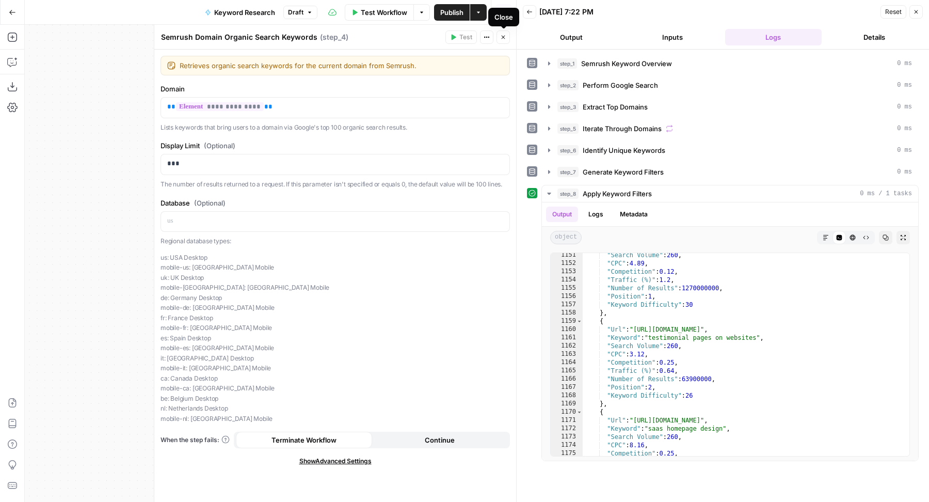
click at [505, 40] on icon "button" at bounding box center [503, 37] width 6 height 6
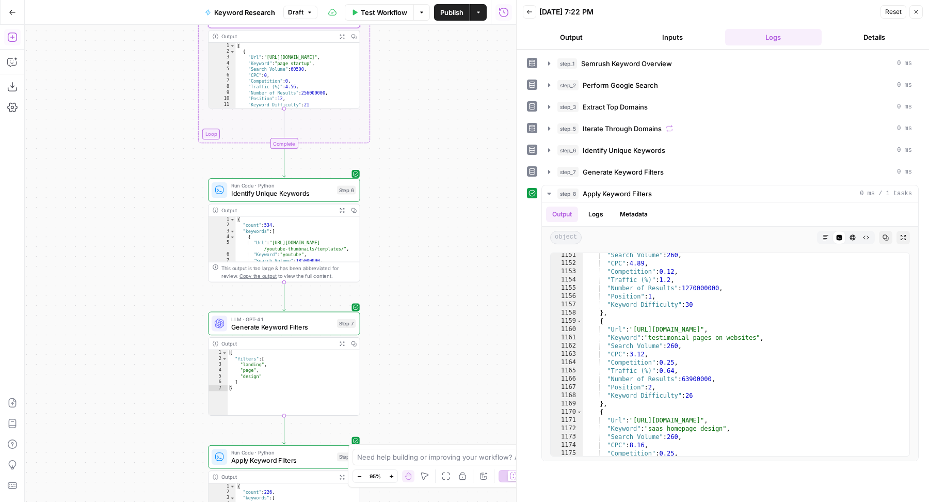
click at [14, 39] on icon "button" at bounding box center [12, 37] width 10 height 10
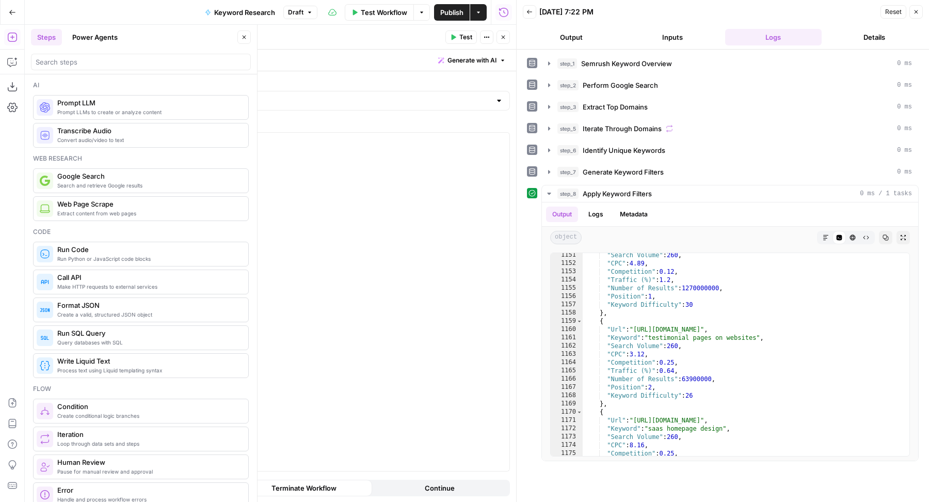
click at [451, 64] on span "Generate with AI" at bounding box center [472, 60] width 49 height 9
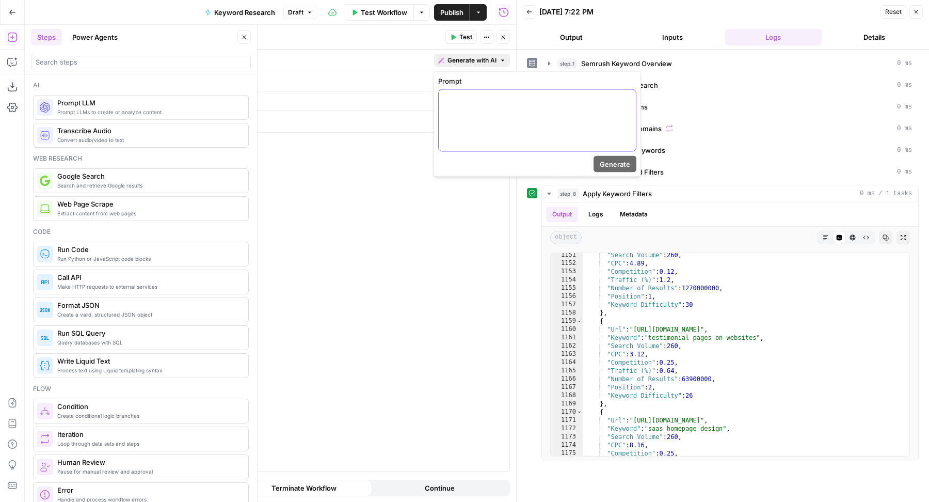
click at [469, 142] on div at bounding box center [537, 120] width 197 height 61
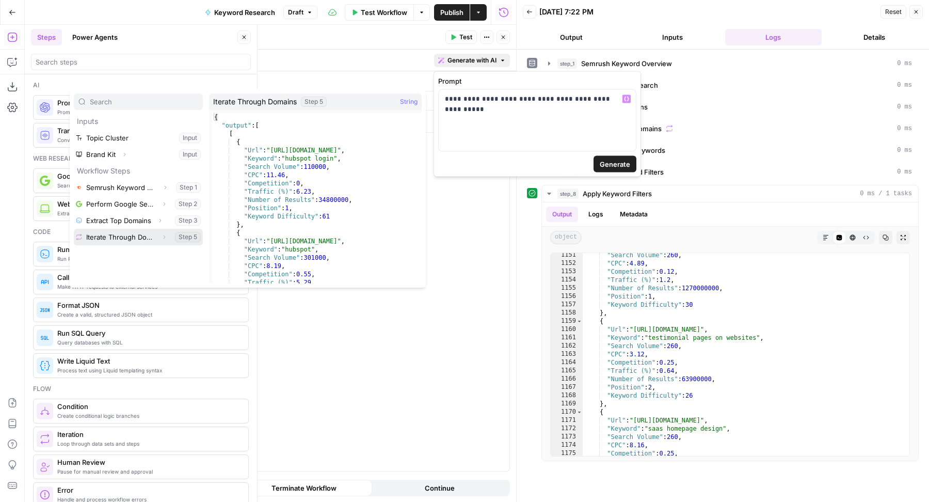
click at [163, 237] on icon "button" at bounding box center [164, 237] width 6 height 6
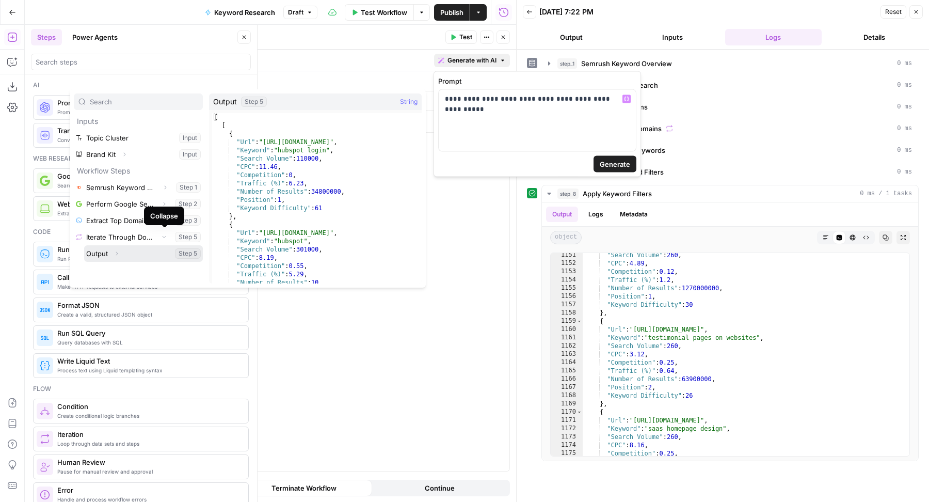
click at [139, 256] on button "Select variable Output" at bounding box center [143, 253] width 119 height 17
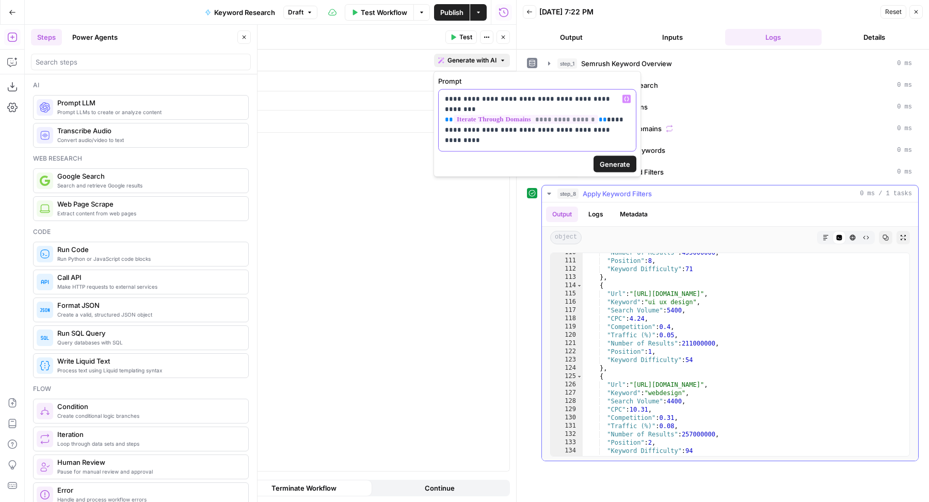
scroll to position [0, 0]
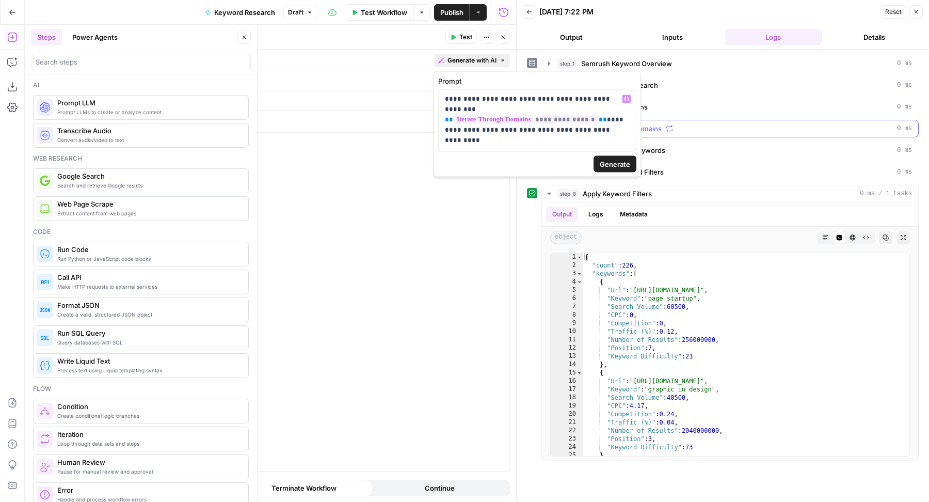
click at [719, 126] on div "step_5 Iterate Through Domains 0 ms" at bounding box center [735, 128] width 355 height 10
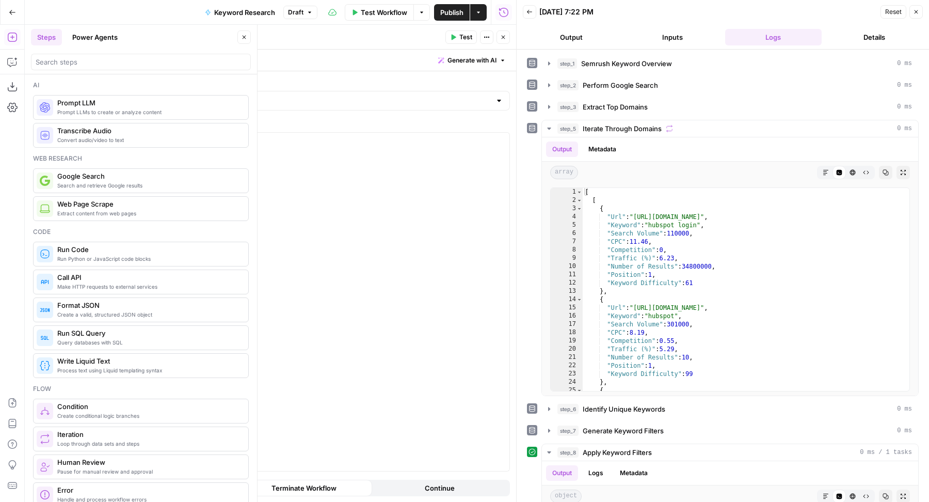
click at [467, 61] on span "Generate with AI" at bounding box center [472, 60] width 49 height 9
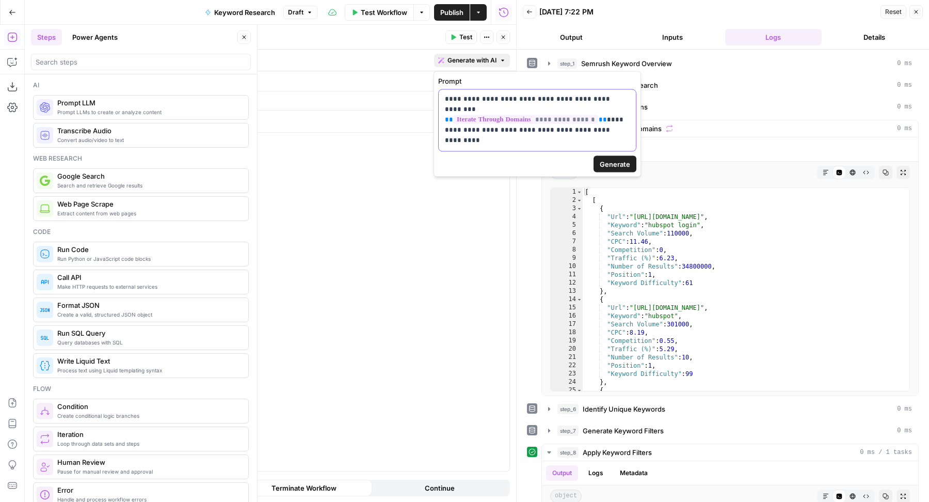
click at [607, 120] on p "**********" at bounding box center [537, 109] width 185 height 31
click at [612, 161] on span "Generate" at bounding box center [615, 164] width 30 height 10
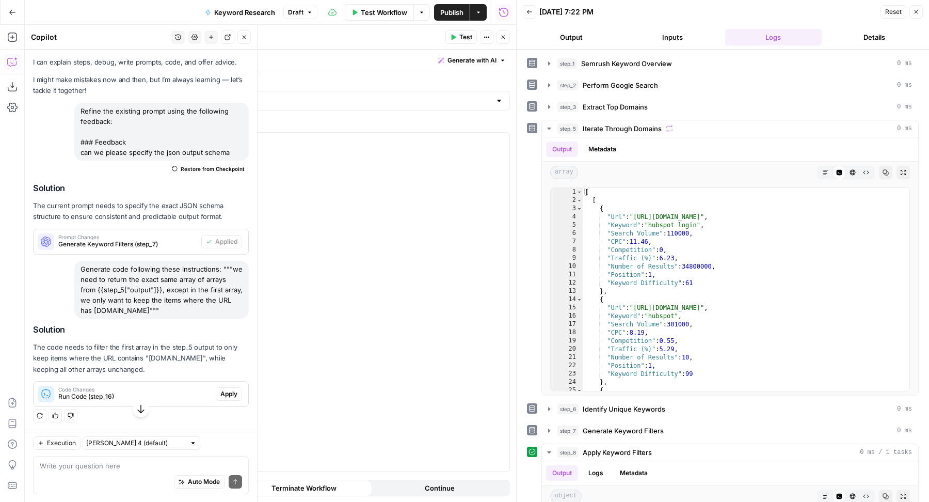
click at [220, 392] on span "Apply" at bounding box center [228, 393] width 17 height 9
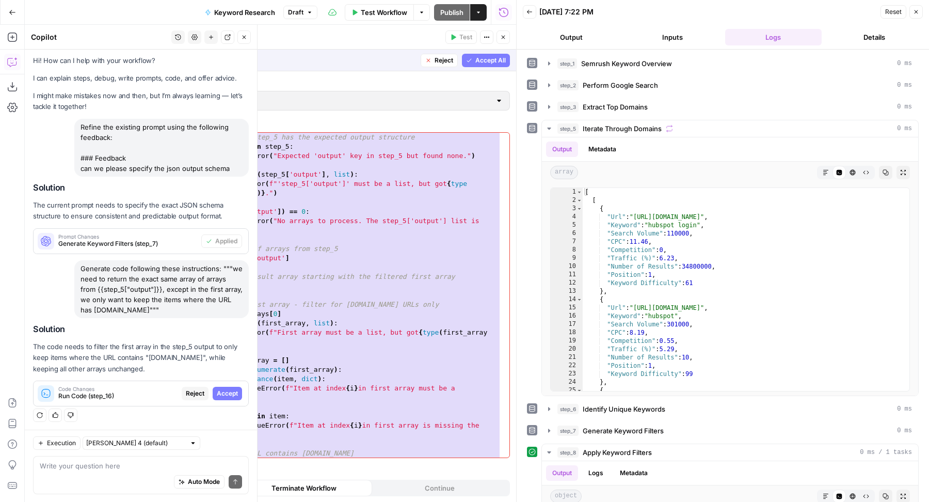
click at [482, 60] on span "Accept All" at bounding box center [490, 60] width 30 height 9
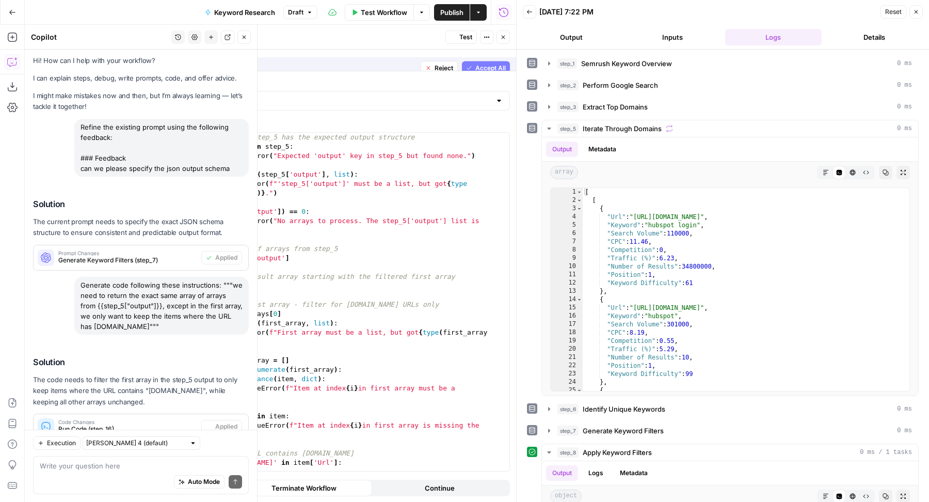
scroll to position [35, 0]
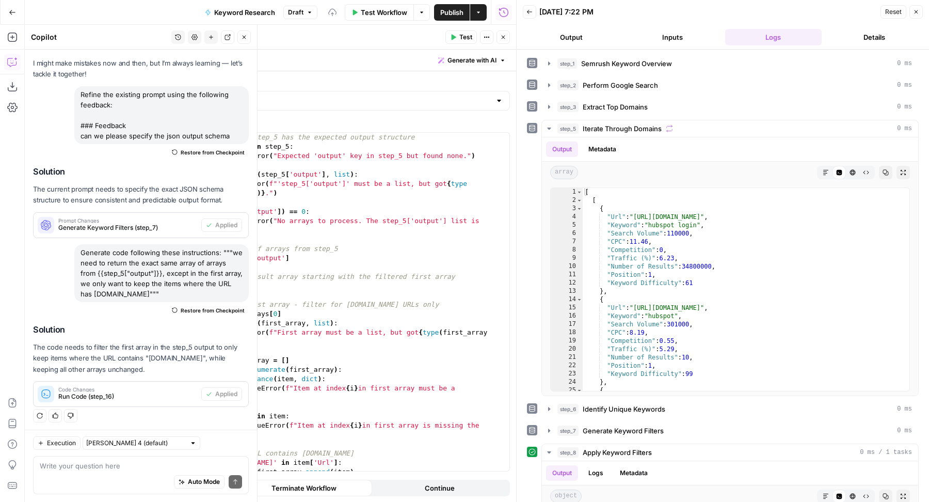
click at [461, 34] on span "Test" at bounding box center [465, 37] width 13 height 9
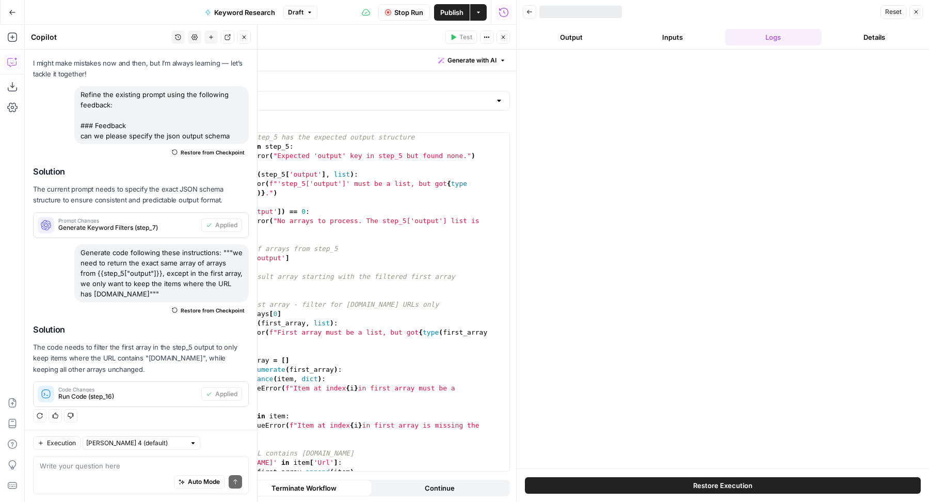
click at [242, 40] on icon "button" at bounding box center [244, 37] width 6 height 6
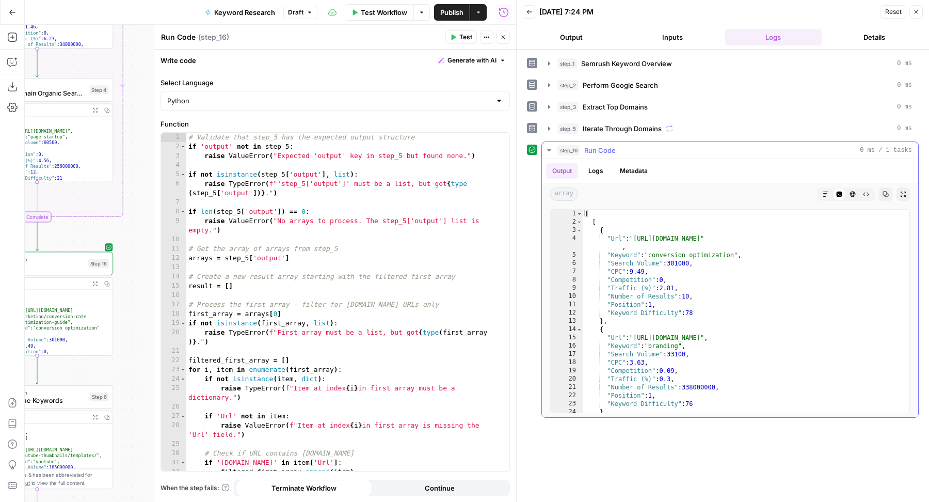
scroll to position [0, 0]
click at [580, 218] on span "Toggle code folding, rows 2 through 124" at bounding box center [580, 222] width 6 height 8
click at [579, 219] on span "Toggle code folding, rows 2 through 124" at bounding box center [580, 222] width 6 height 8
click at [579, 228] on span "Toggle code folding, rows 3 through 13" at bounding box center [580, 230] width 6 height 8
click at [580, 236] on span "Toggle code folding, rows 14 through 24" at bounding box center [580, 238] width 6 height 8
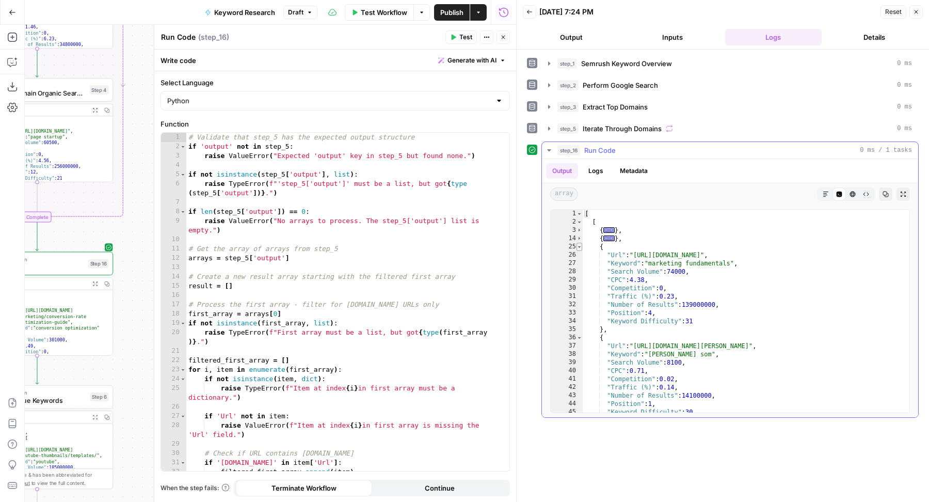
click at [580, 244] on span "Toggle code folding, rows 25 through 35" at bounding box center [580, 247] width 6 height 8
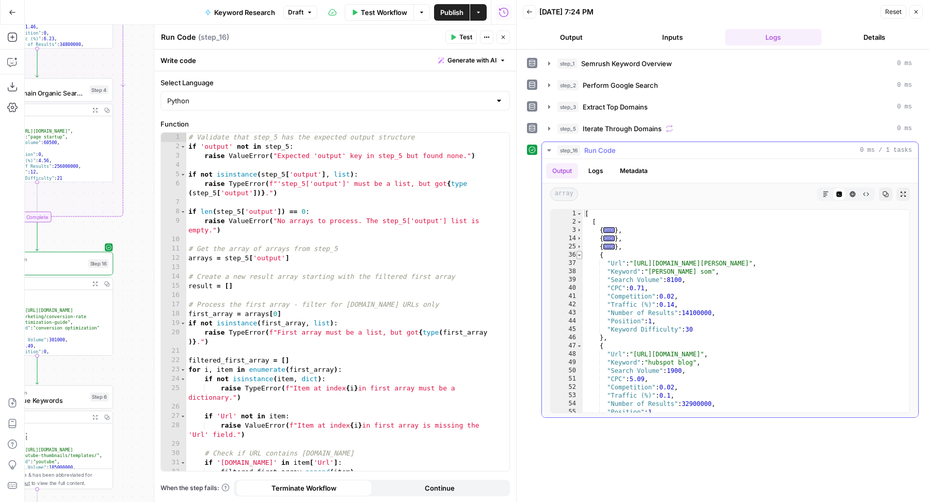
click at [580, 253] on span "Toggle code folding, rows 36 through 46" at bounding box center [580, 255] width 6 height 8
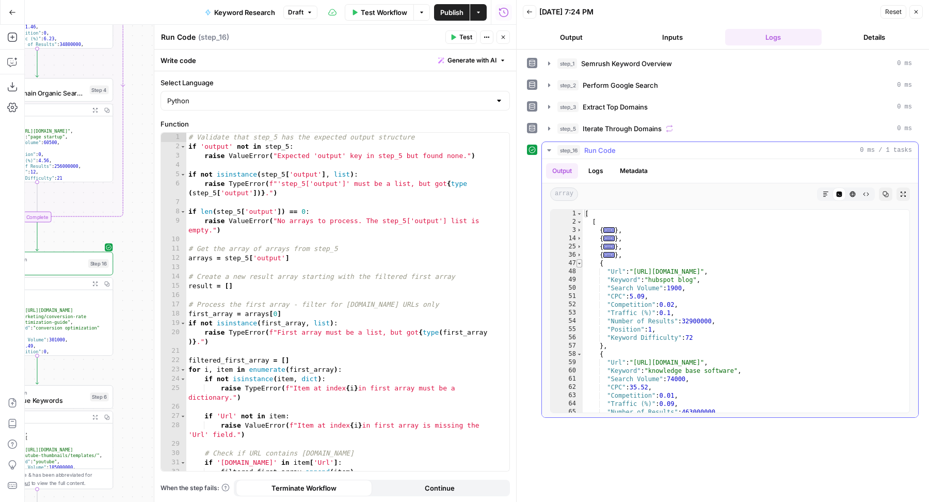
click at [580, 262] on span "Toggle code folding, rows 47 through 57" at bounding box center [580, 263] width 6 height 8
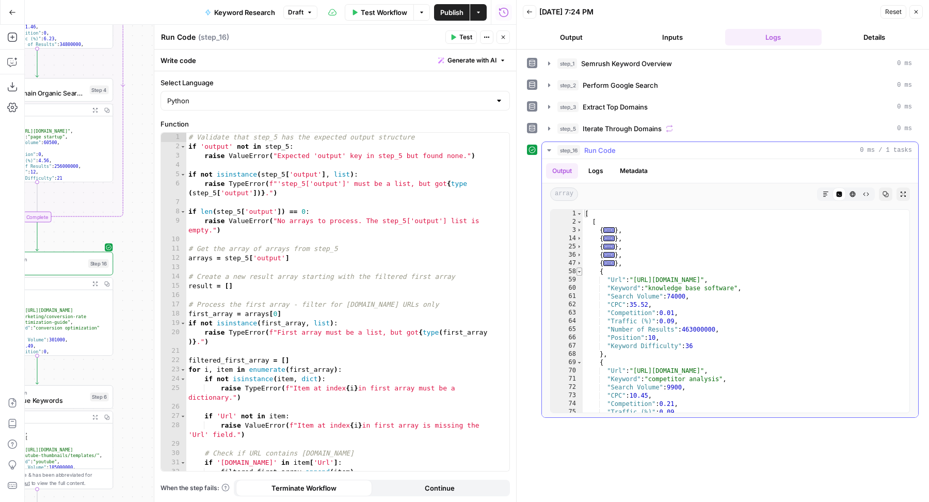
click at [580, 271] on span "Toggle code folding, rows 58 through 68" at bounding box center [580, 271] width 6 height 8
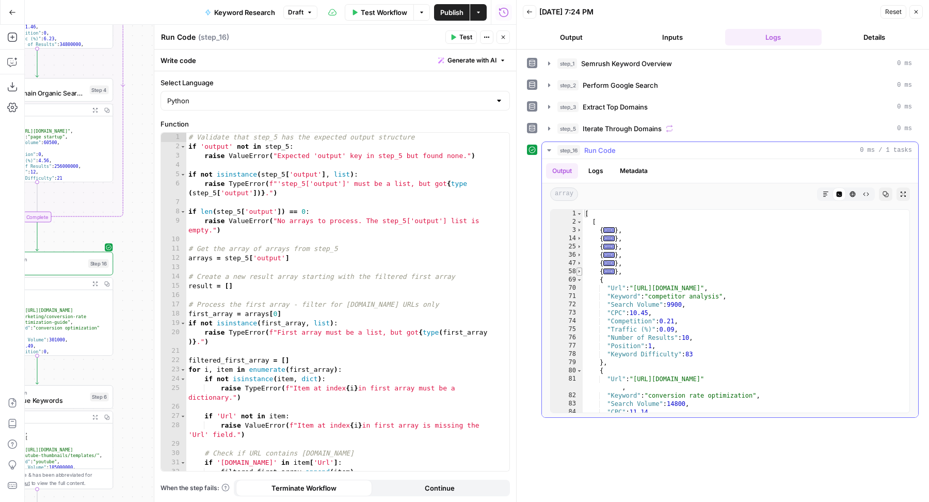
click at [580, 271] on span "Toggle code folding, rows 58 through 68" at bounding box center [580, 271] width 6 height 8
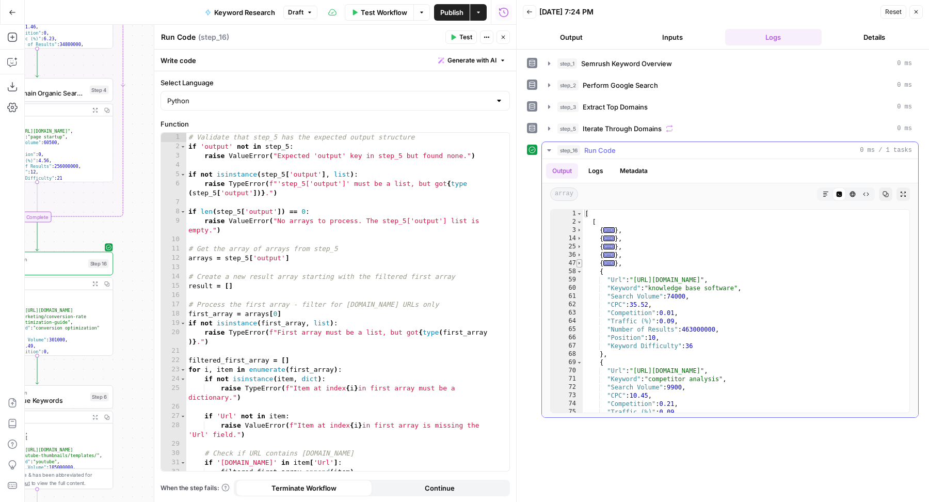
click at [580, 260] on span "Toggle code folding, rows 47 through 57" at bounding box center [580, 263] width 6 height 8
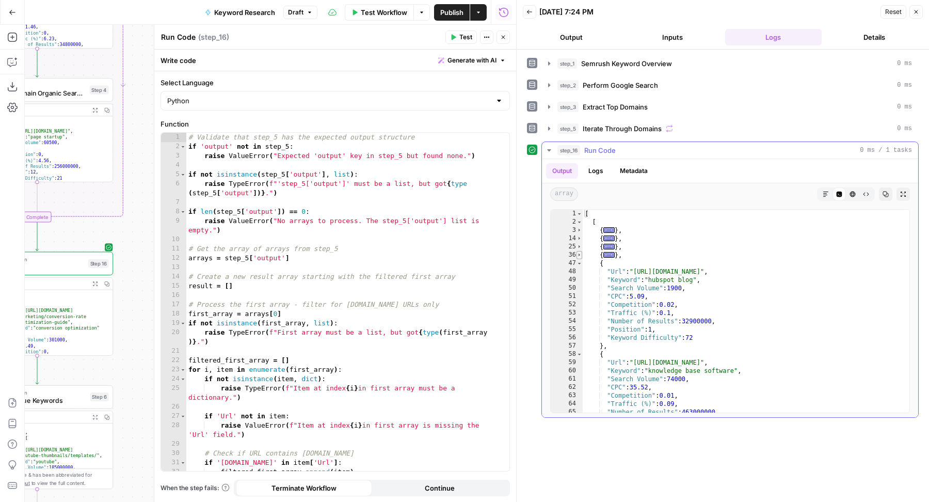
click at [580, 255] on span "Toggle code folding, rows 36 through 46" at bounding box center [580, 255] width 6 height 8
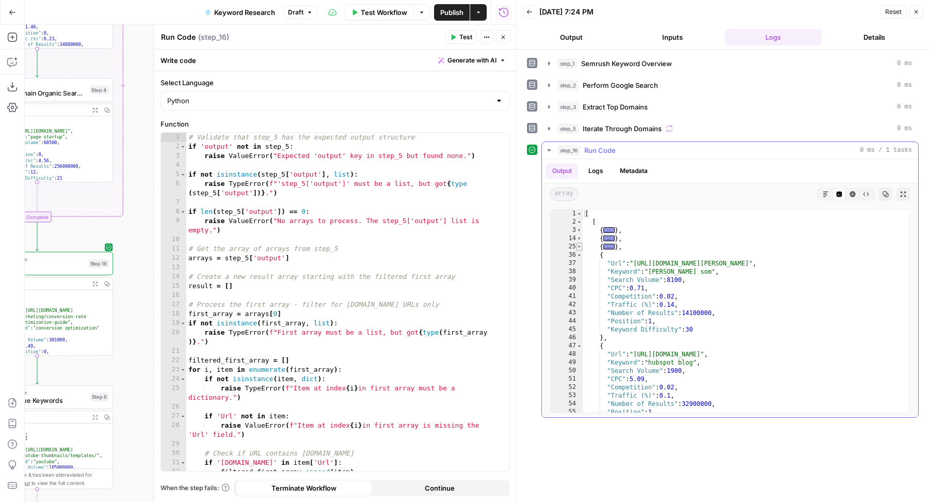
click at [580, 243] on span "Toggle code folding, rows 25 through 35" at bounding box center [580, 247] width 6 height 8
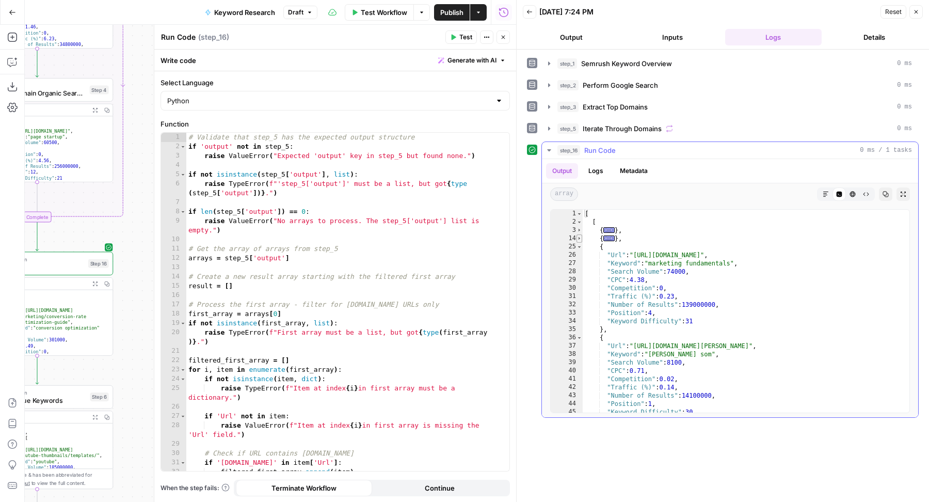
click at [580, 237] on span "Toggle code folding, rows 14 through 24" at bounding box center [580, 238] width 6 height 8
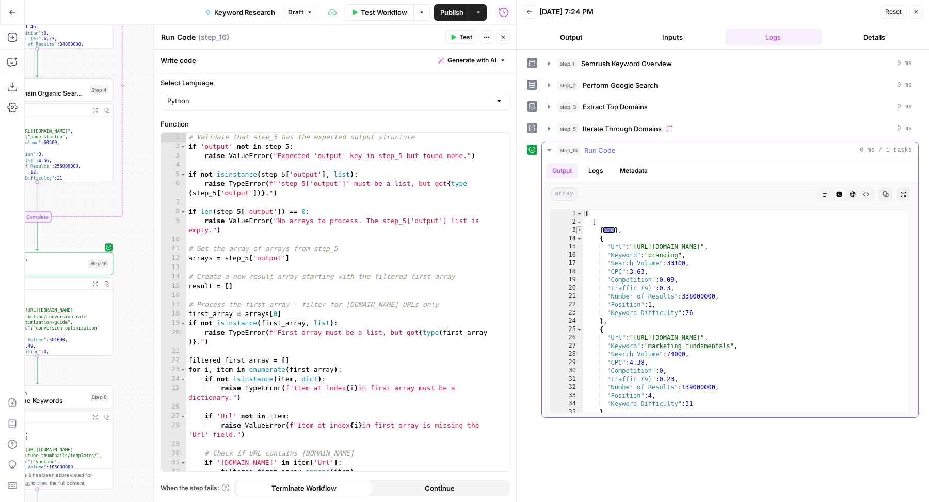
click at [580, 229] on span "Toggle code folding, rows 3 through 13" at bounding box center [580, 230] width 6 height 8
click at [697, 252] on div "[ [ { "Url" : "https://blog.hubspot.com/marketing/conversion-rate-optimization-…" at bounding box center [742, 320] width 318 height 220
type textarea "**********"
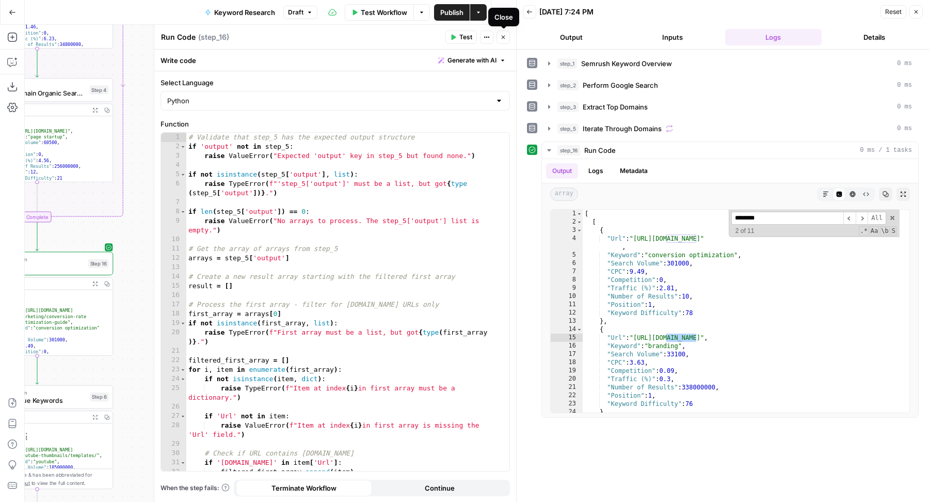
type input "********"
click at [506, 38] on icon "button" at bounding box center [503, 37] width 6 height 6
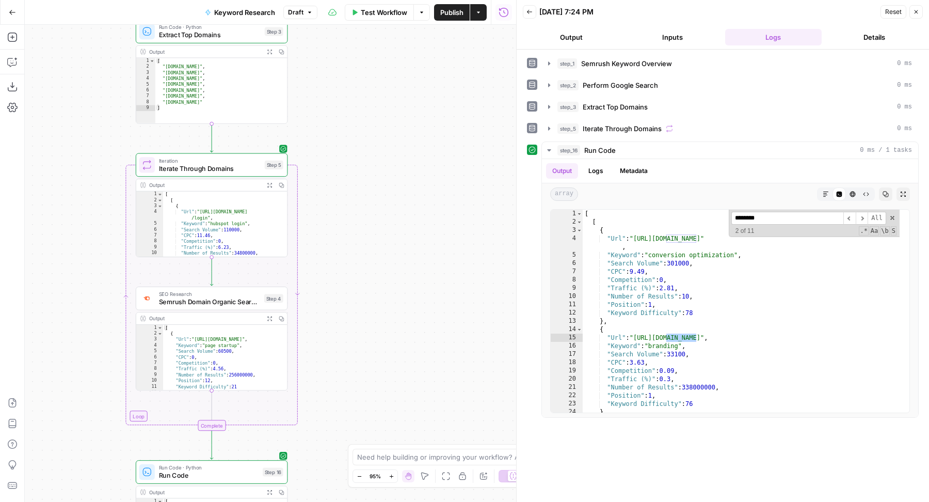
click at [335, 199] on div "Workflow Set Inputs Inputs SEO Research Semrush Keyword Overview Step 1 Output …" at bounding box center [270, 263] width 491 height 477
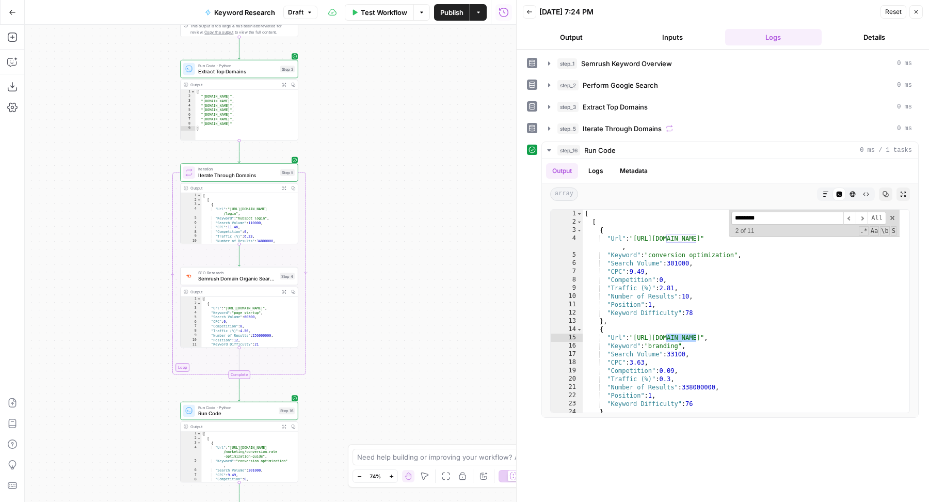
click at [335, 199] on div "Workflow Set Inputs Inputs SEO Research Semrush Keyword Overview Step 1 Output …" at bounding box center [270, 263] width 491 height 477
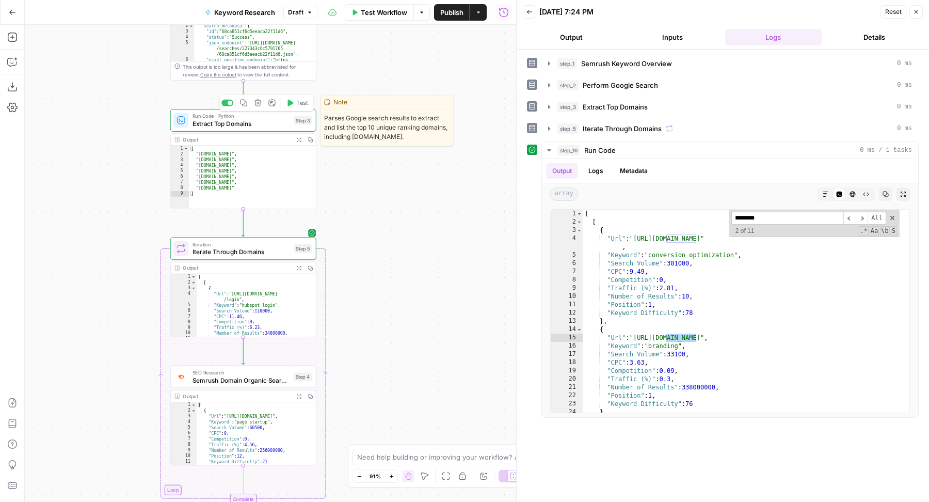
click at [249, 119] on span "Extract Top Domains" at bounding box center [242, 123] width 98 height 9
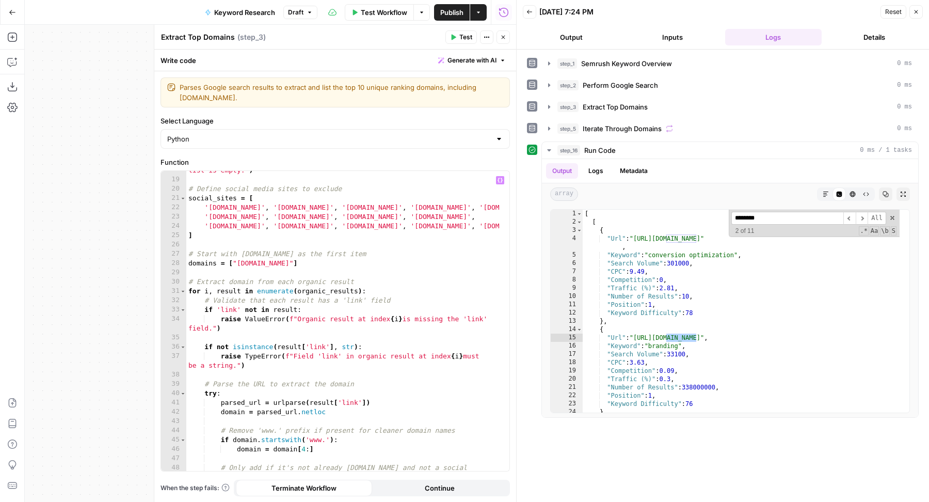
scroll to position [207, 0]
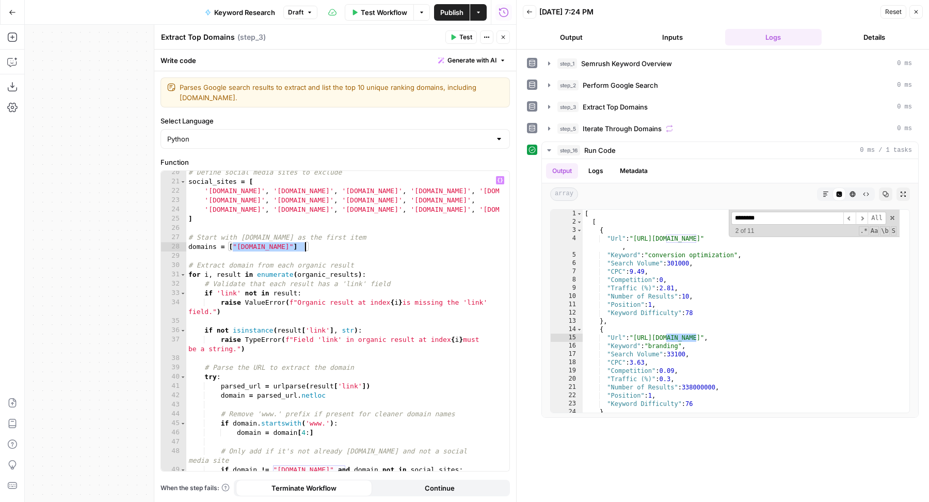
drag, startPoint x: 232, startPoint y: 247, endPoint x: 305, endPoint y: 248, distance: 73.3
click at [305, 248] on div "# Define social media sites to exclude social_sites = [ 'reddit.com' , 'faceboo…" at bounding box center [343, 328] width 314 height 320
type textarea "**********"
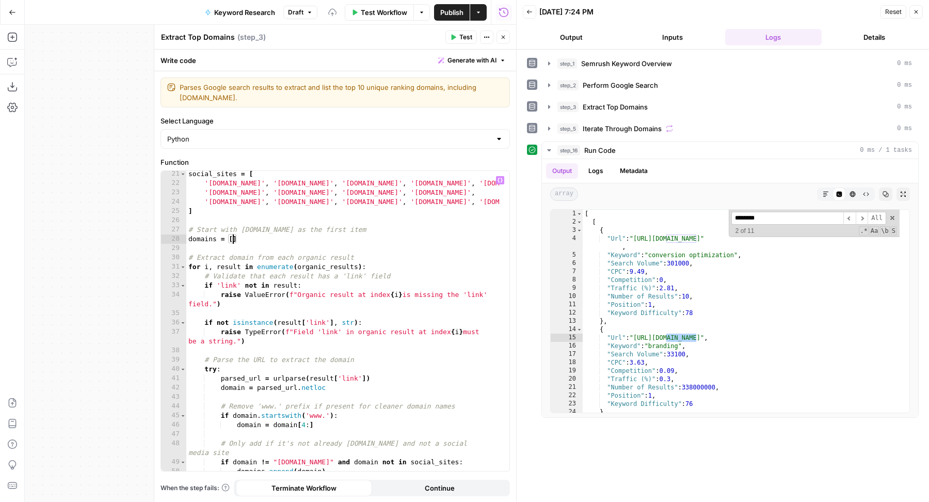
scroll to position [307, 0]
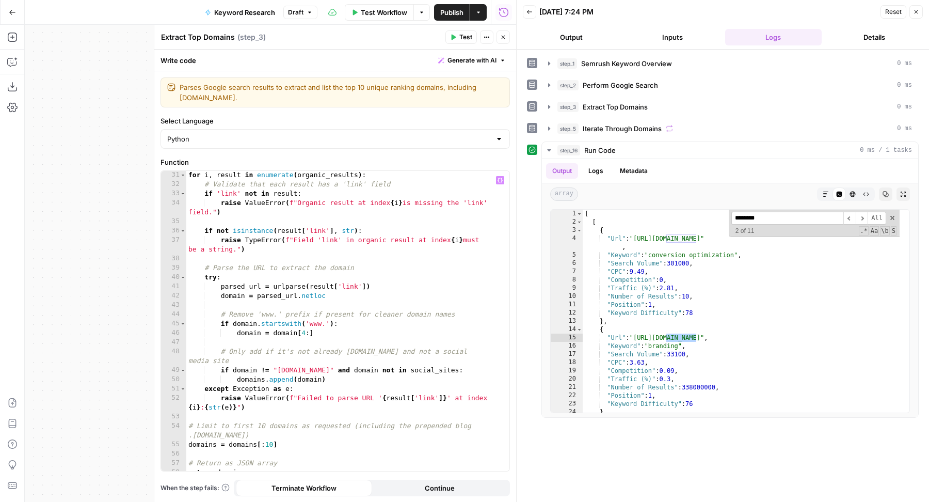
click at [502, 38] on icon "button" at bounding box center [504, 38] width 4 height 4
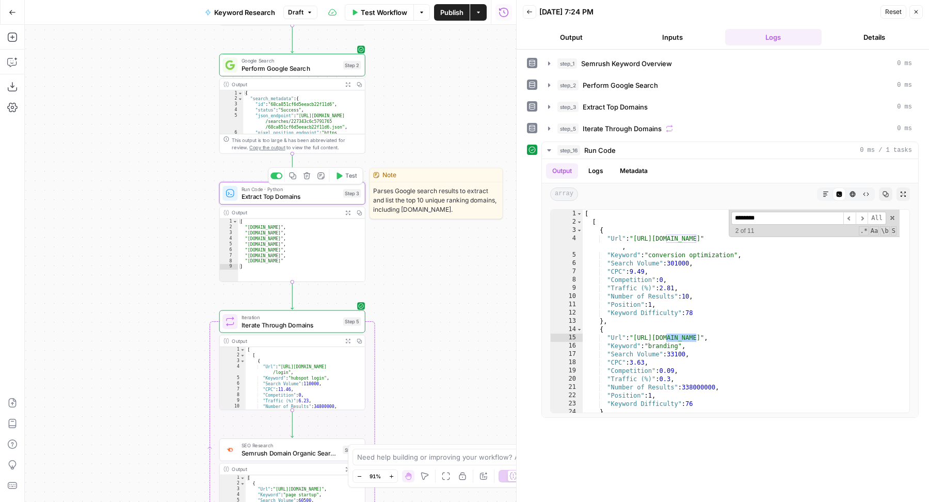
click at [342, 176] on icon "button" at bounding box center [340, 175] width 6 height 7
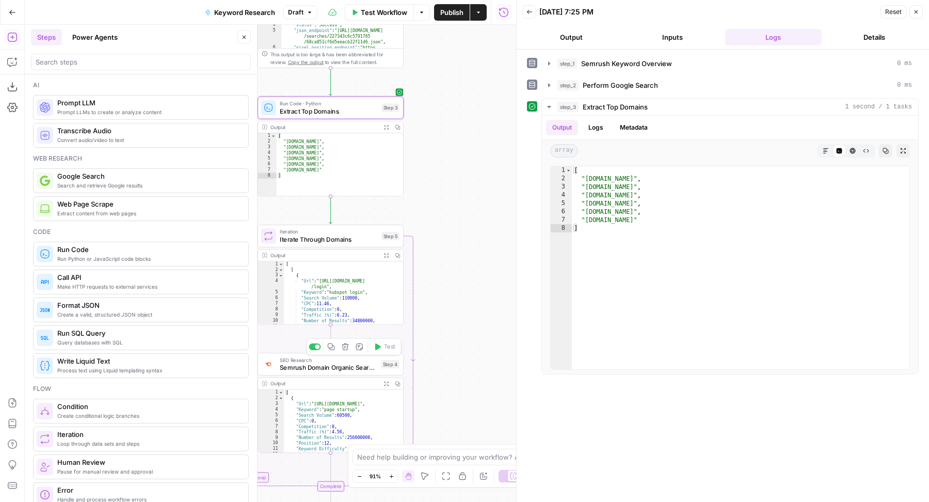
click at [331, 349] on icon "button" at bounding box center [331, 347] width 8 height 8
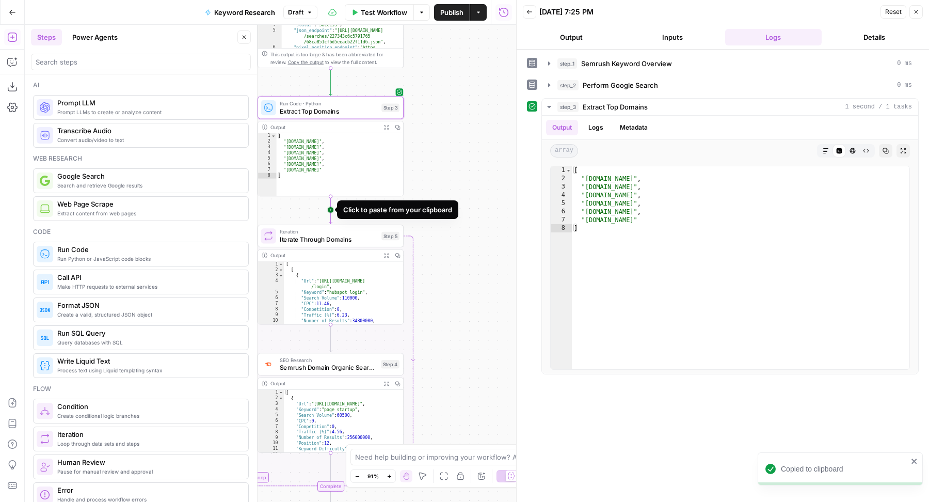
click at [330, 209] on icon "Edge from step_3 to step_5" at bounding box center [330, 210] width 3 height 28
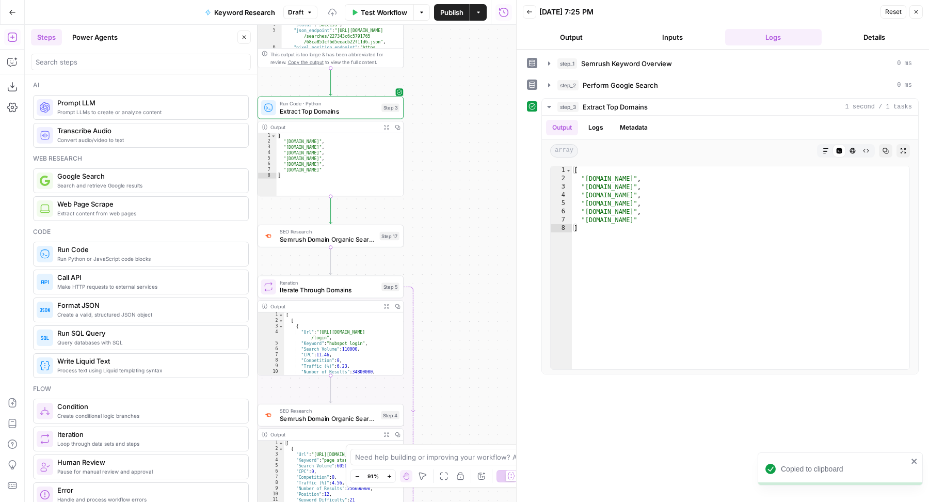
click at [348, 240] on span "Semrush Domain Organic Search Keywords" at bounding box center [328, 238] width 96 height 9
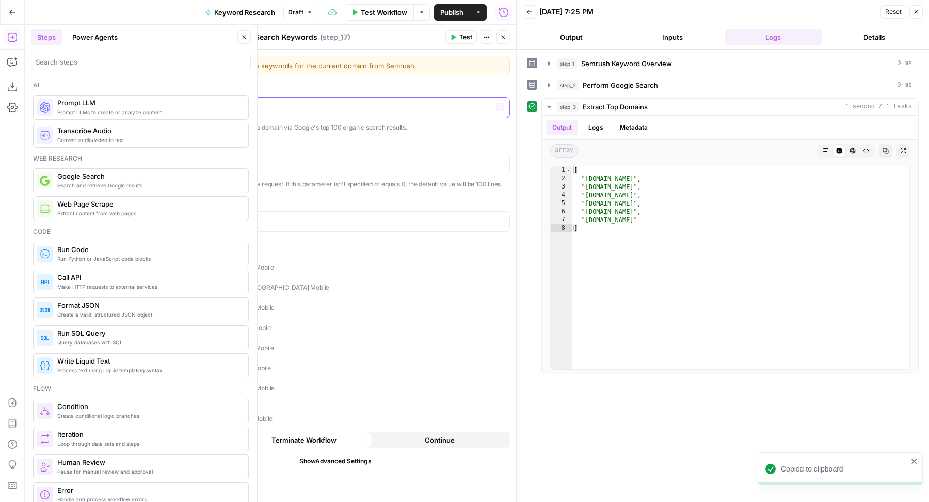
click at [243, 102] on p "**********" at bounding box center [335, 107] width 336 height 10
click at [169, 163] on p "***" at bounding box center [335, 163] width 337 height 10
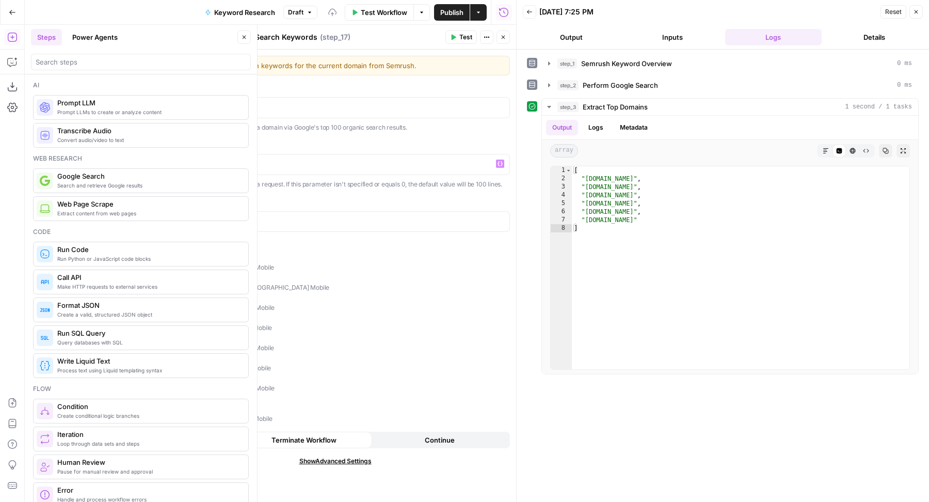
click at [500, 33] on button "Close" at bounding box center [503, 36] width 13 height 13
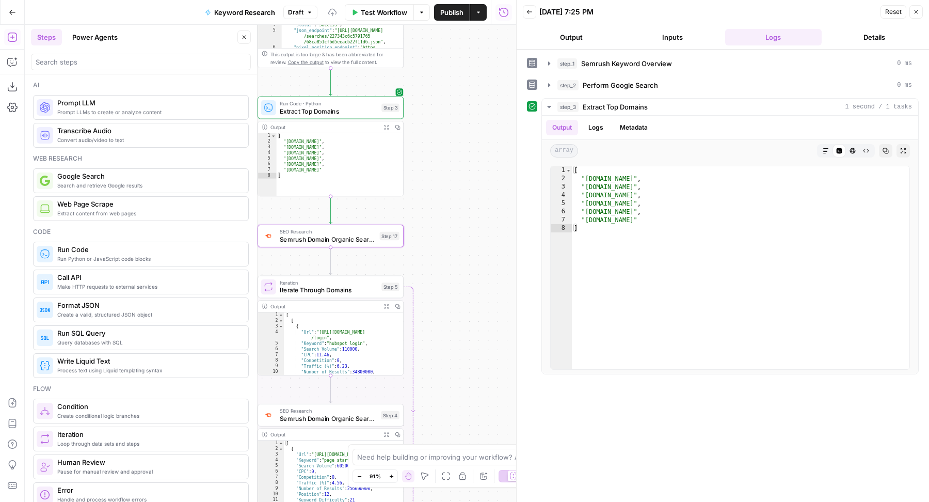
click at [247, 38] on icon "button" at bounding box center [244, 37] width 6 height 6
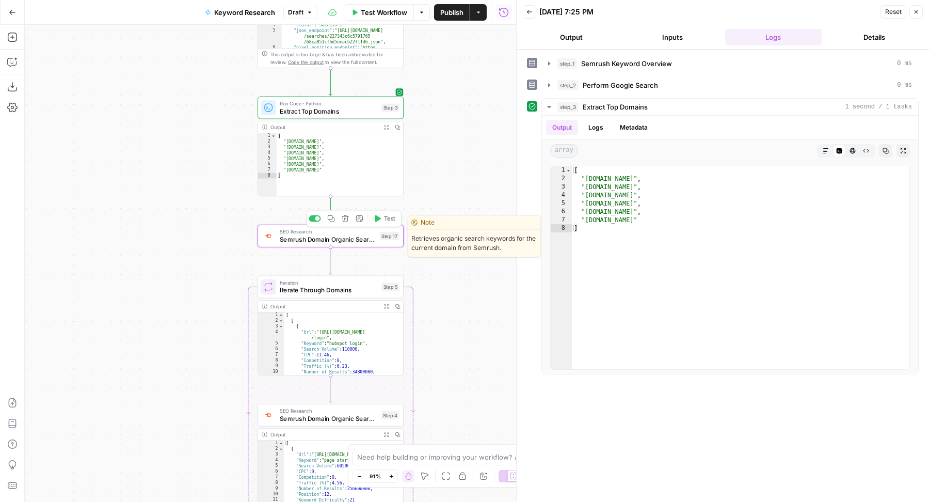
click at [388, 215] on span "Test" at bounding box center [389, 218] width 11 height 8
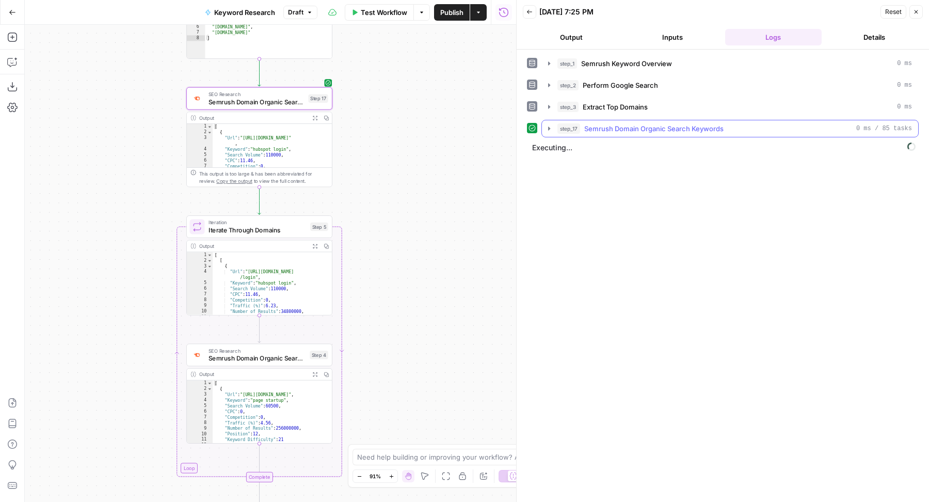
click at [656, 123] on span "Semrush Domain Organic Search Keywords" at bounding box center [653, 128] width 139 height 10
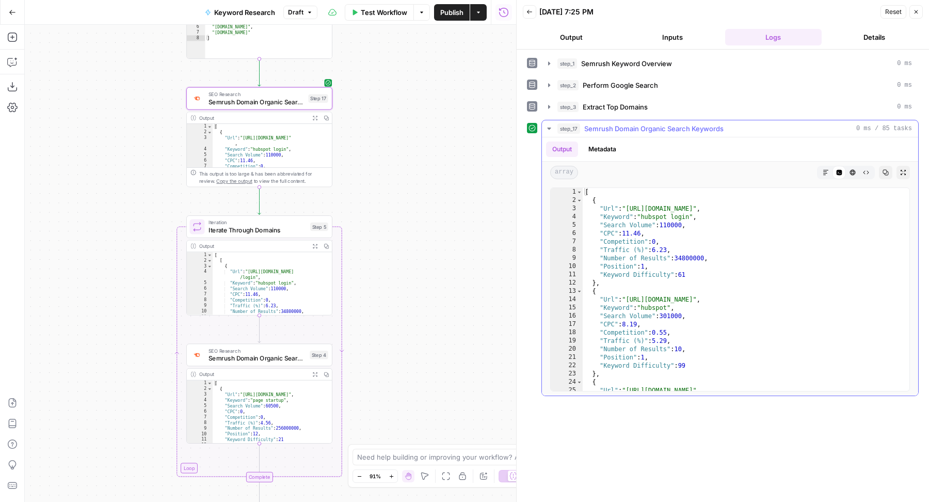
click at [656, 123] on span "Semrush Domain Organic Search Keywords" at bounding box center [653, 128] width 139 height 10
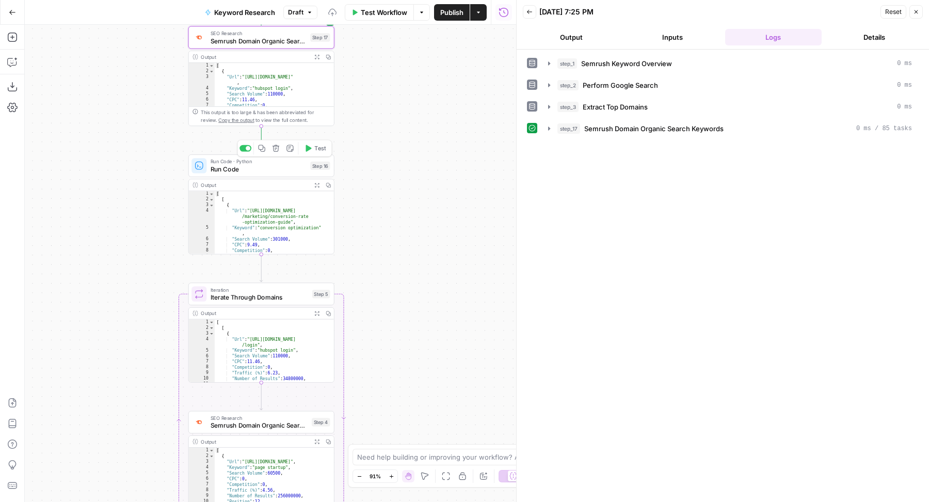
click at [287, 167] on span "Run Code" at bounding box center [259, 168] width 96 height 9
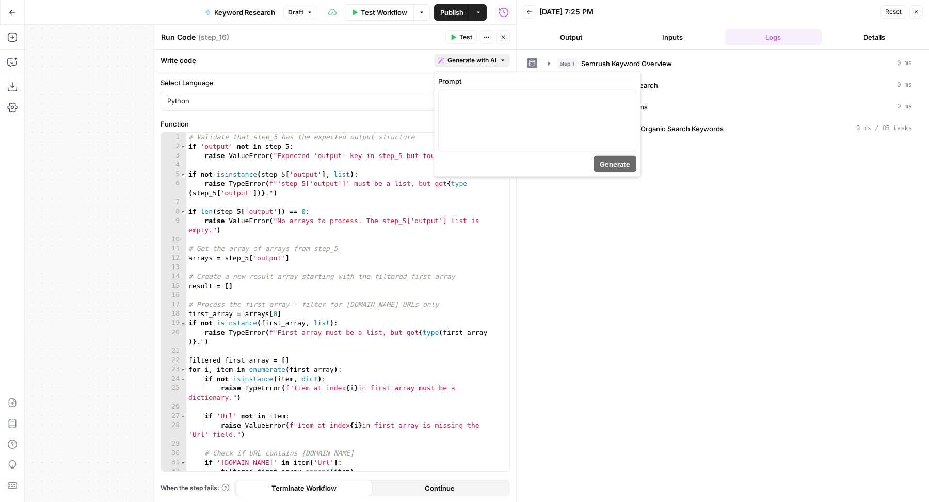
click at [473, 55] on button "Generate with AI" at bounding box center [472, 60] width 76 height 13
click at [520, 107] on div at bounding box center [537, 120] width 197 height 61
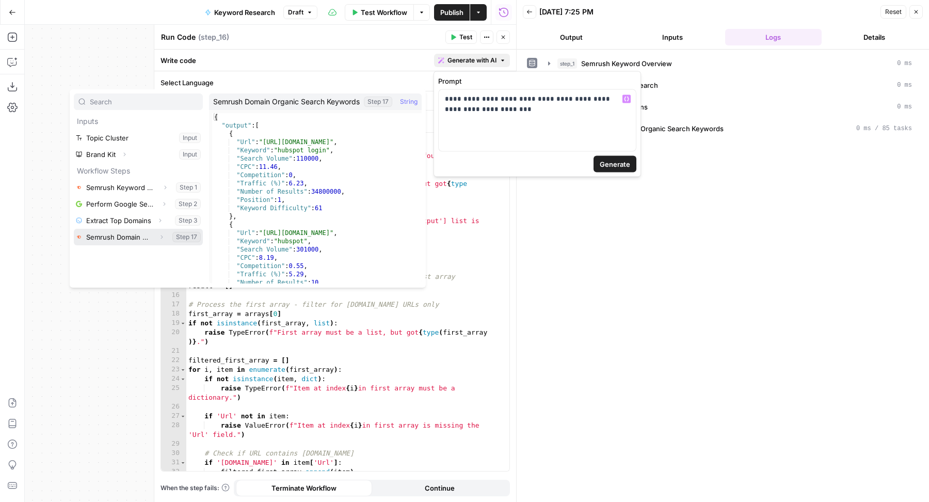
click at [164, 238] on icon "button" at bounding box center [161, 237] width 6 height 6
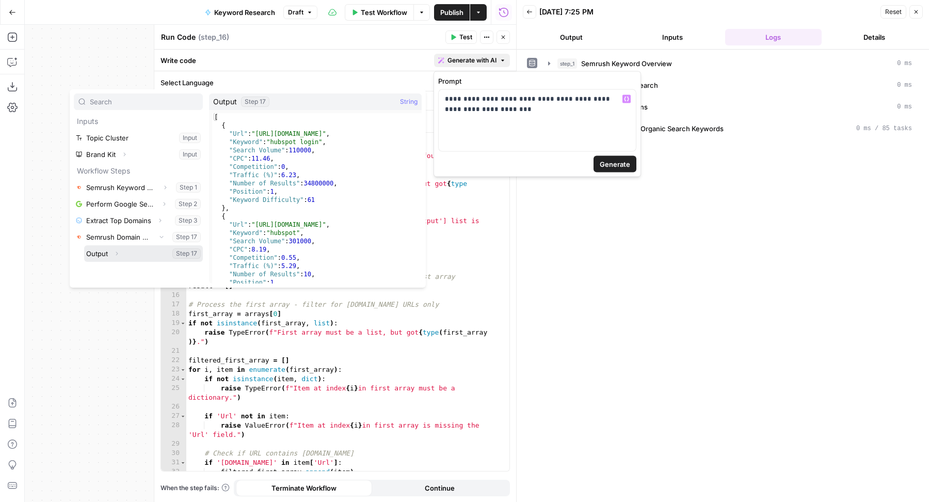
click at [127, 257] on button "Select variable Output" at bounding box center [143, 253] width 119 height 17
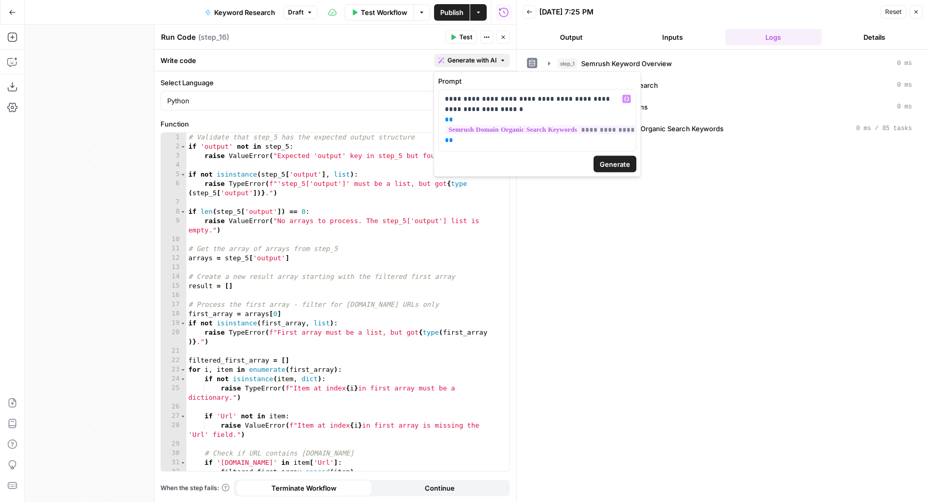
click at [603, 169] on span "Generate" at bounding box center [615, 164] width 30 height 10
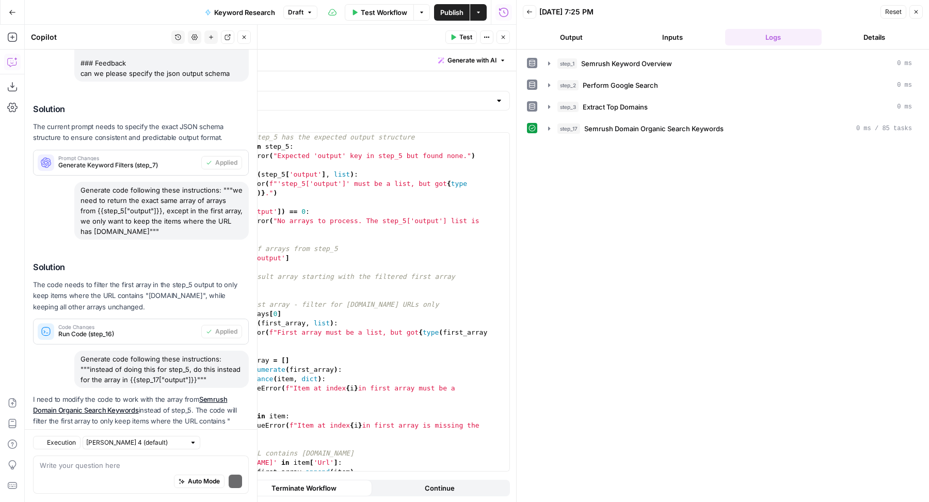
scroll to position [160, 0]
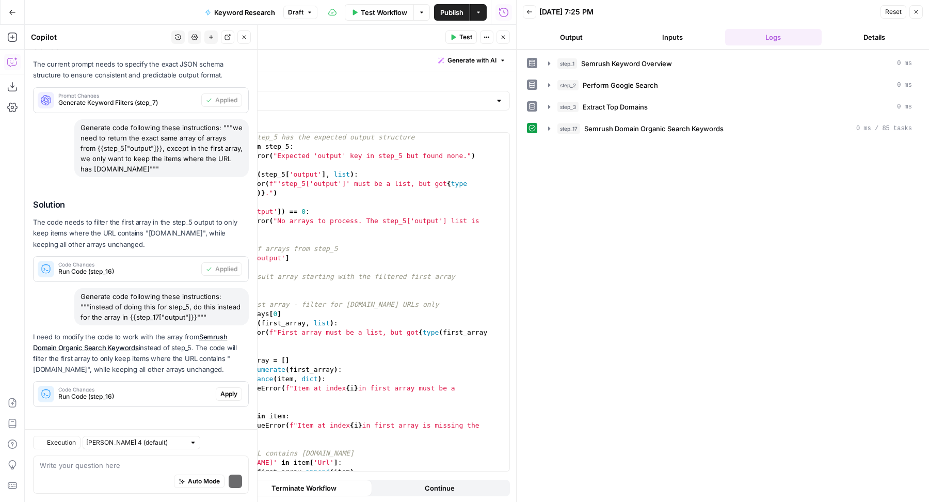
click at [132, 481] on div "Auto Mode Send" at bounding box center [141, 482] width 202 height 23
type textarea "note that step_17 only has a single array"
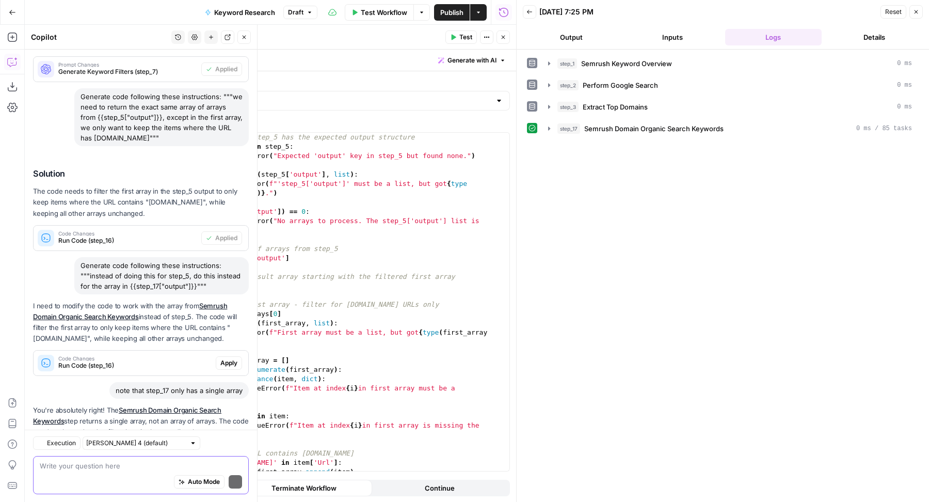
scroll to position [253, 0]
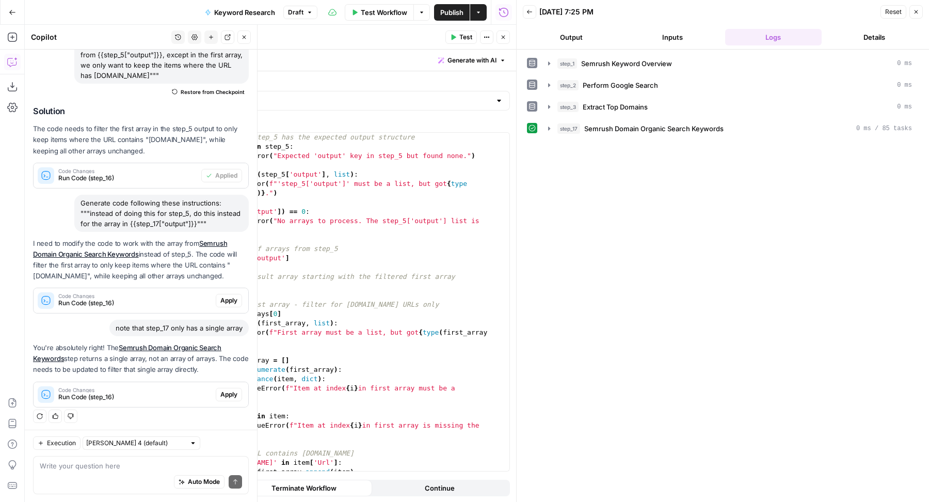
click at [220, 390] on span "Apply" at bounding box center [228, 394] width 17 height 9
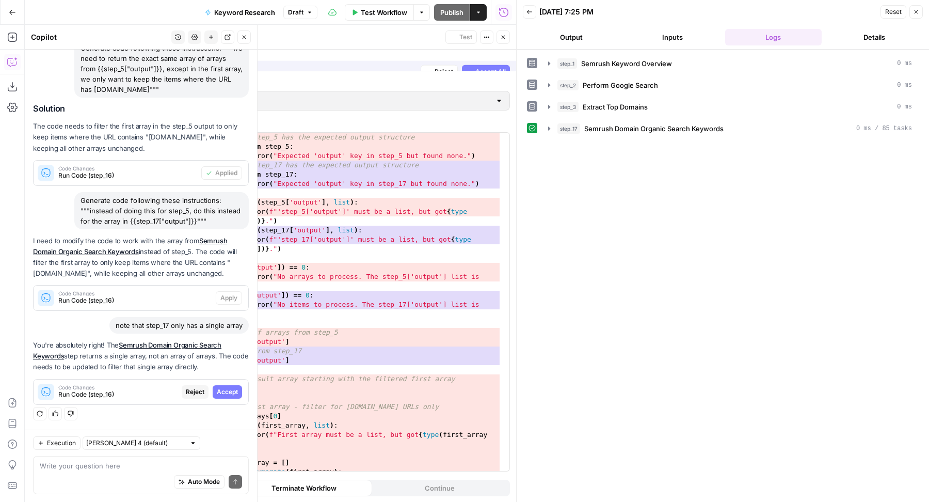
scroll to position [220, 0]
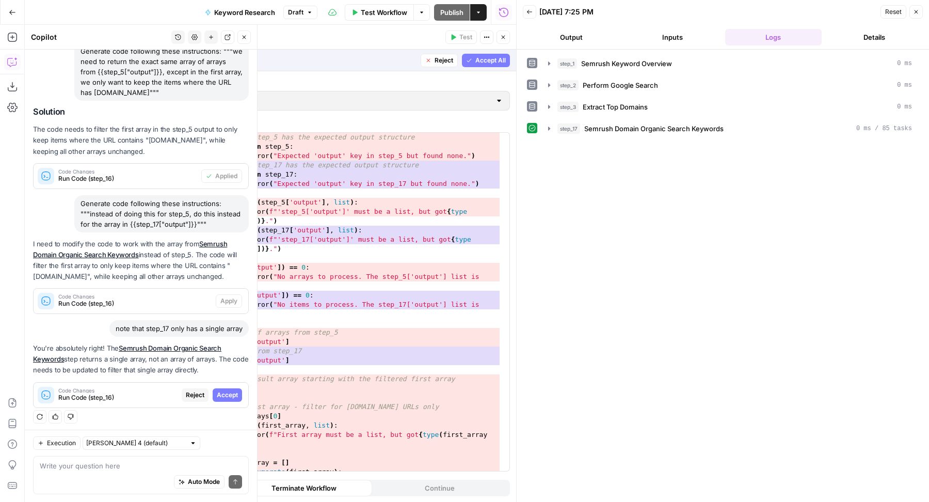
click at [481, 67] on button "Accept All" at bounding box center [486, 60] width 48 height 13
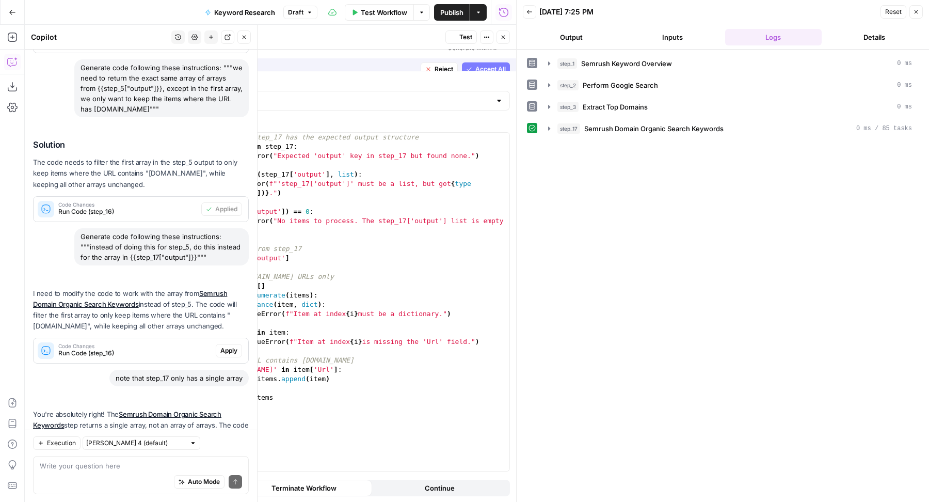
scroll to position [287, 0]
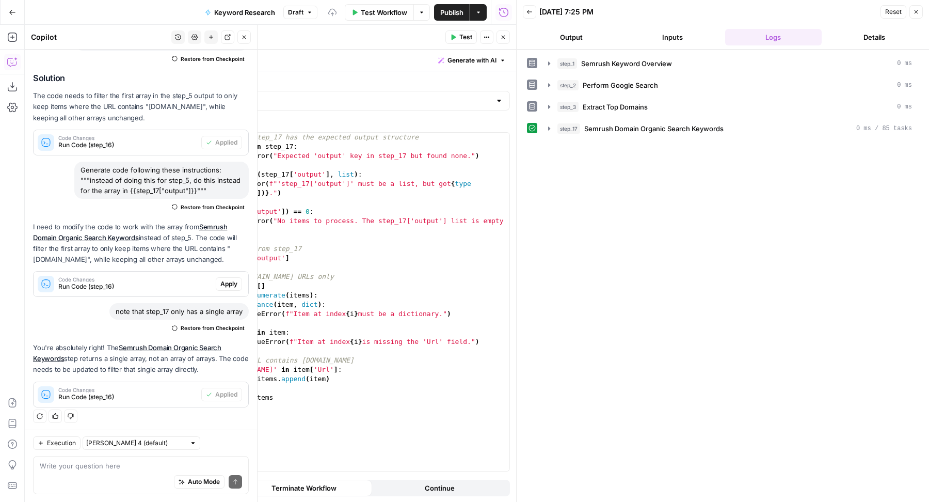
click at [464, 39] on span "Test" at bounding box center [465, 37] width 13 height 9
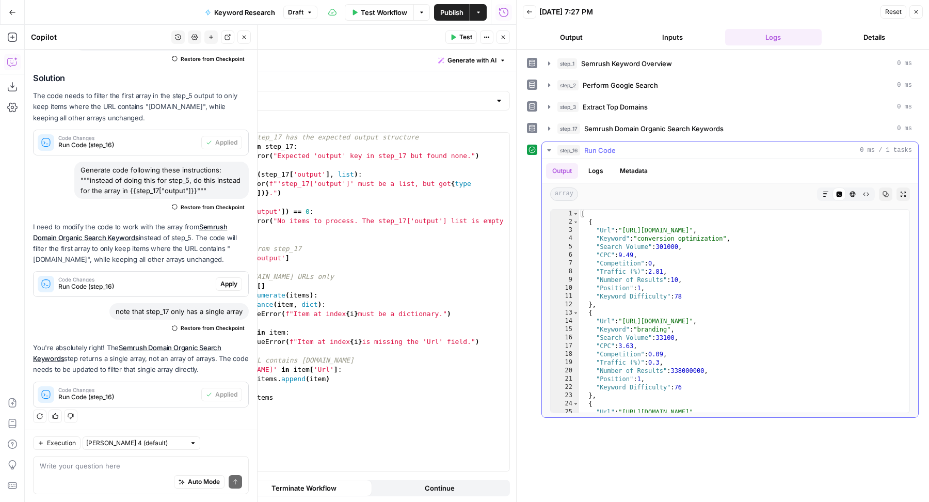
click at [680, 247] on div "[ { "Url" : "https://blog.hubspot.com/marketing/conversion-rate-optimization-gu…" at bounding box center [740, 320] width 322 height 220
type textarea "**********"
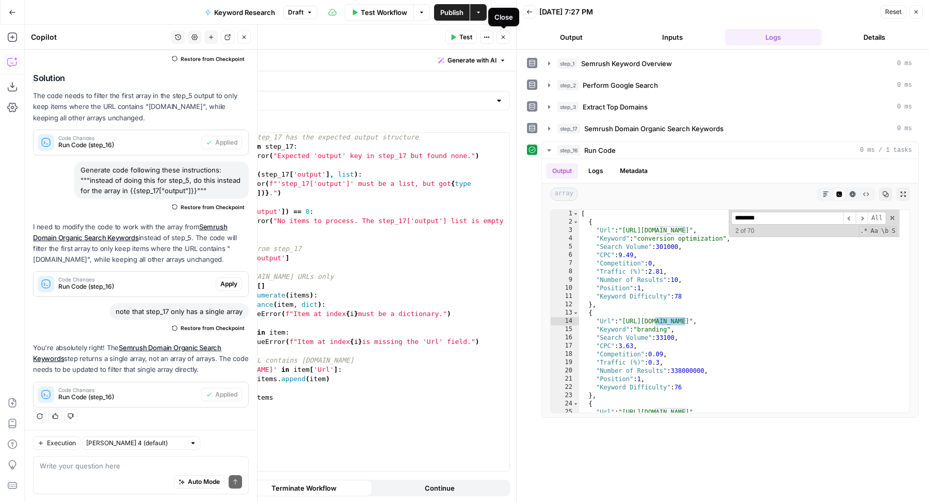
type input "********"
click at [504, 37] on icon "button" at bounding box center [503, 37] width 6 height 6
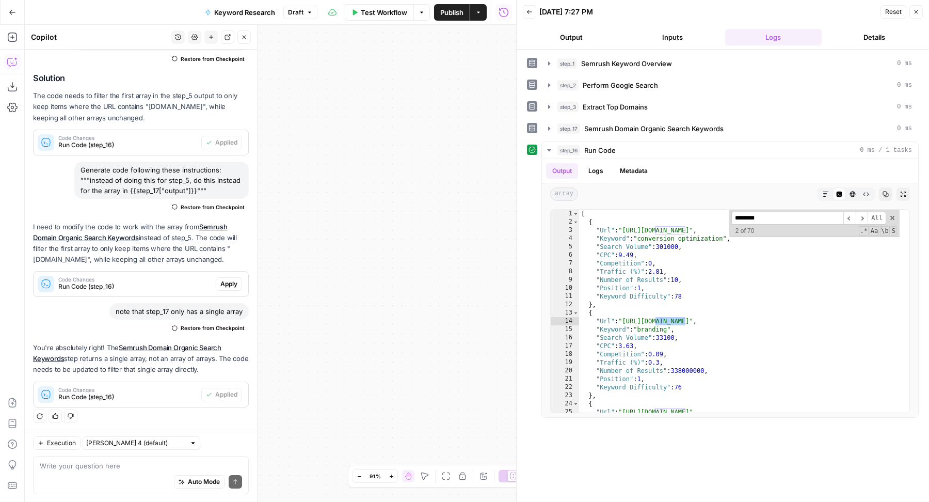
click at [245, 38] on icon "button" at bounding box center [244, 37] width 6 height 6
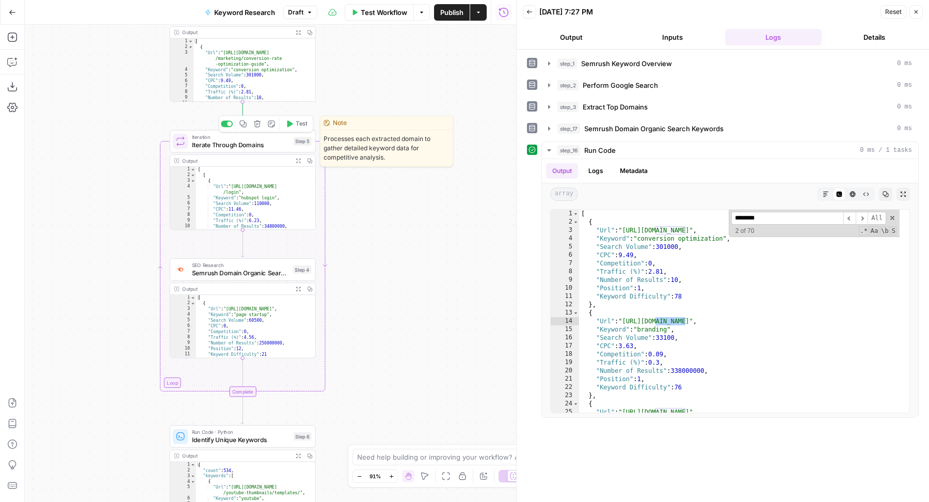
click at [298, 122] on span "Test" at bounding box center [301, 124] width 11 height 8
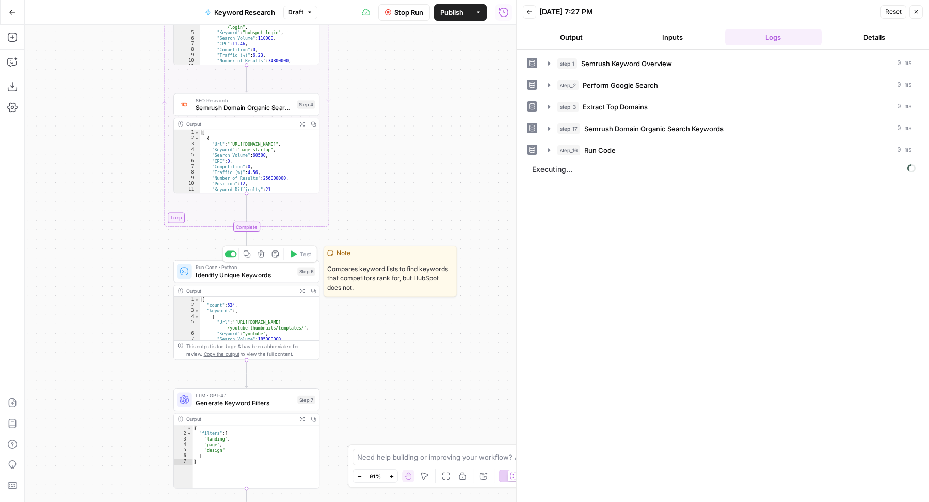
click at [213, 278] on span "Identify Unique Keywords" at bounding box center [245, 274] width 98 height 9
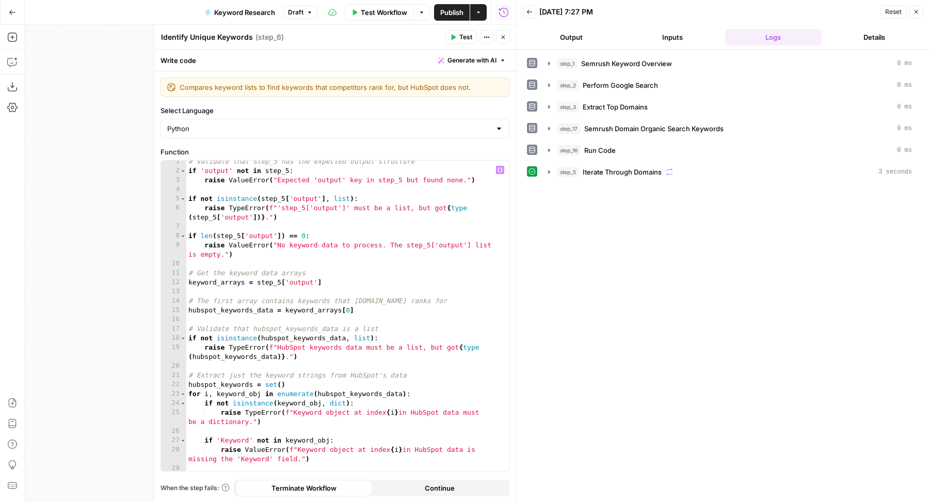
scroll to position [0, 0]
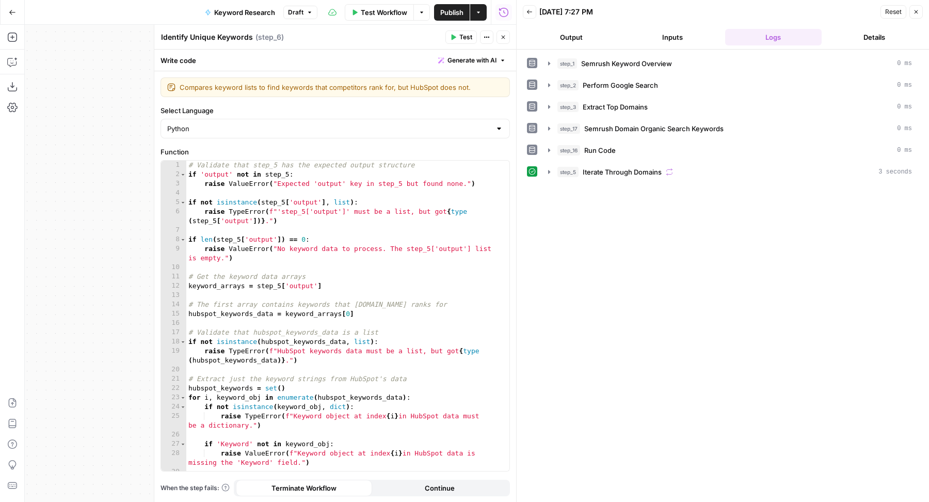
click at [467, 63] on span "Generate with AI" at bounding box center [472, 60] width 49 height 9
click at [710, 167] on div "step_5 Iterate Through Domains 3 seconds" at bounding box center [735, 172] width 355 height 10
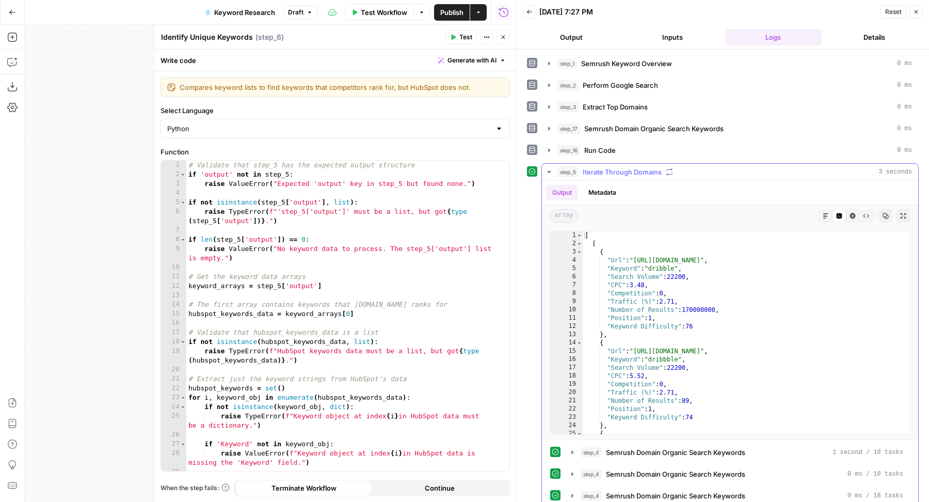
click at [710, 167] on div "step_5 Iterate Through Domains 3 seconds" at bounding box center [735, 172] width 355 height 10
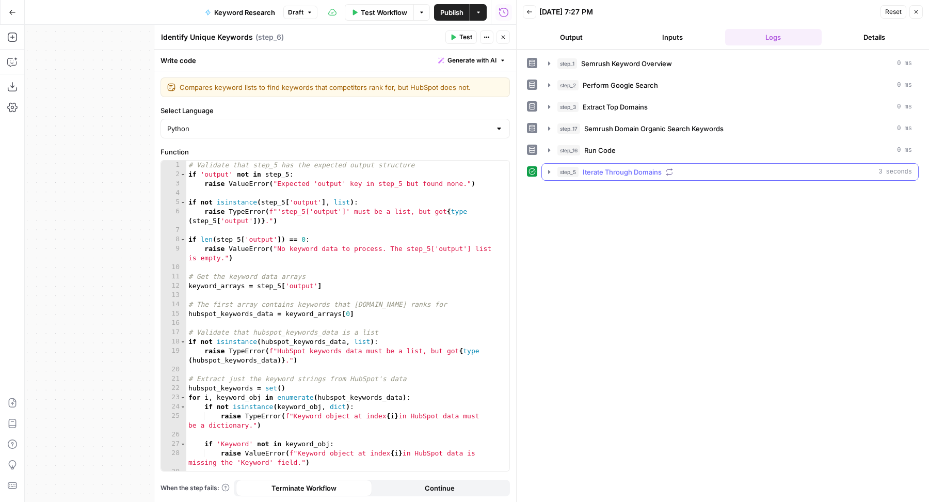
click at [631, 169] on span "Iterate Through Domains" at bounding box center [622, 172] width 79 height 10
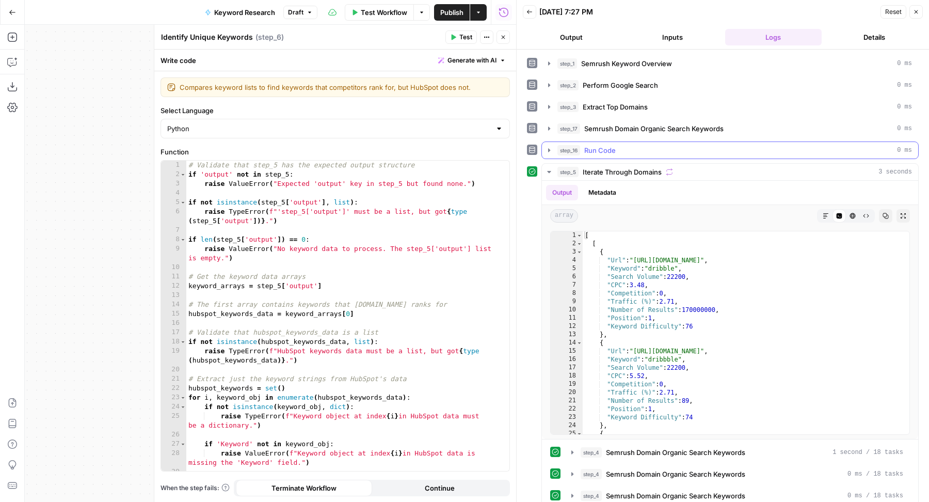
click at [625, 142] on button "step_16 Run Code 0 ms" at bounding box center [730, 150] width 376 height 17
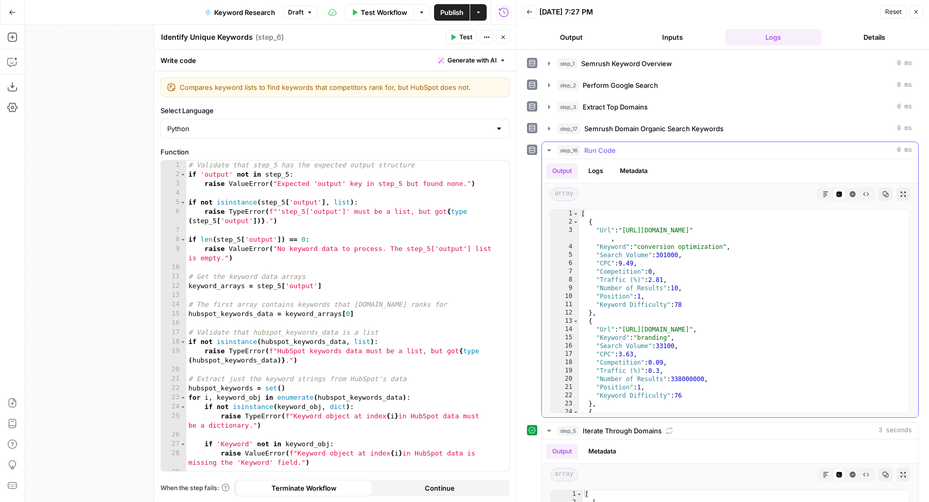
click at [625, 142] on button "step_16 Run Code 0 ms" at bounding box center [730, 150] width 376 height 17
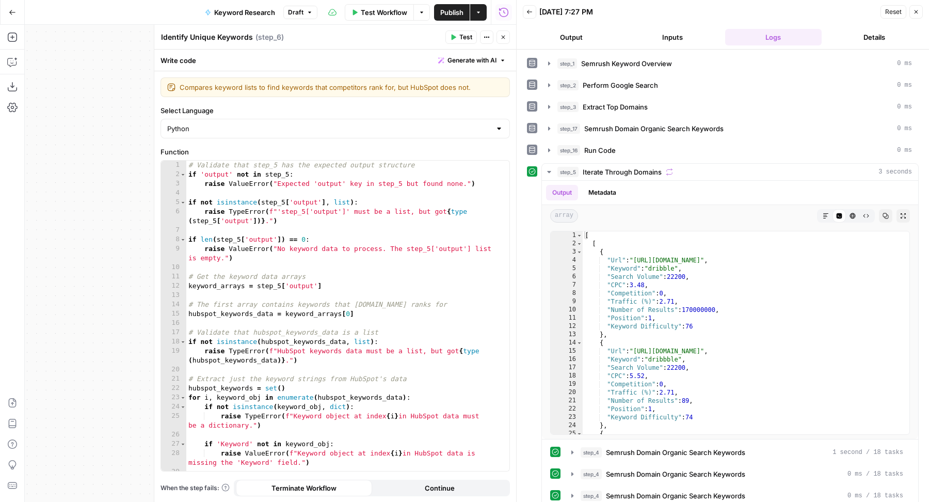
click at [477, 54] on button "Generate with AI" at bounding box center [472, 60] width 76 height 13
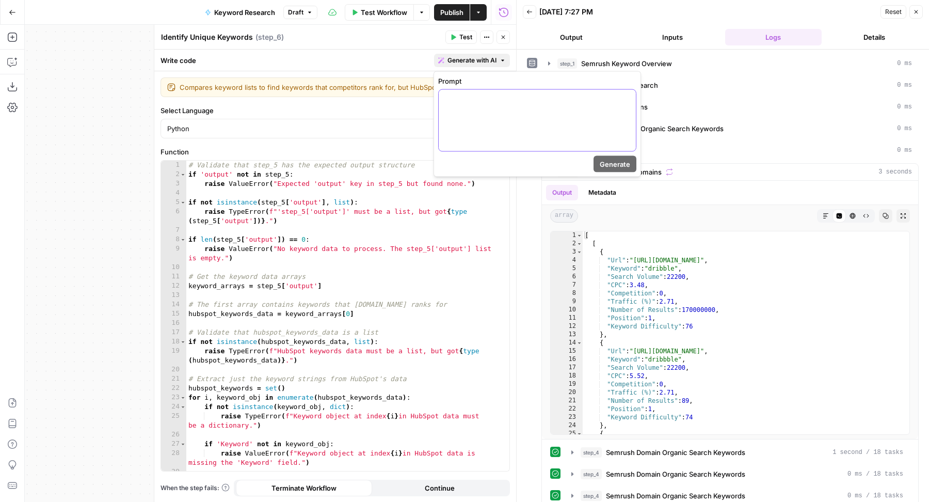
click at [477, 103] on p at bounding box center [537, 99] width 185 height 10
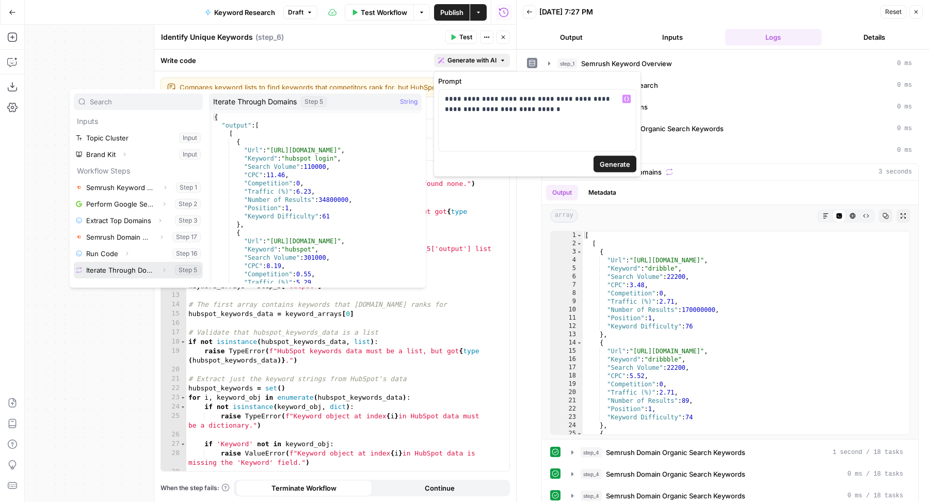
click at [164, 267] on icon "button" at bounding box center [164, 270] width 6 height 6
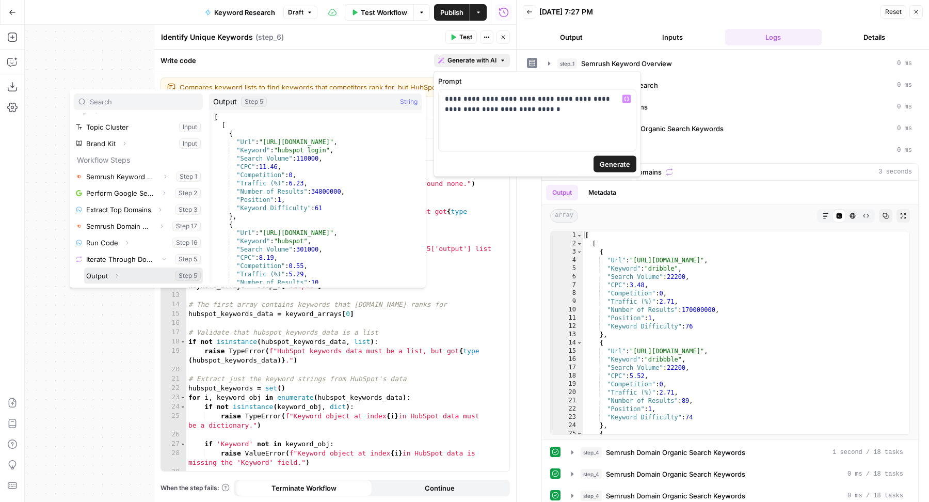
click at [130, 272] on button "Select variable Output" at bounding box center [143, 275] width 119 height 17
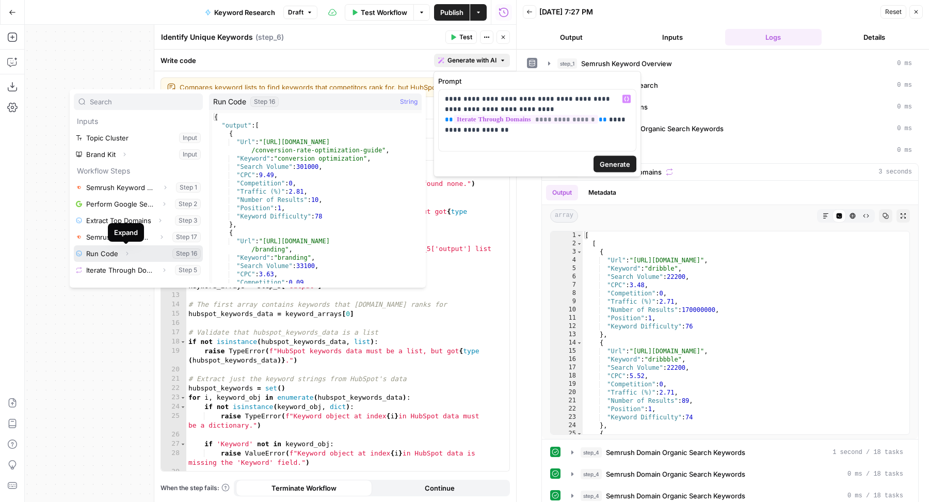
click at [127, 251] on icon "button" at bounding box center [127, 253] width 6 height 6
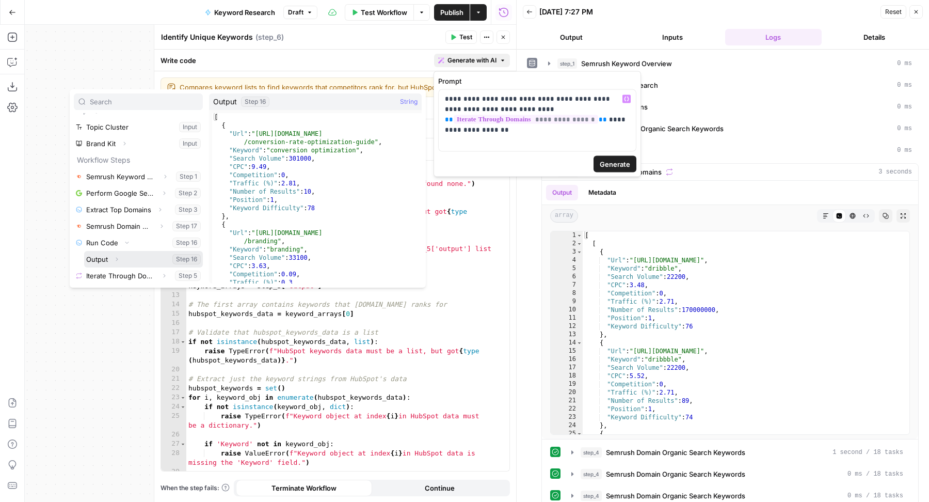
click at [138, 256] on button "Select variable Output" at bounding box center [143, 259] width 119 height 17
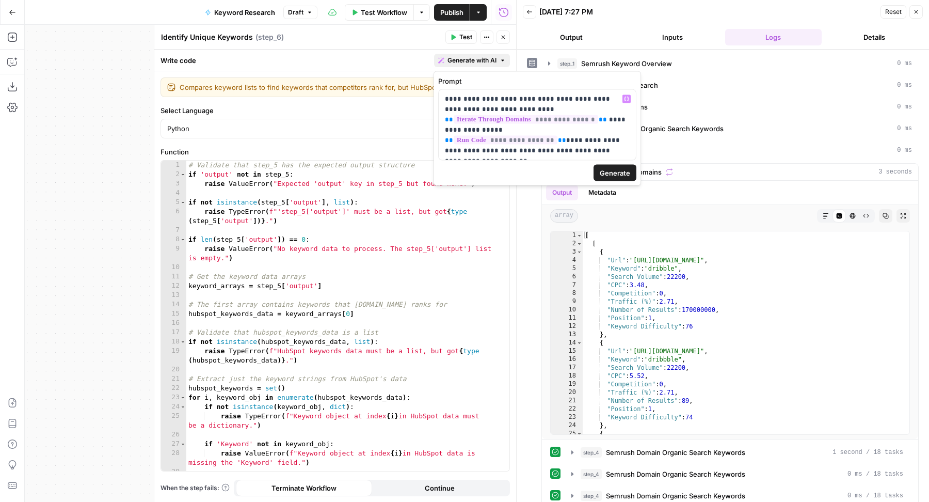
click at [618, 169] on span "Generate" at bounding box center [615, 173] width 30 height 10
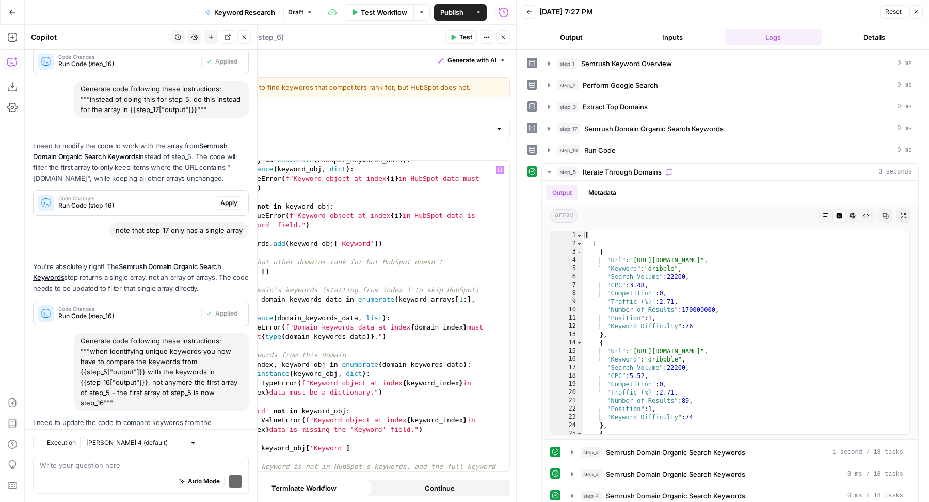
scroll to position [463, 0]
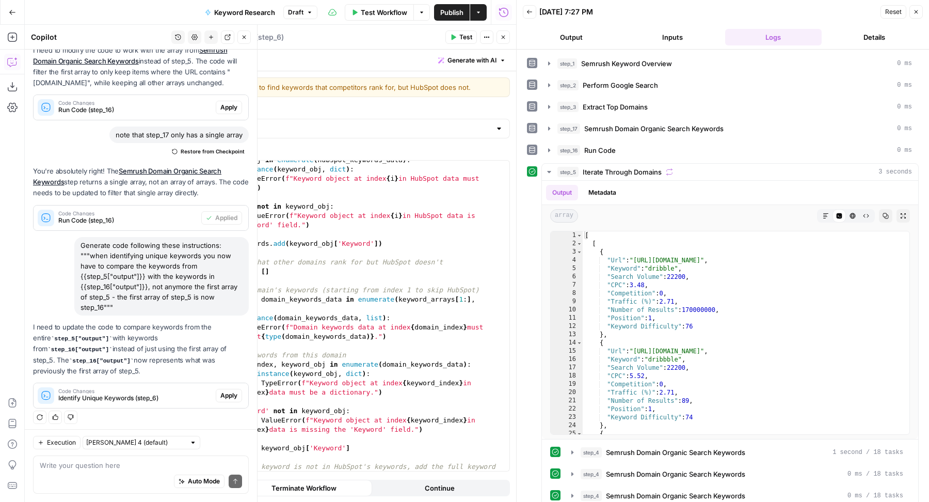
click at [220, 394] on span "Apply" at bounding box center [228, 395] width 17 height 9
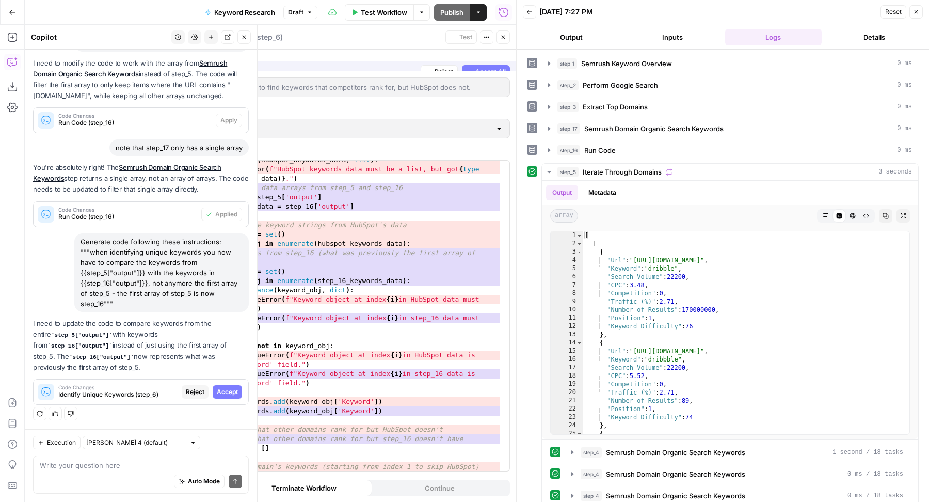
scroll to position [398, 0]
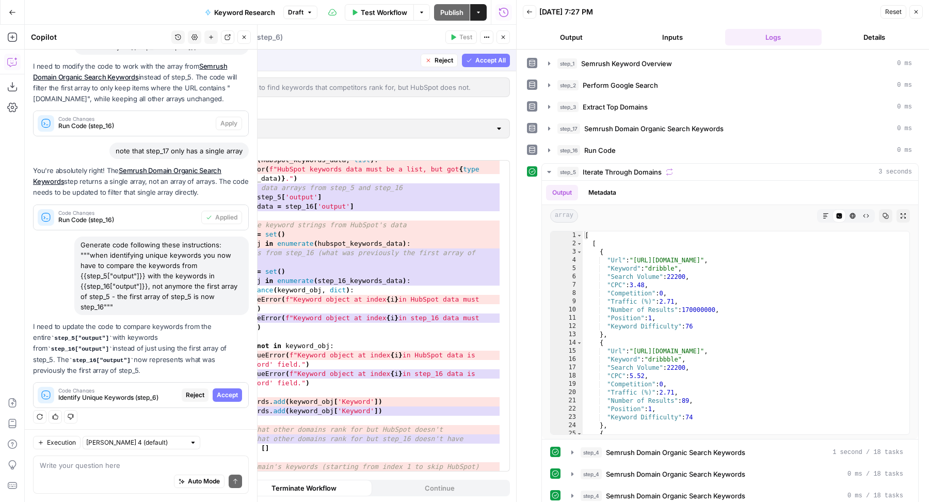
click at [479, 65] on button "Accept All" at bounding box center [486, 60] width 48 height 13
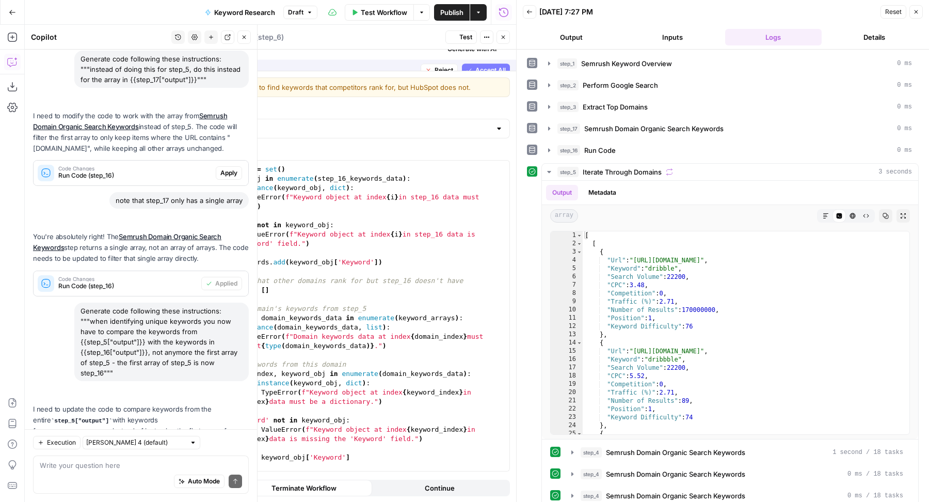
scroll to position [480, 0]
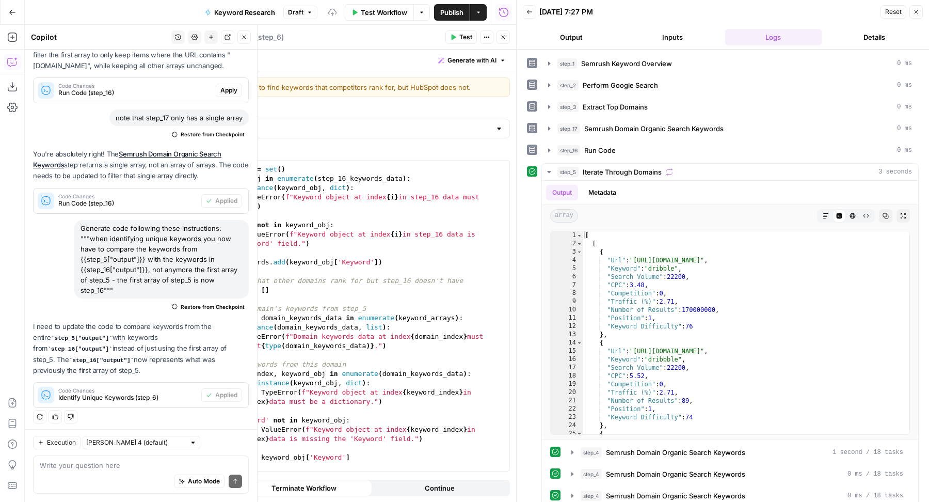
click at [467, 30] on header "Identify Unique Keywords Identify Unique Keywords ( step_6 ) Test Actions Close" at bounding box center [335, 37] width 362 height 25
click at [465, 35] on span "Test" at bounding box center [465, 37] width 13 height 9
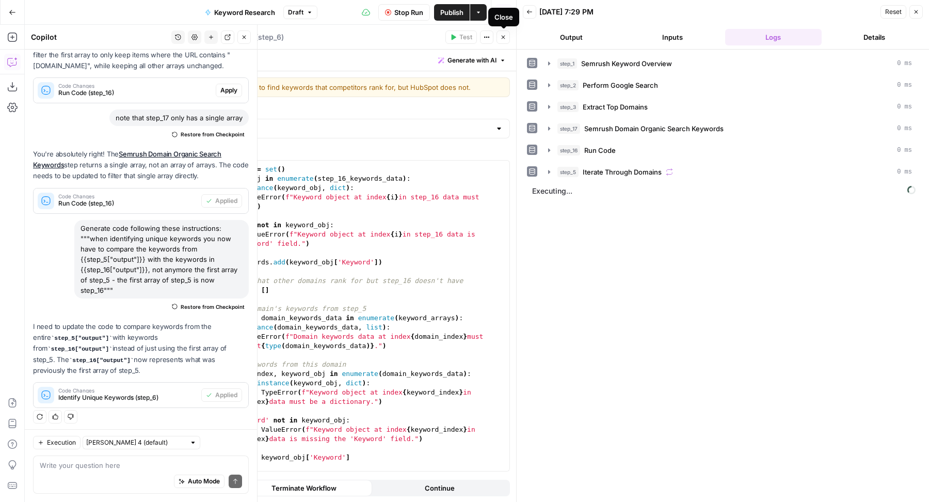
click at [505, 39] on icon "button" at bounding box center [503, 37] width 6 height 6
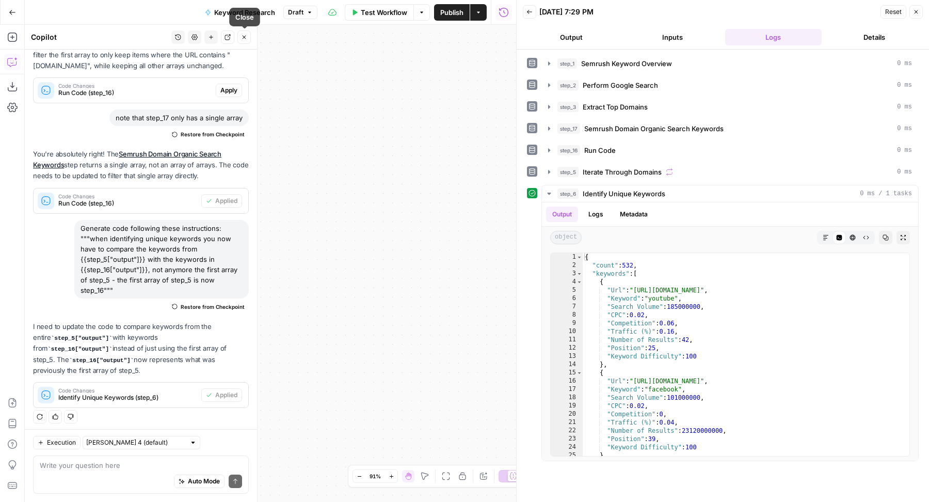
click at [247, 37] on span "Close" at bounding box center [247, 37] width 1 height 1
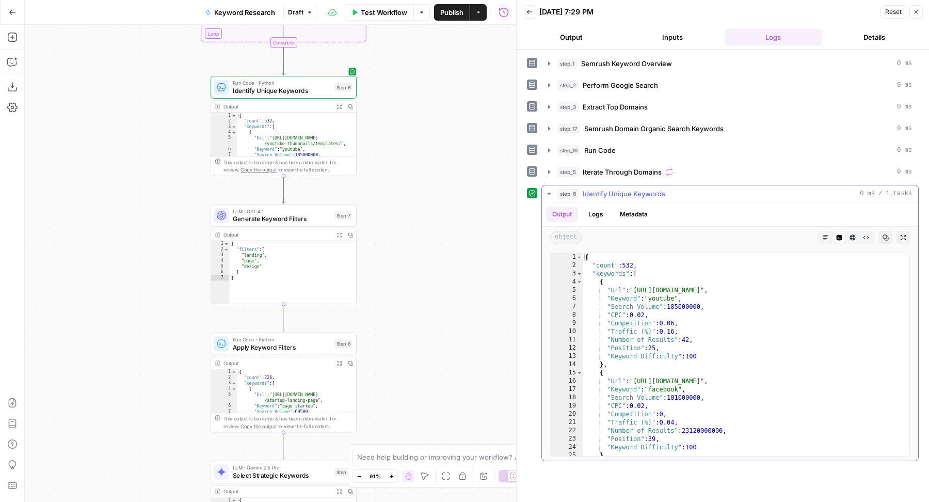
type textarea "**********"
click at [754, 296] on div "{ "count" : 532 , "keywords" : [ { "Url" : "https://www.canva.com/youtube-thumb…" at bounding box center [742, 363] width 318 height 220
click at [652, 156] on div "**********" at bounding box center [723, 258] width 392 height 406
click at [642, 151] on div "step_16 Run Code 0 ms" at bounding box center [735, 150] width 355 height 10
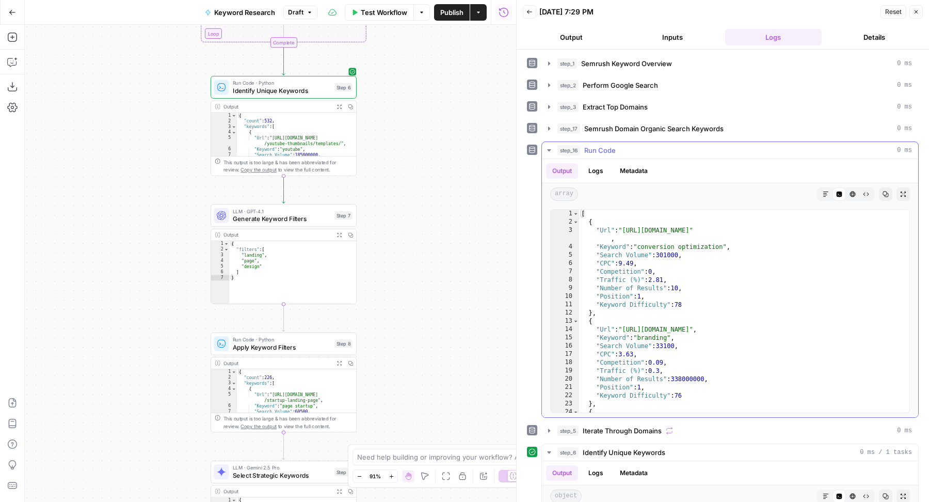
type textarea "**********"
click at [781, 343] on div "[ { "Url" : "https://blog.hubspot.com/marketing/conversion-rate-optimization-gu…" at bounding box center [739, 320] width 321 height 220
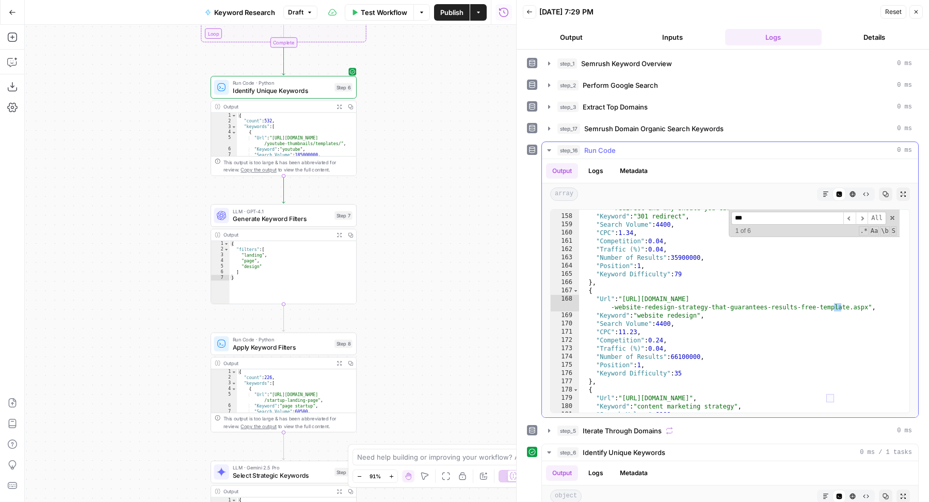
scroll to position [1327, 0]
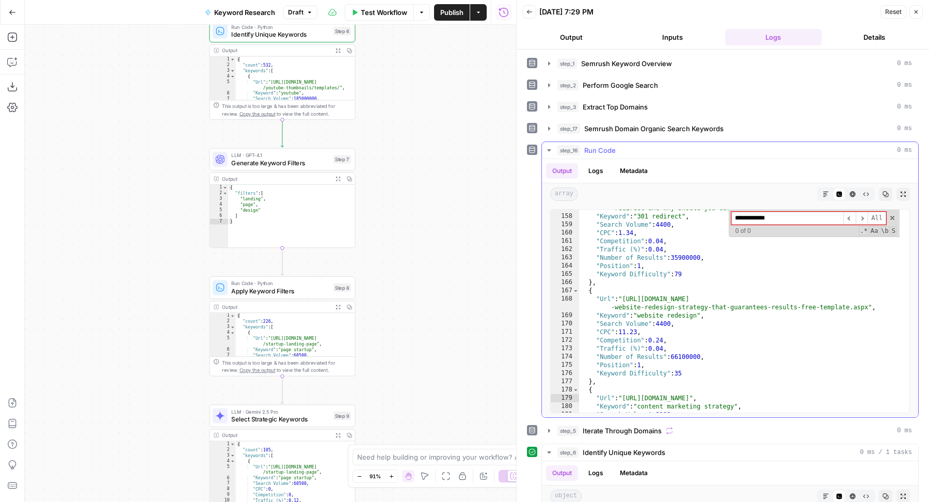
type input "**********"
click at [662, 149] on div "step_16 Run Code 0 ms" at bounding box center [735, 150] width 355 height 10
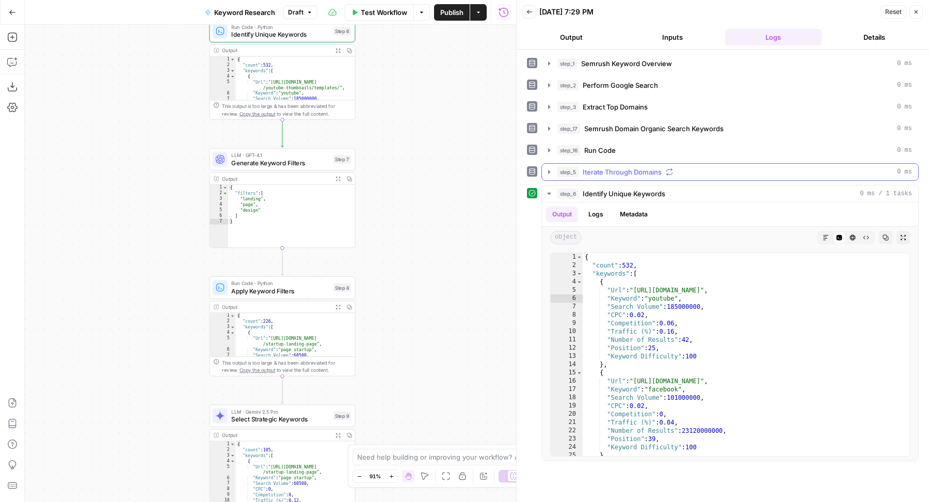
click at [645, 167] on span "Iterate Through Domains" at bounding box center [622, 172] width 79 height 10
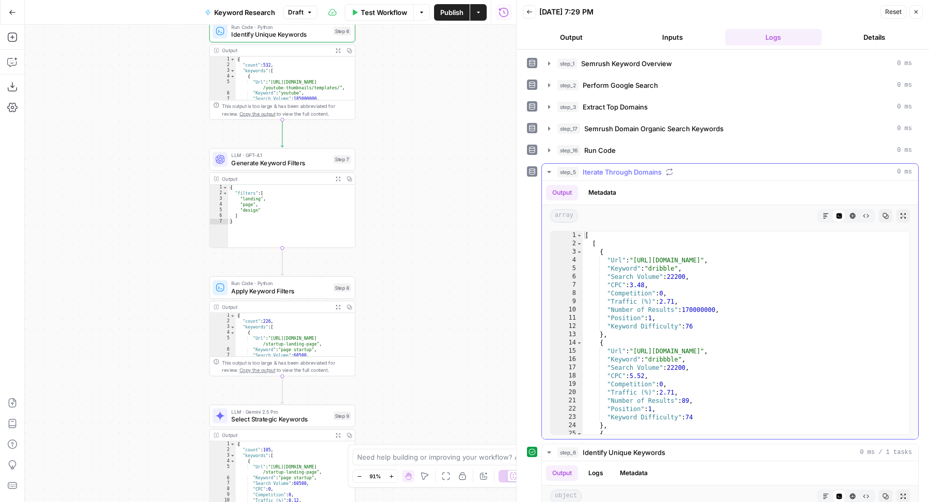
type textarea "**********"
click at [724, 293] on div "[ [ { "Url" : "[URL][DOMAIN_NAME]" , "Keyword" : "dribble" , "Search Volume" : …" at bounding box center [741, 341] width 317 height 220
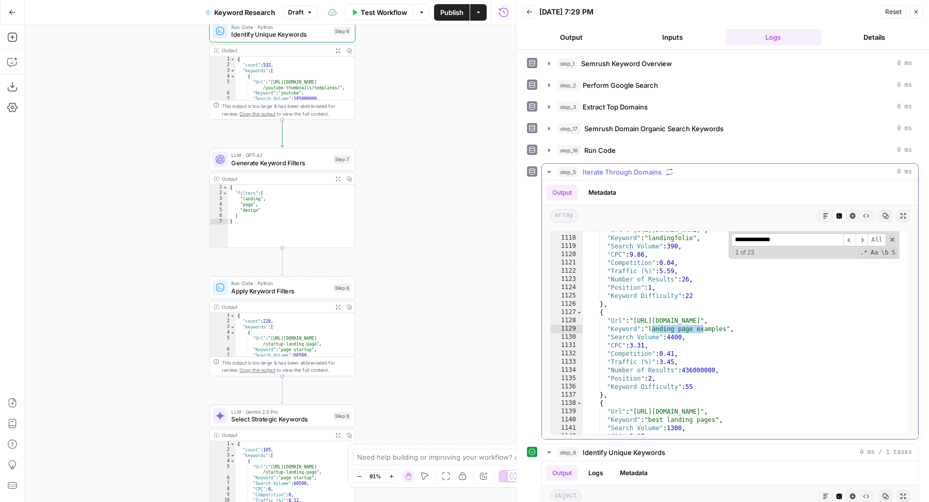
scroll to position [2853, 0]
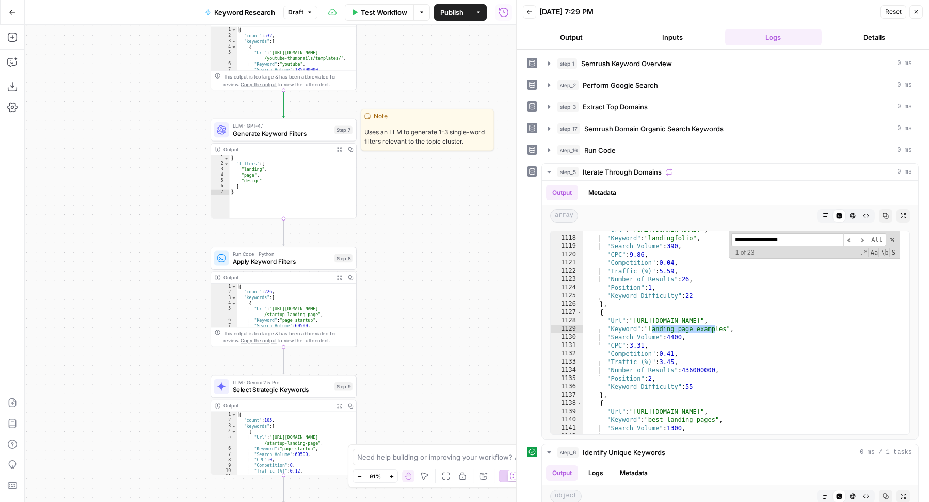
type input "**********"
click at [334, 109] on icon "button" at bounding box center [331, 113] width 8 height 8
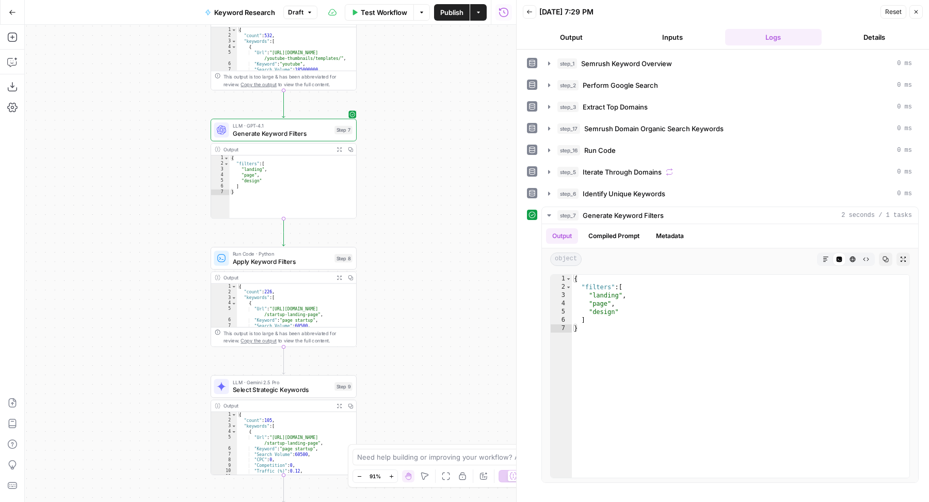
click at [304, 133] on span "Generate Keyword Filters" at bounding box center [282, 133] width 98 height 9
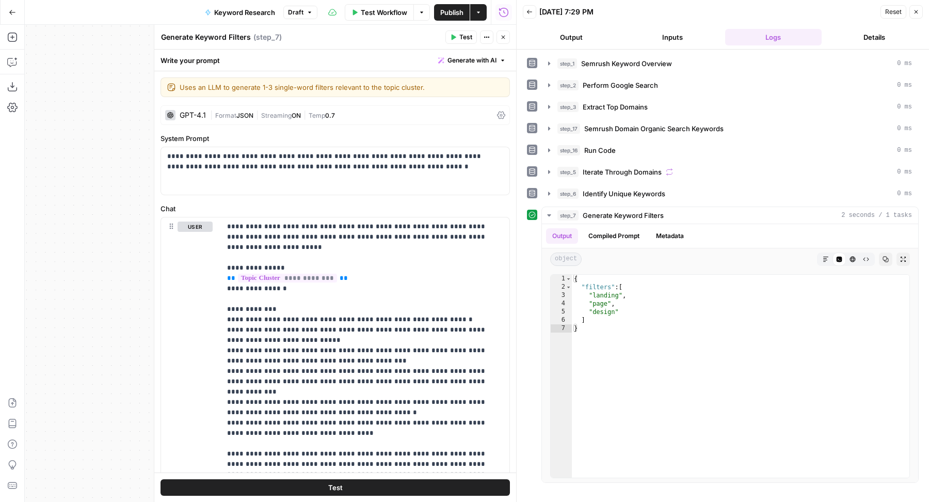
click at [422, 117] on div "| Format JSON | Streaming ON | Temp 0.7" at bounding box center [351, 115] width 283 height 10
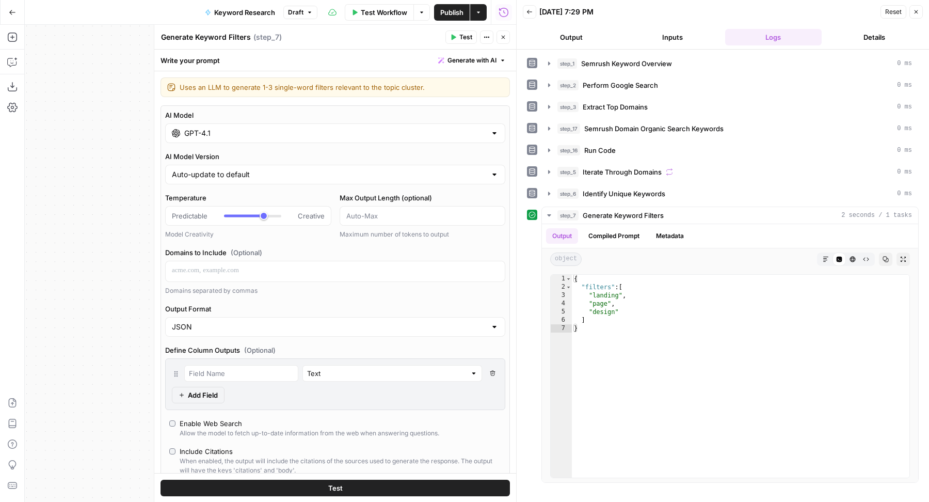
click at [290, 138] on div "GPT-4.1" at bounding box center [335, 133] width 340 height 20
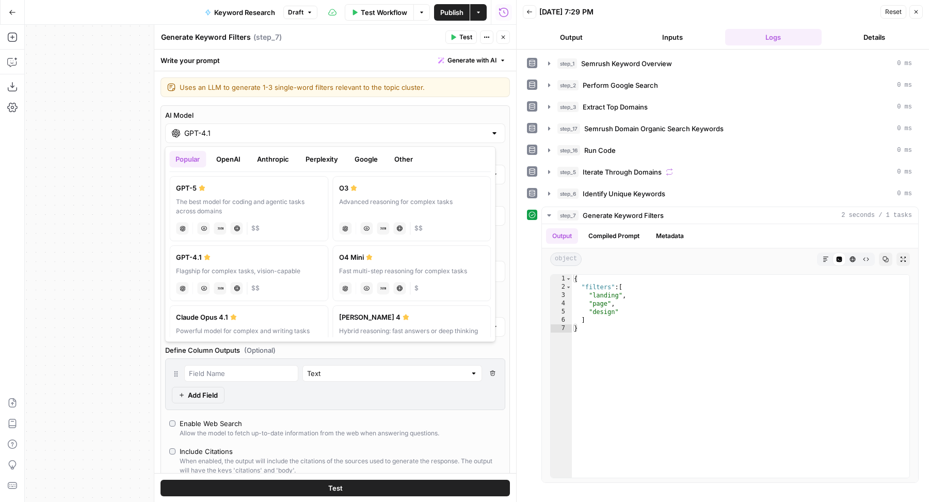
click at [370, 158] on button "Google" at bounding box center [366, 159] width 36 height 17
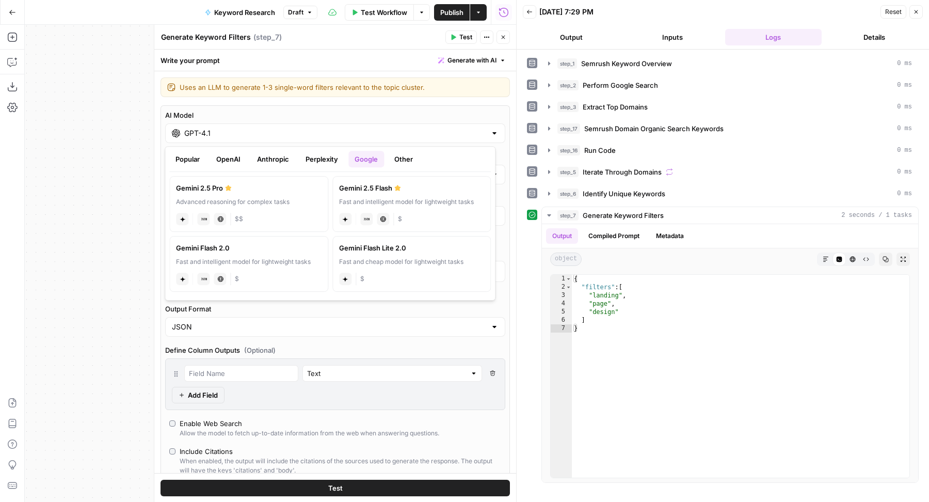
click at [56, 295] on div "Workflow Set Inputs Inputs SEO Research Semrush Keyword Overview Step 1 Output …" at bounding box center [270, 263] width 491 height 477
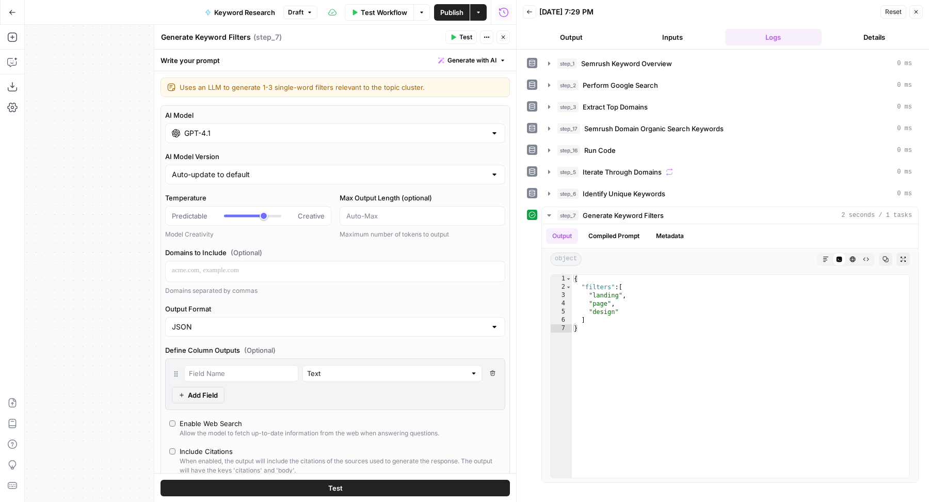
click at [503, 38] on icon "button" at bounding box center [504, 38] width 4 height 4
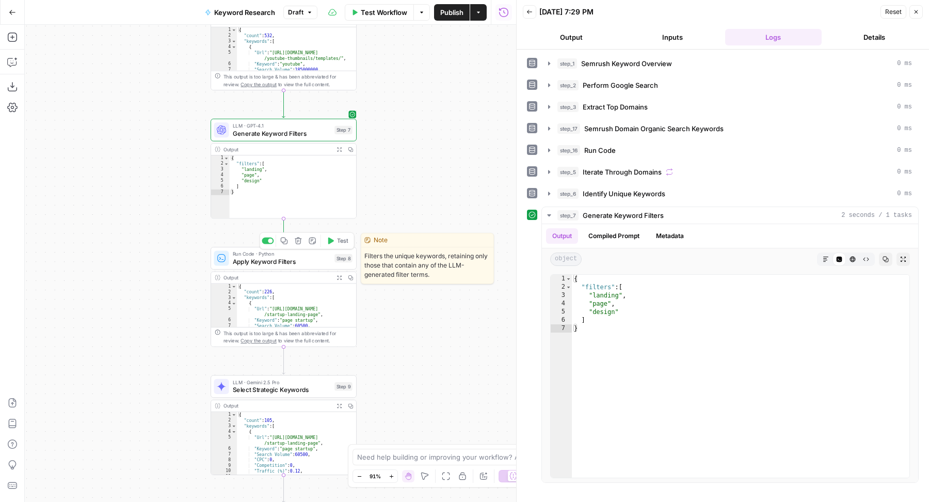
click at [336, 240] on button "Test" at bounding box center [337, 240] width 29 height 12
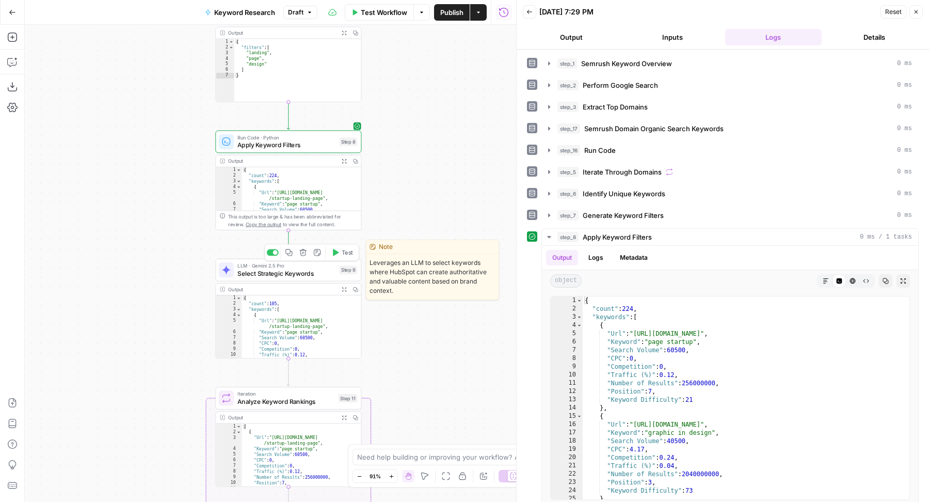
click at [341, 255] on button "Test" at bounding box center [342, 252] width 29 height 12
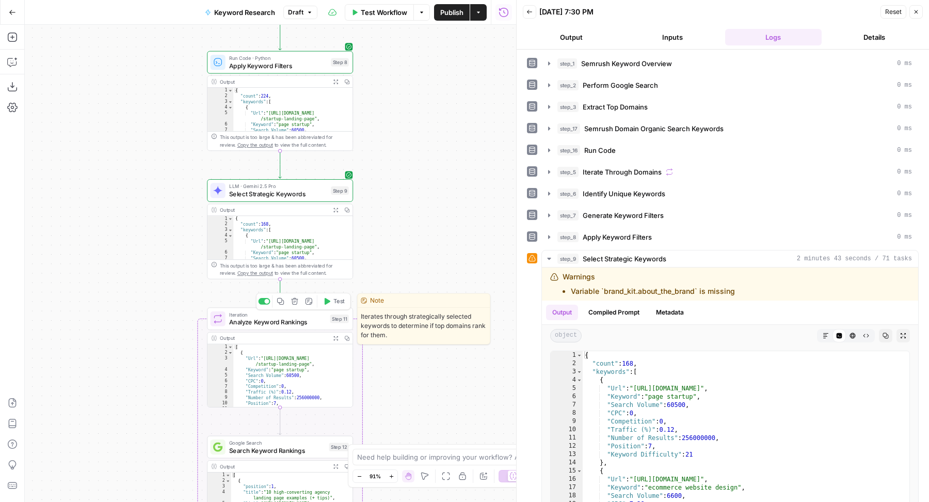
click at [334, 299] on span "Test" at bounding box center [339, 301] width 11 height 8
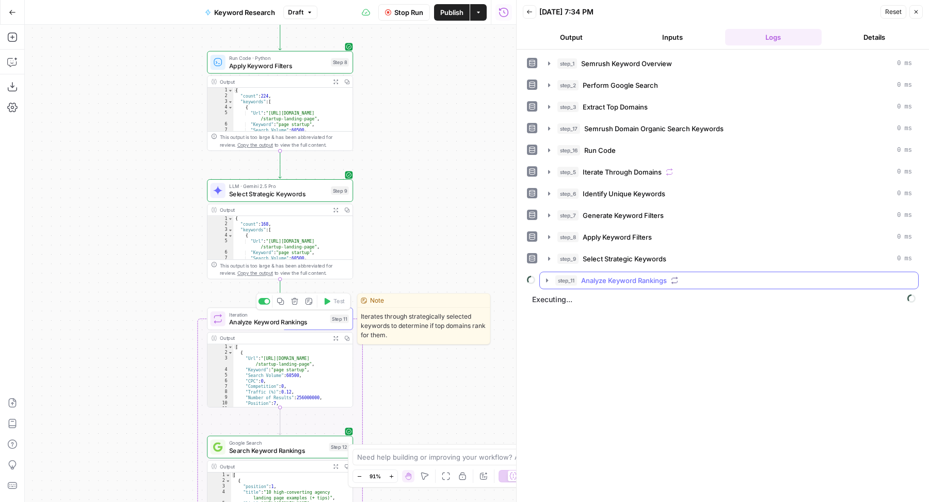
click at [596, 282] on button "step_11 Analyze Keyword Rankings" at bounding box center [729, 280] width 378 height 17
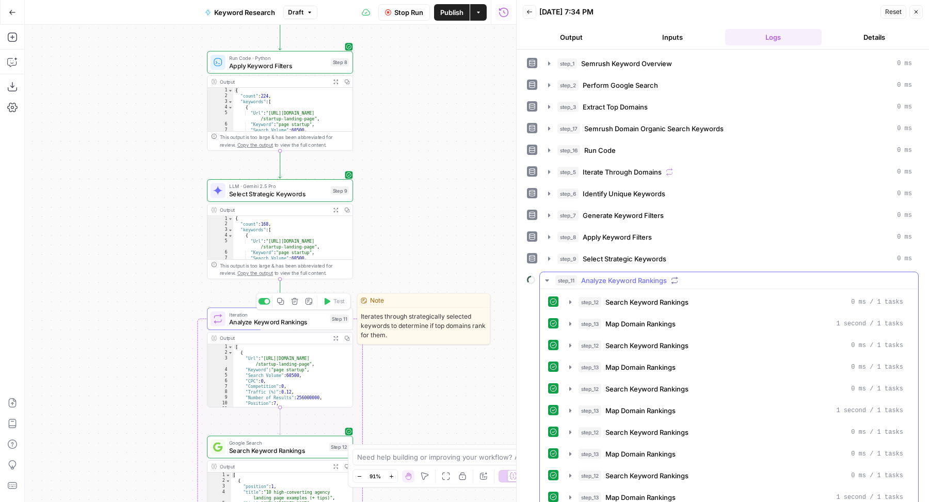
click at [596, 282] on button "step_11 Analyze Keyword Rankings" at bounding box center [729, 280] width 378 height 17
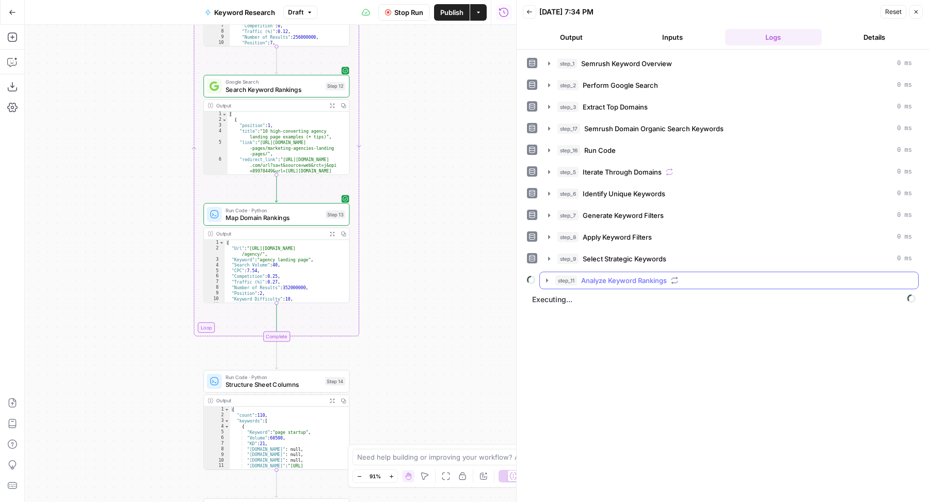
click at [611, 276] on span "Analyze Keyword Rankings" at bounding box center [624, 280] width 86 height 10
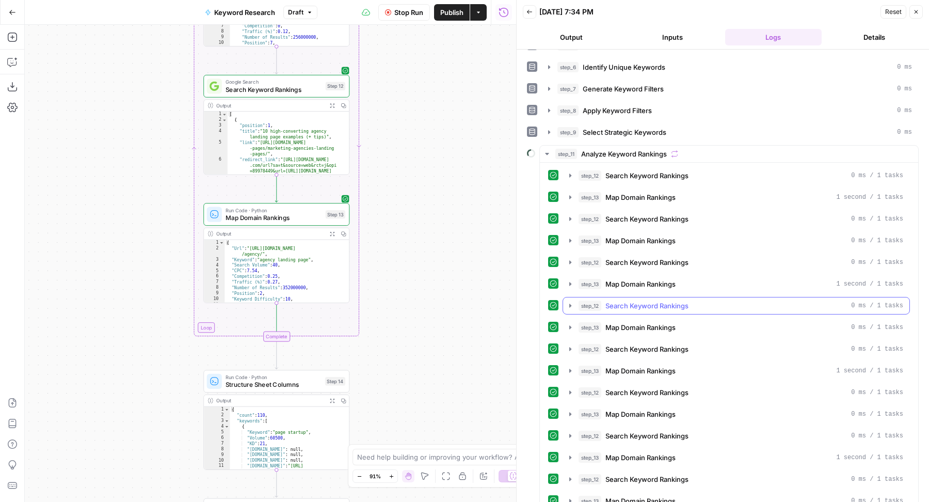
scroll to position [217, 0]
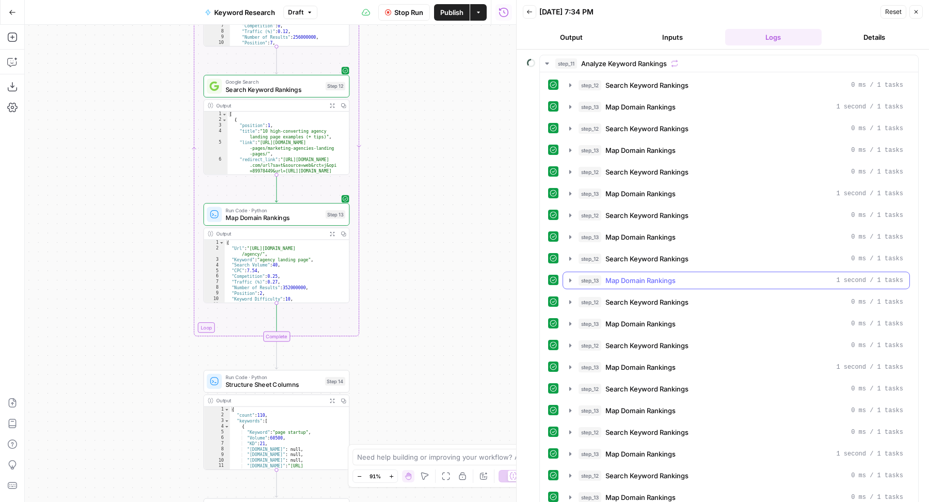
click at [613, 275] on span "Map Domain Rankings" at bounding box center [641, 280] width 70 height 10
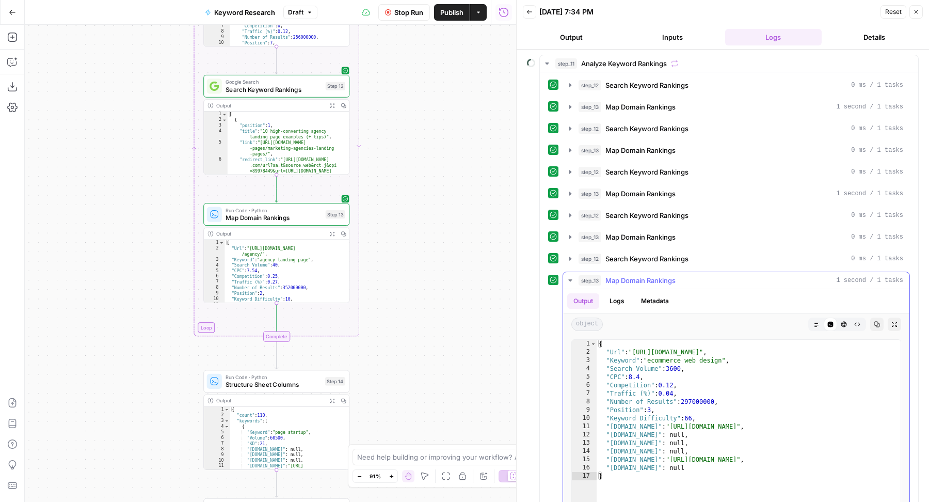
click at [614, 275] on span "Map Domain Rankings" at bounding box center [641, 280] width 70 height 10
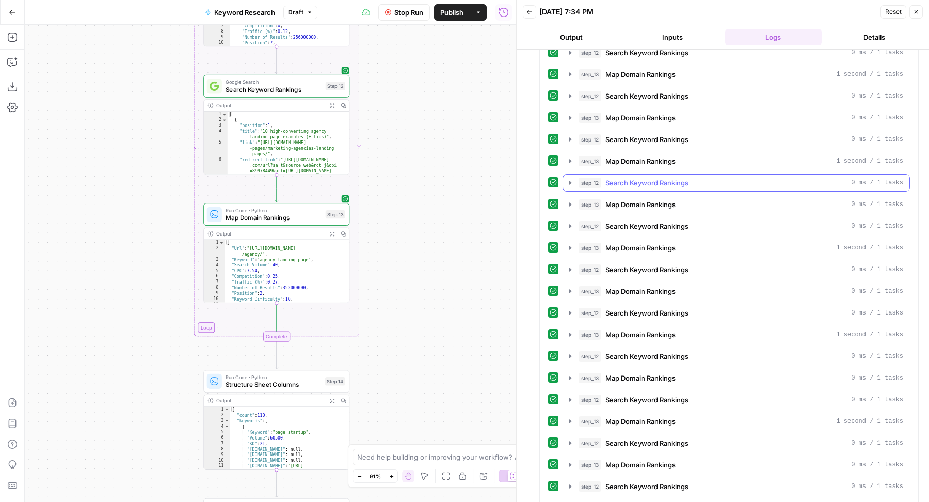
scroll to position [0, 0]
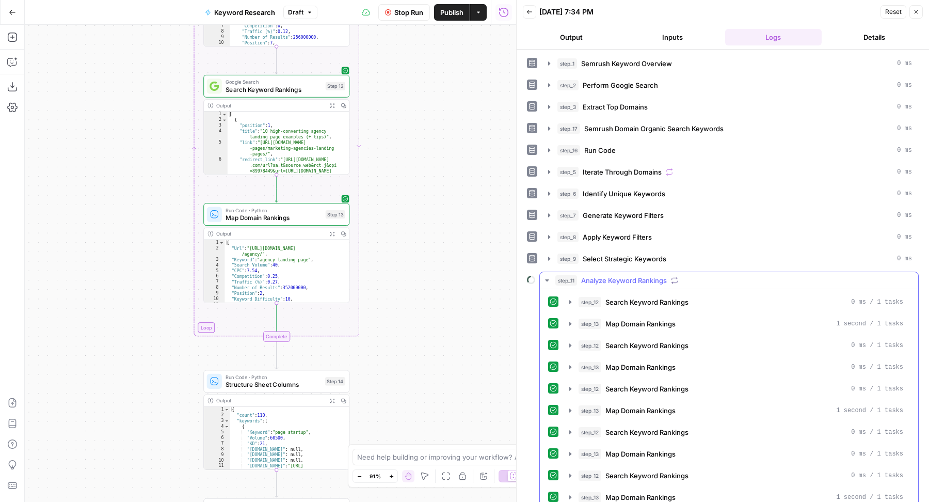
click at [614, 275] on span "Analyze Keyword Rankings" at bounding box center [624, 280] width 86 height 10
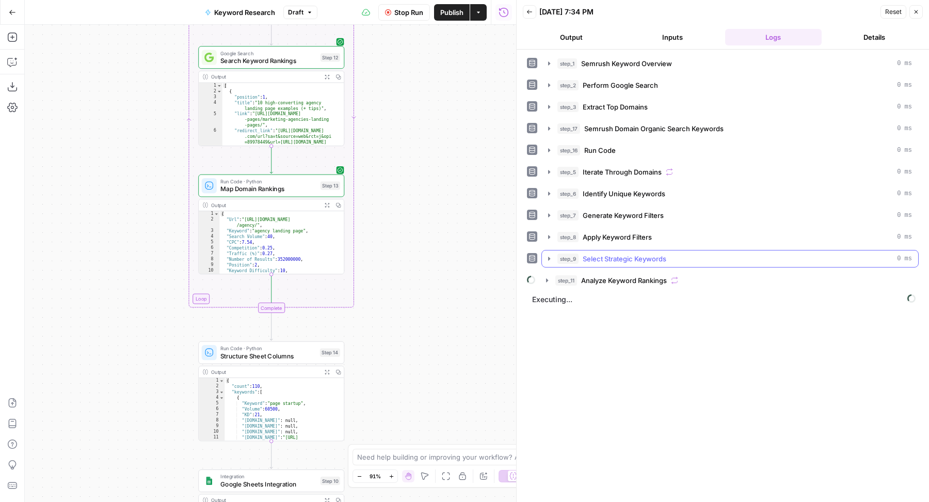
click at [592, 257] on span "Select Strategic Keywords" at bounding box center [625, 258] width 84 height 10
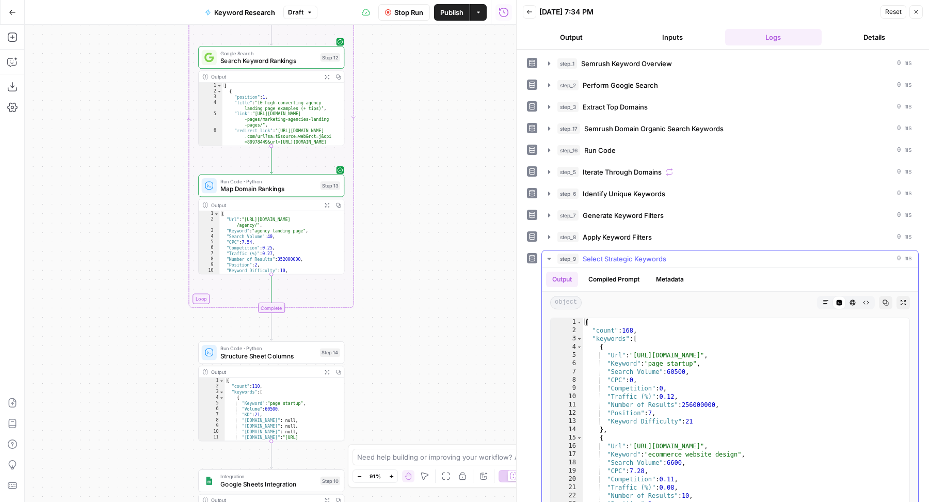
type textarea "**********"
click at [796, 386] on div "{ "count" : 168 , "keywords" : [ { "Url" : "https://dribbble.com/tags/startup-l…" at bounding box center [741, 428] width 317 height 220
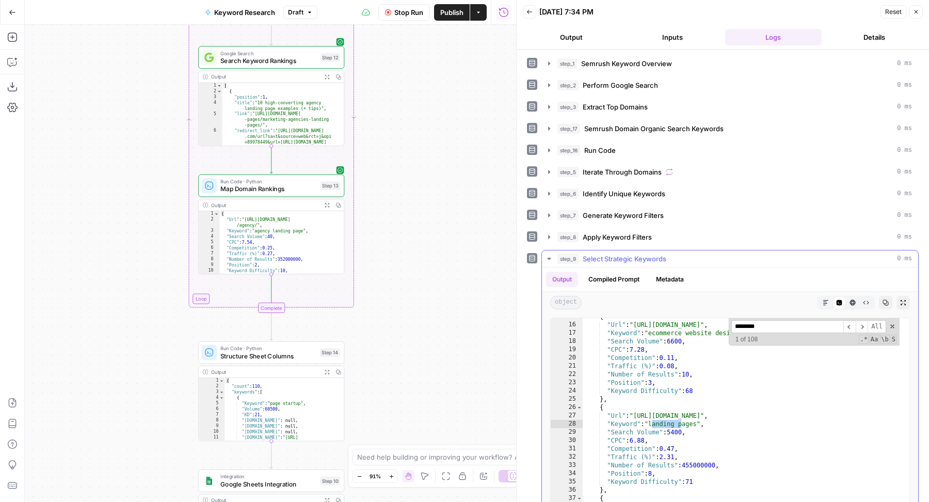
type input "*******"
click at [820, 250] on button "step_9 Select Strategic Keywords 0 ms" at bounding box center [730, 258] width 376 height 17
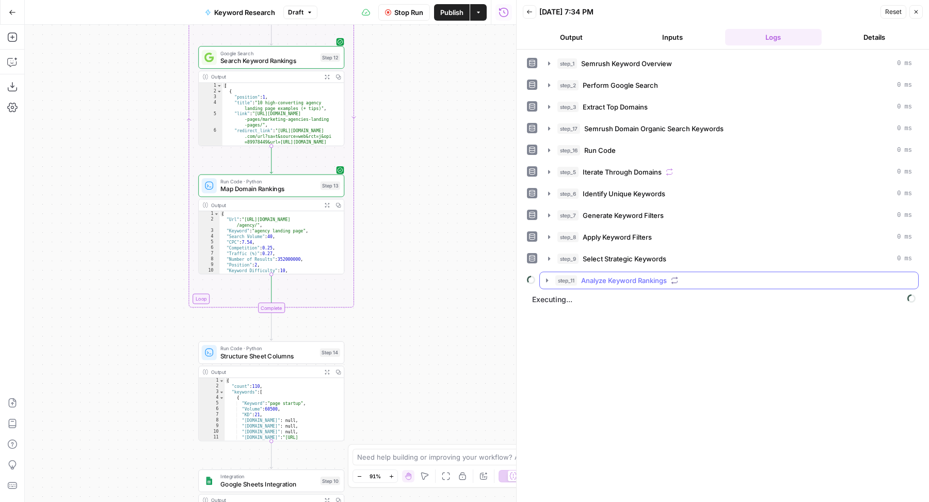
click at [718, 275] on div "step_11 Analyze Keyword Rankings" at bounding box center [734, 280] width 357 height 10
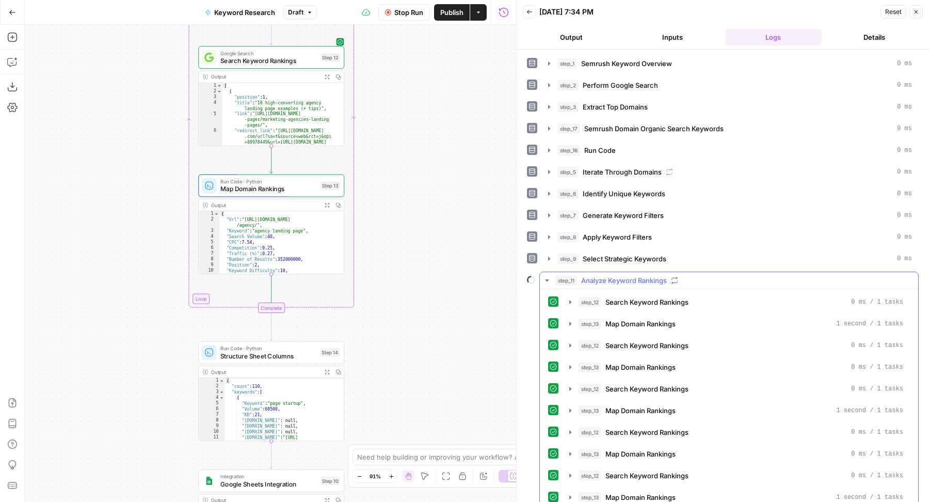
click at [718, 275] on div "step_11 Analyze Keyword Rankings" at bounding box center [734, 280] width 357 height 10
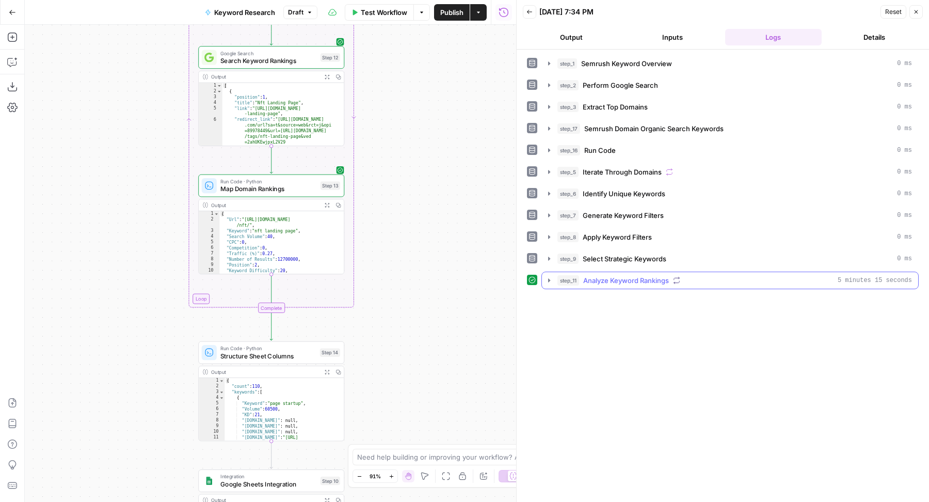
click at [718, 275] on div "step_11 Analyze Keyword Rankings 5 minutes 15 seconds" at bounding box center [735, 280] width 355 height 10
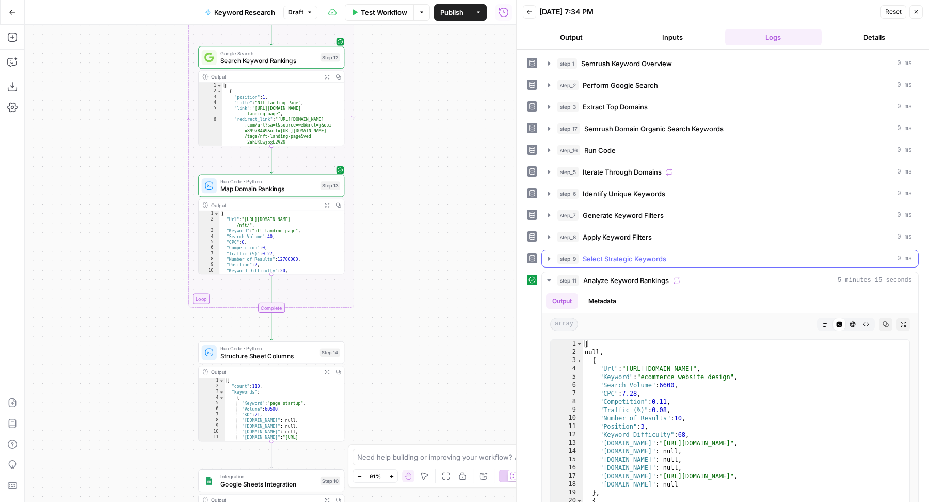
click at [748, 253] on div "step_9 Select Strategic Keywords 0 ms" at bounding box center [735, 258] width 355 height 10
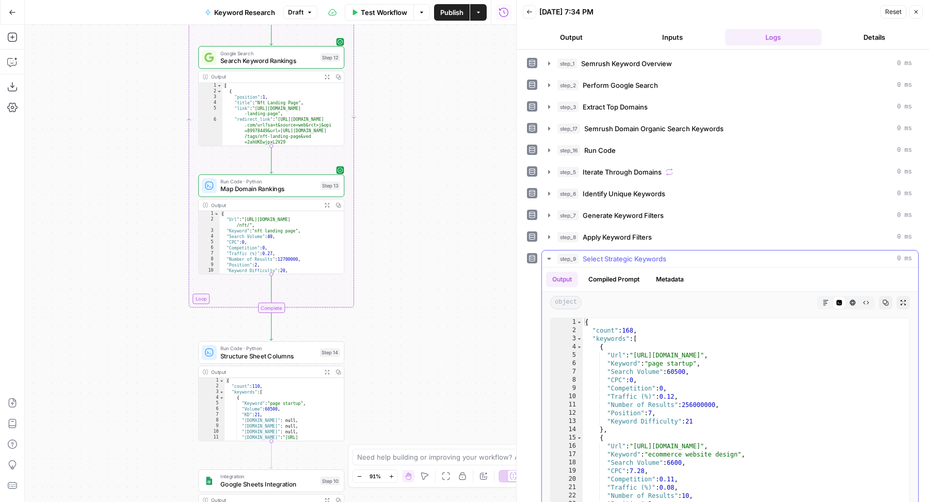
click at [748, 253] on div "step_9 Select Strategic Keywords 0 ms" at bounding box center [735, 258] width 355 height 10
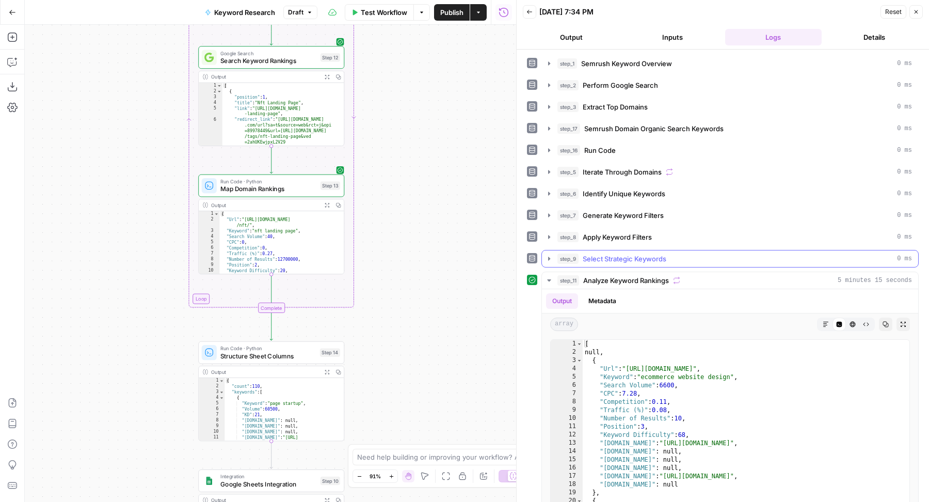
click at [748, 253] on div "step_9 Select Strategic Keywords 0 ms" at bounding box center [735, 258] width 355 height 10
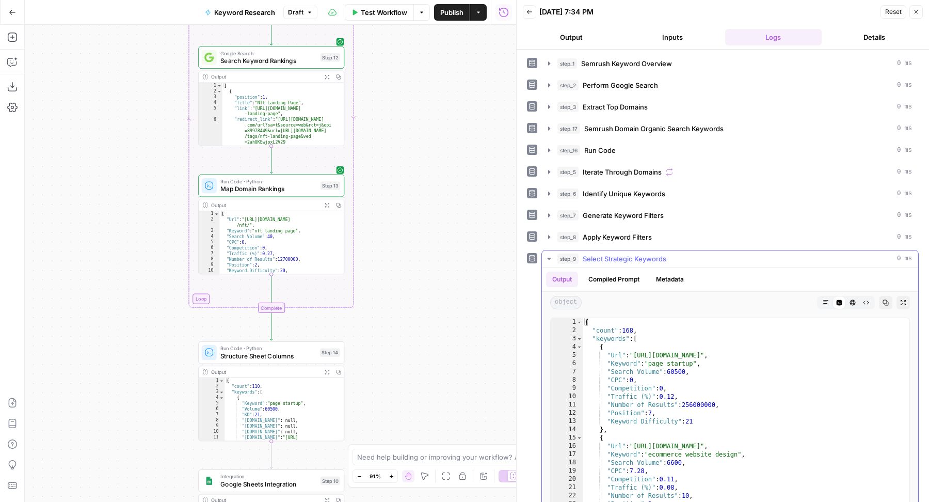
click at [748, 253] on div "step_9 Select Strategic Keywords 0 ms" at bounding box center [735, 258] width 355 height 10
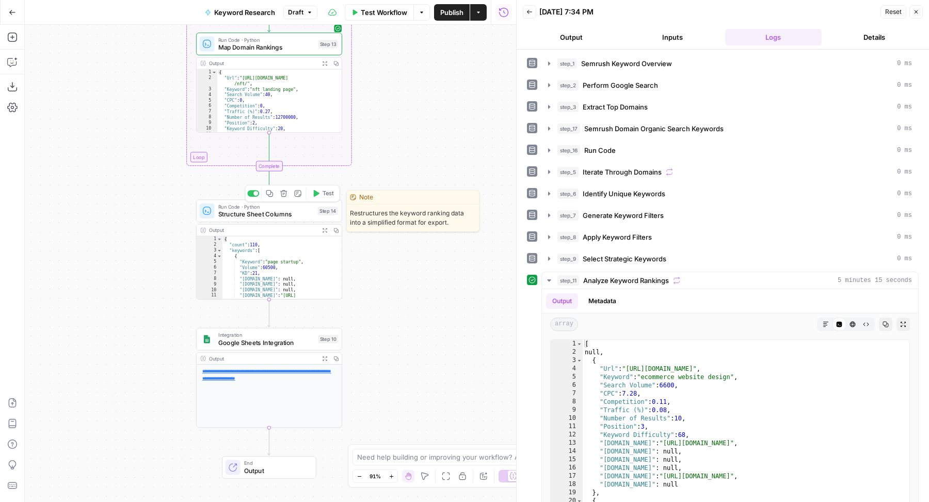
click at [328, 195] on span "Test" at bounding box center [328, 193] width 11 height 8
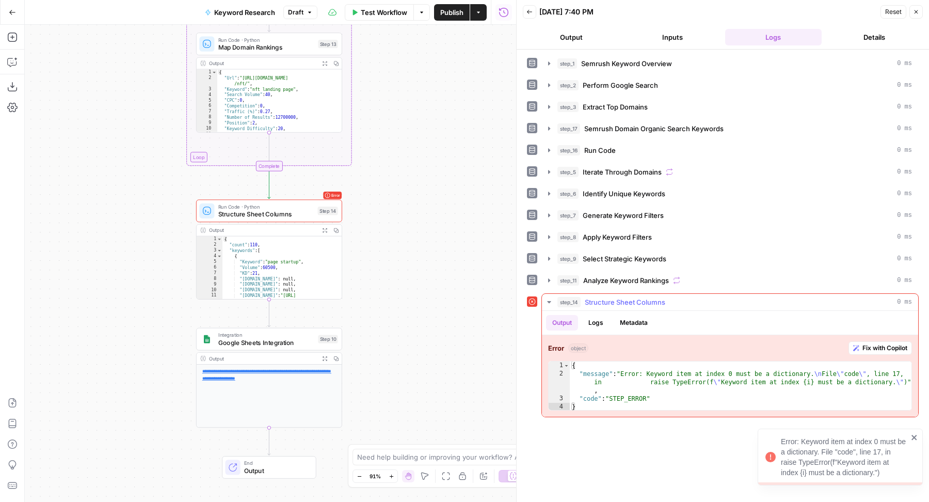
click at [871, 347] on button "Fix with Copilot" at bounding box center [881, 347] width 64 height 13
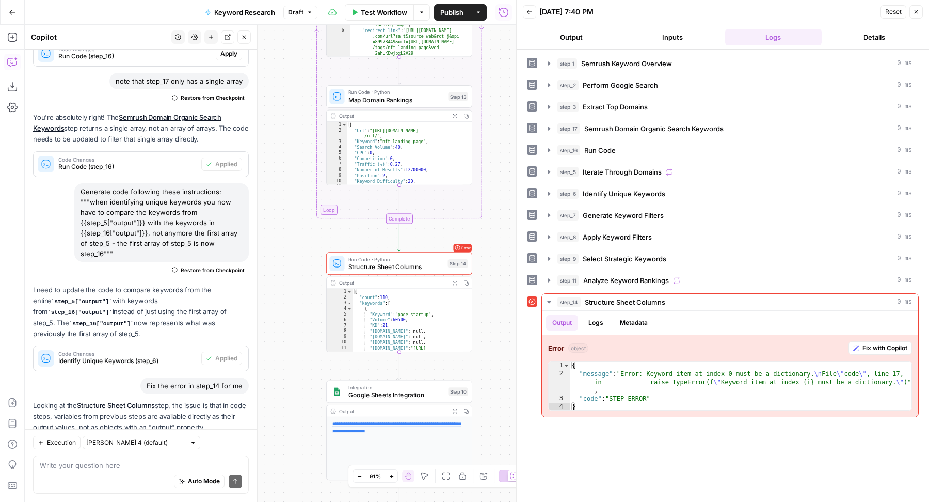
scroll to position [629, 0]
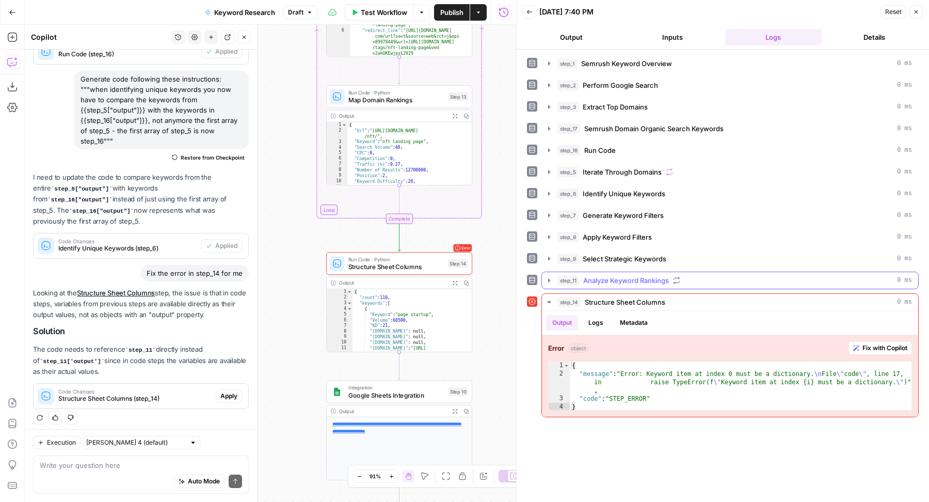
click at [553, 277] on button "step_11 Analyze Keyword Rankings 0 ms" at bounding box center [730, 280] width 376 height 17
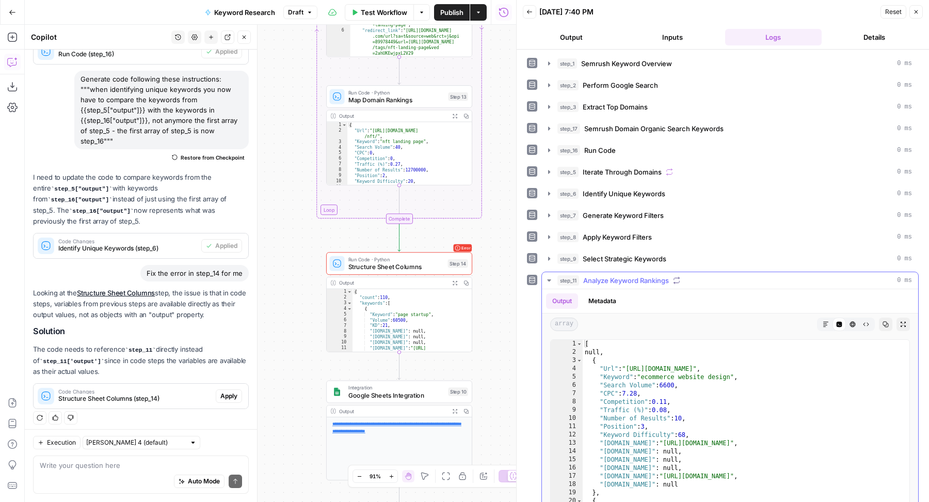
click at [553, 277] on button "step_11 Analyze Keyword Rankings 0 ms" at bounding box center [730, 280] width 376 height 17
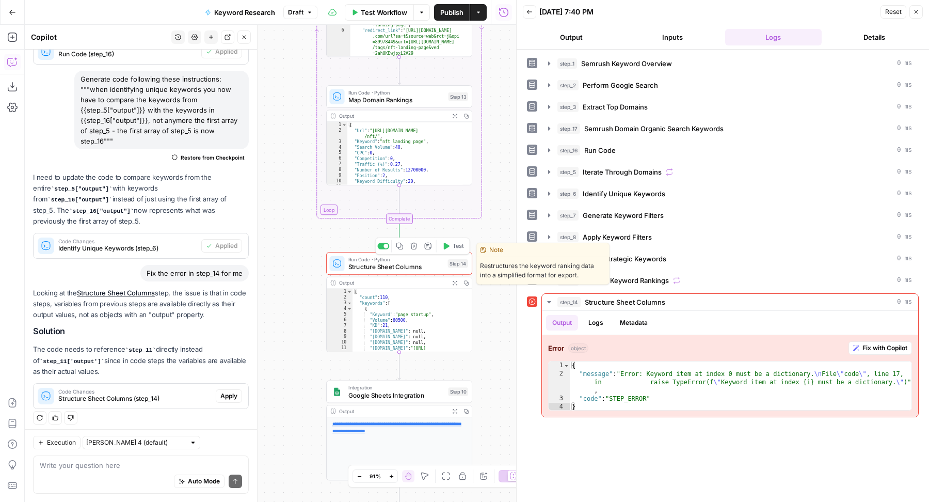
click at [395, 268] on span "Structure Sheet Columns" at bounding box center [396, 266] width 96 height 9
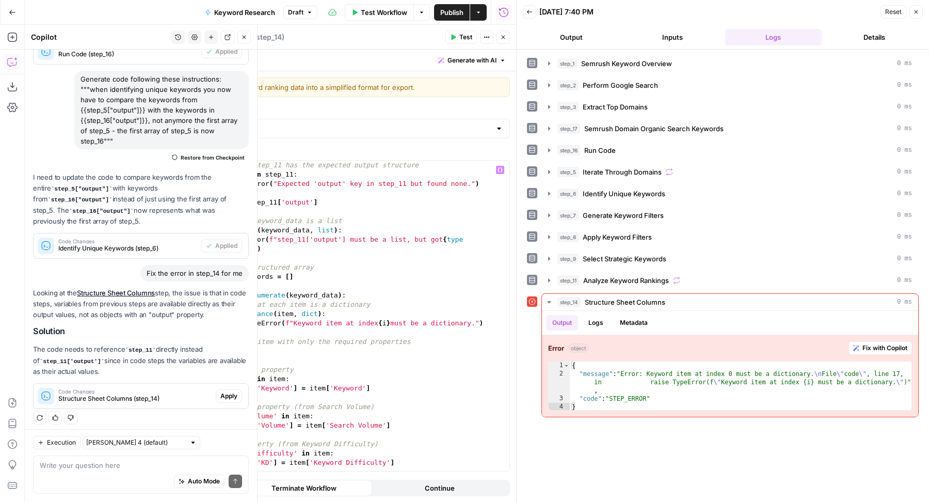
click at [62, 472] on div "Auto Mode Send" at bounding box center [141, 482] width 202 height 23
type textarea "i think its cause some items might be null?"
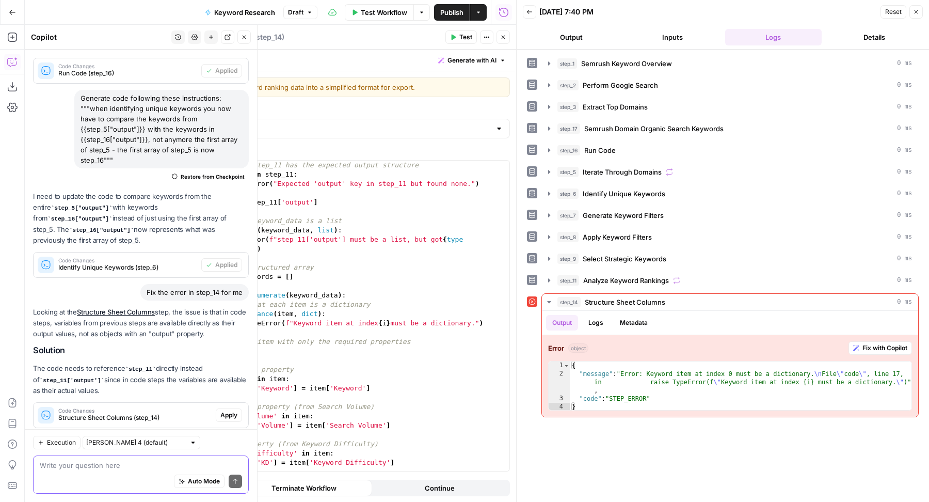
scroll to position [723, 0]
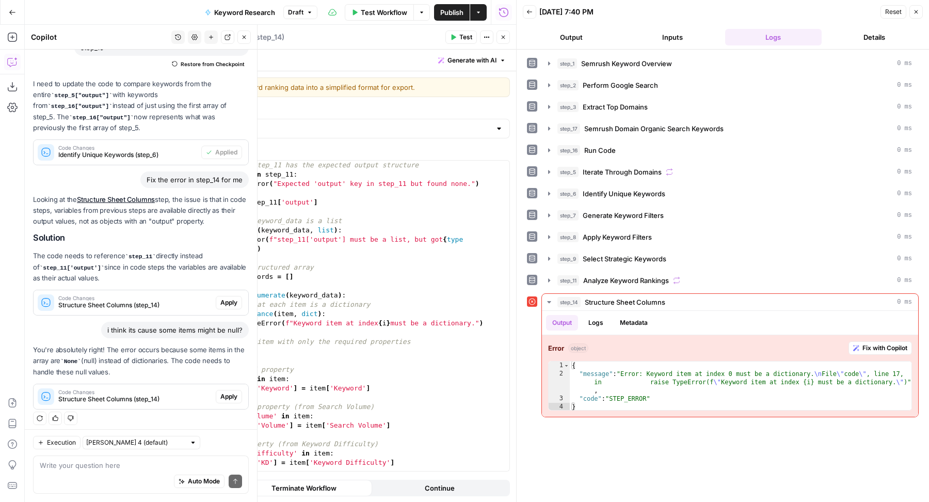
click at [220, 392] on span "Apply" at bounding box center [228, 396] width 17 height 9
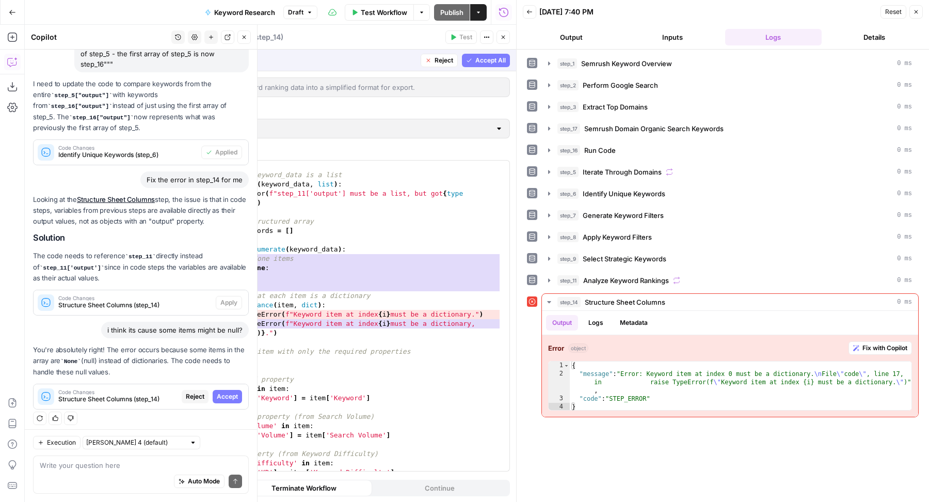
scroll to position [199, 0]
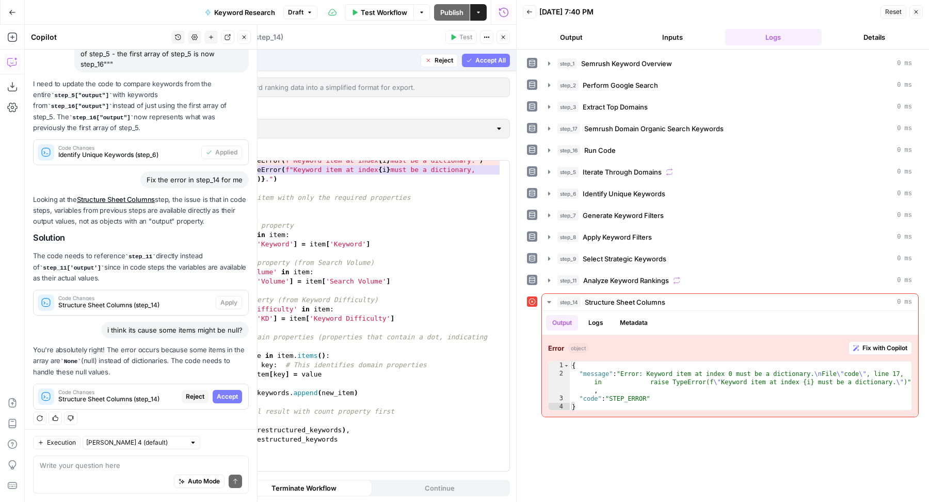
click at [483, 57] on span "Accept All" at bounding box center [490, 60] width 30 height 9
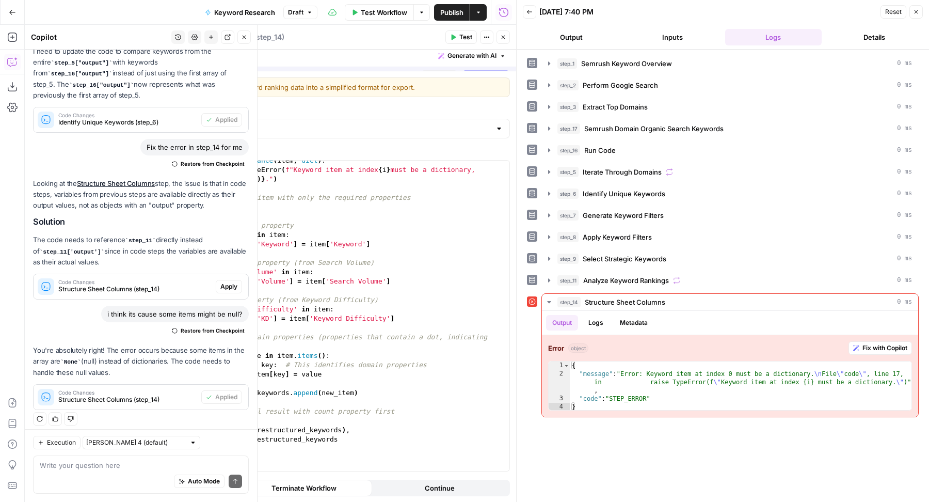
scroll to position [190, 0]
click at [461, 40] on span "Test" at bounding box center [465, 37] width 13 height 9
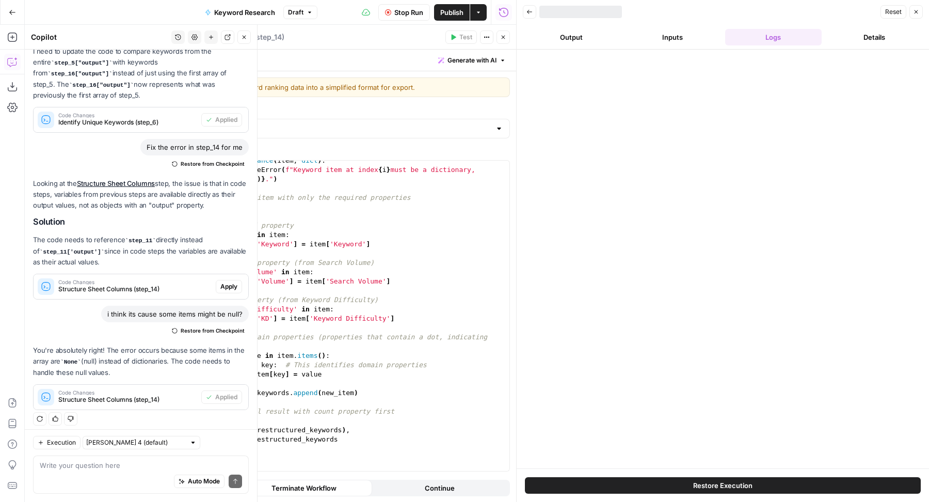
click at [242, 39] on icon "button" at bounding box center [244, 37] width 6 height 6
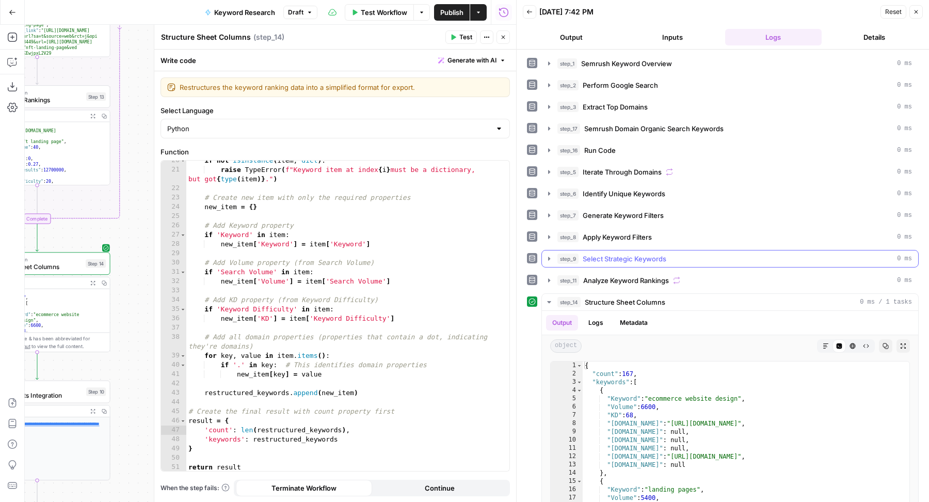
click at [703, 256] on div "step_9 Select Strategic Keywords 0 ms" at bounding box center [735, 258] width 355 height 10
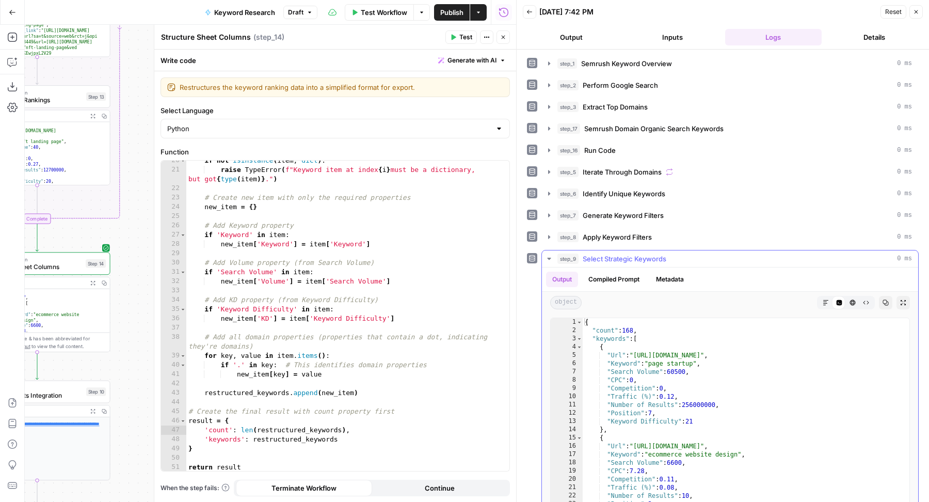
click at [703, 256] on div "step_9 Select Strategic Keywords 0 ms" at bounding box center [735, 258] width 355 height 10
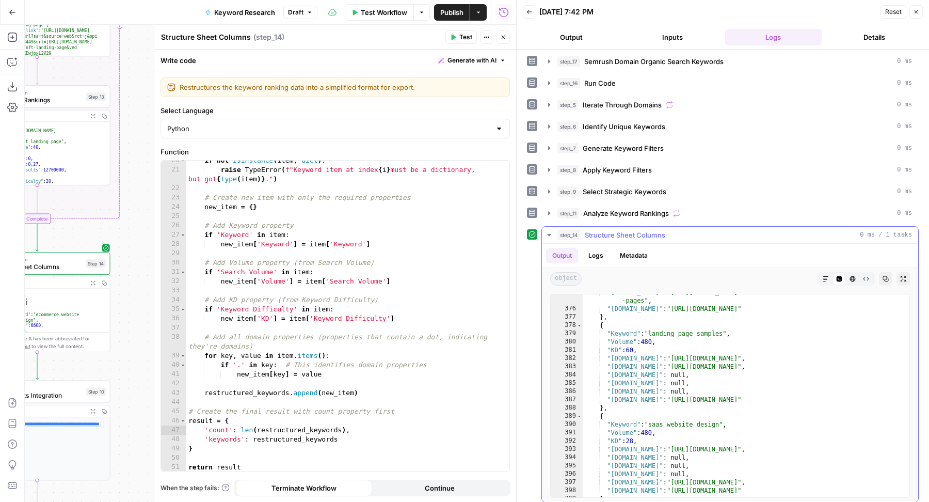
scroll to position [3251, 0]
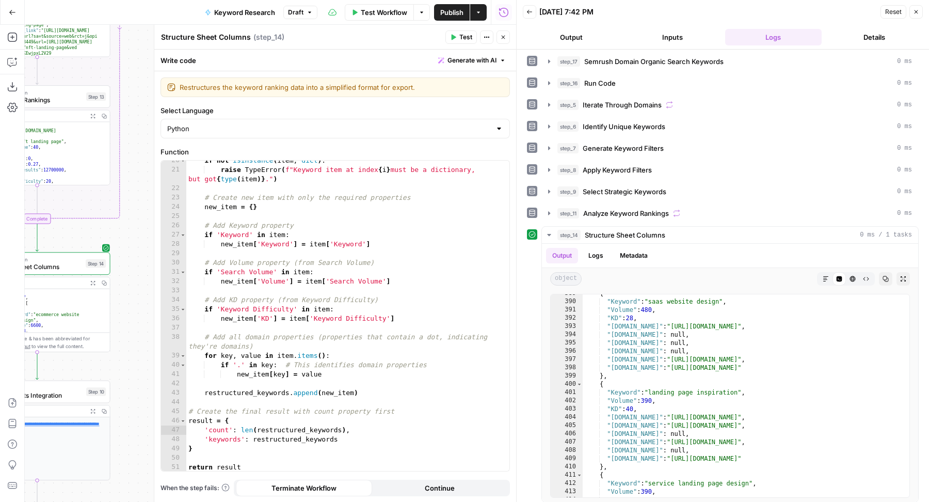
click at [507, 38] on button "Close" at bounding box center [503, 36] width 13 height 13
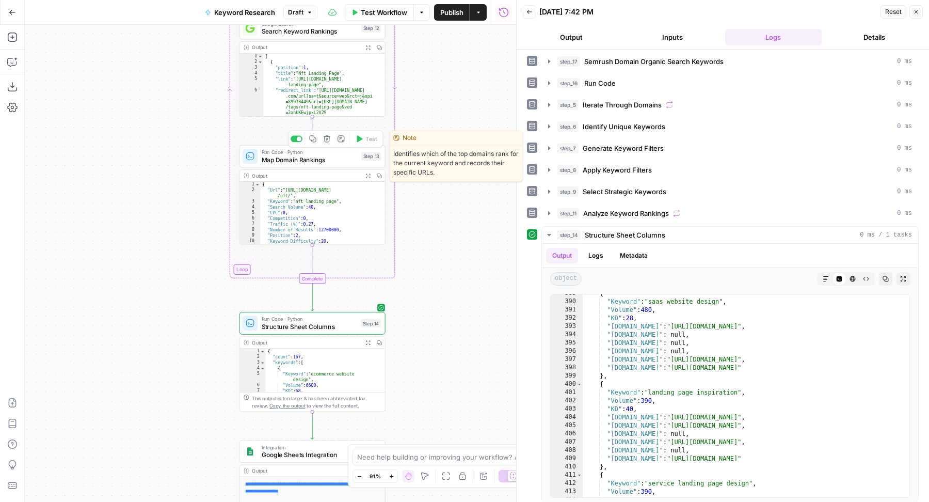
click at [327, 158] on span "Map Domain Rankings" at bounding box center [310, 159] width 96 height 9
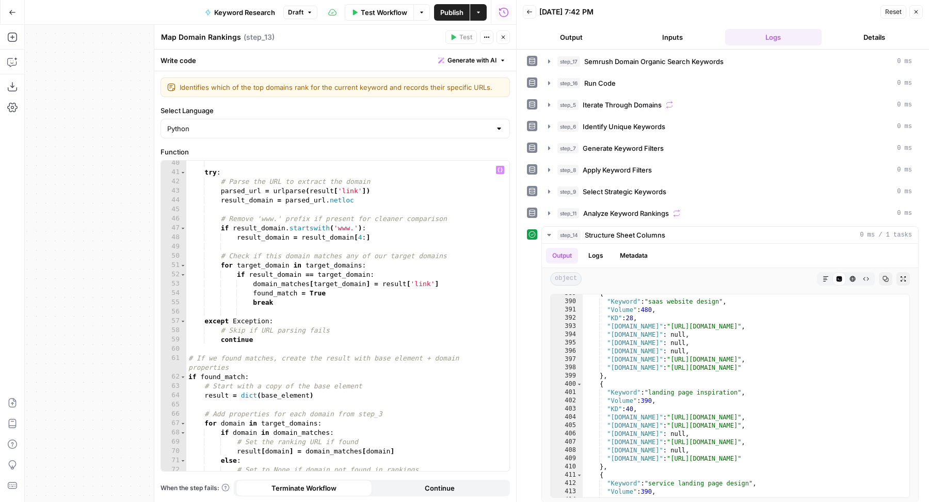
scroll to position [0, 0]
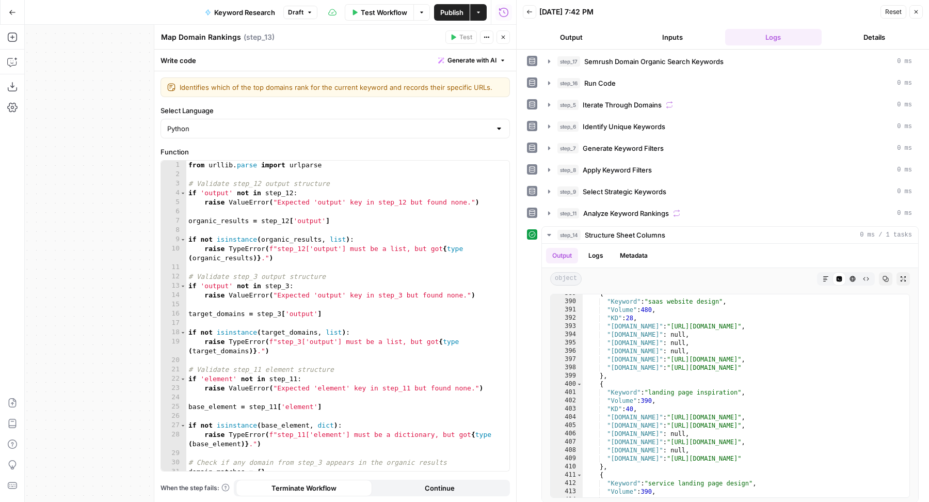
click at [481, 58] on span "Generate with AI" at bounding box center [472, 60] width 49 height 9
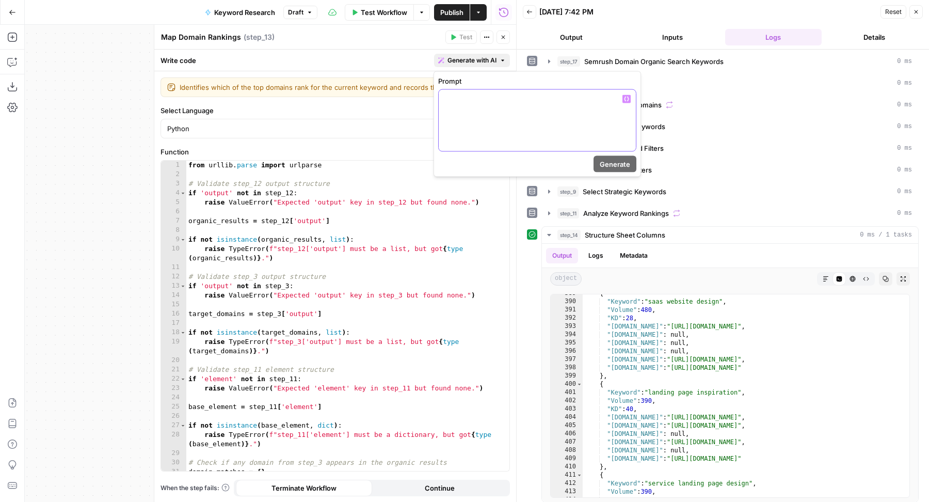
click at [493, 134] on div at bounding box center [537, 120] width 197 height 61
click at [624, 167] on span "Generate" at bounding box center [615, 164] width 30 height 10
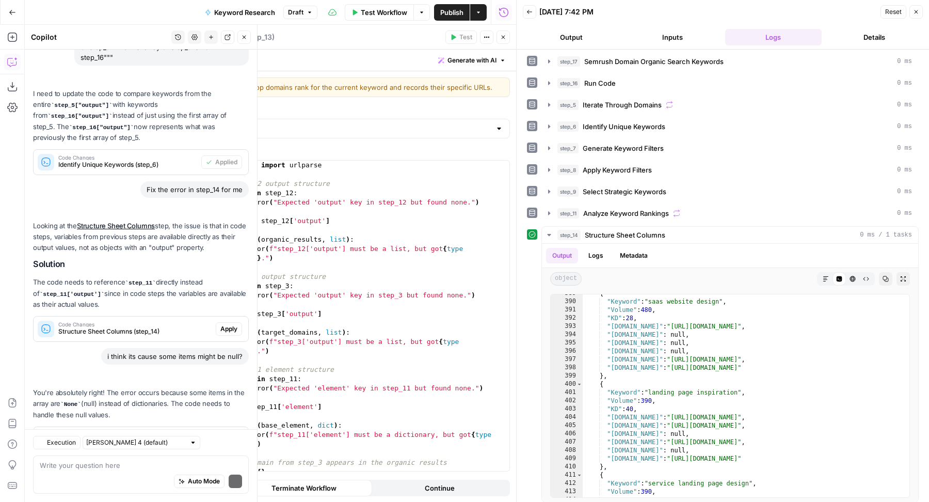
scroll to position [859, 0]
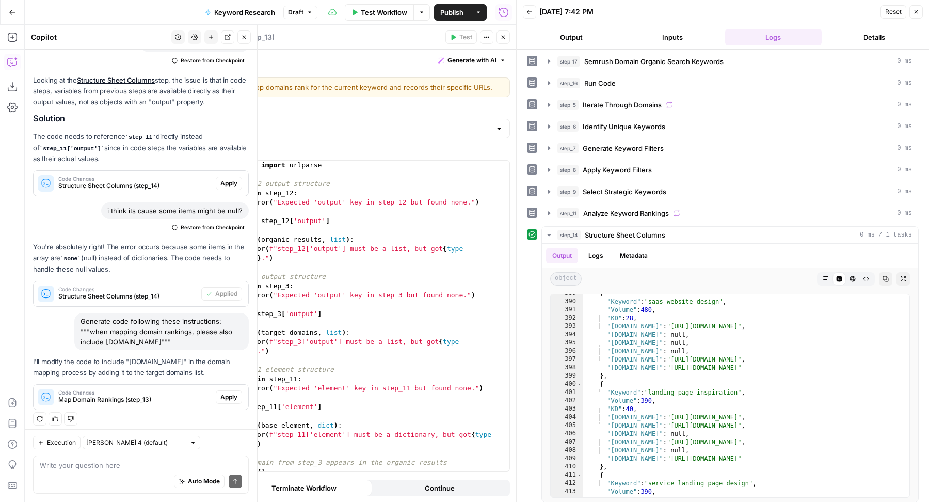
click at [220, 397] on span "Apply" at bounding box center [228, 396] width 17 height 9
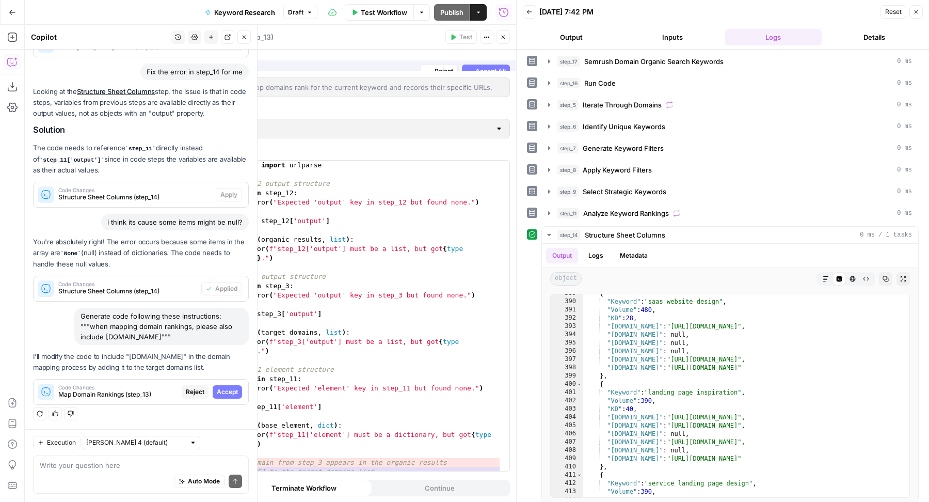
scroll to position [743, 0]
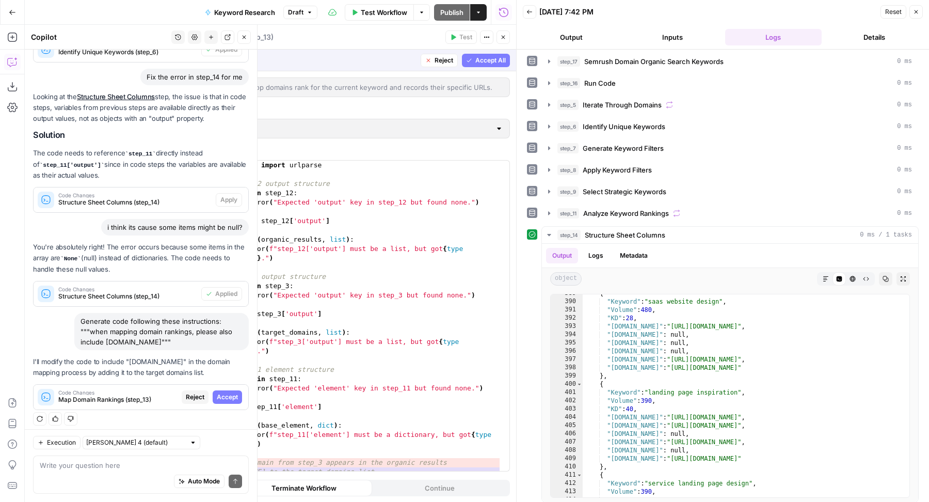
click at [219, 393] on span "Accept" at bounding box center [227, 396] width 21 height 9
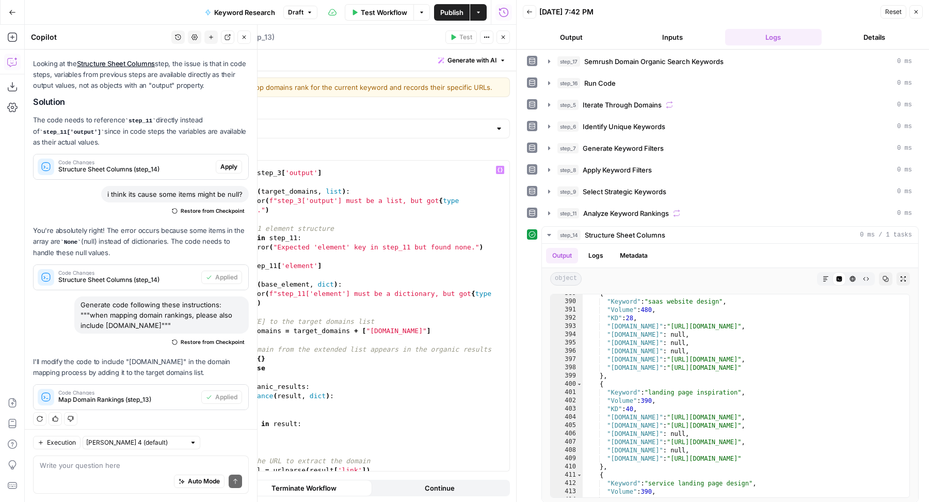
scroll to position [141, 0]
click at [503, 38] on icon "button" at bounding box center [503, 37] width 6 height 6
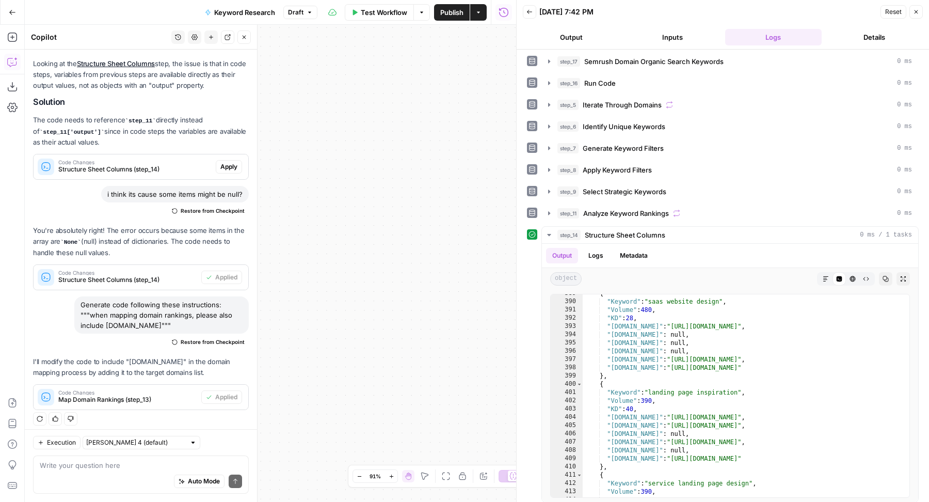
click at [248, 39] on button "Close" at bounding box center [243, 36] width 13 height 13
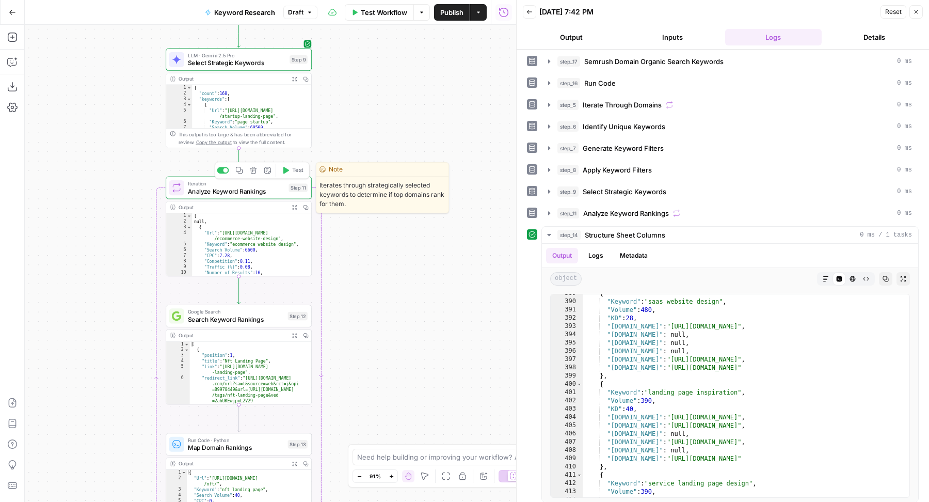
click at [301, 167] on span "Test" at bounding box center [297, 170] width 11 height 8
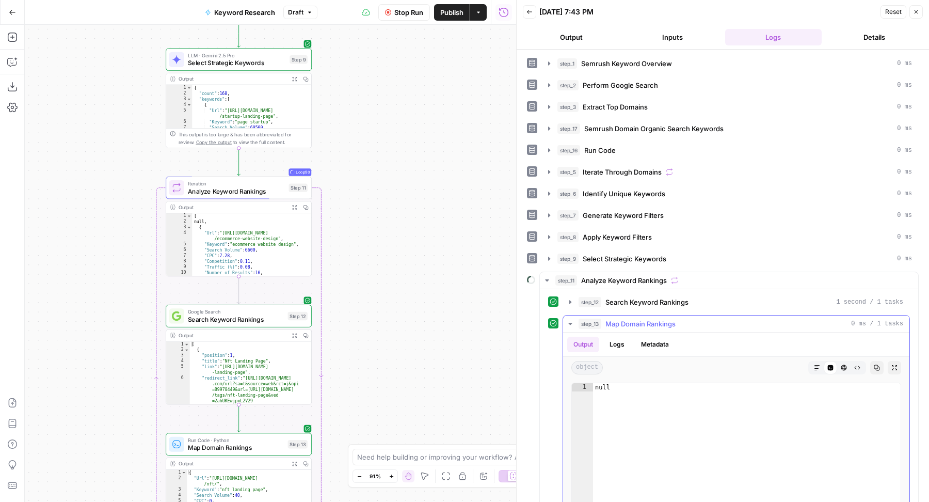
scroll to position [104, 0]
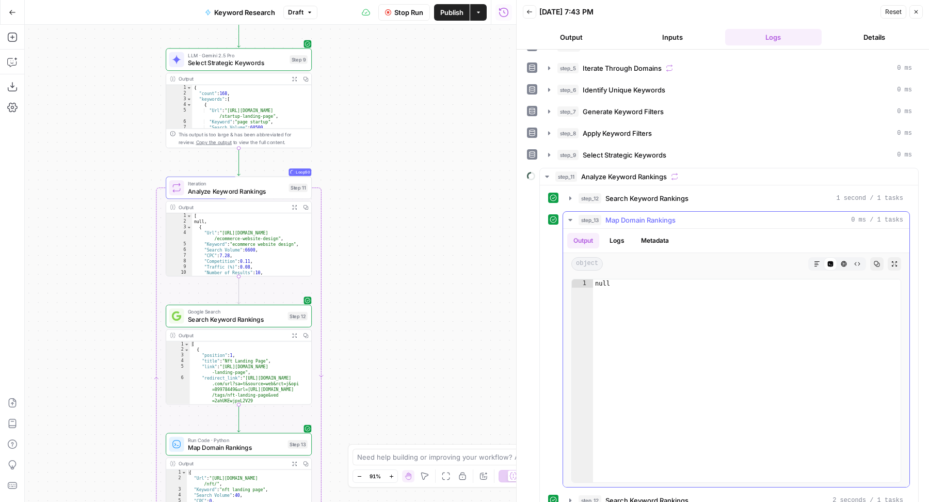
click at [629, 215] on span "Map Domain Rankings" at bounding box center [641, 220] width 70 height 10
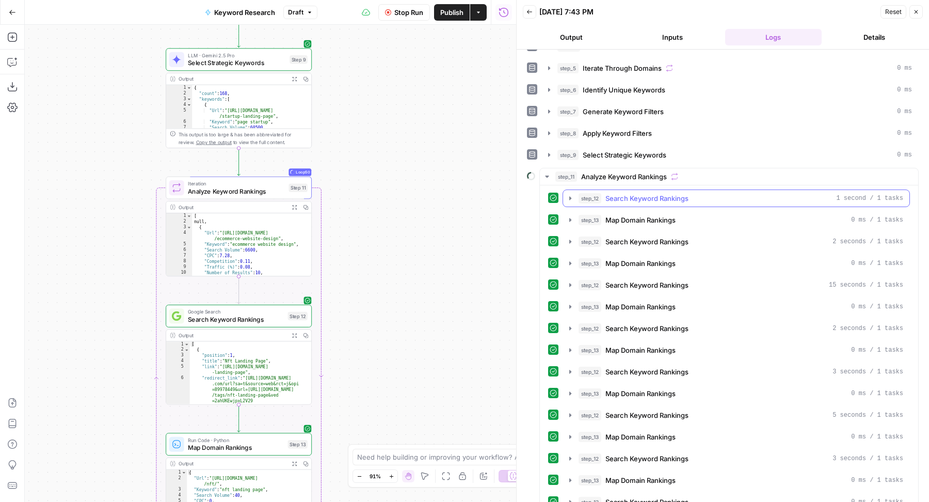
click at [651, 197] on span "Search Keyword Rankings" at bounding box center [647, 198] width 83 height 10
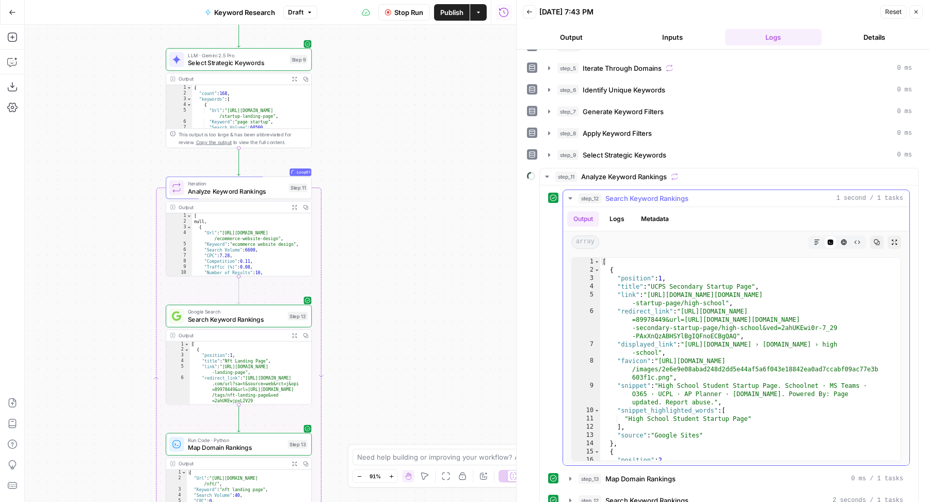
click at [615, 218] on button "Logs" at bounding box center [617, 218] width 27 height 15
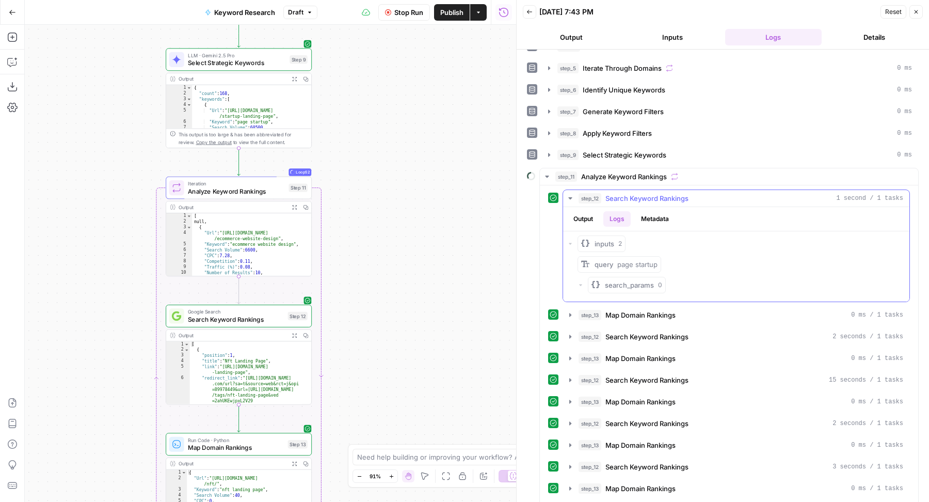
click at [593, 218] on button "Output" at bounding box center [583, 218] width 32 height 15
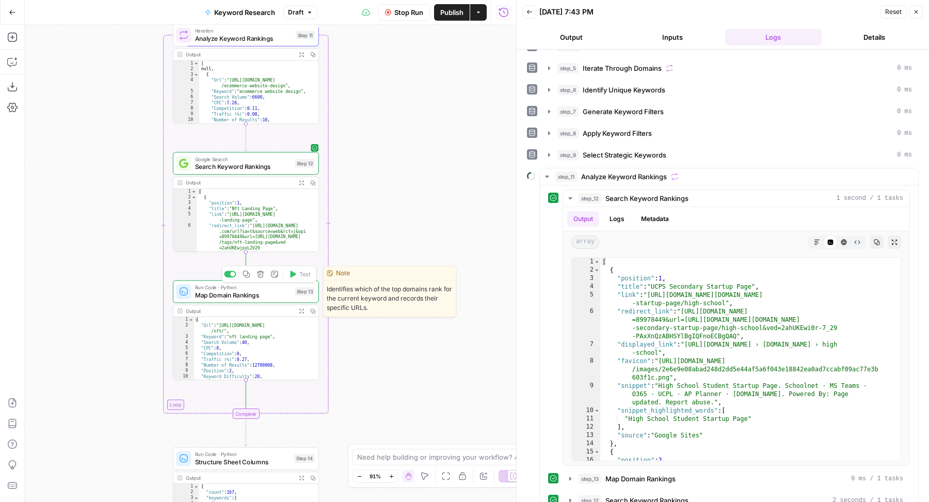
click at [254, 294] on span "Map Domain Rankings" at bounding box center [243, 294] width 96 height 9
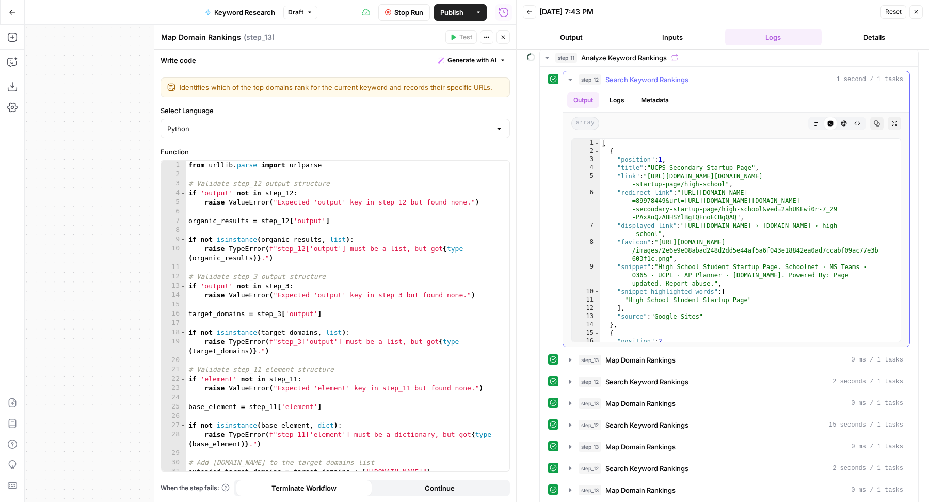
scroll to position [237, 0]
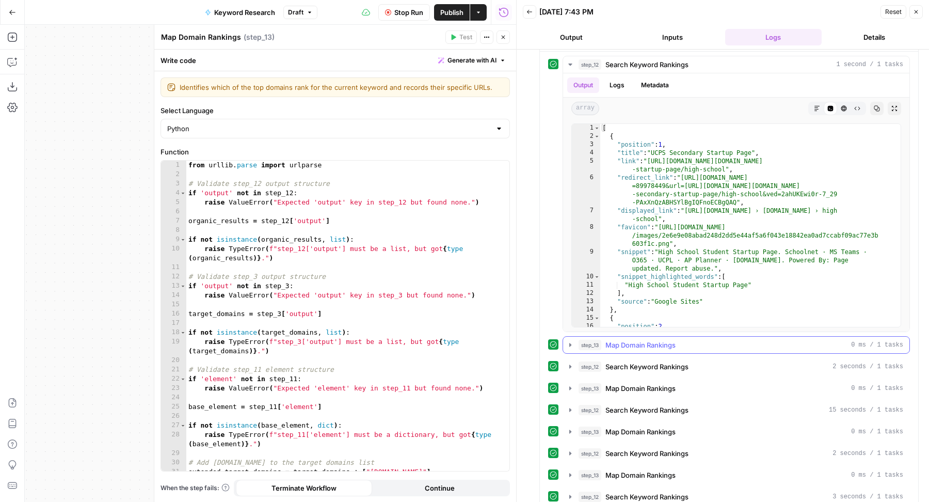
click at [668, 340] on span "Map Domain Rankings" at bounding box center [641, 345] width 70 height 10
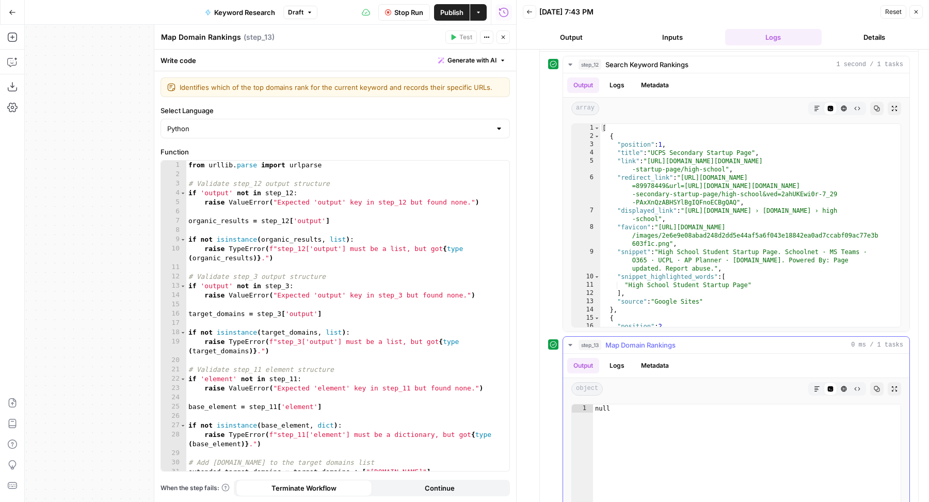
click at [614, 360] on button "Logs" at bounding box center [617, 365] width 27 height 15
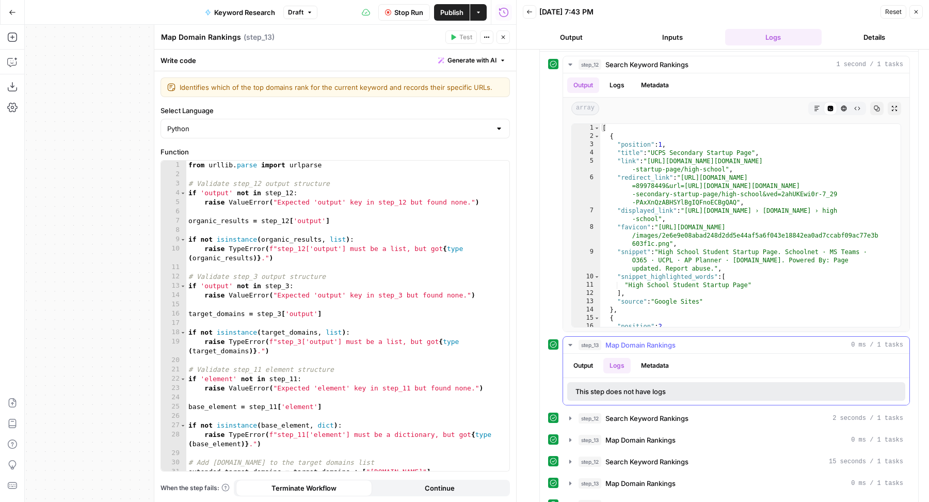
click at [655, 358] on button "Metadata" at bounding box center [655, 365] width 40 height 15
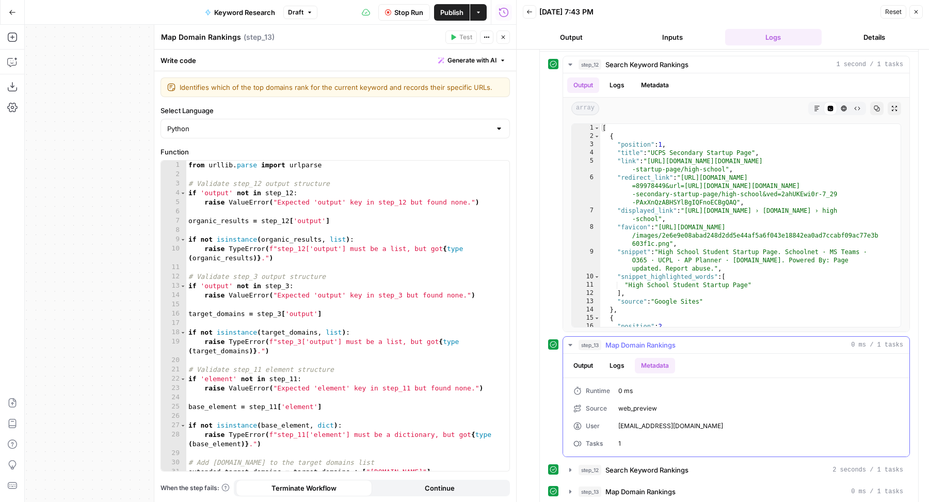
click at [598, 361] on button "Output" at bounding box center [583, 365] width 32 height 15
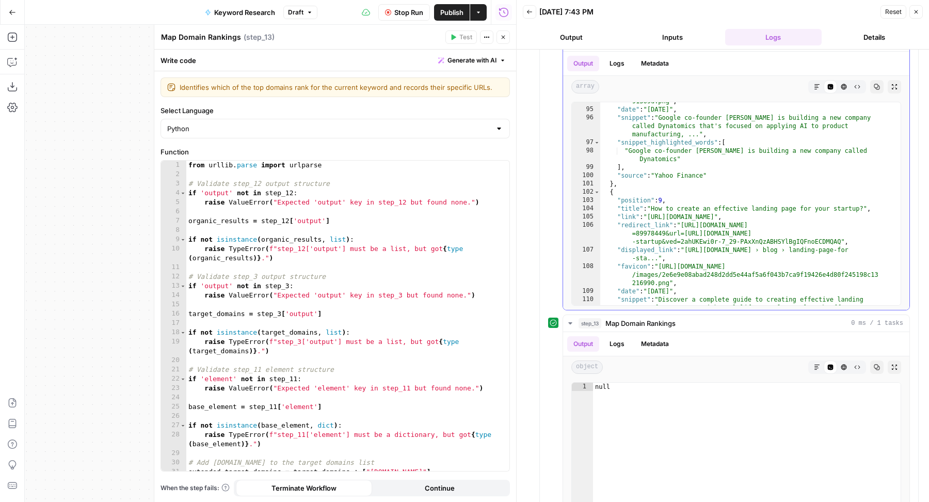
scroll to position [1260, 0]
click at [414, 18] on button "Stop Run" at bounding box center [404, 12] width 52 height 17
click at [12, 64] on icon "button" at bounding box center [12, 62] width 10 height 10
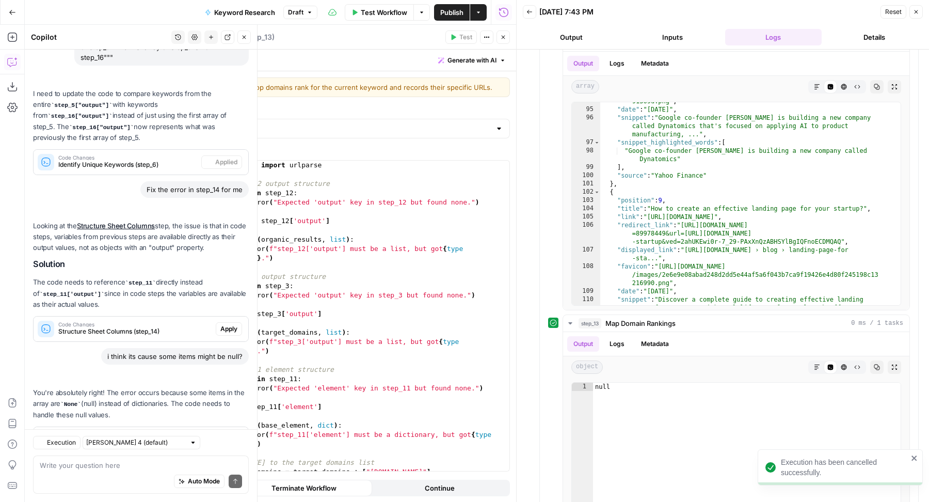
scroll to position [875, 0]
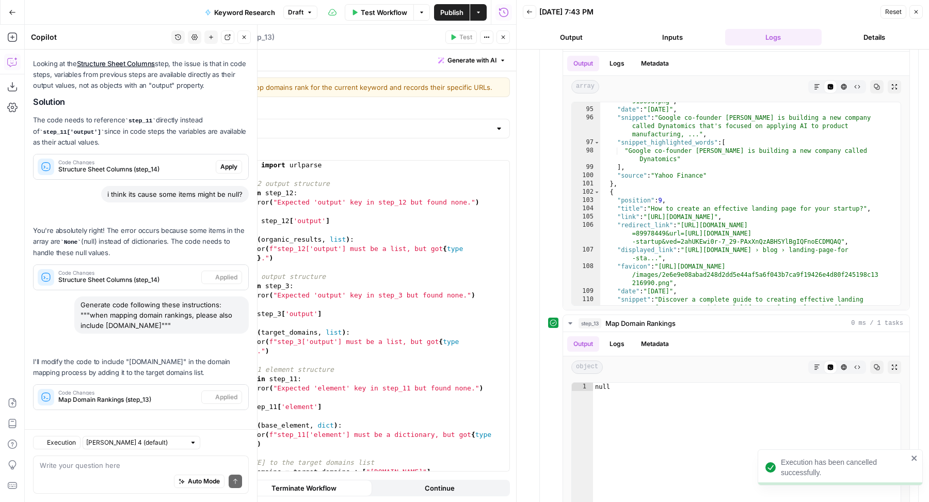
click at [81, 467] on textarea at bounding box center [141, 466] width 202 height 10
click at [69, 443] on span "Execution" at bounding box center [61, 442] width 29 height 9
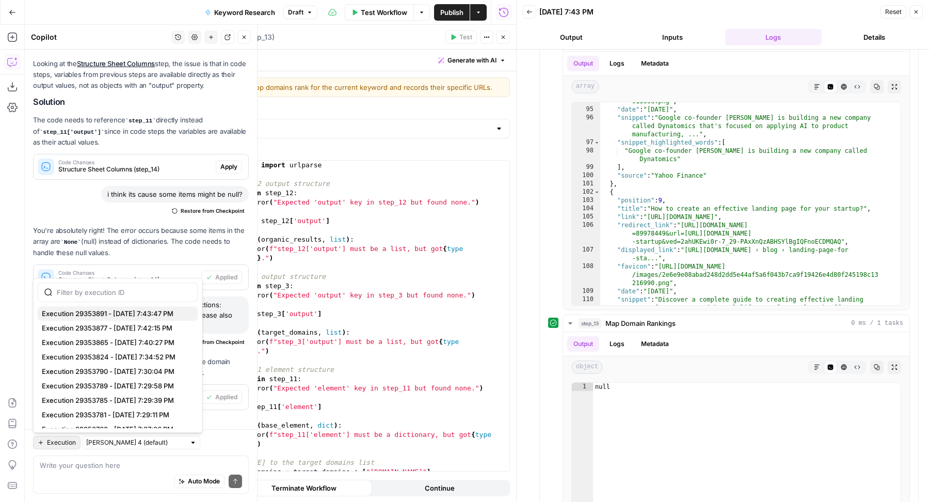
click at [144, 310] on span "Execution 29353891 - 9/17/2025, 7:43:47 PM" at bounding box center [116, 313] width 148 height 10
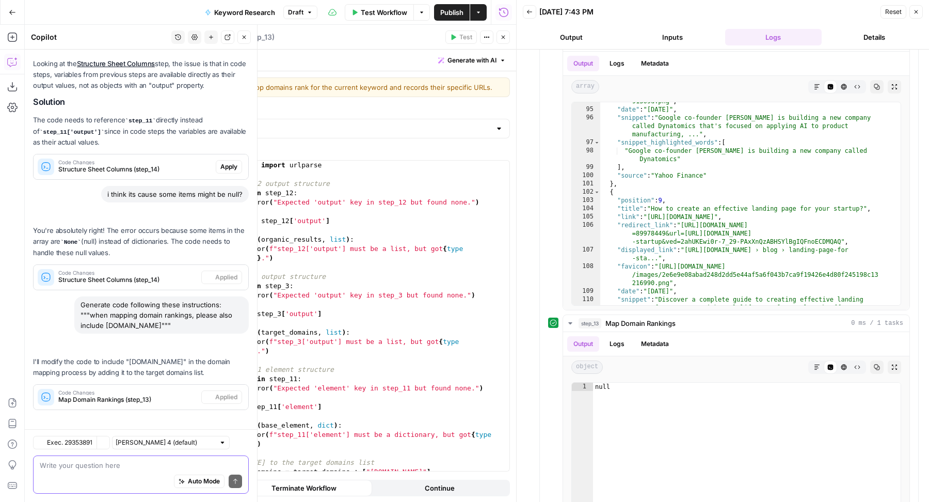
click at [117, 464] on textarea at bounding box center [141, 466] width 202 height 10
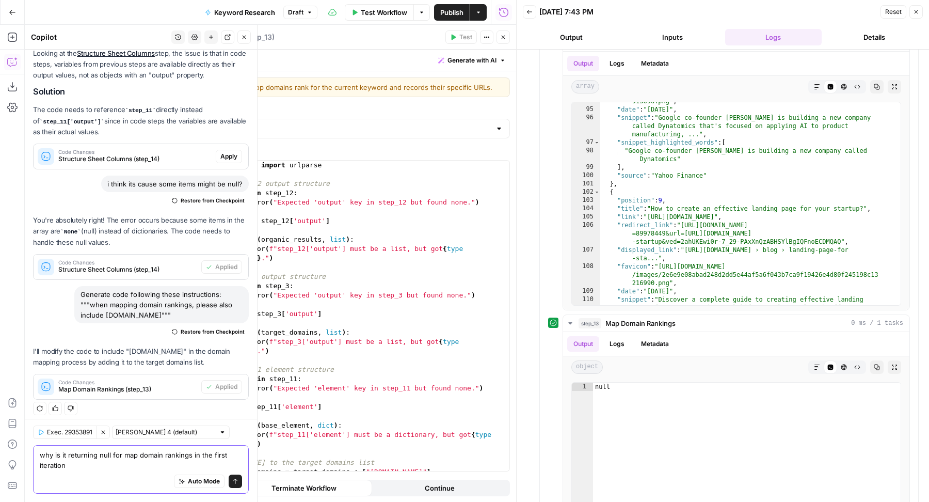
type textarea "why is it returning null for map domain rankings in the first iteration?"
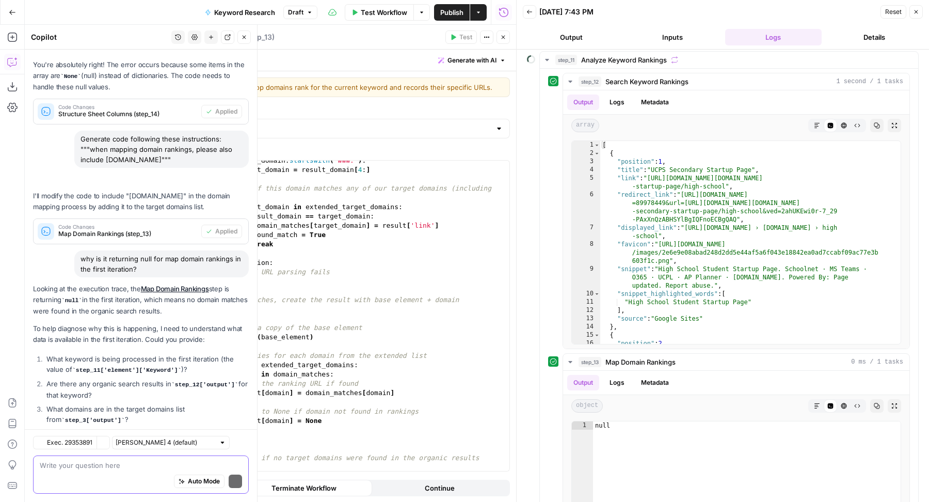
scroll to position [1202, 0]
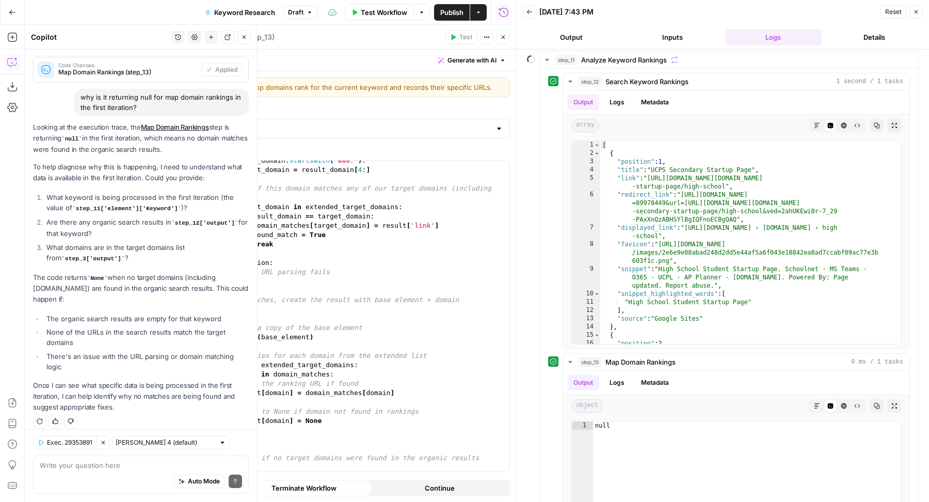
click at [139, 472] on div "Auto Mode Send" at bounding box center [141, 482] width 202 height 23
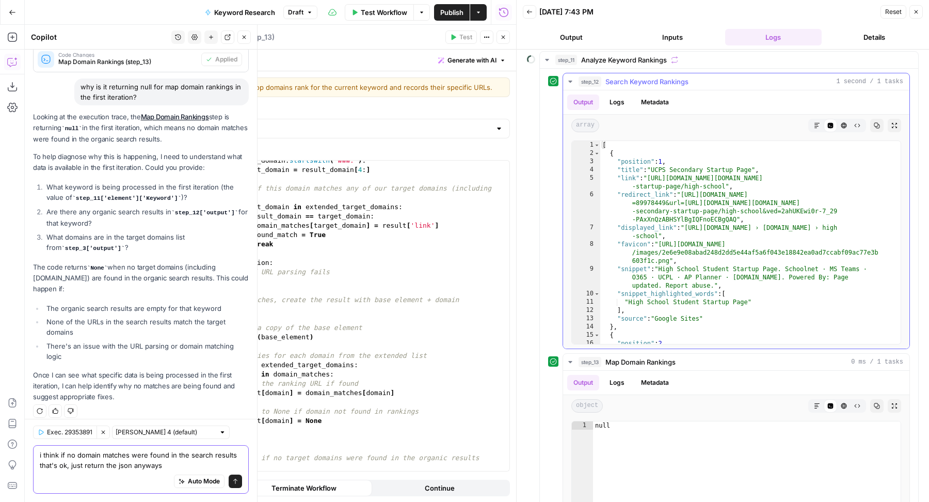
scroll to position [179, 0]
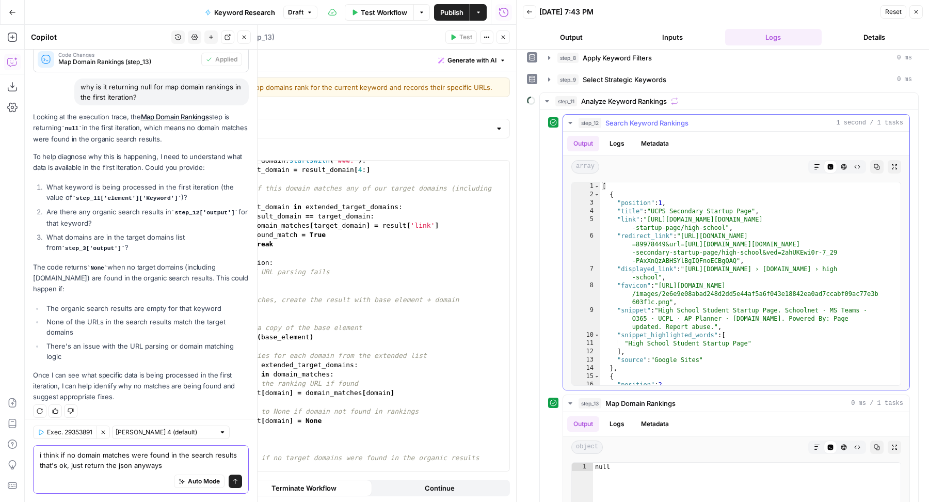
type textarea "i think if no domain matches were found in the search results that's ok, just r…"
click at [615, 139] on button "Logs" at bounding box center [617, 143] width 27 height 15
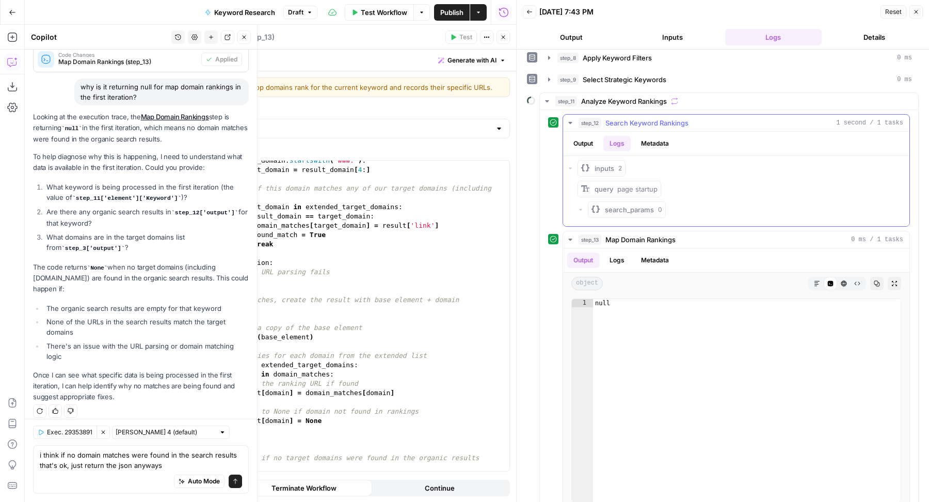
click at [588, 136] on button "Output" at bounding box center [583, 143] width 32 height 15
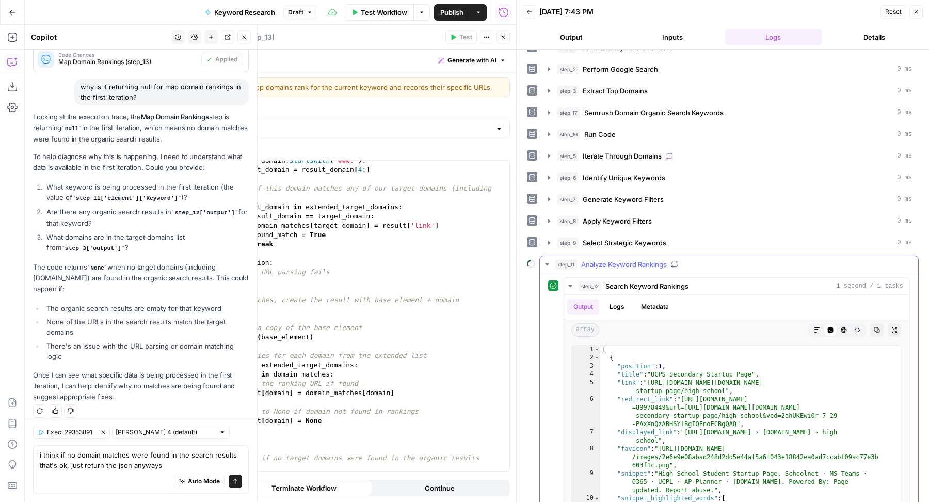
scroll to position [0, 0]
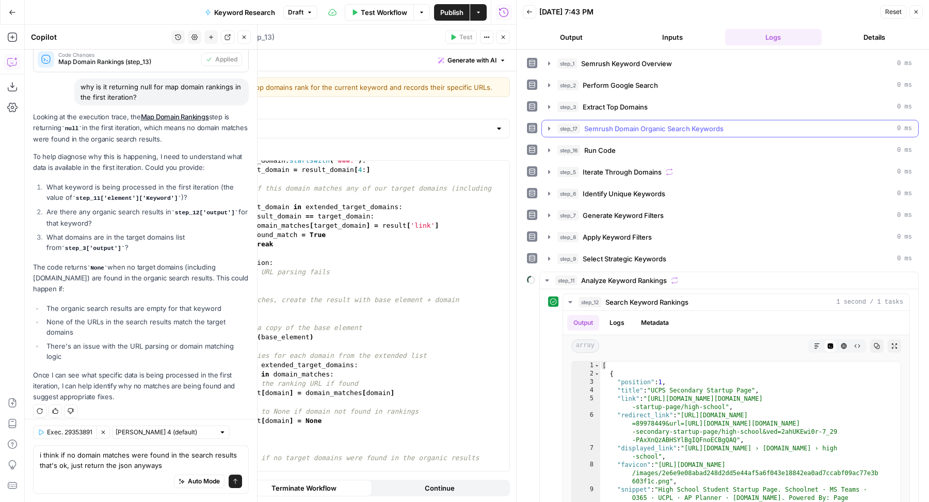
click at [651, 126] on span "Semrush Domain Organic Search Keywords" at bounding box center [653, 128] width 139 height 10
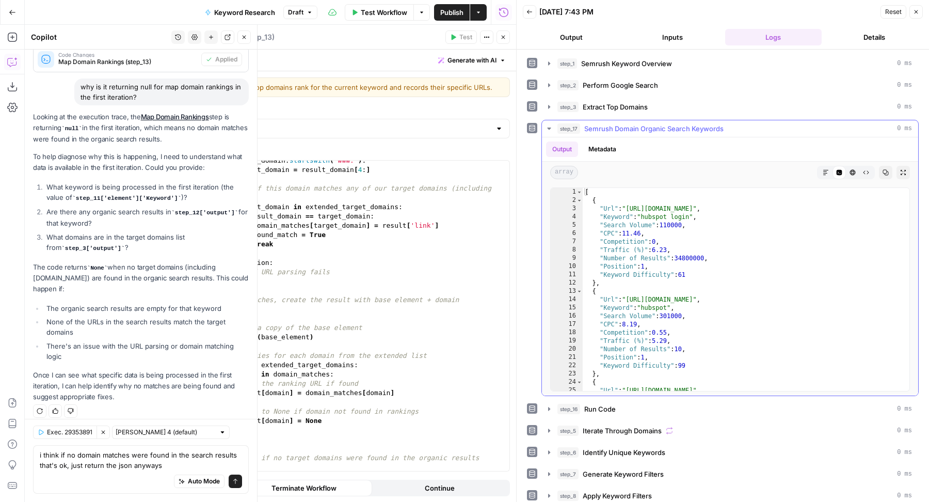
click at [705, 234] on div "[ { "Url" : "[URL][DOMAIN_NAME]" , "Keyword" : "hubspot login" , "Search Volume…" at bounding box center [741, 298] width 317 height 220
type textarea "**********"
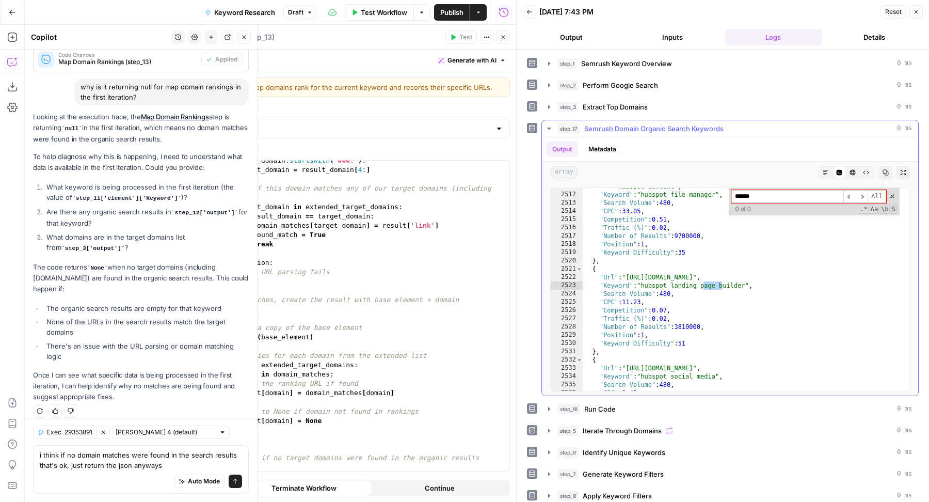
scroll to position [7721, 0]
type input "**********"
click at [701, 128] on span "Semrush Domain Organic Search Keywords" at bounding box center [653, 128] width 139 height 10
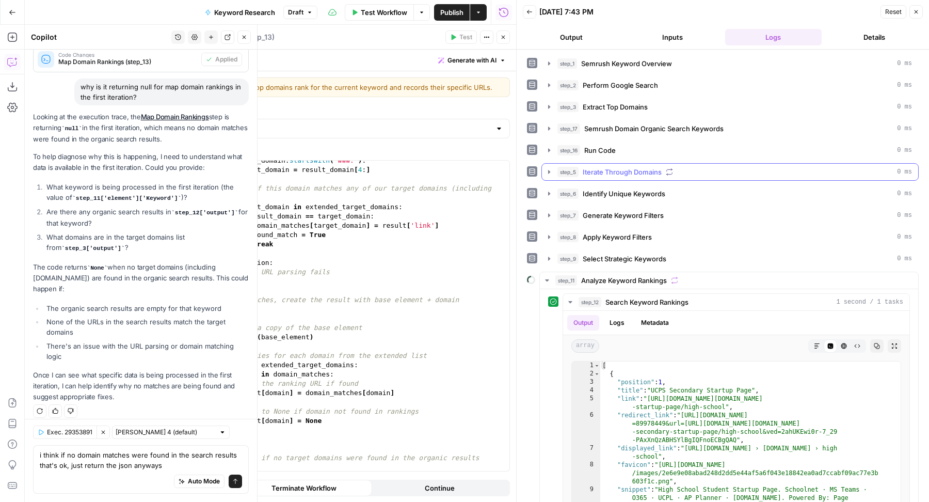
click at [656, 167] on span "Iterate Through Domains" at bounding box center [622, 172] width 79 height 10
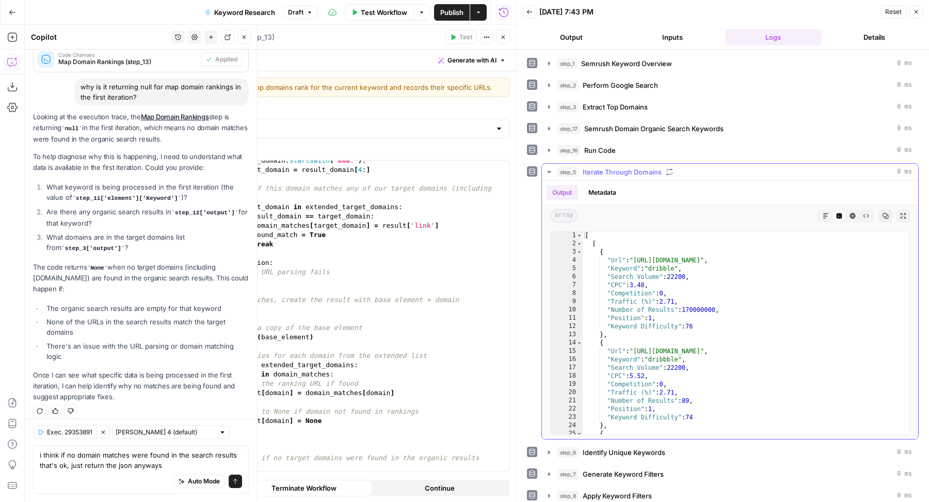
type textarea "**********"
click at [739, 264] on div "[ [ { "Url" : "https://dribbble.com/" , "Keyword" : "dribble" , "Search Volume"…" at bounding box center [741, 341] width 317 height 220
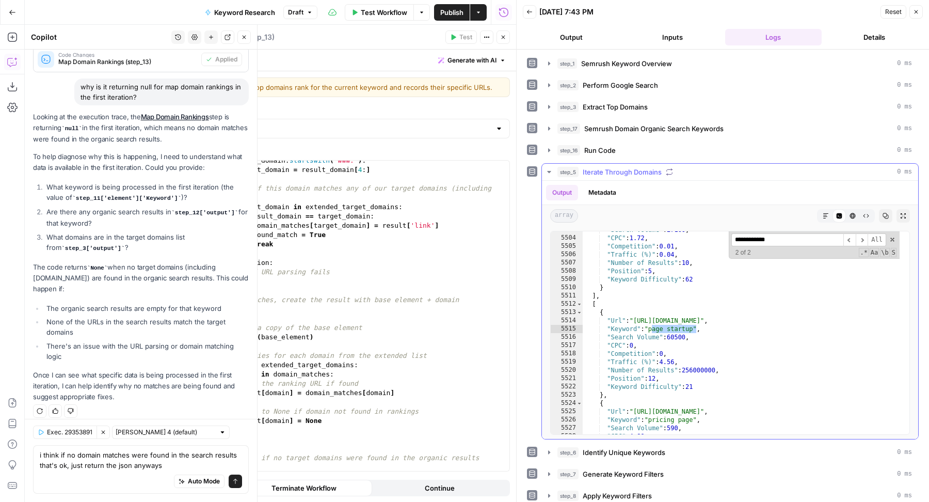
scroll to position [14062, 0]
type input "**********"
click at [723, 173] on div "step_5 Iterate Through Domains 0 ms" at bounding box center [735, 172] width 355 height 10
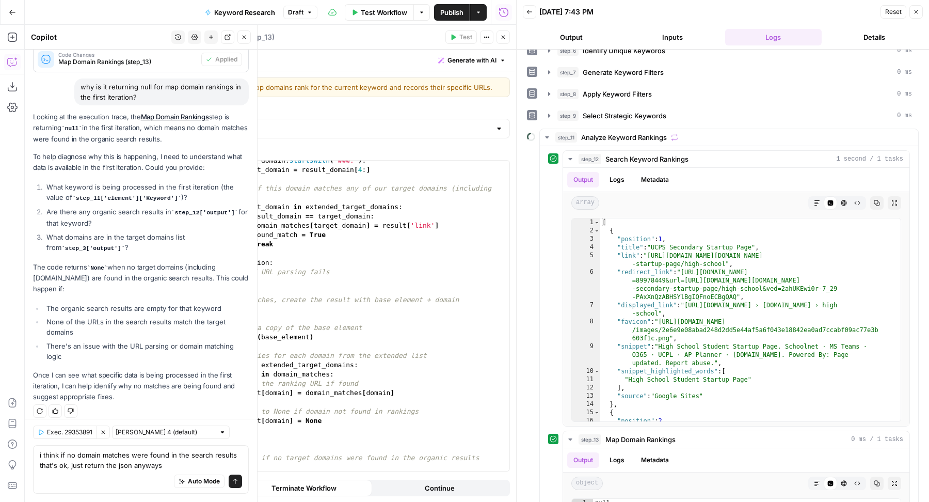
scroll to position [261, 0]
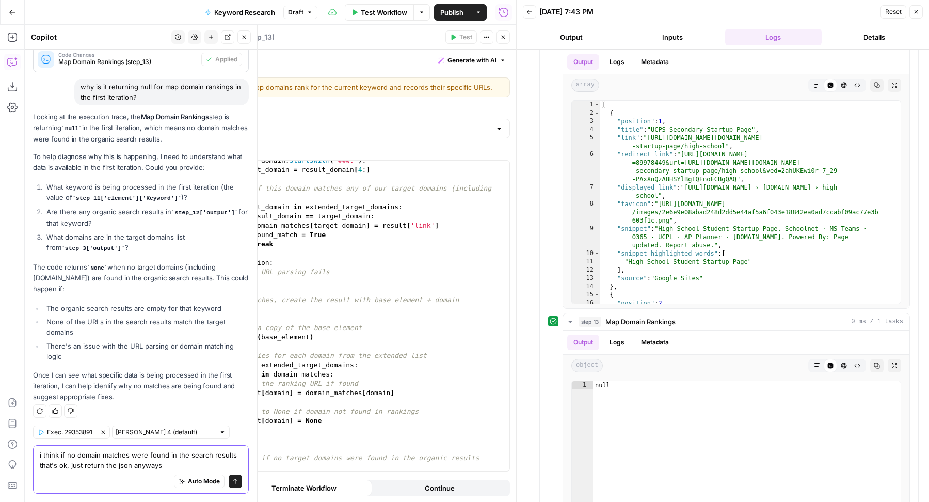
click at [214, 462] on textarea "i think if no domain matches were found in the search results that's ok, just r…" at bounding box center [141, 460] width 202 height 21
click at [231, 479] on button "Send" at bounding box center [235, 481] width 13 height 13
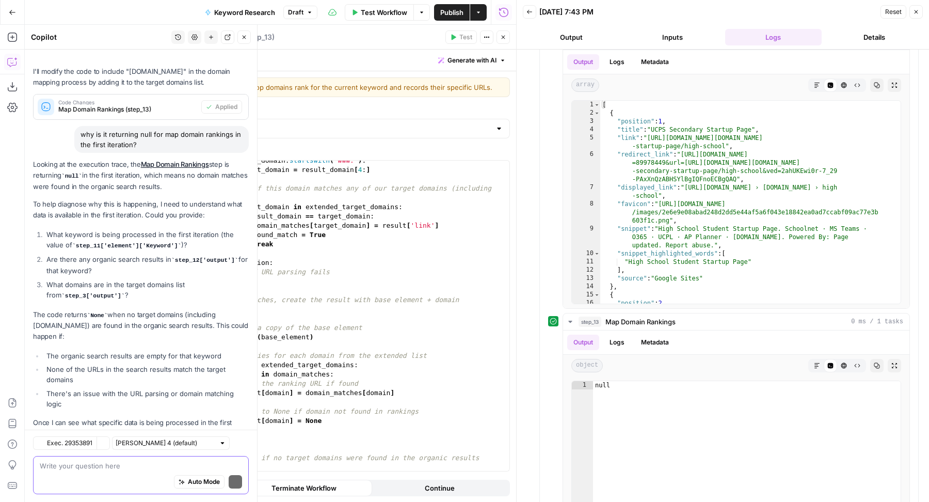
scroll to position [1327, 0]
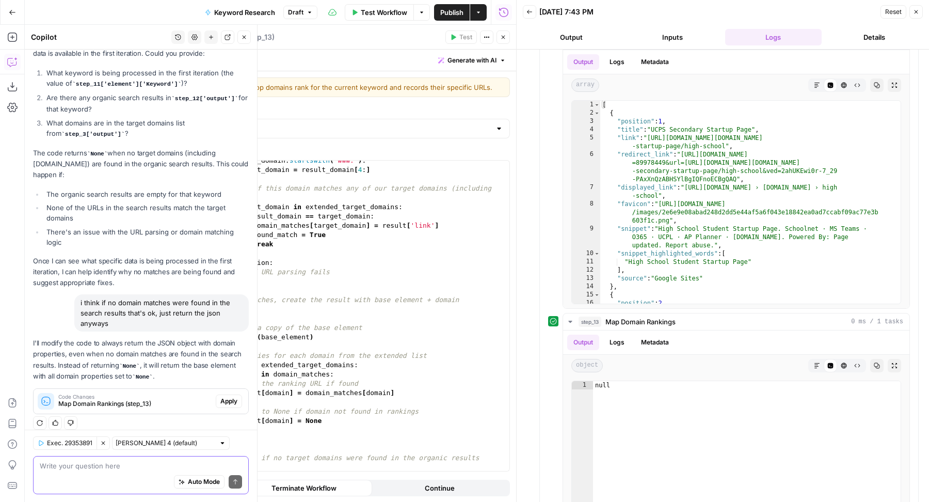
click at [227, 396] on span "Apply" at bounding box center [228, 400] width 17 height 9
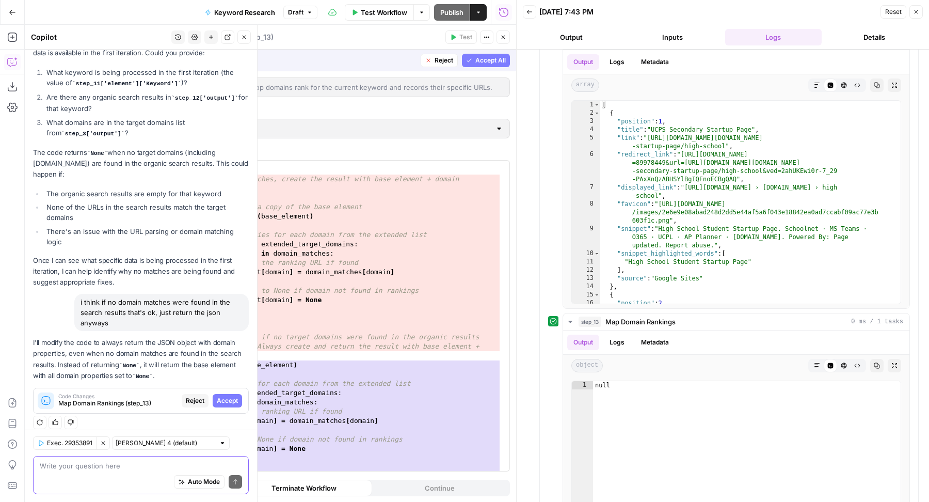
scroll to position [608, 0]
click at [399, 334] on div "62 63 64 65 66 67 68 69 70 71 72 73 74 75 76 77 78 79 80 81 82 83 84 85 86 87 8…" at bounding box center [335, 316] width 348 height 310
click at [470, 57] on icon "button" at bounding box center [469, 60] width 6 height 6
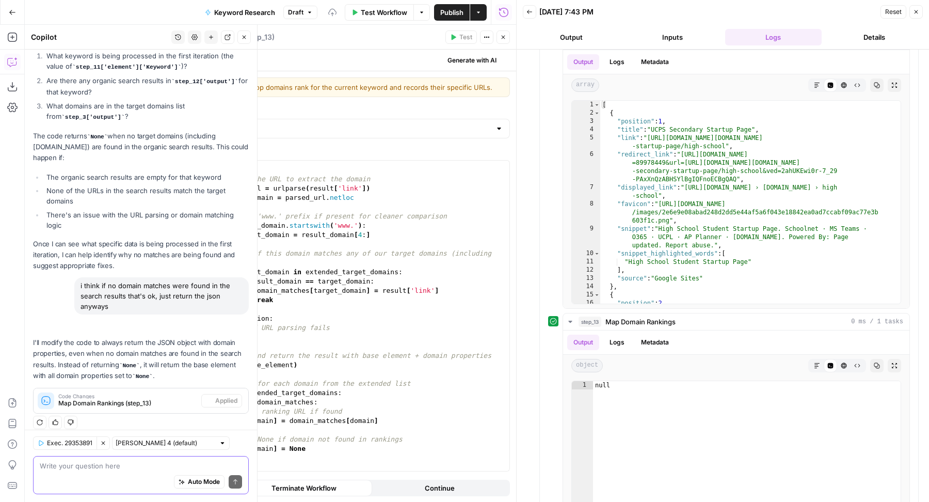
scroll to position [413, 0]
click at [506, 35] on icon "button" at bounding box center [503, 37] width 6 height 6
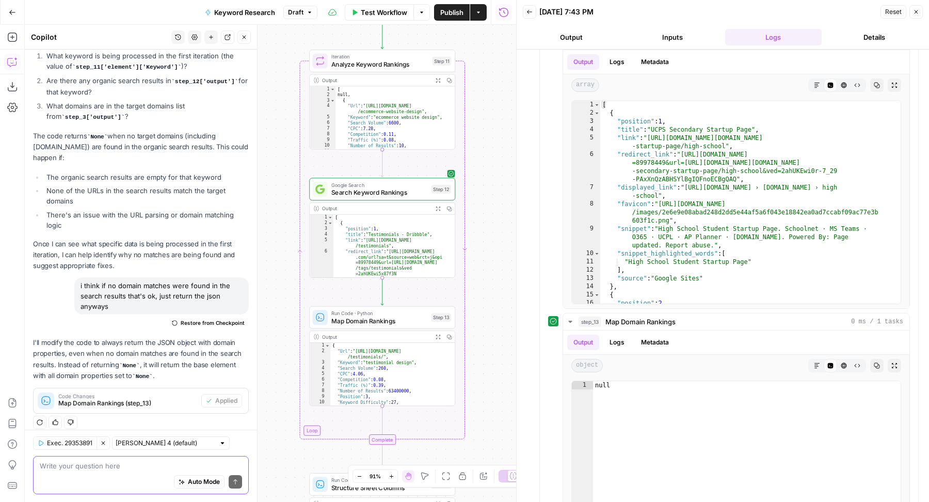
click at [245, 41] on button "Close" at bounding box center [243, 36] width 13 height 13
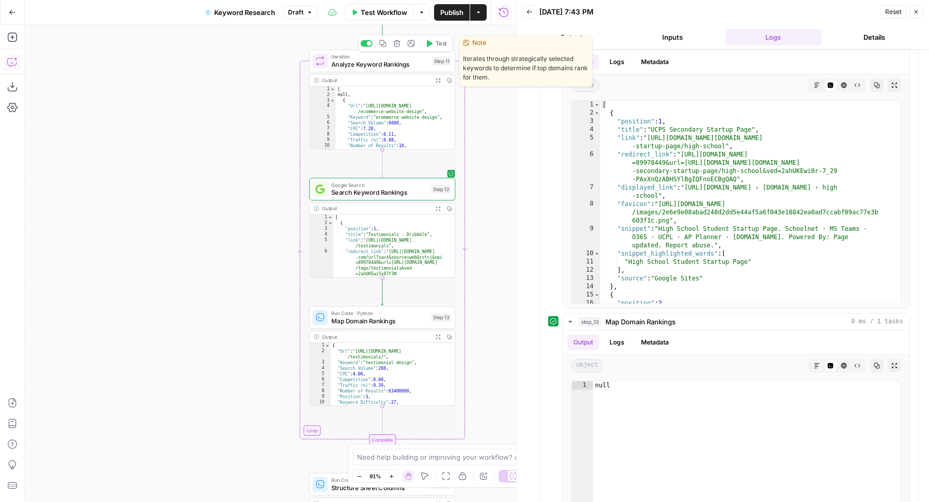
click at [434, 49] on button "Test" at bounding box center [436, 43] width 29 height 12
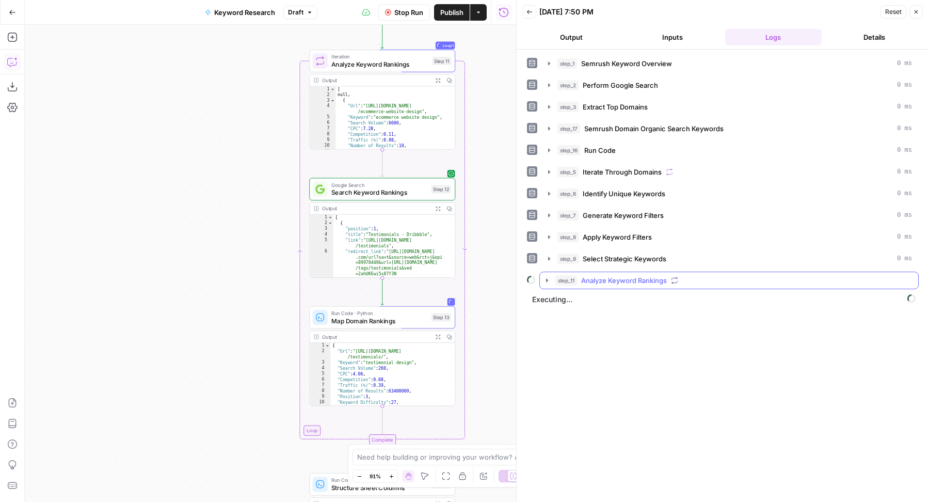
click at [652, 275] on span "Analyze Keyword Rankings" at bounding box center [624, 280] width 86 height 10
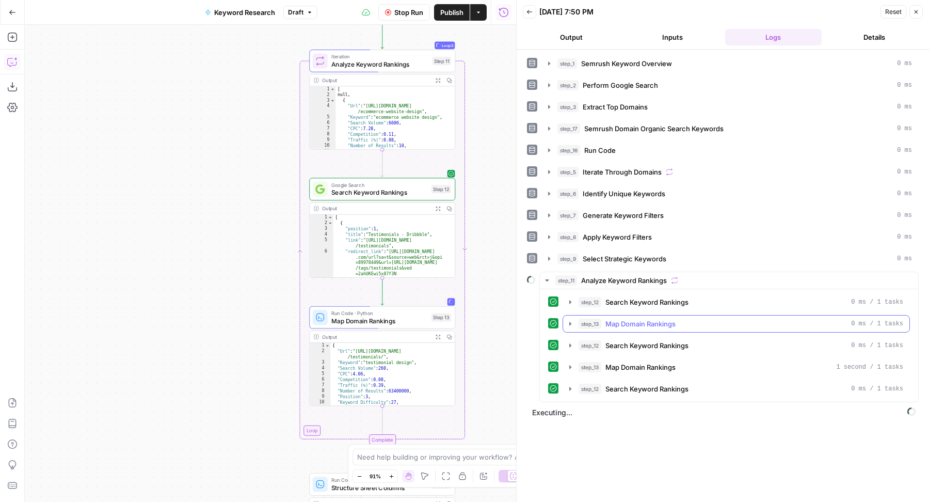
click at [635, 323] on span "Map Domain Rankings" at bounding box center [641, 324] width 70 height 10
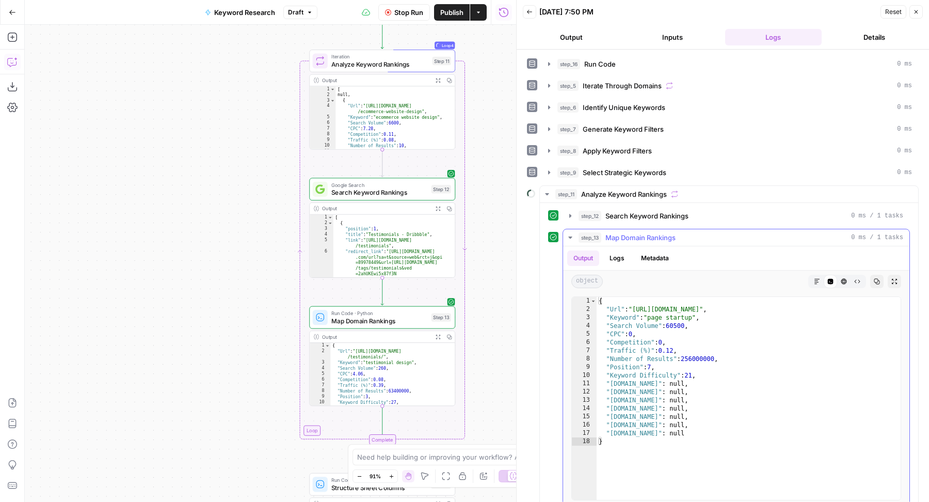
scroll to position [140, 0]
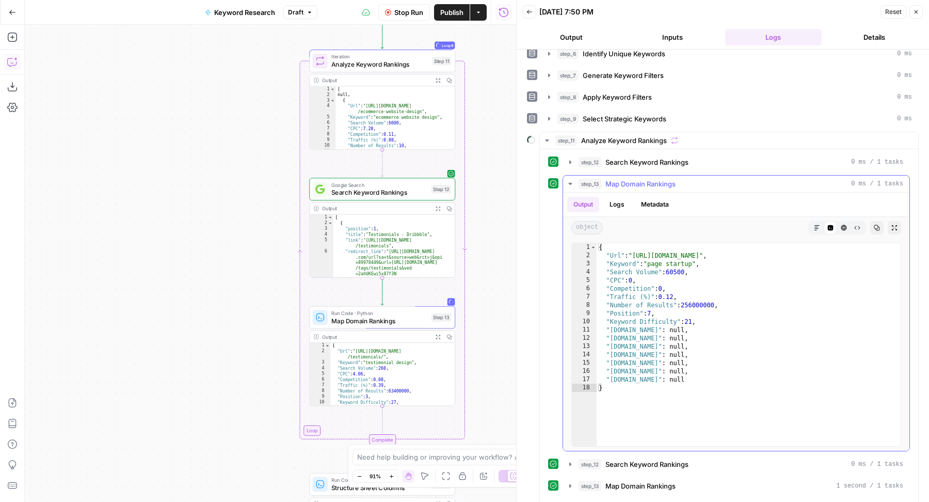
click at [712, 181] on div "step_13 Map Domain Rankings 0 ms / 1 tasks" at bounding box center [741, 184] width 325 height 10
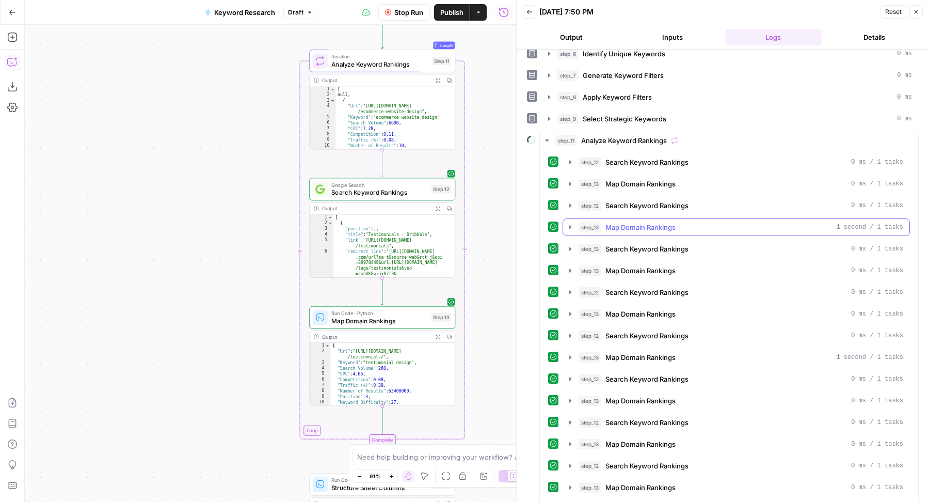
click at [692, 222] on div "step_13 Map Domain Rankings 1 second / 1 tasks" at bounding box center [741, 227] width 325 height 10
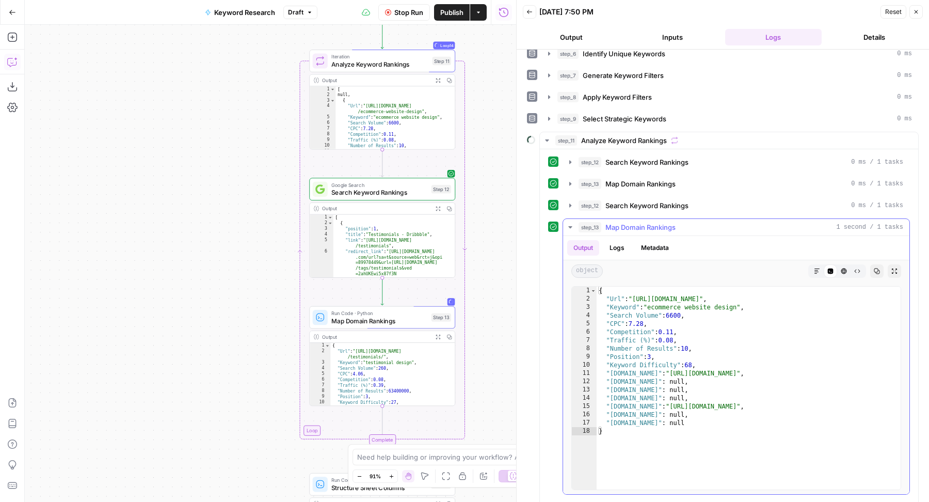
click at [692, 222] on div "step_13 Map Domain Rankings 1 second / 1 tasks" at bounding box center [741, 227] width 325 height 10
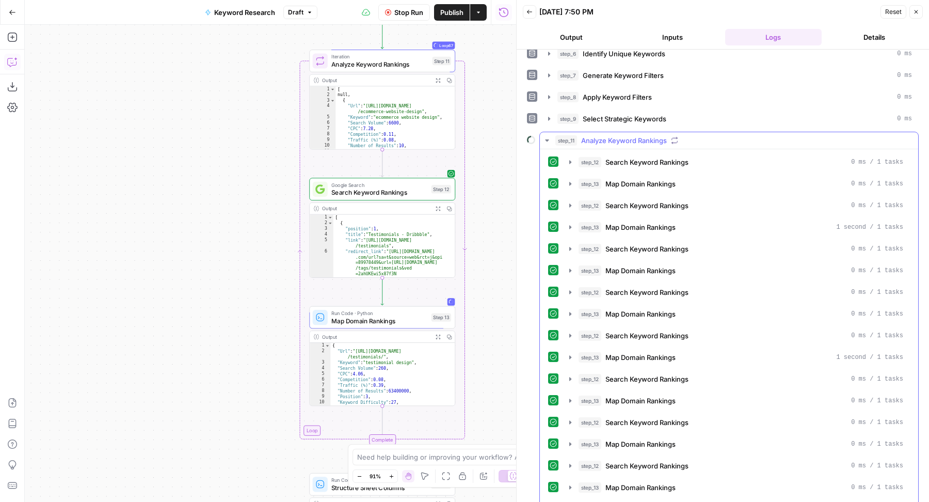
click at [709, 136] on div "step_11 Analyze Keyword Rankings" at bounding box center [734, 140] width 357 height 10
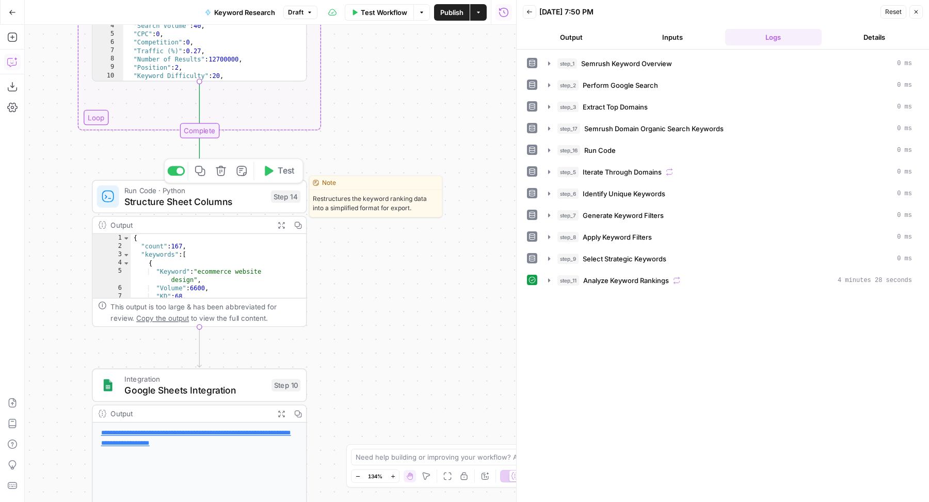
click at [281, 170] on span "Test" at bounding box center [286, 171] width 17 height 12
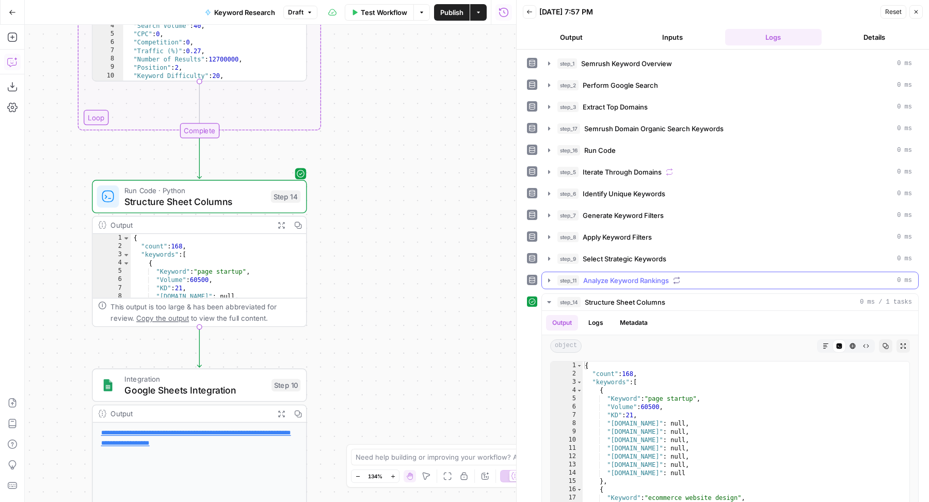
click at [630, 277] on span "Analyze Keyword Rankings" at bounding box center [626, 280] width 86 height 10
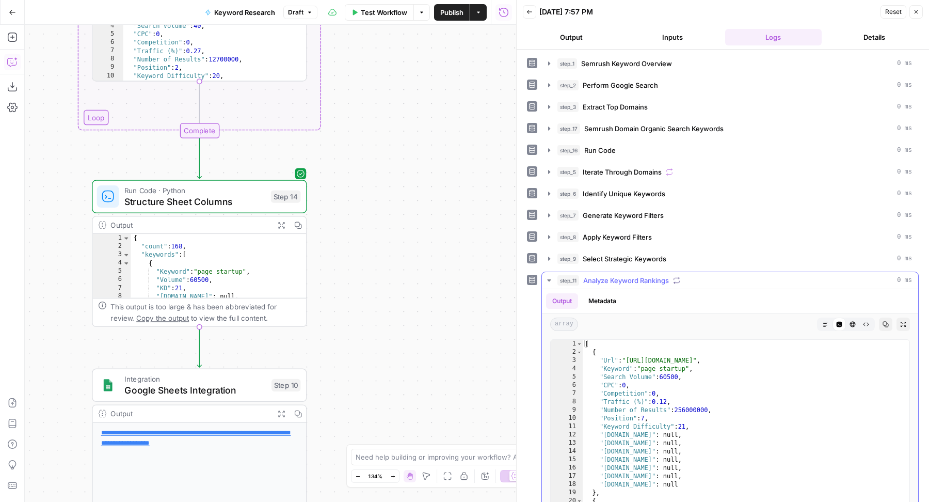
click at [630, 277] on span "Analyze Keyword Rankings" at bounding box center [626, 280] width 86 height 10
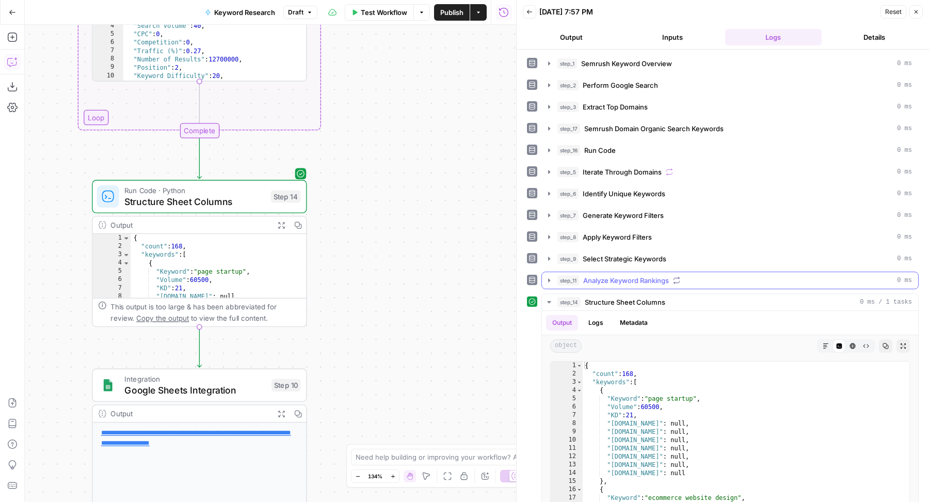
click at [630, 277] on span "Analyze Keyword Rankings" at bounding box center [626, 280] width 86 height 10
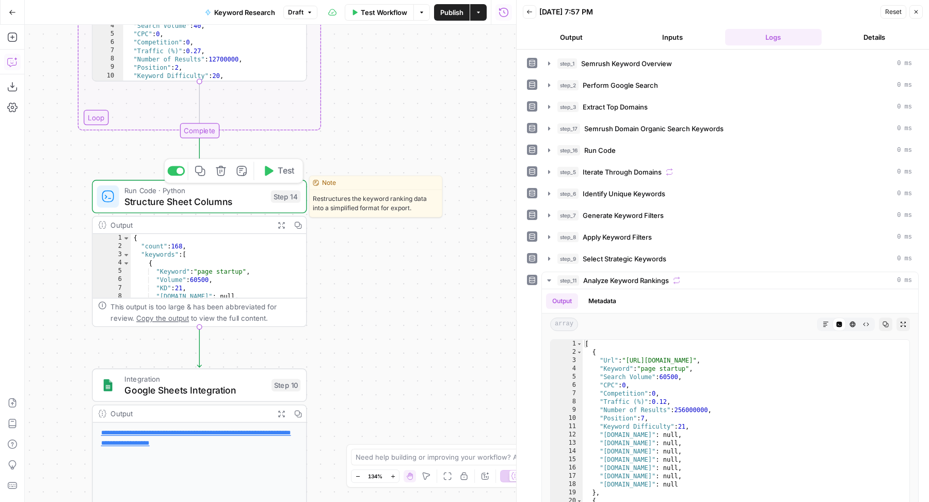
click at [237, 205] on span "Structure Sheet Columns" at bounding box center [194, 202] width 141 height 14
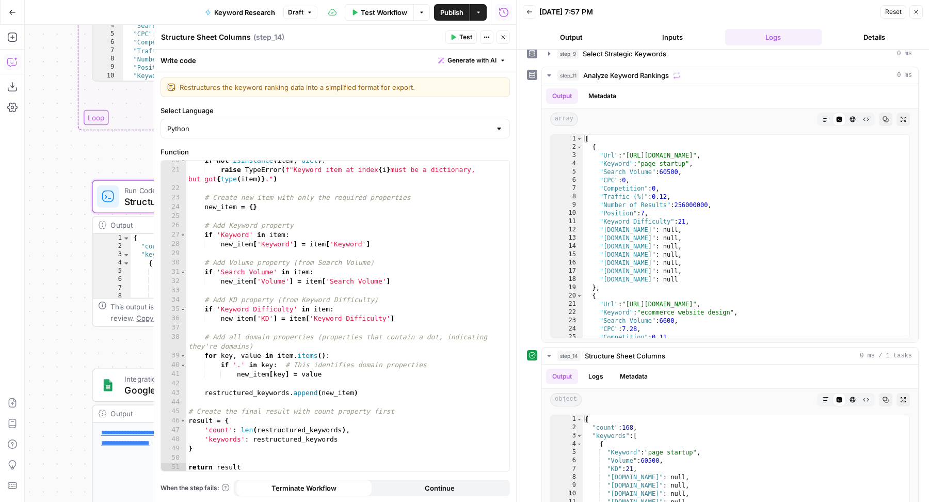
click at [488, 62] on span "Generate with AI" at bounding box center [472, 60] width 49 height 9
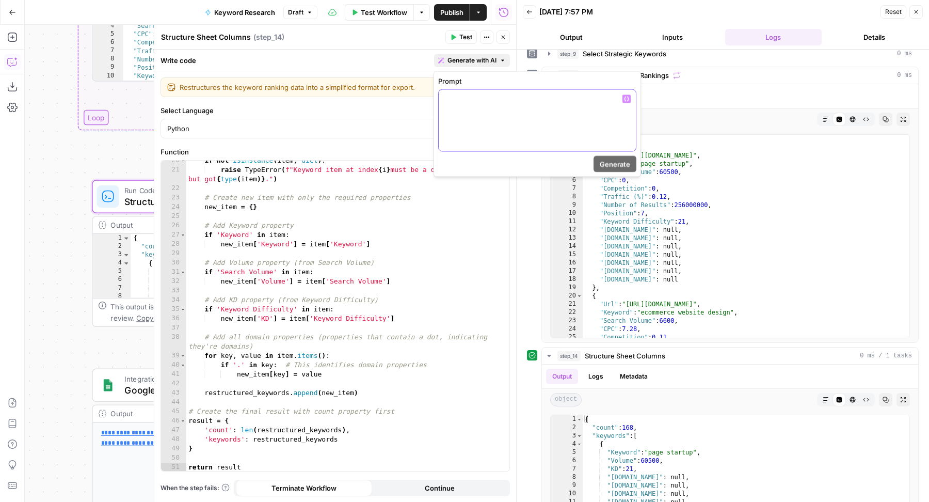
click at [486, 107] on div at bounding box center [537, 120] width 197 height 61
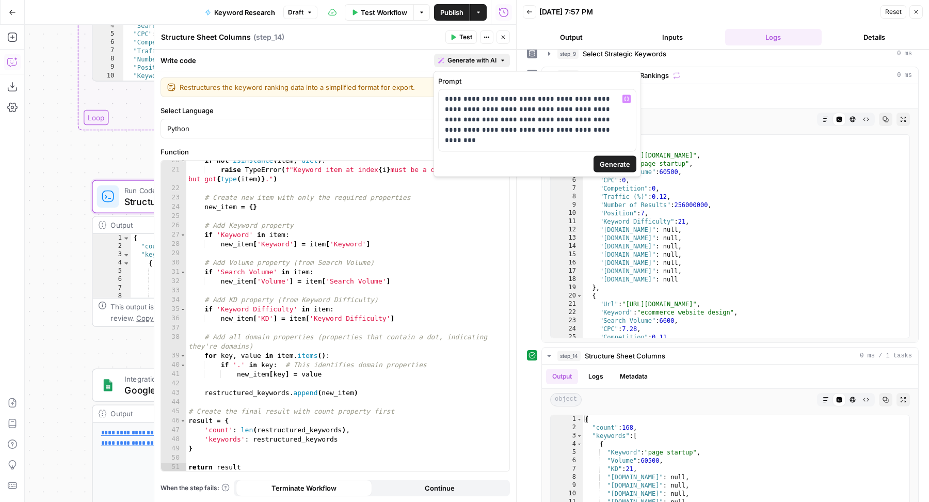
click at [621, 159] on span "Generate" at bounding box center [615, 164] width 30 height 10
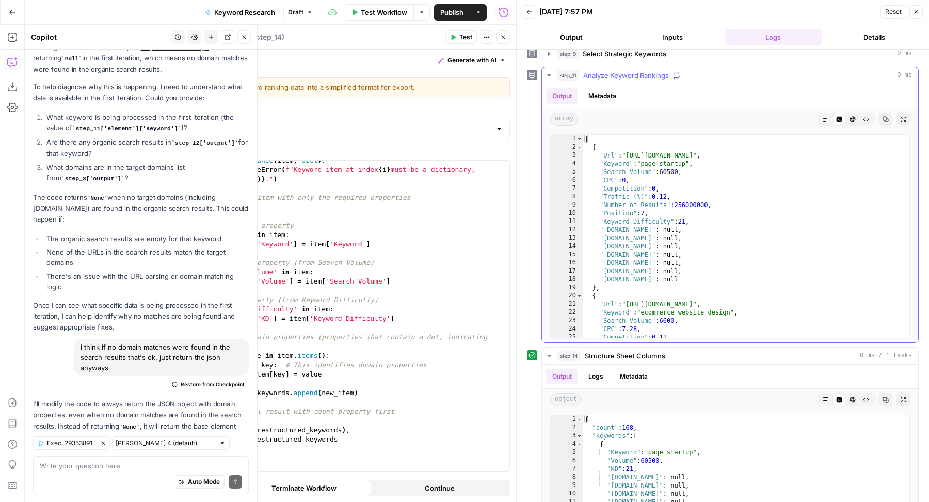
scroll to position [1494, 0]
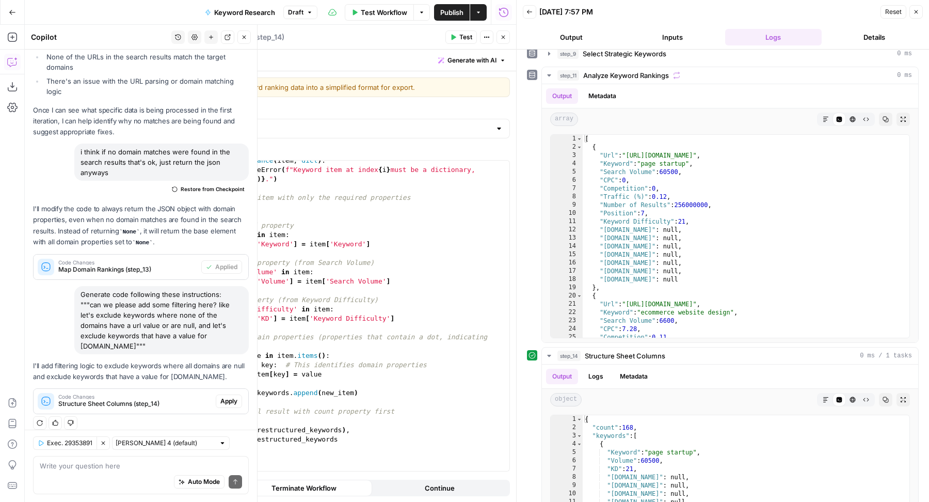
click at [223, 396] on span "Apply" at bounding box center [228, 400] width 17 height 9
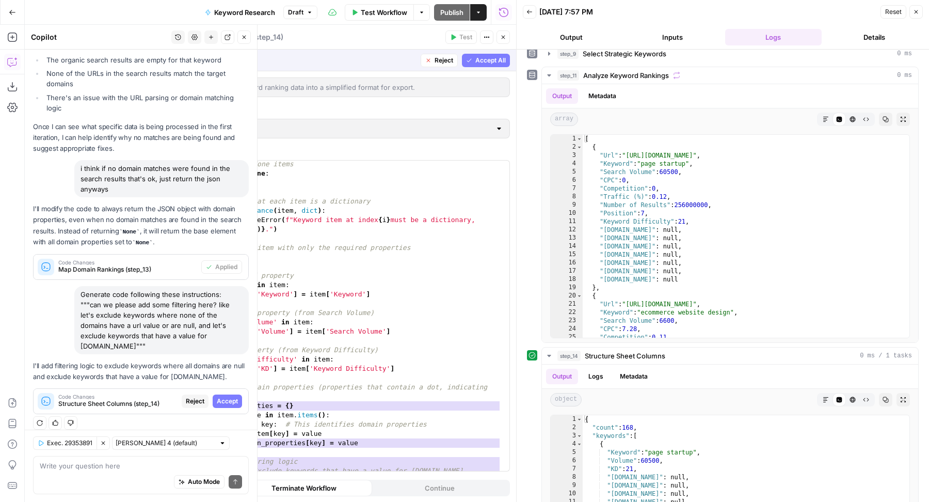
scroll to position [0, 0]
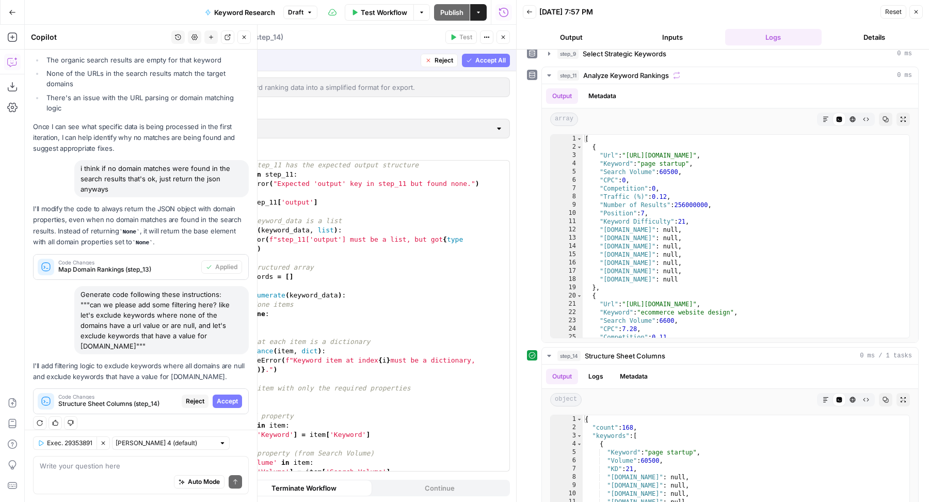
click at [496, 59] on span "Accept All" at bounding box center [490, 60] width 30 height 9
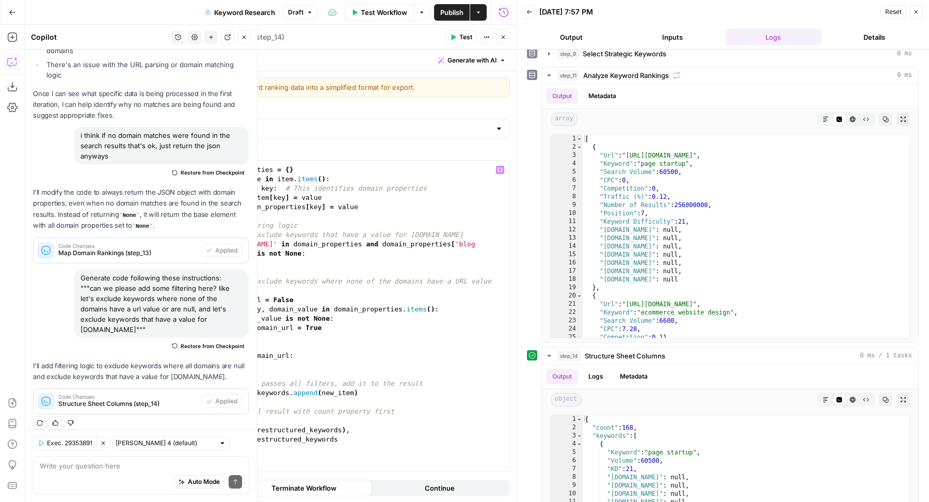
scroll to position [376, 0]
click at [466, 36] on span "Test" at bounding box center [465, 37] width 13 height 9
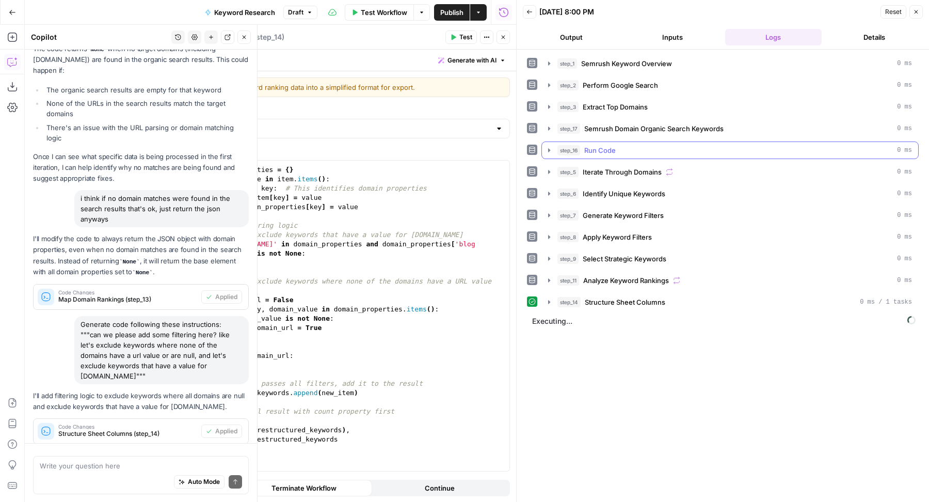
scroll to position [1511, 0]
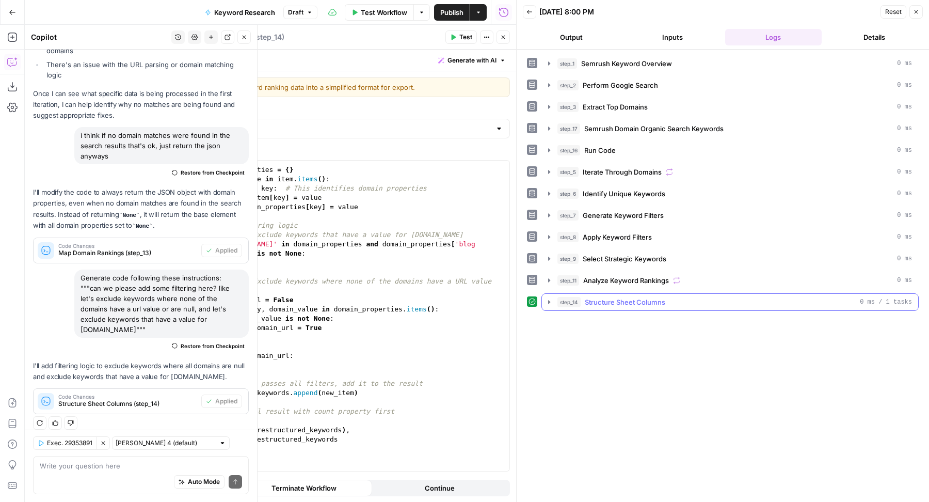
click at [708, 297] on div "step_14 Structure Sheet Columns 0 ms / 1 tasks" at bounding box center [735, 302] width 355 height 10
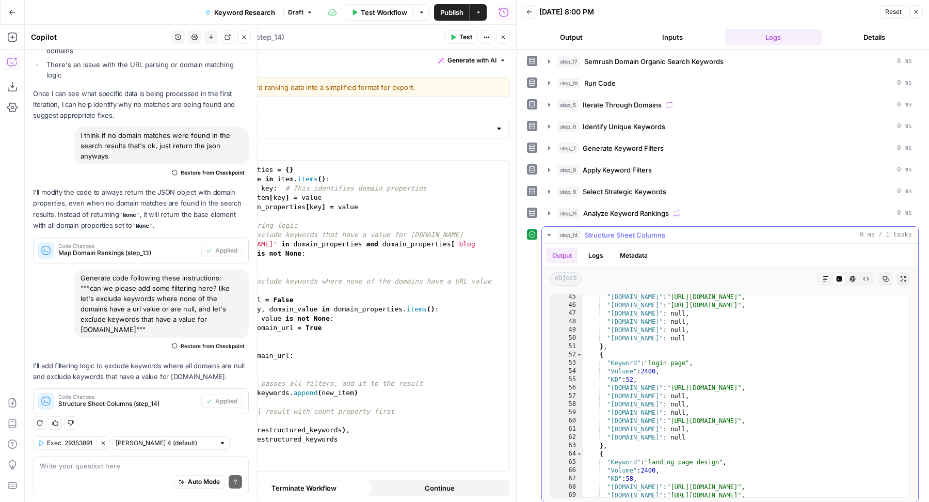
scroll to position [480, 0]
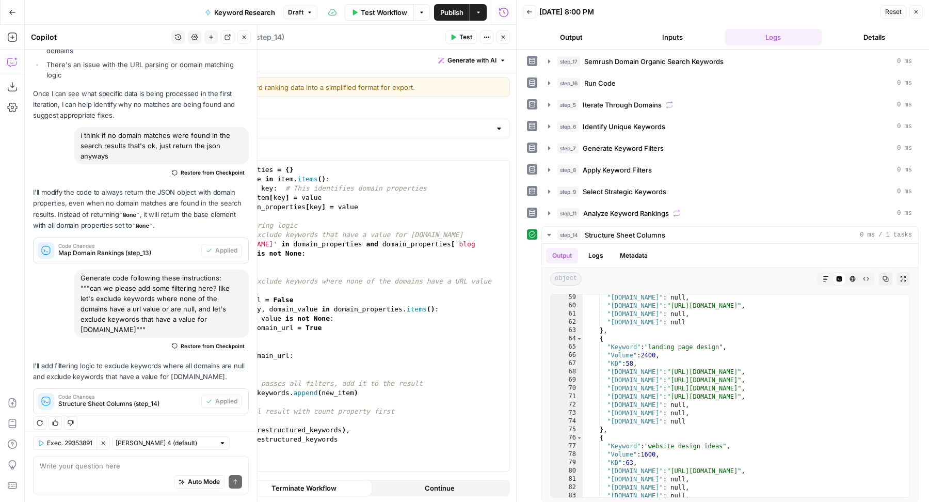
click at [130, 473] on div "Auto Mode Send" at bounding box center [141, 482] width 202 height 23
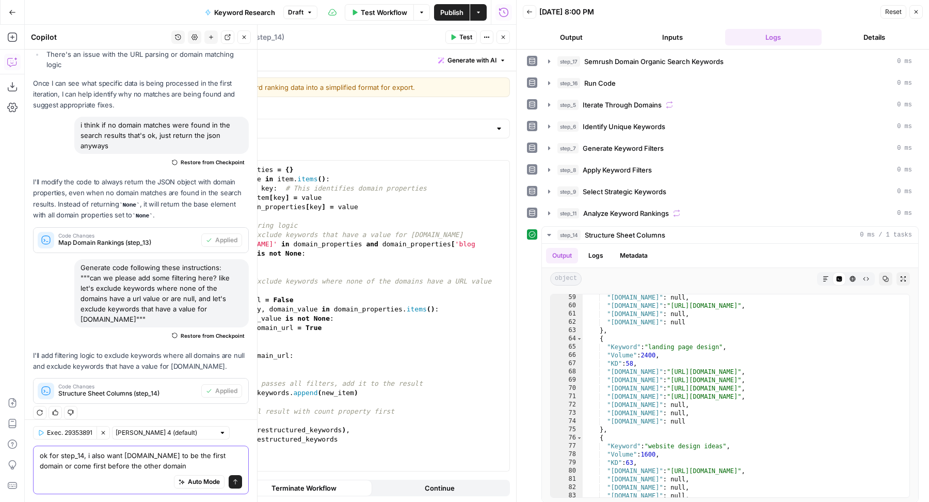
type textarea "ok for step_14, i also want [DOMAIN_NAME] to be the first domain or come first …"
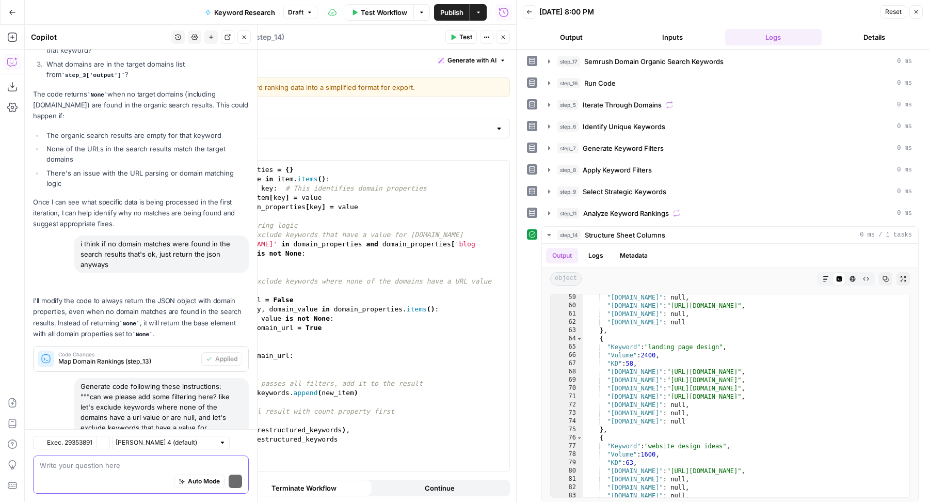
scroll to position [1613, 0]
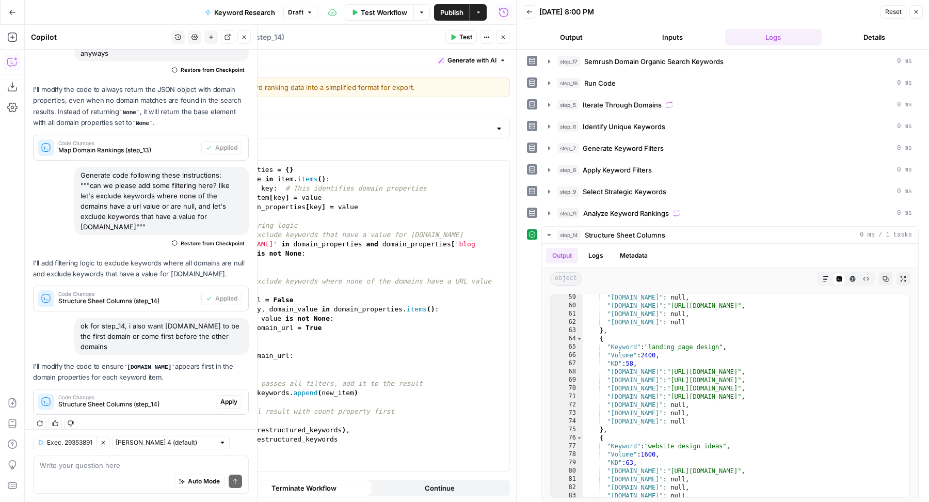
click at [220, 397] on span "Apply" at bounding box center [228, 401] width 17 height 9
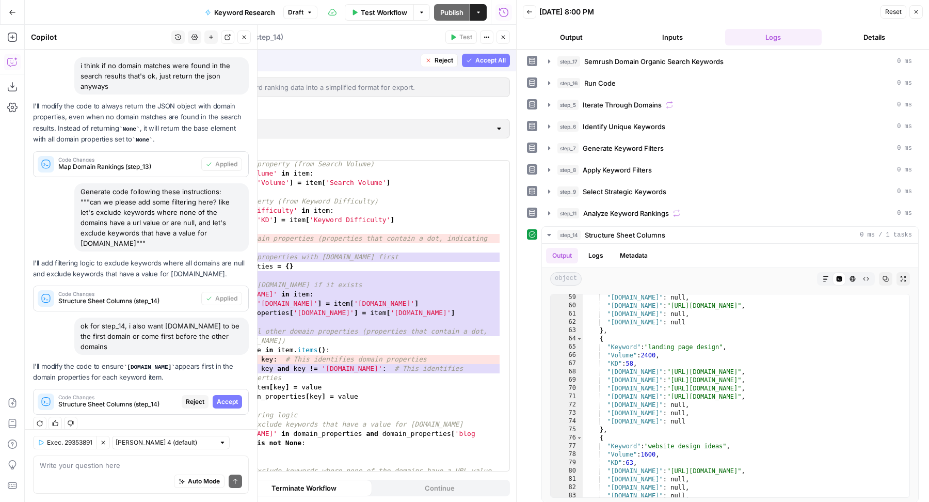
scroll to position [478, 0]
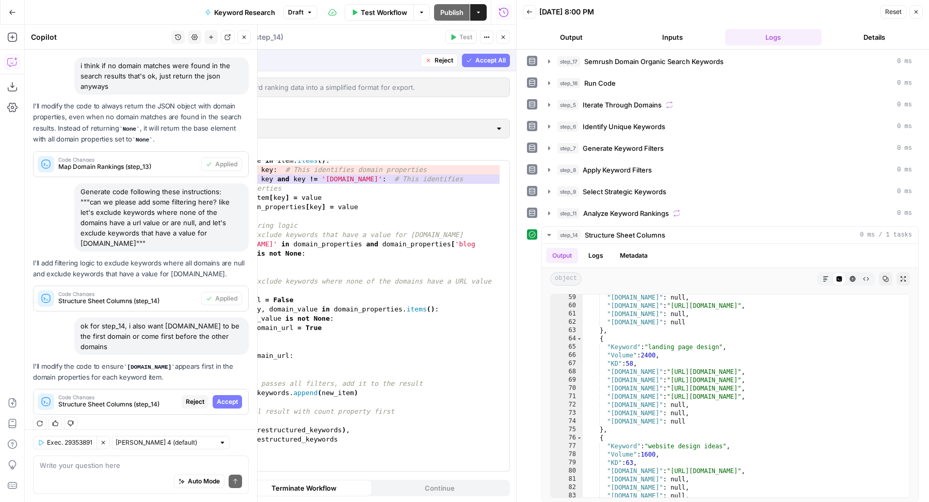
click at [501, 64] on span "Accept All" at bounding box center [490, 60] width 30 height 9
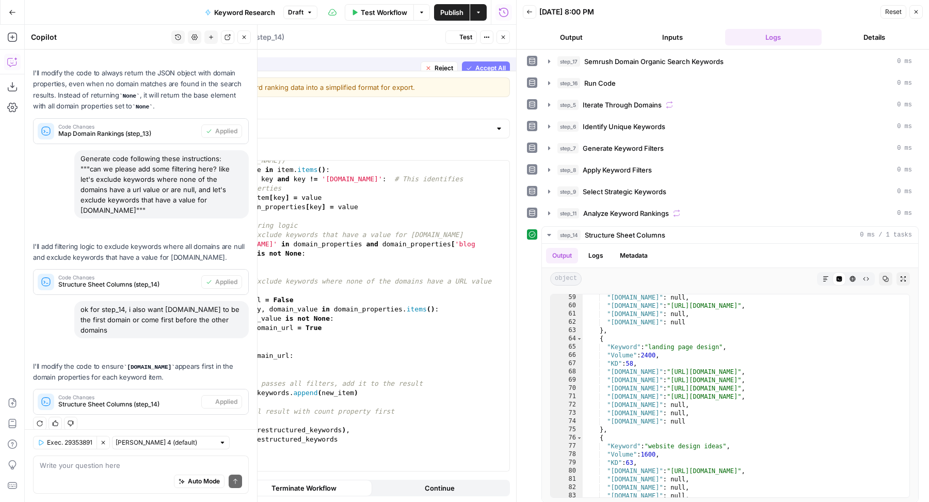
scroll to position [451, 0]
click at [463, 36] on span "Test" at bounding box center [465, 37] width 13 height 9
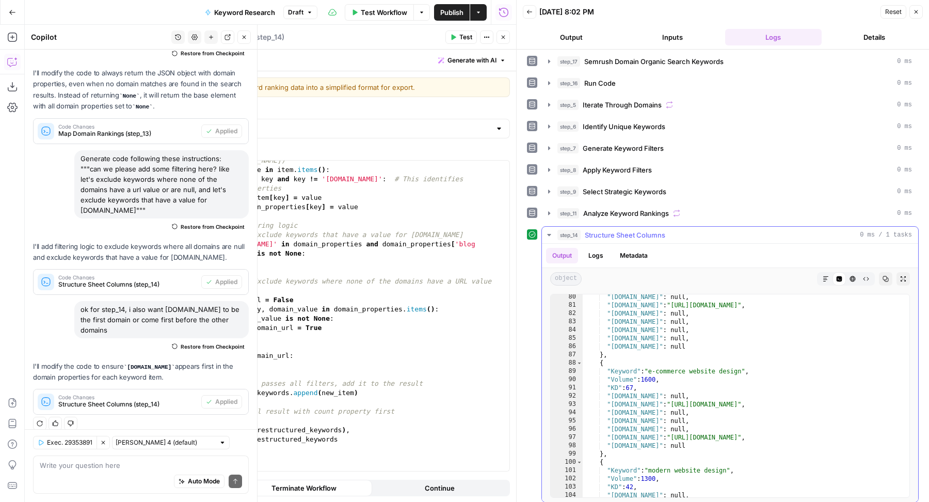
scroll to position [654, 0]
click at [739, 382] on div ""[DOMAIN_NAME]" : null , "[DOMAIN_NAME]" : "[URL][DOMAIN_NAME]" , "[DOMAIN_NAME…" at bounding box center [741, 403] width 317 height 220
type textarea "*********"
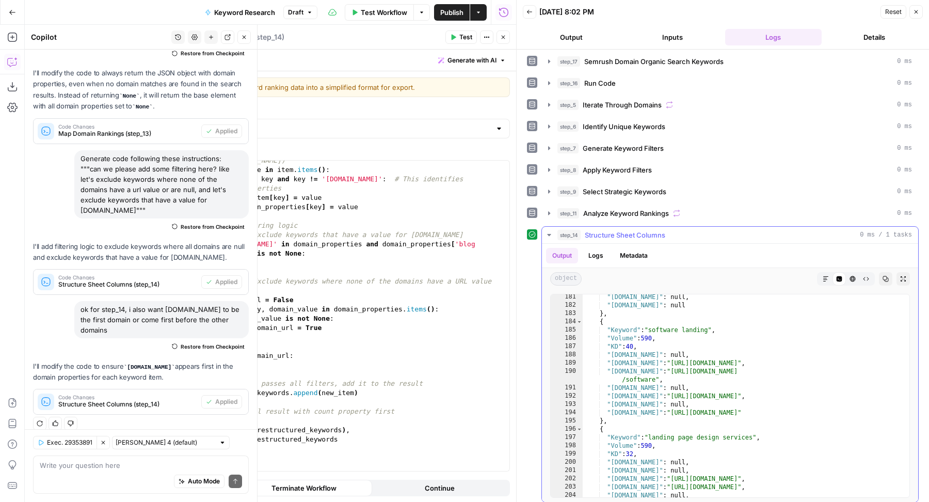
scroll to position [1570, 0]
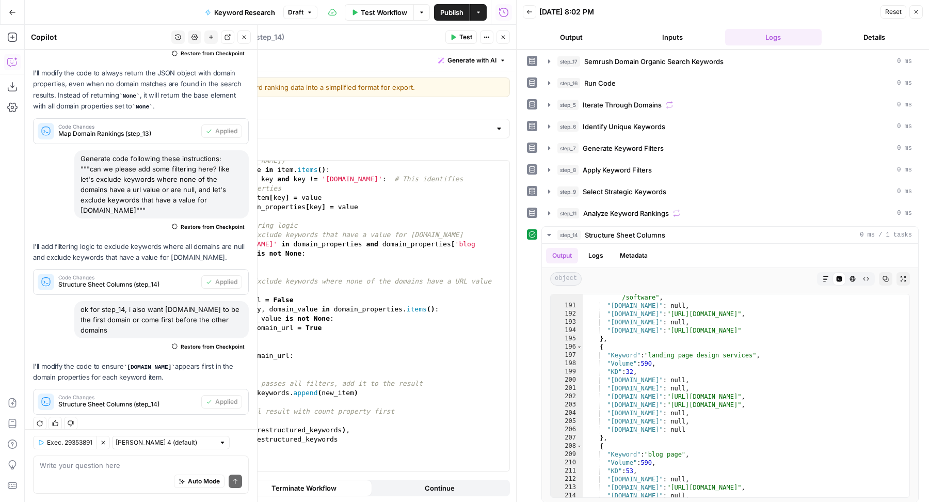
click at [503, 35] on icon "button" at bounding box center [503, 37] width 6 height 6
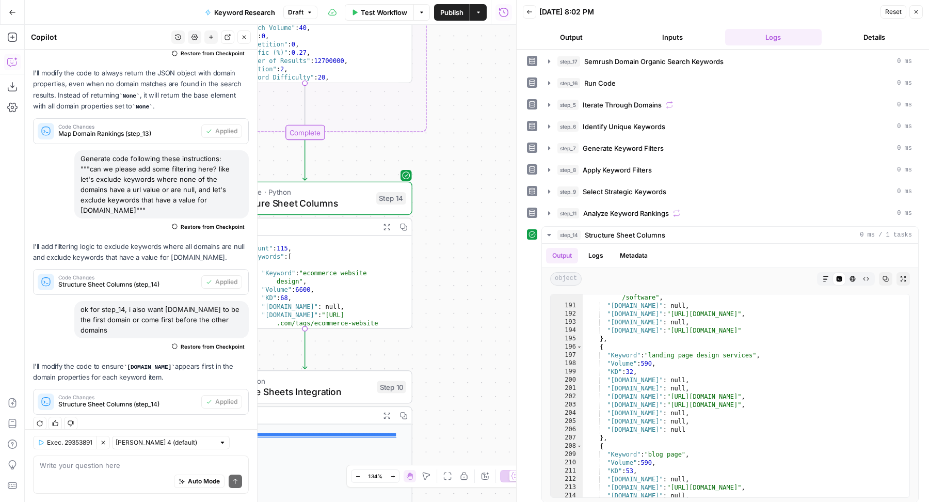
click at [243, 41] on button "Close" at bounding box center [243, 36] width 13 height 13
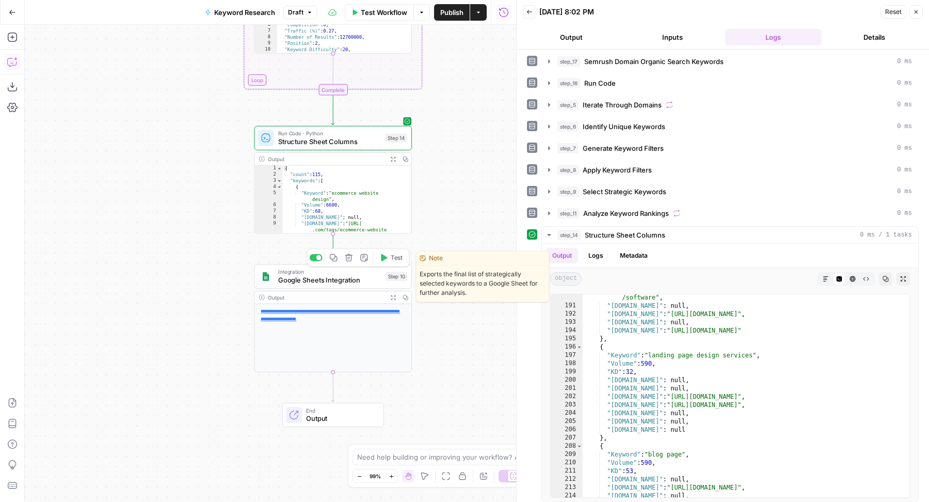
click at [394, 261] on span "Test" at bounding box center [397, 257] width 12 height 9
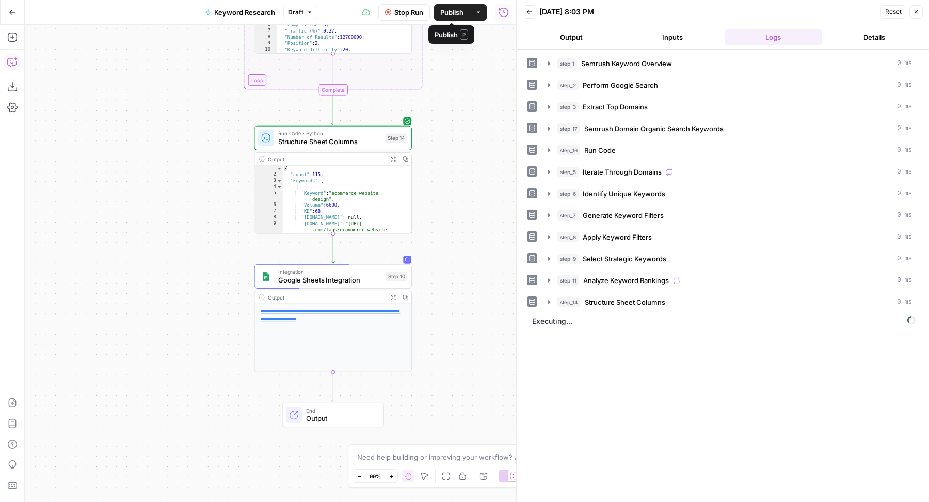
click at [453, 12] on span "Publish" at bounding box center [451, 12] width 23 height 10
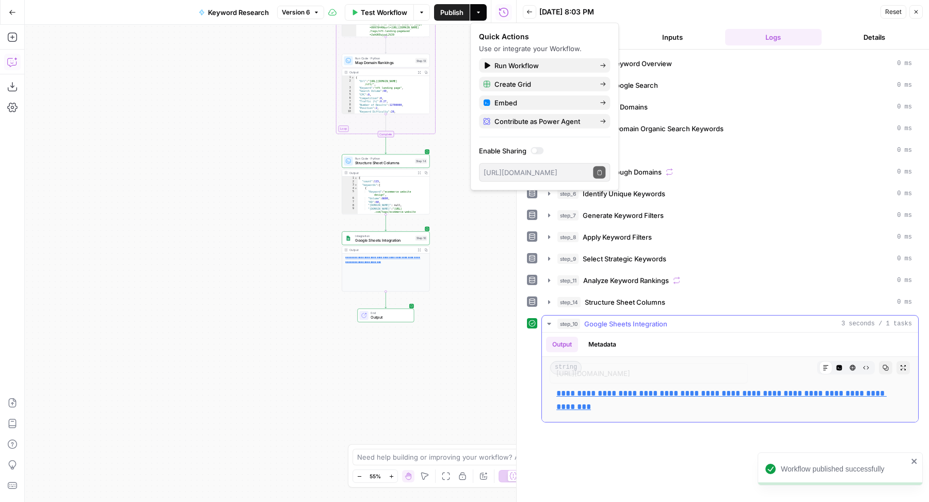
click at [599, 393] on p "**********" at bounding box center [730, 400] width 347 height 27
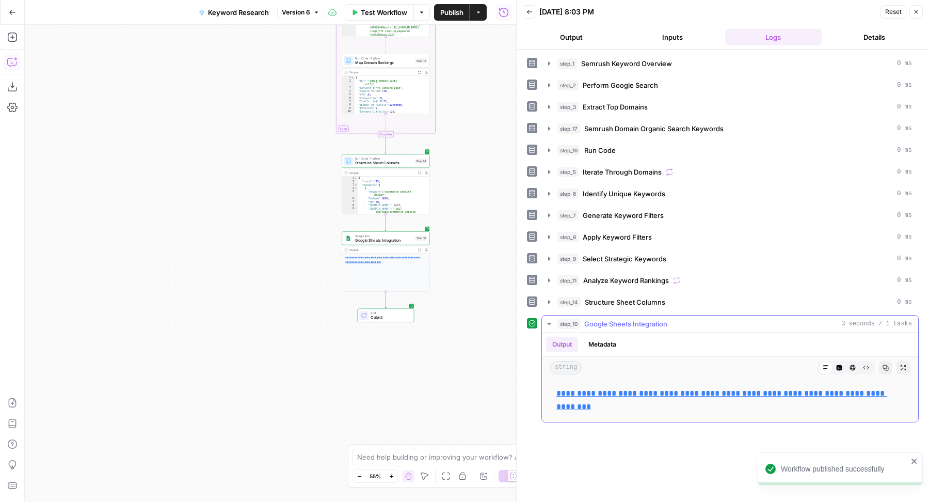
click at [591, 389] on link "**********" at bounding box center [722, 399] width 330 height 21
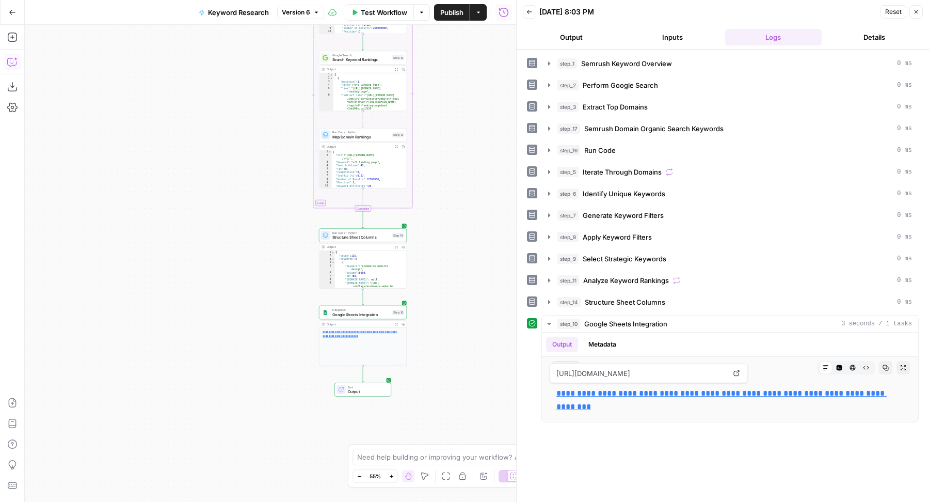
click at [484, 474] on icon "button" at bounding box center [484, 476] width 8 height 8
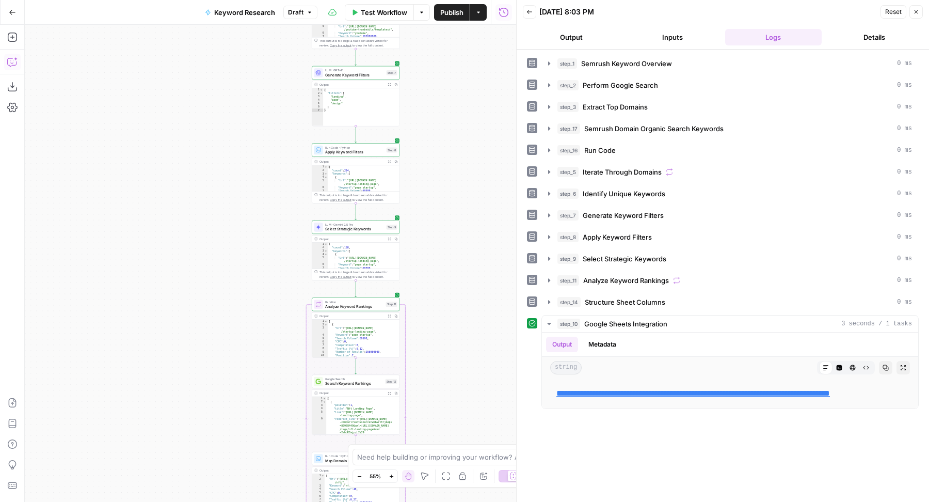
click at [453, 10] on span "Publish" at bounding box center [451, 12] width 23 height 10
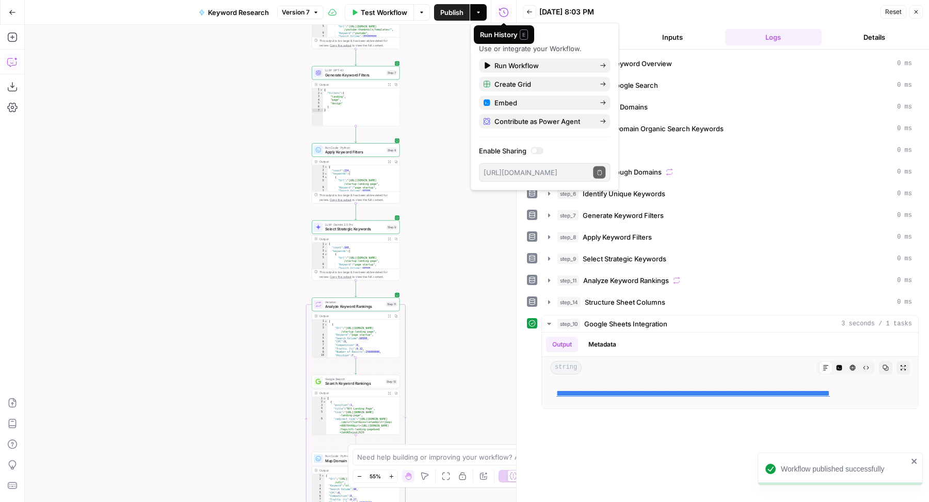
click at [915, 14] on icon "button" at bounding box center [916, 12] width 6 height 6
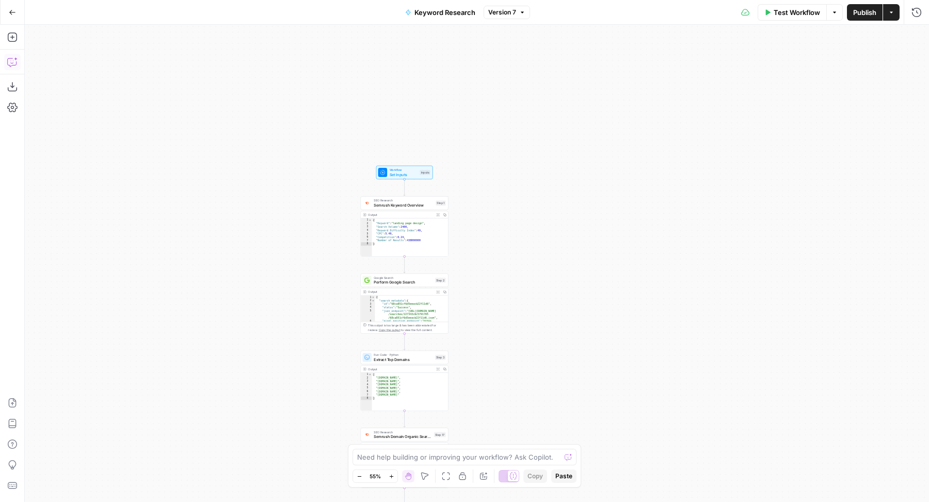
click at [892, 13] on icon "button" at bounding box center [891, 12] width 6 height 6
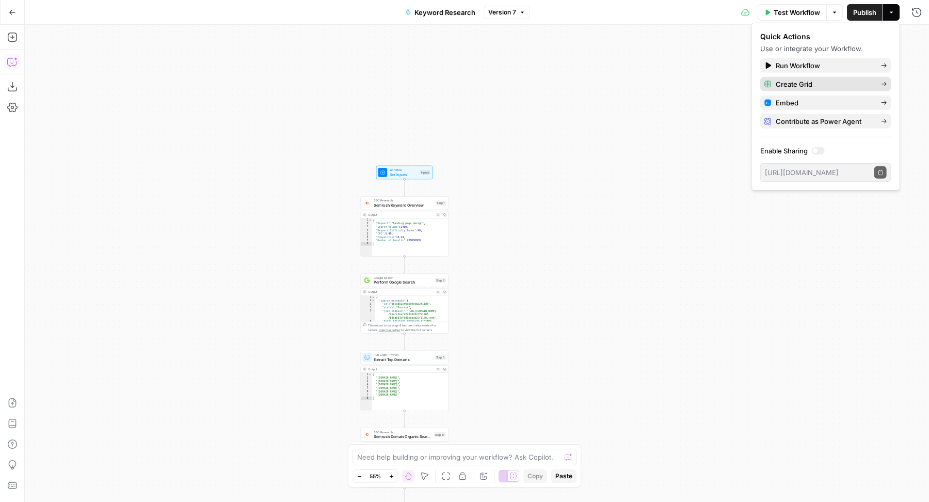
click at [814, 83] on span "Create Grid" at bounding box center [824, 84] width 97 height 10
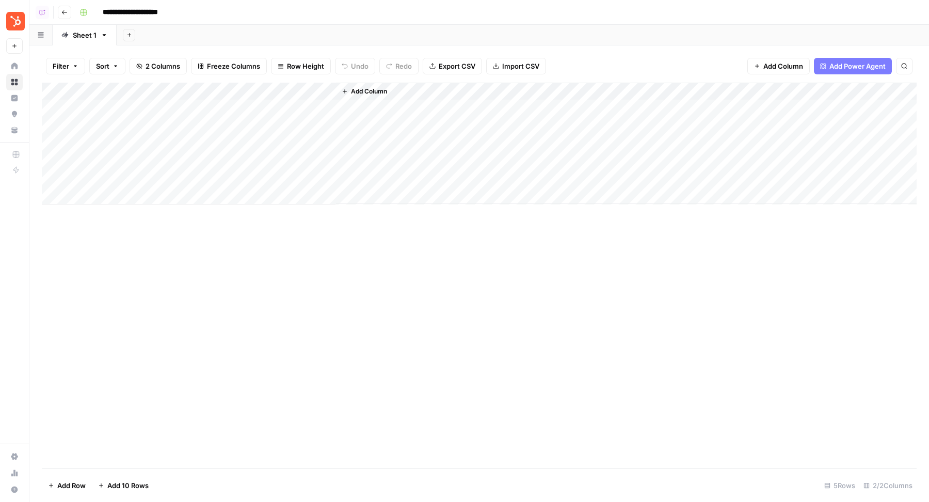
click at [317, 352] on div "Add Column" at bounding box center [479, 276] width 875 height 386
click at [153, 103] on div "Add Column" at bounding box center [479, 144] width 875 height 122
click at [135, 280] on div "Add Column" at bounding box center [479, 276] width 875 height 386
click at [193, 106] on div "Add Column" at bounding box center [479, 144] width 875 height 122
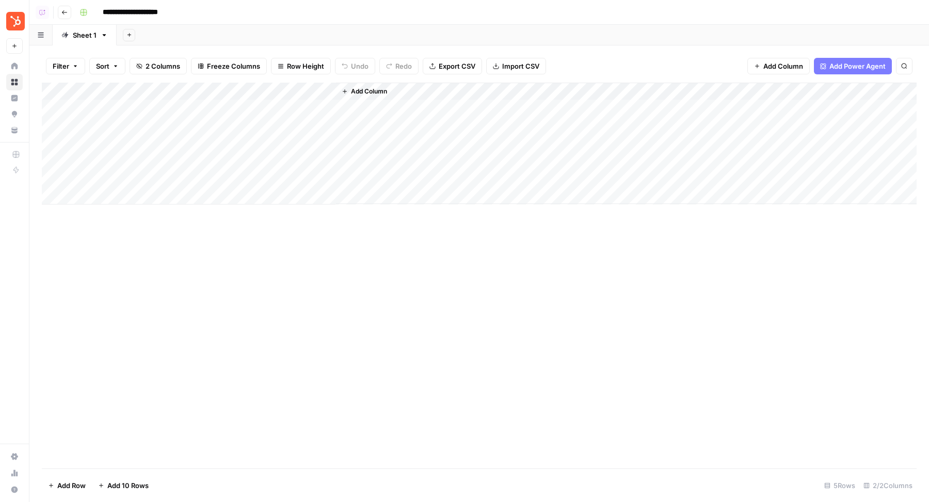
click at [178, 244] on div "Add Column" at bounding box center [479, 276] width 875 height 386
click at [171, 125] on div "Add Column" at bounding box center [479, 144] width 875 height 122
click at [171, 110] on div "Add Column" at bounding box center [479, 144] width 875 height 122
type textarea "**********"
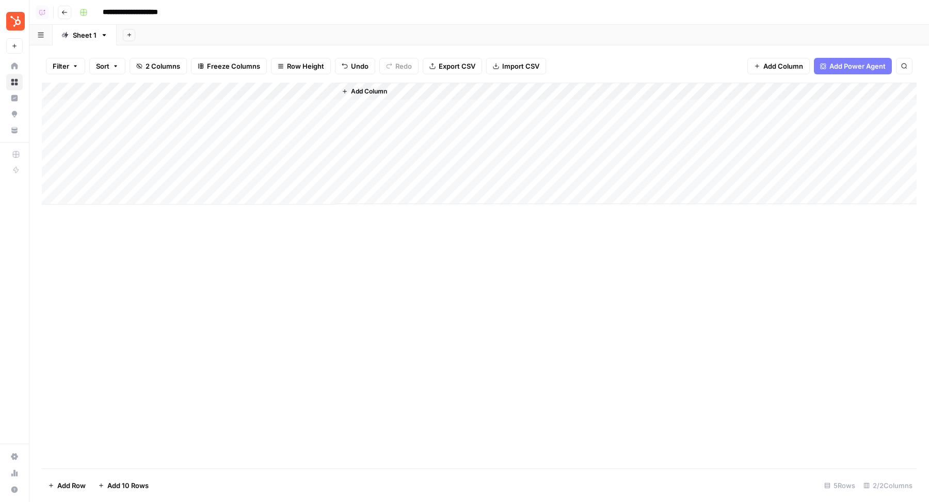
click at [284, 89] on div "Add Column" at bounding box center [479, 144] width 875 height 122
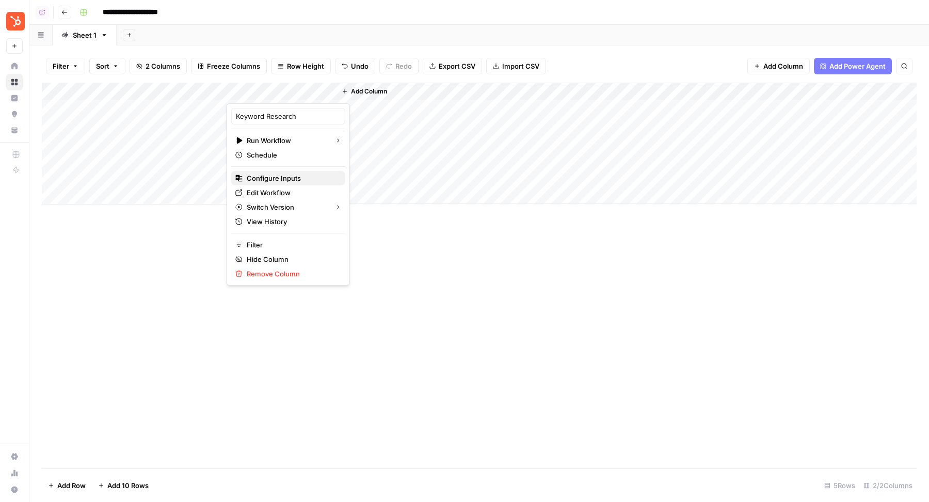
click at [272, 180] on span "Configure Inputs" at bounding box center [292, 178] width 90 height 10
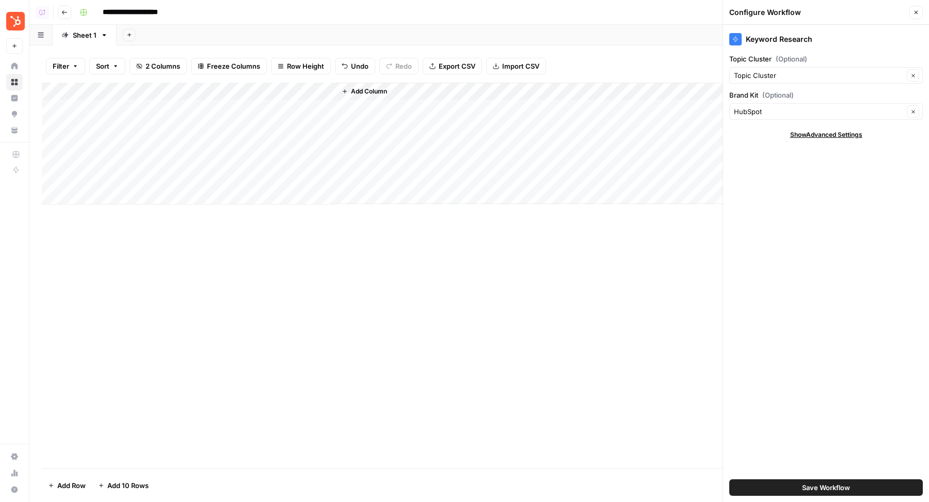
click at [818, 482] on span "Save Workflow" at bounding box center [826, 487] width 48 height 10
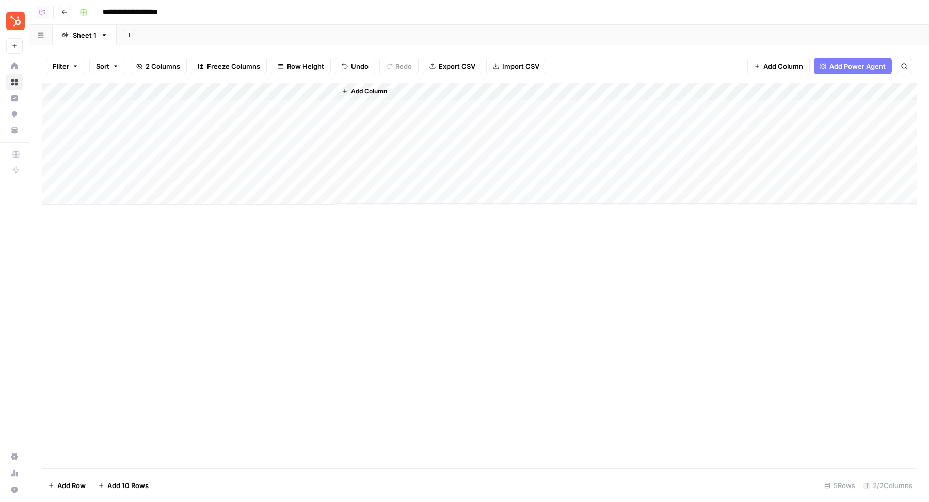
click at [290, 90] on div "Add Column" at bounding box center [479, 144] width 875 height 122
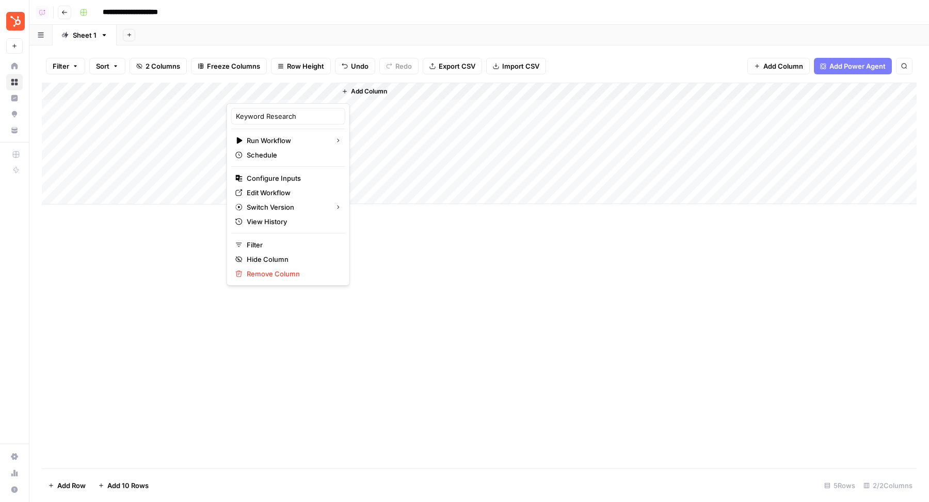
click at [274, 169] on div "Keyword Research Run Workflow Schedule Configure Inputs Edit Workflow Switch Ve…" at bounding box center [288, 194] width 123 height 182
click at [269, 171] on button "Configure Inputs" at bounding box center [288, 178] width 114 height 14
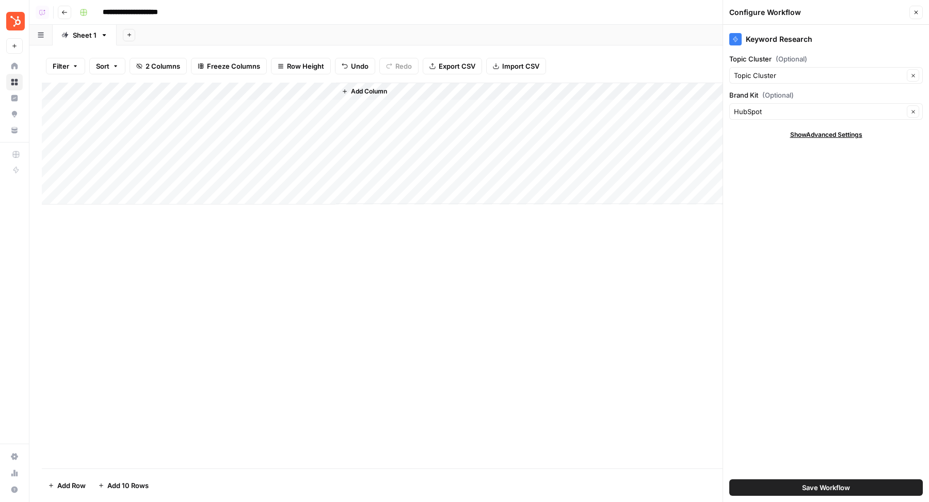
click at [911, 15] on button "Close" at bounding box center [916, 12] width 13 height 13
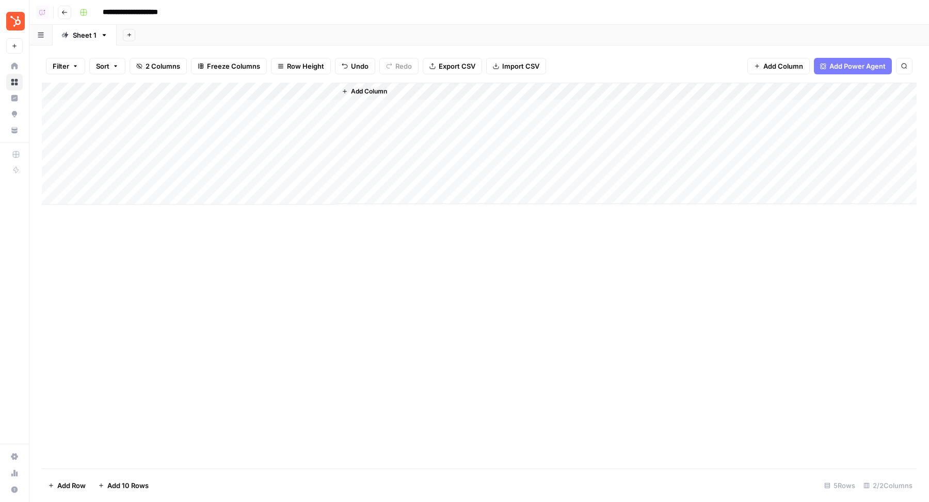
click at [278, 106] on div "Add Column" at bounding box center [479, 144] width 875 height 122
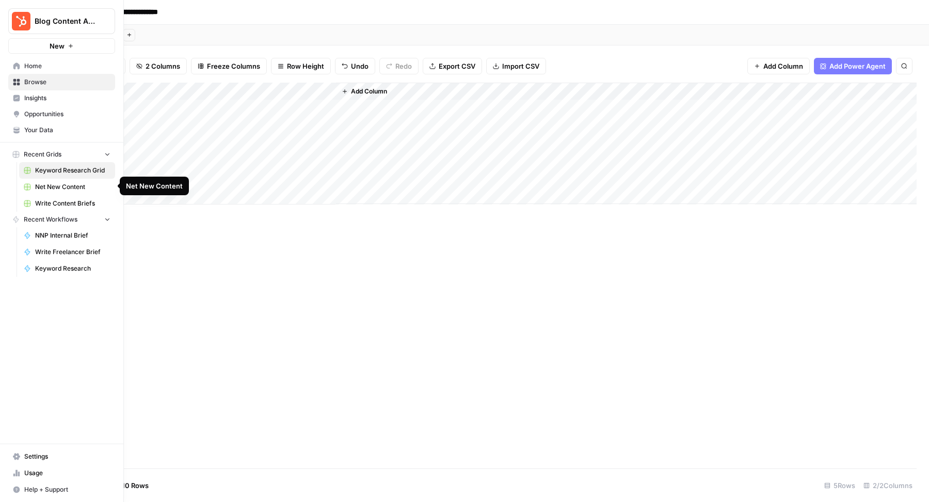
click at [54, 186] on span "Net New Content" at bounding box center [72, 186] width 75 height 9
click at [44, 165] on link "Keyword Research Grid" at bounding box center [67, 170] width 96 height 17
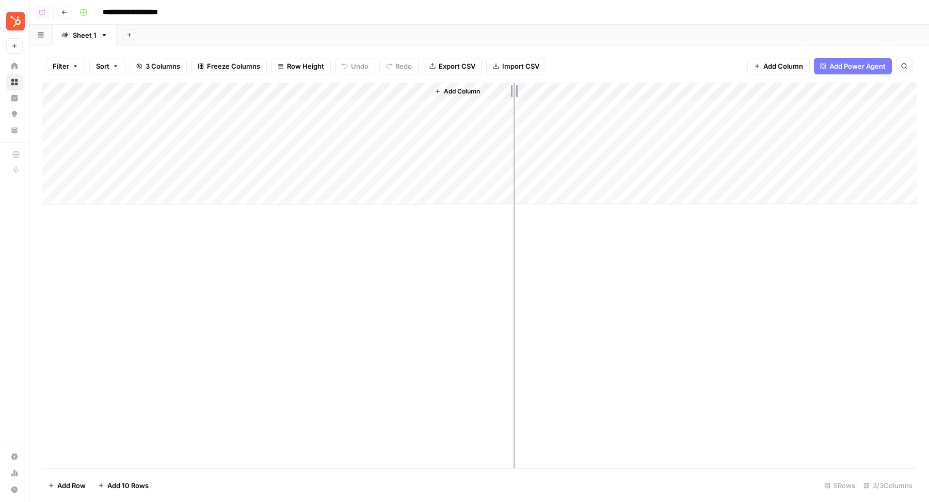
drag, startPoint x: 427, startPoint y: 91, endPoint x: 519, endPoint y: 92, distance: 91.4
click at [519, 92] on div "Add Column" at bounding box center [479, 144] width 875 height 122
click at [361, 85] on div "Add Column" at bounding box center [479, 144] width 875 height 122
click at [377, 112] on input "Output" at bounding box center [397, 116] width 105 height 10
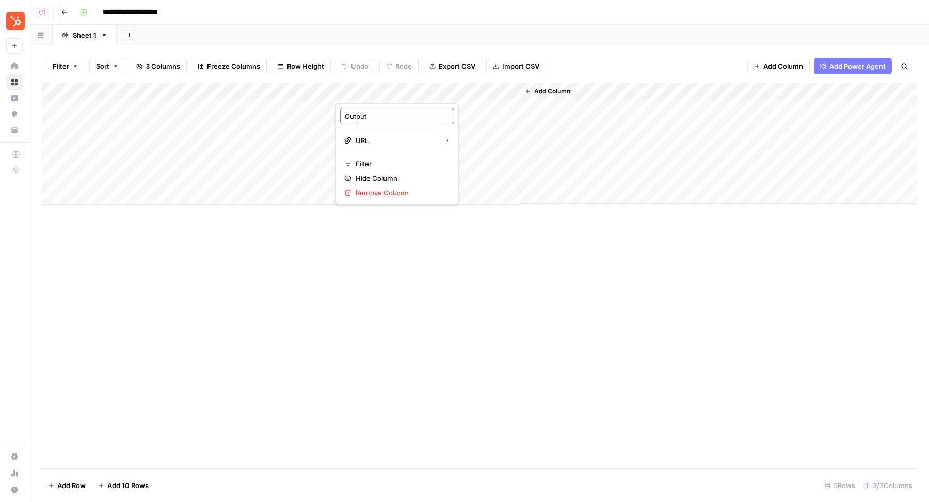
click at [377, 112] on input "Output" at bounding box center [397, 116] width 105 height 10
type input "Google Sheet URL"
drag, startPoint x: 518, startPoint y: 90, endPoint x: 537, endPoint y: 90, distance: 19.6
click at [537, 90] on div "Add Column" at bounding box center [479, 144] width 875 height 122
click at [474, 285] on div "Add Column" at bounding box center [479, 276] width 875 height 386
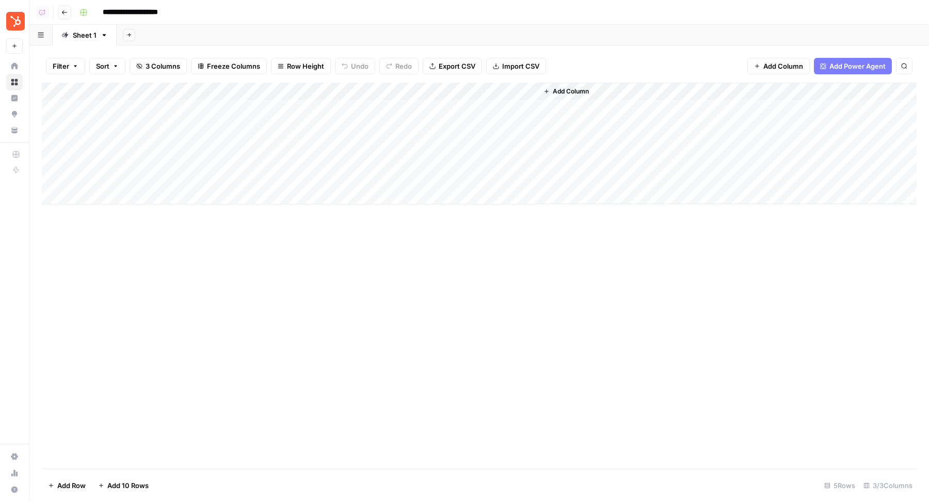
click at [400, 109] on div "Add Column" at bounding box center [479, 144] width 875 height 122
click at [475, 299] on div "Add Column" at bounding box center [479, 276] width 875 height 386
click at [527, 107] on div "Add Column" at bounding box center [479, 144] width 875 height 122
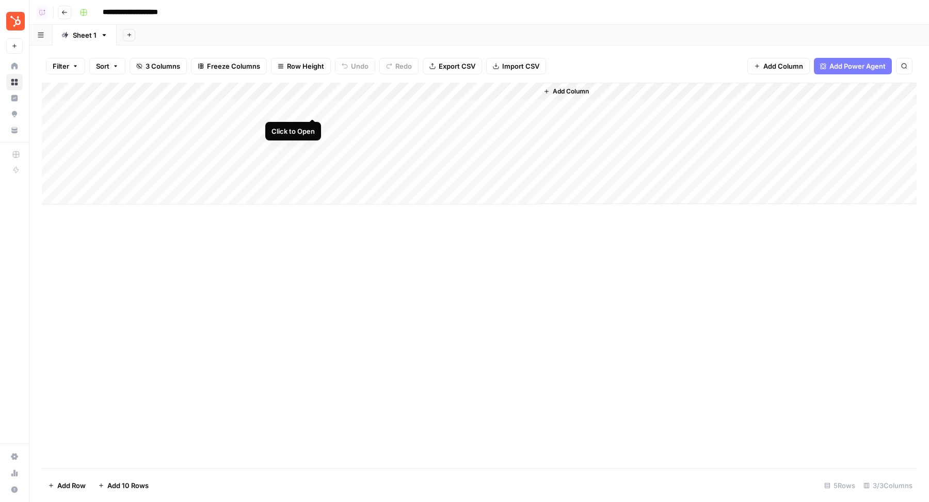
click at [311, 108] on div "Add Column" at bounding box center [479, 144] width 875 height 122
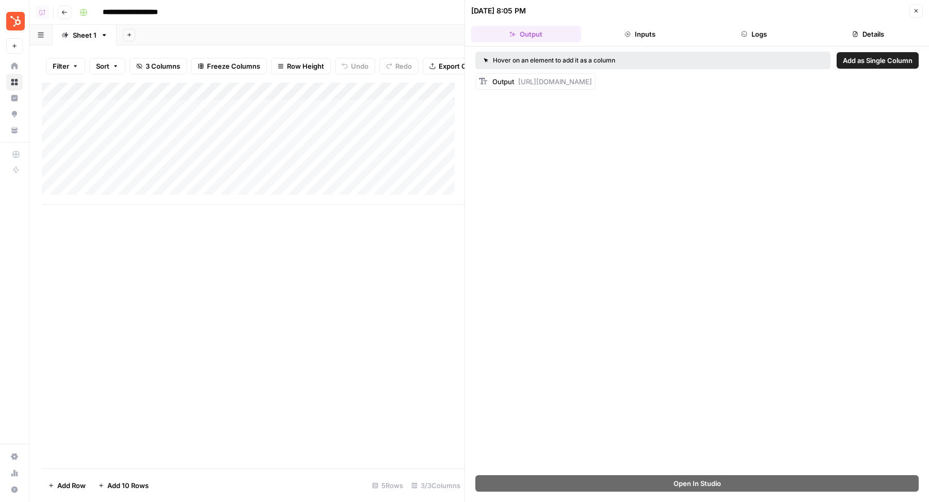
click at [780, 37] on button "Logs" at bounding box center [755, 34] width 110 height 17
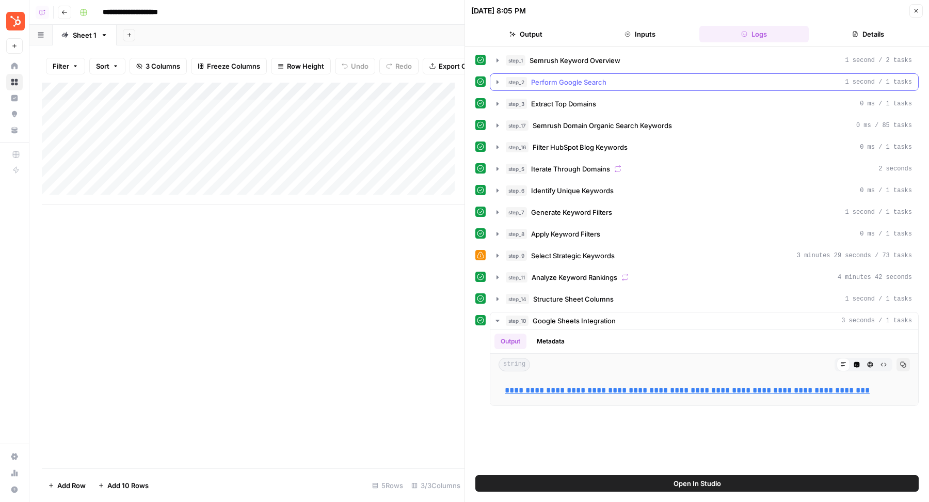
click at [600, 78] on span "Perform Google Search" at bounding box center [568, 82] width 75 height 10
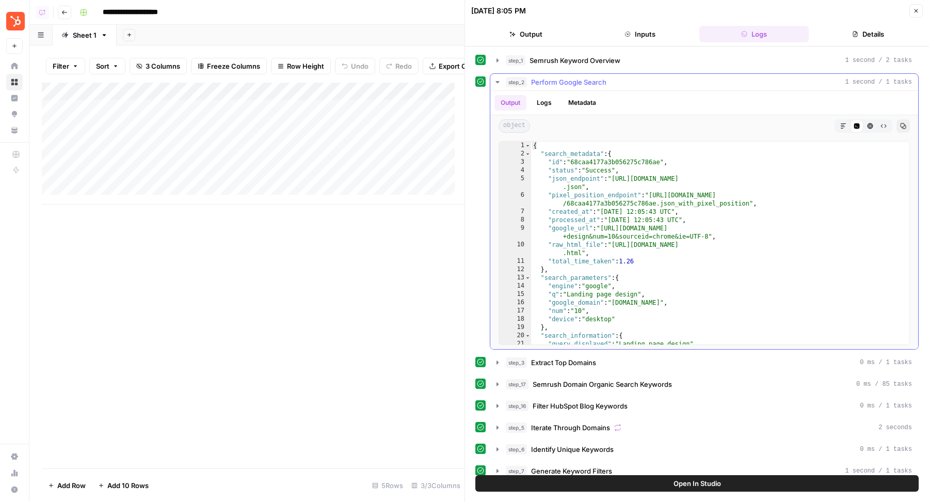
click at [600, 78] on span "Perform Google Search" at bounding box center [568, 82] width 75 height 10
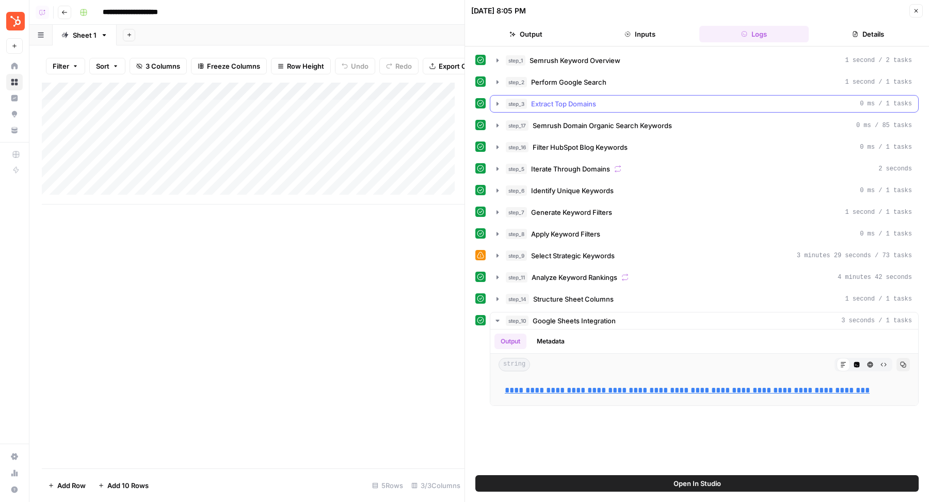
click at [595, 99] on span "Extract Top Domains" at bounding box center [563, 104] width 65 height 10
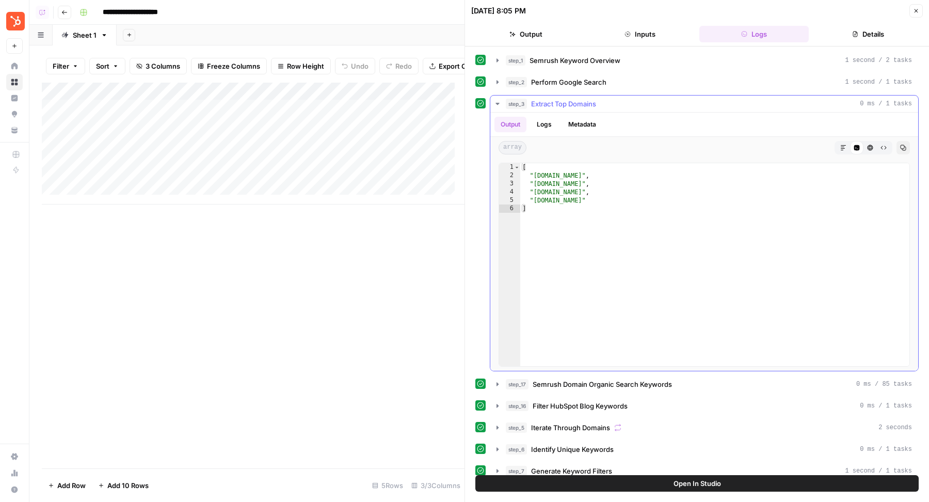
click at [595, 99] on span "Extract Top Domains" at bounding box center [563, 104] width 65 height 10
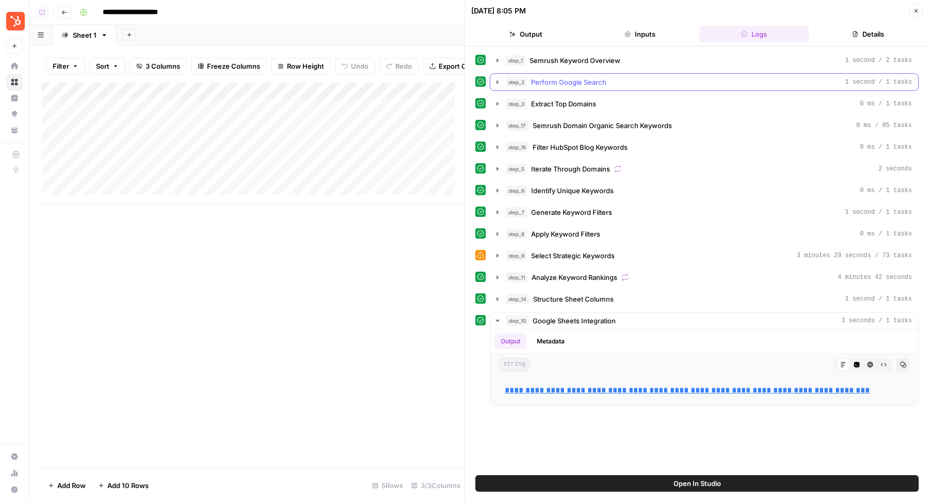
click at [592, 82] on span "Perform Google Search" at bounding box center [568, 82] width 75 height 10
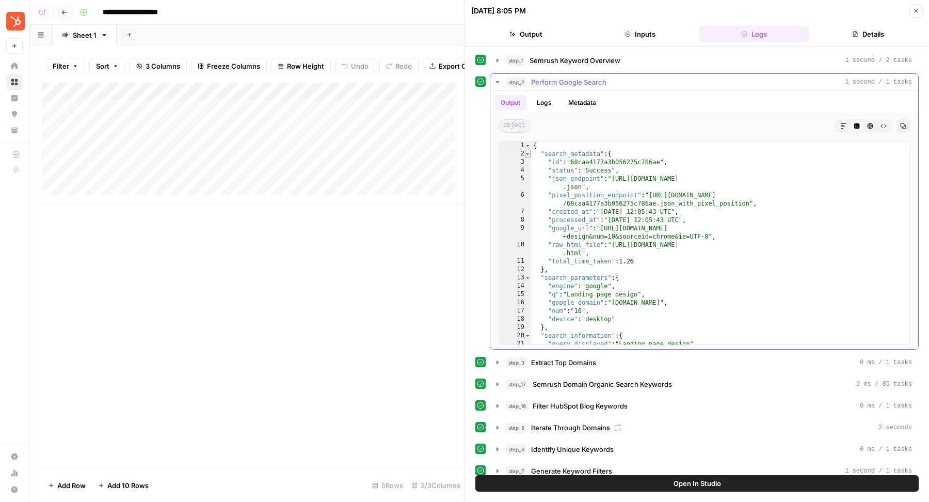
type textarea "*"
click at [528, 154] on span "Toggle code folding, rows 2 through 12" at bounding box center [528, 154] width 6 height 8
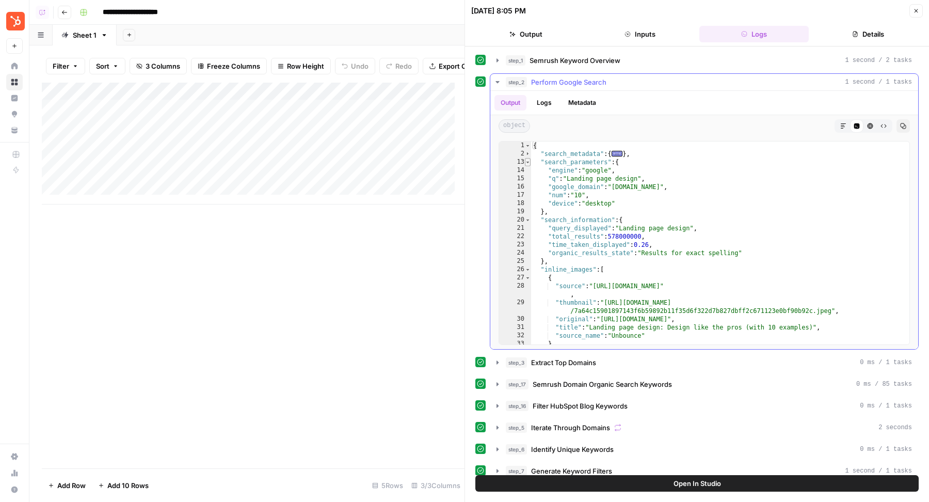
click at [528, 160] on span "Toggle code folding, rows 13 through 19" at bounding box center [528, 162] width 6 height 8
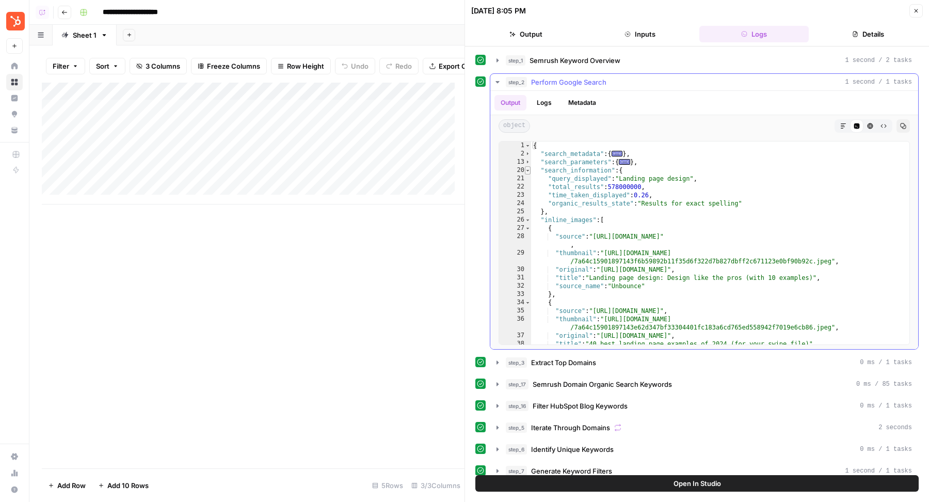
click at [528, 167] on span "Toggle code folding, rows 20 through 25" at bounding box center [528, 170] width 6 height 8
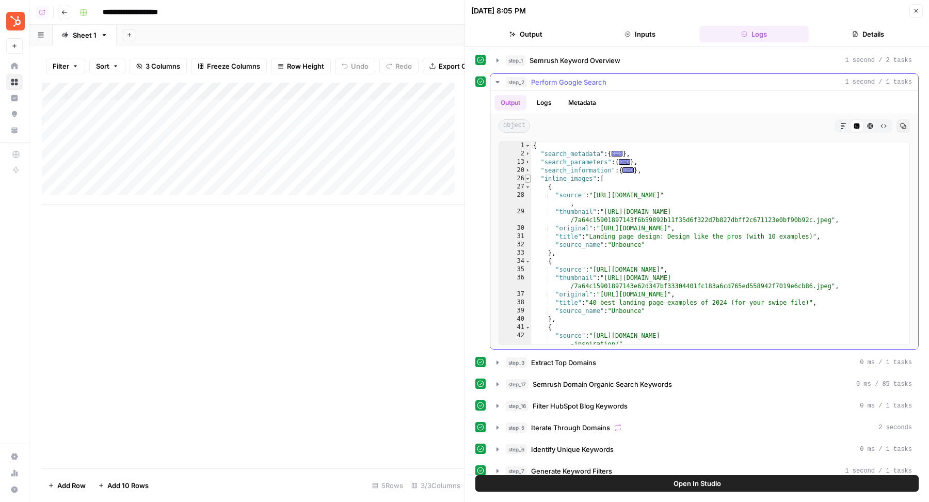
click at [528, 176] on span "Toggle code folding, rows 26 through 111" at bounding box center [528, 178] width 6 height 8
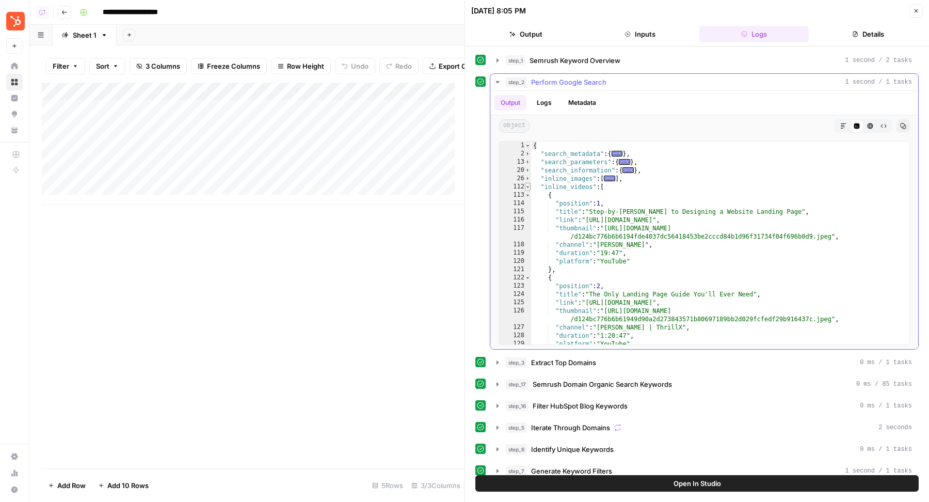
click at [528, 184] on span "Toggle code folding, rows 112 through 140" at bounding box center [528, 187] width 6 height 8
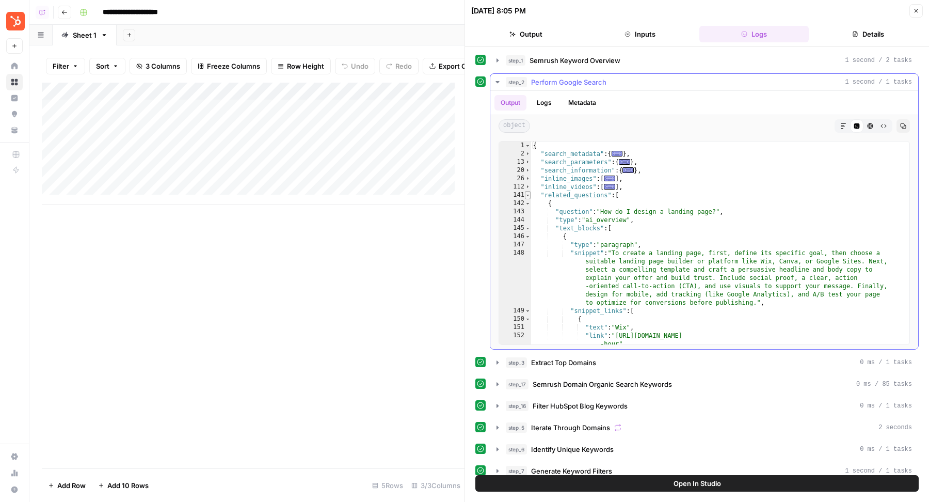
click at [528, 191] on span "Toggle code folding, rows 141 through 687" at bounding box center [528, 195] width 6 height 8
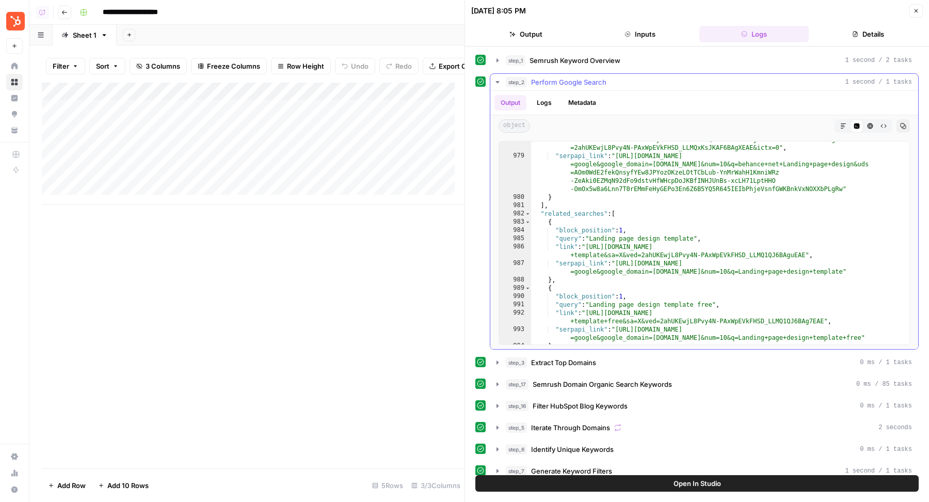
scroll to position [3171, 0]
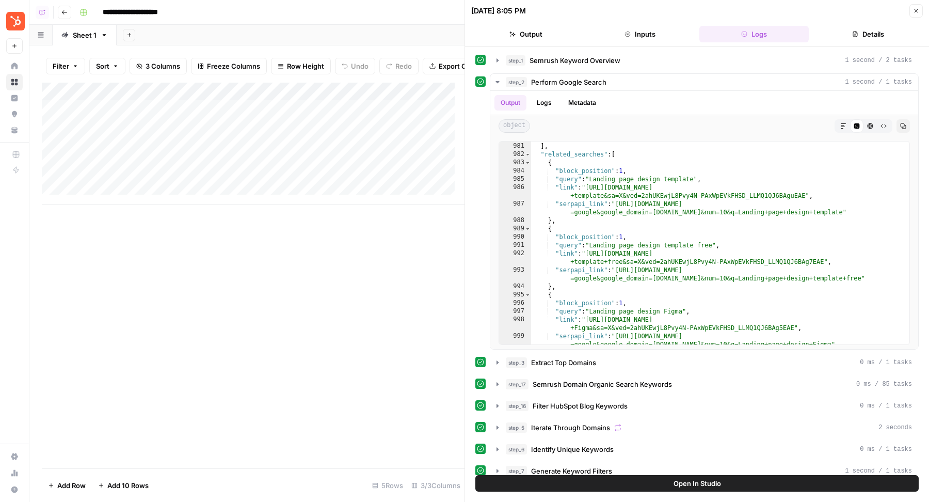
click at [918, 10] on icon "button" at bounding box center [916, 11] width 6 height 6
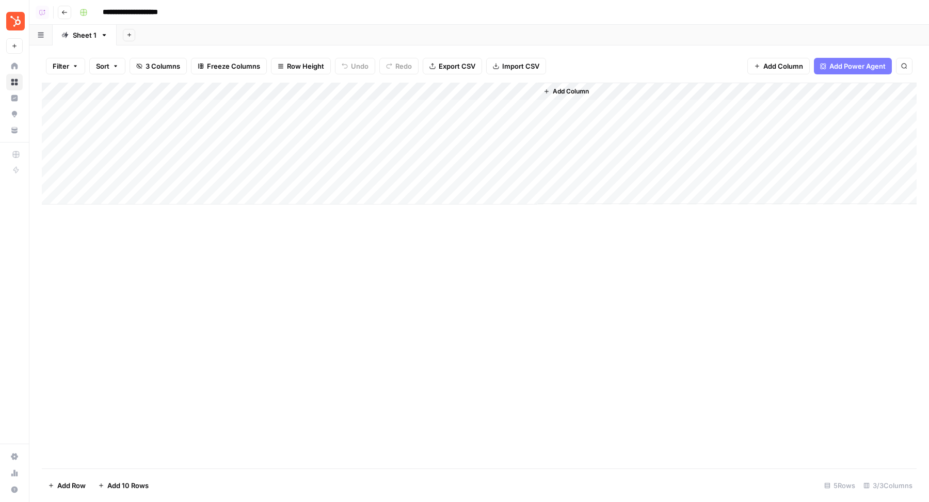
click at [85, 35] on div "Sheet 1" at bounding box center [85, 35] width 24 height 10
click at [85, 35] on input "*******" at bounding box center [85, 34] width 25 height 13
type input "***"
click at [119, 32] on icon "button" at bounding box center [120, 35] width 6 height 6
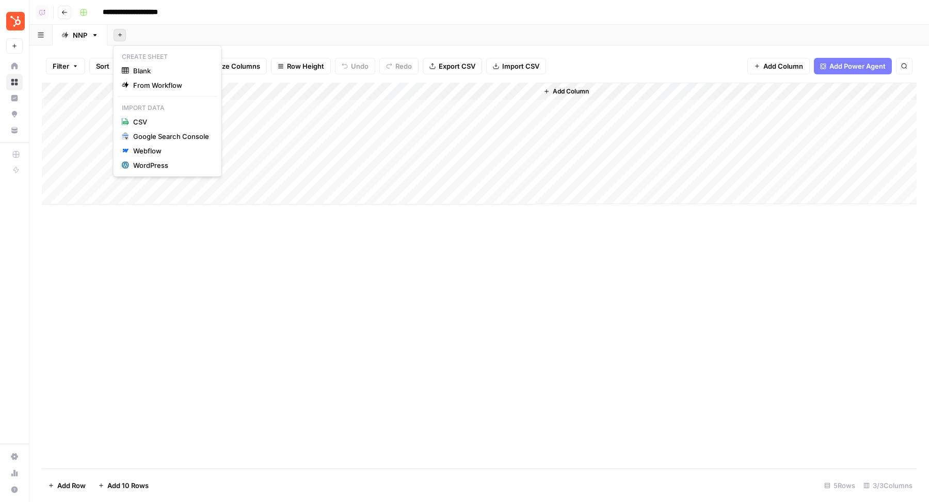
click at [157, 250] on div "Add Column" at bounding box center [479, 276] width 875 height 386
click at [120, 36] on icon "button" at bounding box center [120, 35] width 6 height 6
click at [158, 69] on span "Blank" at bounding box center [171, 71] width 76 height 10
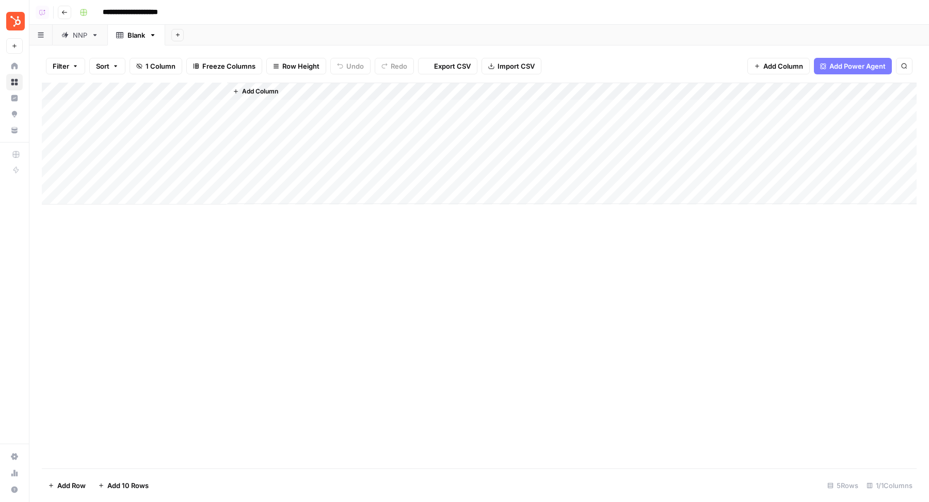
click at [136, 35] on div "Blank" at bounding box center [137, 35] width 18 height 10
click at [136, 35] on input "*****" at bounding box center [137, 34] width 19 height 13
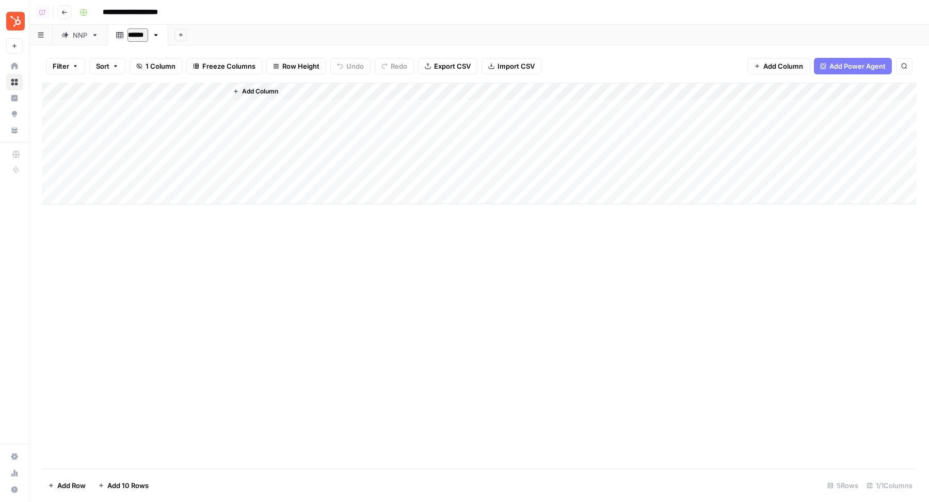
type input "*******"
click at [133, 98] on div "Add Column" at bounding box center [479, 144] width 875 height 122
click at [117, 113] on input "Title" at bounding box center [139, 116] width 105 height 10
type input "URL"
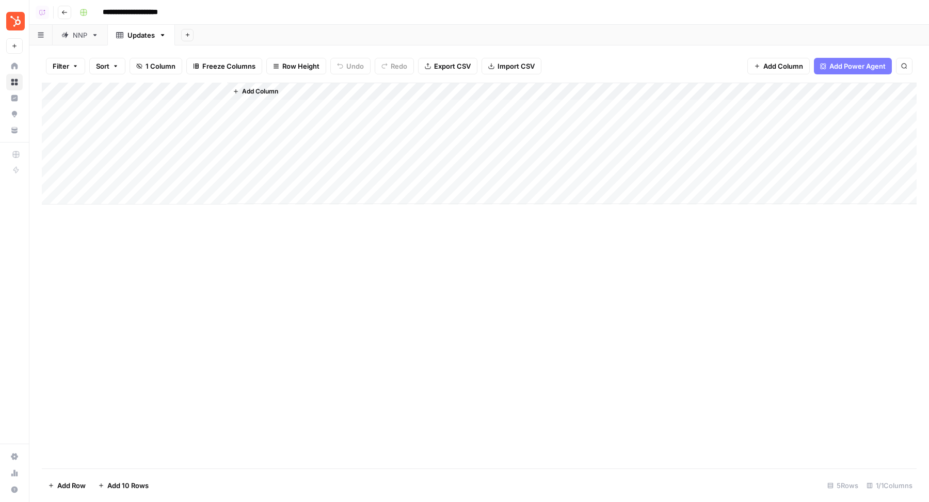
click at [258, 93] on span "Add Column" at bounding box center [260, 91] width 36 height 9
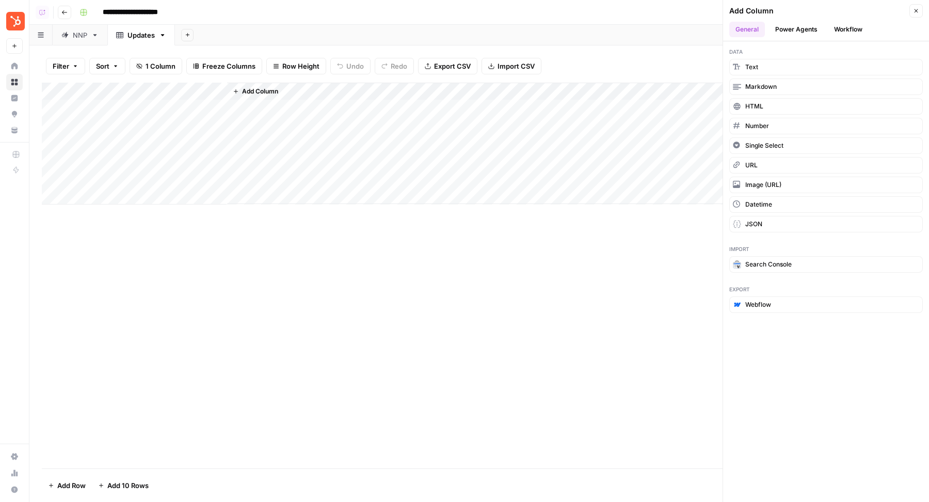
click at [840, 35] on button "Workflow" at bounding box center [848, 29] width 41 height 15
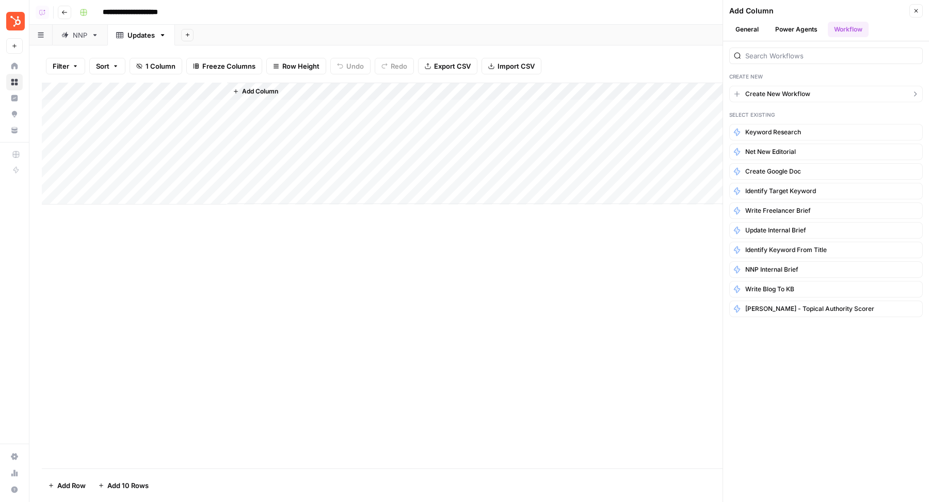
click at [796, 94] on span "Create New Workflow" at bounding box center [777, 93] width 65 height 9
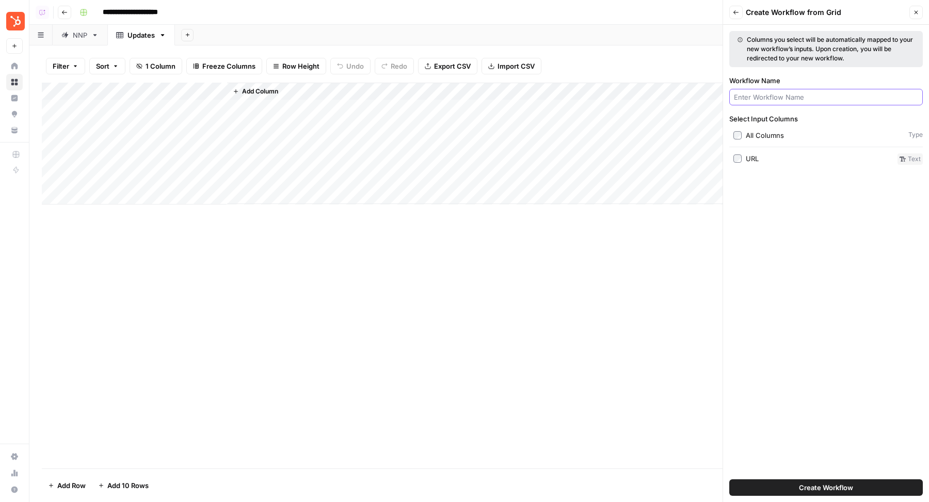
click at [805, 98] on input "Workflow Name" at bounding box center [826, 97] width 184 height 10
type input "Keyword Research Update"
click at [751, 157] on div "URL" at bounding box center [752, 158] width 13 height 10
click at [797, 493] on button "Create Workflow" at bounding box center [826, 487] width 194 height 17
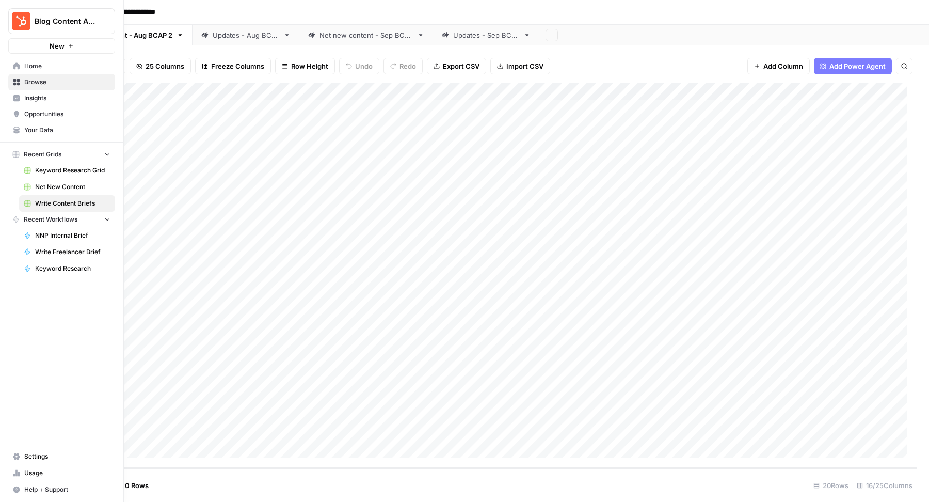
click at [62, 171] on span "Keyword Research Grid" at bounding box center [72, 170] width 75 height 9
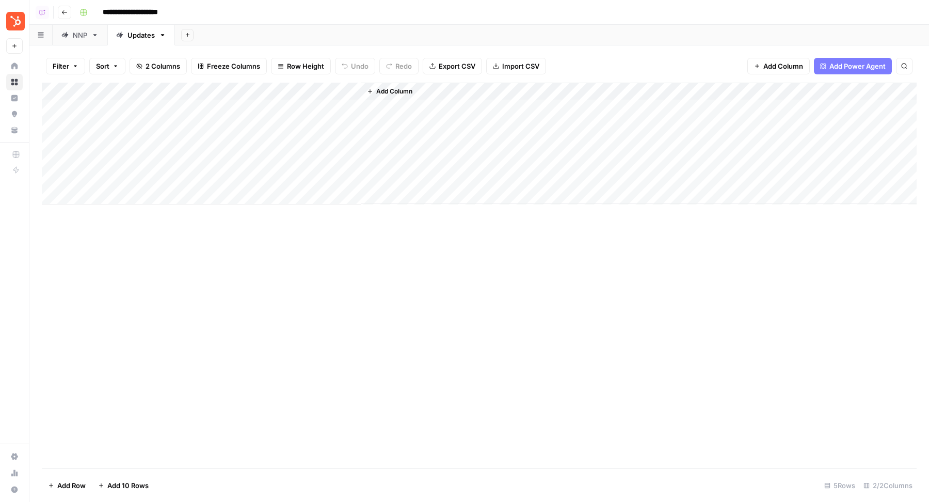
click at [78, 38] on div "NNP" at bounding box center [80, 35] width 14 height 10
drag, startPoint x: 537, startPoint y: 93, endPoint x: 583, endPoint y: 93, distance: 46.5
click at [582, 93] on div "Add Column" at bounding box center [726, 143] width 379 height 121
drag, startPoint x: 536, startPoint y: 93, endPoint x: 607, endPoint y: 92, distance: 70.7
click at [607, 92] on div "Add Column" at bounding box center [479, 144] width 875 height 122
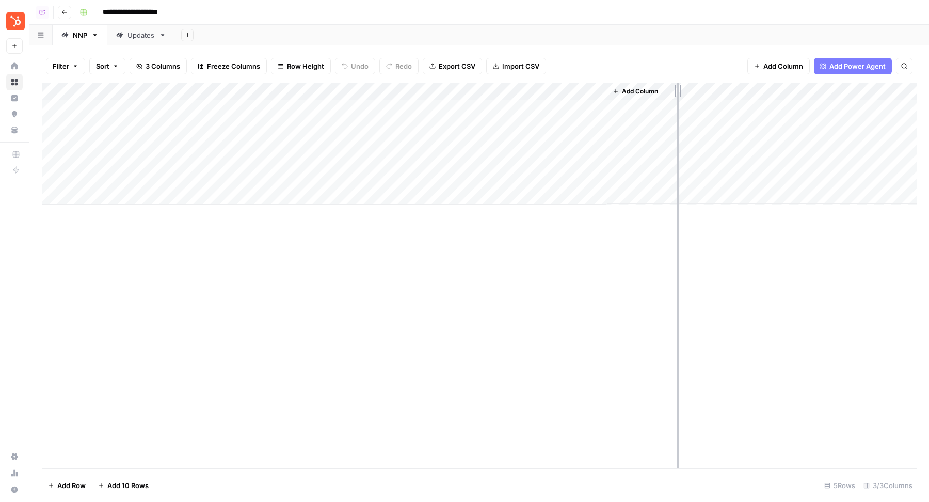
drag, startPoint x: 606, startPoint y: 92, endPoint x: 677, endPoint y: 92, distance: 71.8
click at [677, 92] on div "Add Column" at bounding box center [479, 144] width 875 height 122
click at [647, 43] on div "Add Sheet" at bounding box center [552, 35] width 754 height 21
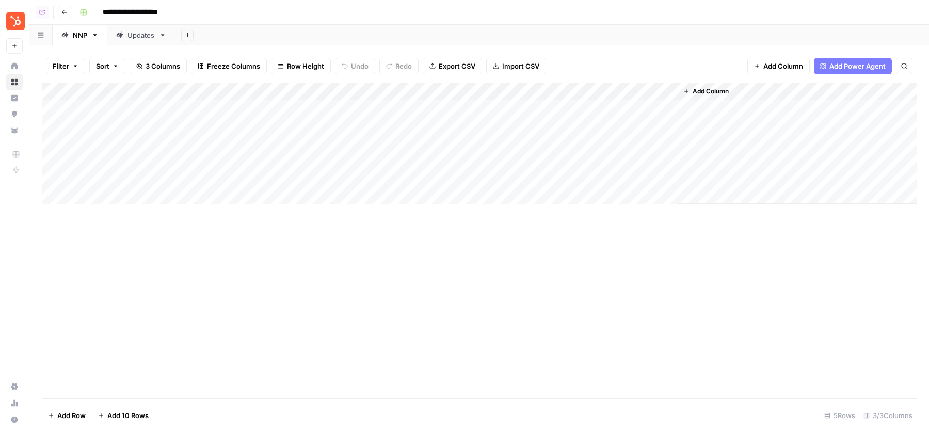
click at [275, 88] on div "Add Column" at bounding box center [479, 144] width 875 height 122
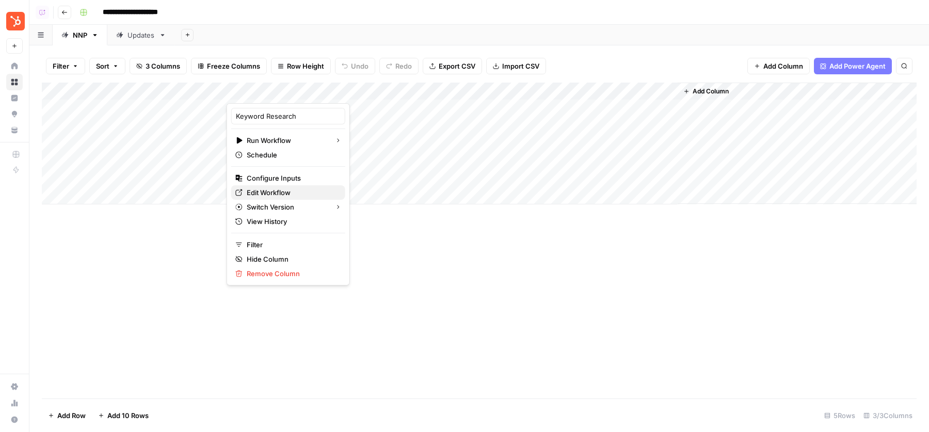
click at [259, 189] on span "Edit Workflow" at bounding box center [292, 192] width 90 height 10
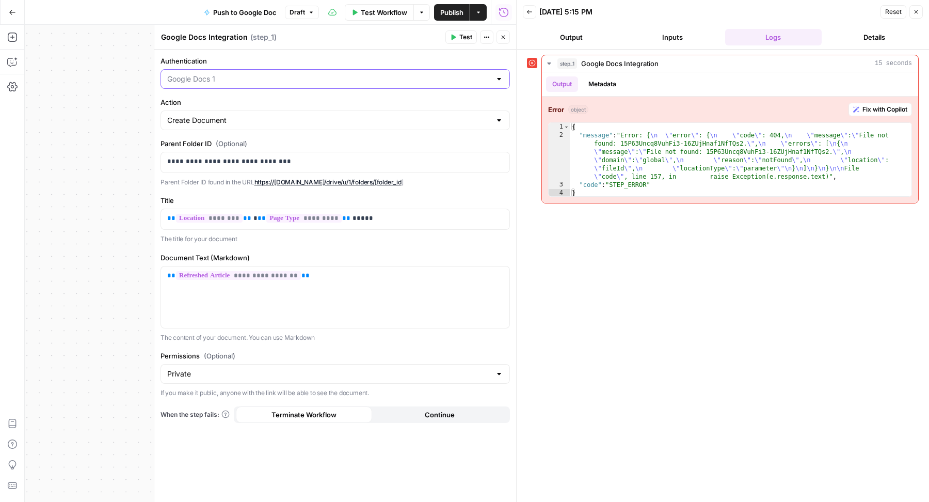
click at [274, 83] on input "Authentication" at bounding box center [329, 79] width 324 height 10
type input "Google Docs 1"
click at [269, 54] on div "**********" at bounding box center [335, 276] width 362 height 453
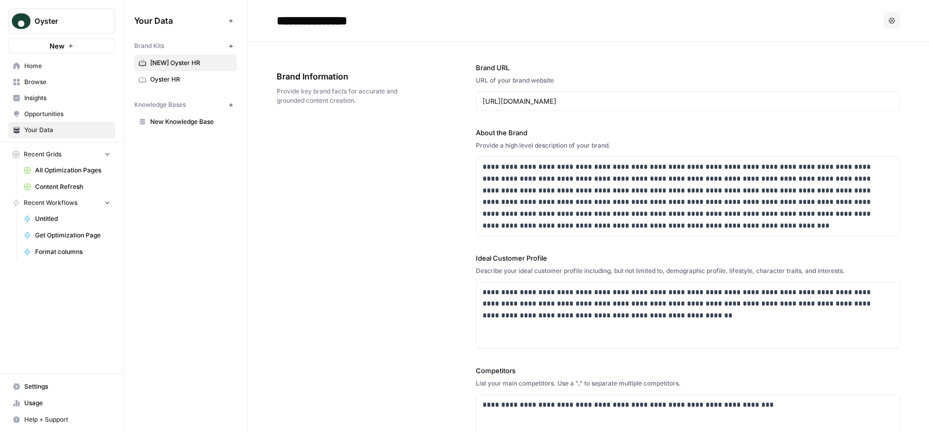
click at [412, 266] on div "**********" at bounding box center [589, 318] width 624 height 553
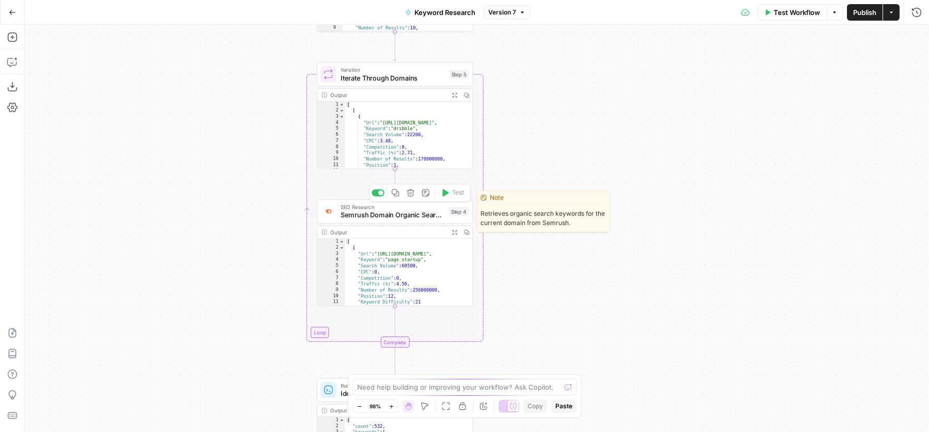
click at [382, 217] on span "Semrush Domain Organic Search Keywords" at bounding box center [393, 215] width 104 height 10
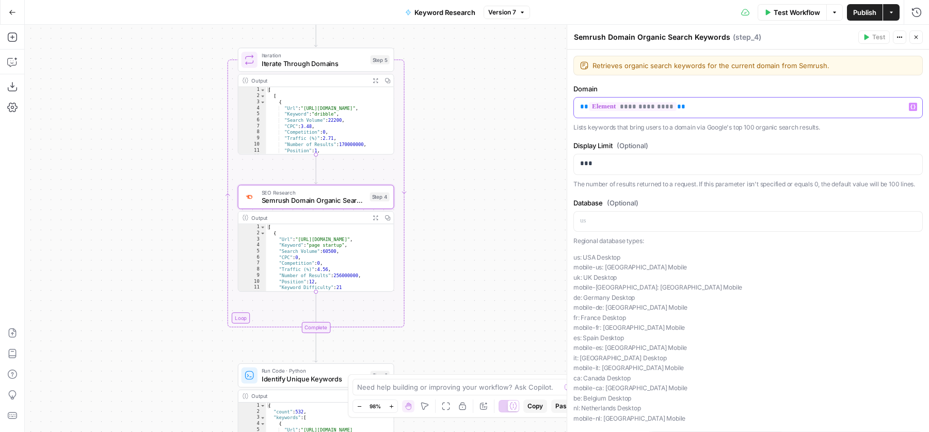
click at [693, 108] on p "**********" at bounding box center [748, 107] width 336 height 10
click at [709, 111] on p "**********" at bounding box center [748, 107] width 336 height 10
drag, startPoint x: 679, startPoint y: 108, endPoint x: 747, endPoint y: 110, distance: 68.2
click at [748, 110] on p "**********" at bounding box center [743, 107] width 327 height 10
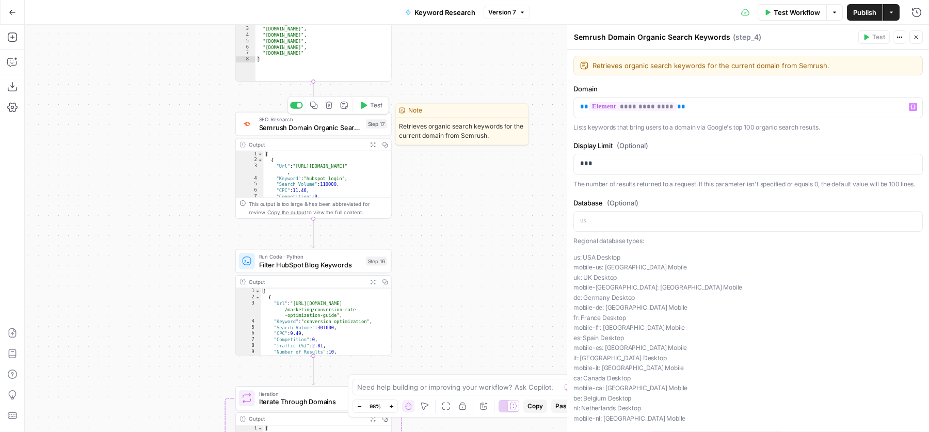
click at [290, 130] on span "Semrush Domain Organic Search Keywords" at bounding box center [310, 127] width 103 height 10
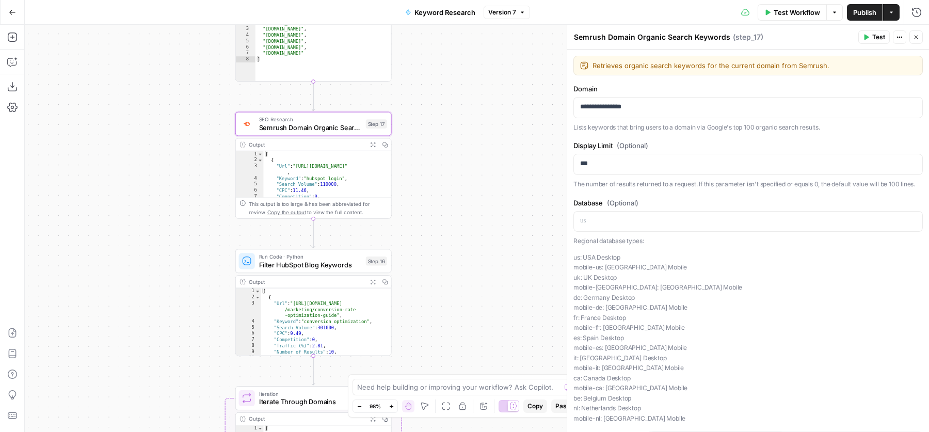
click at [875, 37] on span "Test" at bounding box center [878, 37] width 13 height 9
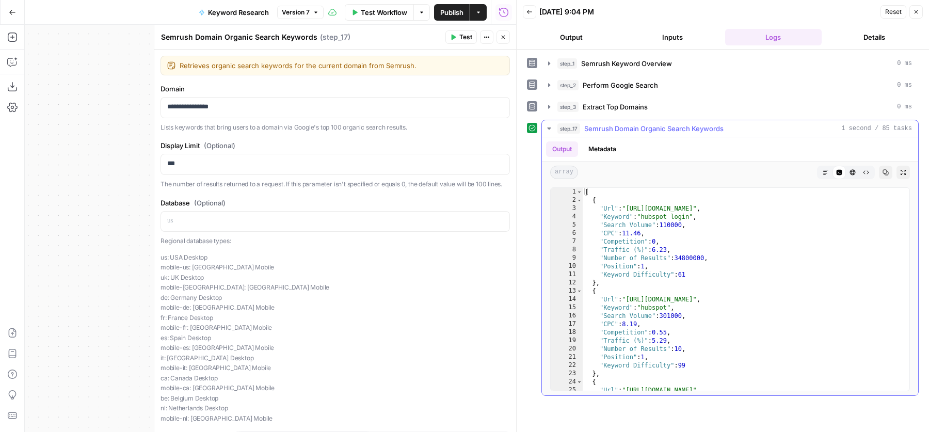
click at [657, 209] on div "[ { "Url" : "[URL][DOMAIN_NAME]" , "Keyword" : "hubspot login" , "Search Volume…" at bounding box center [742, 298] width 318 height 220
drag, startPoint x: 661, startPoint y: 204, endPoint x: 715, endPoint y: 203, distance: 53.2
click at [715, 203] on div "[ { "Url" : "[URL][DOMAIN_NAME]" , "Keyword" : "hubspot login" , "Search Volume…" at bounding box center [742, 298] width 318 height 220
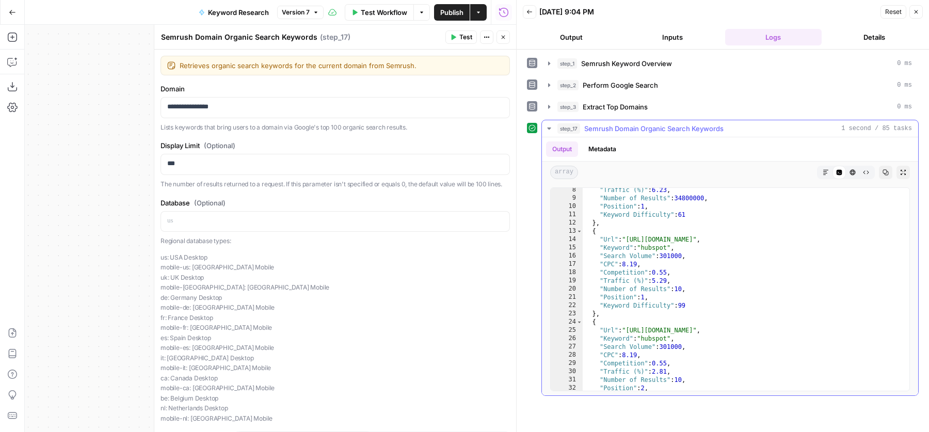
scroll to position [43, 0]
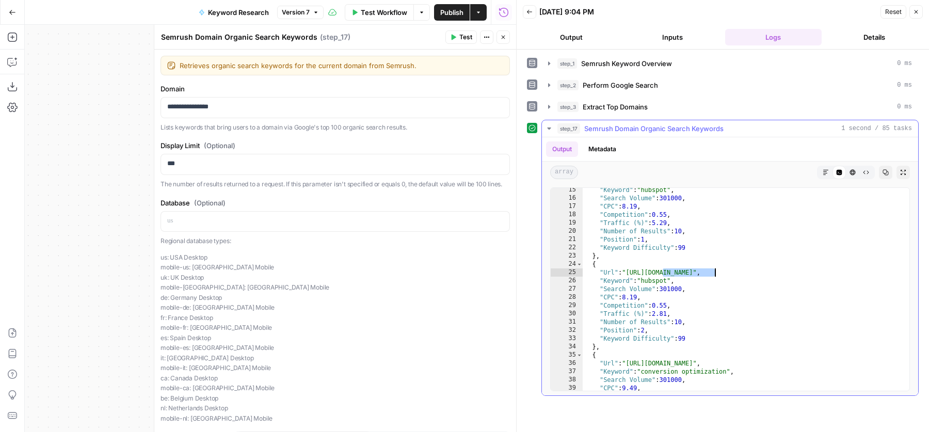
drag, startPoint x: 661, startPoint y: 268, endPoint x: 713, endPoint y: 268, distance: 52.7
click at [713, 268] on div ""Keyword" : "hubspot" , "Search Volume" : 301000 , "CPC" : 8.19 , "Competition"…" at bounding box center [742, 296] width 318 height 220
click at [702, 283] on div ""Keyword" : "hubspot" , "Search Volume" : 301000 , "CPC" : 8.19 , "Competition"…" at bounding box center [742, 296] width 318 height 220
drag, startPoint x: 673, startPoint y: 267, endPoint x: 714, endPoint y: 268, distance: 41.3
click at [715, 268] on div ""Keyword" : "hubspot" , "Search Volume" : 301000 , "CPC" : 8.19 , "Competition"…" at bounding box center [742, 296] width 318 height 220
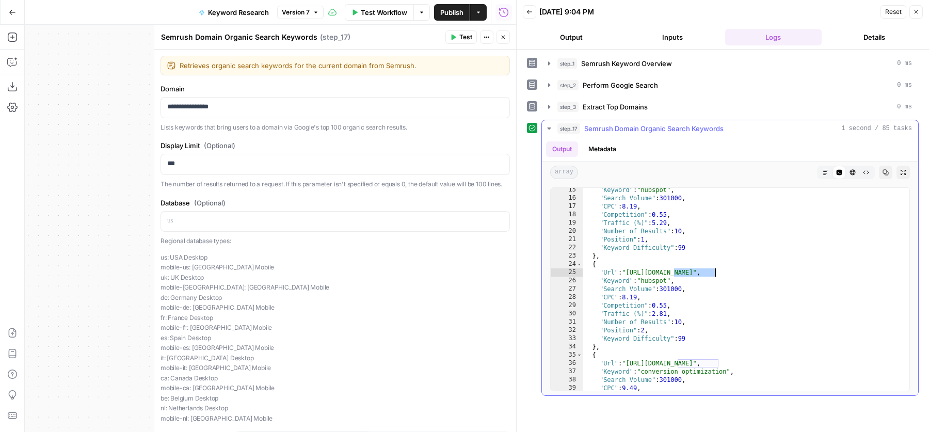
type textarea "**********"
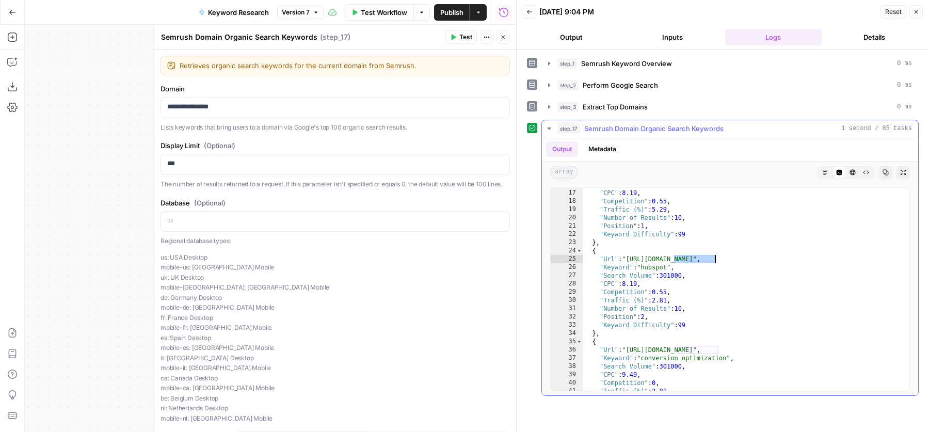
scroll to position [70, 0]
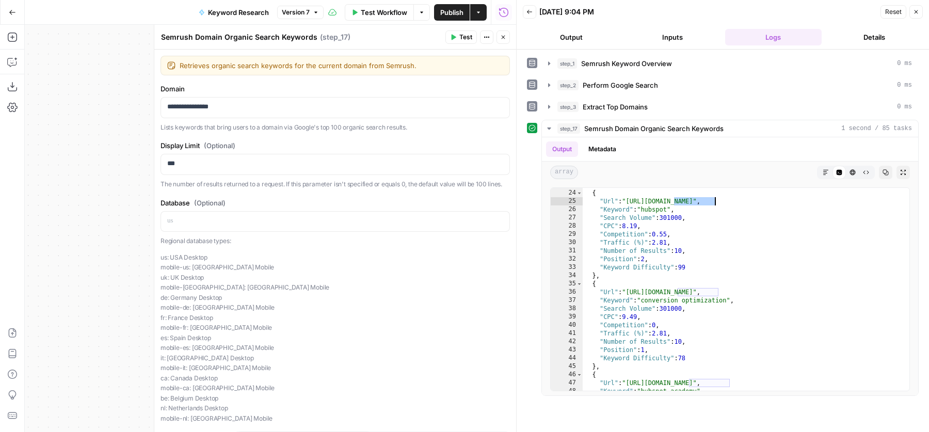
click at [504, 39] on icon "button" at bounding box center [503, 37] width 6 height 6
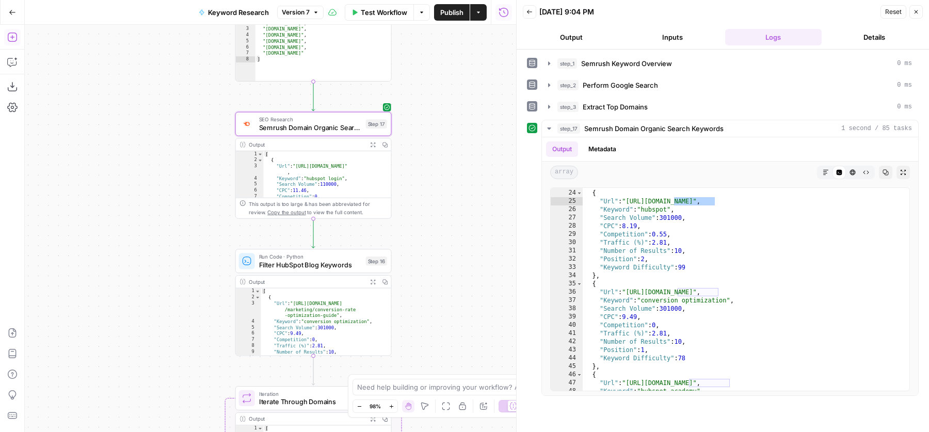
click at [14, 35] on icon "button" at bounding box center [12, 37] width 10 height 10
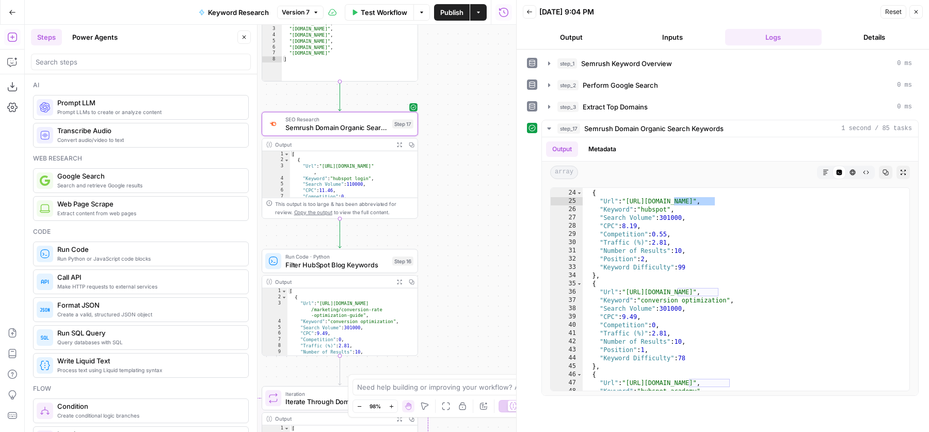
click at [96, 68] on div at bounding box center [141, 62] width 220 height 17
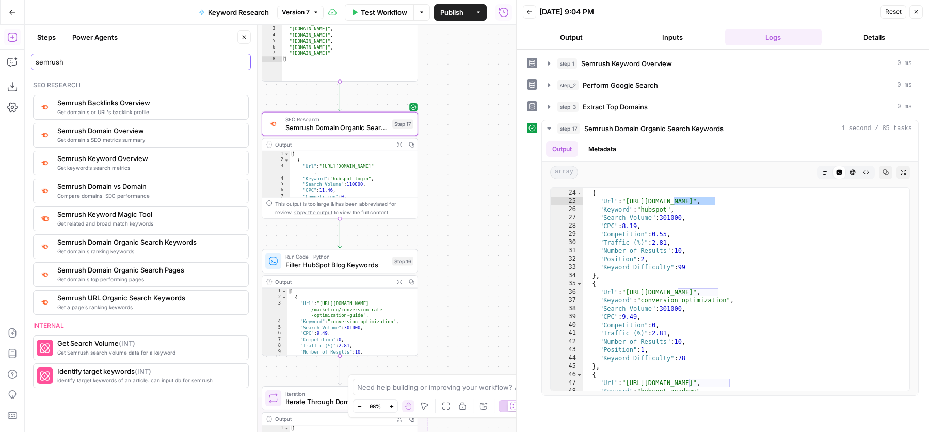
type input "semrush"
click at [0, 264] on div "Add Steps Copilot Download as JSON Settings Import JSON AirOps Academy Help Giv…" at bounding box center [12, 228] width 25 height 407
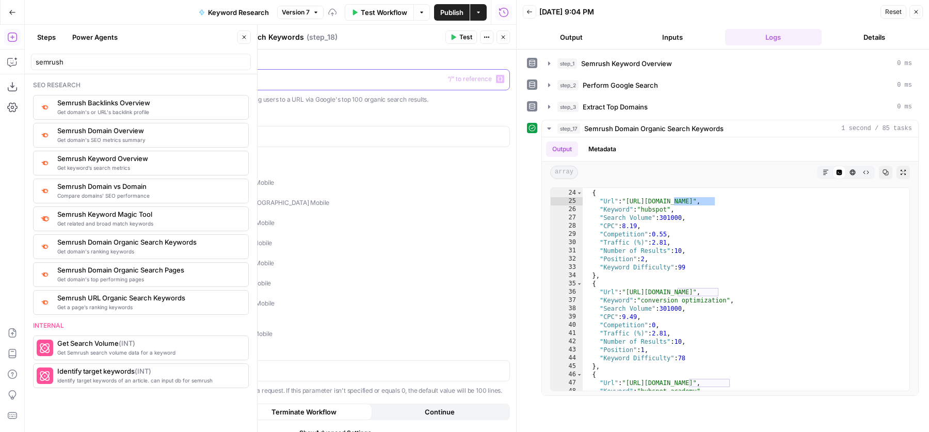
click at [298, 76] on p at bounding box center [335, 79] width 336 height 10
click at [167, 81] on p "**********" at bounding box center [330, 79] width 327 height 10
click at [469, 38] on span "Test" at bounding box center [465, 37] width 13 height 9
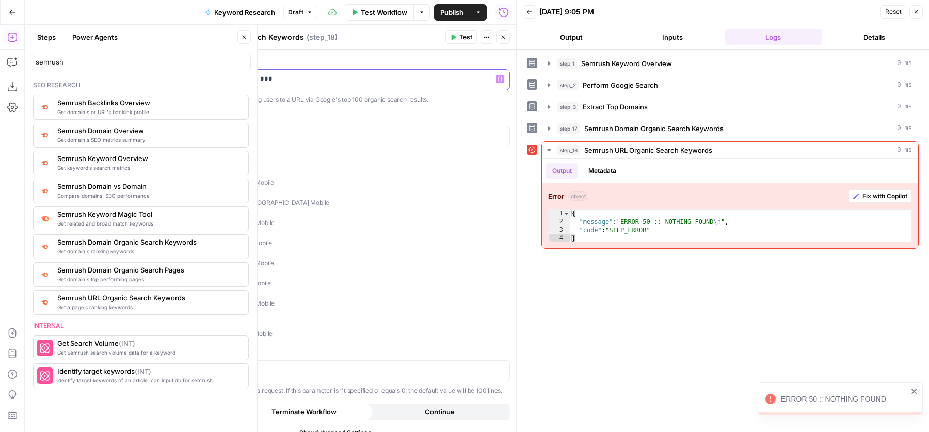
click at [200, 80] on p "**********" at bounding box center [330, 79] width 327 height 10
click at [466, 36] on span "Test" at bounding box center [465, 37] width 13 height 9
click at [506, 36] on icon "button" at bounding box center [503, 37] width 6 height 6
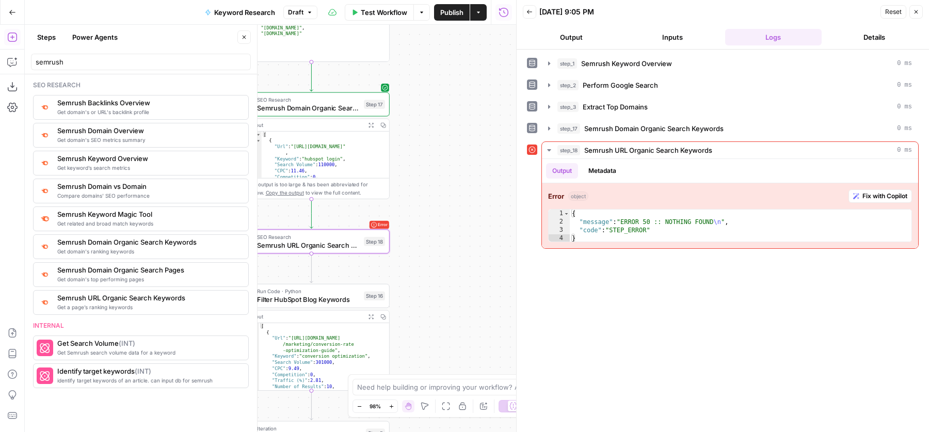
drag, startPoint x: 462, startPoint y: 132, endPoint x: 423, endPoint y: 105, distance: 47.4
click at [423, 105] on div "Workflow Set Inputs Inputs SEO Research Semrush Keyword Overview Step 1 Output …" at bounding box center [270, 228] width 491 height 407
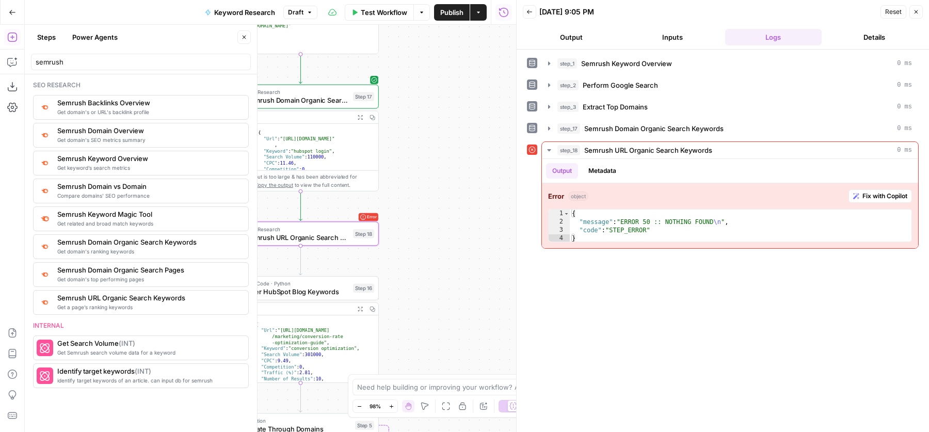
click at [244, 40] on icon "button" at bounding box center [244, 37] width 6 height 6
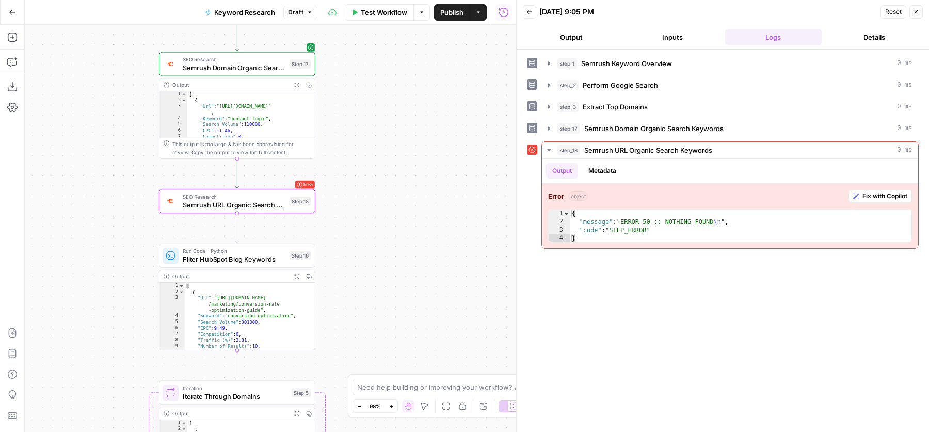
drag, startPoint x: 163, startPoint y: 192, endPoint x: 98, endPoint y: 159, distance: 72.5
click at [98, 159] on div "Workflow Set Inputs Inputs SEO Research Semrush Keyword Overview Step 1 Output …" at bounding box center [270, 228] width 491 height 407
type textarea "**********"
drag, startPoint x: 221, startPoint y: 299, endPoint x: 268, endPoint y: 312, distance: 48.1
click at [268, 312] on div "[ { "Url" : "[URL][DOMAIN_NAME] /marketing/conversion-rate -optimization-guide"…" at bounding box center [244, 322] width 121 height 80
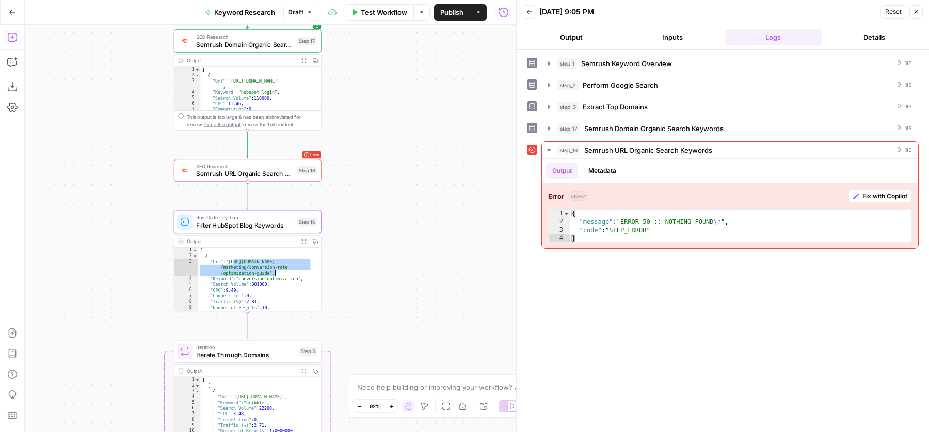
click at [7, 36] on icon "button" at bounding box center [12, 37] width 10 height 10
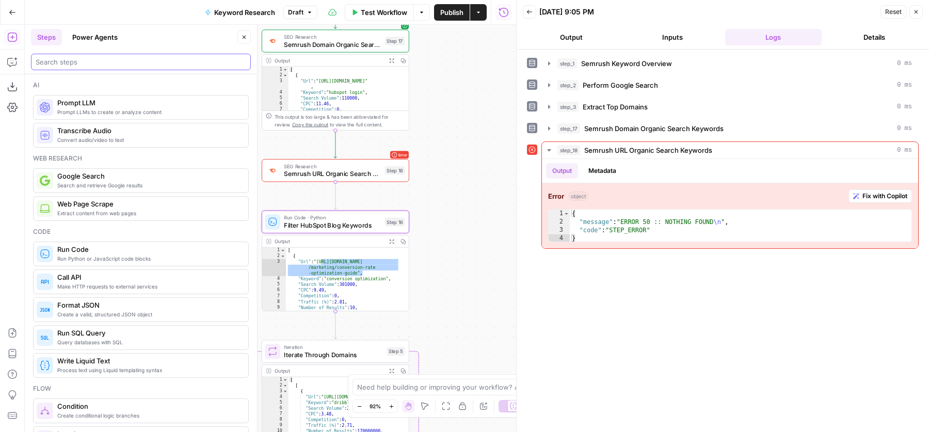
click at [103, 61] on input "search" at bounding box center [141, 62] width 211 height 10
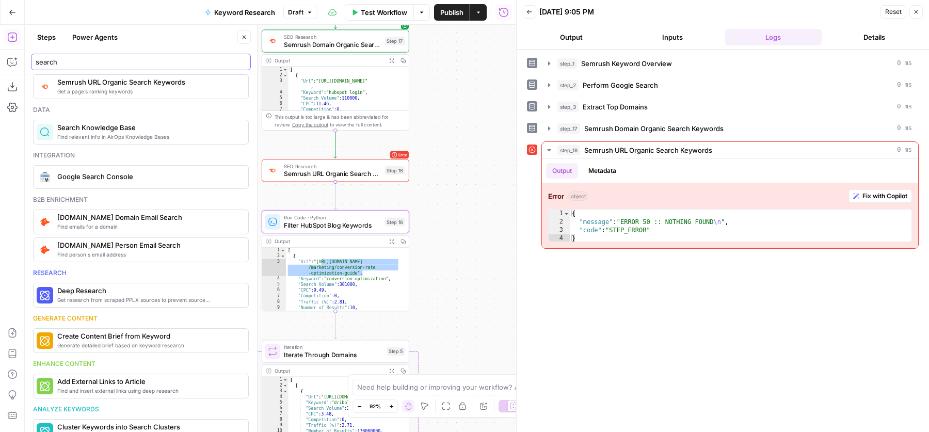
scroll to position [298, 0]
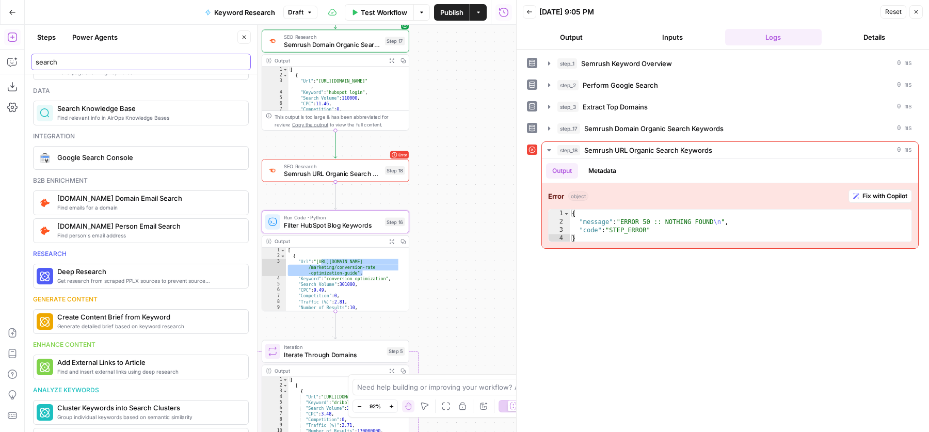
type input "search"
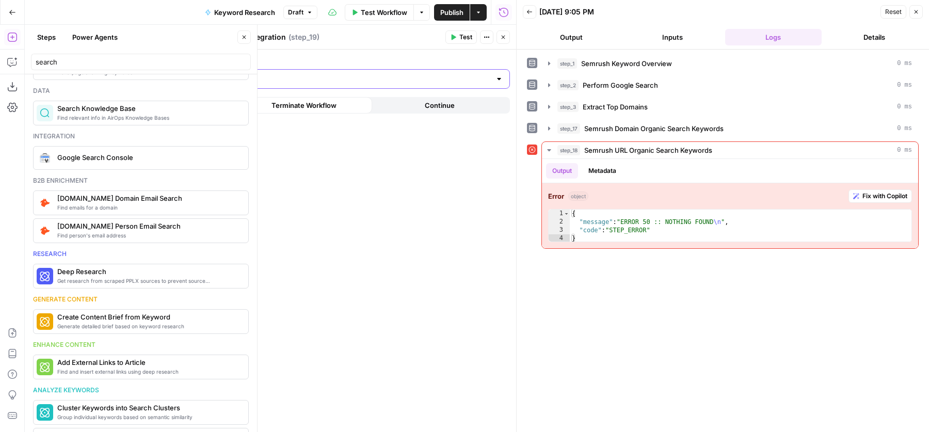
click at [230, 76] on input "Authentication" at bounding box center [329, 79] width 324 height 10
click at [208, 103] on span "Google Search Console - [DOMAIN_NAME]" at bounding box center [333, 104] width 328 height 10
type input "Google Search Console - [DOMAIN_NAME]"
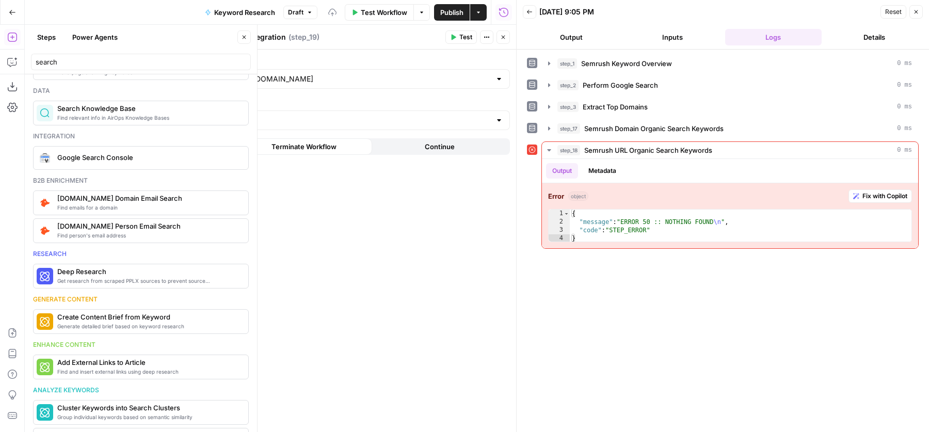
click at [245, 40] on button "Close" at bounding box center [243, 36] width 13 height 13
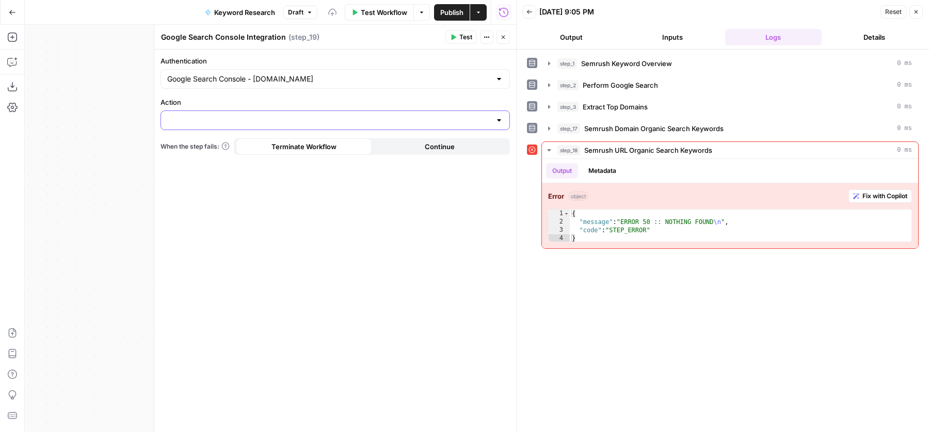
click at [259, 121] on input "Action" at bounding box center [329, 120] width 324 height 10
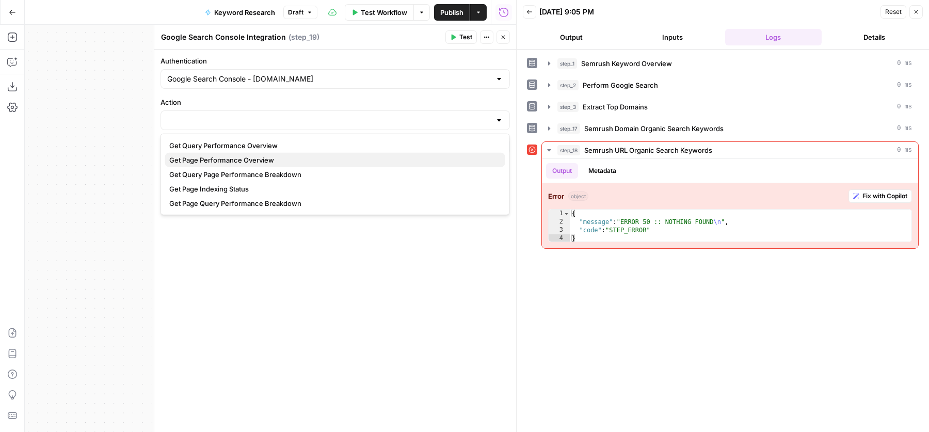
click at [248, 162] on span "Get Page Performance Overview" at bounding box center [333, 160] width 328 height 10
type input "Get Page Performance Overview"
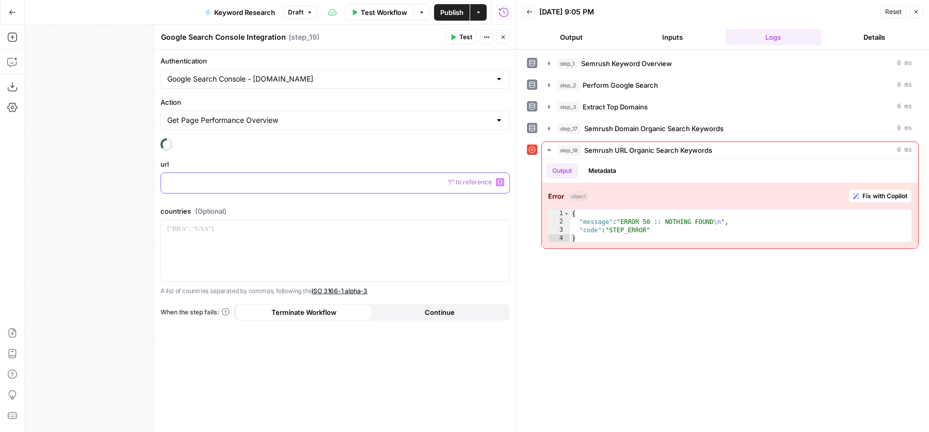
click at [255, 183] on p at bounding box center [335, 182] width 336 height 10
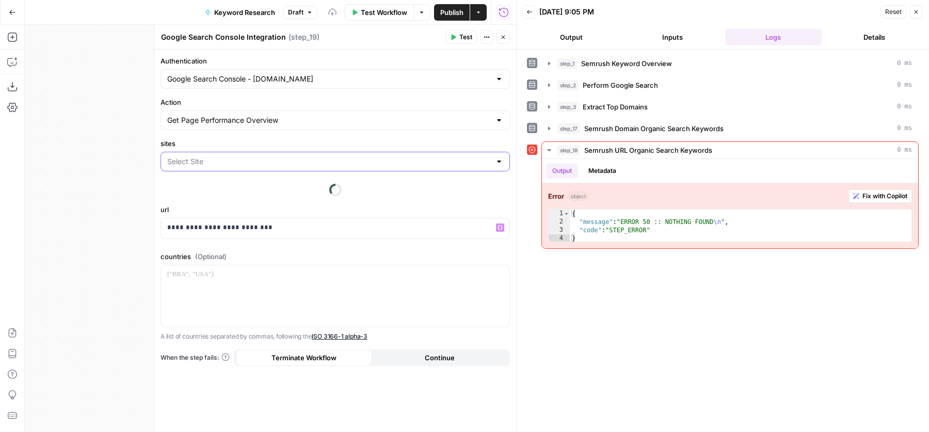
click at [191, 161] on input "sites" at bounding box center [329, 161] width 324 height 10
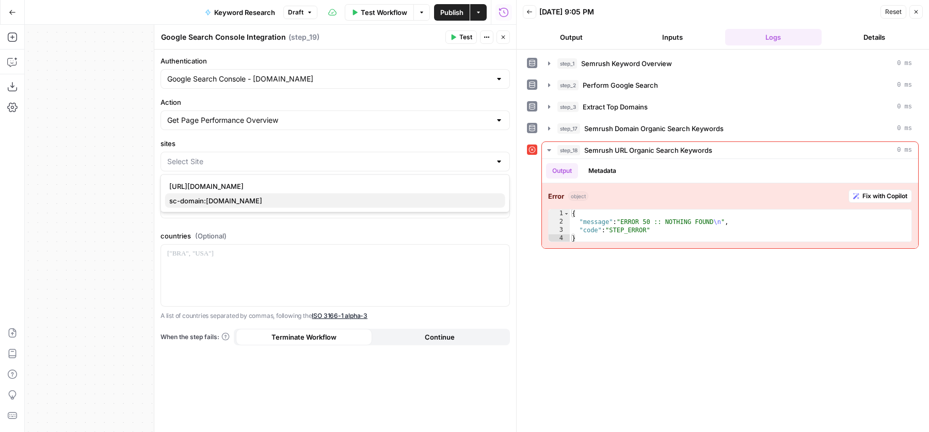
click at [202, 201] on span "sc-domain:[DOMAIN_NAME]" at bounding box center [333, 201] width 328 height 10
type input "sc-domain:[DOMAIN_NAME]"
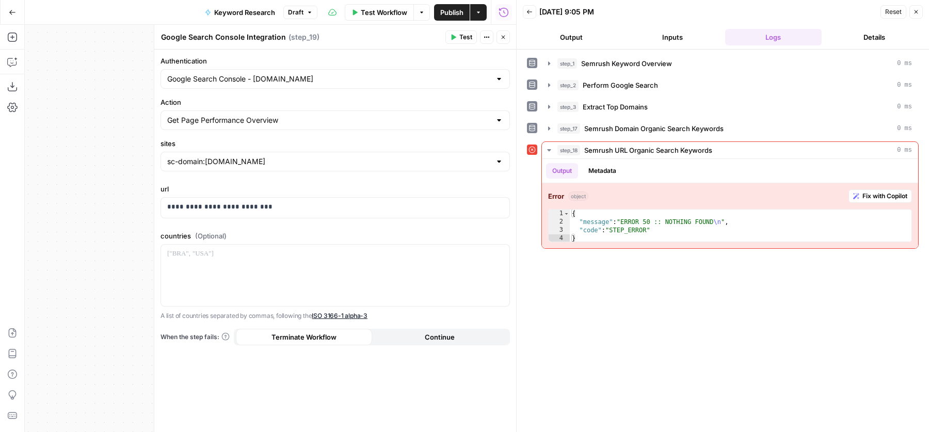
click at [461, 39] on span "Test" at bounding box center [465, 37] width 13 height 9
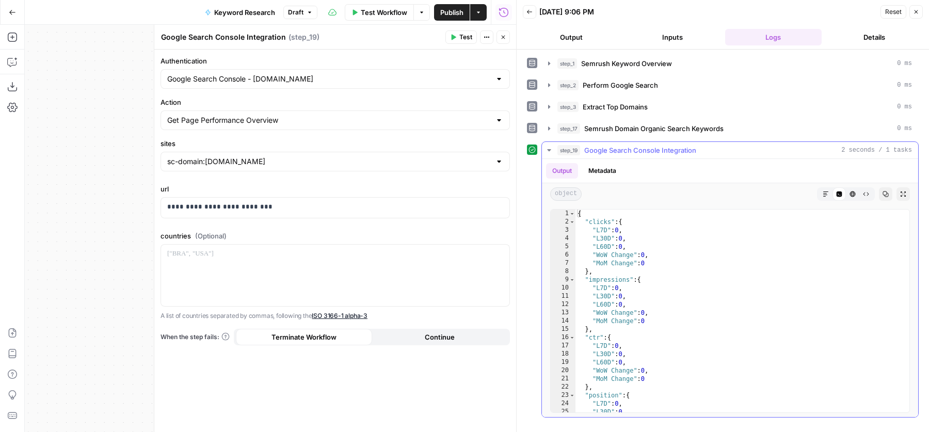
scroll to position [44, 0]
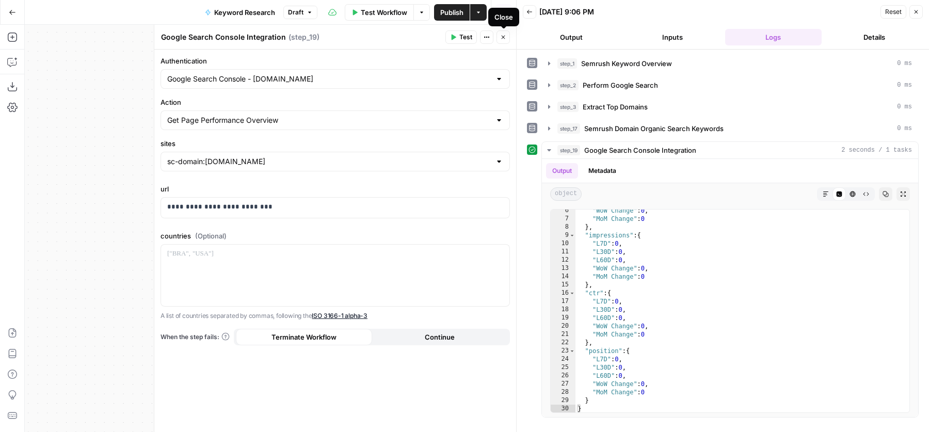
click at [502, 38] on icon "button" at bounding box center [503, 37] width 6 height 6
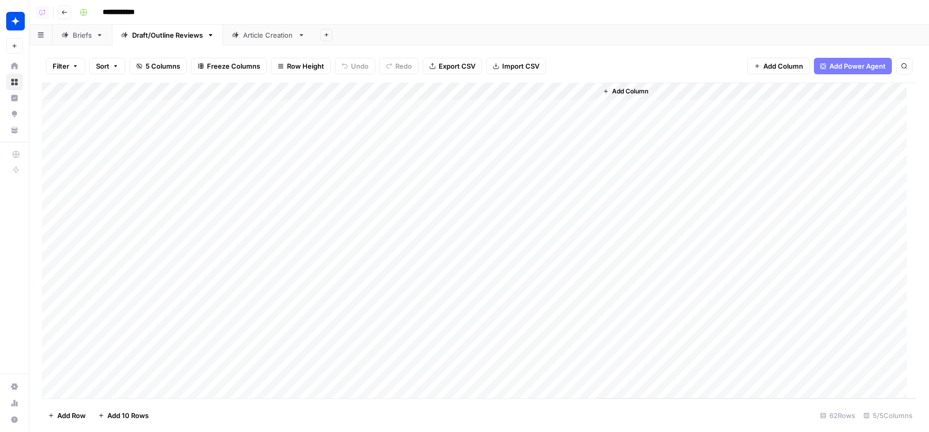
click at [83, 37] on div "Briefs" at bounding box center [82, 35] width 19 height 10
click at [371, 91] on div "Add Column" at bounding box center [479, 241] width 875 height 316
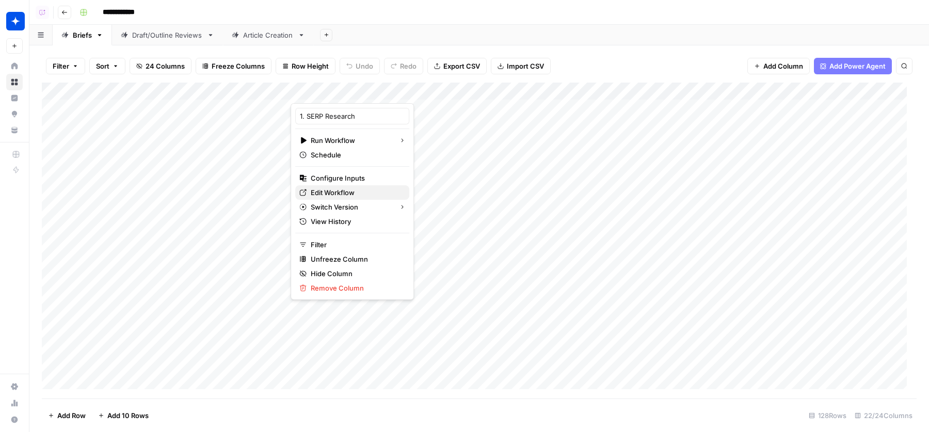
click at [340, 192] on span "Edit Workflow" at bounding box center [356, 192] width 90 height 10
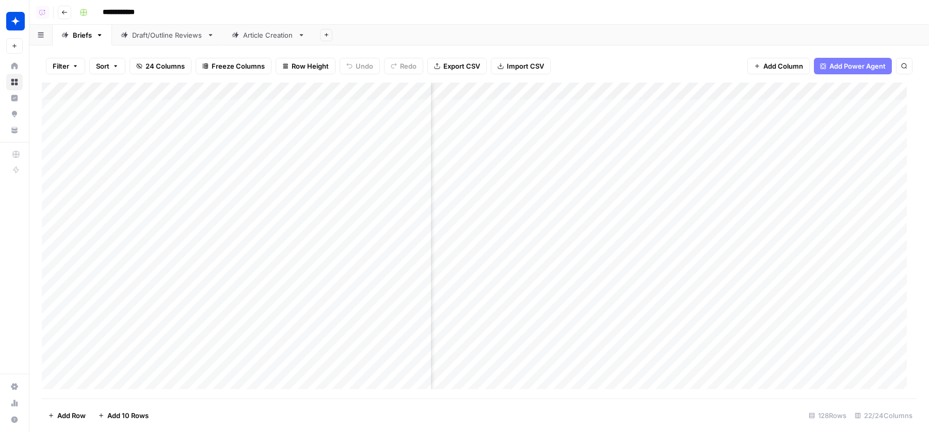
scroll to position [0, 571]
click at [547, 91] on div "Add Column" at bounding box center [479, 241] width 875 height 316
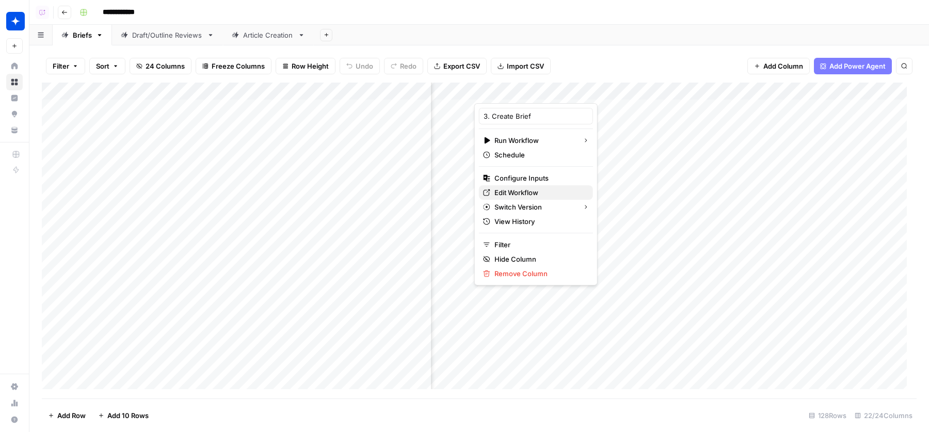
click at [515, 195] on span "Edit Workflow" at bounding box center [540, 192] width 90 height 10
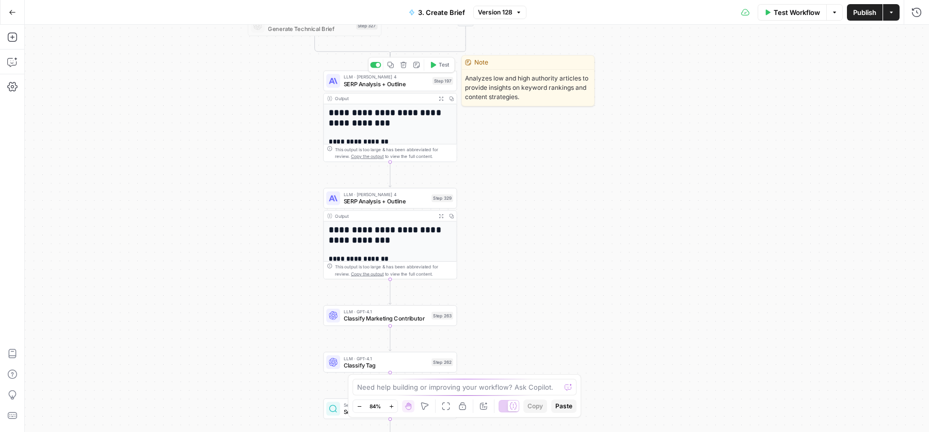
drag, startPoint x: 391, startPoint y: 86, endPoint x: 319, endPoint y: 104, distance: 74.5
click at [391, 86] on span "SERP Analysis + Outline" at bounding box center [387, 84] width 86 height 9
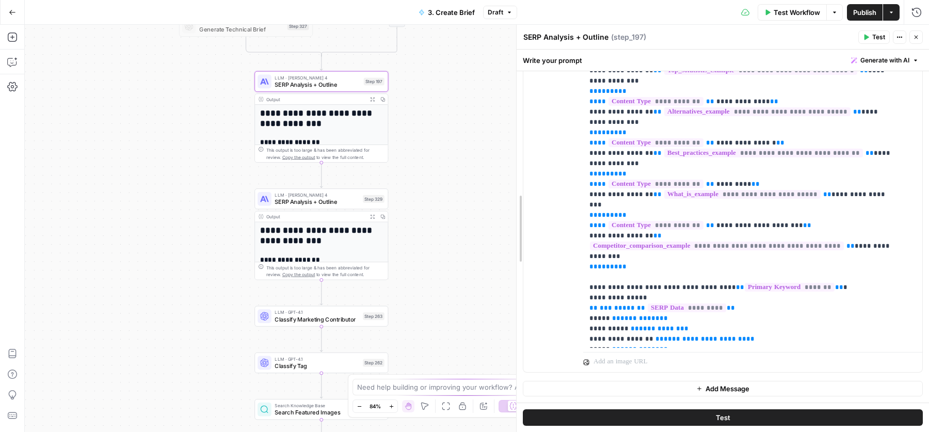
scroll to position [288, 0]
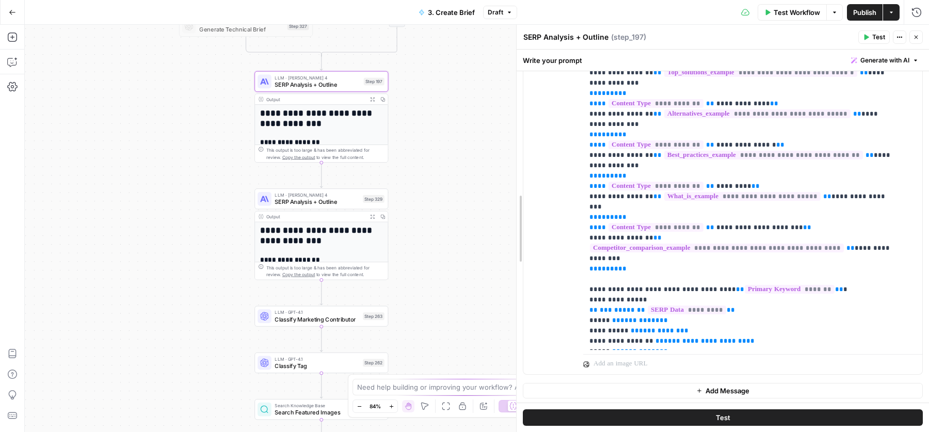
drag, startPoint x: 570, startPoint y: 185, endPoint x: 447, endPoint y: 185, distance: 122.9
click at [448, 185] on body "Wiz New Home Browse Insights Opportunities Your Data Recent Grids Content Grid …" at bounding box center [464, 216] width 929 height 432
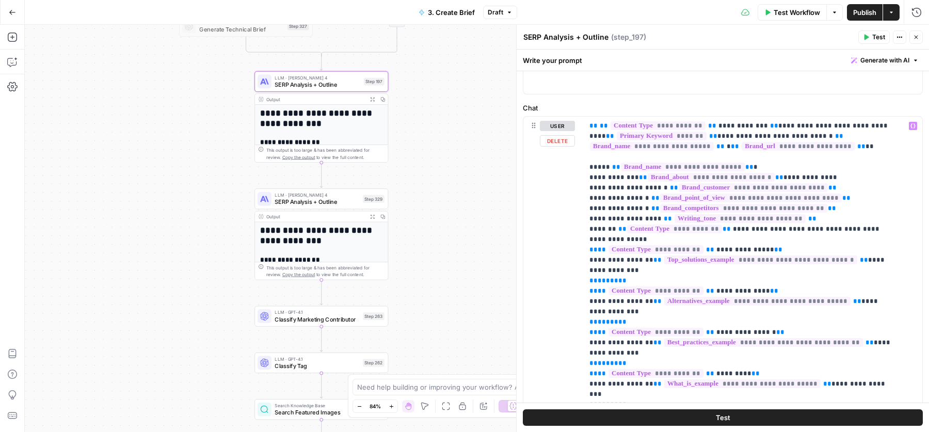
scroll to position [106, 0]
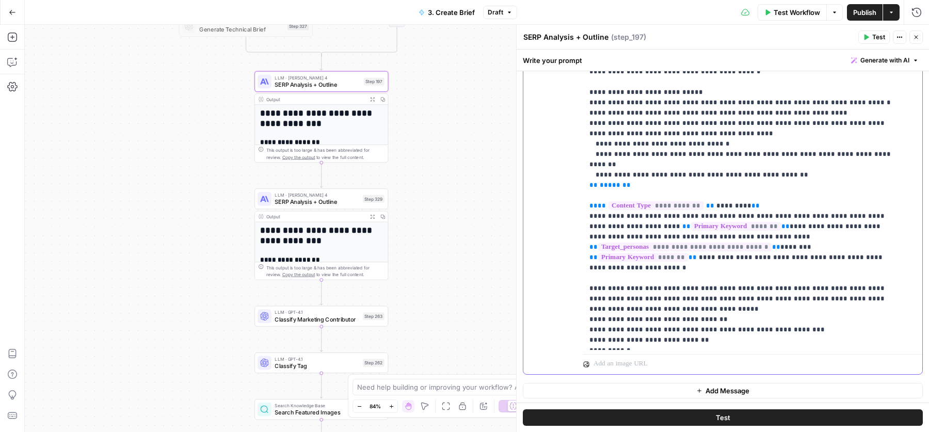
scroll to position [803, 0]
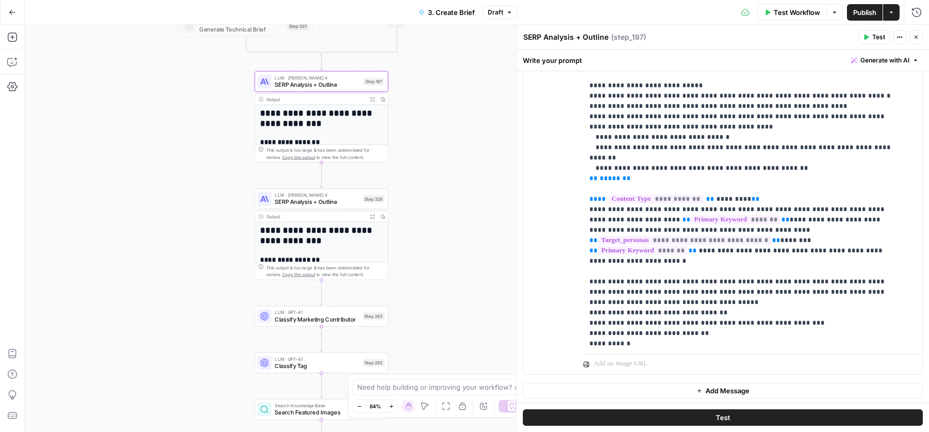
drag, startPoint x: 579, startPoint y: 138, endPoint x: 751, endPoint y: 138, distance: 171.9
click at [751, 138] on div "**********" at bounding box center [722, 151] width 399 height 445
drag, startPoint x: 765, startPoint y: 138, endPoint x: 587, endPoint y: 136, distance: 178.1
click at [587, 136] on div "**********" at bounding box center [748, 139] width 330 height 420
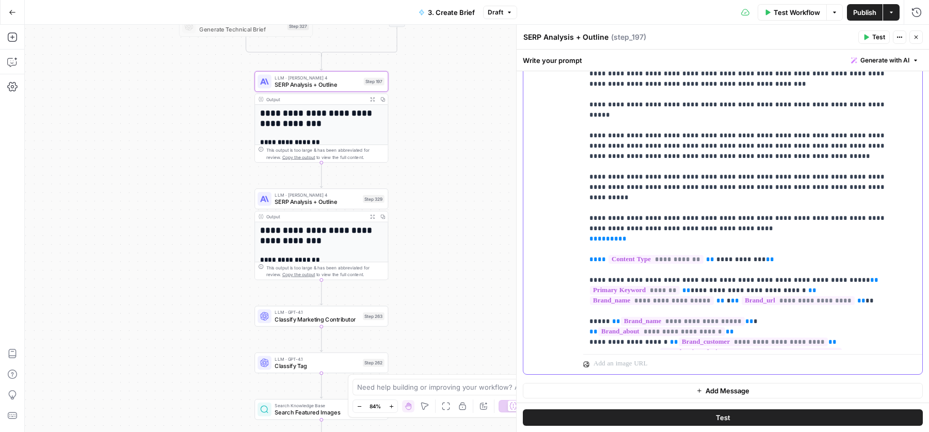
scroll to position [5413, 0]
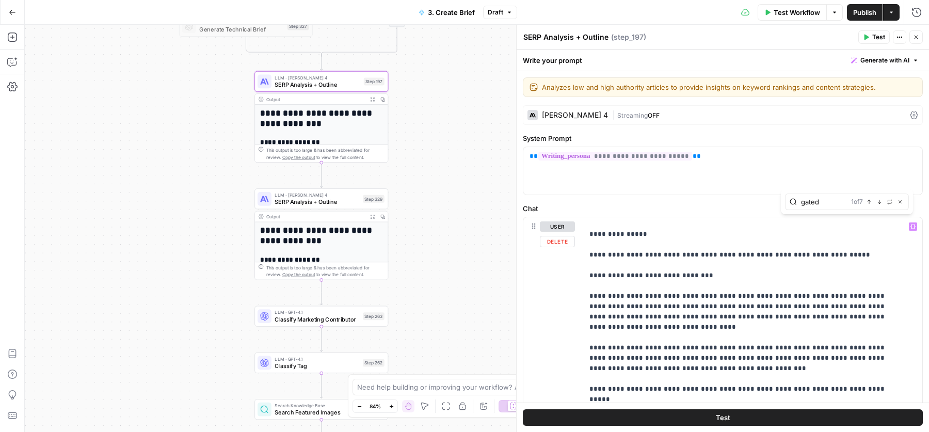
scroll to position [5403, 0]
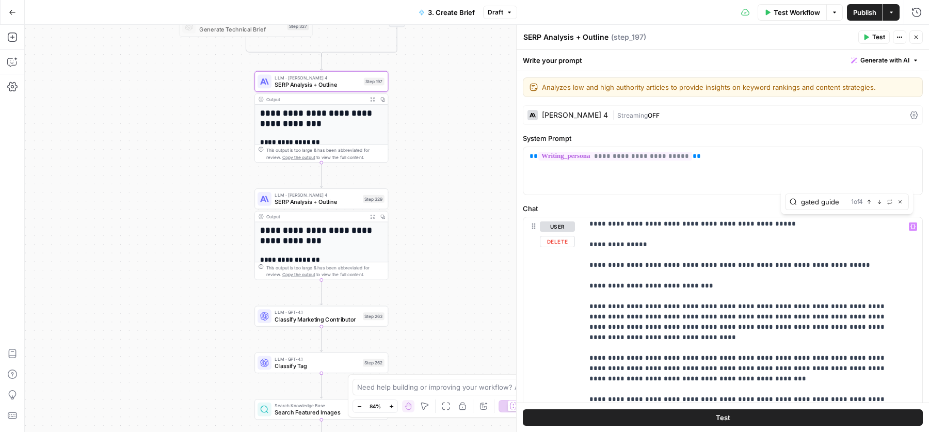
type input "gated guide"
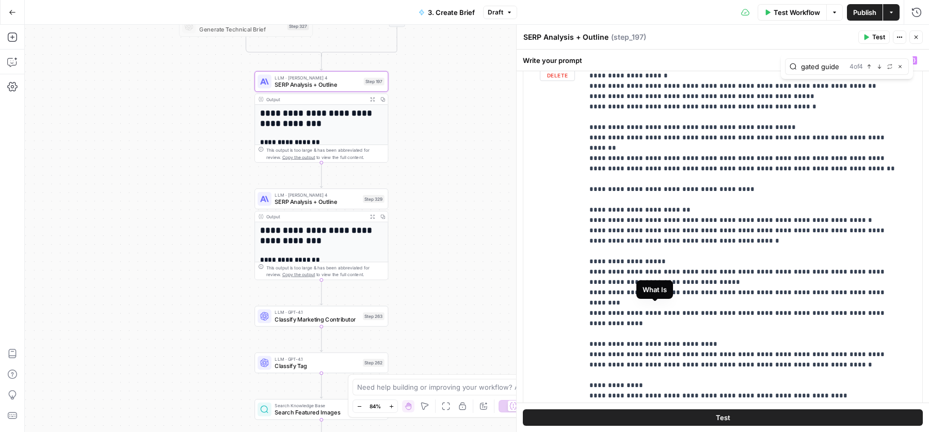
scroll to position [6508, 0]
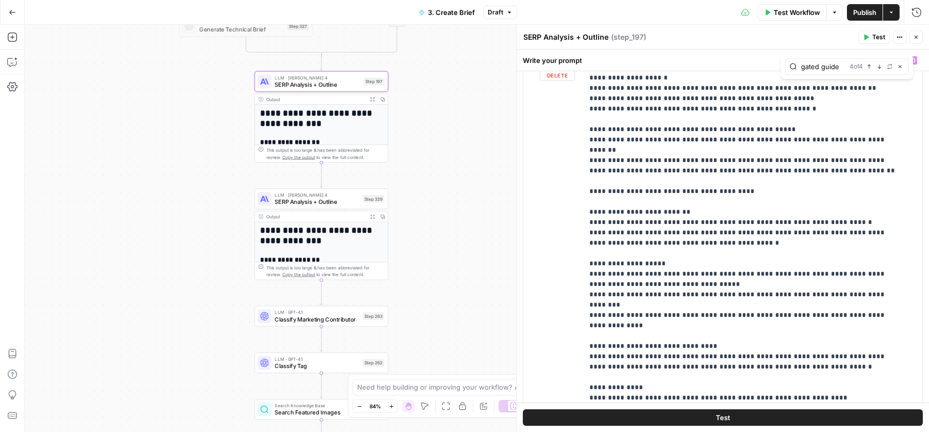
drag, startPoint x: 581, startPoint y: 98, endPoint x: 729, endPoint y: 296, distance: 247.4
click at [729, 296] on div "**********" at bounding box center [722, 273] width 399 height 445
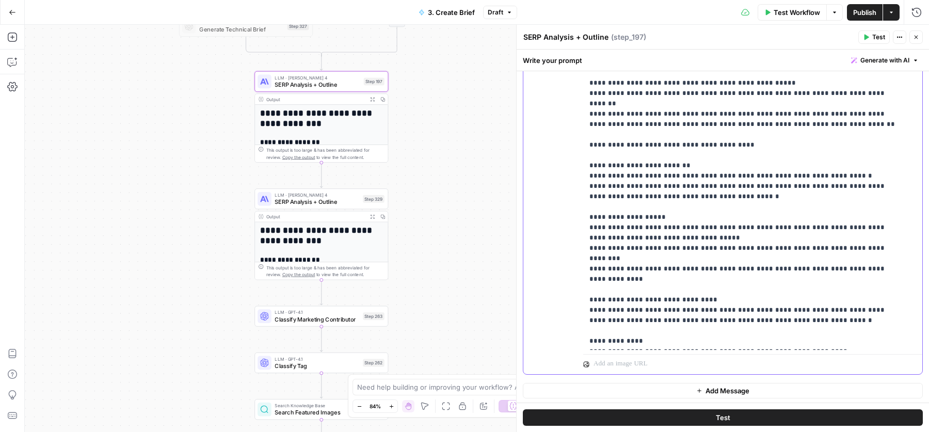
scroll to position [6521, 0]
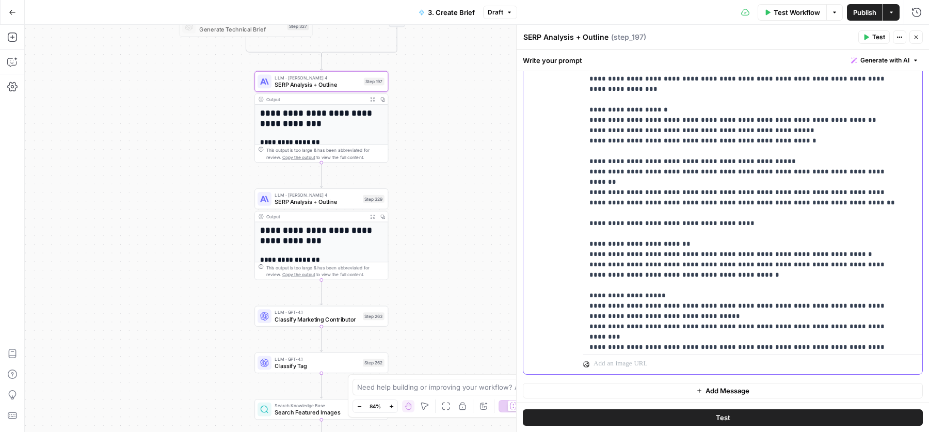
scroll to position [6346, 0]
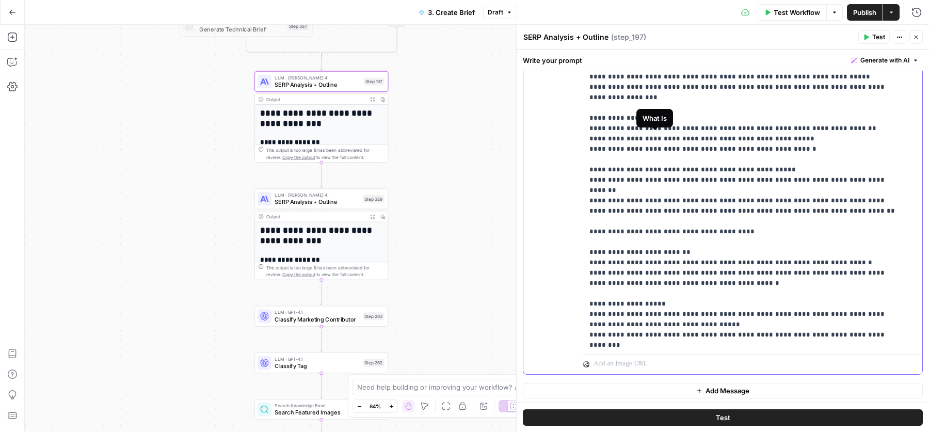
click at [586, 138] on div "**********" at bounding box center [748, 139] width 330 height 420
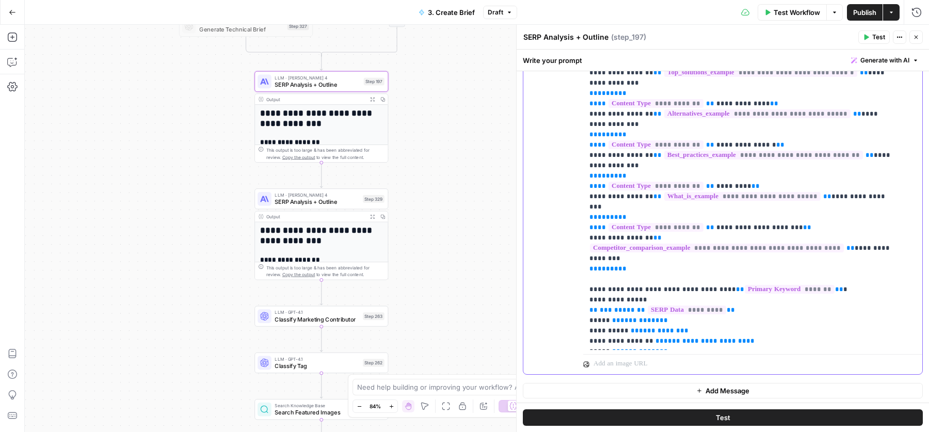
scroll to position [129, 0]
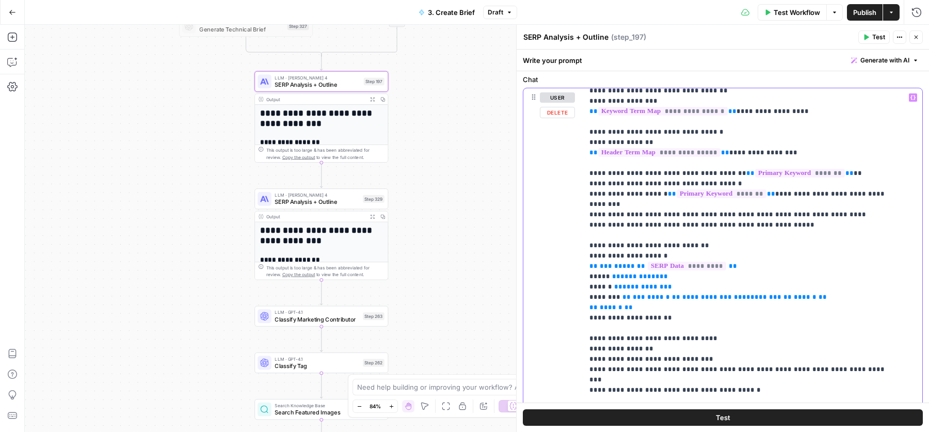
scroll to position [719, 0]
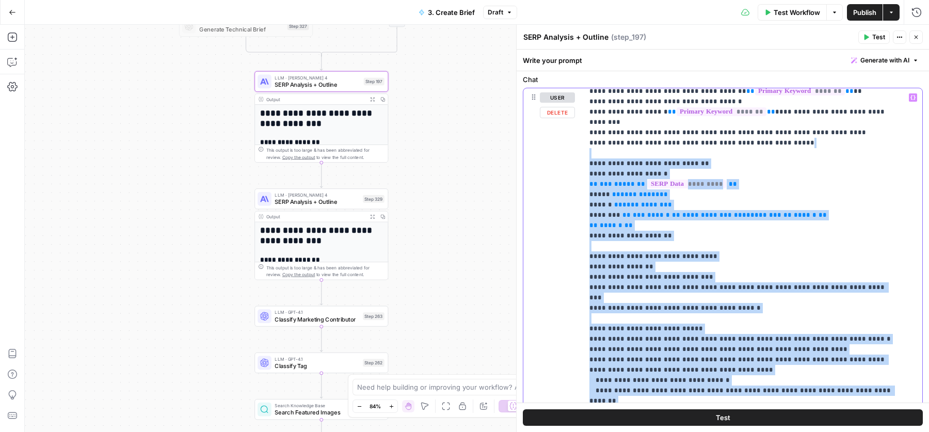
drag, startPoint x: 783, startPoint y: 347, endPoint x: 611, endPoint y: 102, distance: 298.8
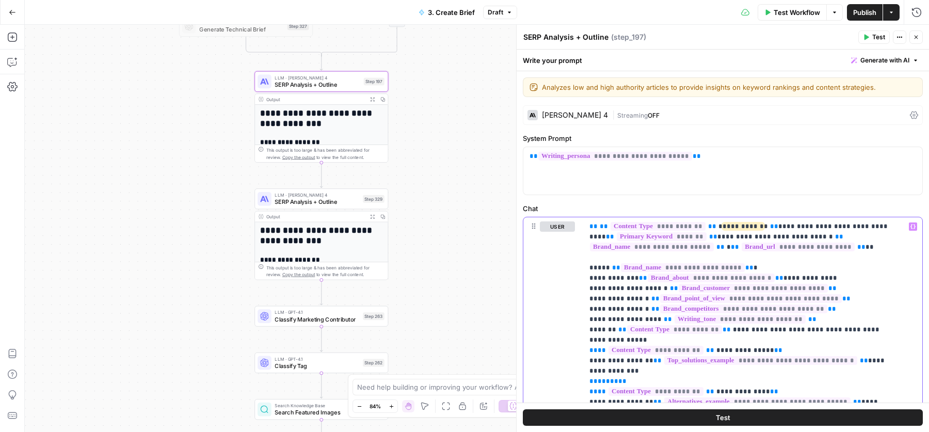
scroll to position [122, 0]
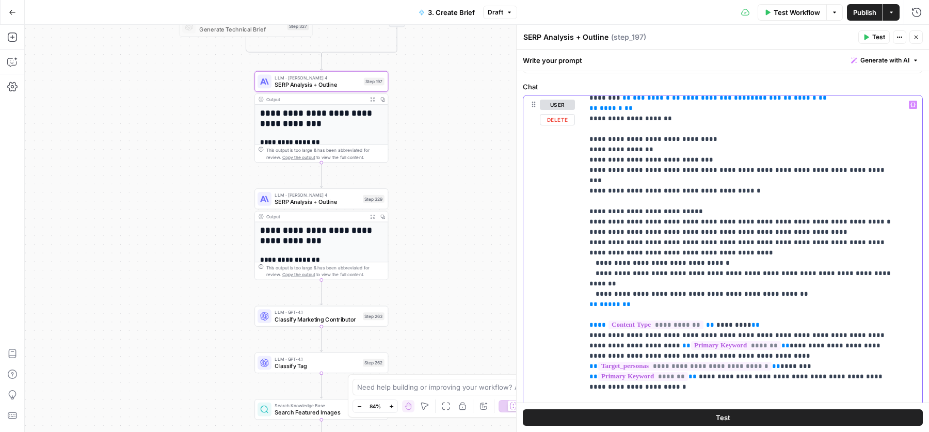
scroll to position [847, 0]
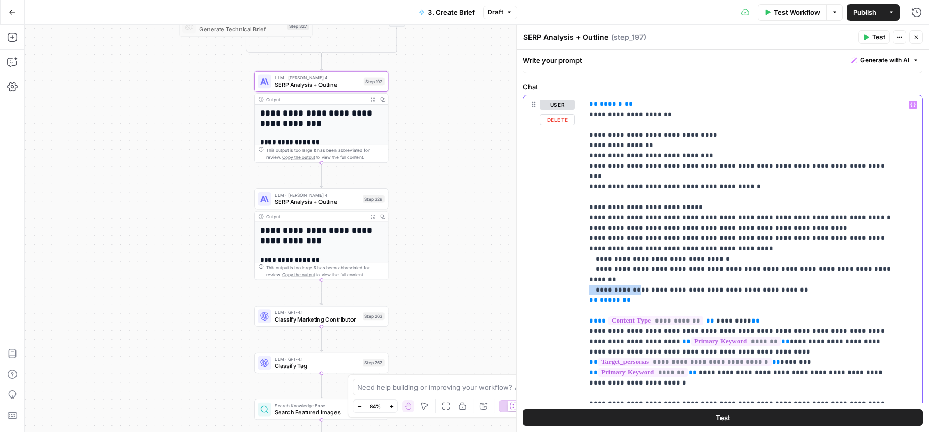
drag, startPoint x: 632, startPoint y: 231, endPoint x: 573, endPoint y: 231, distance: 58.9
click at [573, 231] on div "**********" at bounding box center [722, 318] width 399 height 445
drag, startPoint x: 629, startPoint y: 237, endPoint x: 584, endPoint y: 237, distance: 44.4
click at [584, 237] on div "**********" at bounding box center [748, 306] width 330 height 420
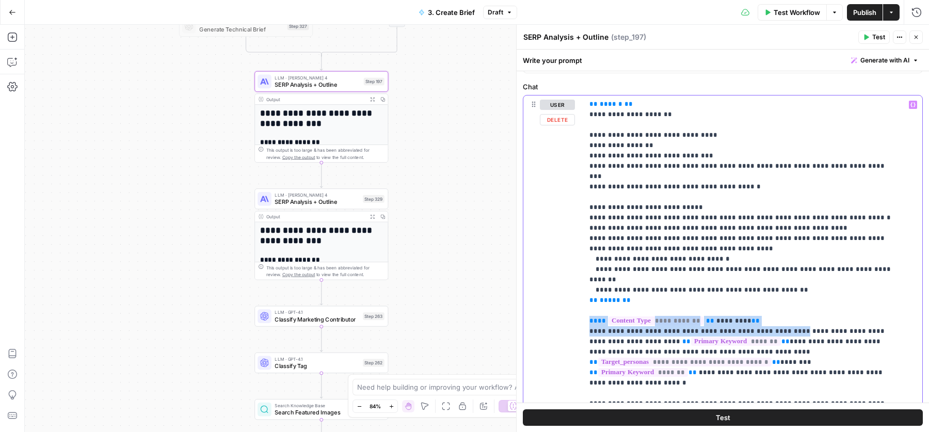
drag, startPoint x: 584, startPoint y: 260, endPoint x: 772, endPoint y: 265, distance: 187.5
click at [772, 265] on div "**********" at bounding box center [748, 306] width 330 height 420
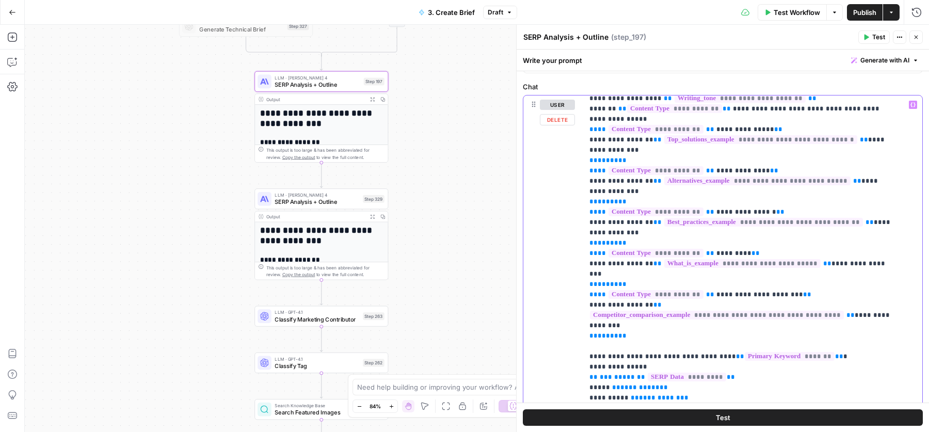
scroll to position [0, 0]
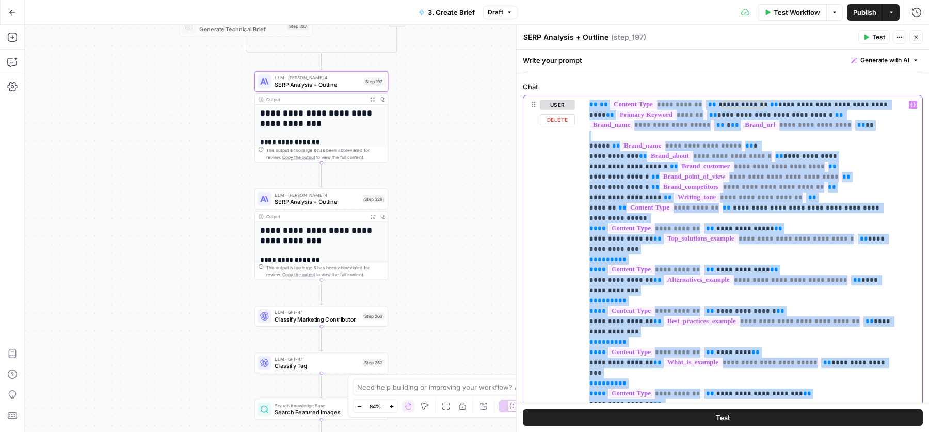
click at [589, 105] on div "**********" at bounding box center [748, 306] width 330 height 420
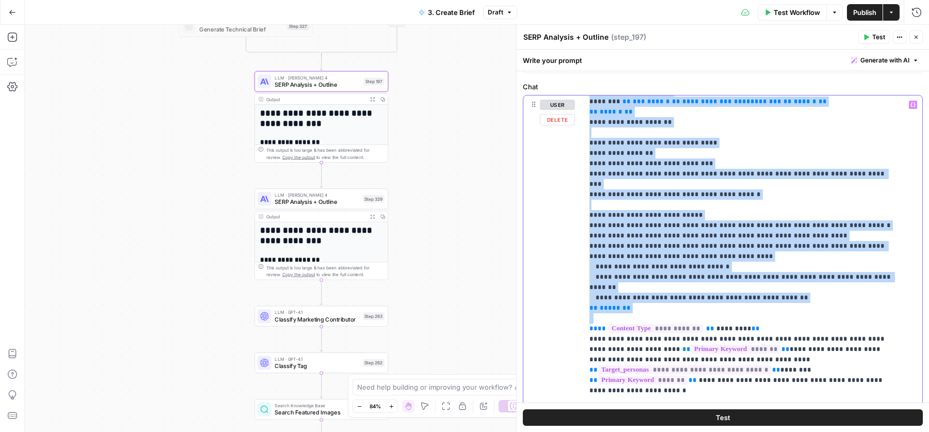
scroll to position [853, 0]
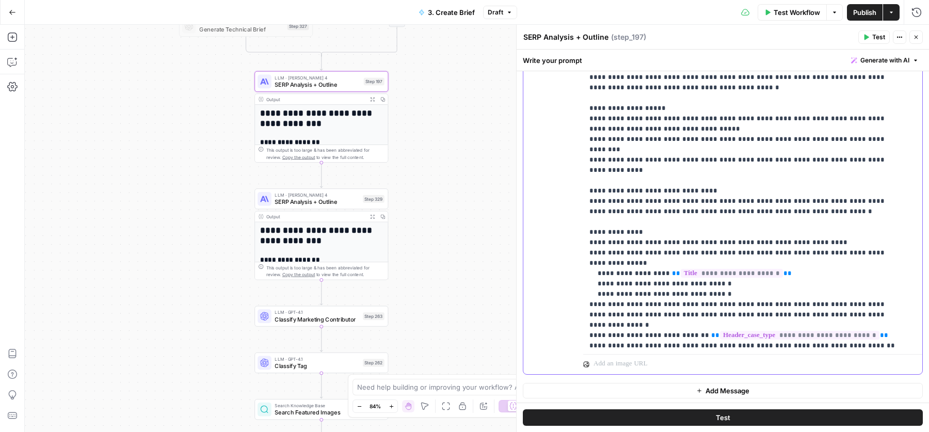
scroll to position [6536, 0]
